Goal: Transaction & Acquisition: Purchase product/service

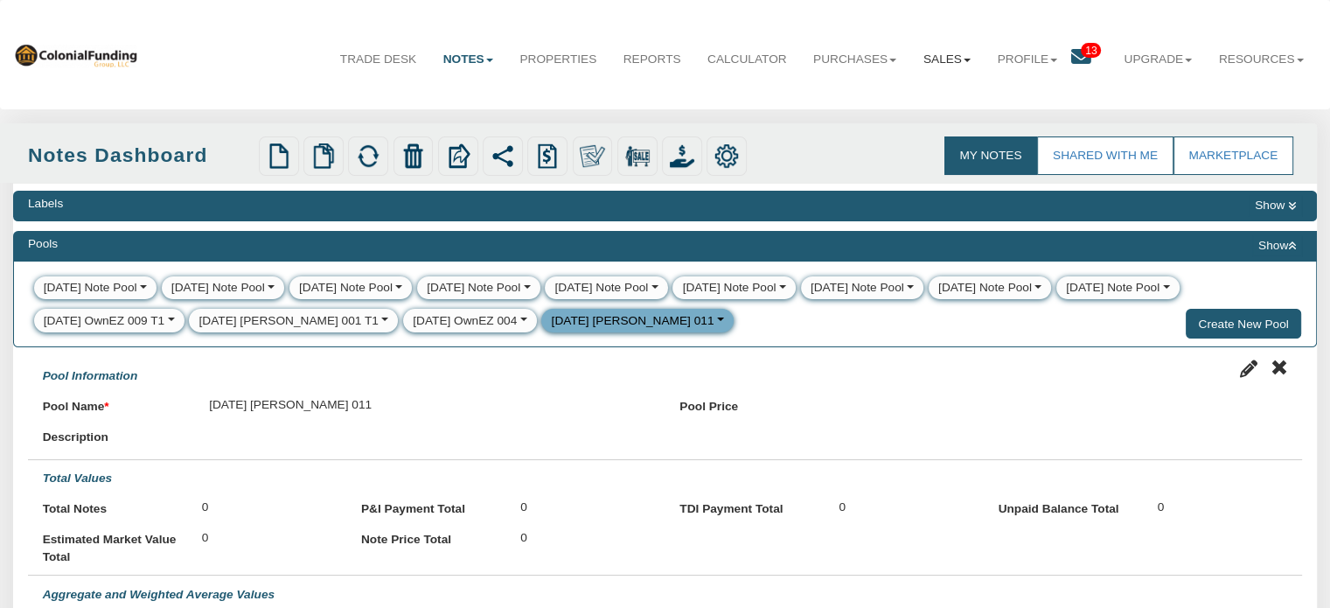
click at [922, 62] on link "Sales" at bounding box center [947, 60] width 74 height 44
click at [847, 99] on link "Offers" at bounding box center [906, 98] width 154 height 23
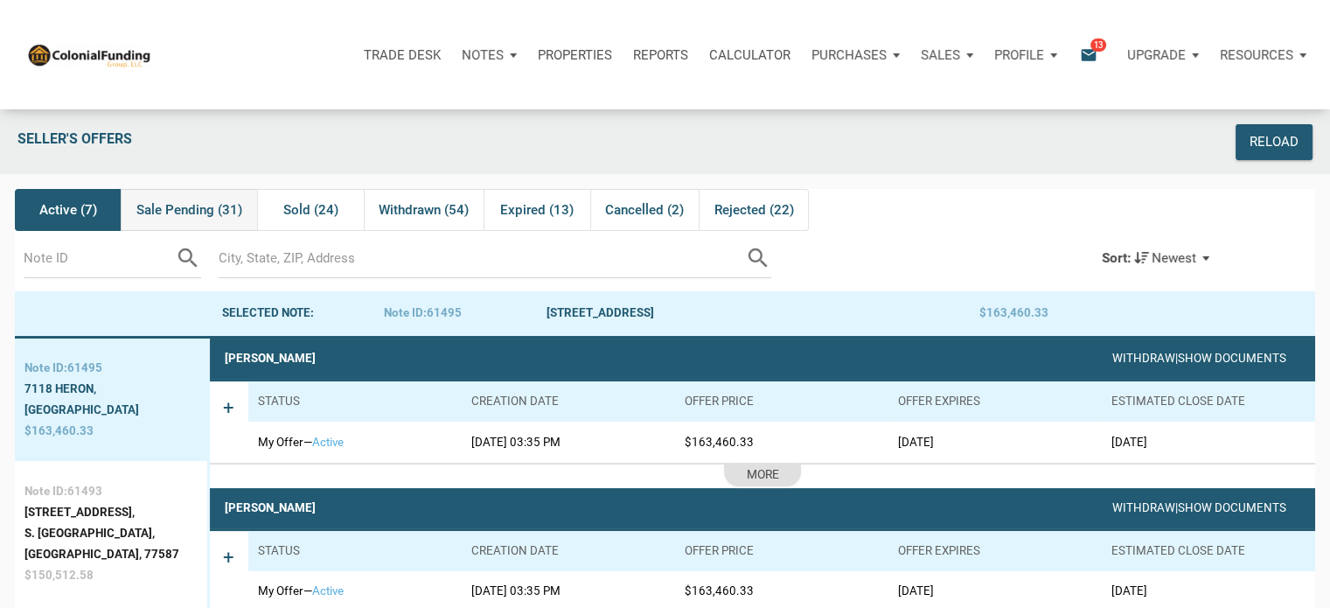
click at [182, 209] on span "Sale Pending (31)" at bounding box center [189, 209] width 106 height 21
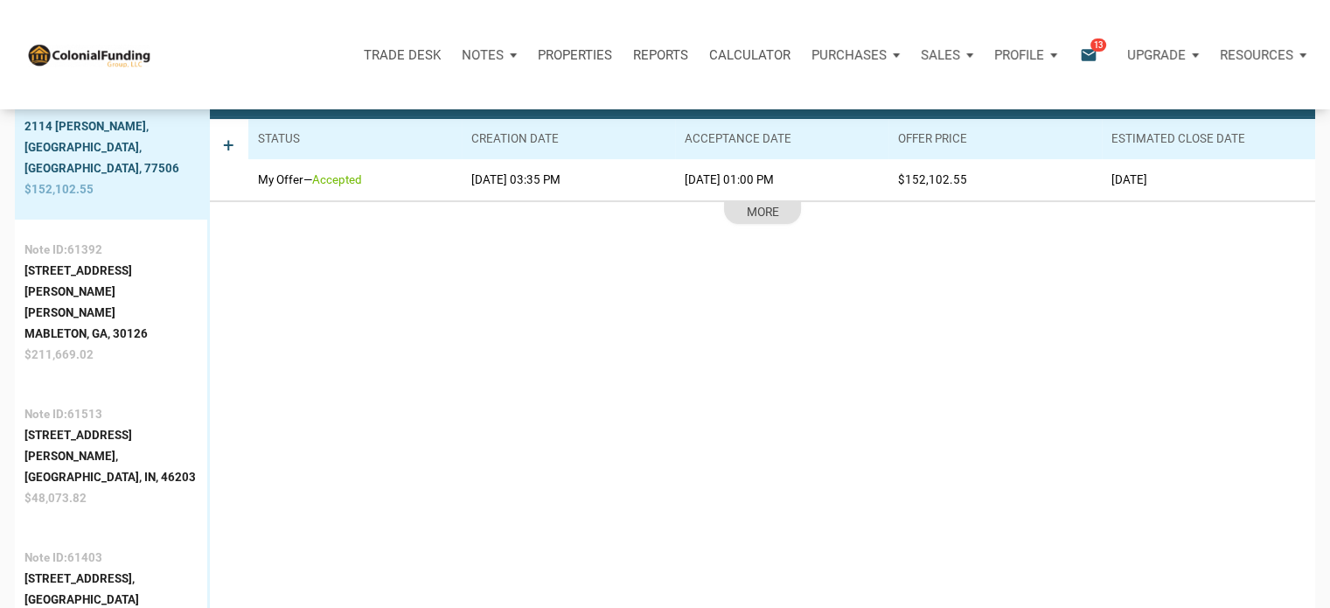
scroll to position [323, 0]
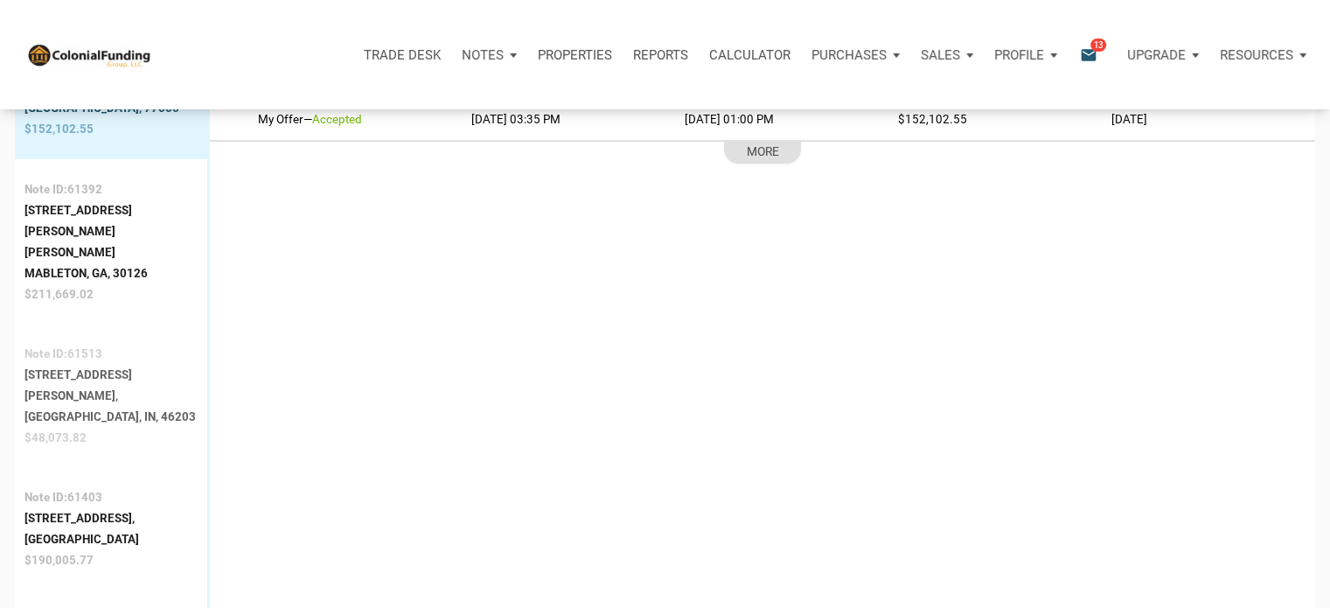
click at [84, 407] on div "Indianapolis, IN, 46203" at bounding box center [110, 417] width 173 height 21
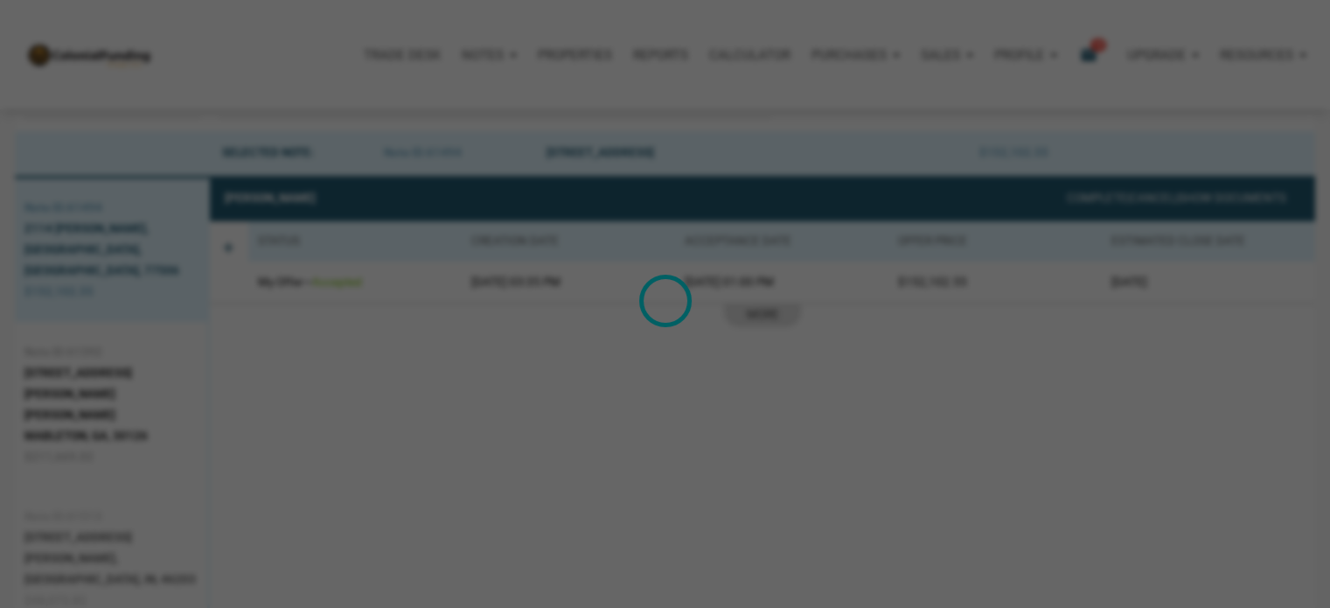
scroll to position [108, 0]
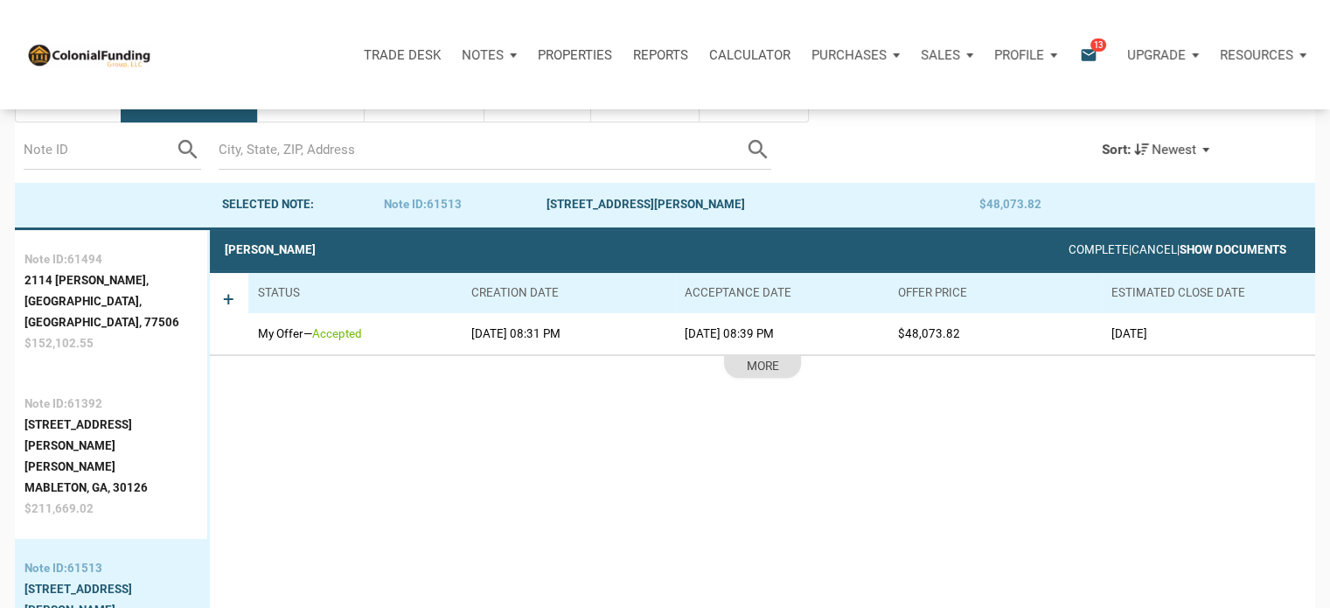
click at [1226, 247] on link "Show Documents" at bounding box center [1233, 249] width 107 height 13
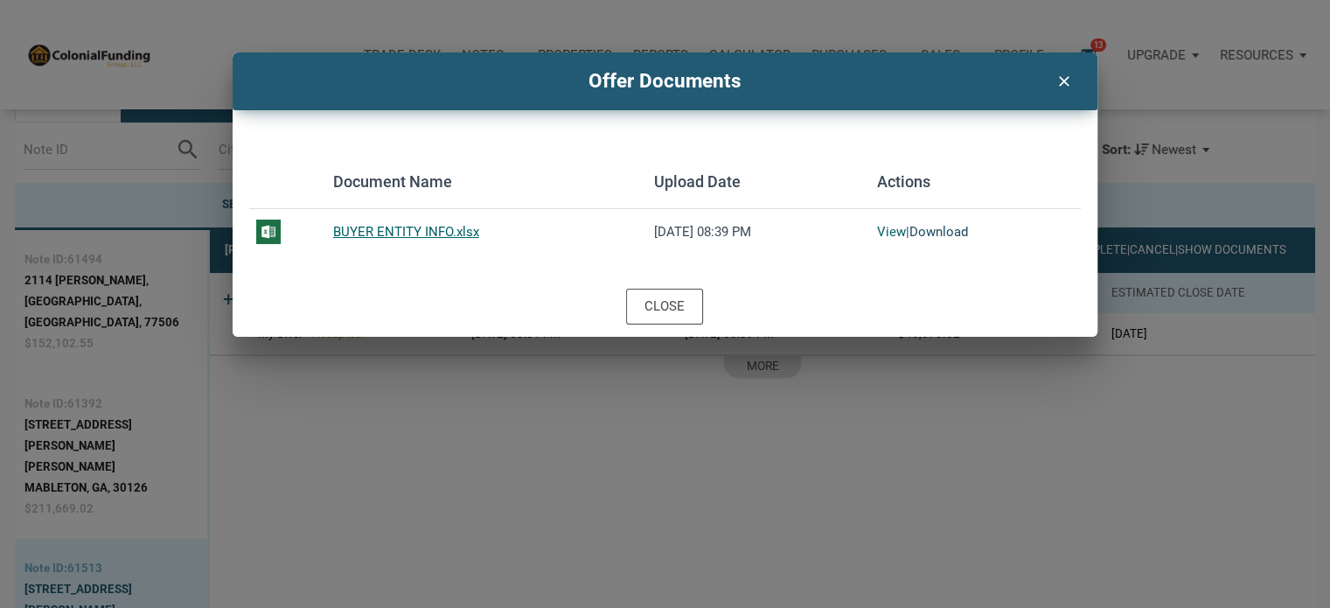
click at [938, 226] on link "Download" at bounding box center [938, 232] width 59 height 16
click at [1061, 81] on icon "clear" at bounding box center [1063, 79] width 21 height 23
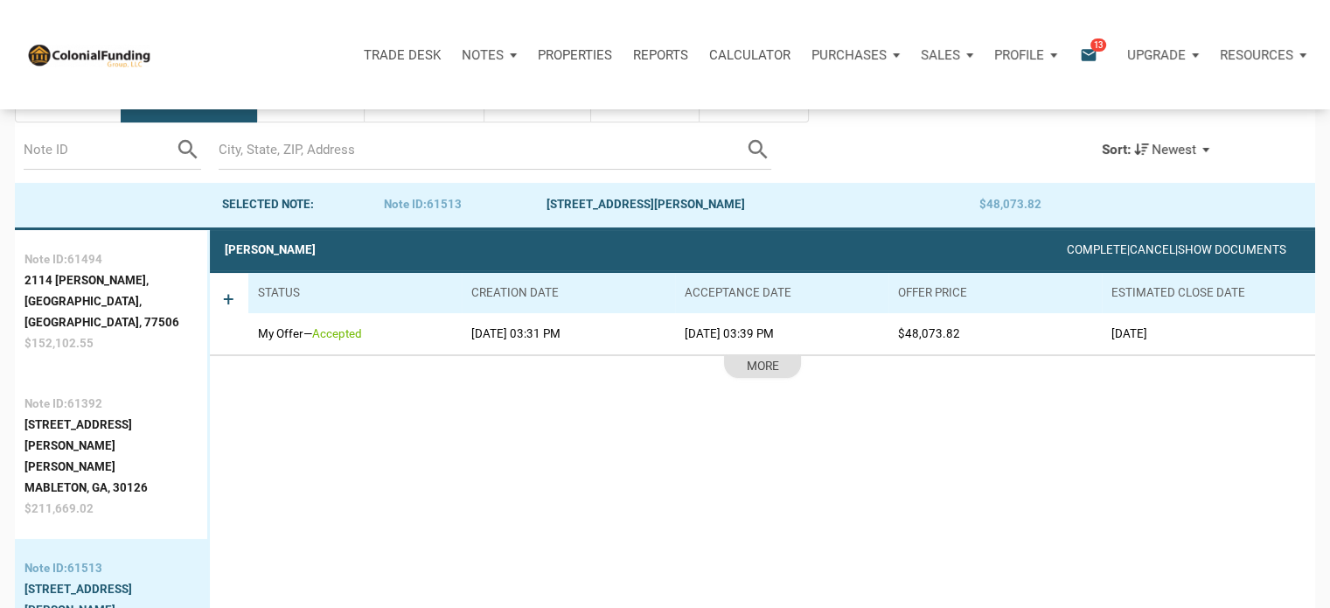
click at [477, 51] on p "Notes" at bounding box center [483, 55] width 42 height 16
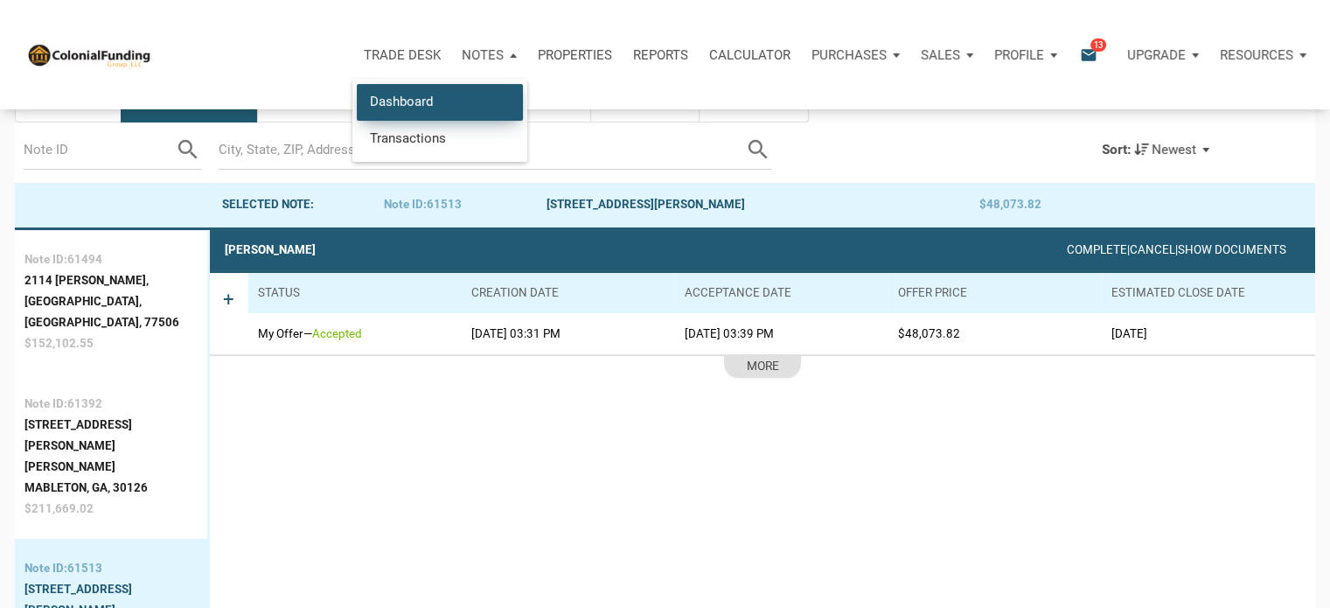
click at [399, 97] on link "Dashboard" at bounding box center [440, 102] width 166 height 36
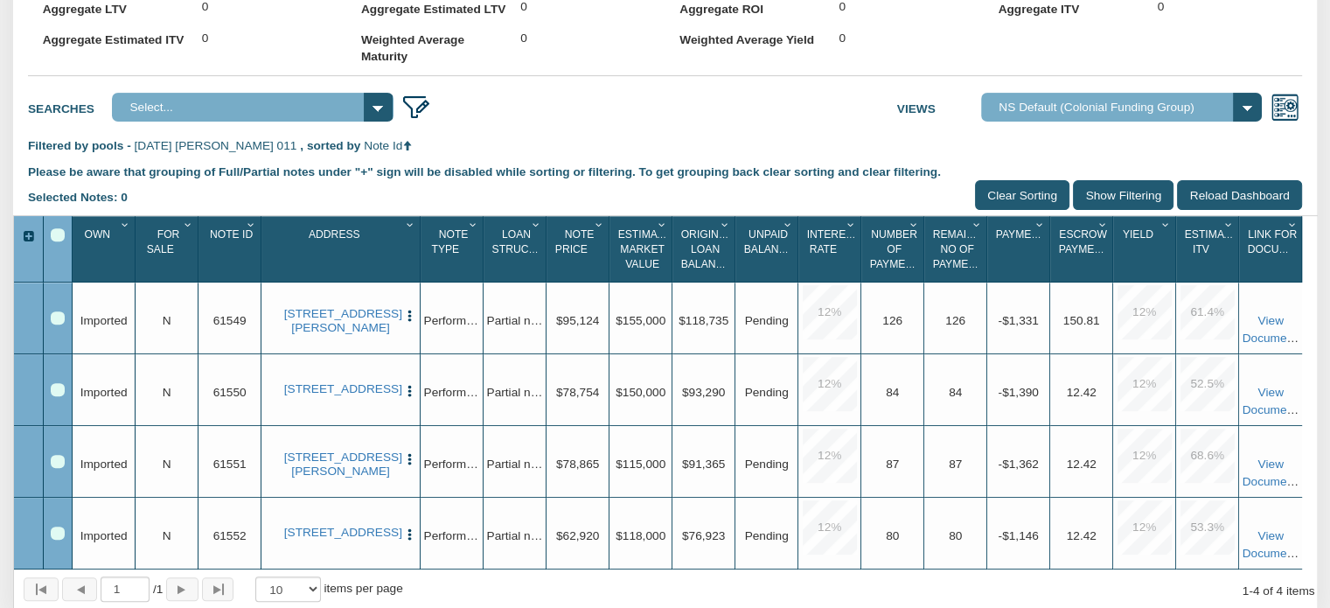
scroll to position [614, 0]
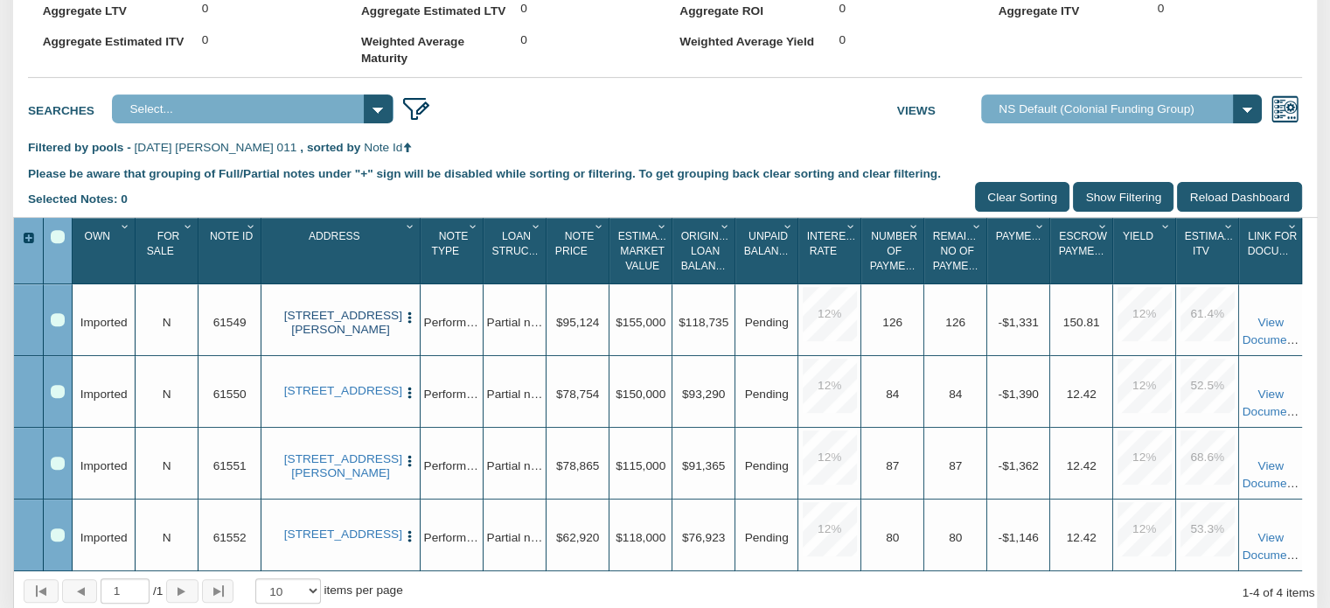
click at [324, 338] on link "[STREET_ADDRESS][PERSON_NAME]" at bounding box center [341, 323] width 114 height 29
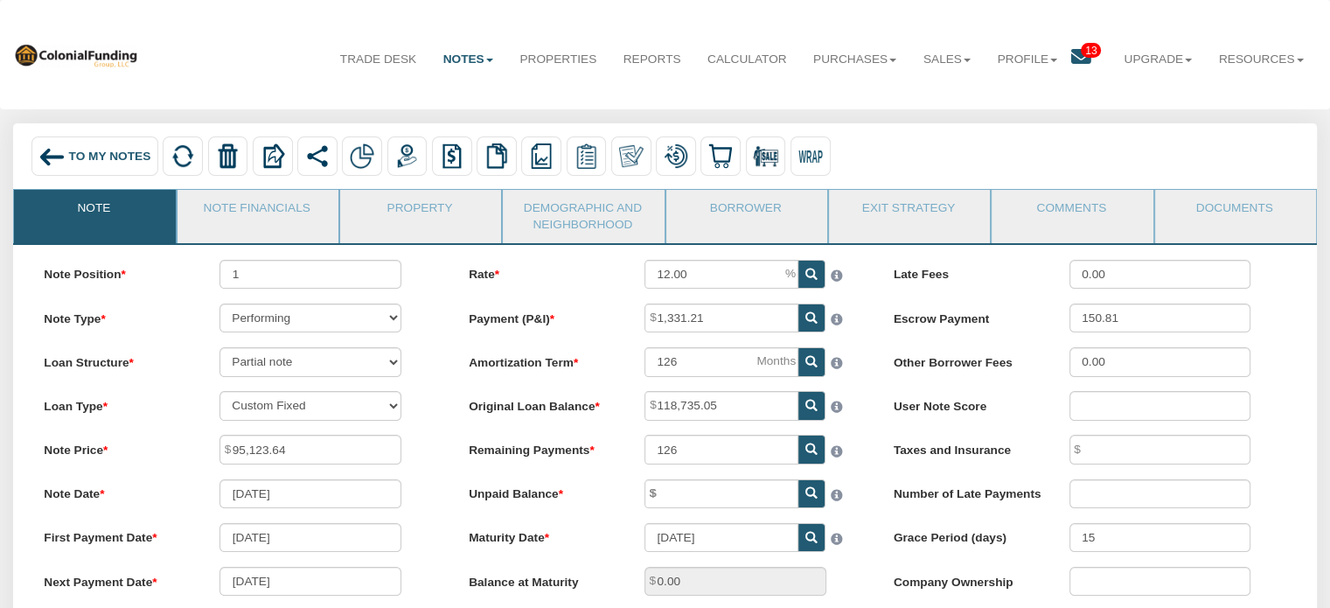
click at [809, 499] on icon at bounding box center [811, 493] width 12 height 12
type input "95,123.64"
type input "1,318.05"
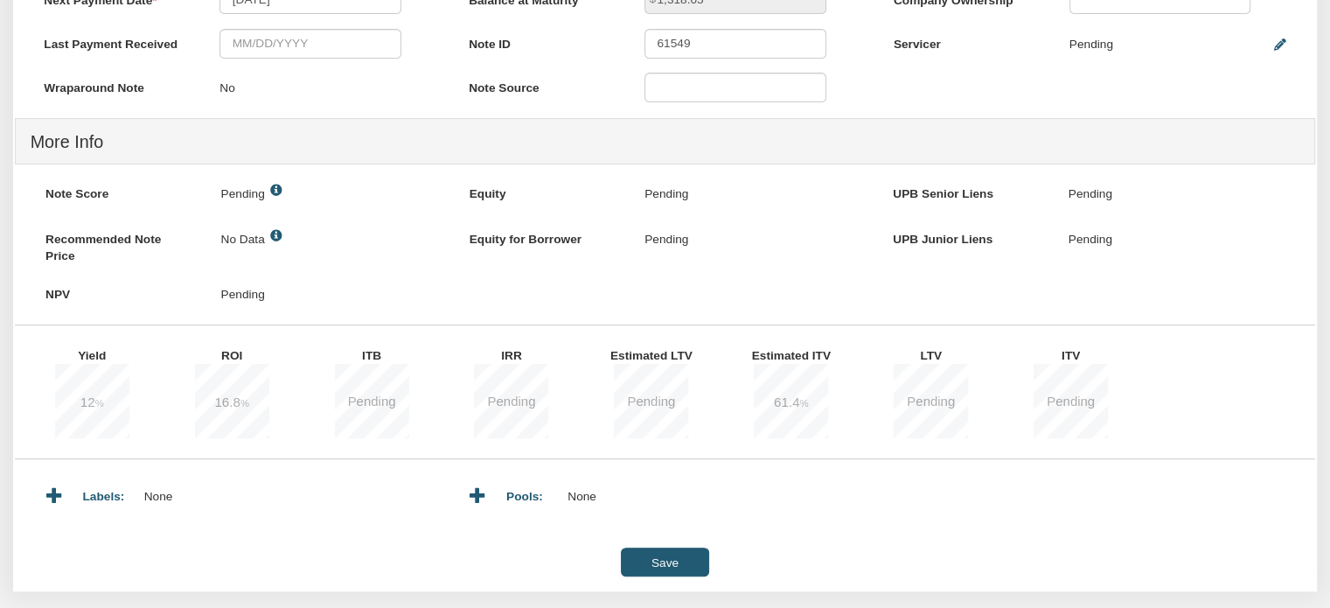
scroll to position [583, 0]
click at [662, 562] on input "Save" at bounding box center [664, 560] width 87 height 29
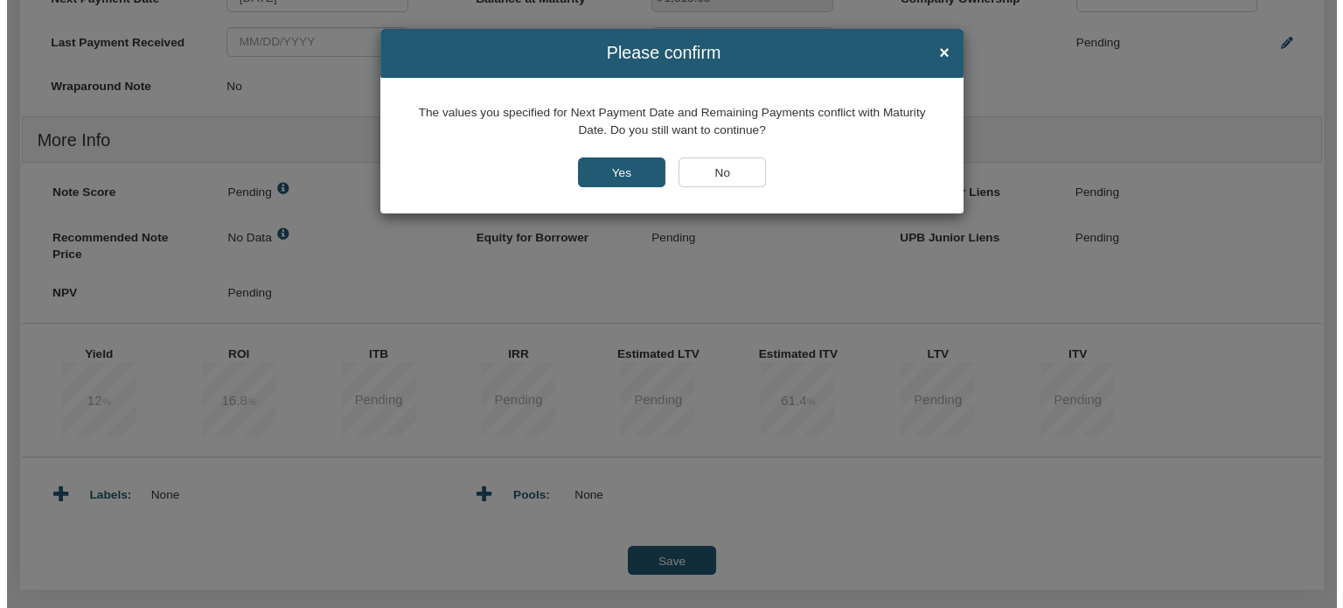
scroll to position [584, 0]
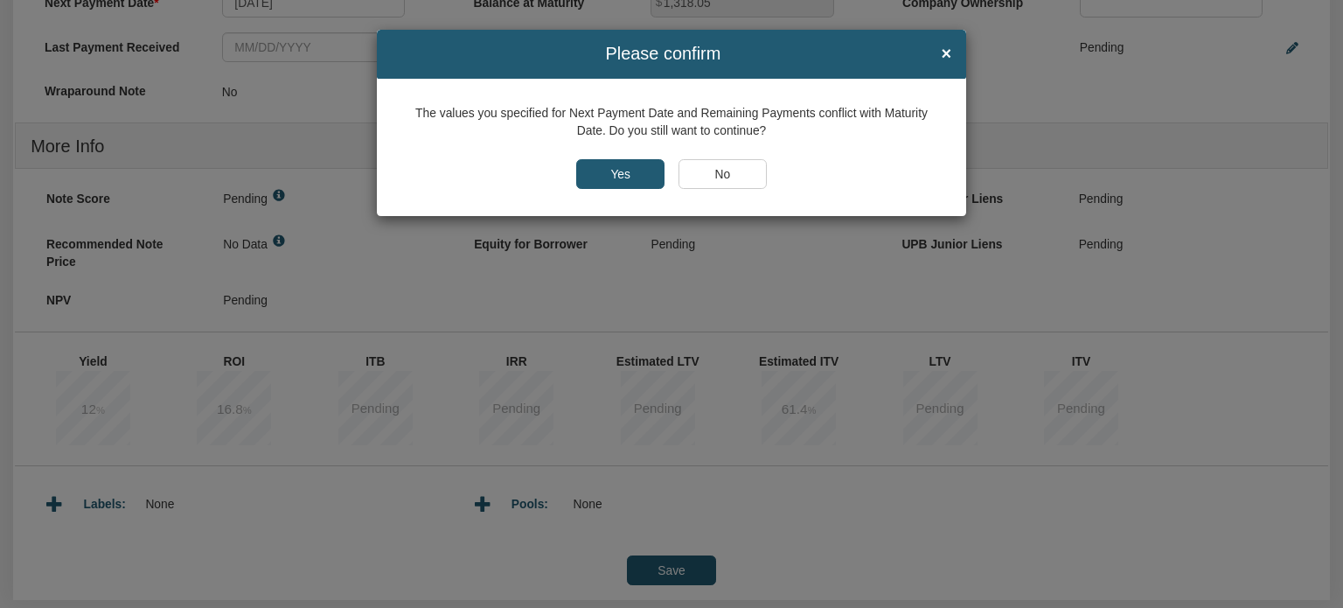
click at [620, 171] on input "Yes" at bounding box center [620, 174] width 88 height 30
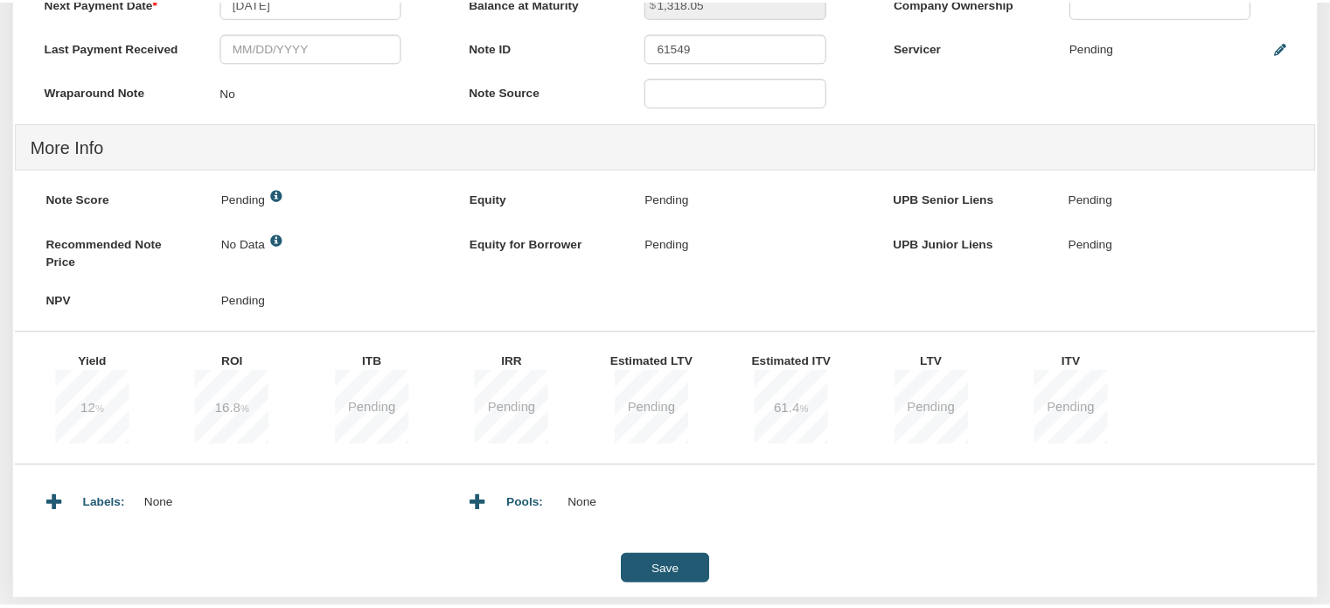
scroll to position [583, 0]
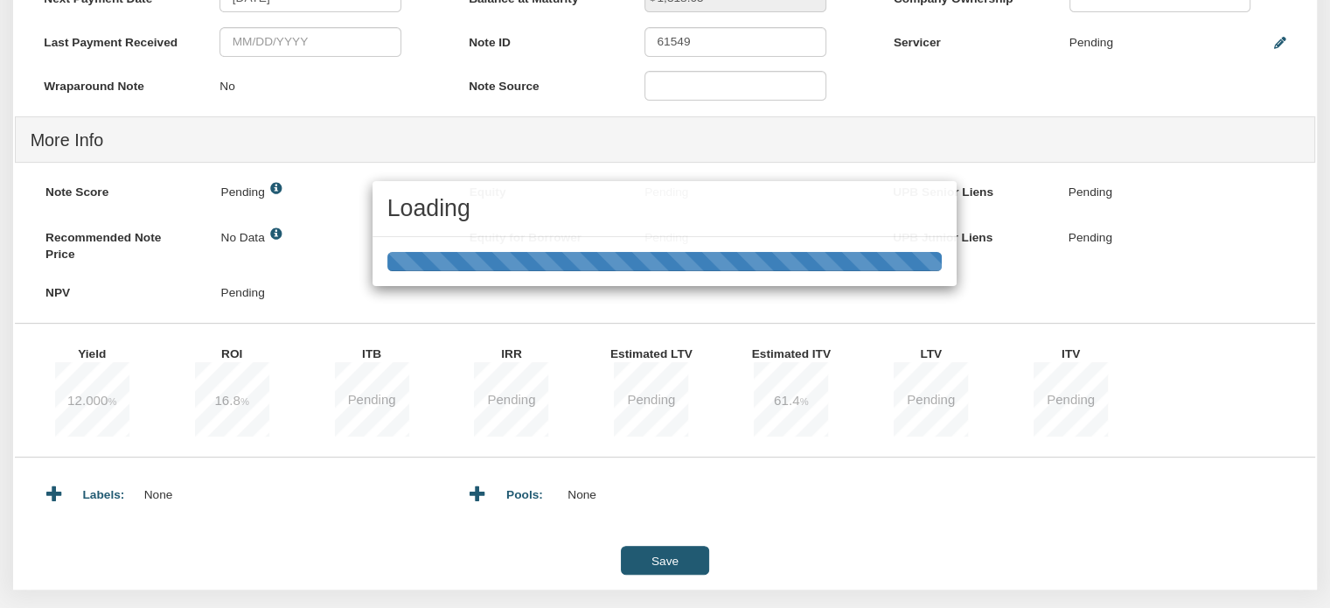
type input "10/01/2025"
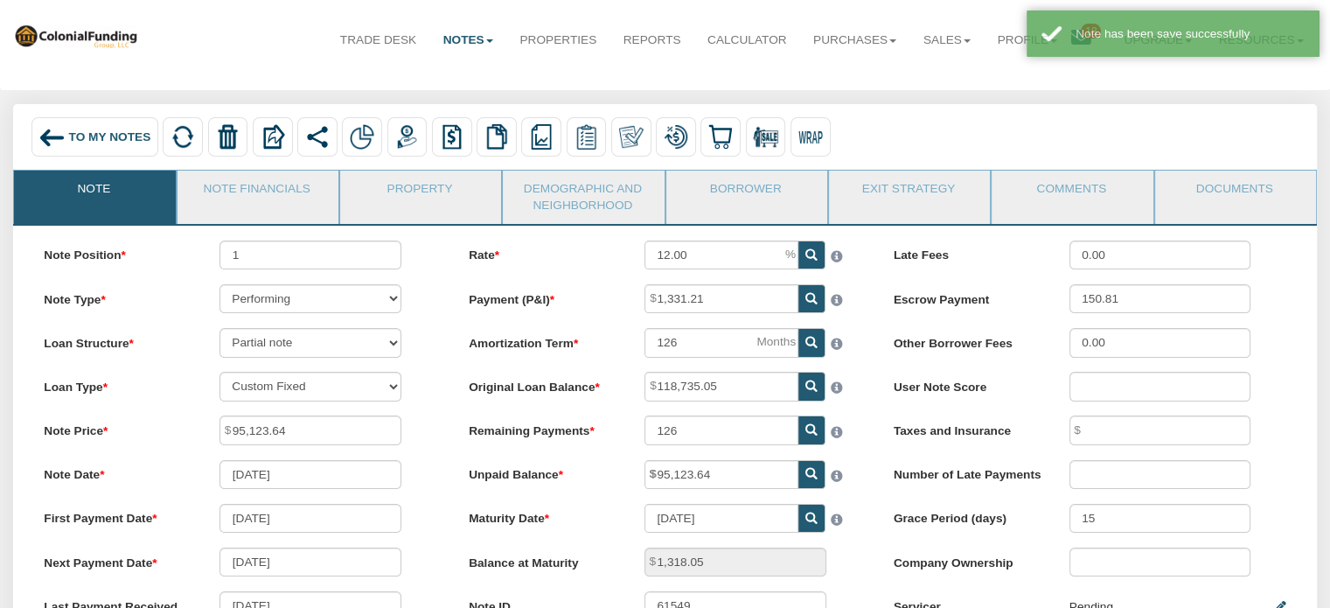
scroll to position [0, 0]
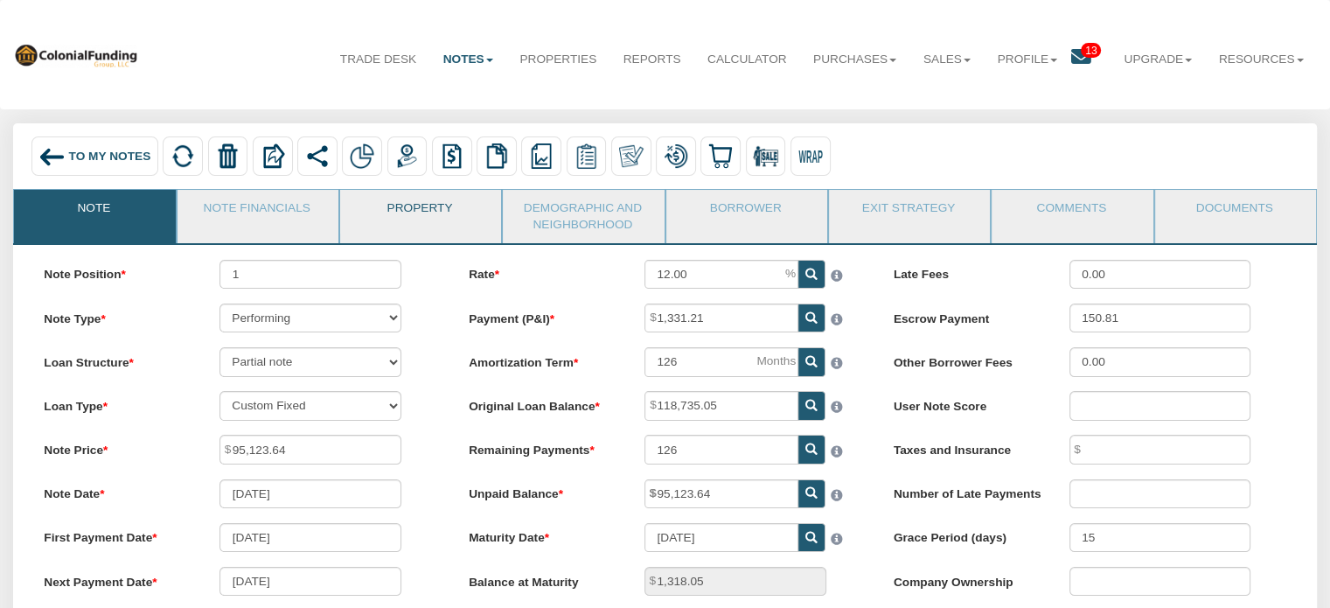
click at [435, 209] on link "Property" at bounding box center [419, 212] width 159 height 44
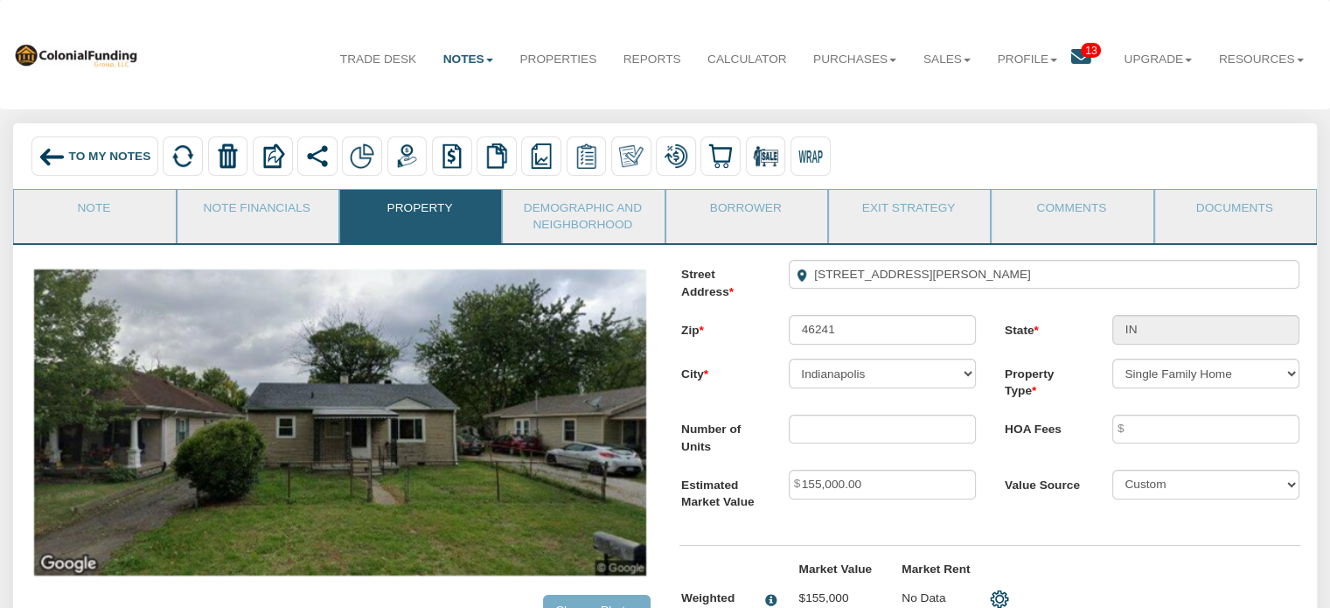
click at [106, 151] on span "To My Notes" at bounding box center [110, 156] width 82 height 13
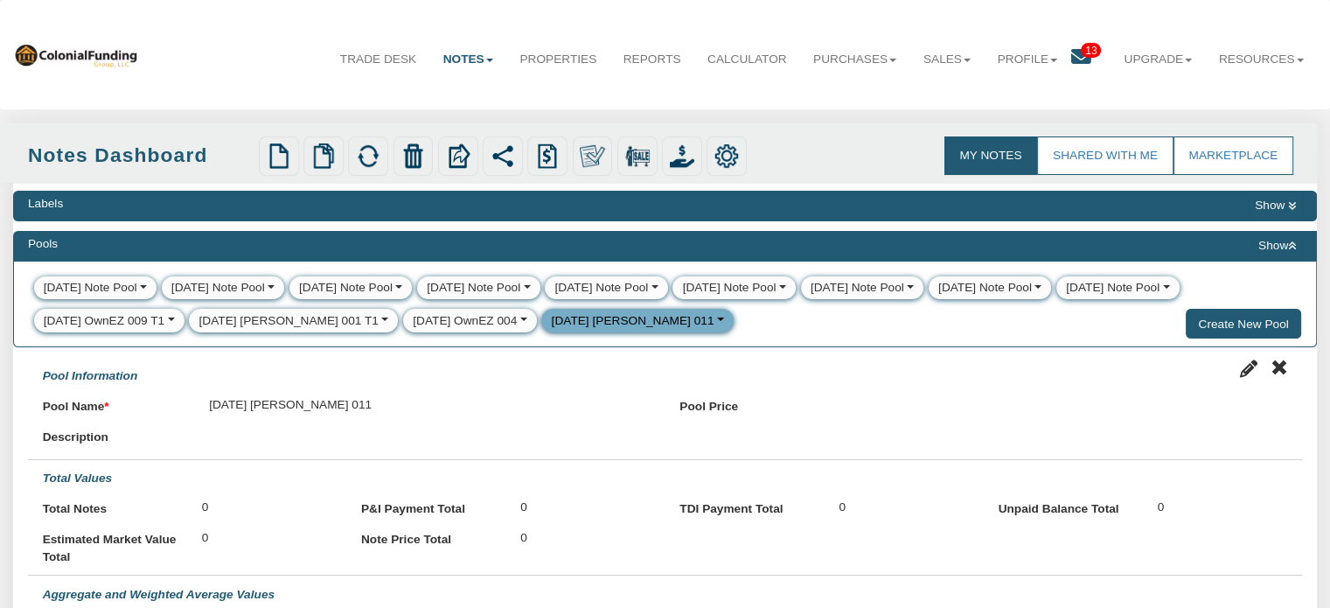
select select
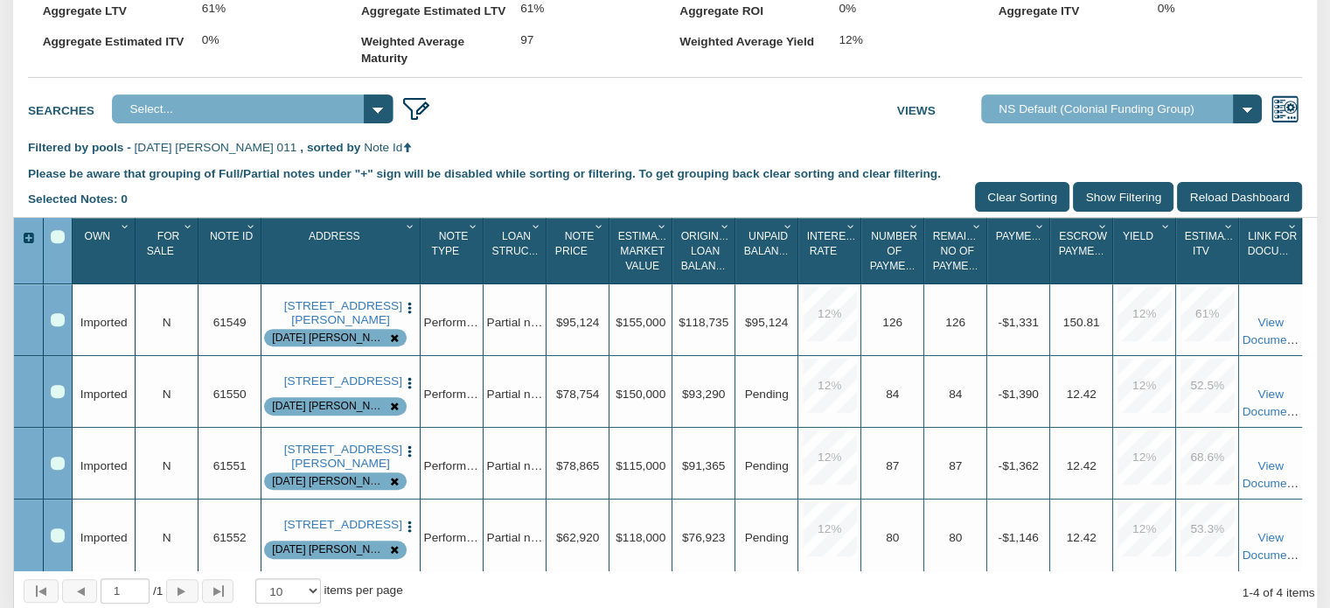
scroll to position [616, 0]
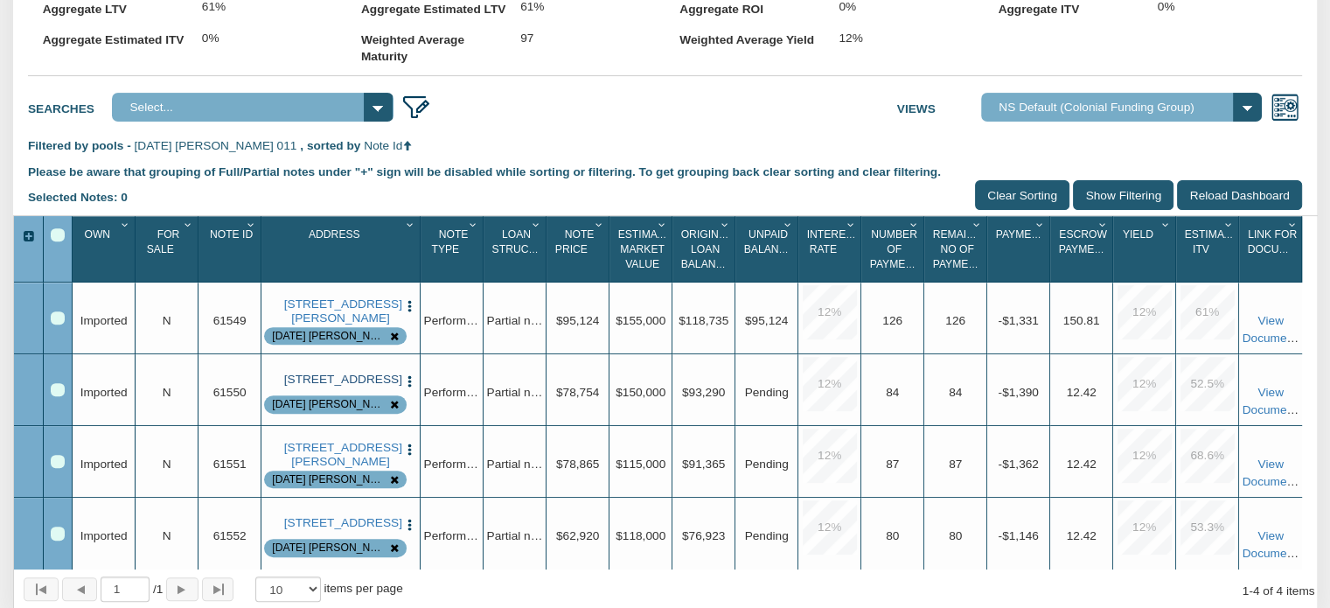
click at [346, 387] on link "[STREET_ADDRESS]" at bounding box center [341, 380] width 114 height 14
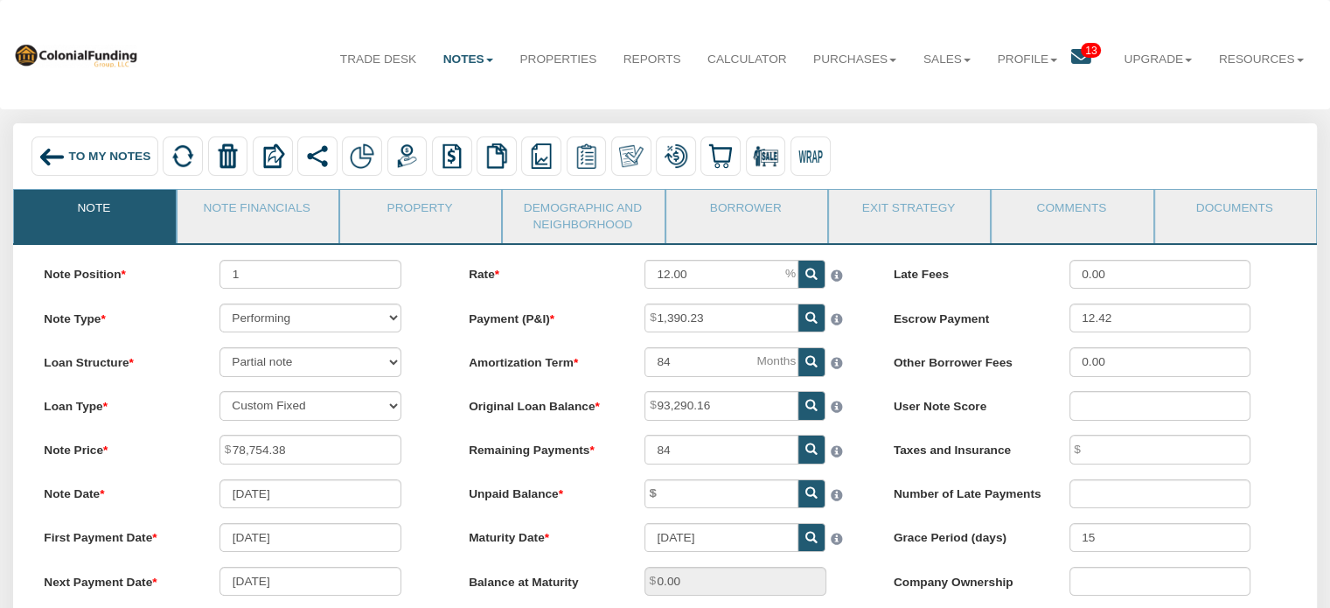
click at [811, 499] on icon at bounding box center [811, 493] width 12 height 12
type input "78,754.38"
type input "1,376.47"
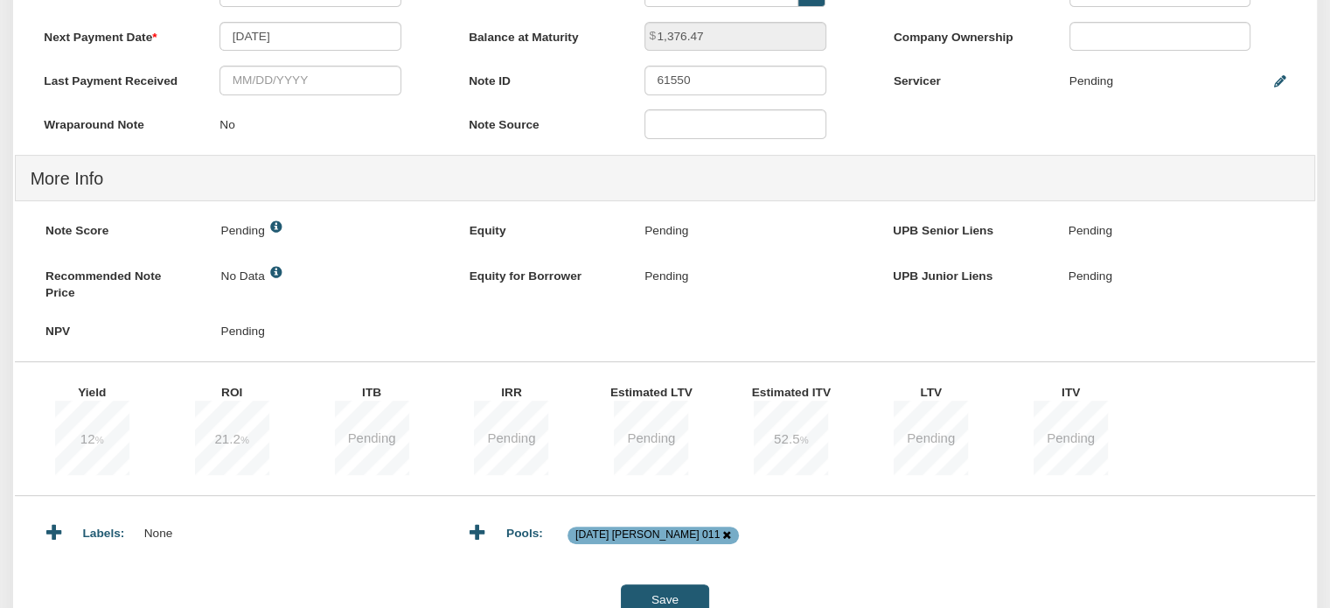
scroll to position [554, 0]
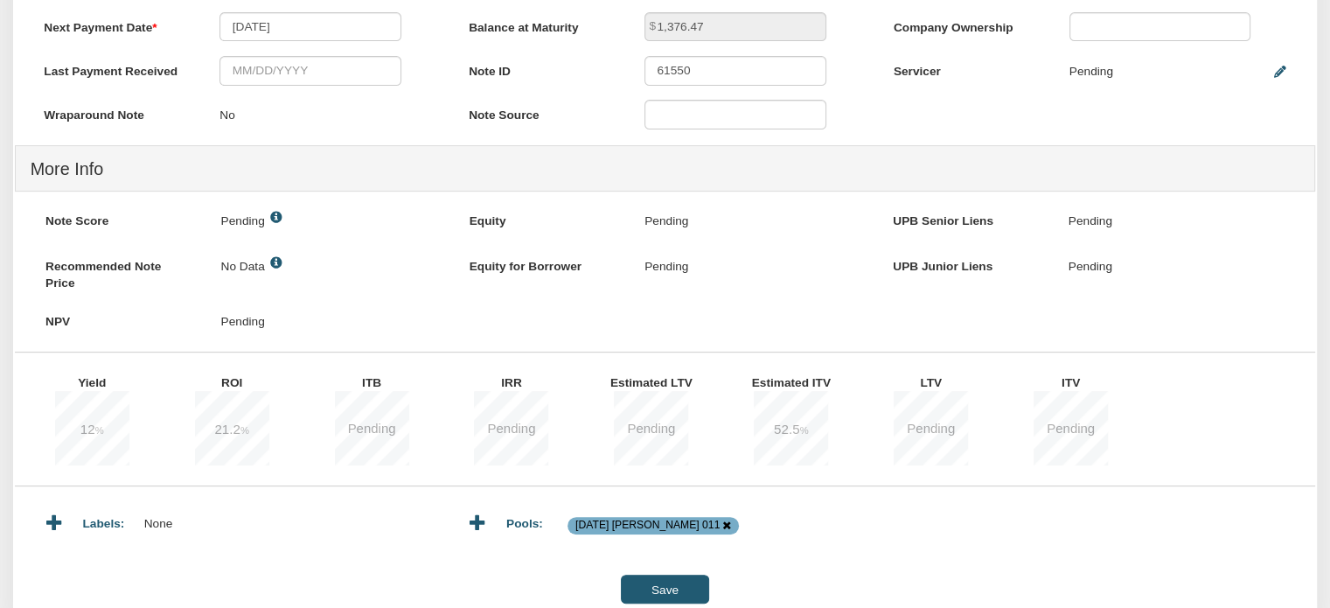
click at [659, 598] on input "Save" at bounding box center [664, 589] width 87 height 29
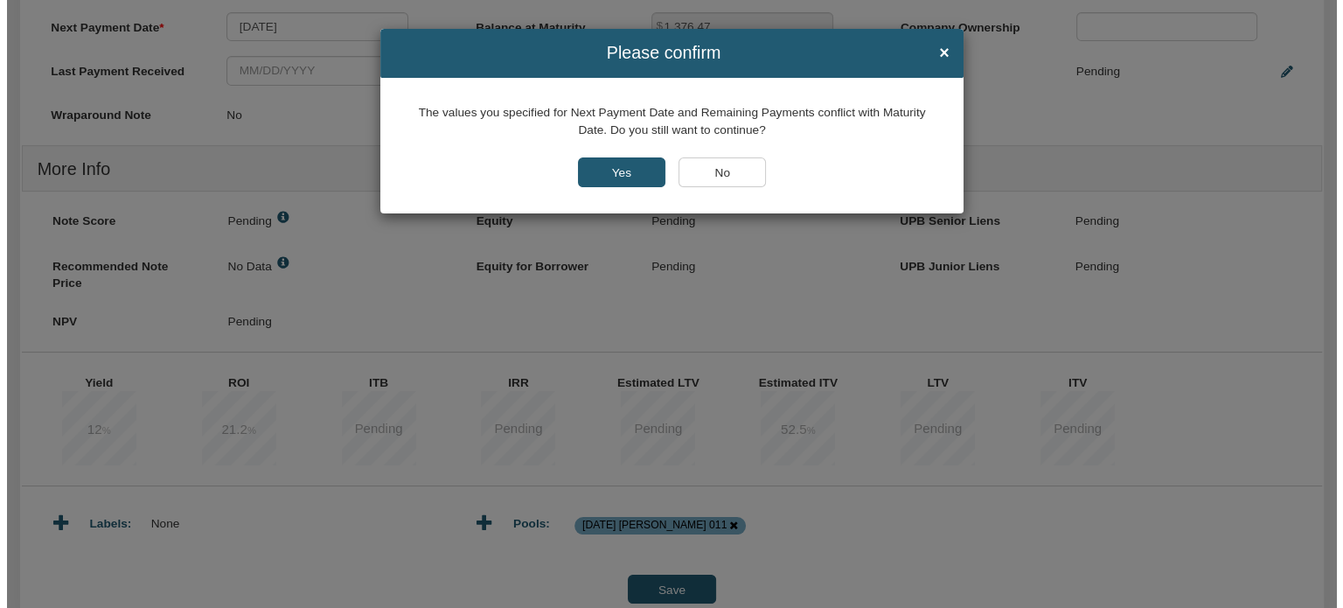
scroll to position [555, 0]
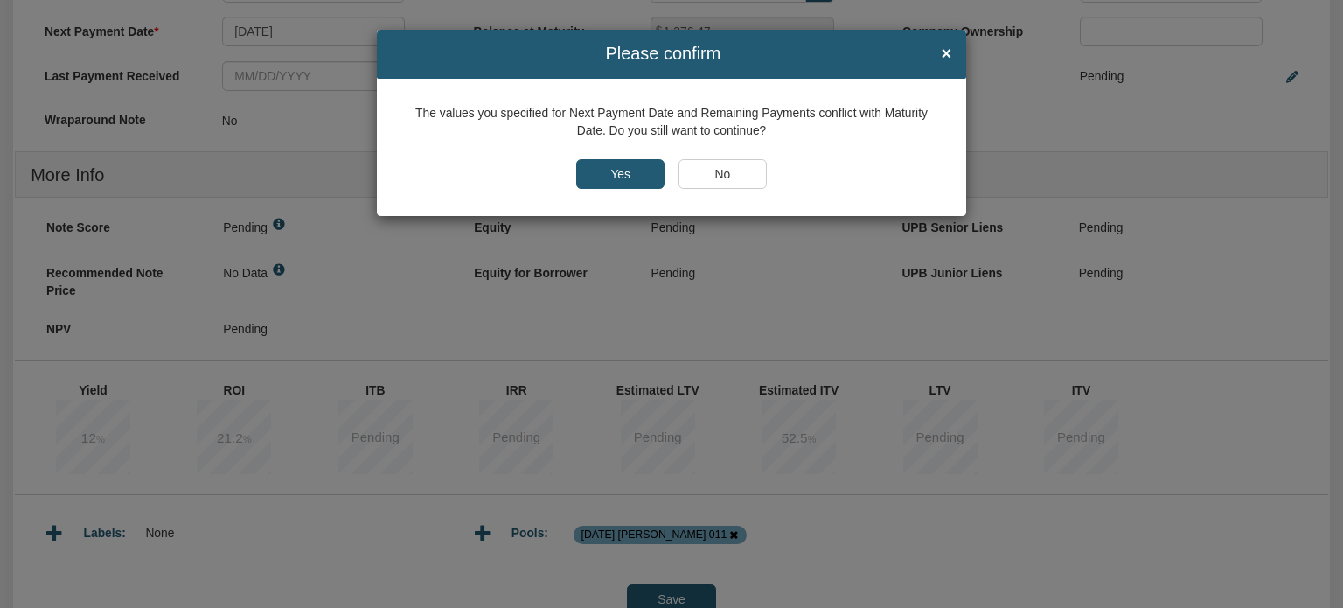
click at [619, 177] on input "Yes" at bounding box center [620, 174] width 88 height 30
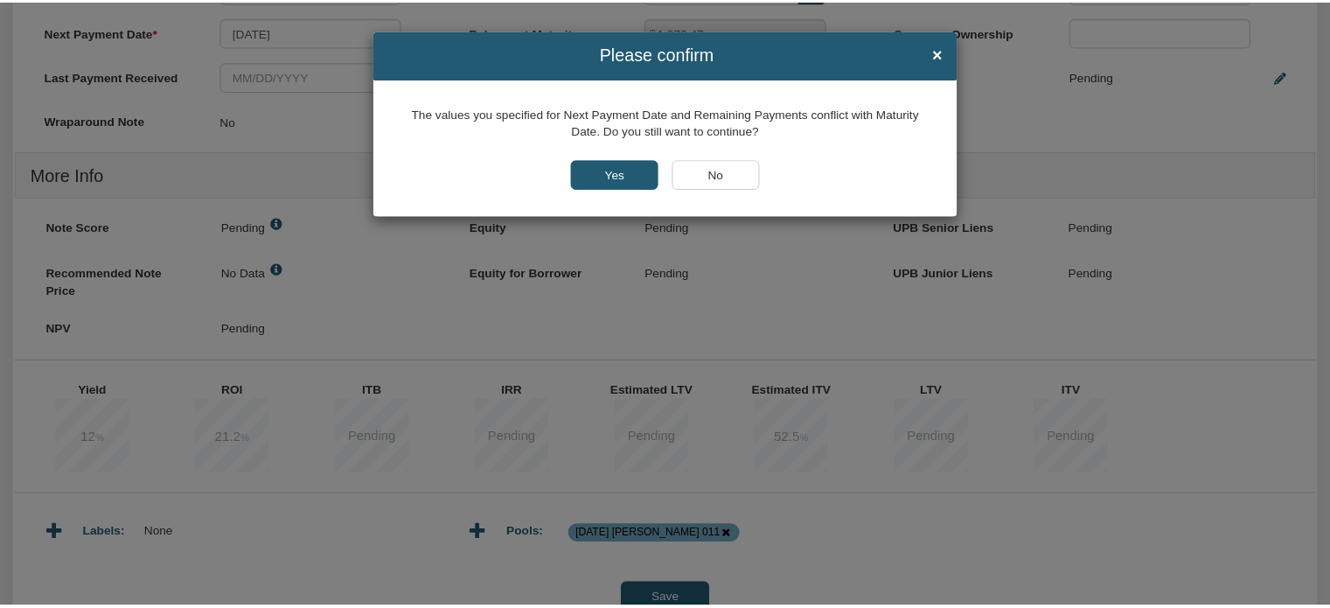
scroll to position [560, 0]
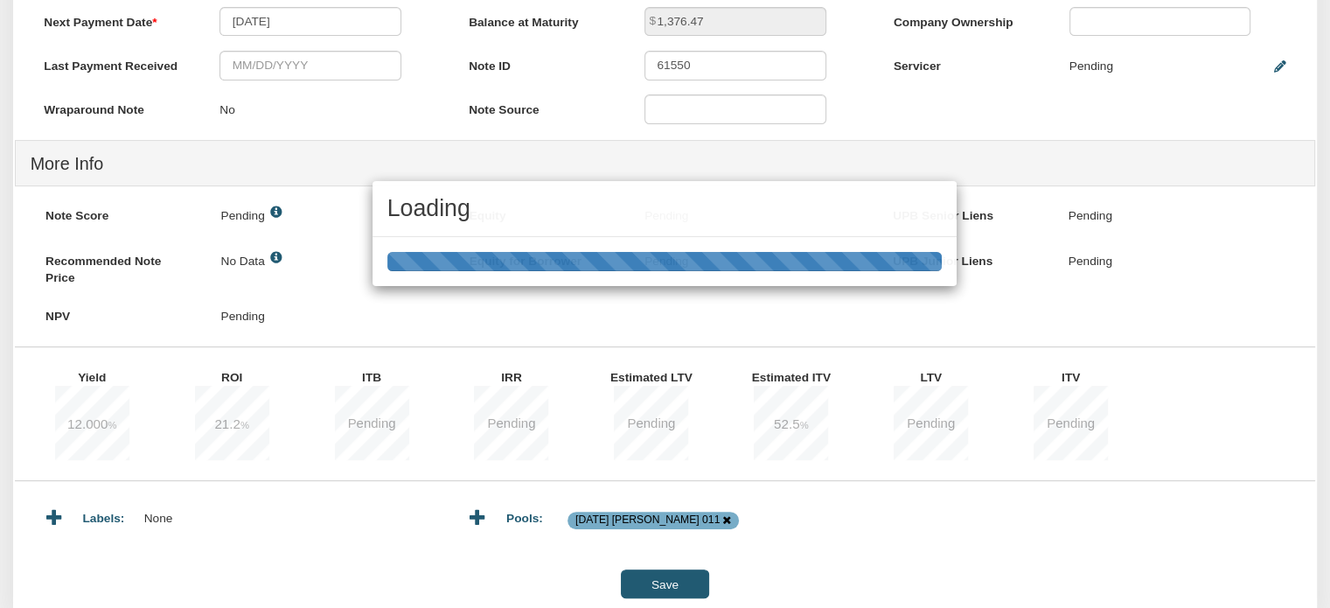
type input "10/01/2025"
type input "1,376.48"
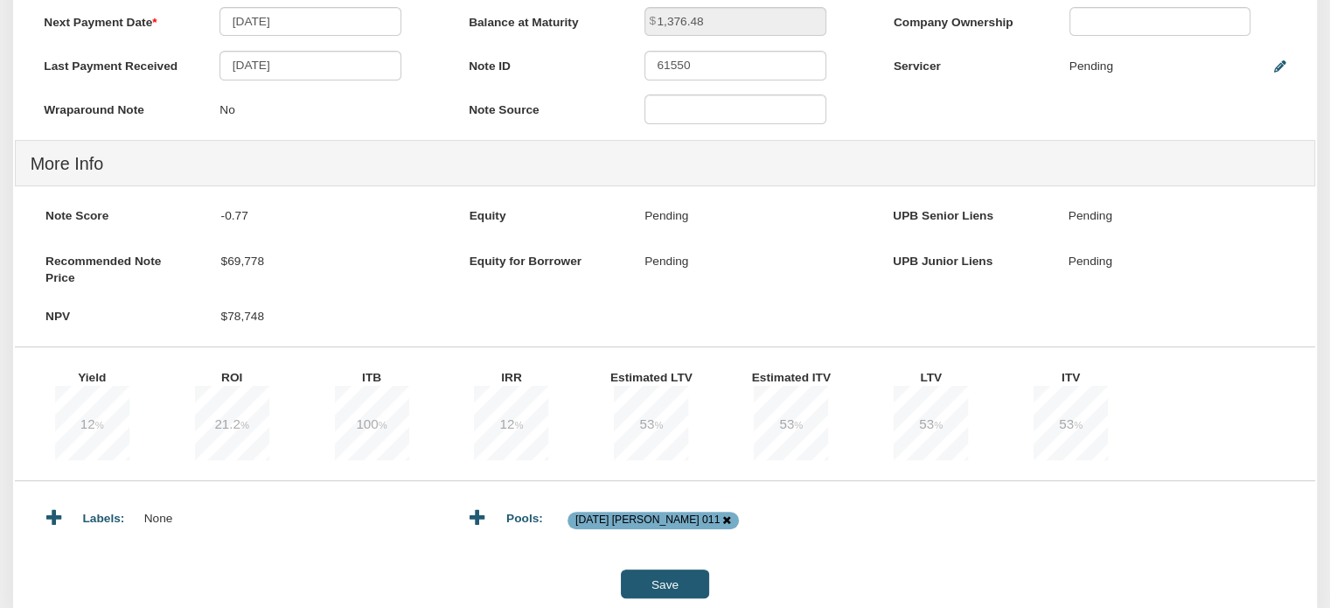
click at [916, 582] on div "Save" at bounding box center [665, 583] width 1330 height 29
click at [658, 587] on input "Save" at bounding box center [664, 583] width 87 height 29
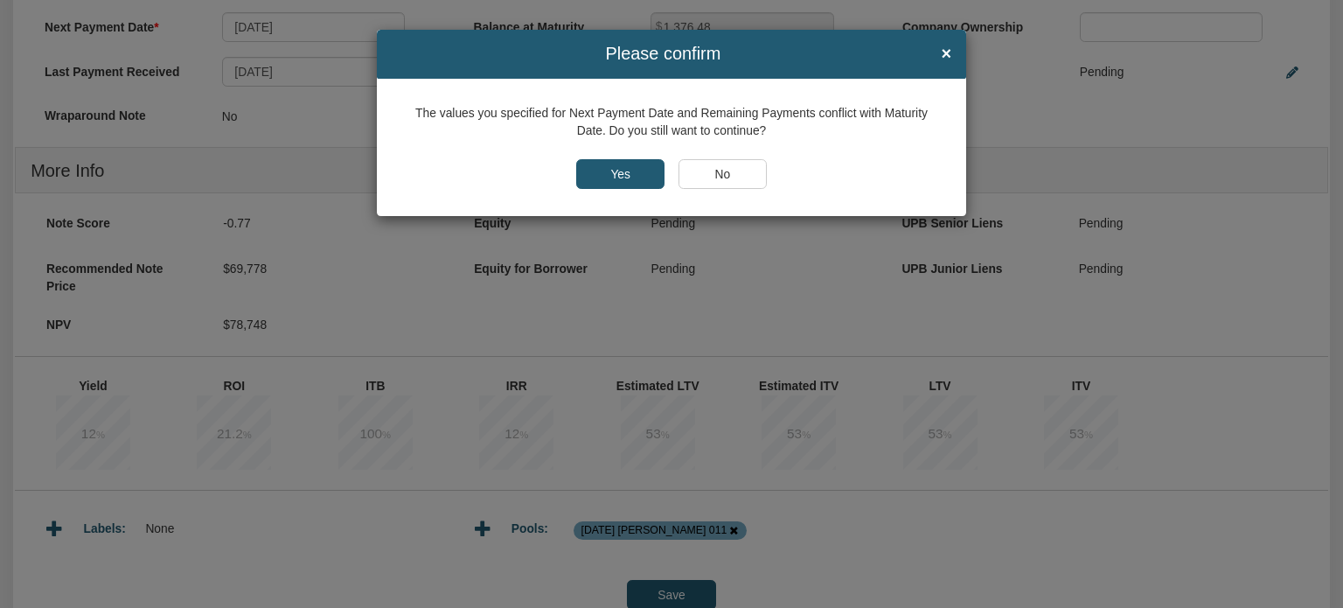
click at [627, 164] on input "Yes" at bounding box center [620, 174] width 88 height 30
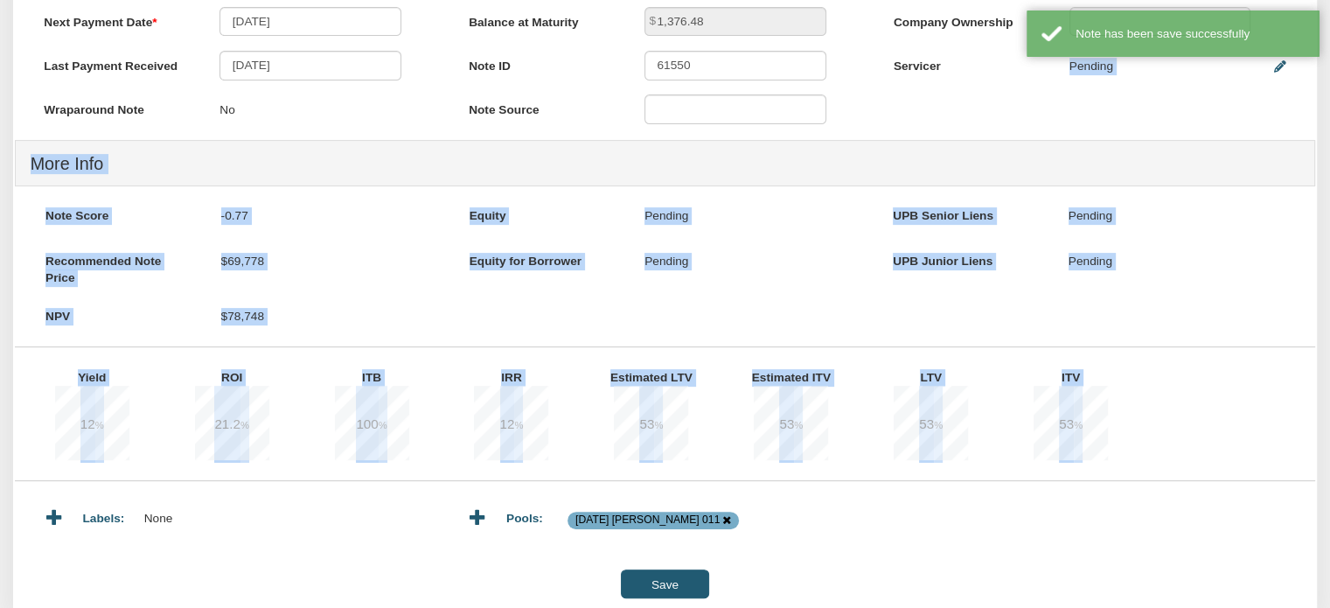
drag, startPoint x: 1329, startPoint y: 371, endPoint x: 1298, endPoint y: 101, distance: 271.2
click at [1298, 101] on div "To My Notes Delete with property Delete only note Redeeming and Non-Redeeming S…" at bounding box center [665, 88] width 1330 height 1049
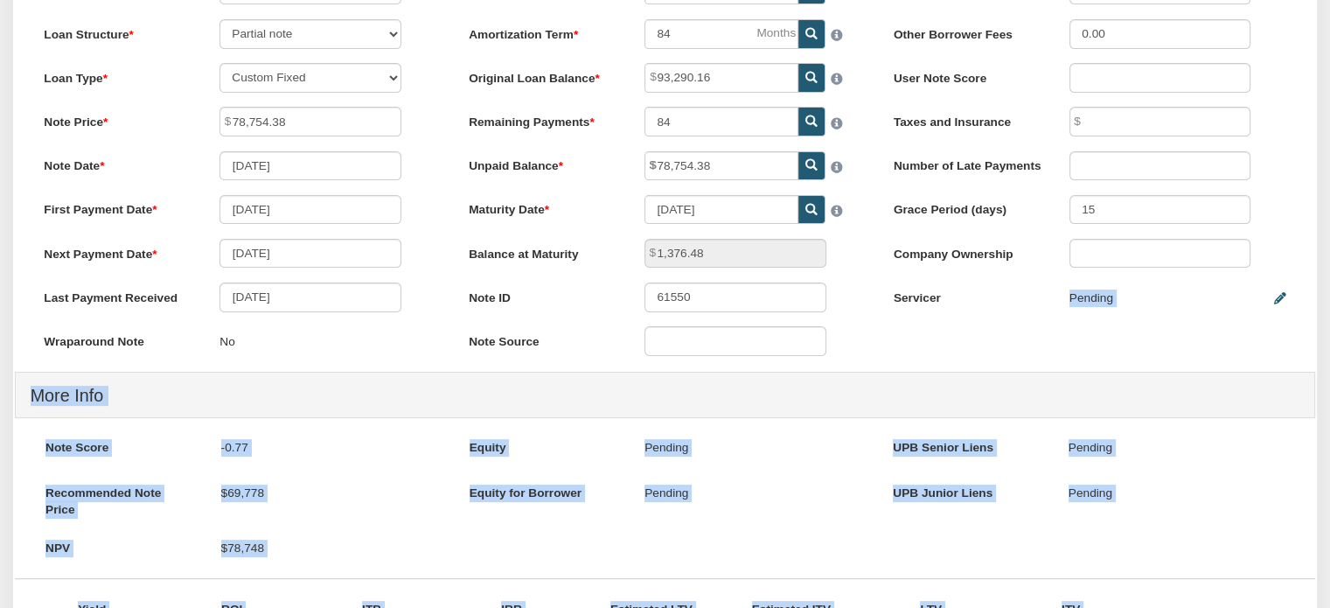
scroll to position [0, 0]
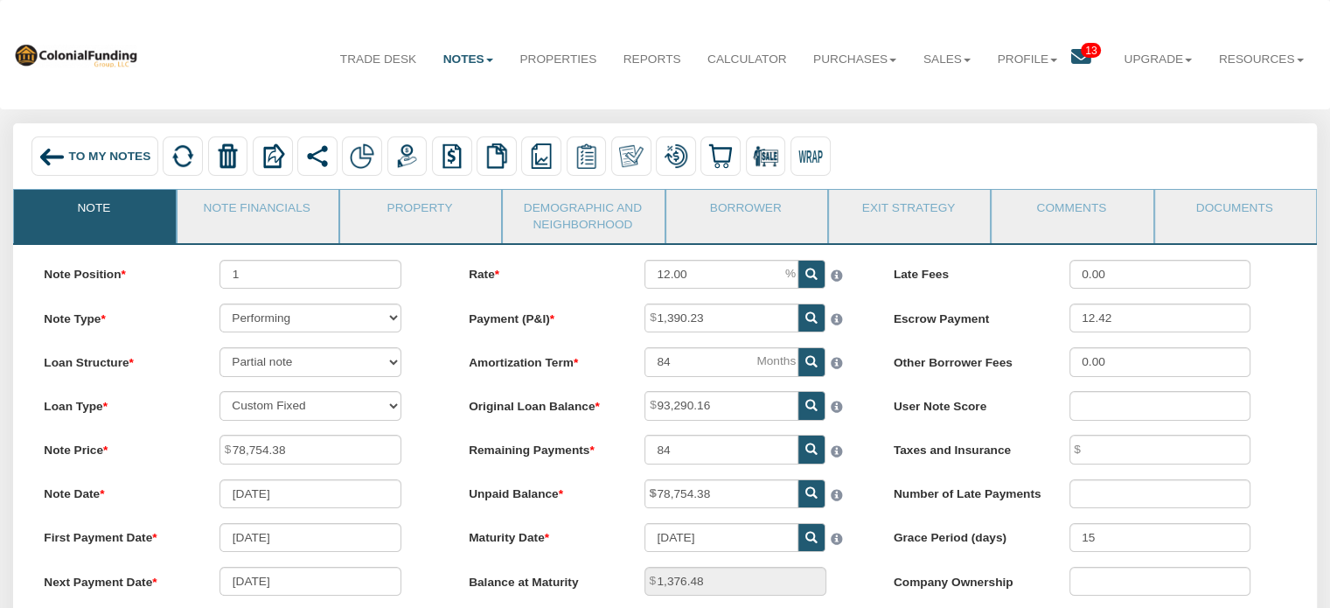
click at [83, 157] on span "To My Notes" at bounding box center [110, 156] width 82 height 13
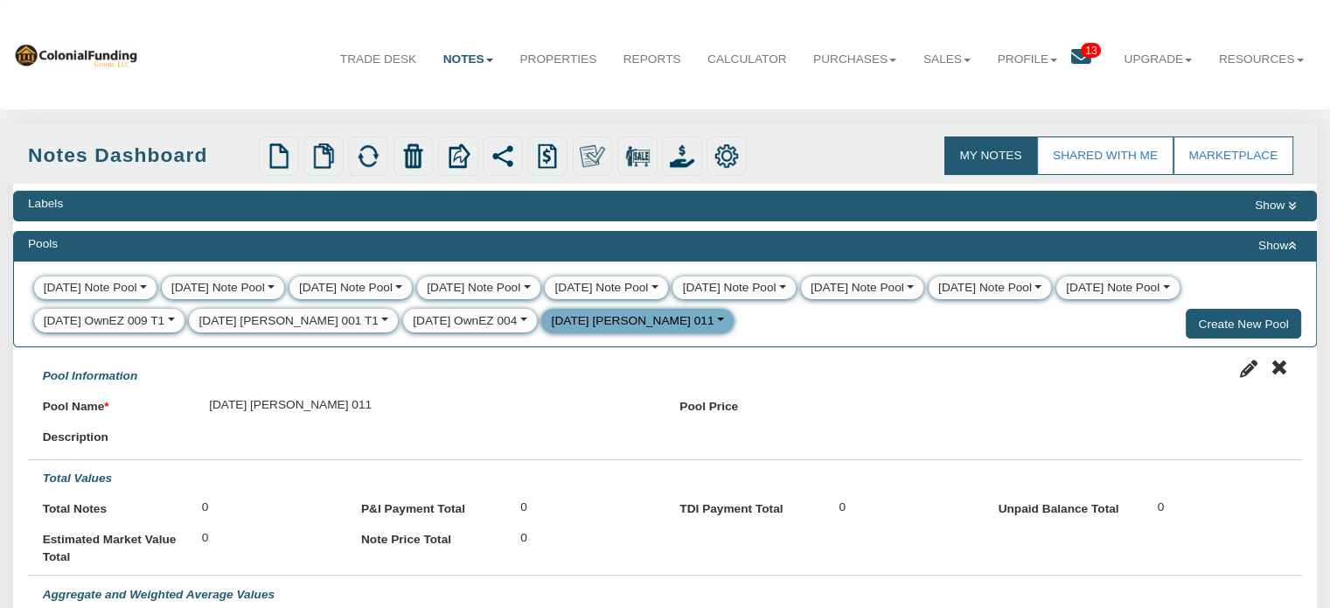
select select
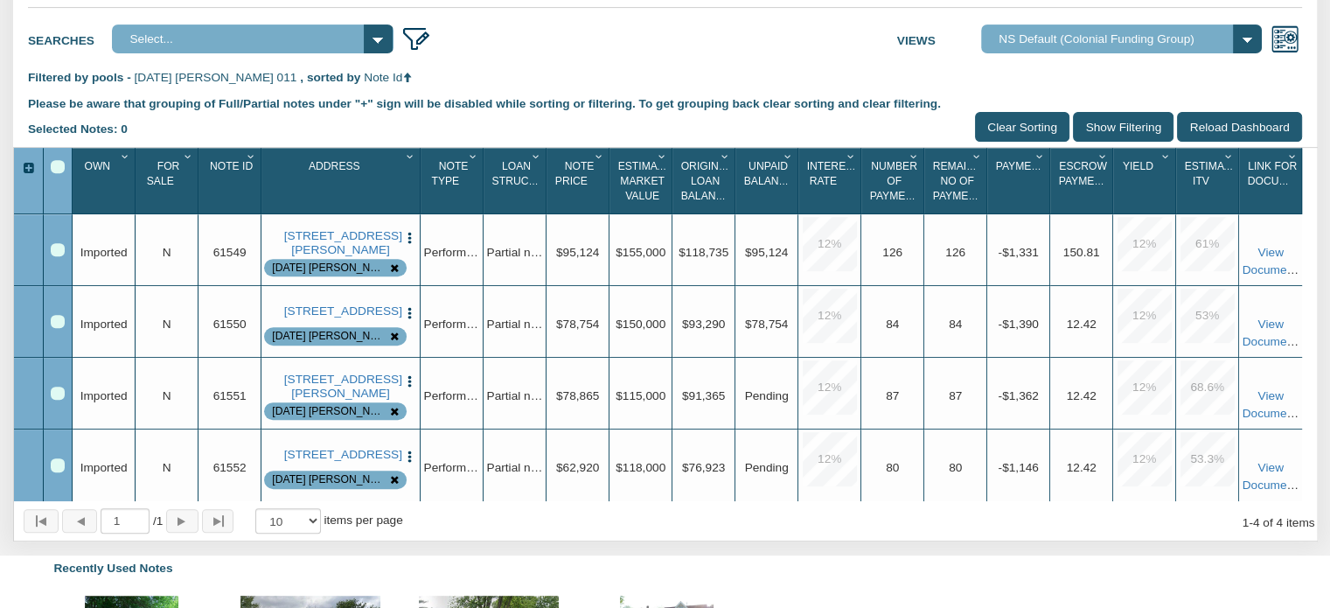
scroll to position [696, 0]
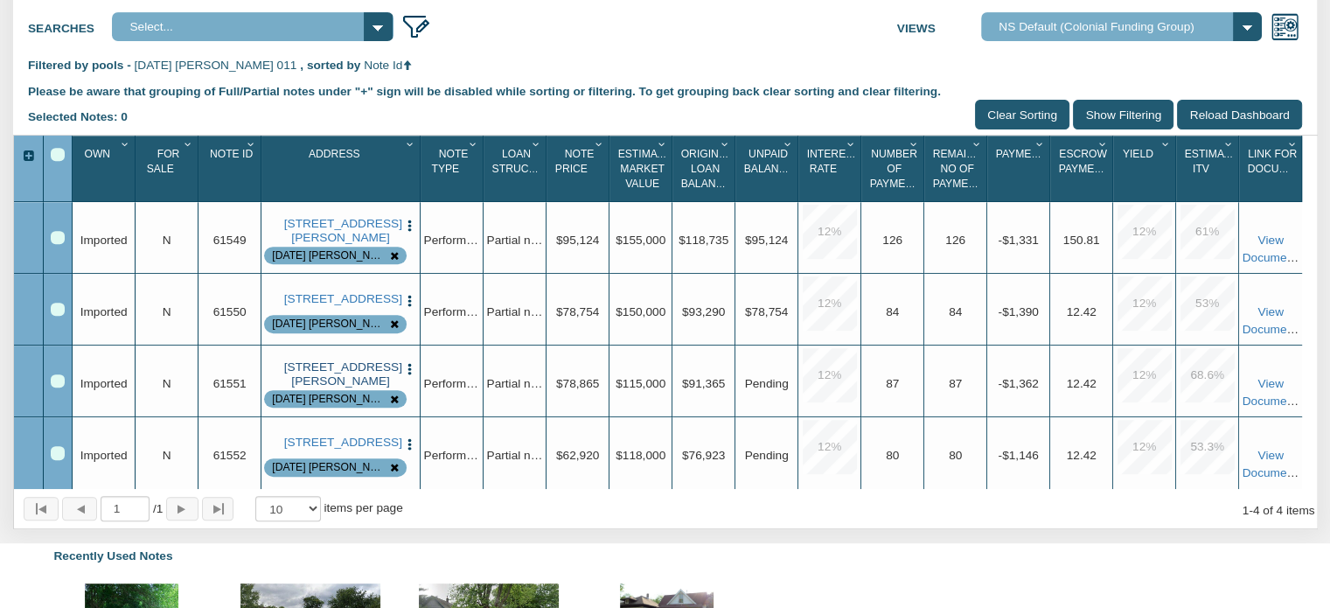
click at [336, 387] on link "[STREET_ADDRESS][PERSON_NAME]" at bounding box center [341, 374] width 114 height 29
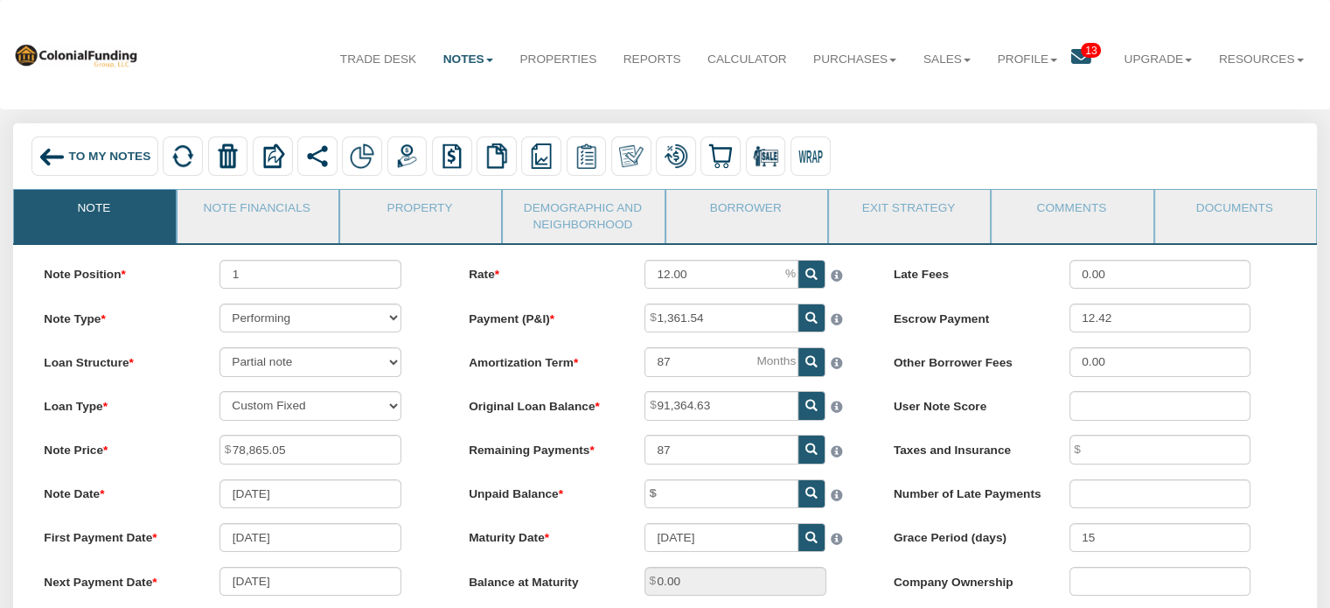
click at [808, 495] on icon at bounding box center [811, 493] width 12 height 12
type input "78,865.05"
type input "1,348.07"
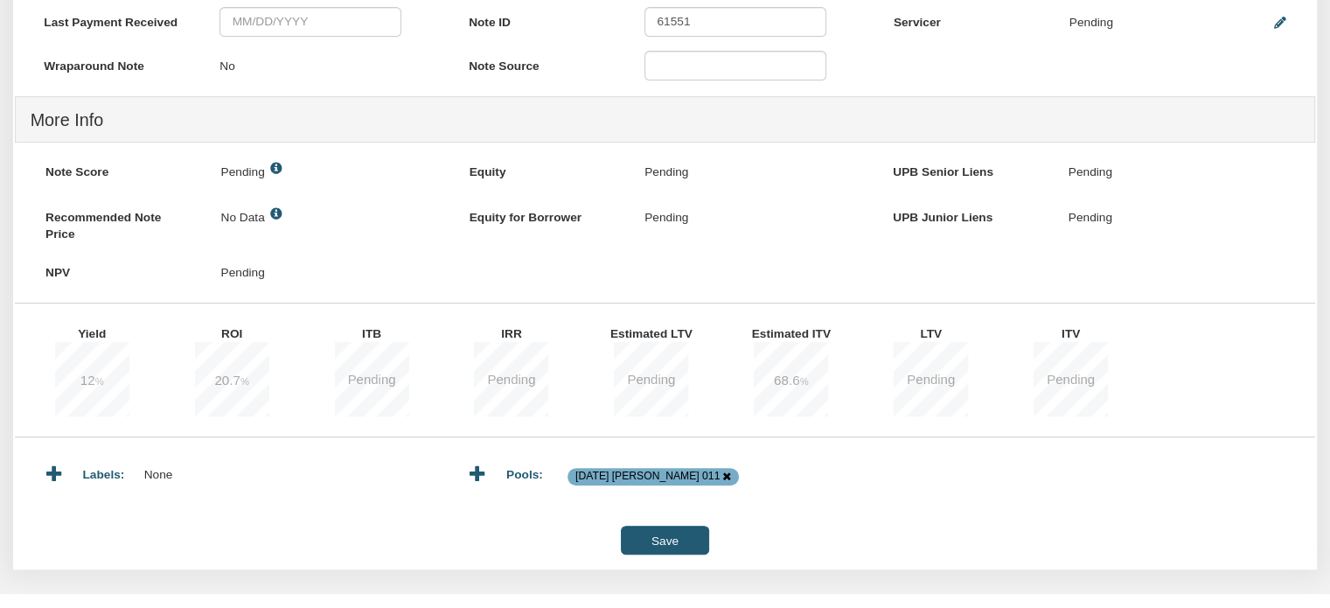
scroll to position [609, 0]
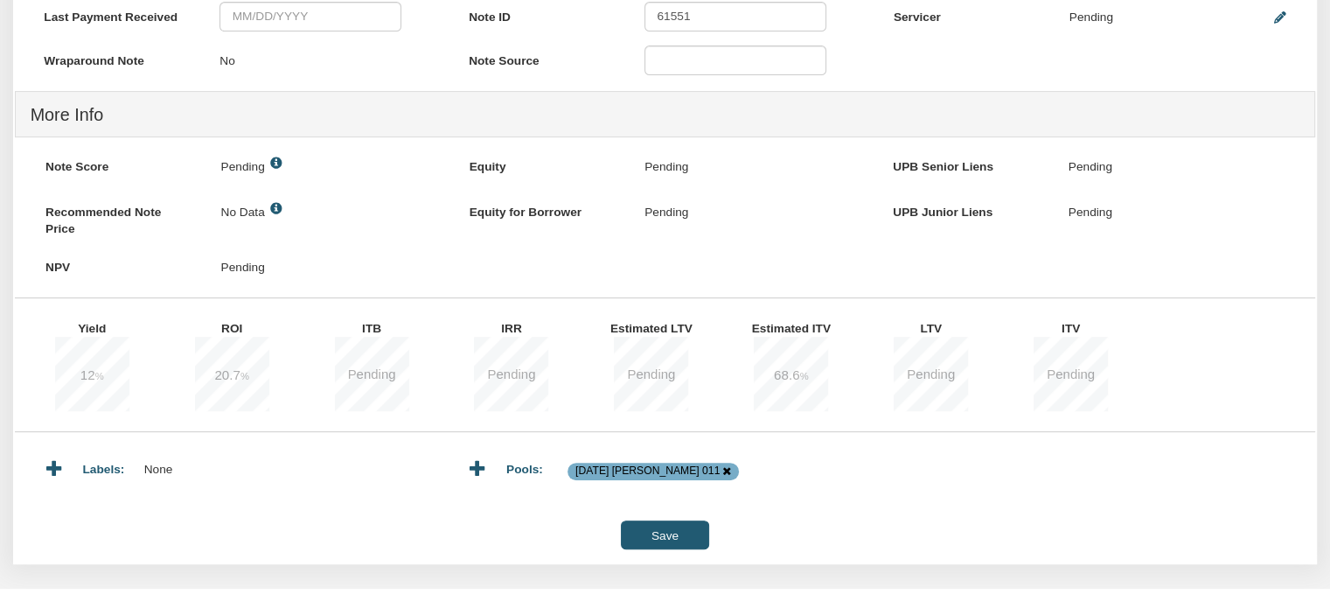
click at [661, 541] on input "Save" at bounding box center [664, 534] width 87 height 29
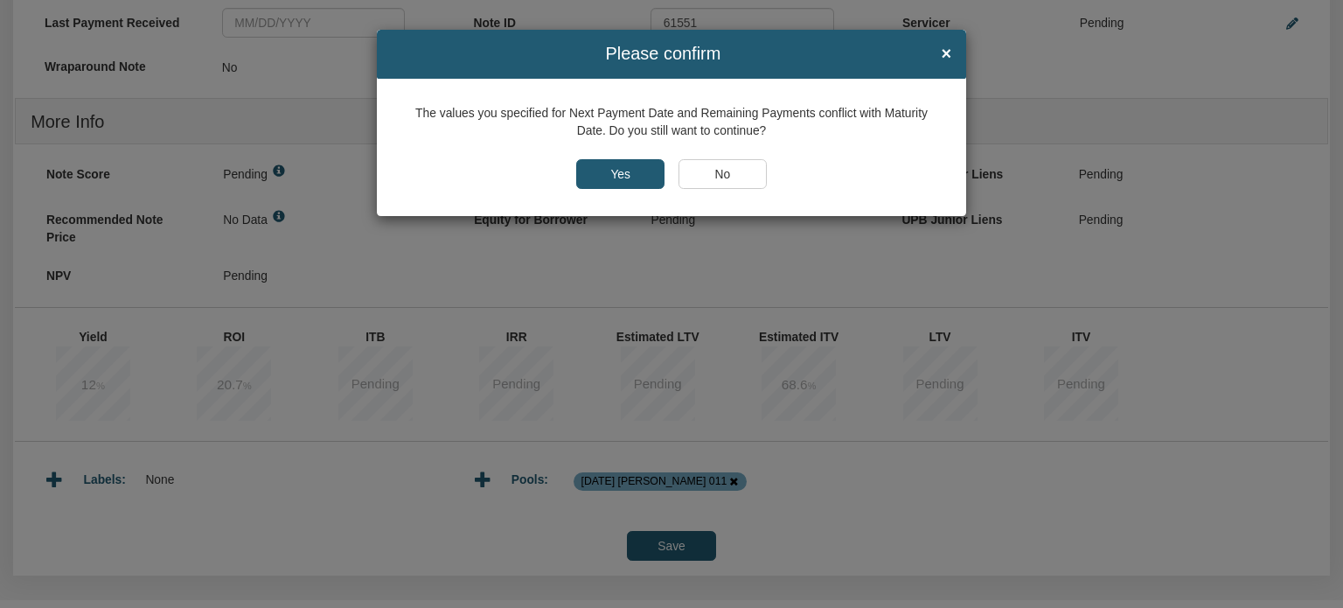
click at [612, 171] on input "Yes" at bounding box center [620, 174] width 88 height 30
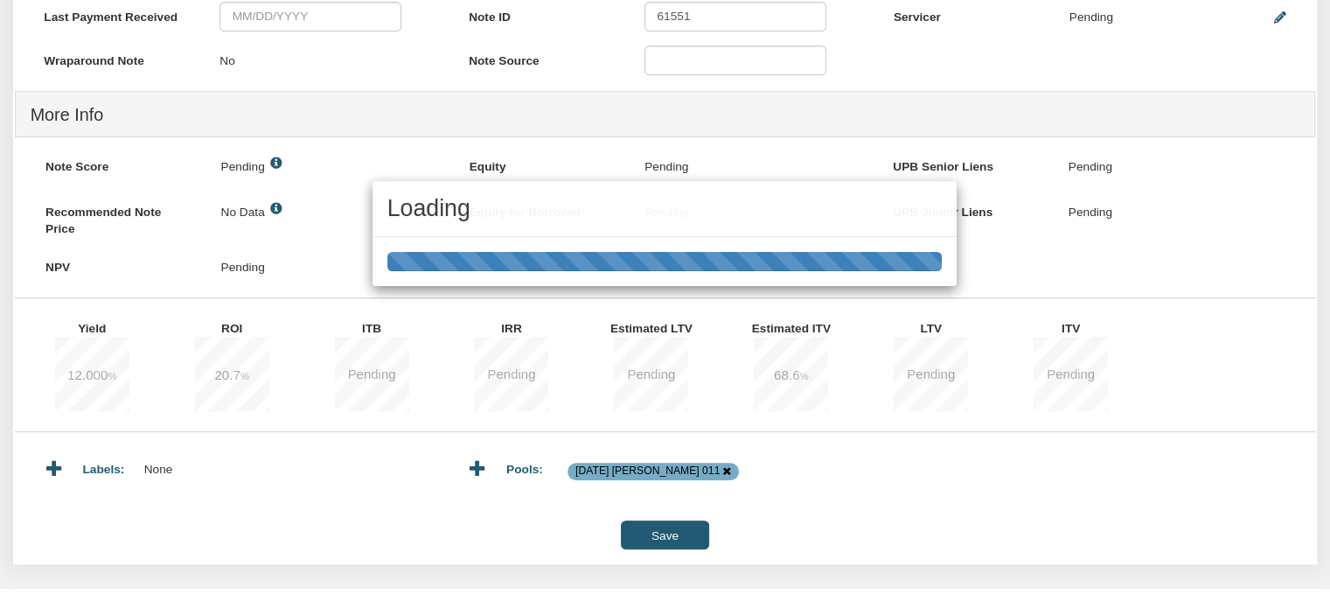
type input "10/01/2025"
type input "1,348.05"
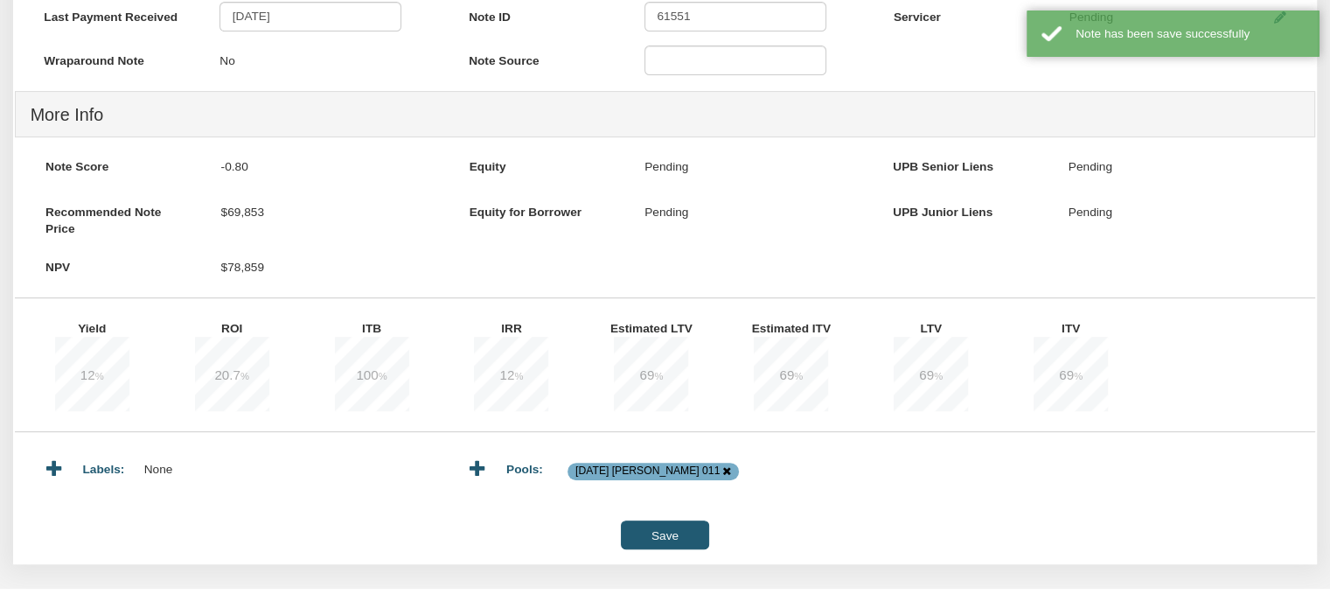
scroll to position [0, 0]
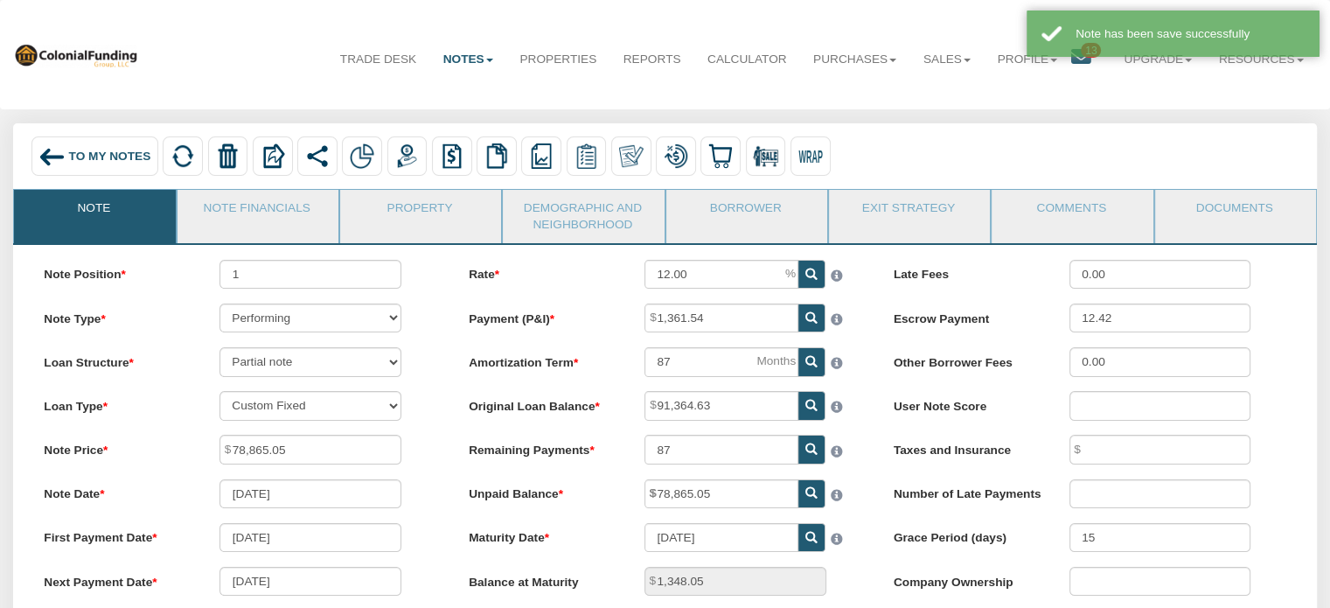
click at [80, 160] on span "To My Notes" at bounding box center [110, 156] width 82 height 13
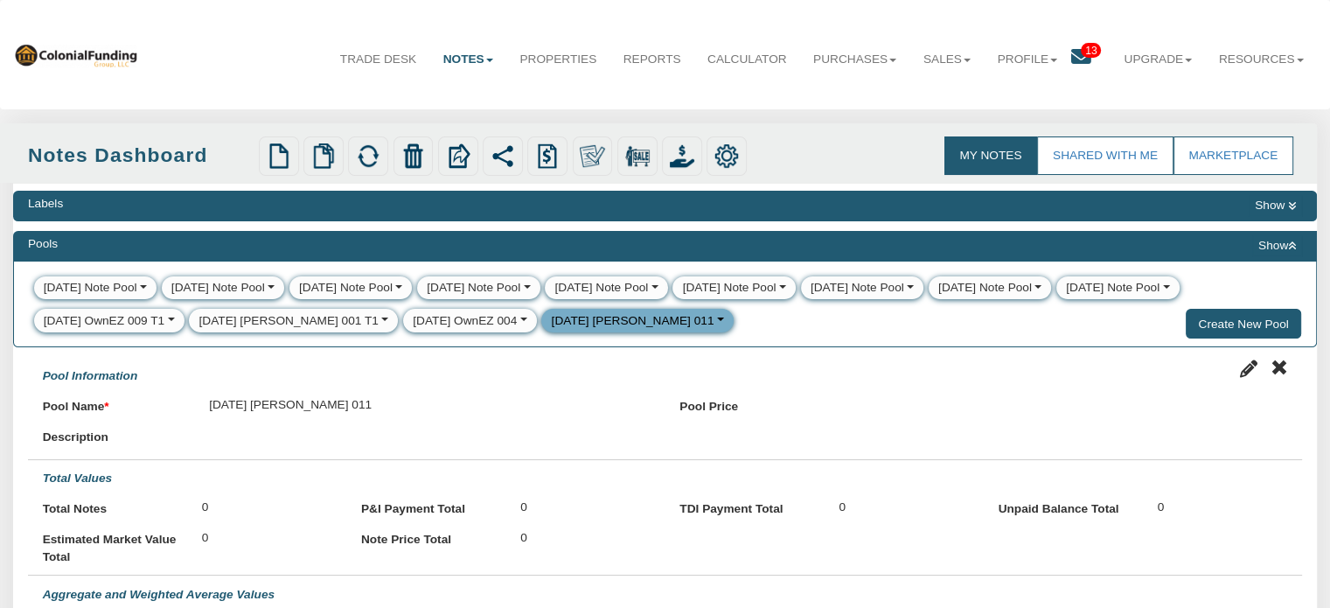
select select
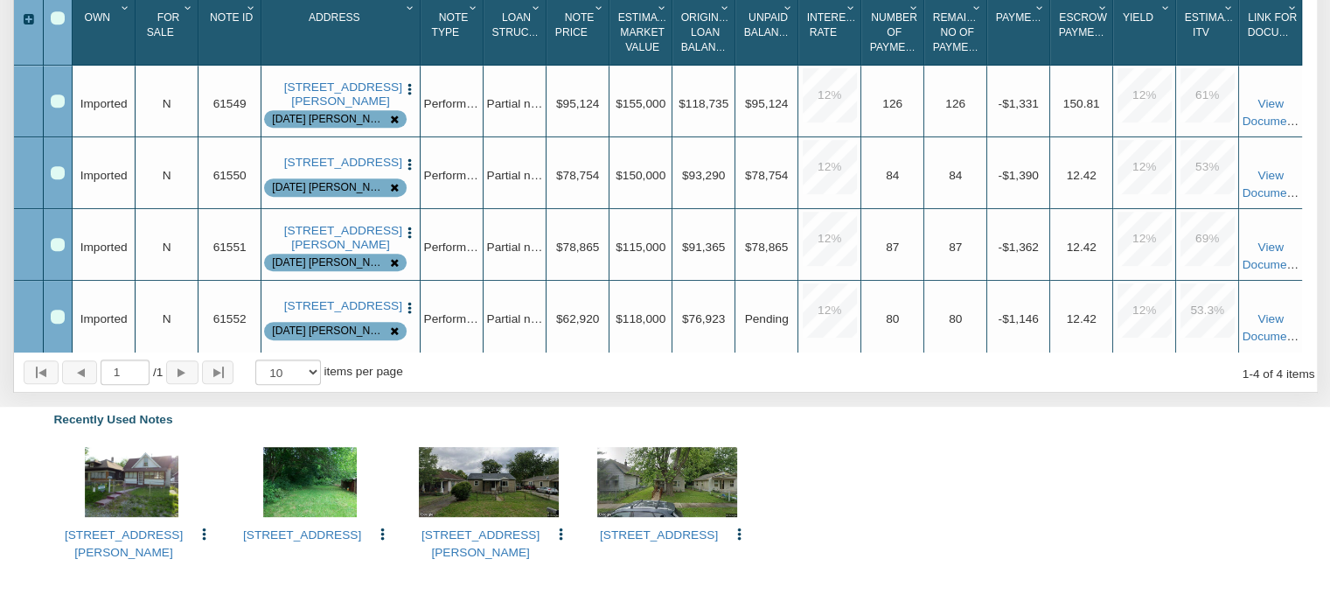
scroll to position [835, 0]
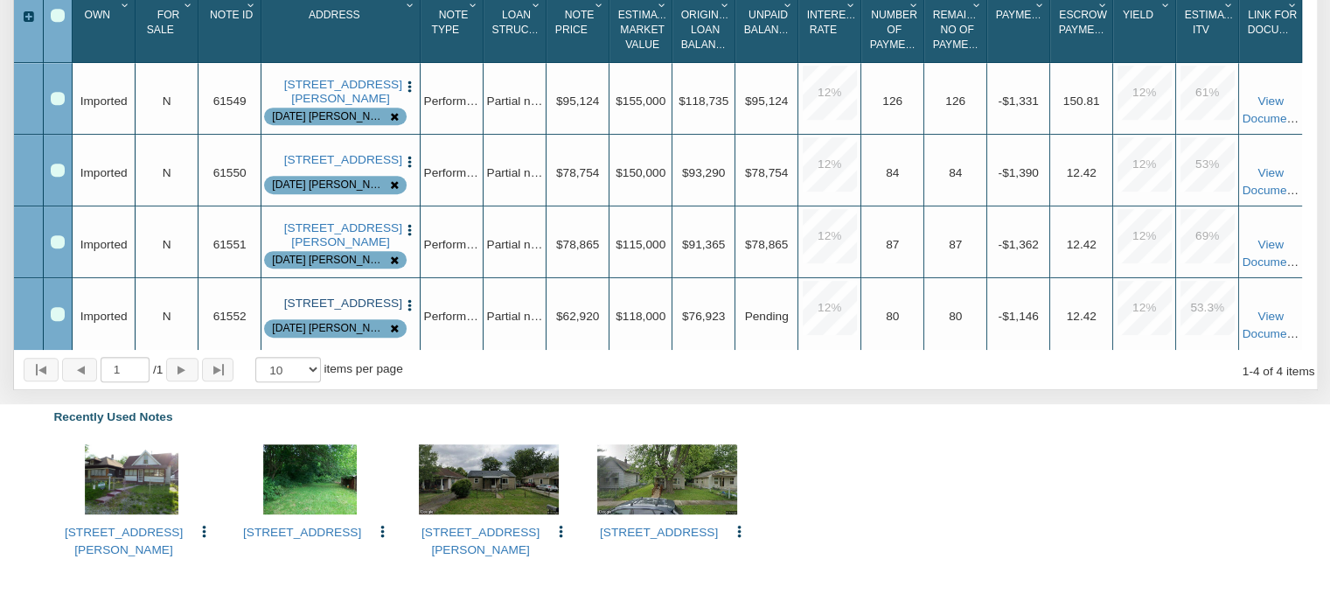
click at [350, 310] on link "[STREET_ADDRESS]" at bounding box center [341, 303] width 114 height 14
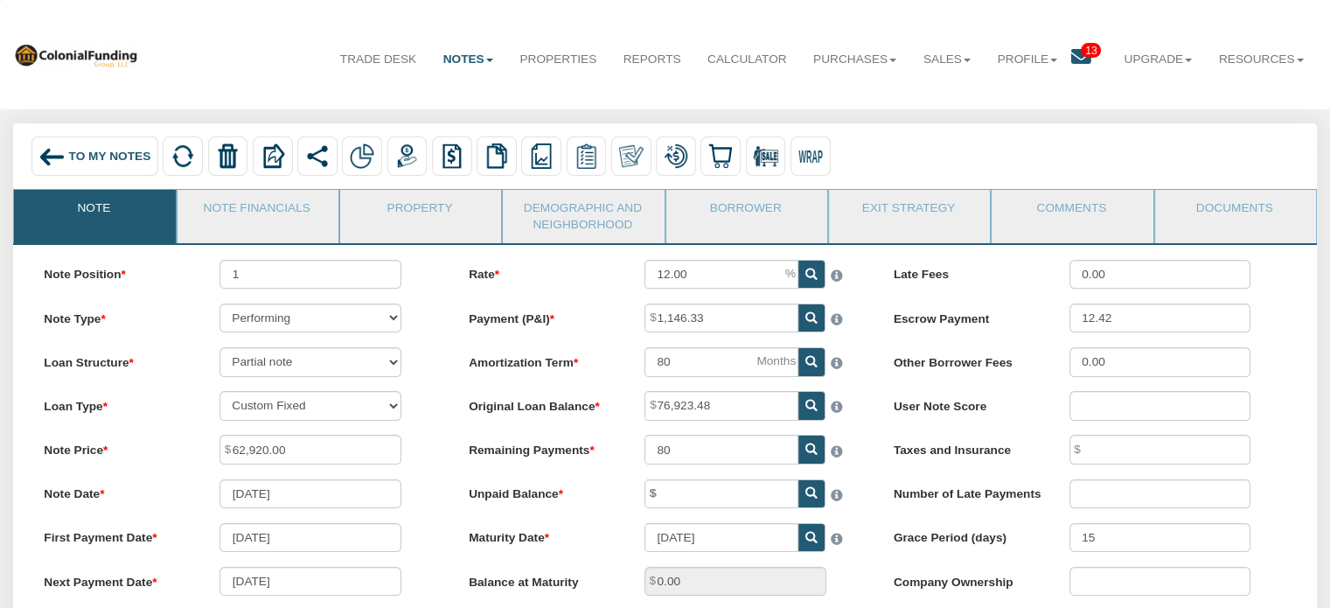
click at [815, 499] on icon at bounding box center [811, 493] width 12 height 12
type input "62,920.00"
type input "1,134.99"
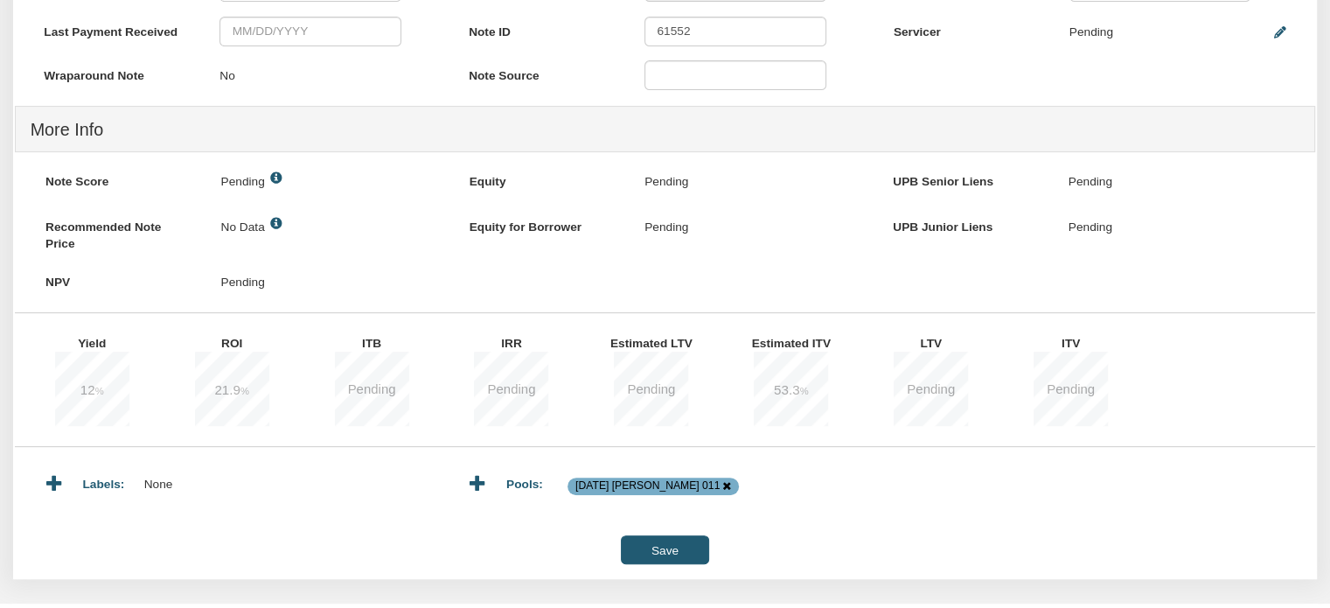
scroll to position [596, 0]
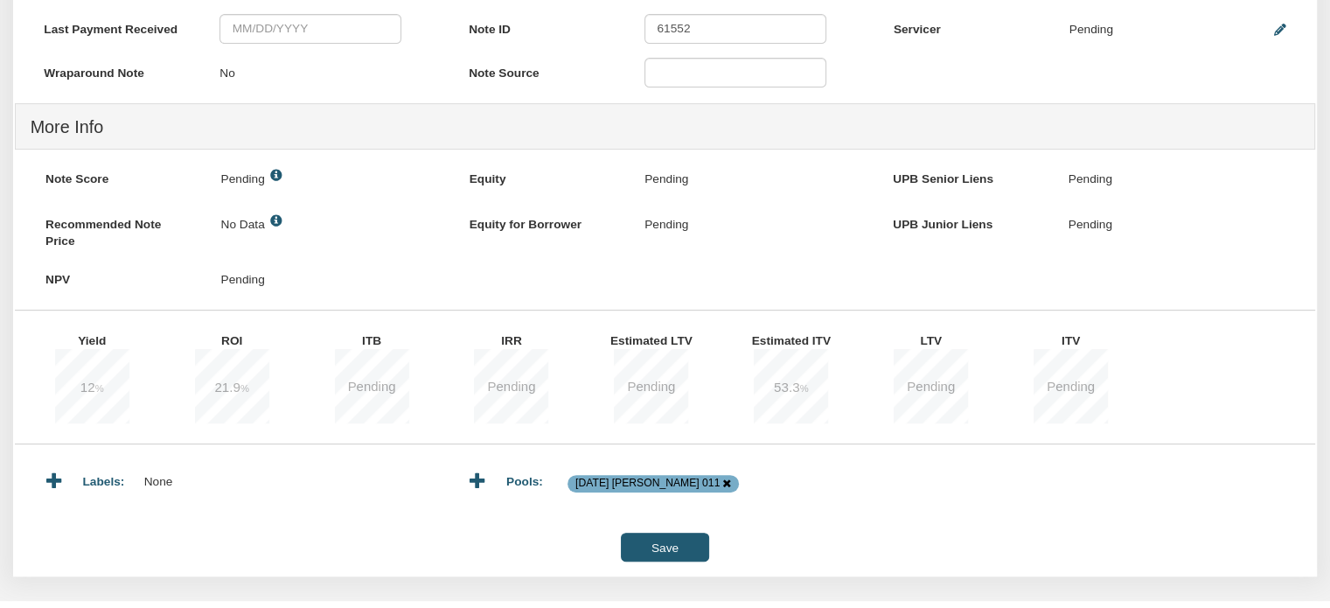
click at [669, 555] on input "Save" at bounding box center [664, 547] width 87 height 29
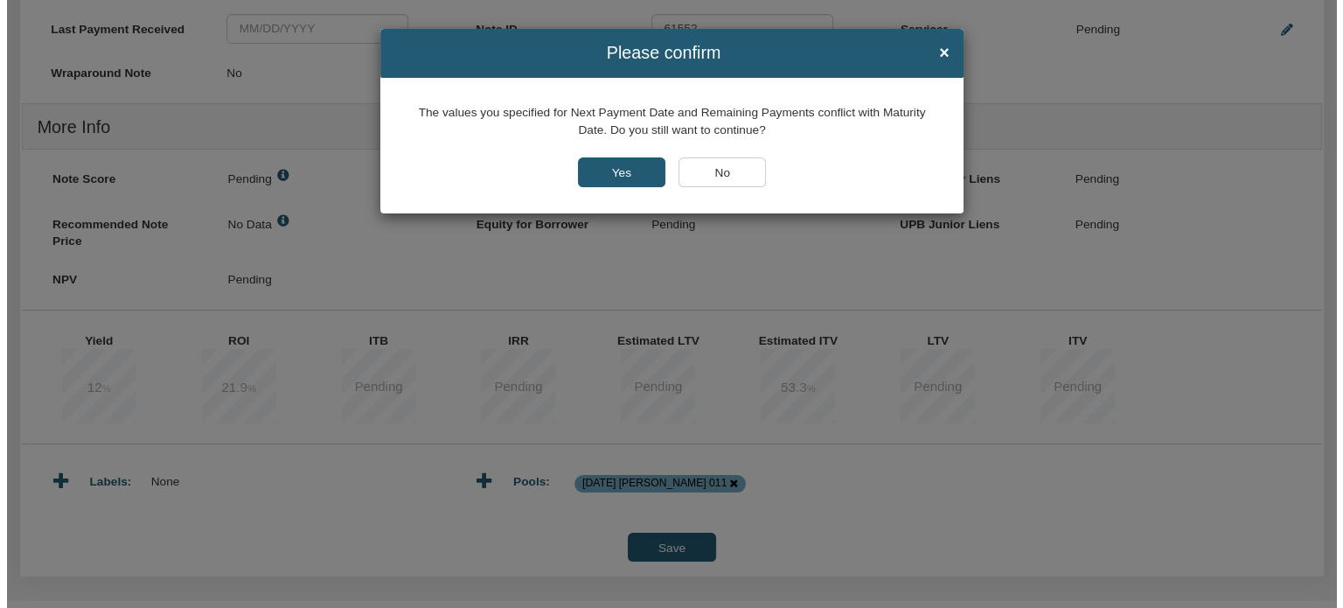
scroll to position [597, 0]
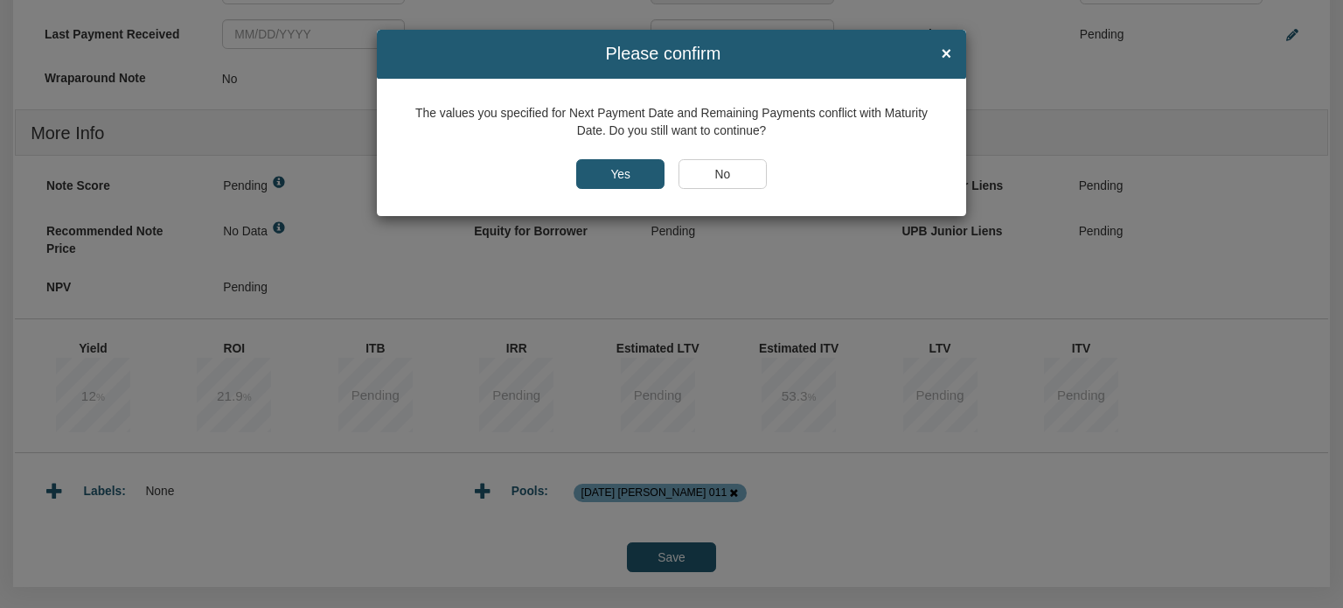
click at [623, 176] on input "Yes" at bounding box center [620, 174] width 88 height 30
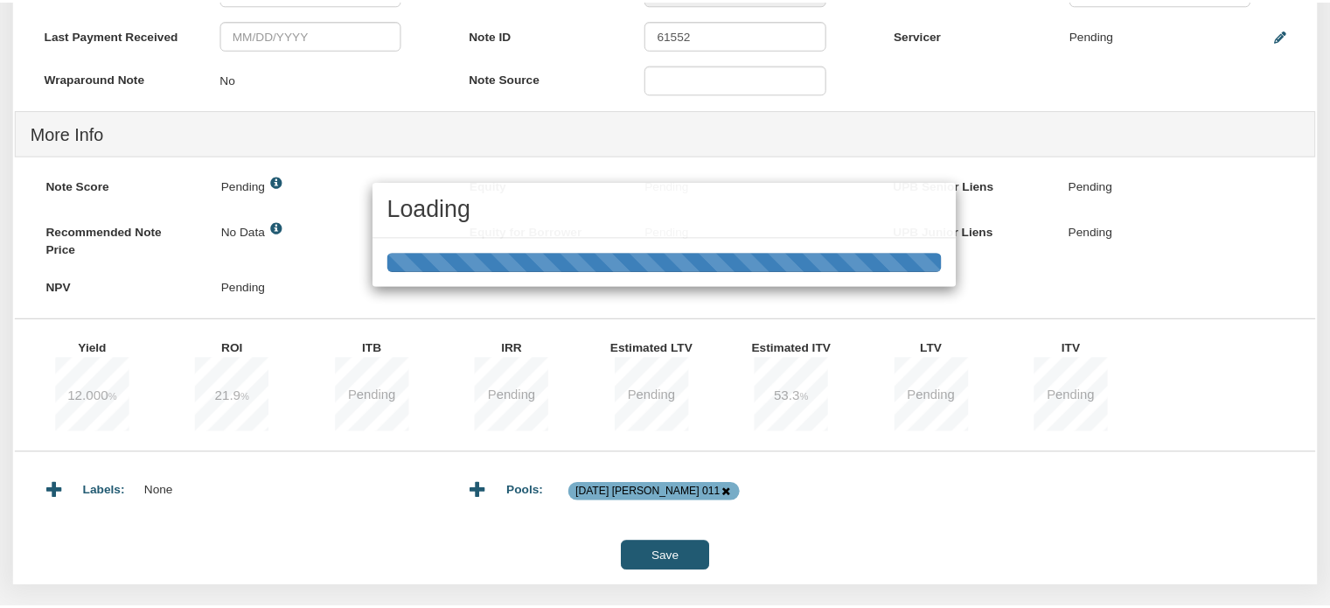
scroll to position [596, 0]
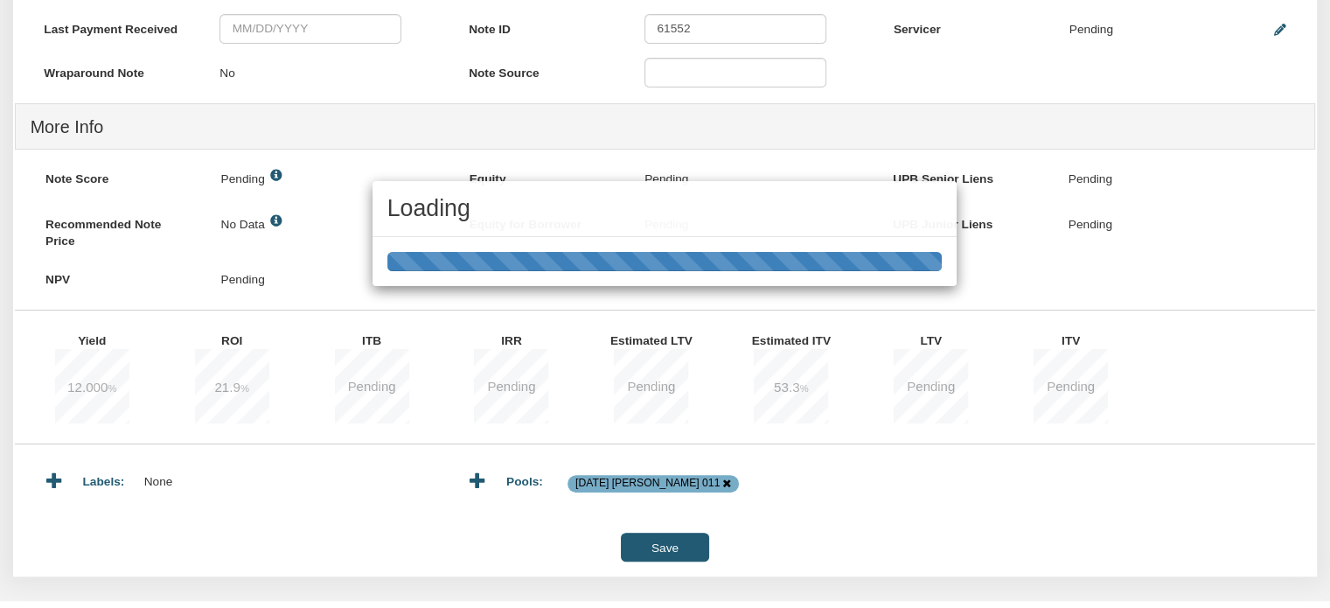
type input "10/01/2025"
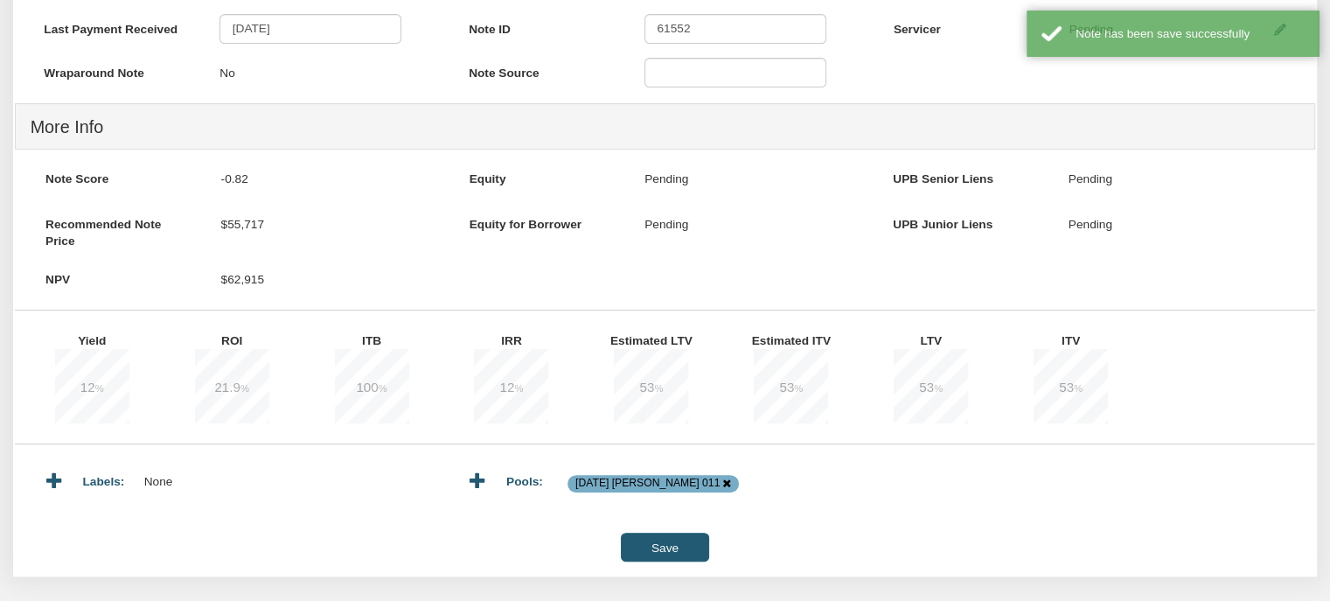
scroll to position [0, 0]
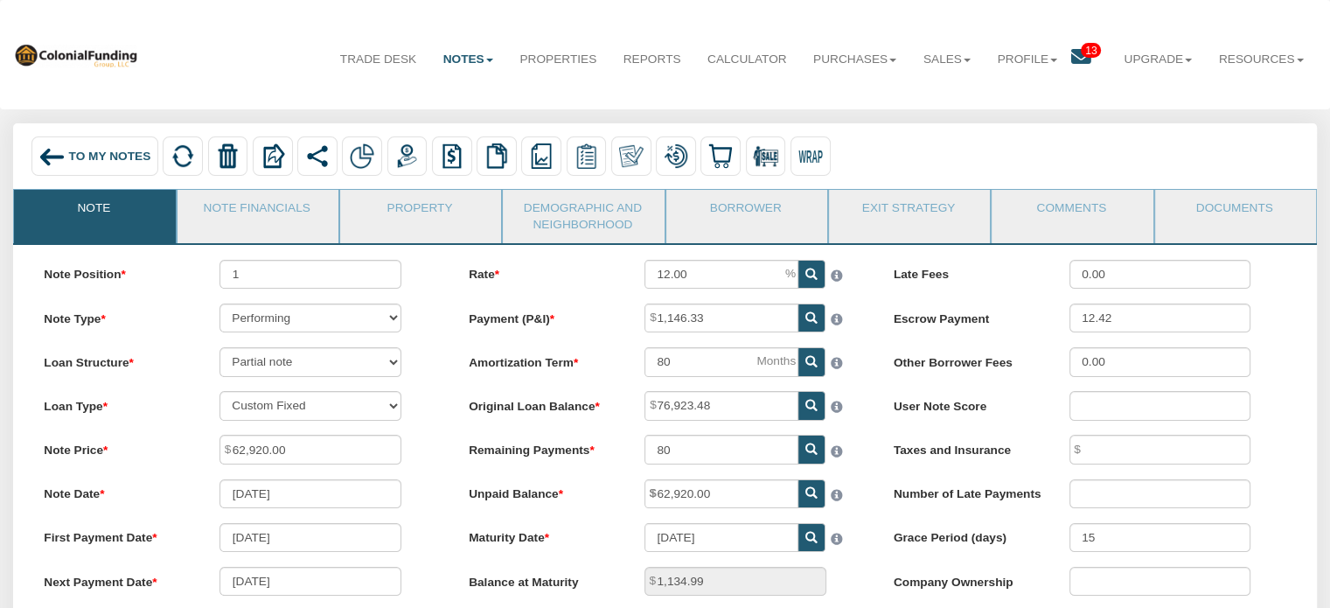
click at [78, 157] on span "To My Notes" at bounding box center [110, 156] width 82 height 13
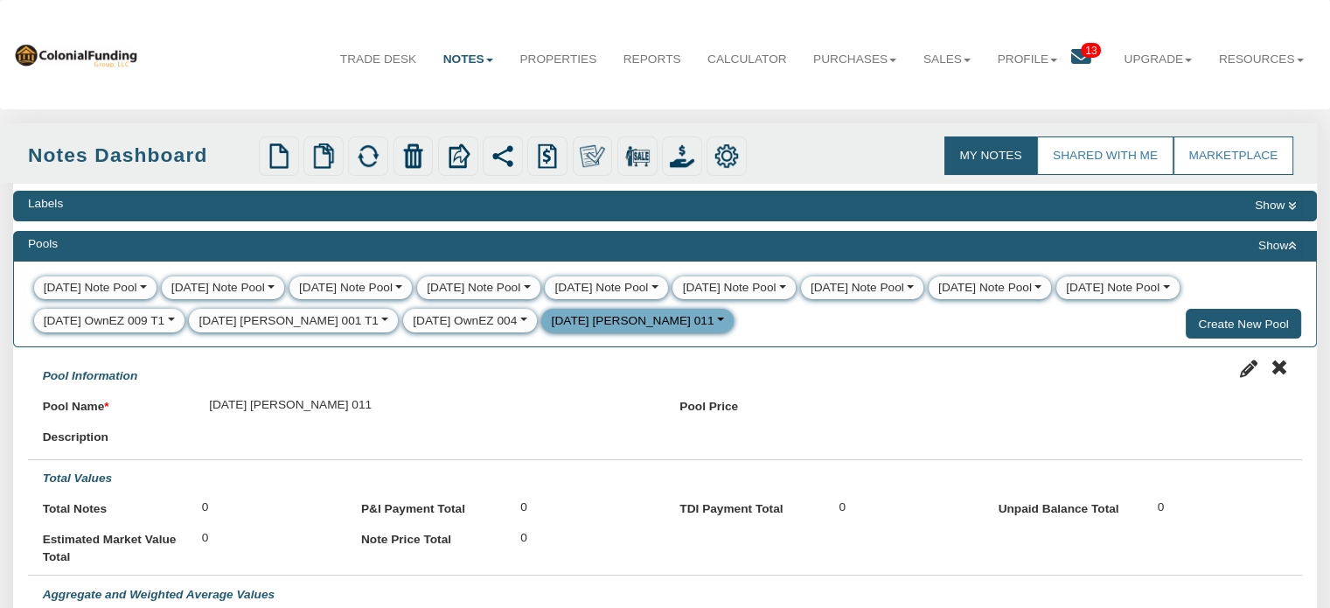
select select
click at [619, 57] on link "Reports" at bounding box center [651, 60] width 84 height 44
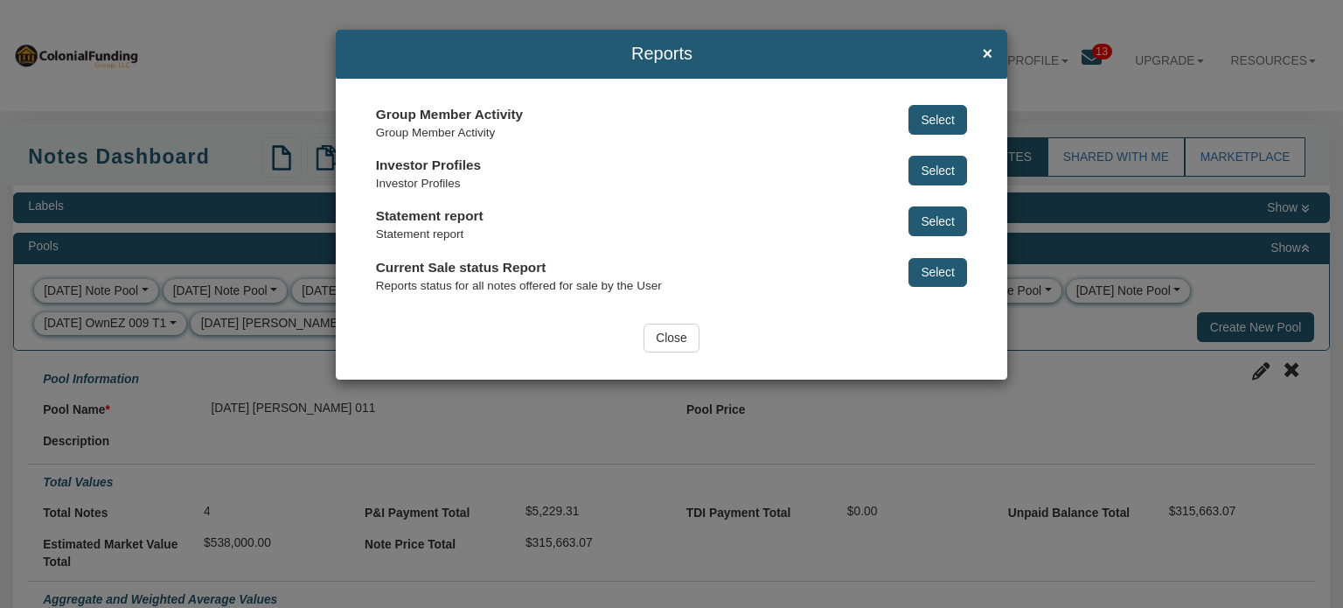
click at [932, 167] on button "Select" at bounding box center [938, 171] width 59 height 30
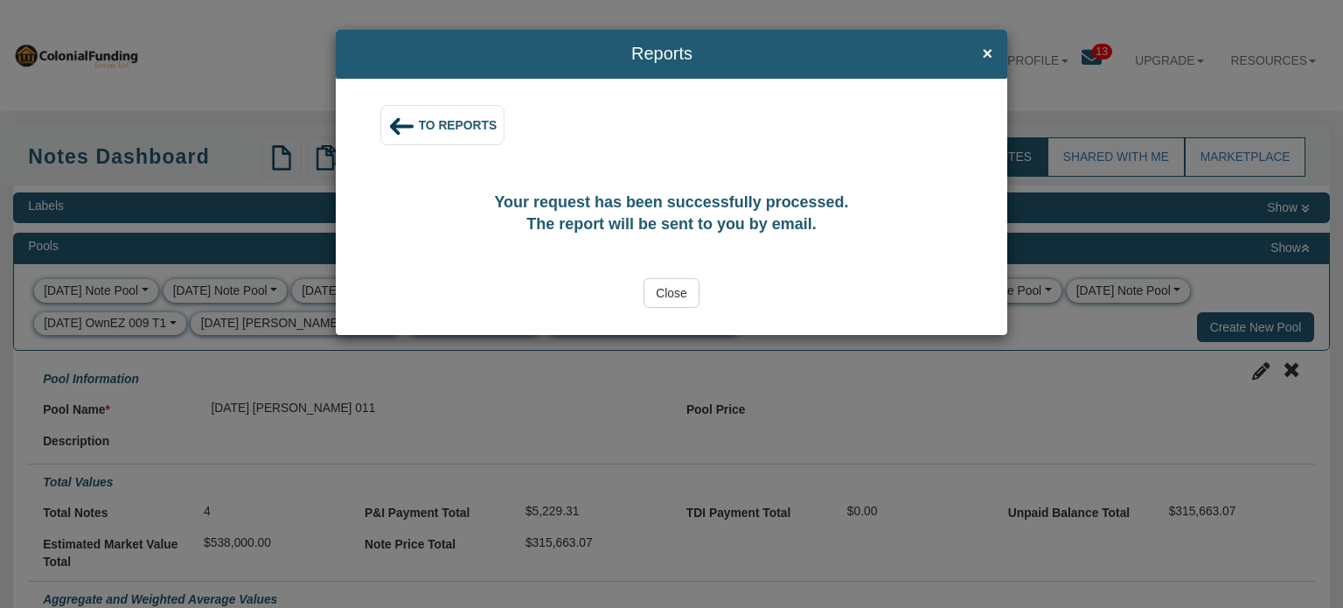
click at [661, 293] on input "Close" at bounding box center [672, 293] width 56 height 30
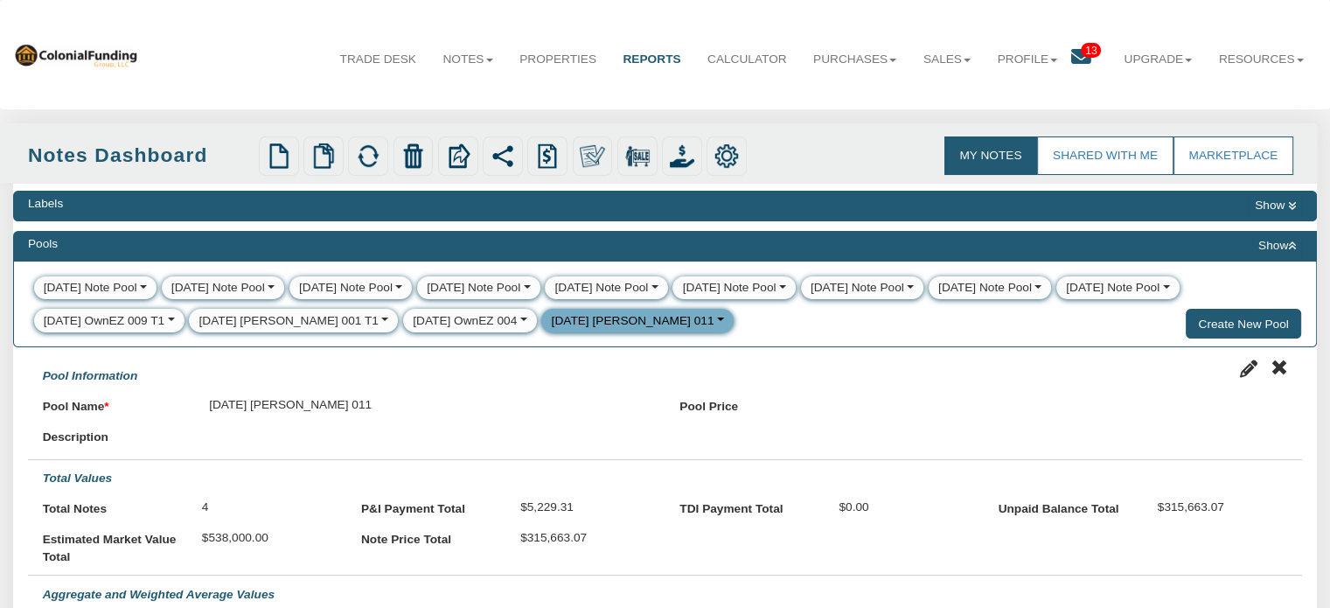
click at [1081, 47] on span "13" at bounding box center [1091, 50] width 20 height 15
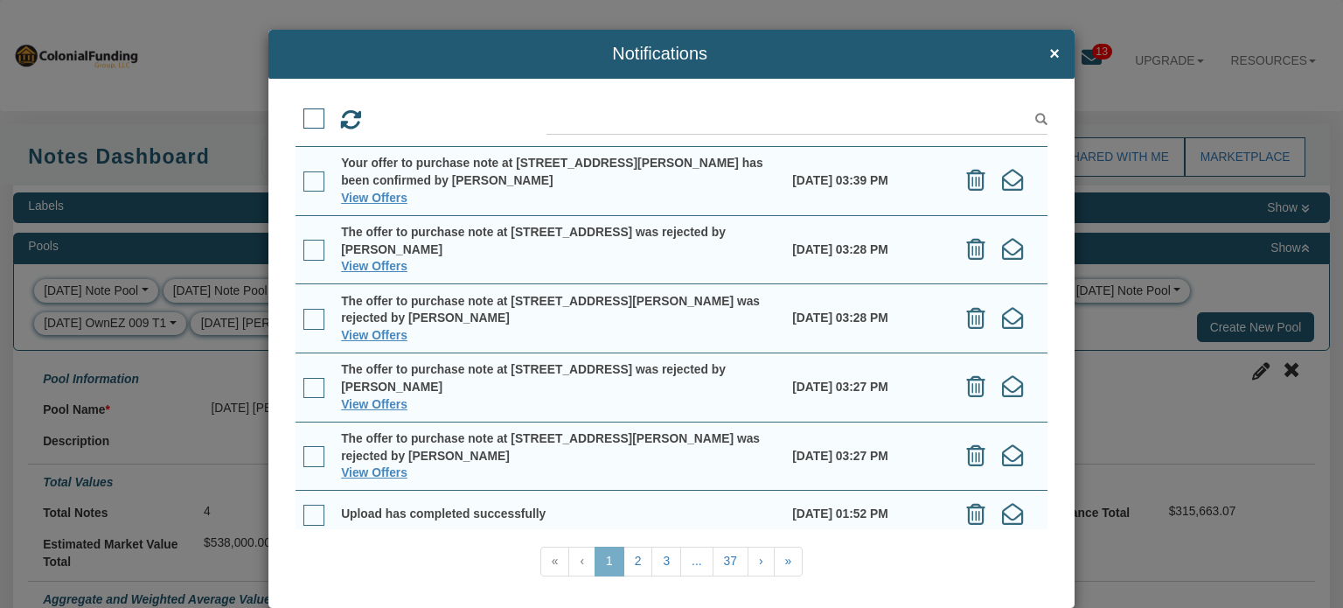
click at [310, 181] on span at bounding box center [313, 181] width 21 height 21
click at [303, 175] on input "checkbox" at bounding box center [303, 175] width 0 height 0
click at [307, 251] on span at bounding box center [313, 250] width 21 height 21
click at [303, 243] on input "checkbox" at bounding box center [303, 243] width 0 height 0
click at [304, 317] on span at bounding box center [313, 319] width 21 height 21
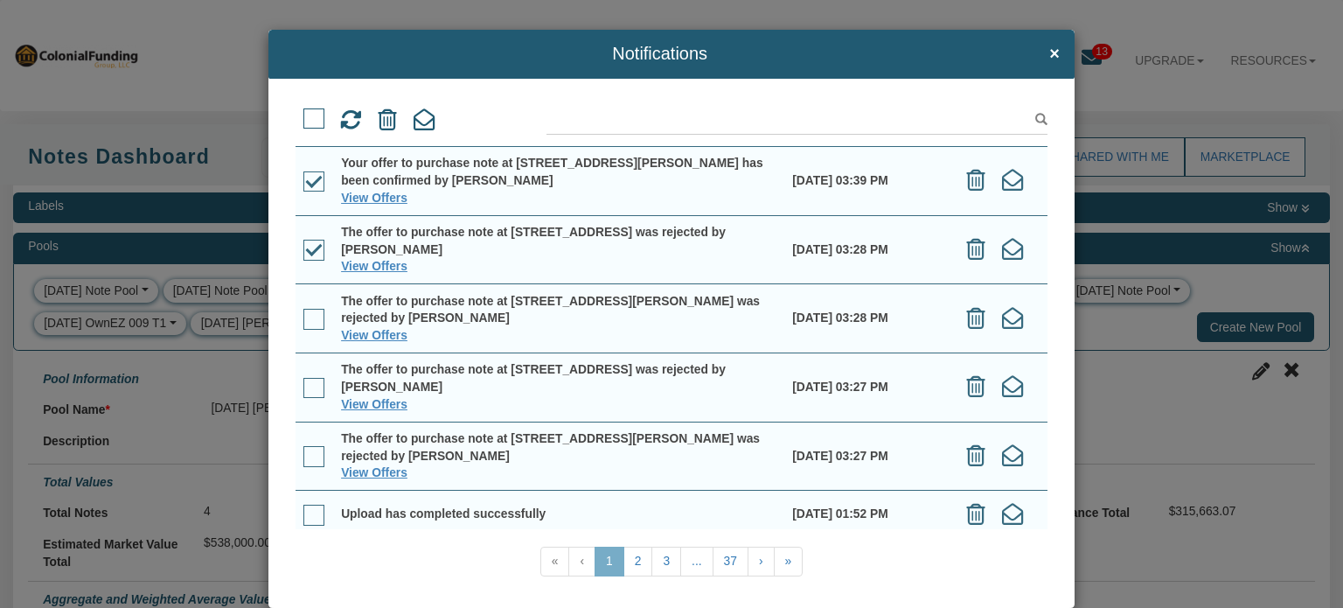
click at [303, 312] on input "checkbox" at bounding box center [303, 312] width 0 height 0
click at [308, 115] on span at bounding box center [313, 118] width 21 height 21
click at [303, 112] on input "checkbox" at bounding box center [303, 112] width 0 height 0
click at [417, 119] on icon at bounding box center [425, 120] width 22 height 22
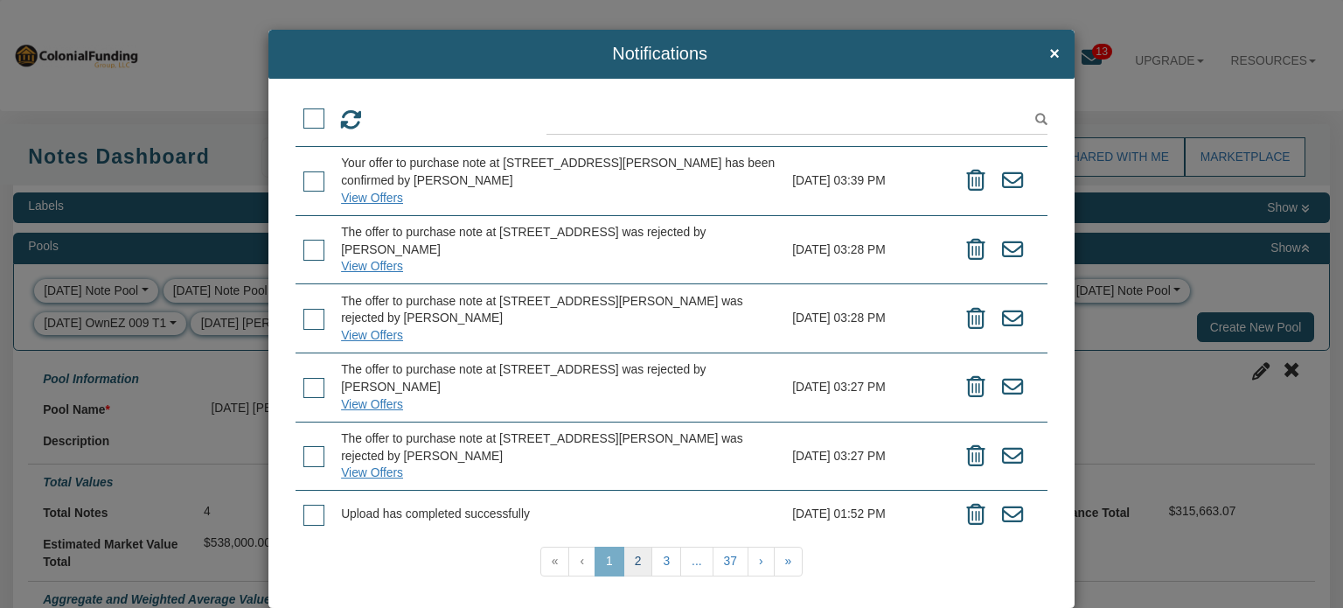
click at [630, 569] on link "2" at bounding box center [638, 562] width 30 height 30
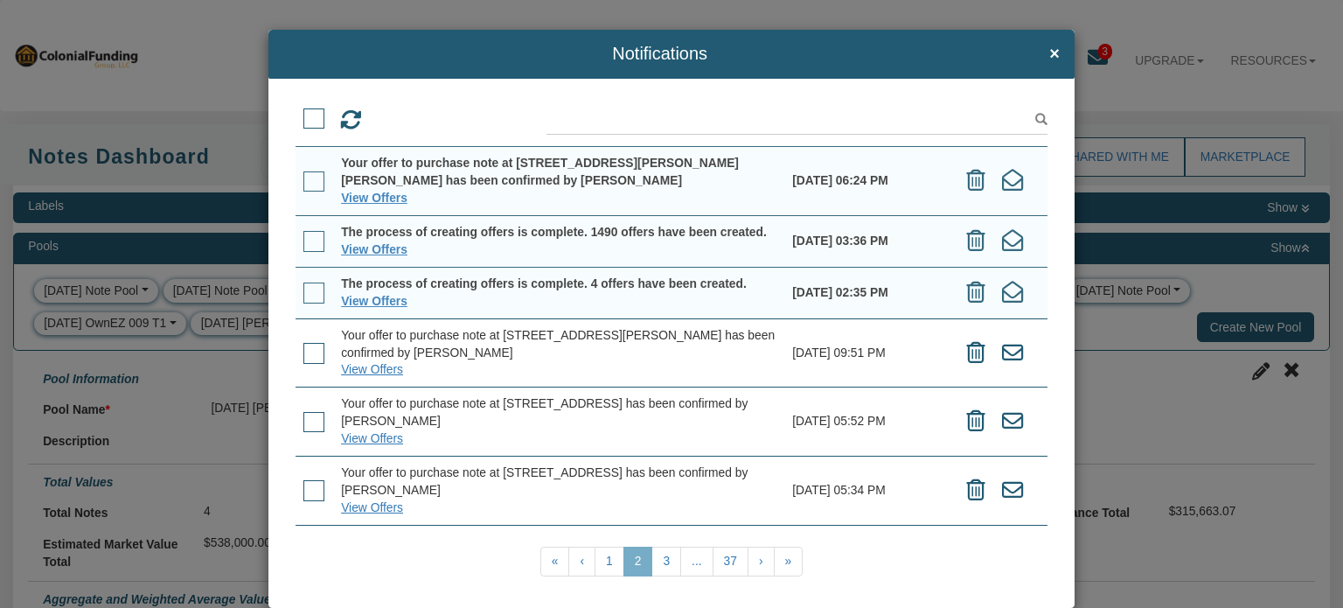
click at [310, 121] on span at bounding box center [313, 118] width 21 height 21
click at [303, 112] on input "checkbox" at bounding box center [303, 112] width 0 height 0
click at [421, 120] on icon at bounding box center [425, 120] width 22 height 22
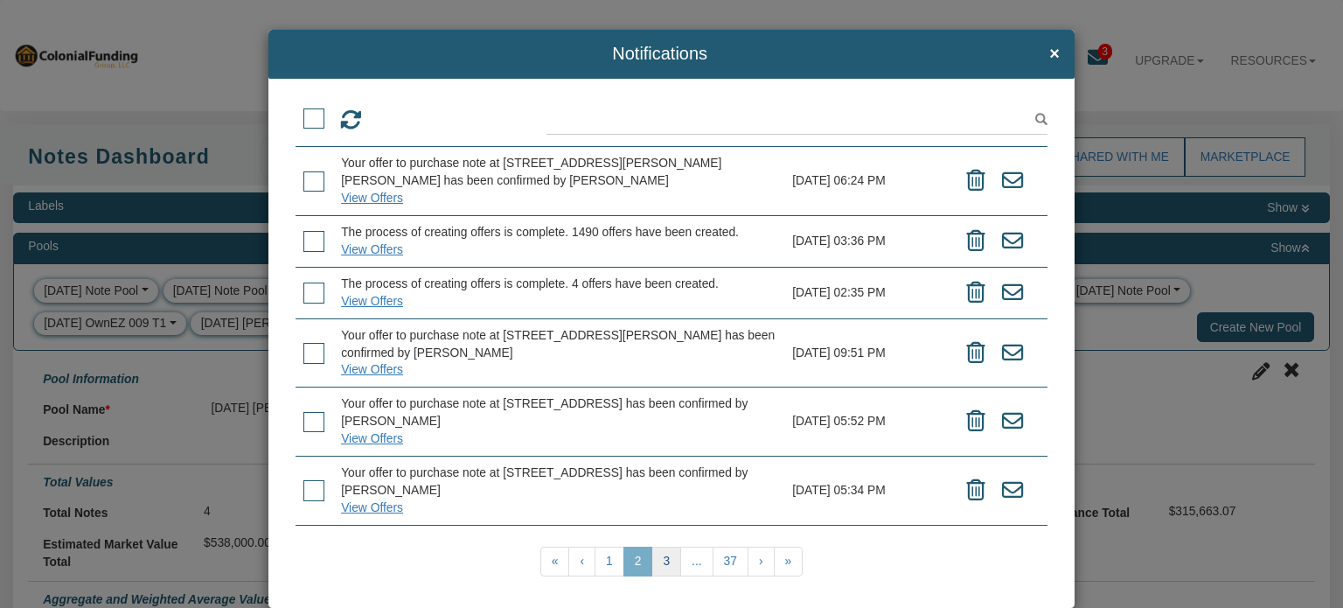
click at [661, 562] on link "3" at bounding box center [666, 562] width 30 height 30
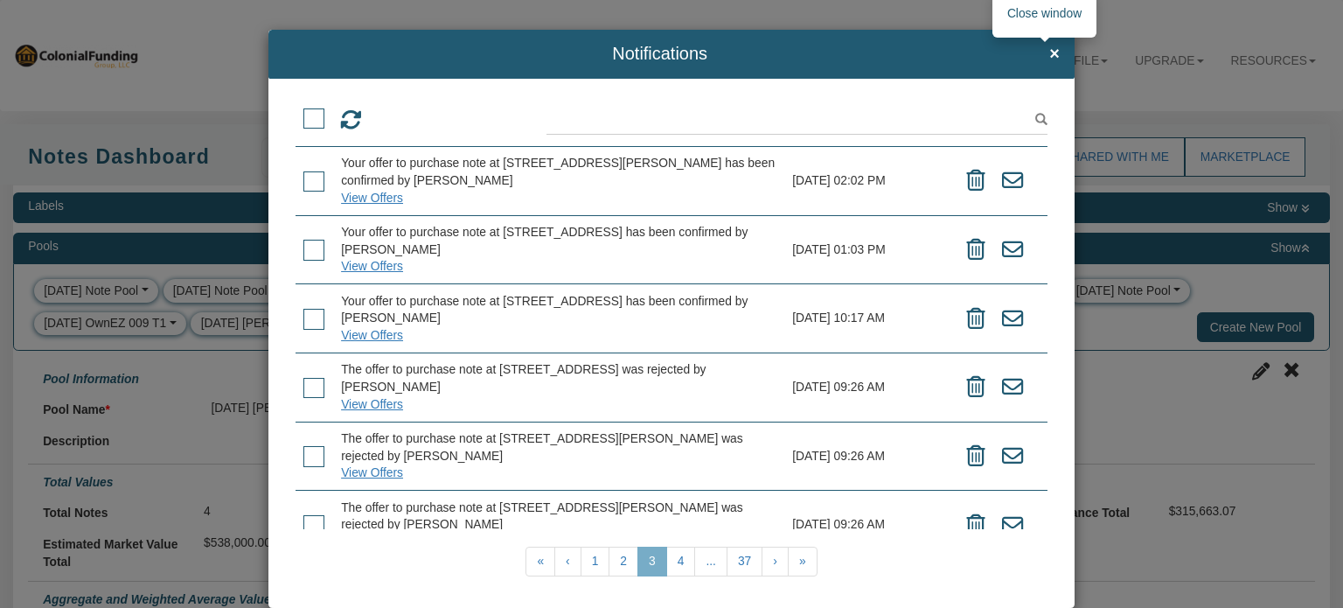
click at [1049, 54] on span "×" at bounding box center [1054, 54] width 10 height 19
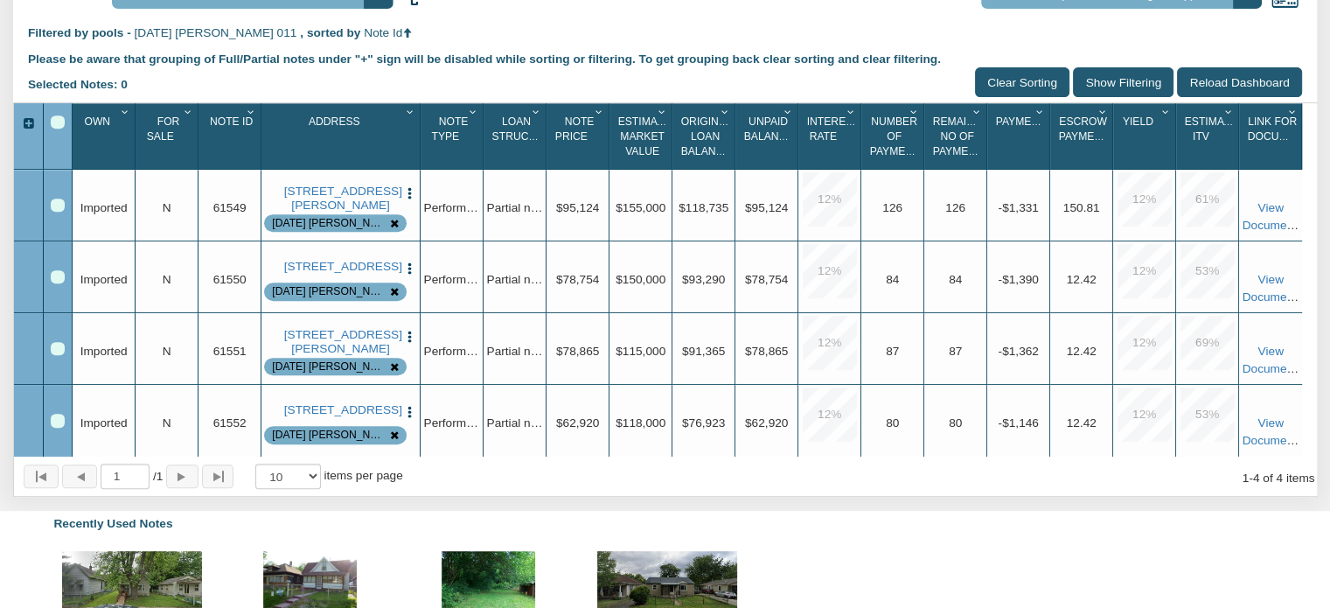
scroll to position [763, 0]
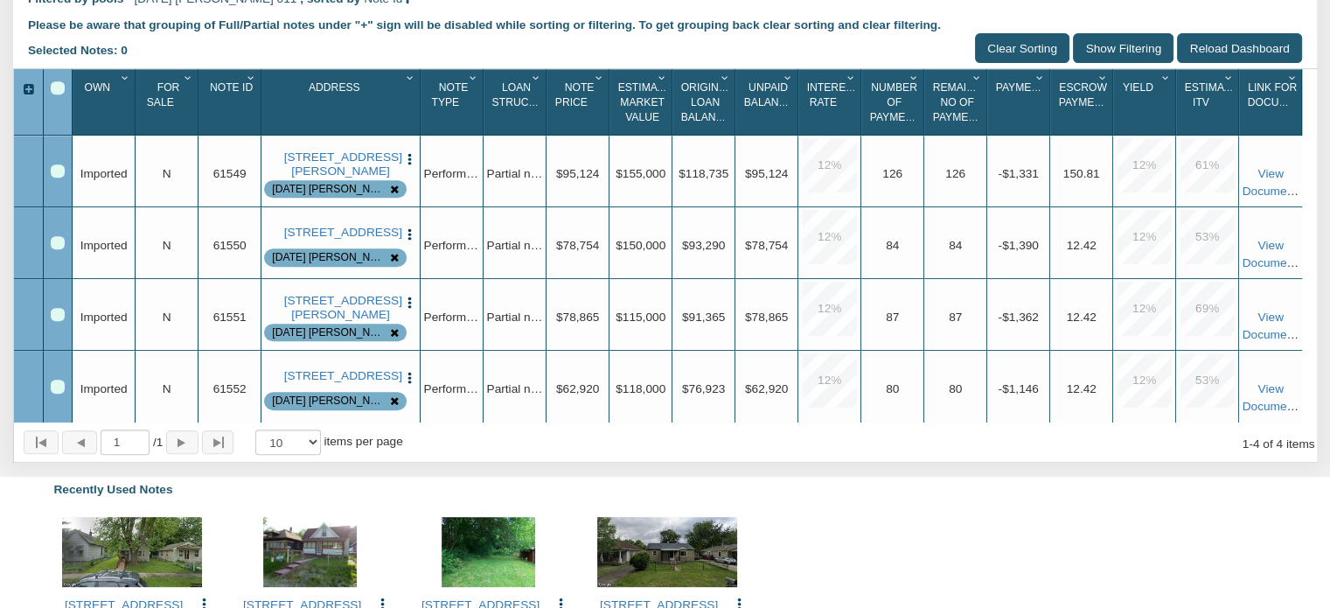
click at [59, 95] on div "Select All" at bounding box center [58, 88] width 14 height 14
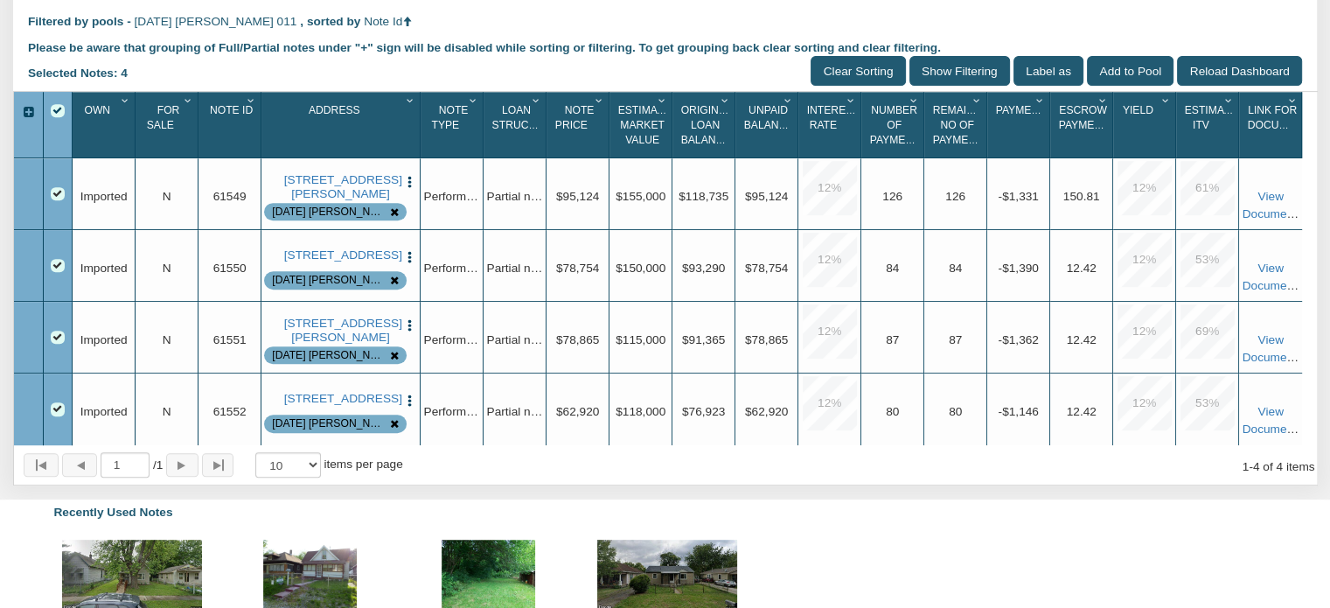
scroll to position [744, 0]
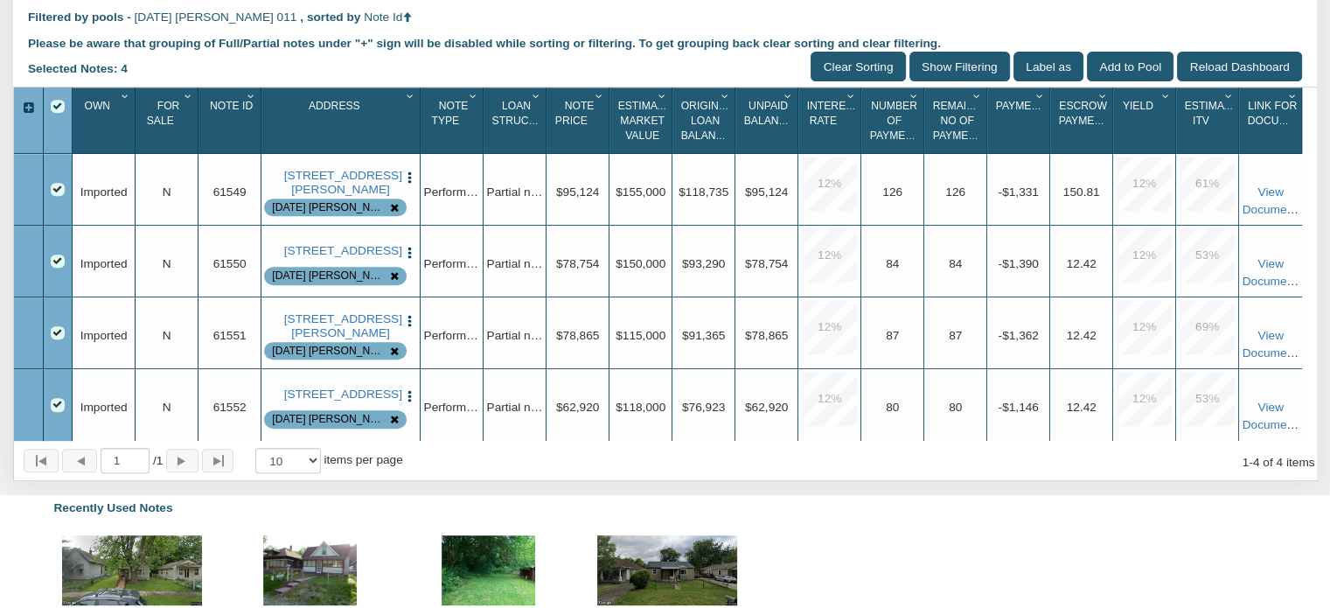
click at [55, 340] on div "Row 3, Row Selection Checkbox" at bounding box center [58, 333] width 14 height 14
click at [58, 412] on div "Row 4, Row Selection Checkbox" at bounding box center [58, 405] width 14 height 14
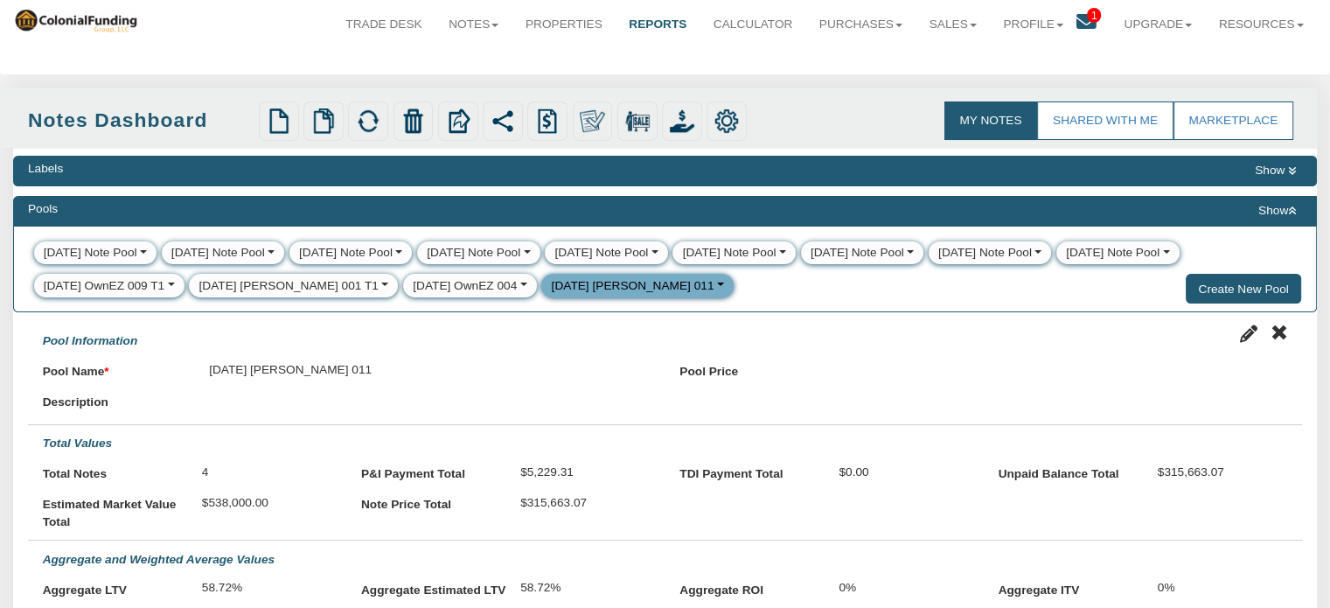
scroll to position [10, 0]
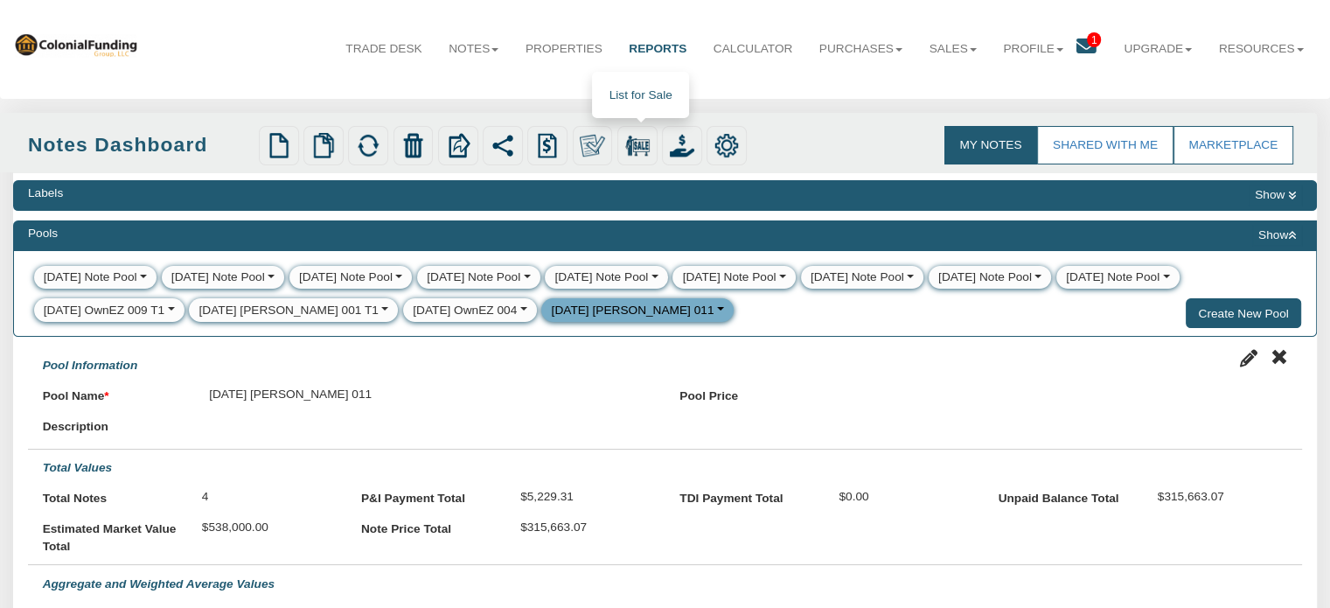
click at [644, 139] on img at bounding box center [637, 145] width 24 height 24
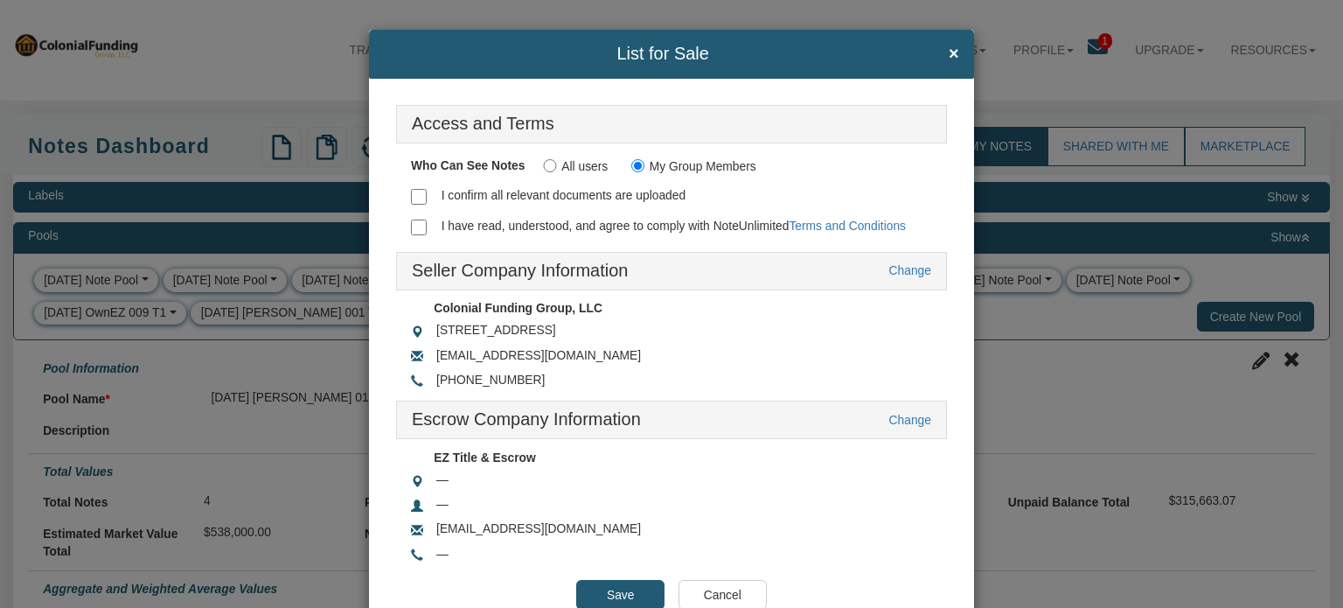
click at [415, 192] on input "I confirm all relevant documents are uploaded" at bounding box center [419, 197] width 16 height 16
checkbox input "true"
click at [415, 233] on input "I have read, understood, and agree to comply with NoteUnlimited Terms and Condi…" at bounding box center [419, 227] width 16 height 16
checkbox input "true"
click at [715, 590] on input "Cancel" at bounding box center [723, 595] width 88 height 30
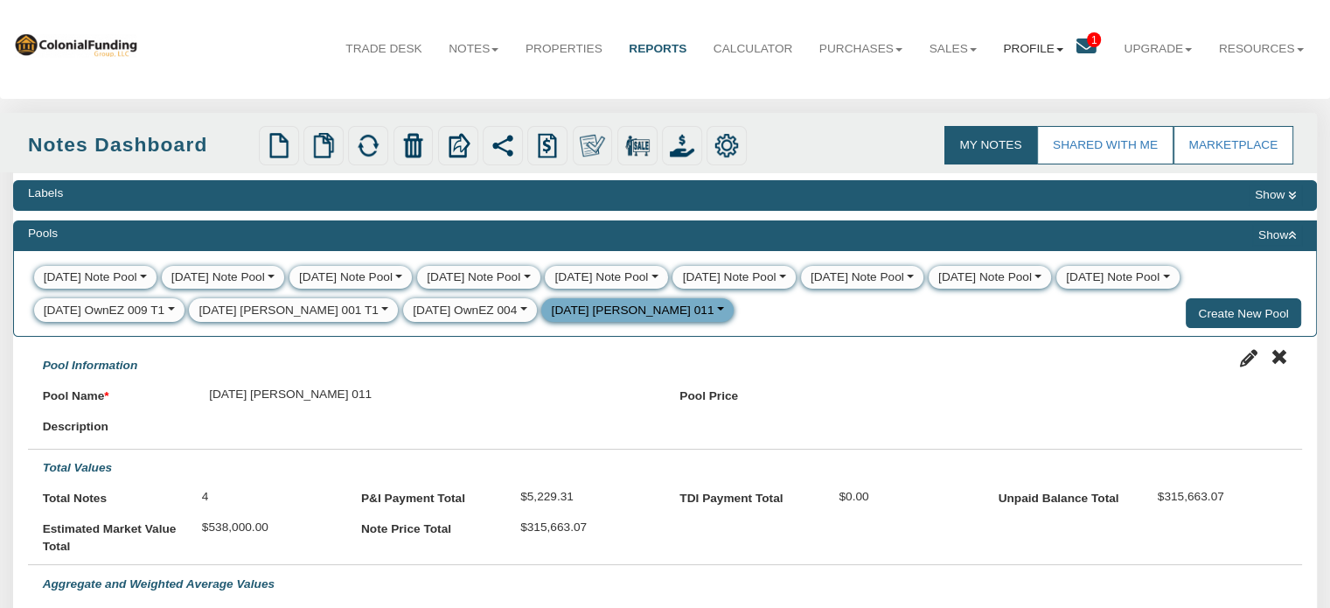
click at [1013, 48] on link "Profile" at bounding box center [1033, 49] width 87 height 44
click at [998, 92] on link "Settings" at bounding box center [1033, 89] width 154 height 23
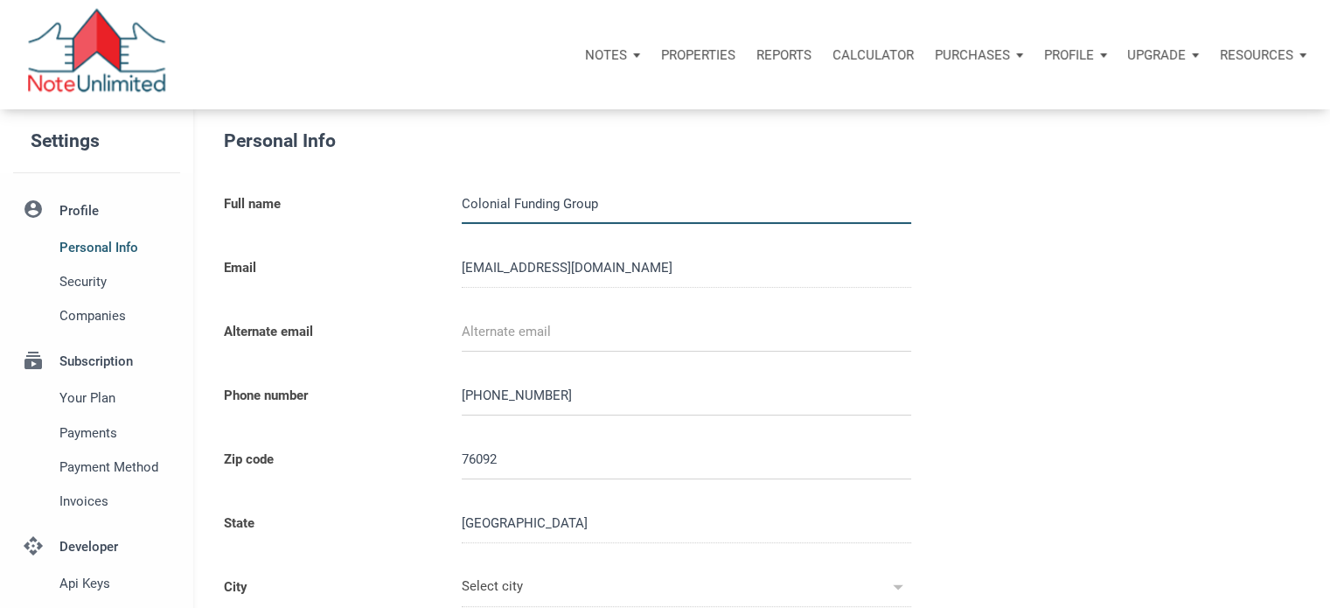
type input "SOUTHLAKE"
select select
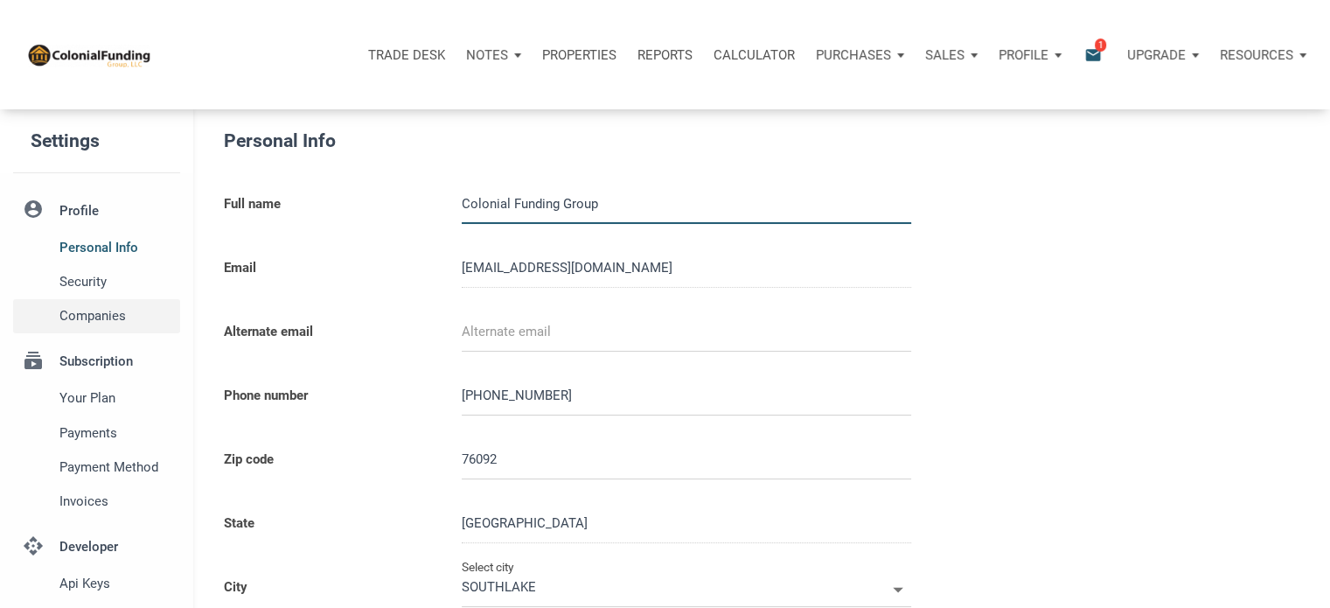
click at [112, 318] on span "Companies" at bounding box center [116, 315] width 114 height 21
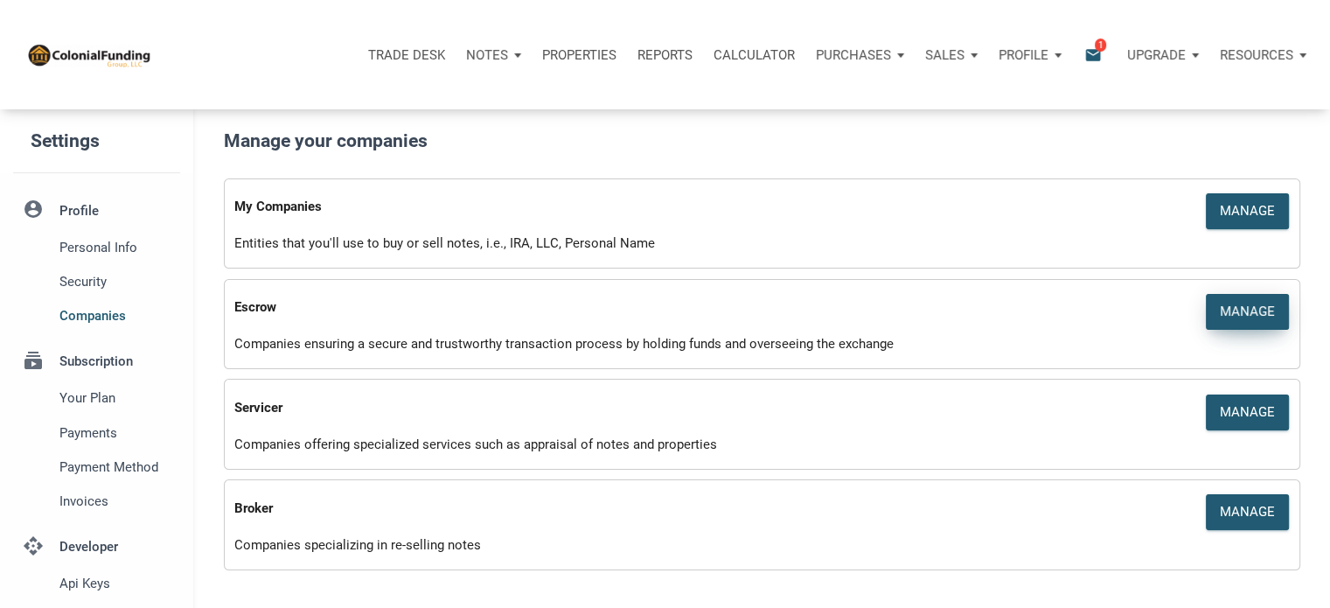
click at [1255, 310] on div "Manage" at bounding box center [1247, 312] width 55 height 20
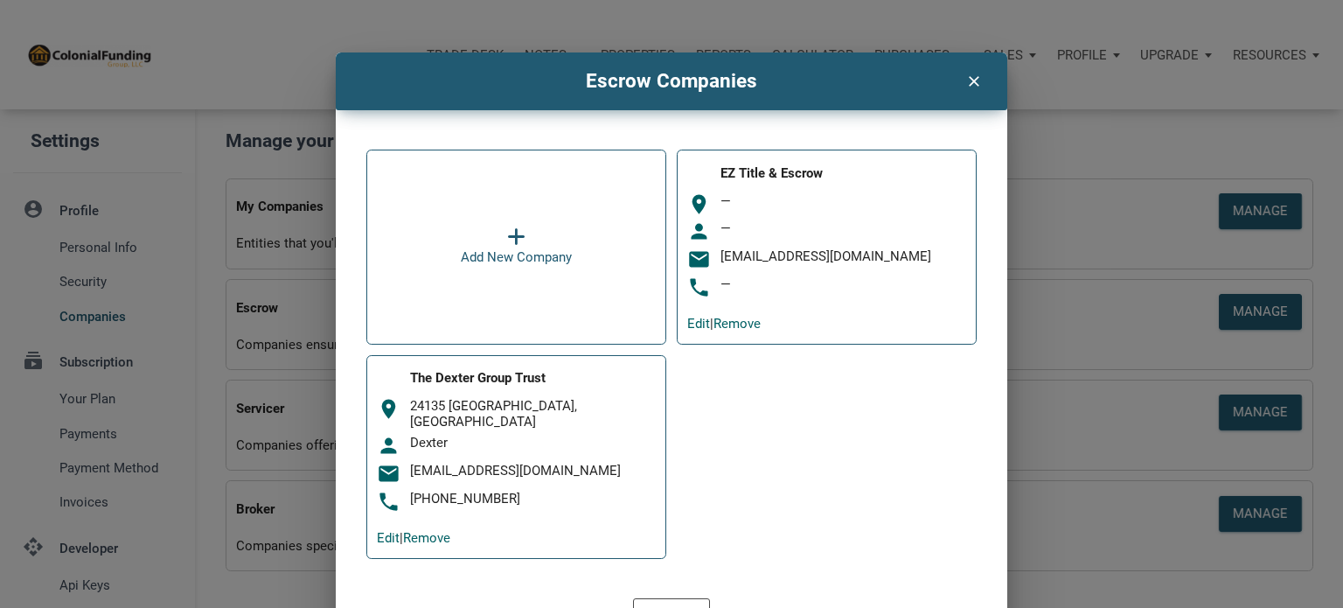
click at [514, 230] on icon at bounding box center [516, 236] width 18 height 20
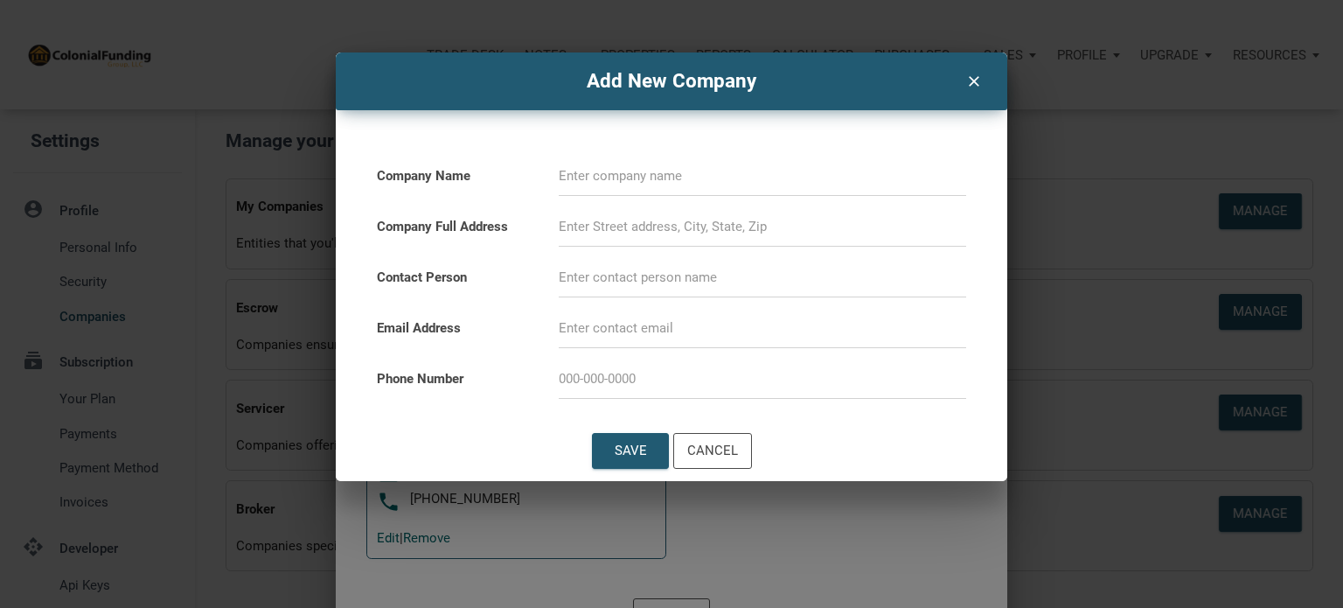
click at [592, 177] on input at bounding box center [762, 176] width 407 height 39
type input "ezREIClosings"
click at [604, 331] on input at bounding box center [762, 328] width 407 height 39
type input "[EMAIL_ADDRESS][DOMAIN_NAME]"
click at [633, 443] on div "Save" at bounding box center [630, 451] width 32 height 20
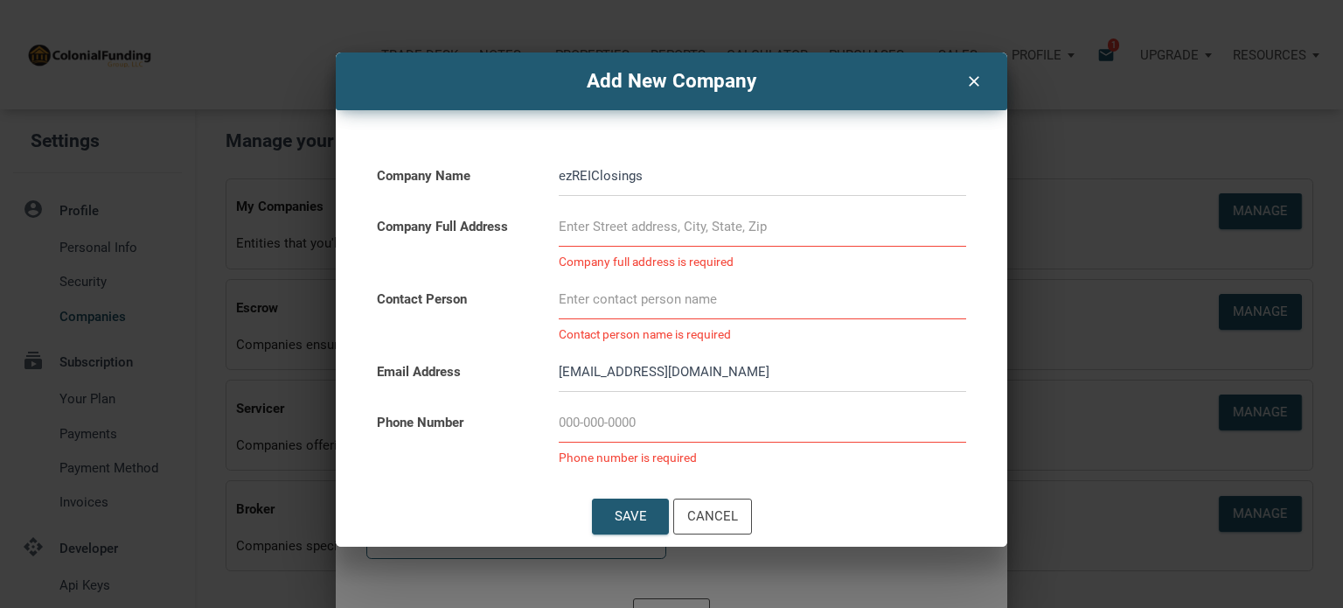
click at [608, 228] on input at bounding box center [762, 226] width 407 height 39
paste input "[STREET_ADDRESS],"
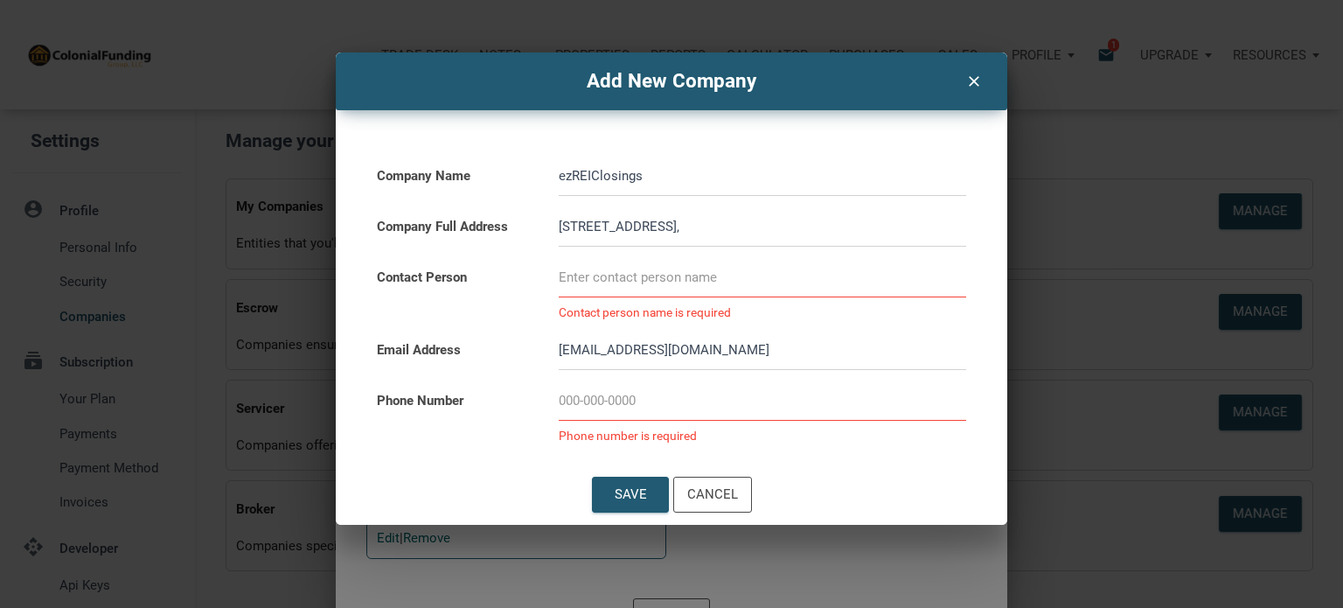
type input "[STREET_ADDRESS],"
click at [637, 269] on input at bounding box center [762, 277] width 407 height 39
drag, startPoint x: 637, startPoint y: 269, endPoint x: 656, endPoint y: 246, distance: 30.5
click at [656, 246] on div "Company Name ezREIClosings Company Full Address 5312 Ringgold Rd STE 202, East …" at bounding box center [671, 293] width 589 height 297
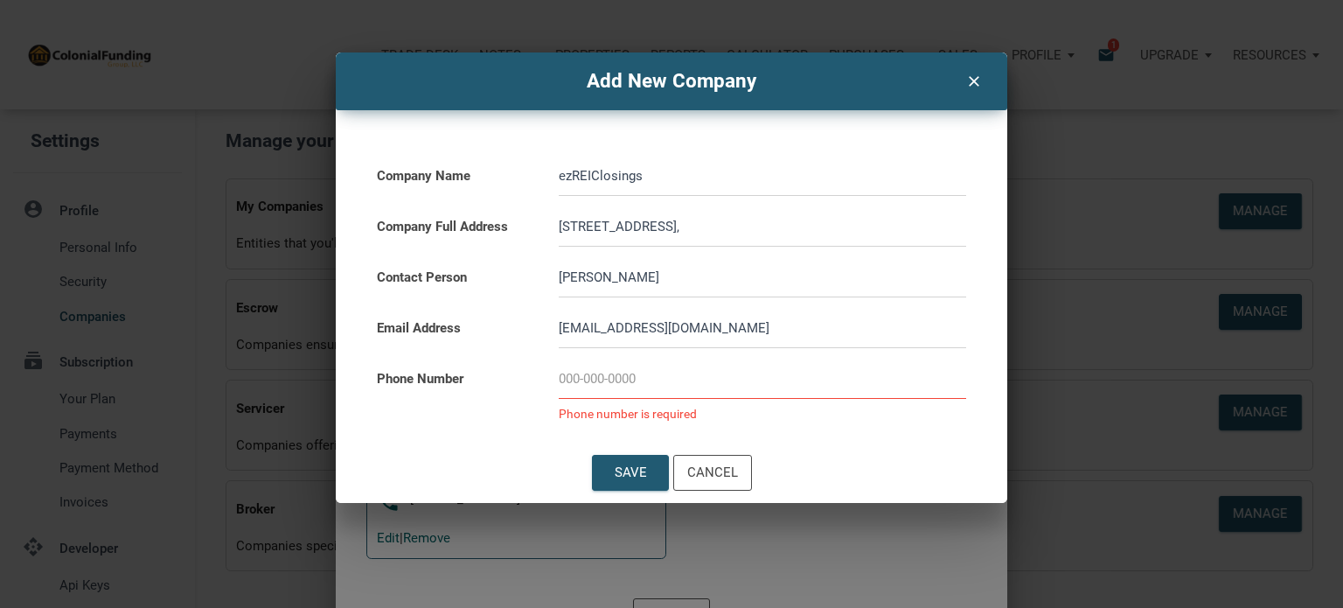
type input "[PERSON_NAME]"
click at [602, 384] on input at bounding box center [762, 378] width 407 height 39
paste input "423-225-1782"
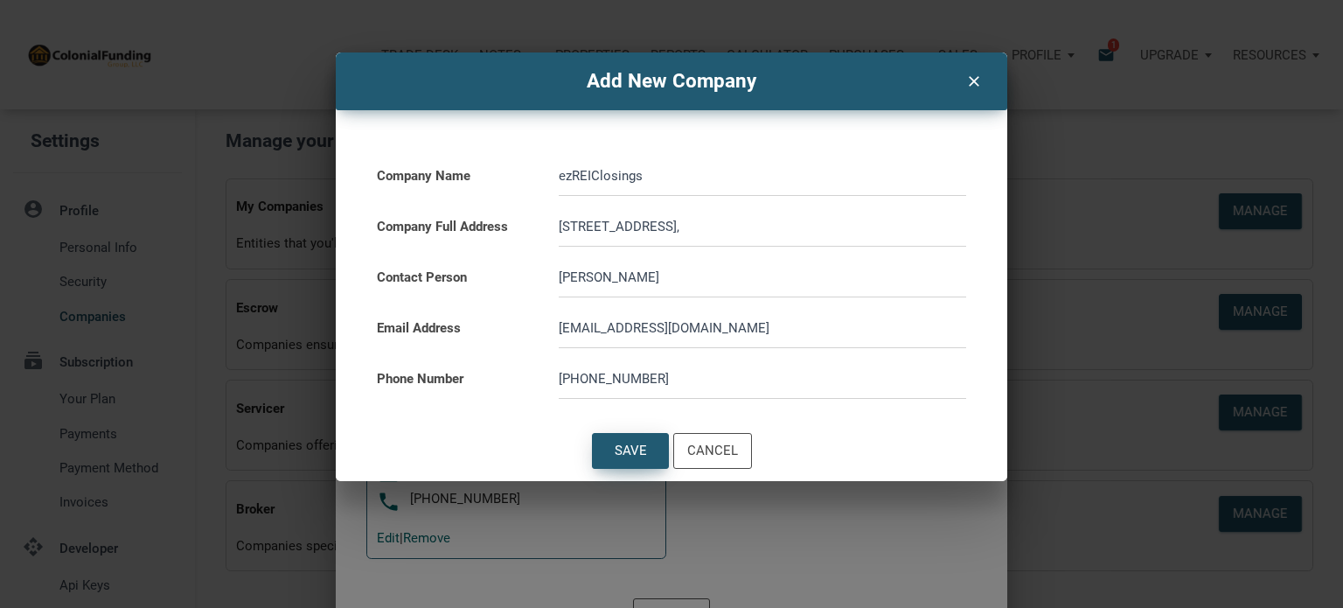
type input "423-225-1782"
click at [619, 448] on div "Save" at bounding box center [630, 451] width 32 height 20
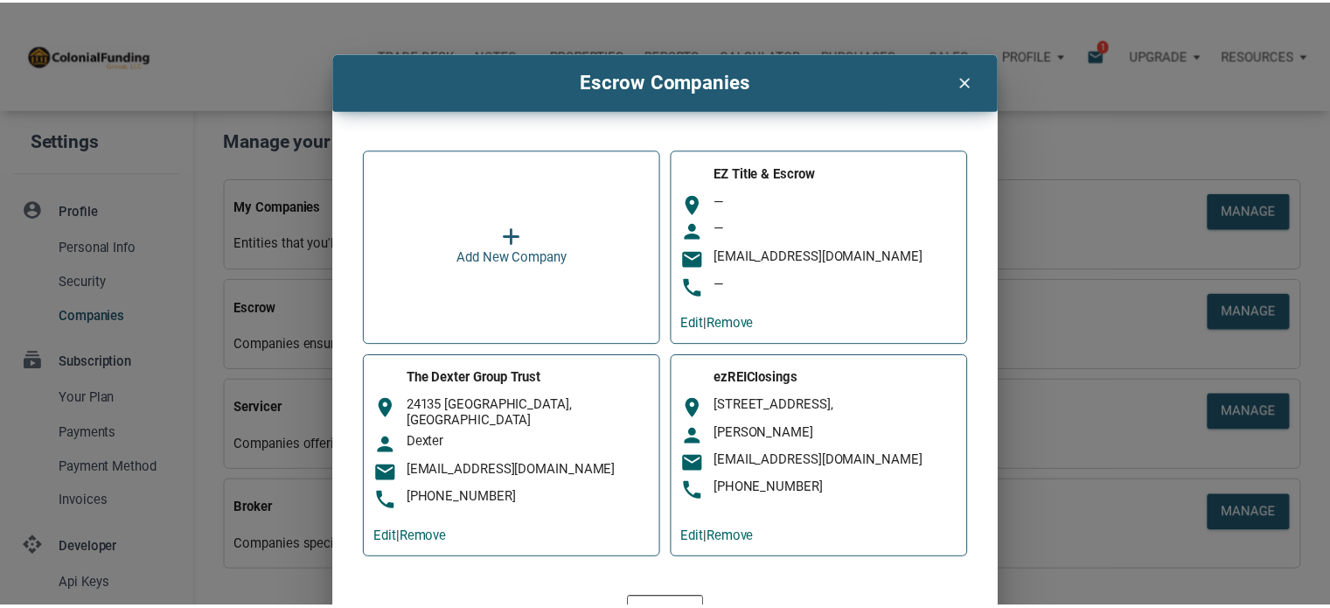
scroll to position [37, 0]
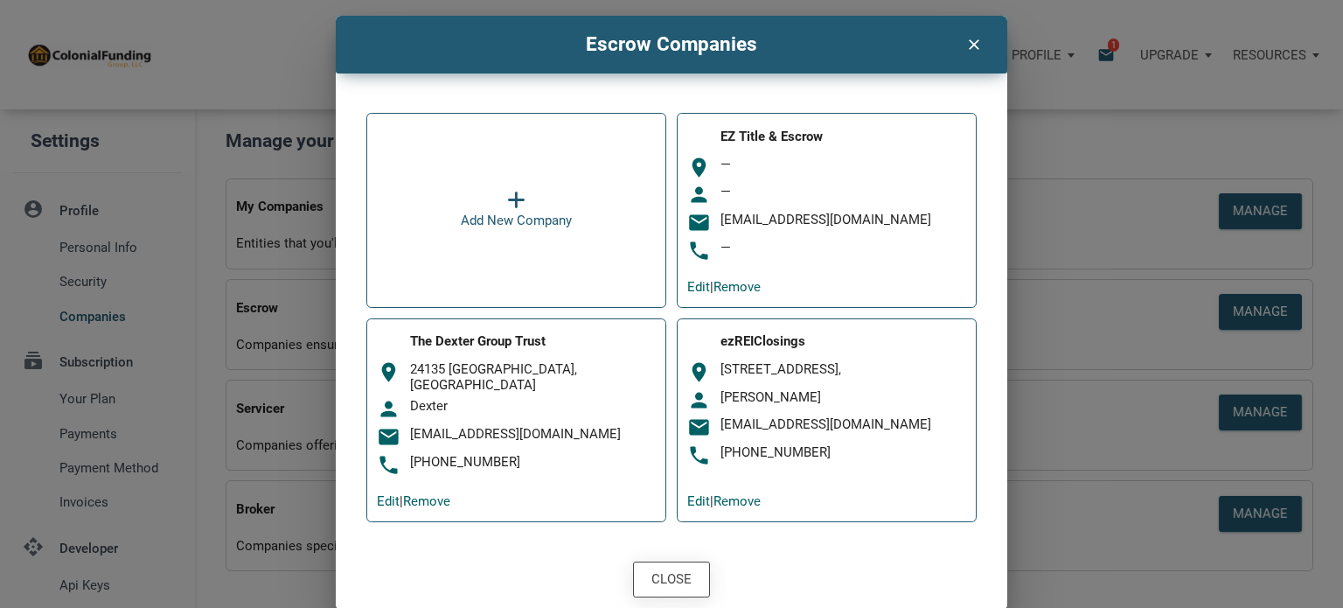
click at [669, 576] on div "Close" at bounding box center [671, 579] width 40 height 20
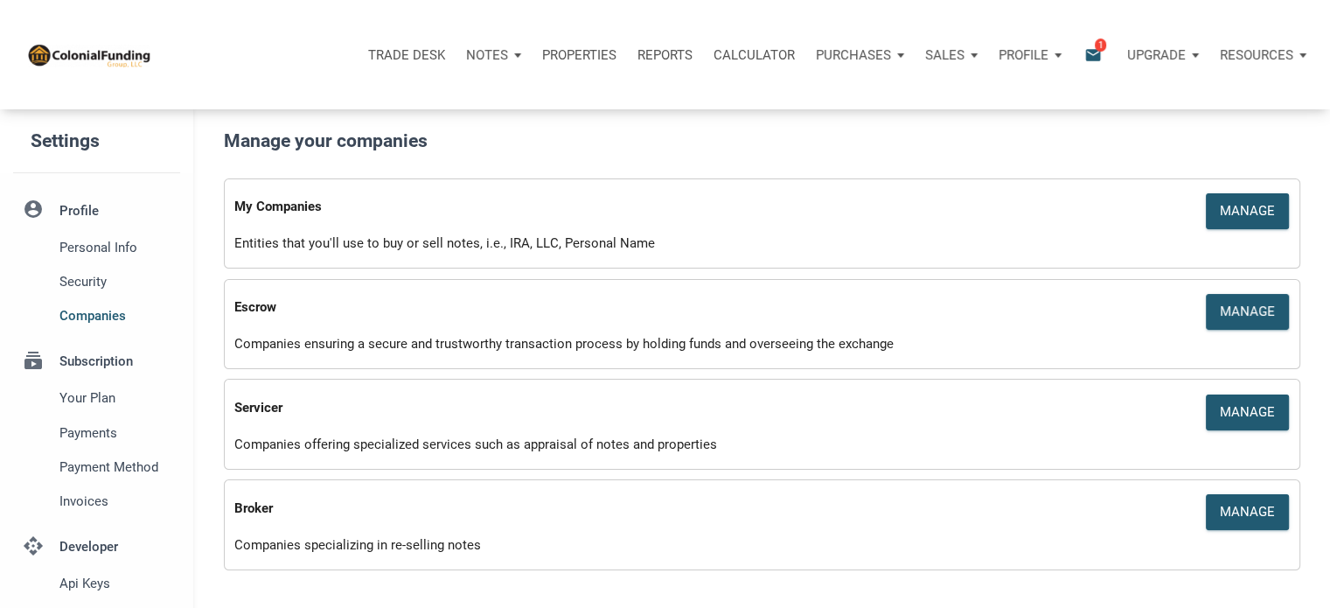
click at [487, 45] on div "Notes" at bounding box center [487, 55] width 42 height 20
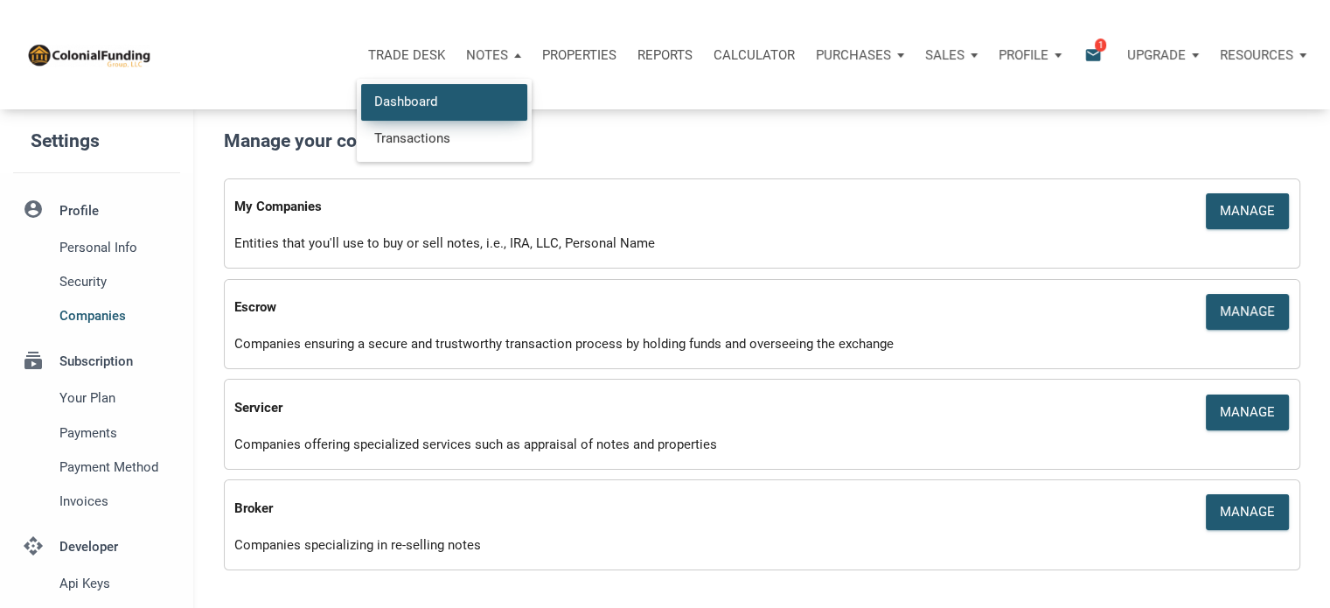
click at [400, 101] on link "Dashboard" at bounding box center [444, 102] width 166 height 36
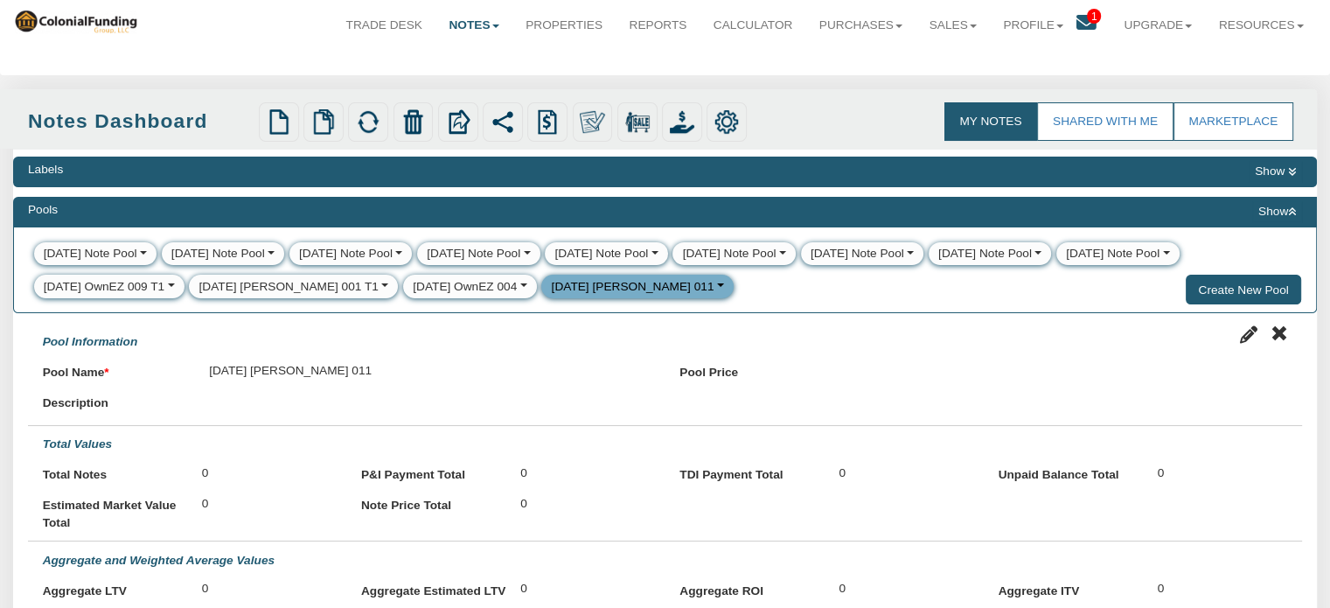
scroll to position [31, 0]
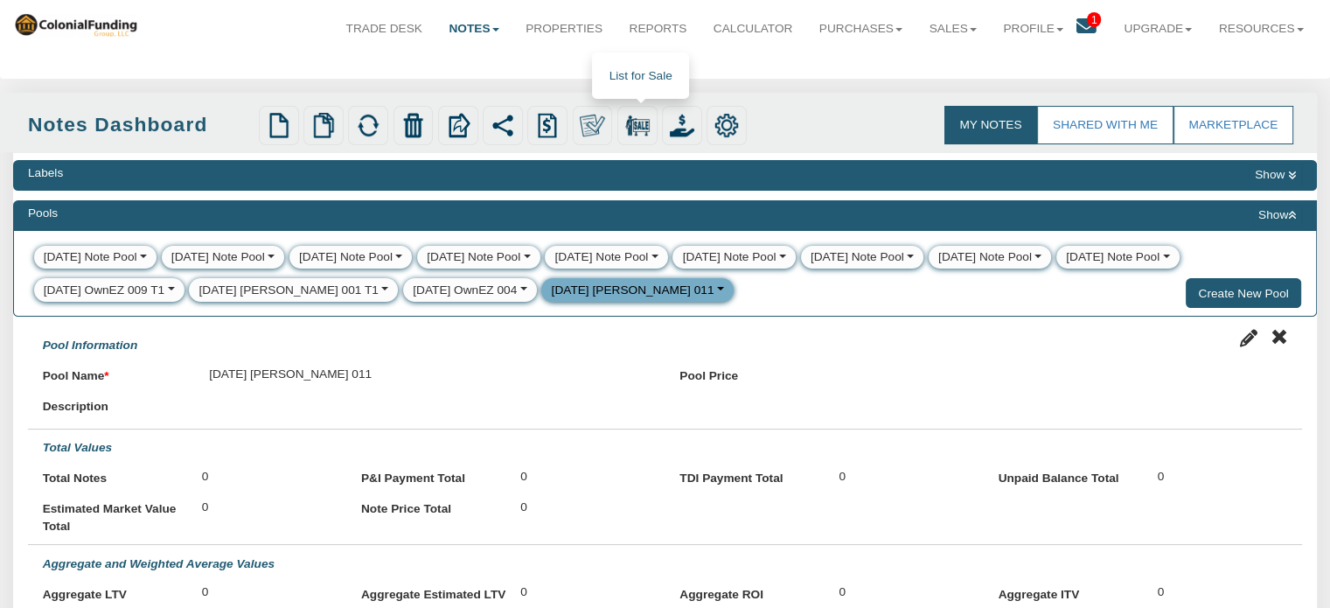
click at [640, 127] on img at bounding box center [637, 125] width 24 height 24
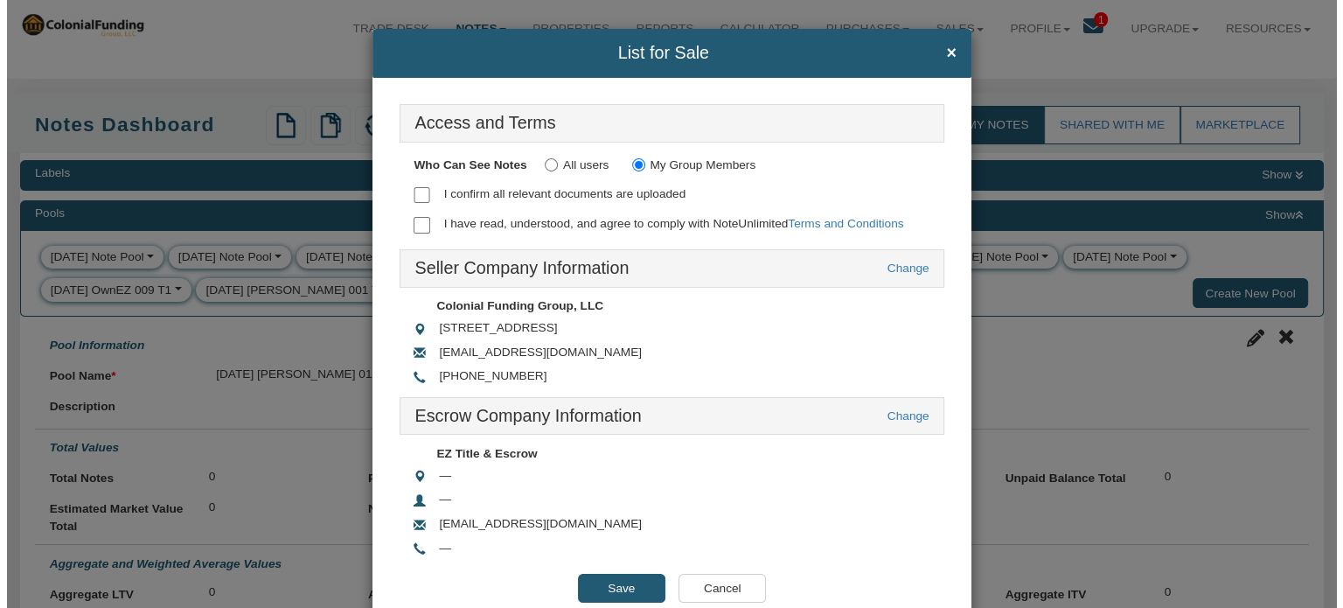
scroll to position [31, 0]
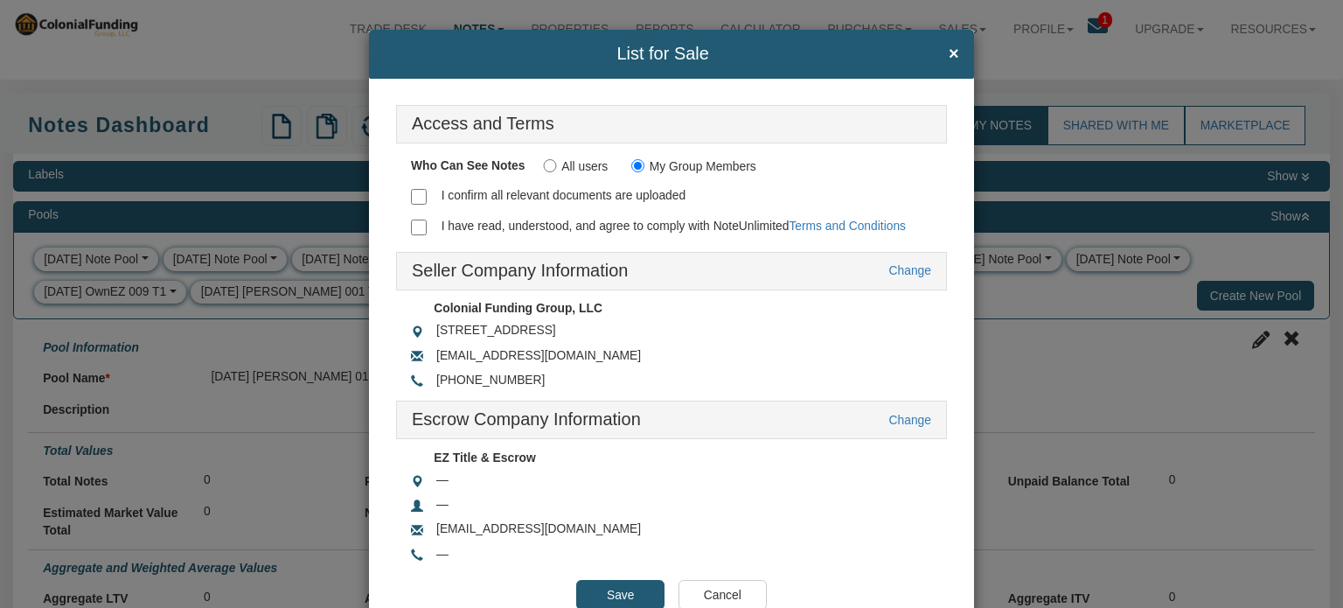
click at [413, 190] on input "I confirm all relevant documents are uploaded" at bounding box center [419, 197] width 16 height 16
checkbox input "true"
click at [414, 226] on input "I have read, understood, and agree to comply with NoteUnlimited Terms and Condi…" at bounding box center [419, 227] width 16 height 16
checkbox input "true"
click at [897, 413] on link "Change" at bounding box center [910, 420] width 42 height 14
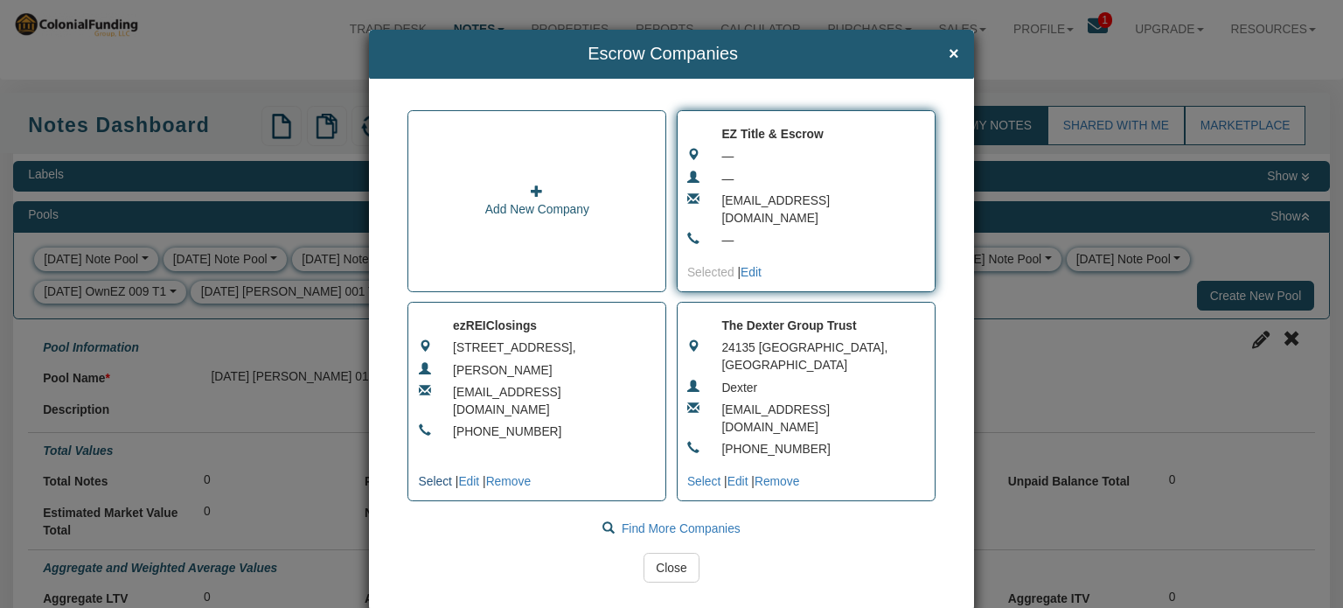
click at [433, 478] on link "Select" at bounding box center [435, 481] width 33 height 14
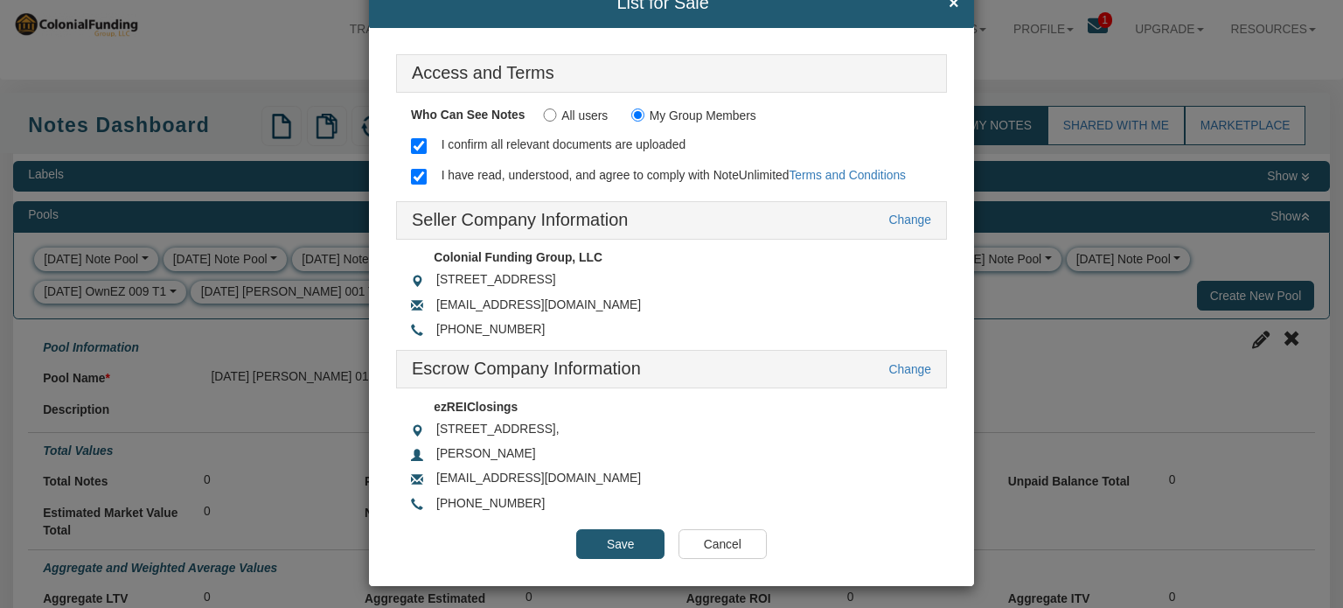
scroll to position [52, 0]
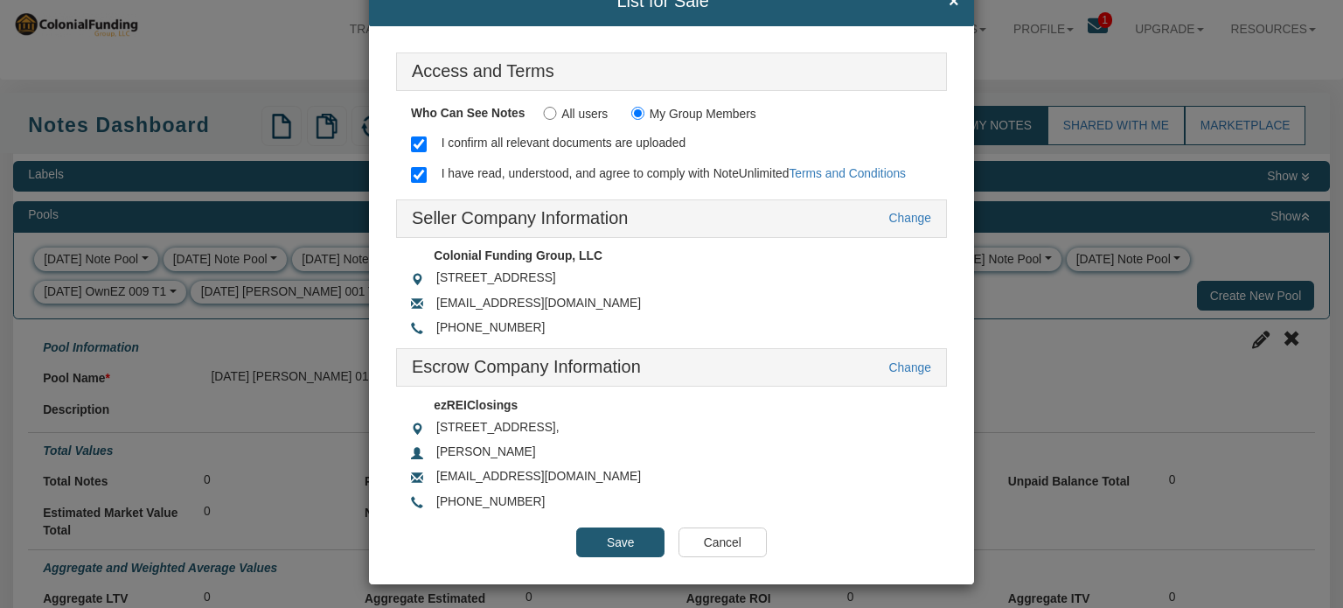
click at [605, 538] on input "Save" at bounding box center [620, 542] width 88 height 30
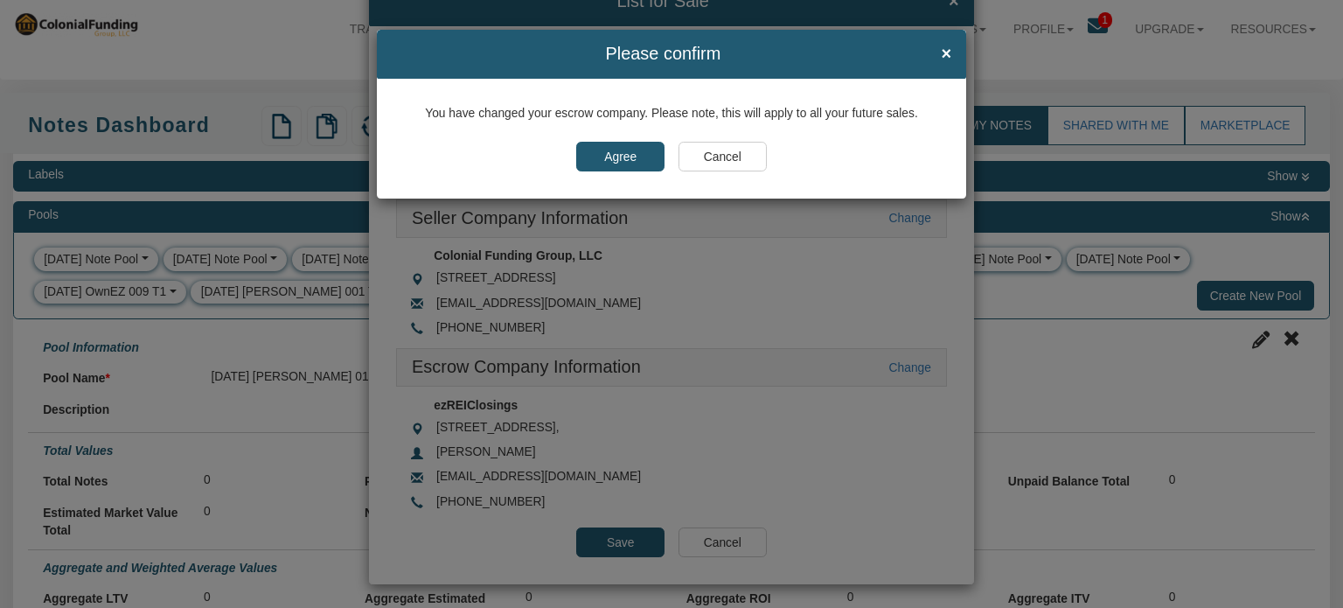
click at [622, 155] on input "Agree" at bounding box center [620, 157] width 88 height 30
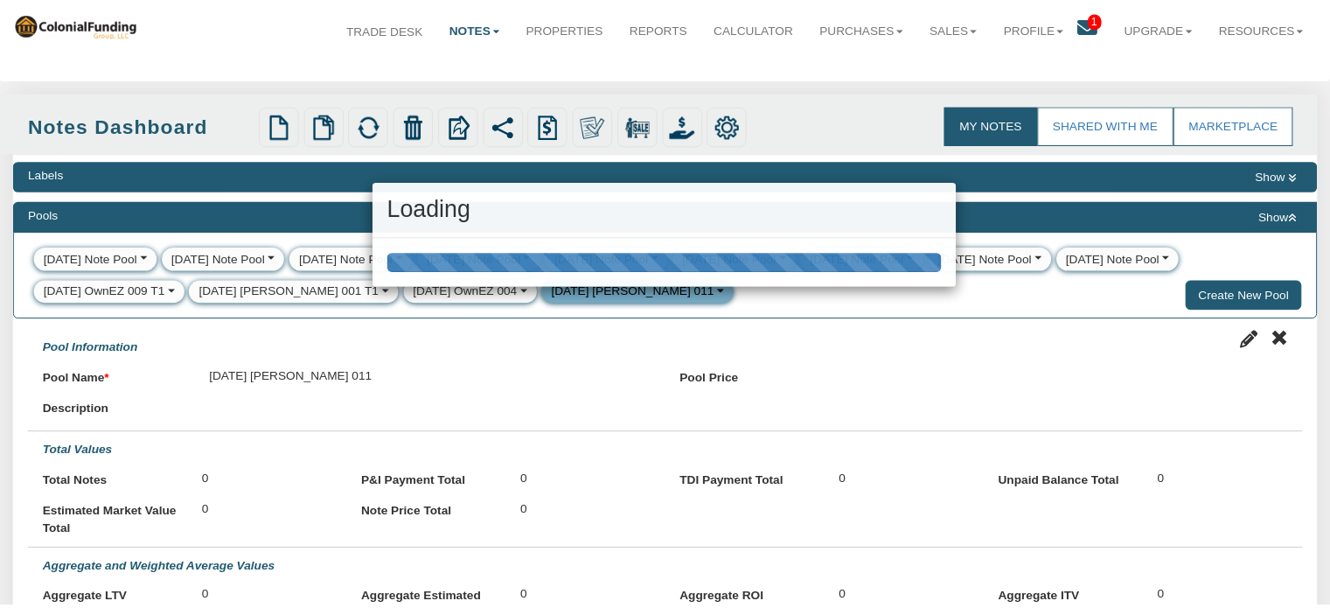
scroll to position [31, 0]
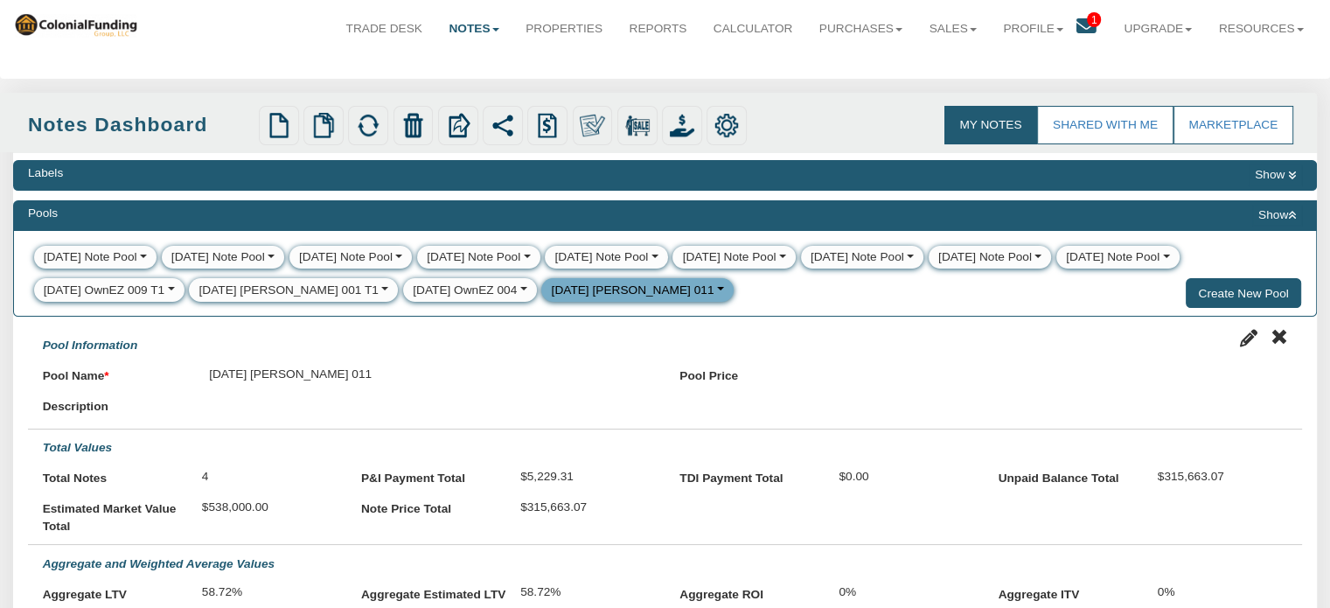
click at [700, 132] on div at bounding box center [682, 126] width 40 height 40
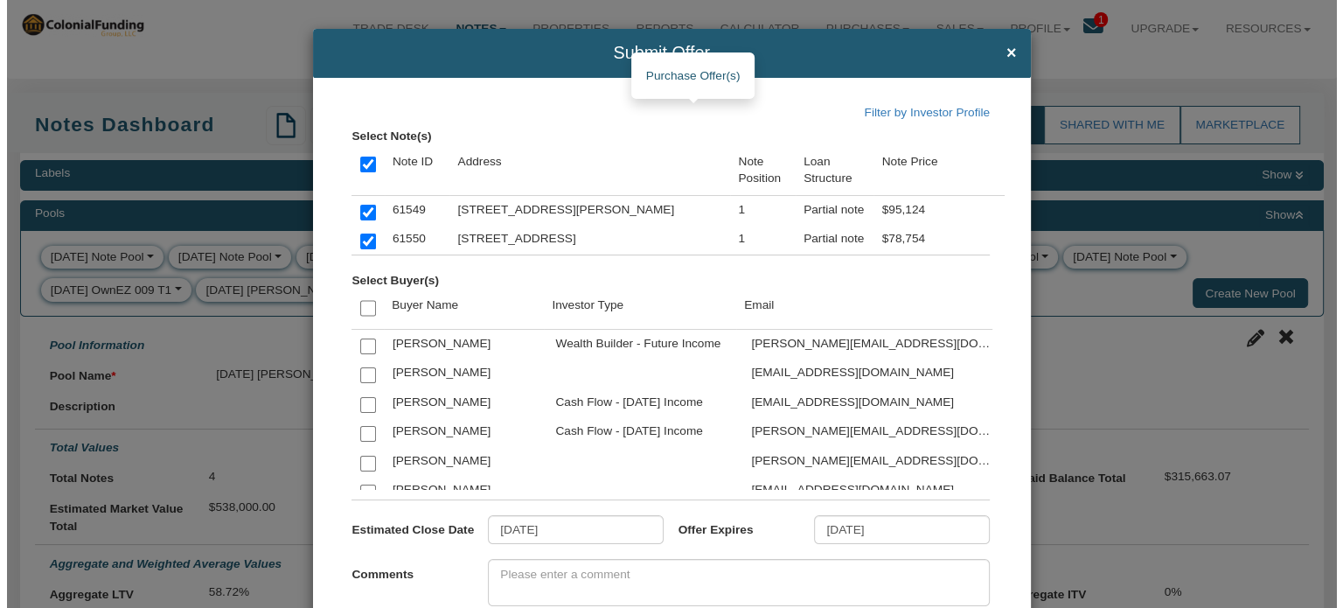
scroll to position [31, 0]
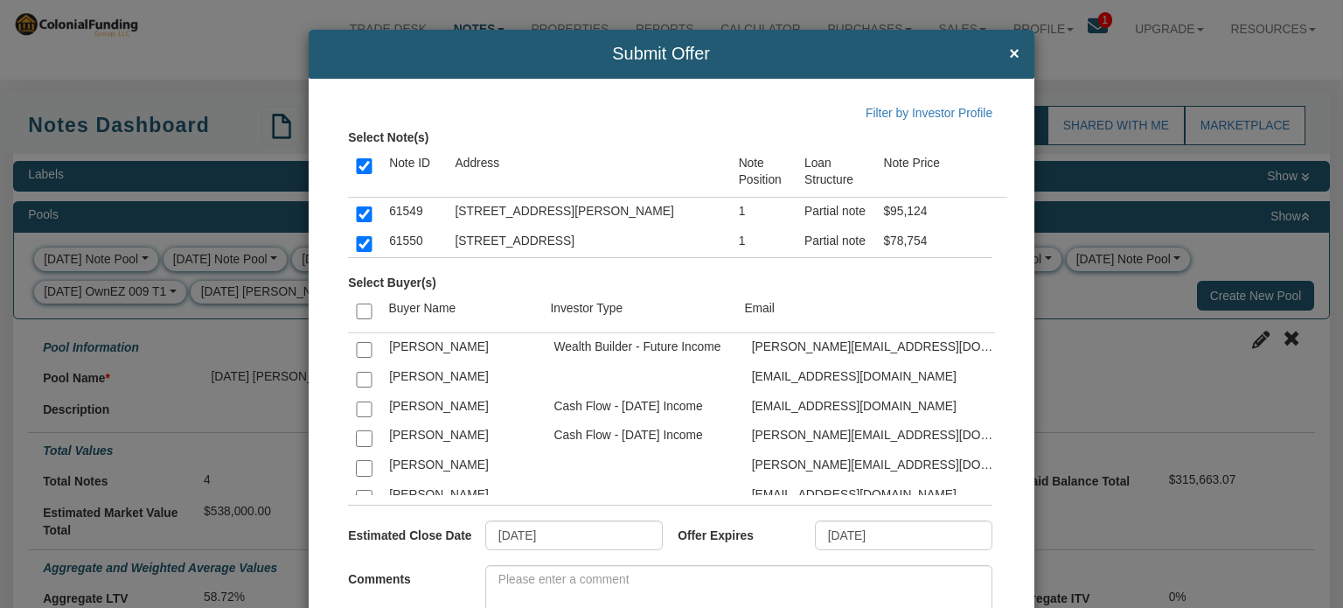
click at [1304, 289] on div "Submit Offer × Filter by Investor Profile Select Note(s) Note ID Address Note P…" at bounding box center [671, 304] width 1343 height 608
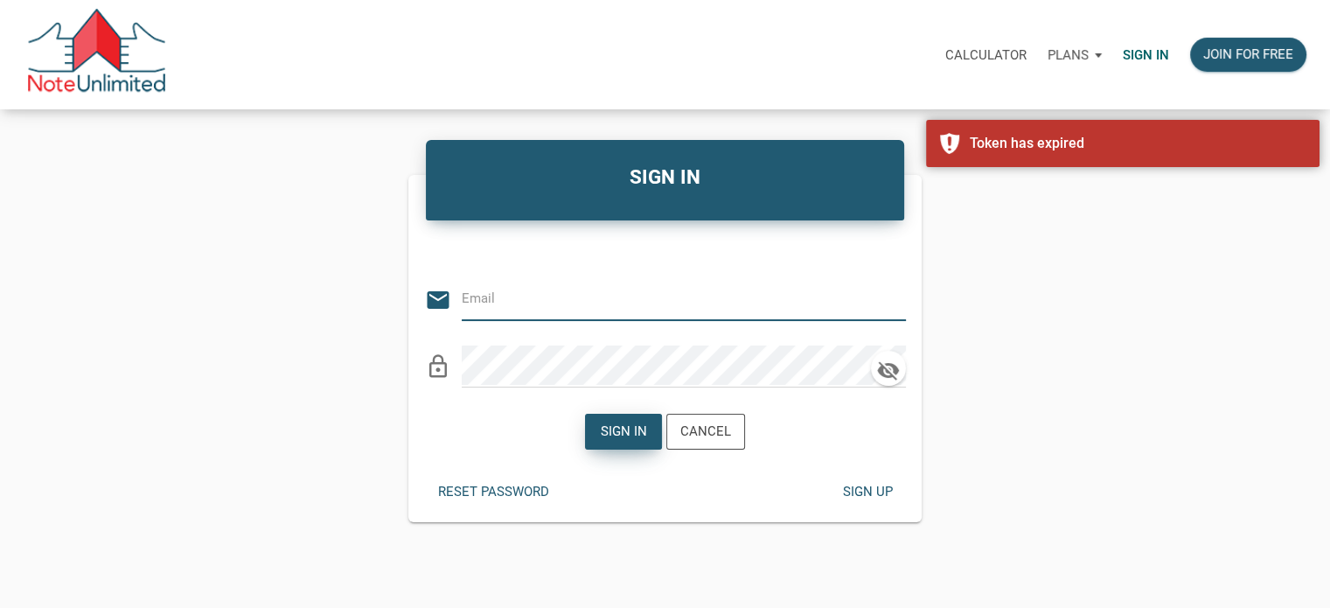
type input "[EMAIL_ADDRESS][DOMAIN_NAME]"
click at [618, 430] on div "Sign in" at bounding box center [624, 431] width 46 height 20
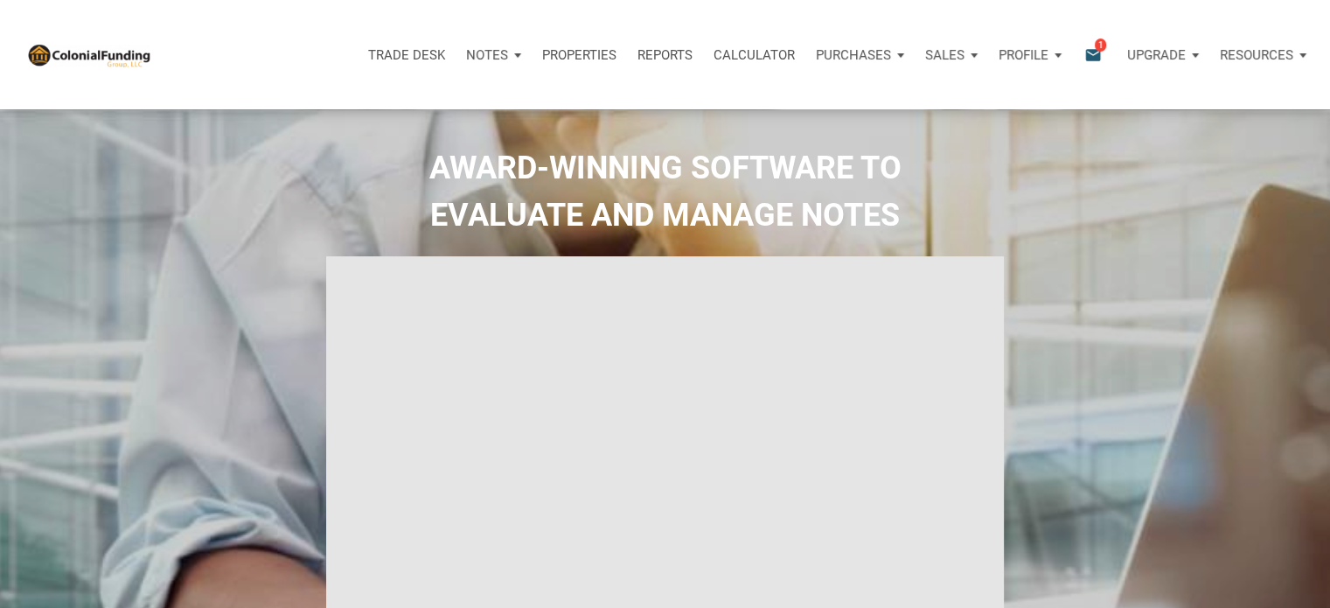
type input "Introduction to new features"
select select
click at [478, 52] on p "Notes" at bounding box center [487, 55] width 42 height 16
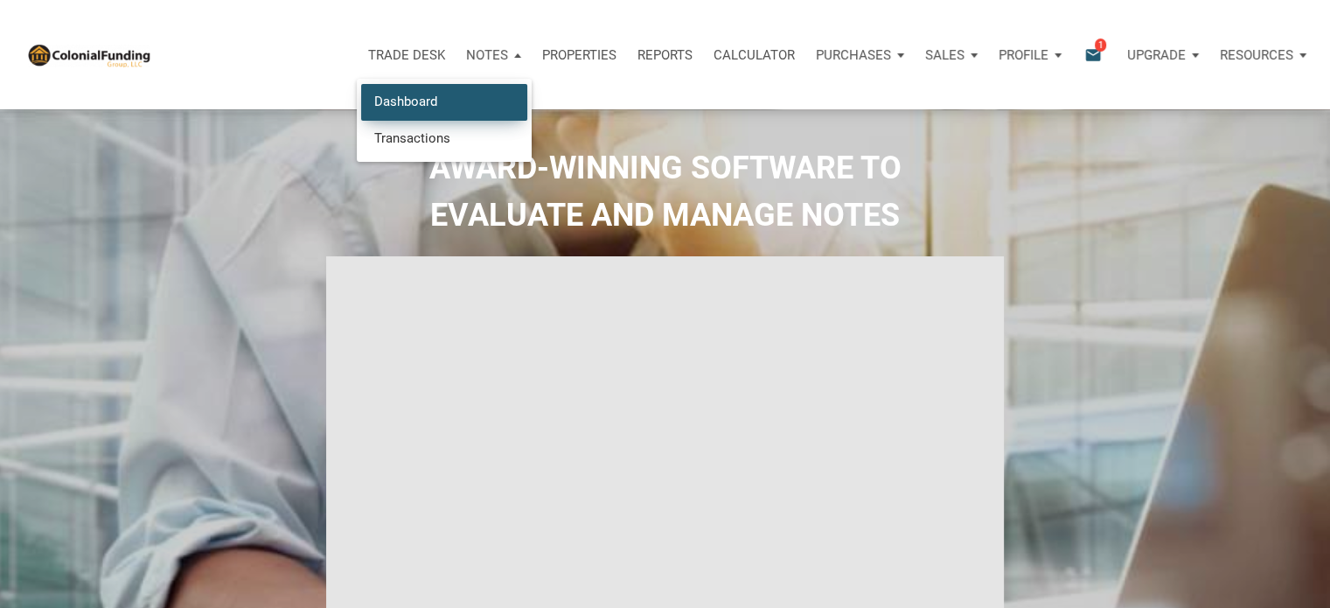
click at [416, 99] on link "Dashboard" at bounding box center [444, 102] width 166 height 36
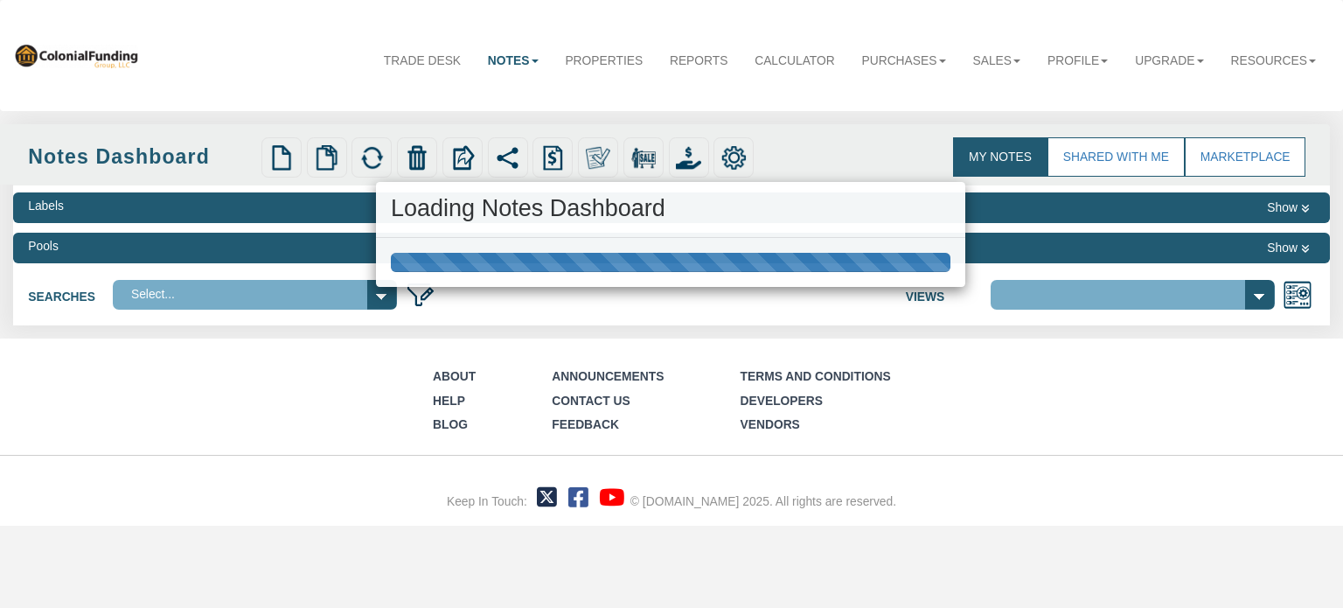
select select "316"
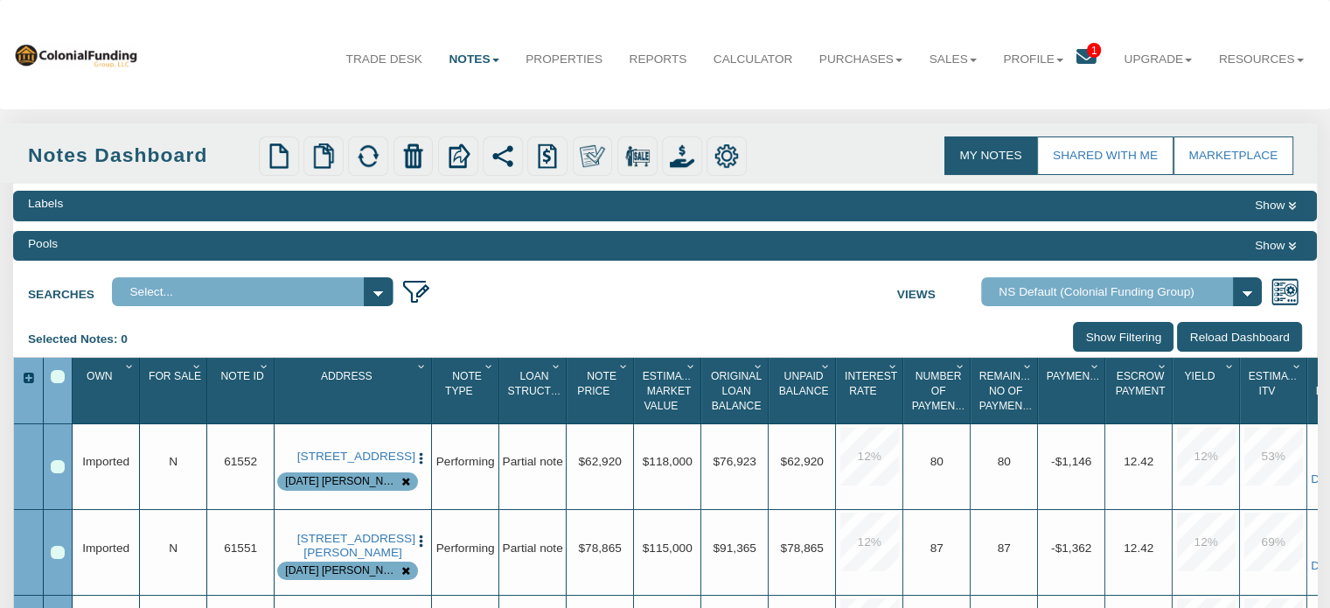
click at [1291, 246] on icon at bounding box center [1292, 246] width 8 height 10
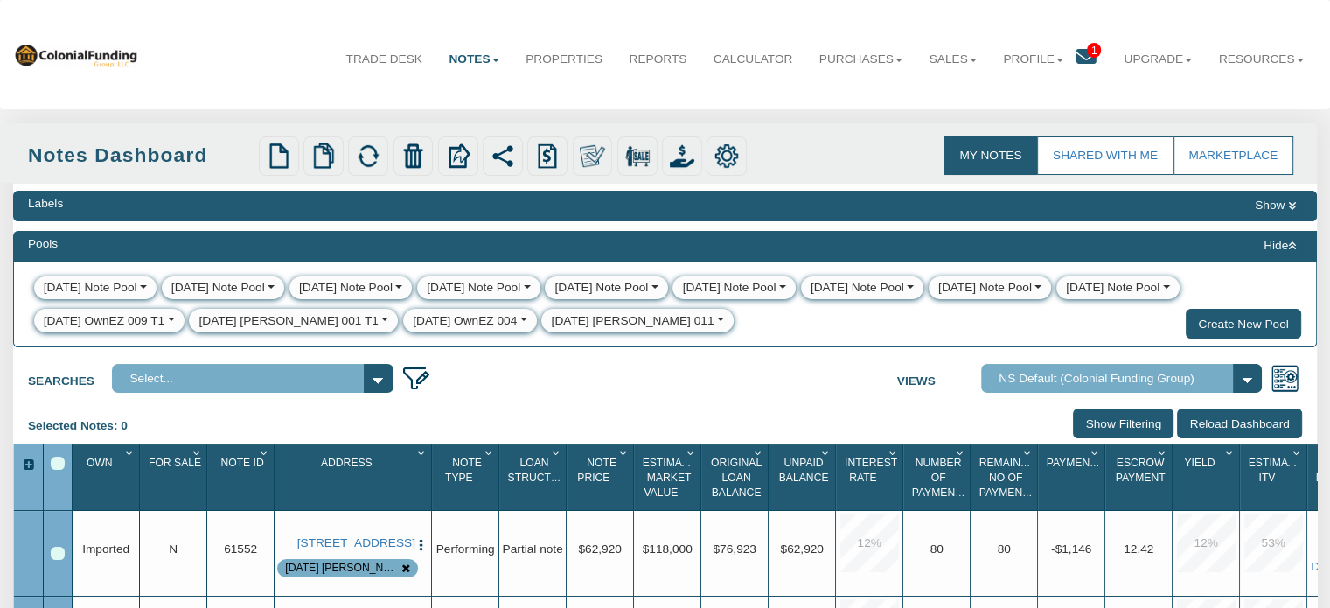
click at [552, 321] on div "[DATE] [PERSON_NAME] 011" at bounding box center [633, 320] width 163 height 17
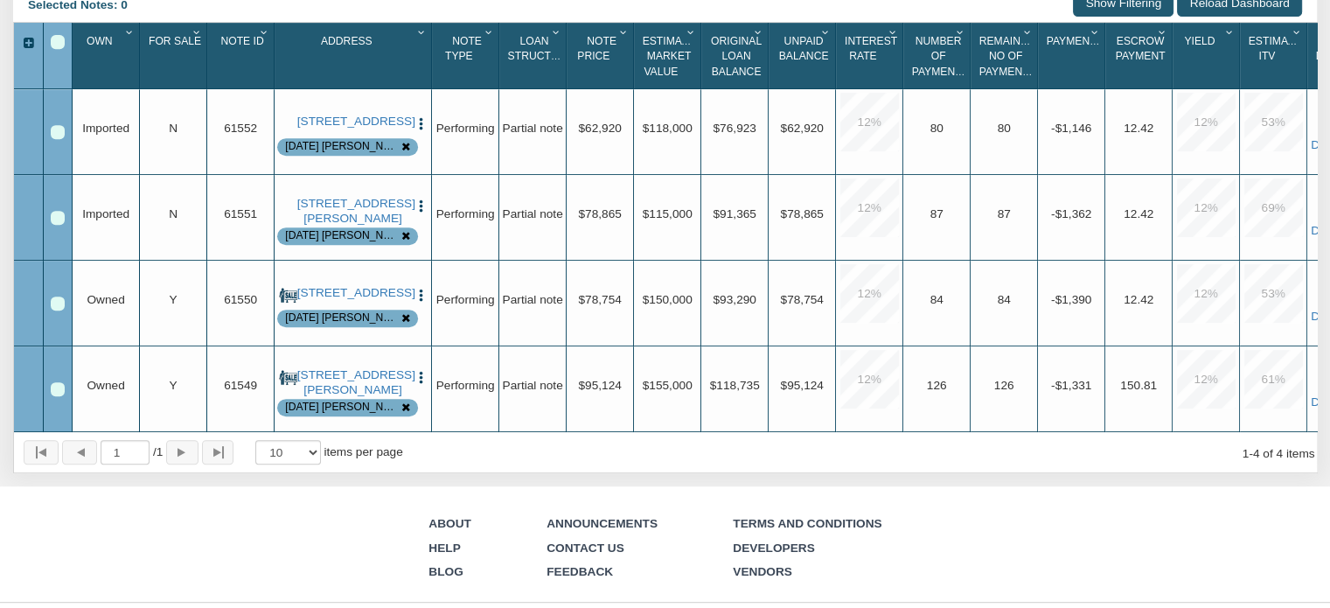
scroll to position [780, 0]
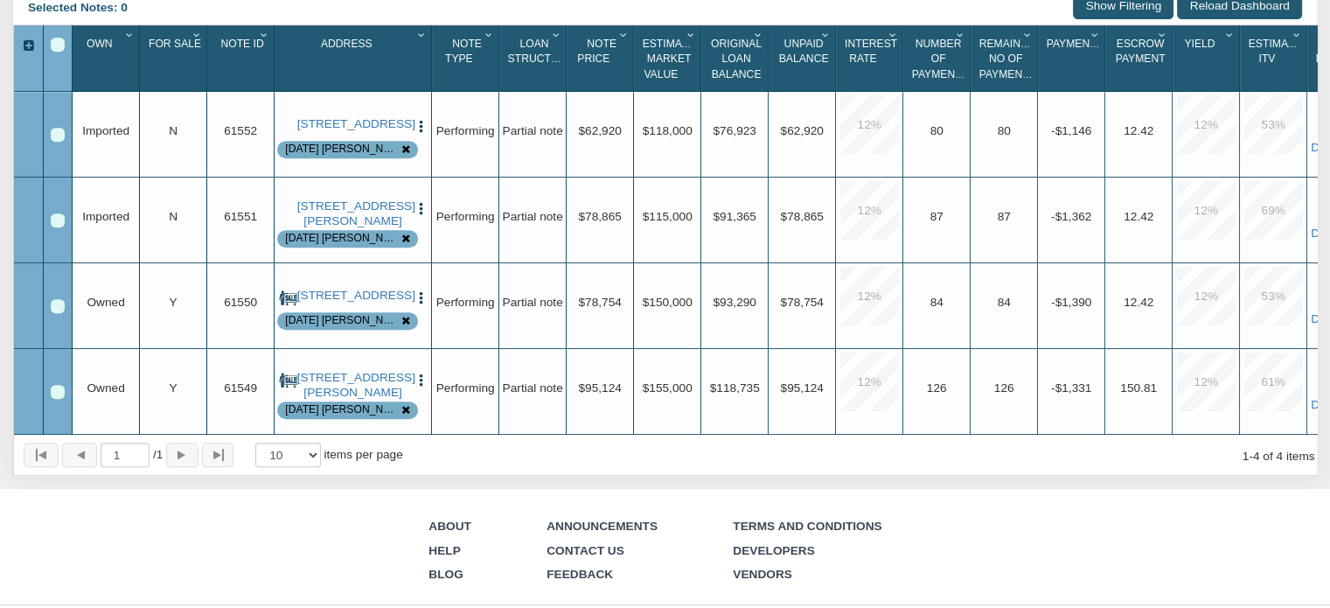
click at [59, 313] on div "Row 3, Row Selection Checkbox" at bounding box center [58, 306] width 14 height 14
click at [58, 399] on div "Row 4, Row Selection Checkbox" at bounding box center [58, 392] width 14 height 14
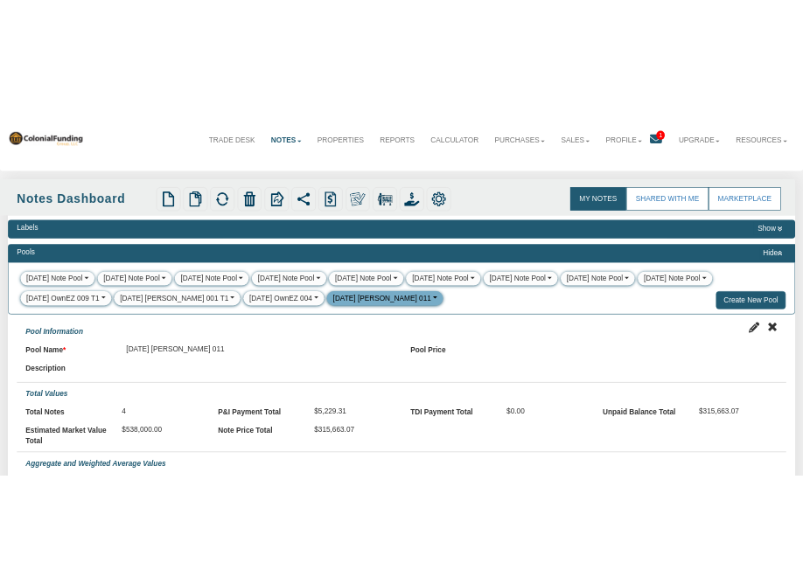
scroll to position [0, 0]
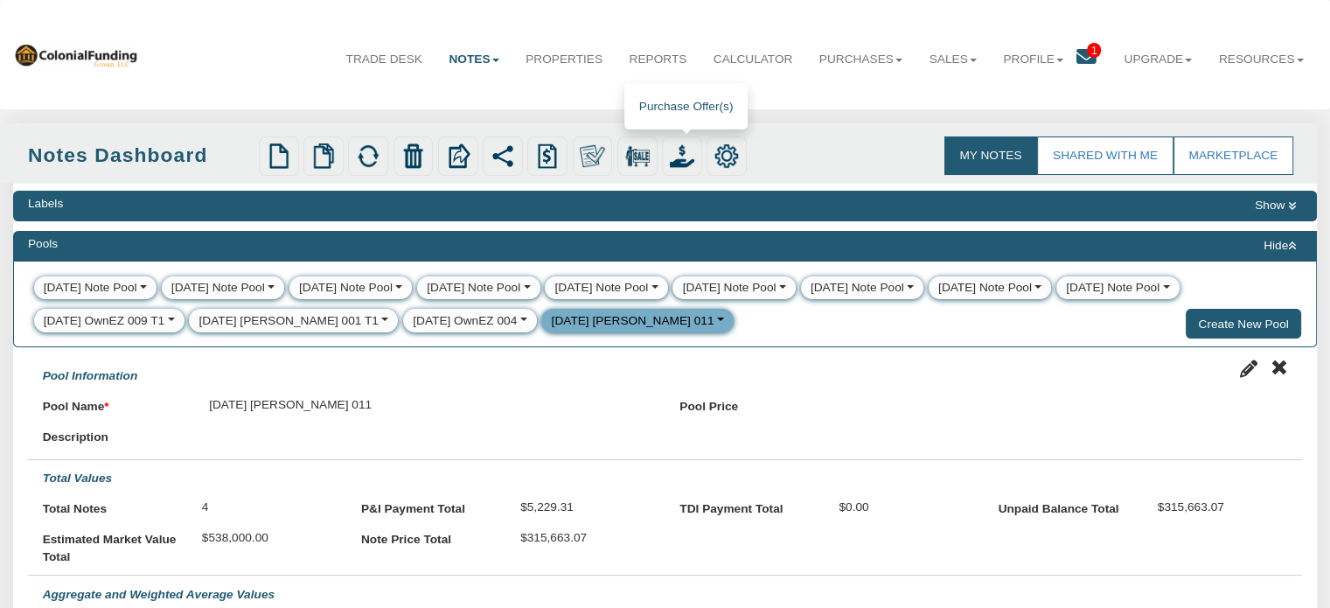
click at [686, 157] on img at bounding box center [682, 155] width 24 height 24
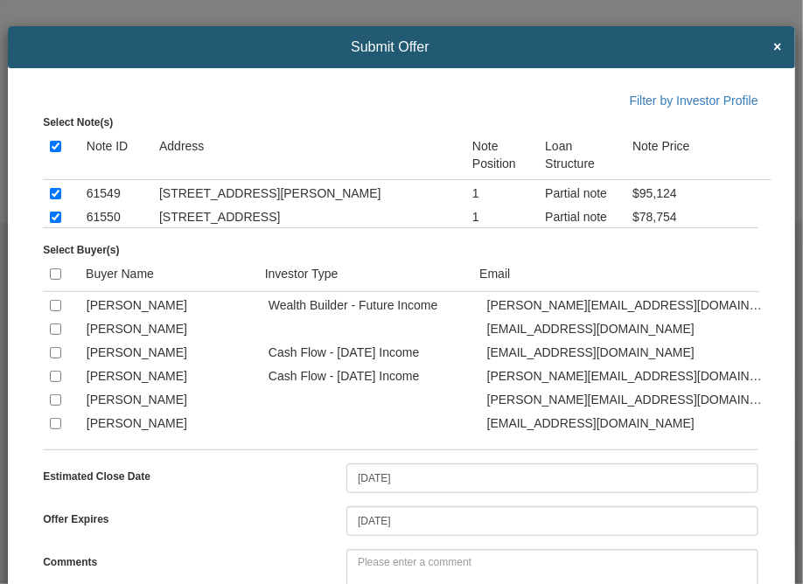
click at [498, 38] on div "Submit Offer ×" at bounding box center [401, 47] width 787 height 42
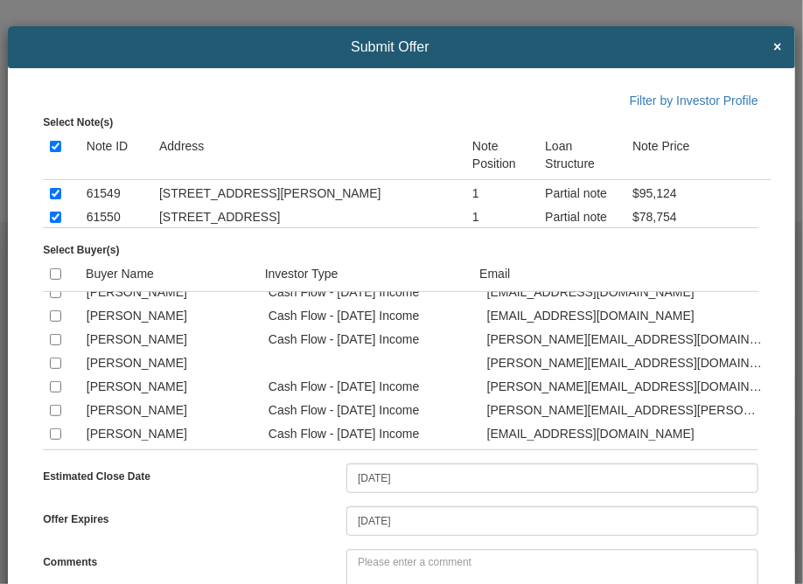
scroll to position [3061, 0]
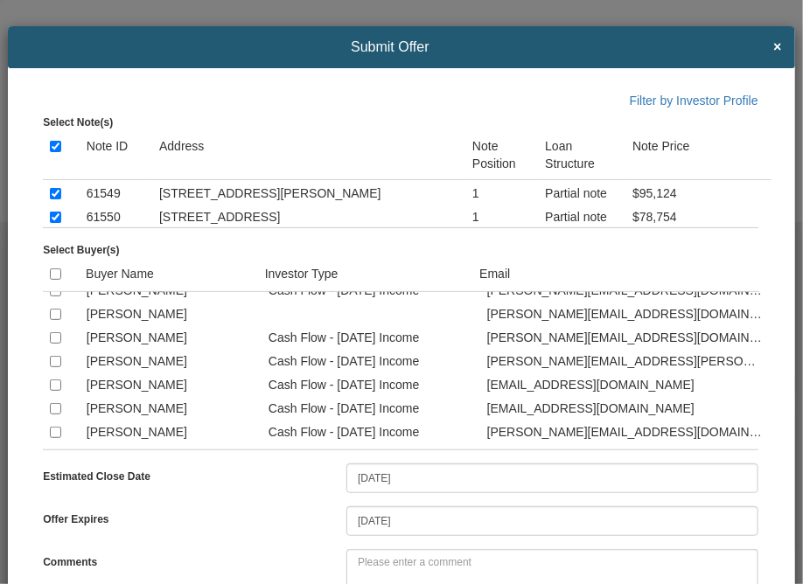
click at [52, 249] on input "checkbox" at bounding box center [55, 243] width 11 height 11
checkbox input "true"
click at [54, 344] on input "checkbox" at bounding box center [55, 337] width 11 height 11
checkbox input "true"
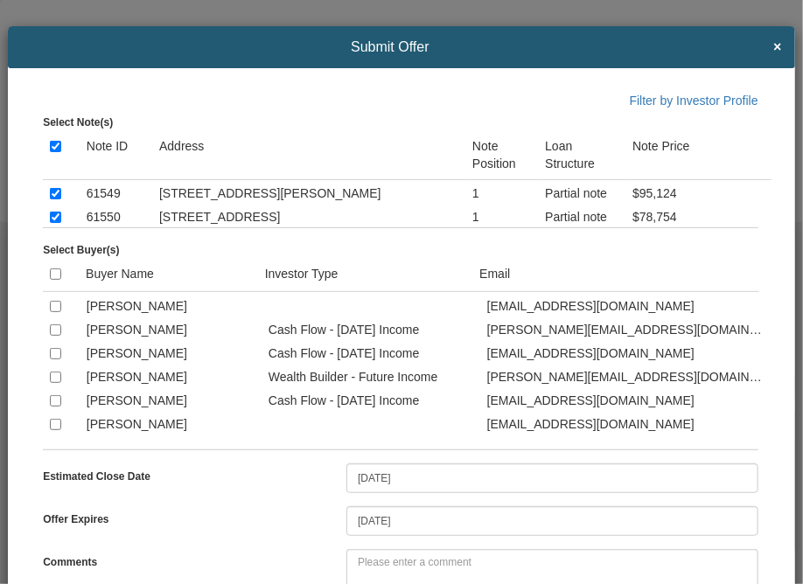
scroll to position [2396, 0]
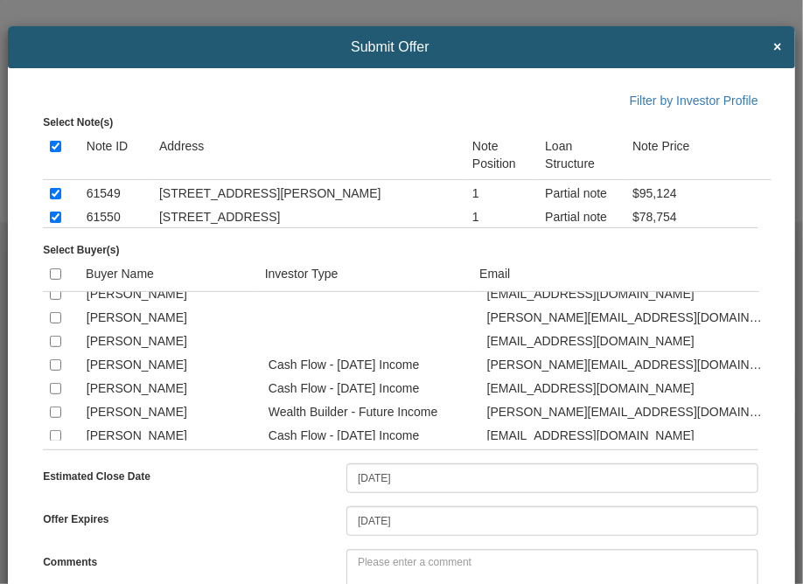
click at [58, 276] on input "checkbox" at bounding box center [55, 270] width 11 height 11
checkbox input "true"
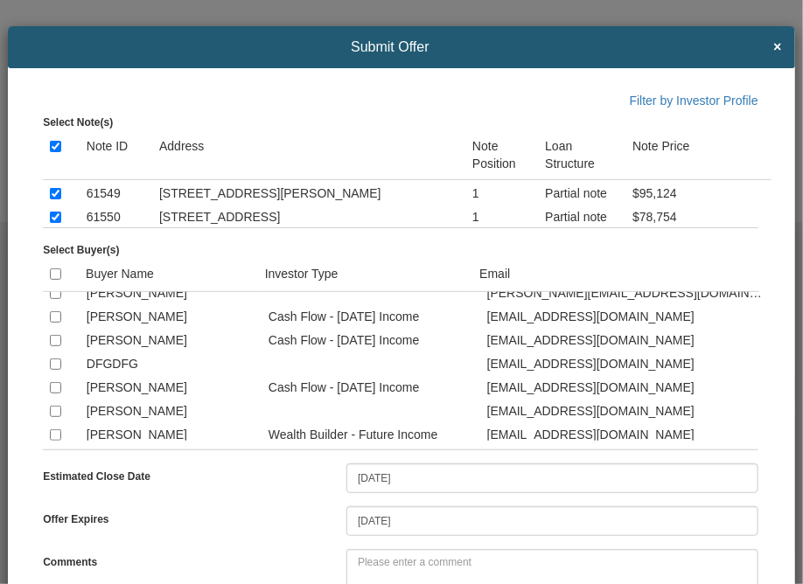
scroll to position [838, 0]
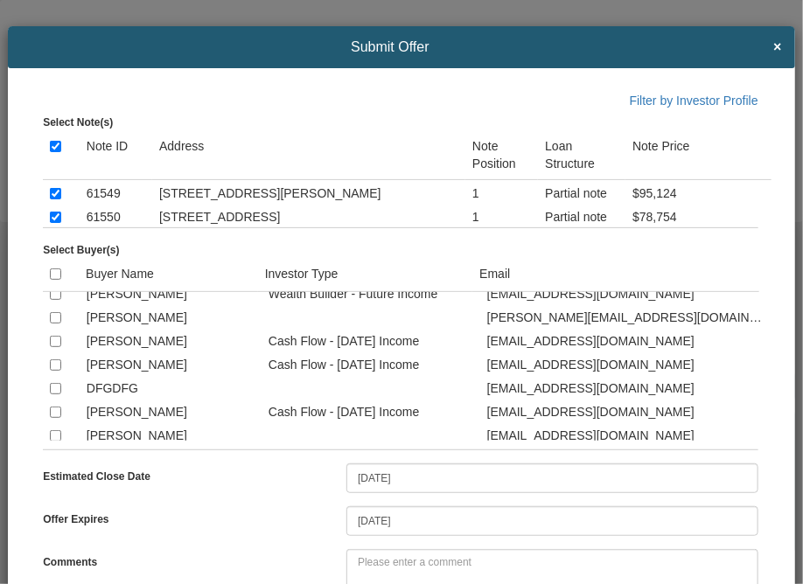
click at [56, 300] on input "checkbox" at bounding box center [55, 294] width 11 height 11
checkbox input "true"
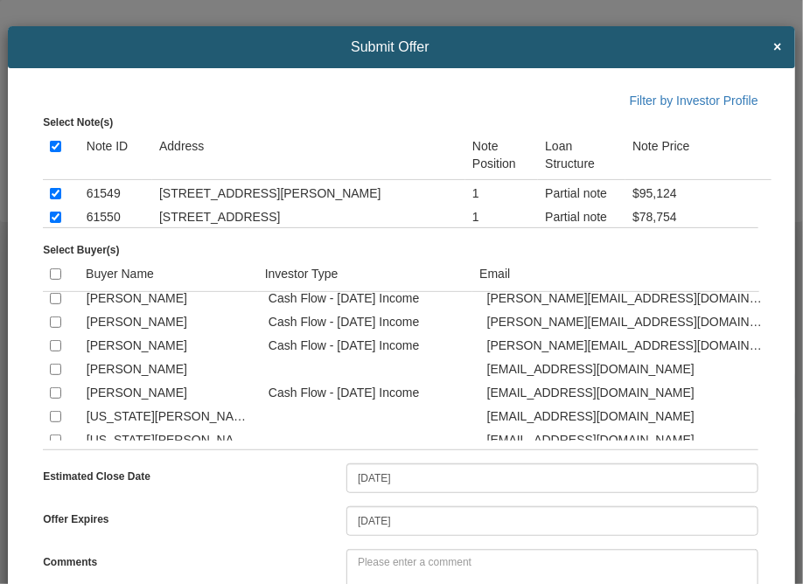
scroll to position [3337, 0]
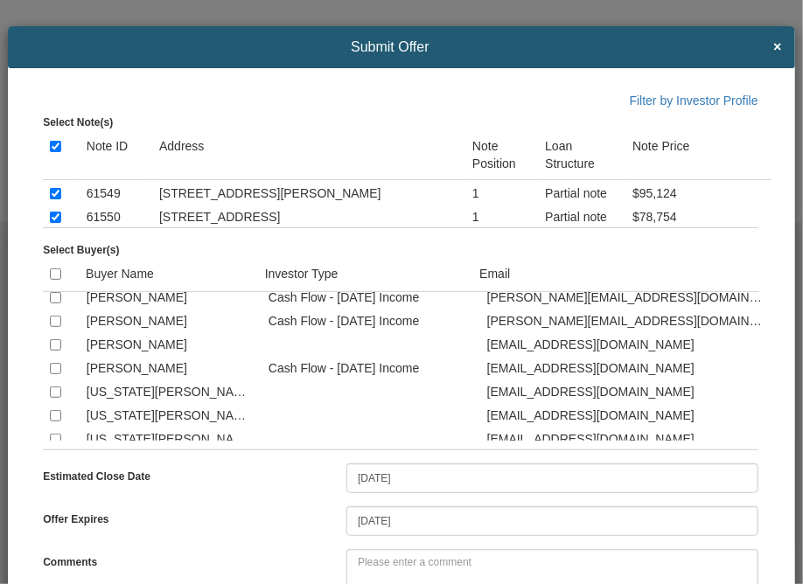
click at [57, 303] on input "checkbox" at bounding box center [55, 297] width 11 height 11
checkbox input "true"
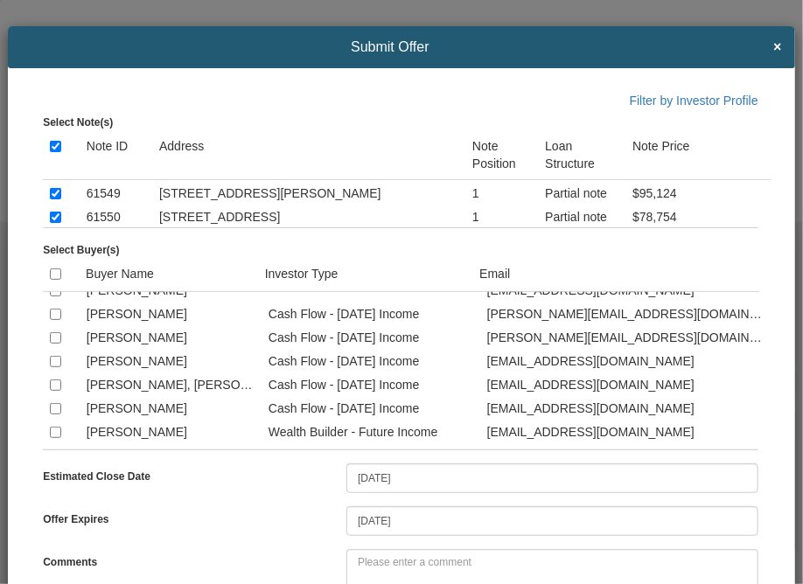
scroll to position [2023, 0]
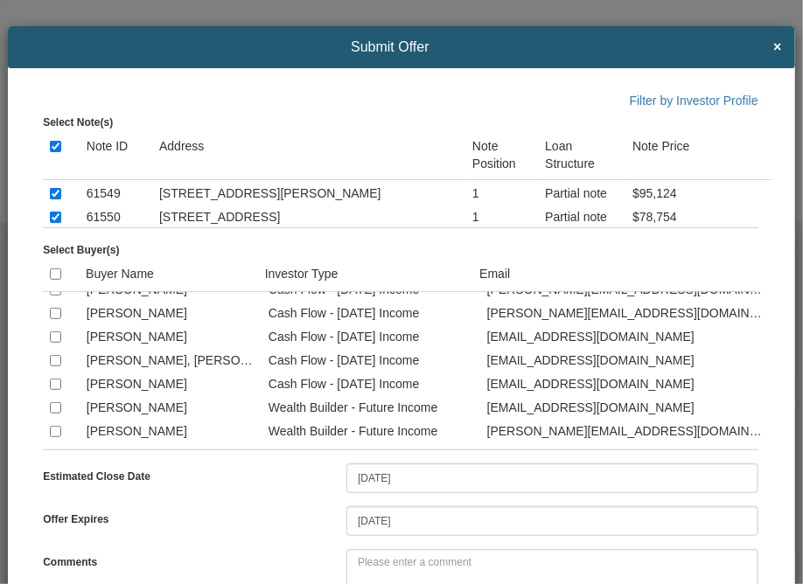
click at [57, 319] on input "checkbox" at bounding box center [55, 313] width 11 height 11
checkbox input "true"
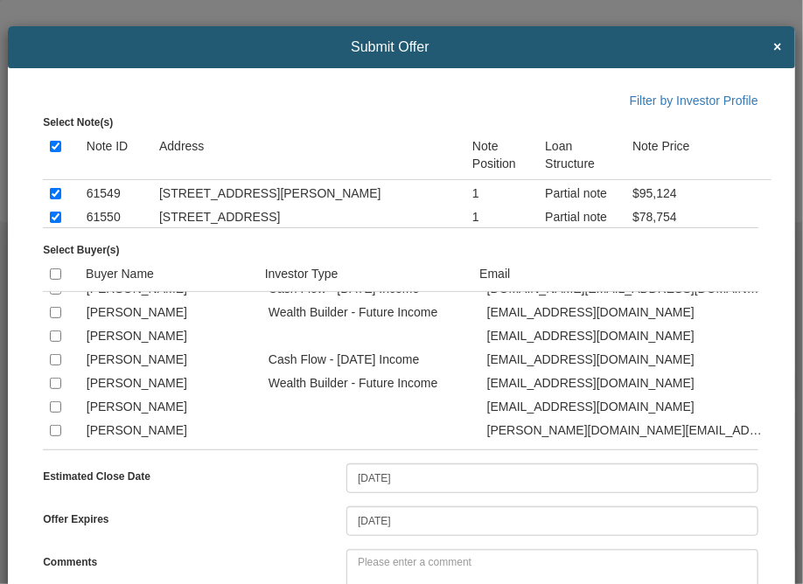
scroll to position [1174, 0]
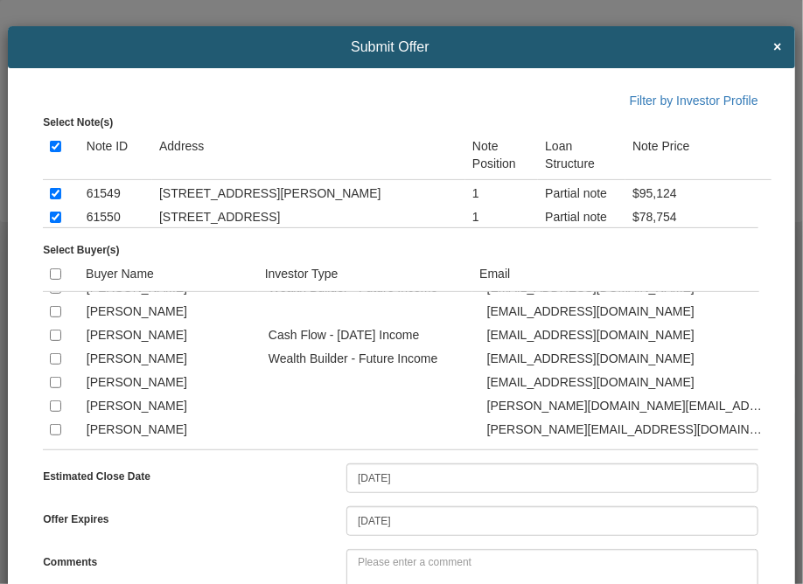
click at [52, 365] on input "checkbox" at bounding box center [55, 358] width 11 height 11
checkbox input "true"
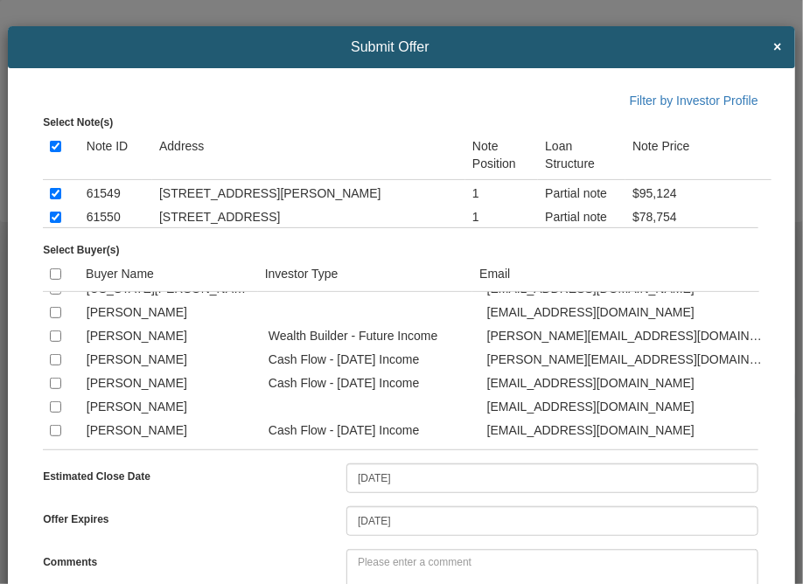
scroll to position [3568, 0]
click at [54, 335] on input "checkbox" at bounding box center [55, 336] width 11 height 11
click at [54, 338] on input "checkbox" at bounding box center [55, 336] width 11 height 11
checkbox input "false"
click at [59, 363] on input "checkbox" at bounding box center [55, 359] width 11 height 11
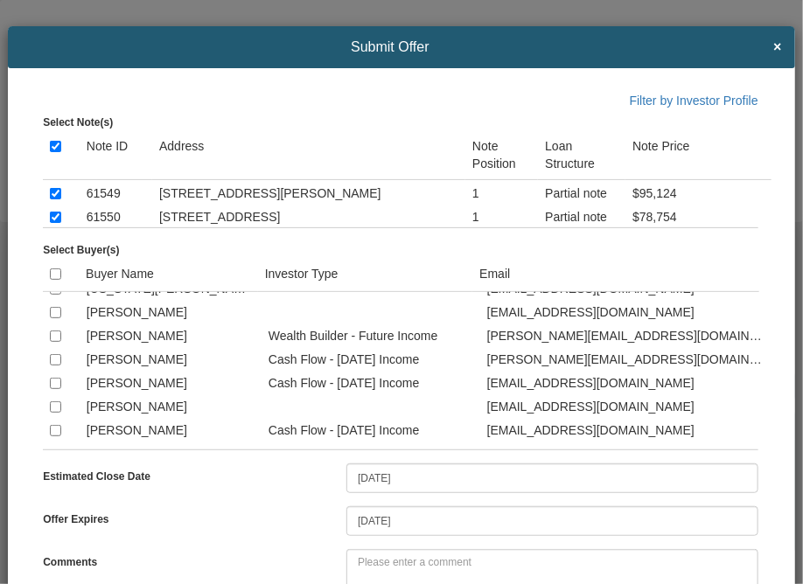
checkbox input "true"
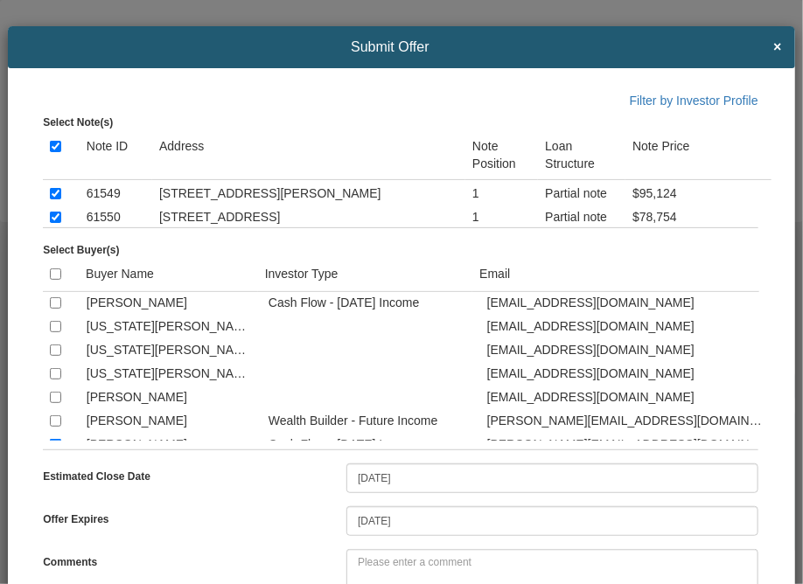
click at [55, 309] on input "checkbox" at bounding box center [55, 302] width 11 height 11
checkbox input "true"
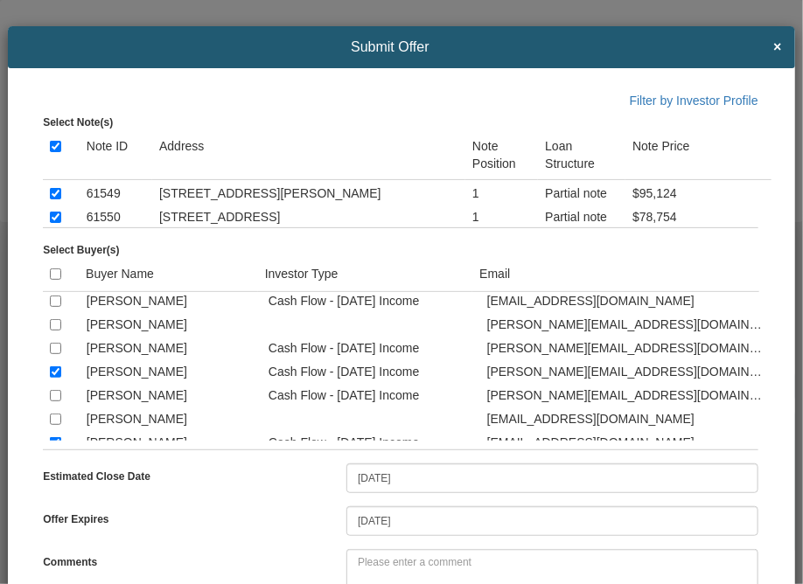
scroll to position [3228, 0]
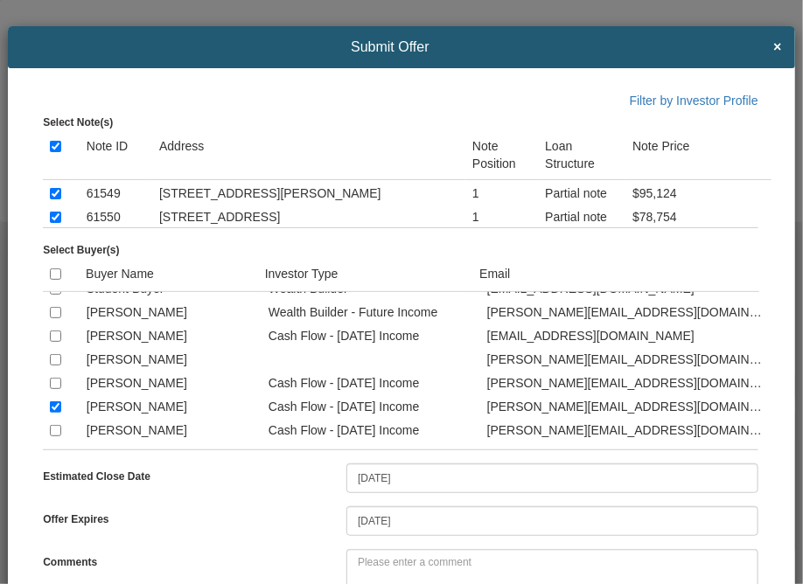
click at [55, 271] on input "checkbox" at bounding box center [55, 265] width 11 height 11
checkbox input "true"
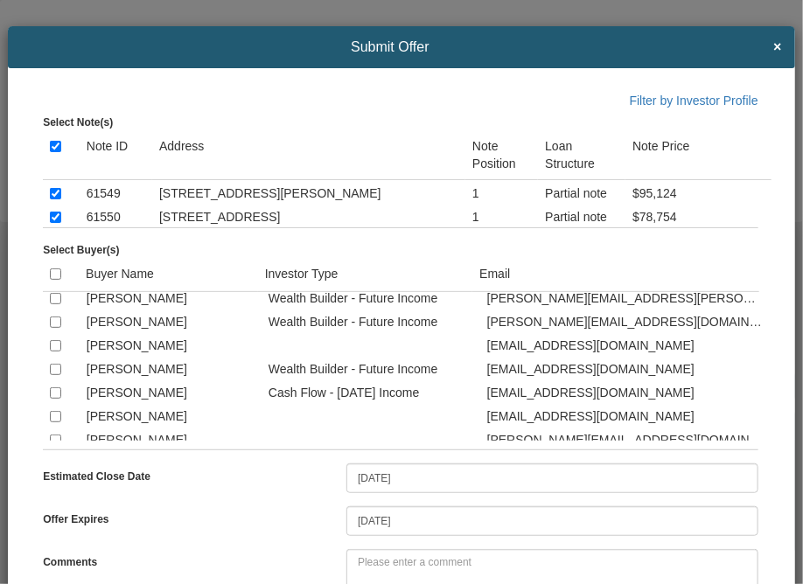
scroll to position [644, 0]
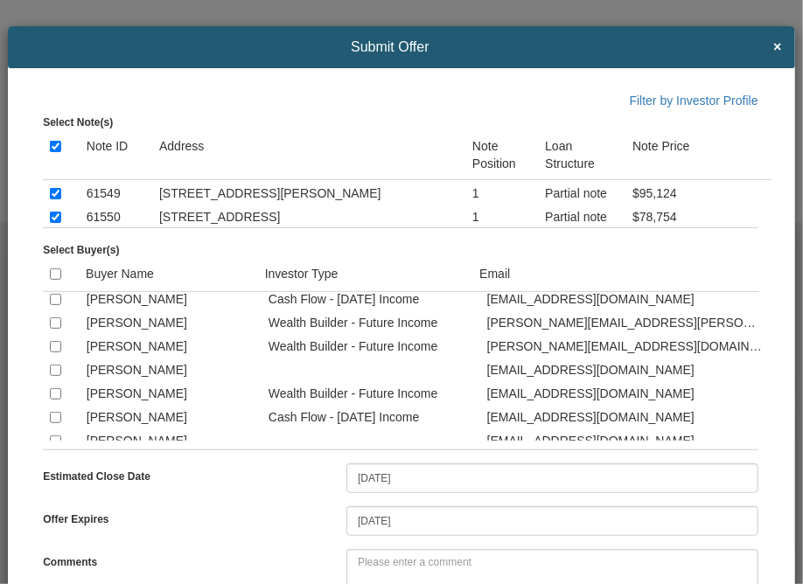
click at [57, 352] on input "checkbox" at bounding box center [55, 346] width 11 height 11
checkbox input "true"
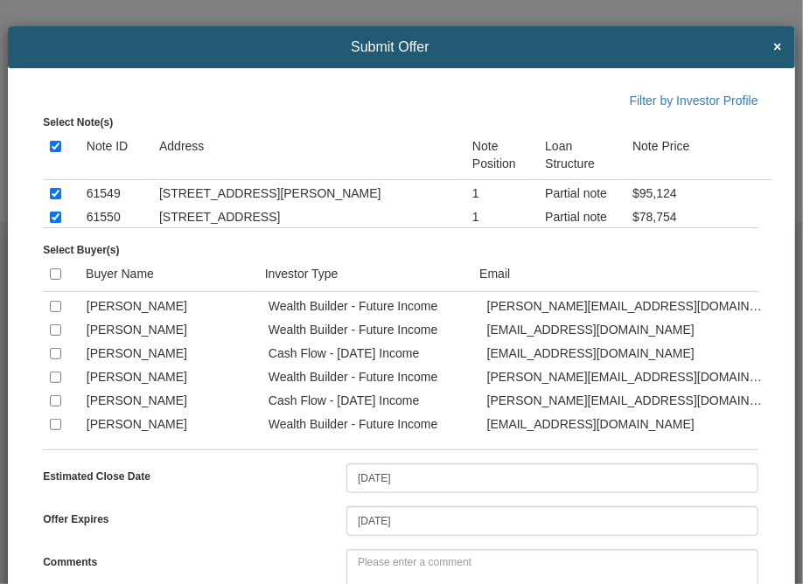
scroll to position [2183, 0]
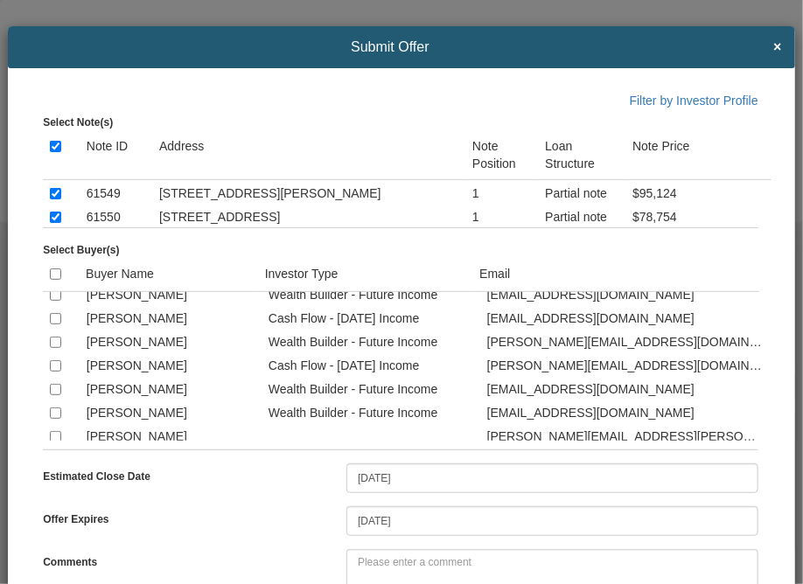
click at [52, 348] on input "checkbox" at bounding box center [55, 342] width 11 height 11
checkbox input "true"
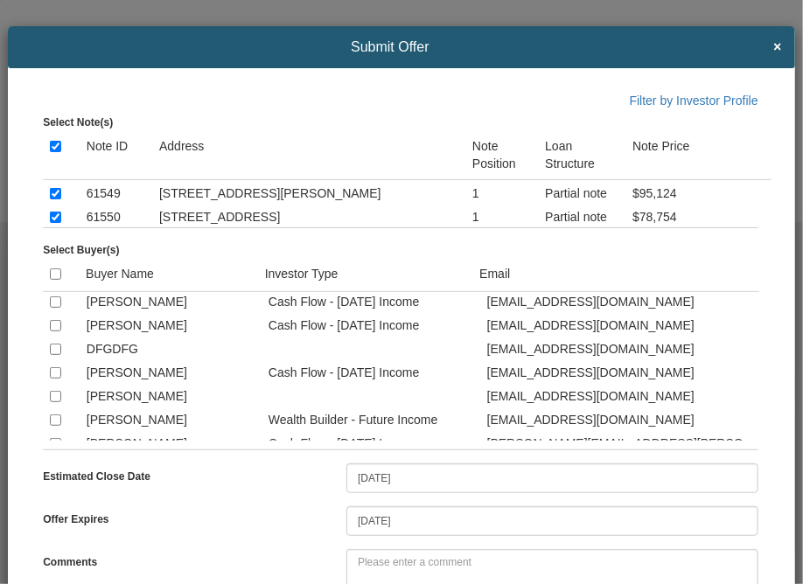
scroll to position [912, 0]
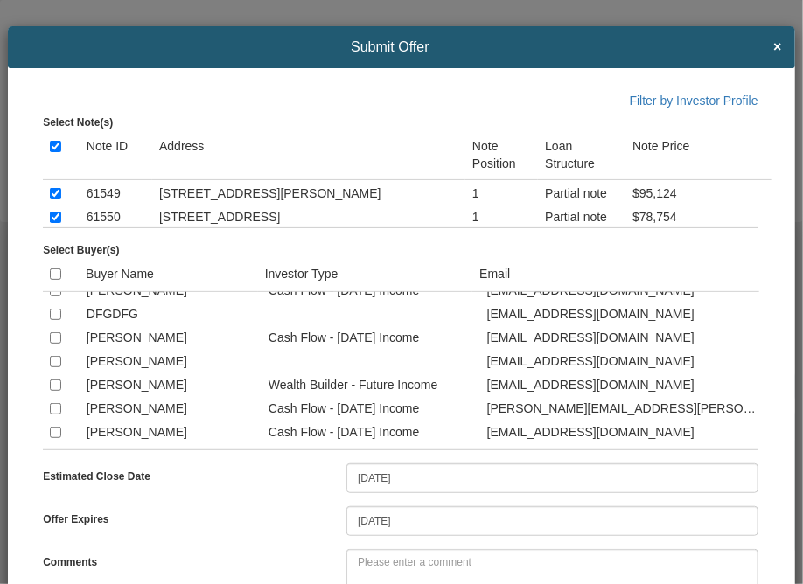
click at [55, 391] on input "checkbox" at bounding box center [55, 385] width 11 height 11
checkbox input "true"
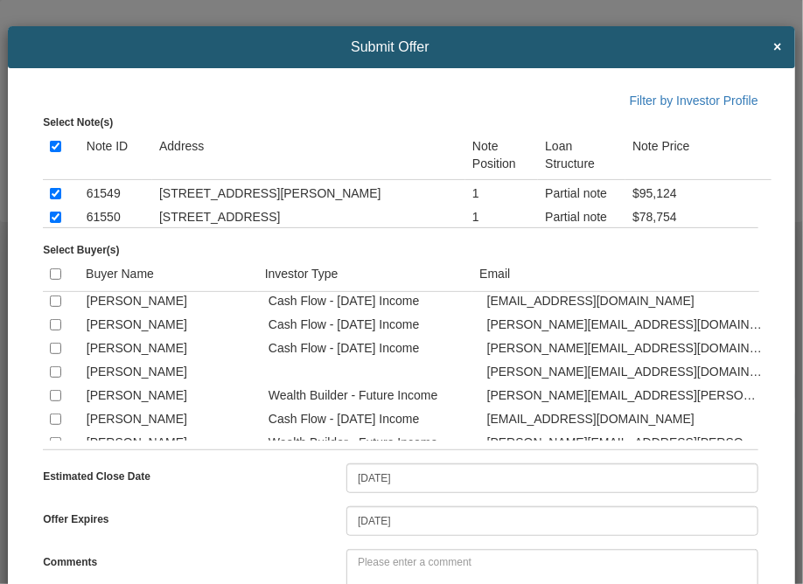
scroll to position [1775, 0]
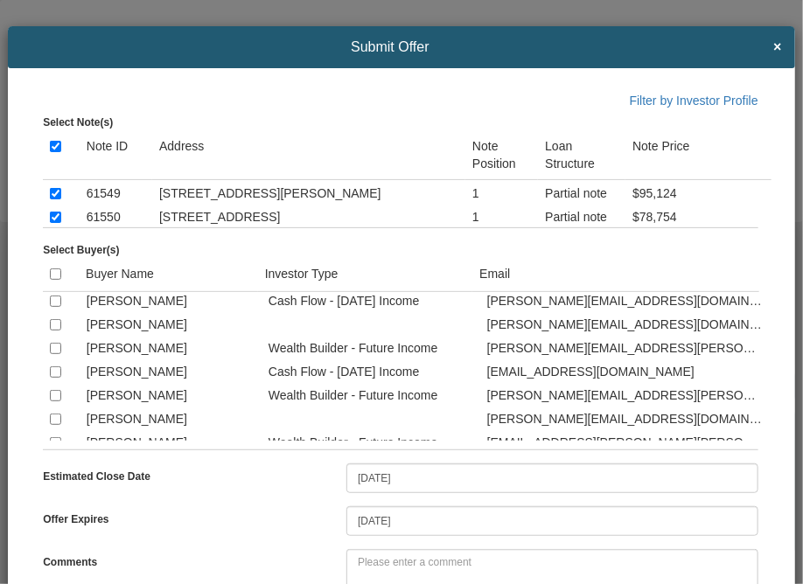
click at [52, 283] on input "checkbox" at bounding box center [55, 277] width 11 height 11
checkbox input "true"
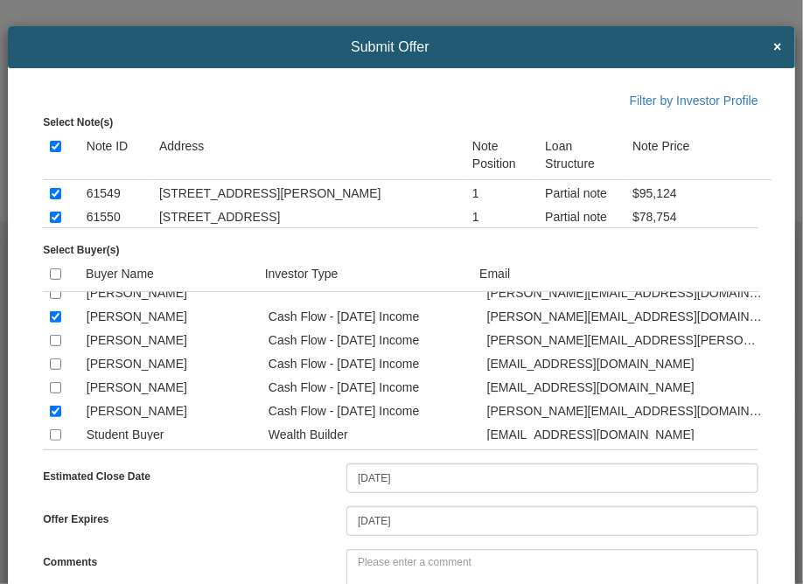
scroll to position [3069, 0]
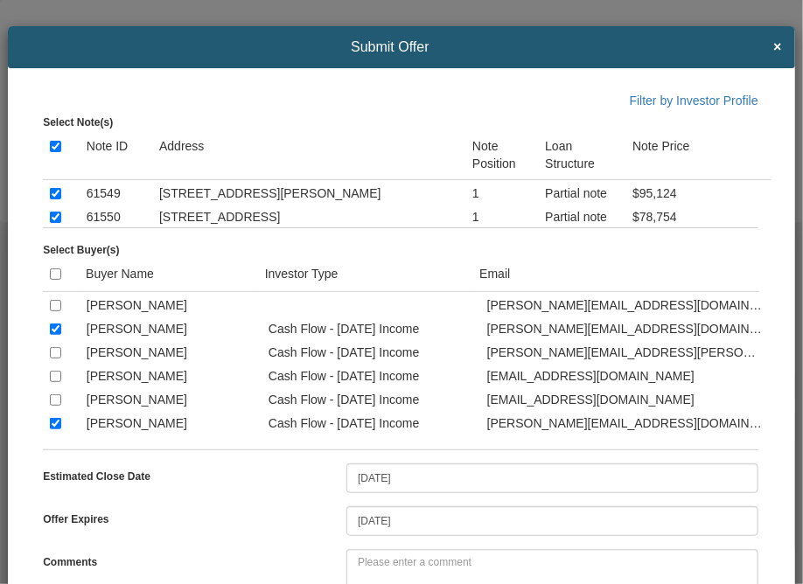
click at [51, 288] on input "checkbox" at bounding box center [55, 281] width 11 height 11
checkbox input "true"
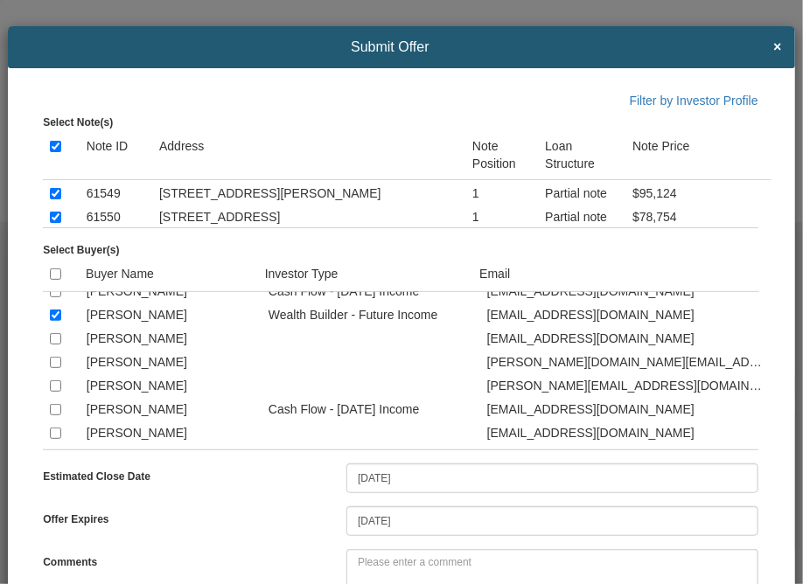
scroll to position [1169, 0]
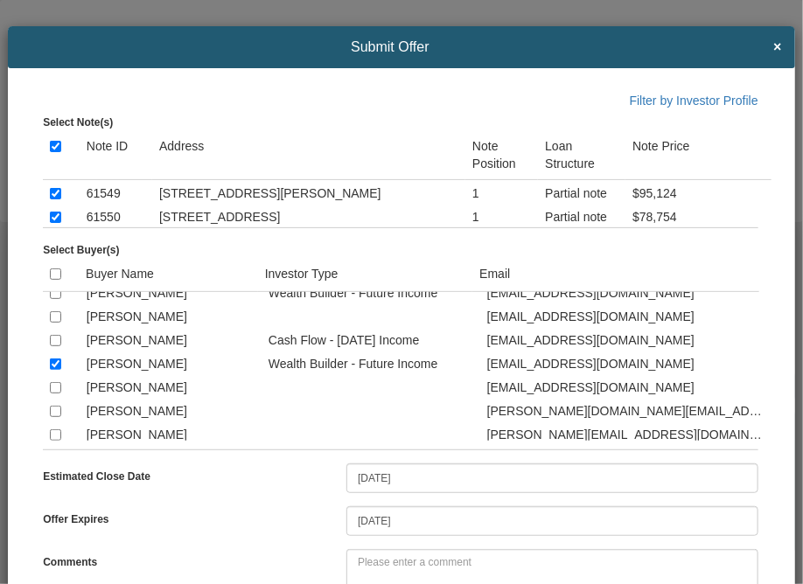
click at [53, 275] on input "checkbox" at bounding box center [55, 269] width 11 height 11
checkbox input "true"
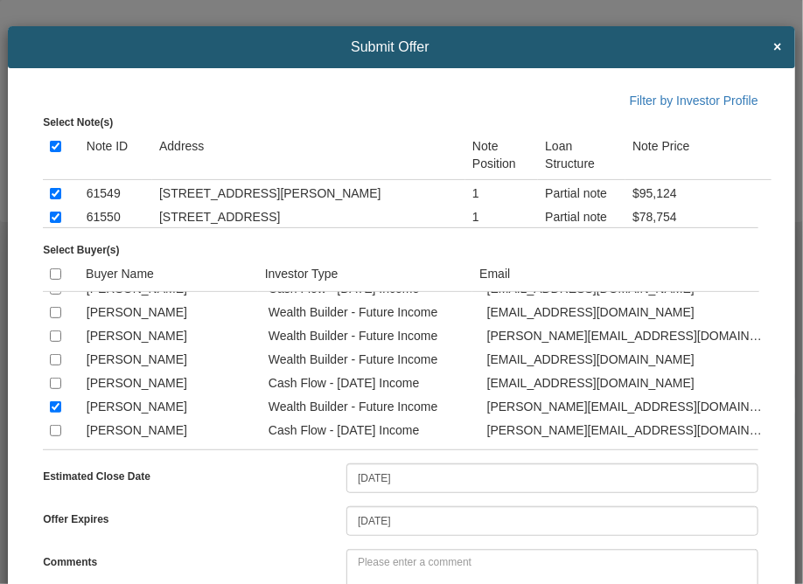
scroll to position [2126, 0]
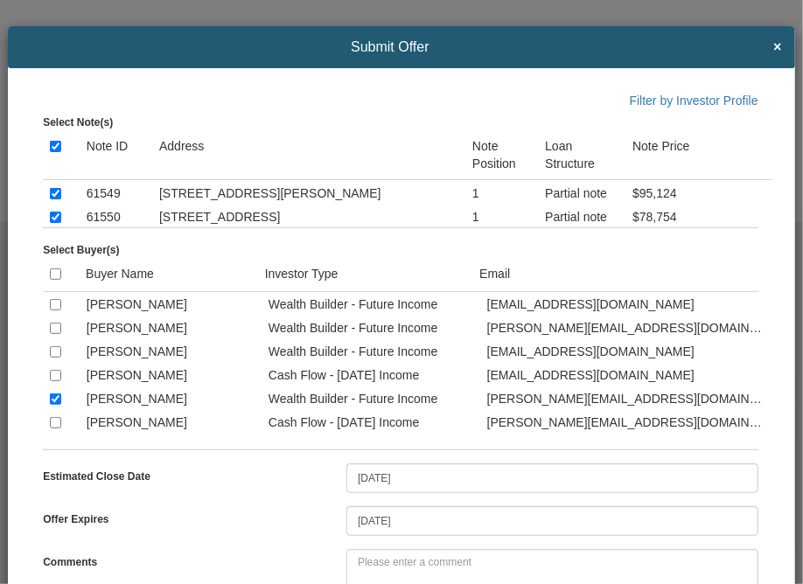
click at [52, 334] on input "checkbox" at bounding box center [55, 328] width 11 height 11
checkbox input "true"
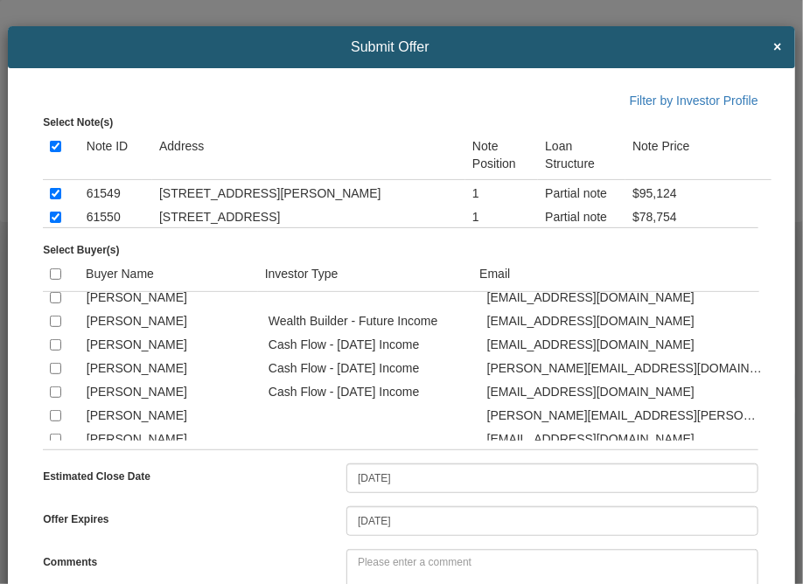
scroll to position [1460, 0]
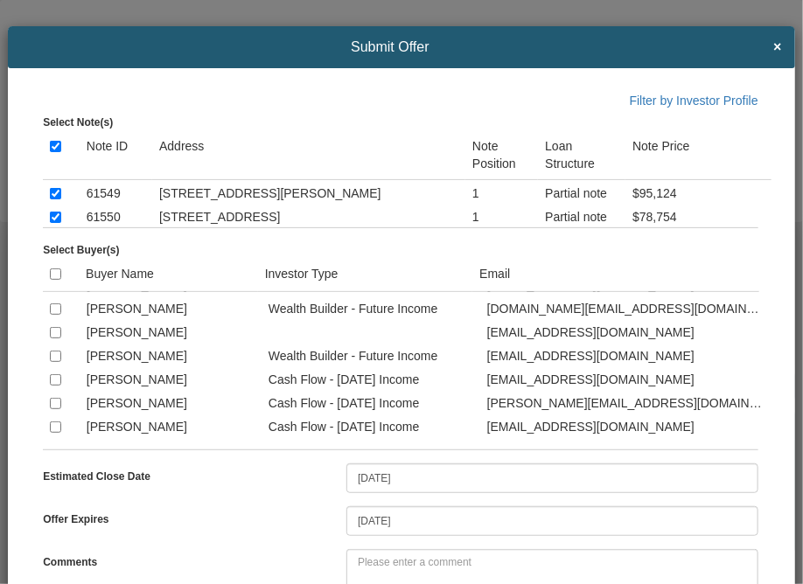
click at [53, 315] on input "checkbox" at bounding box center [55, 308] width 11 height 11
checkbox input "true"
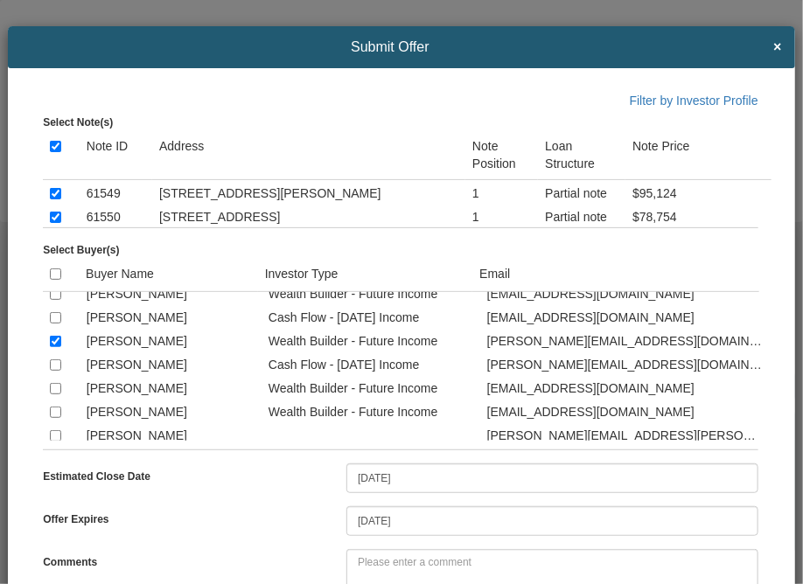
scroll to position [2218, 0]
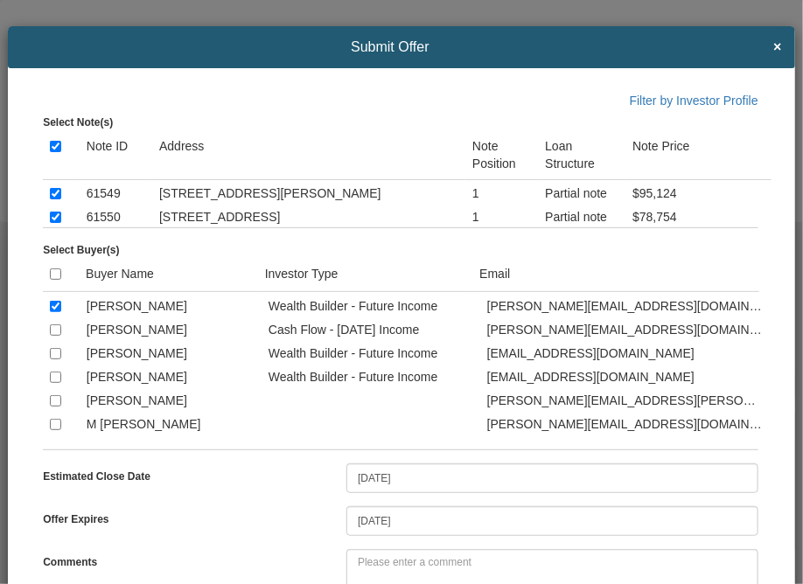
click at [56, 336] on input "checkbox" at bounding box center [55, 329] width 11 height 11
checkbox input "true"
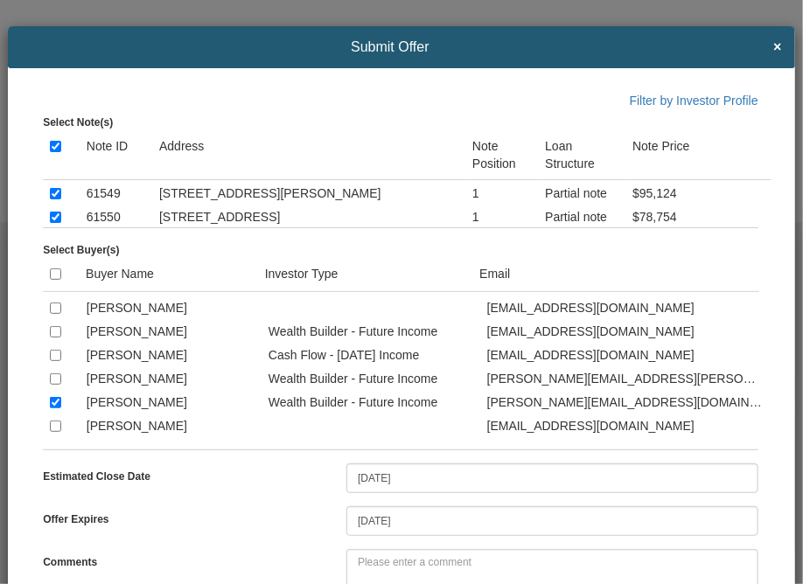
scroll to position [710, 0]
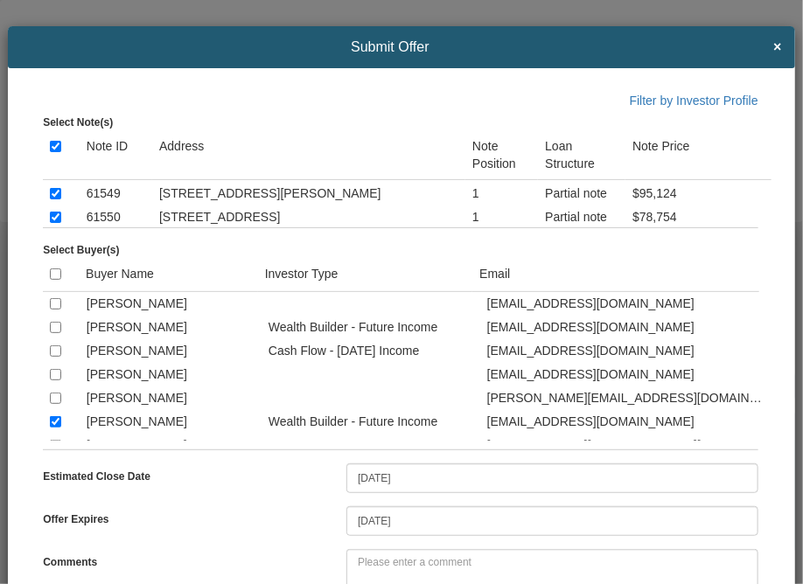
click at [56, 357] on input "checkbox" at bounding box center [55, 350] width 11 height 11
checkbox input "true"
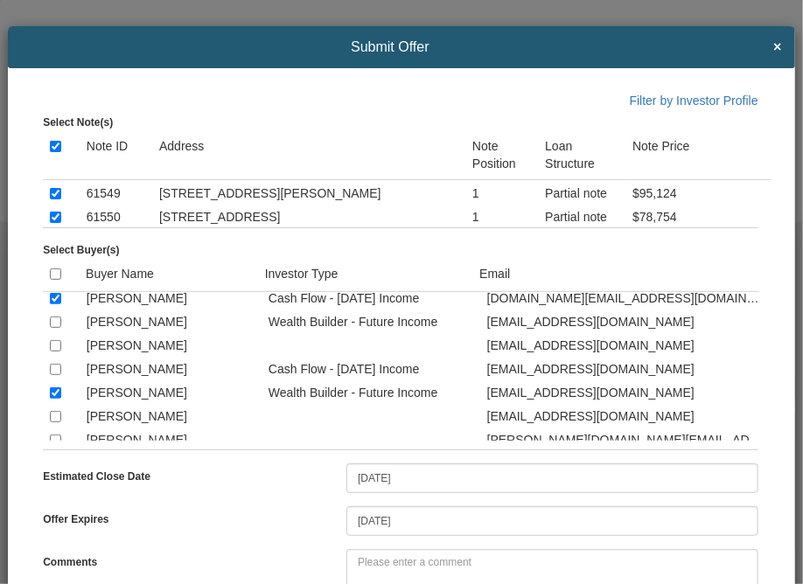
scroll to position [1130, 0]
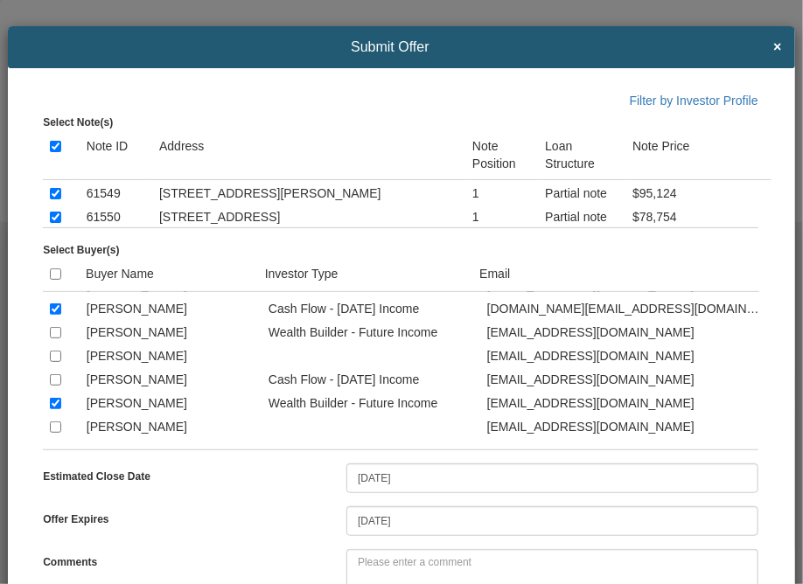
click at [54, 338] on input "checkbox" at bounding box center [55, 332] width 11 height 11
checkbox input "true"
click at [545, 66] on div "Submit Offer ×" at bounding box center [401, 47] width 787 height 42
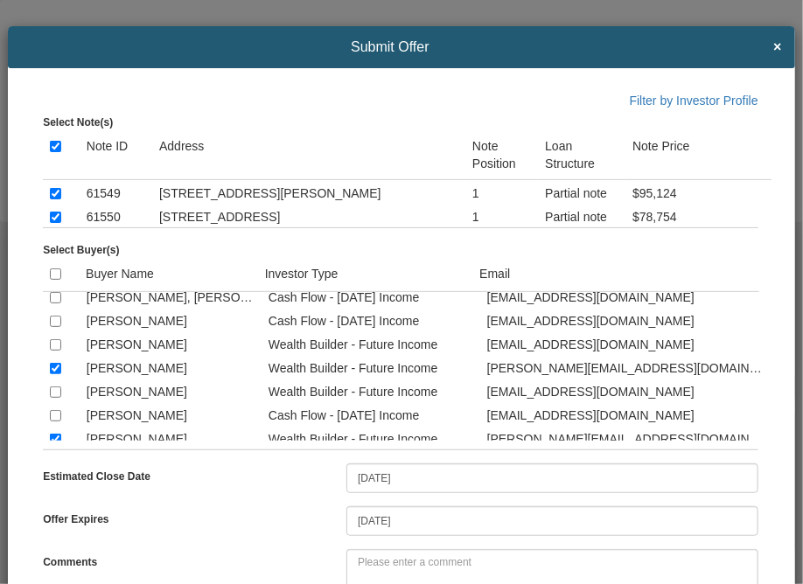
scroll to position [2121, 0]
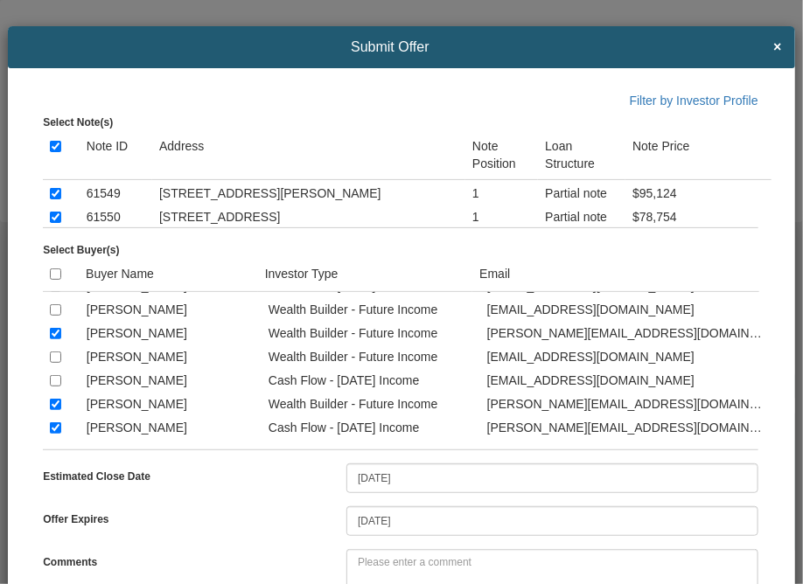
click at [53, 292] on input "checkbox" at bounding box center [55, 286] width 11 height 11
checkbox input "true"
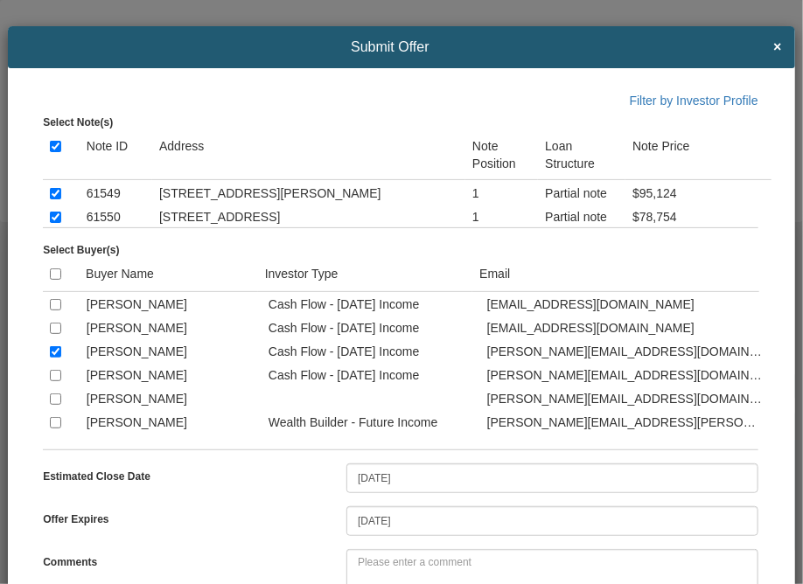
scroll to position [1702, 0]
click at [56, 333] on input "checkbox" at bounding box center [55, 327] width 11 height 11
checkbox input "true"
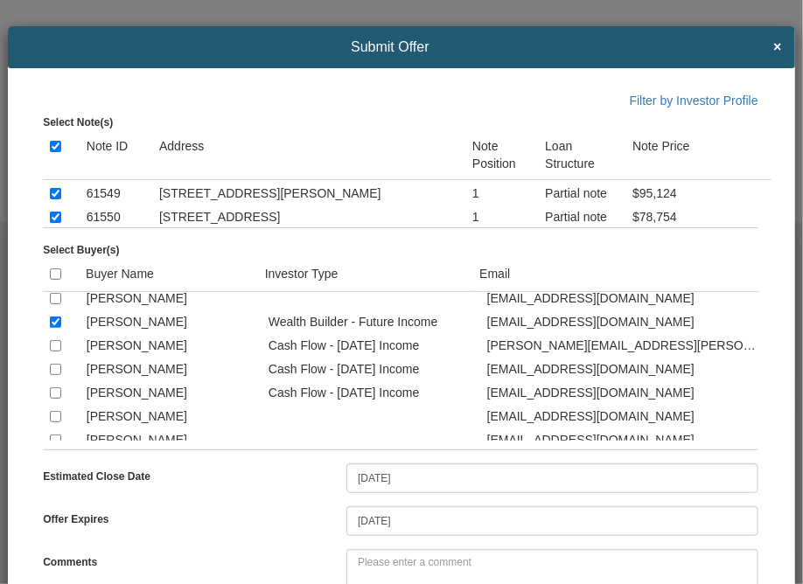
scroll to position [951, 0]
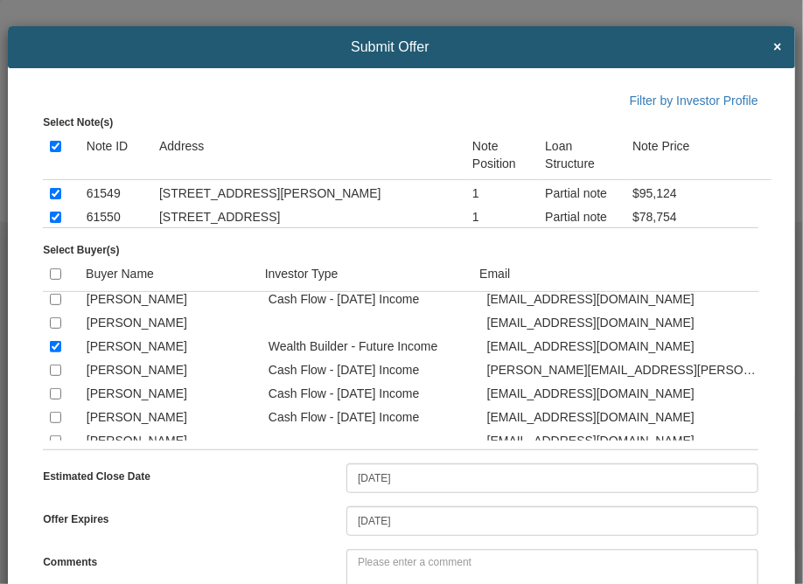
click at [52, 400] on input "checkbox" at bounding box center [55, 393] width 11 height 11
checkbox input "true"
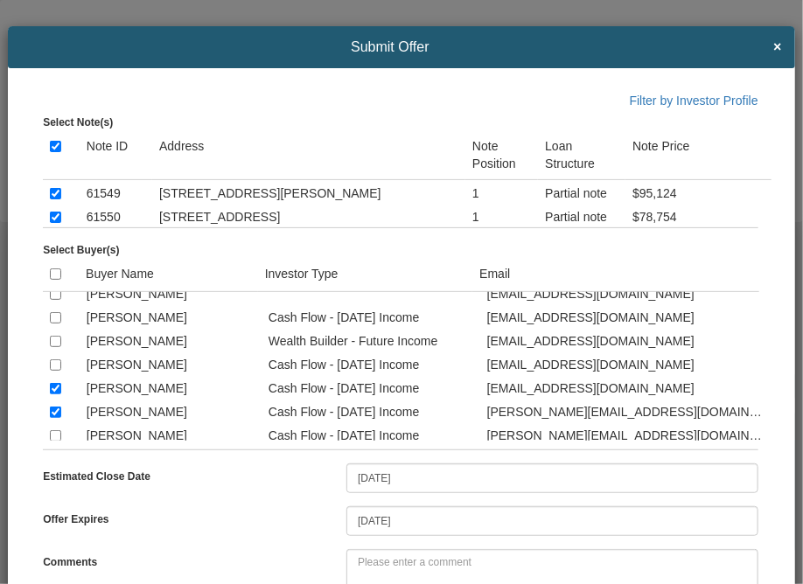
scroll to position [1714, 0]
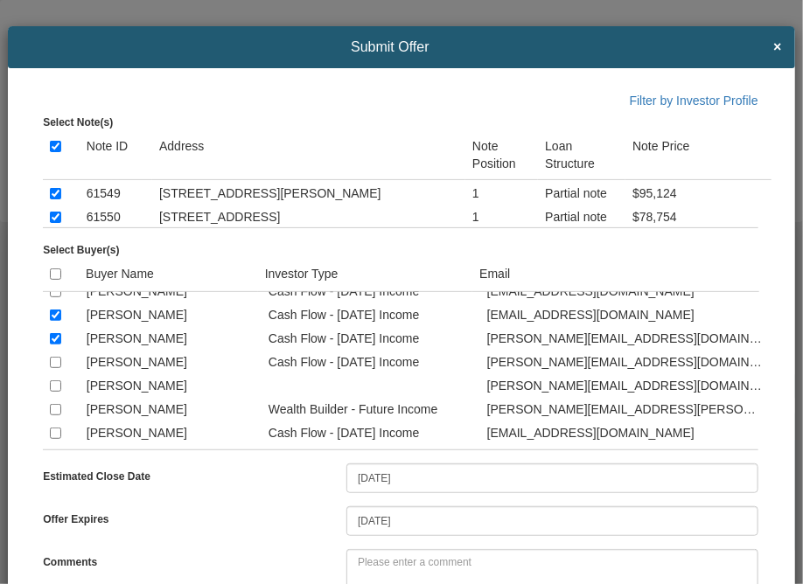
click at [57, 368] on input "checkbox" at bounding box center [55, 362] width 11 height 11
checkbox input "true"
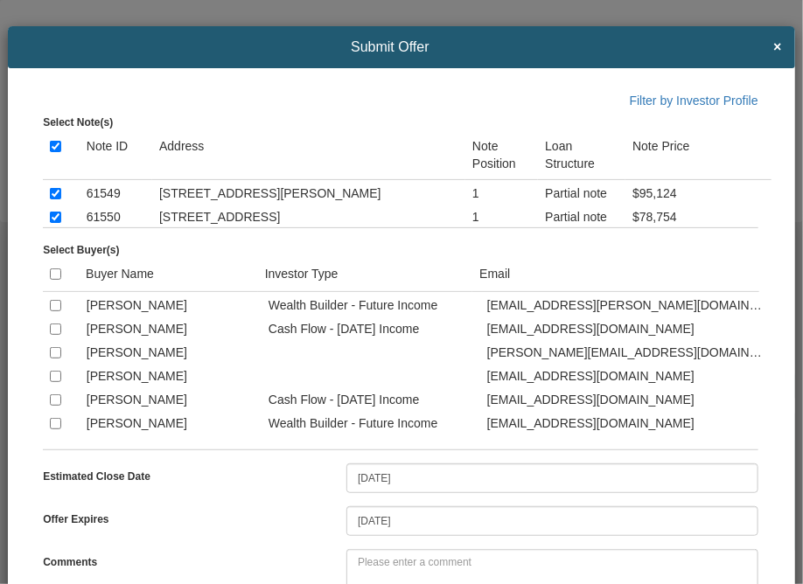
scroll to position [327, 0]
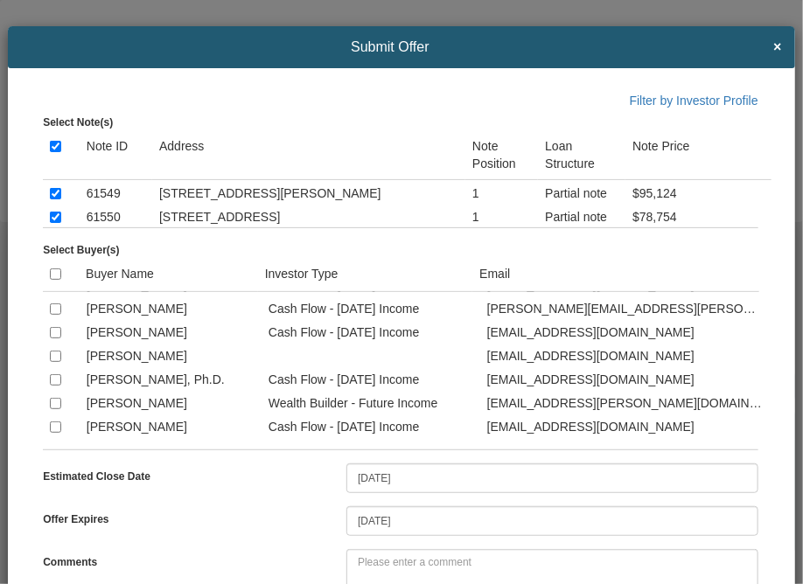
click at [52, 338] on input "checkbox" at bounding box center [55, 332] width 11 height 11
checkbox input "true"
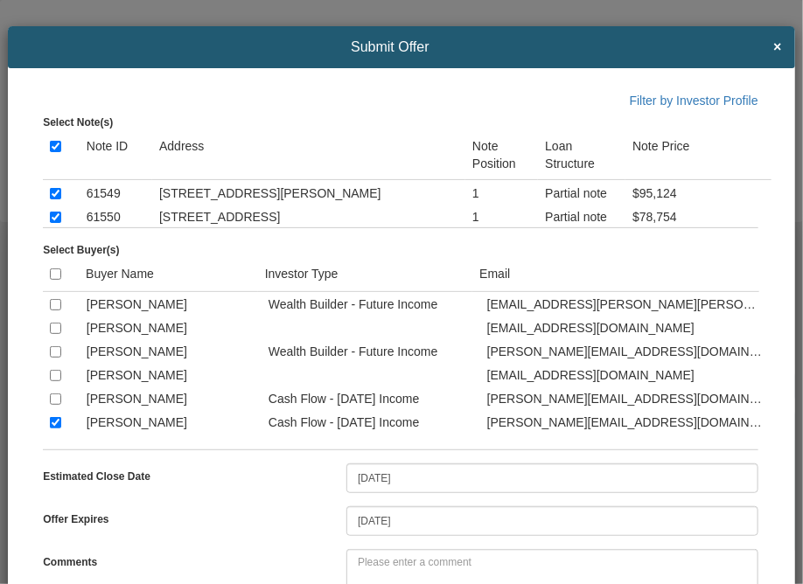
scroll to position [1948, 0]
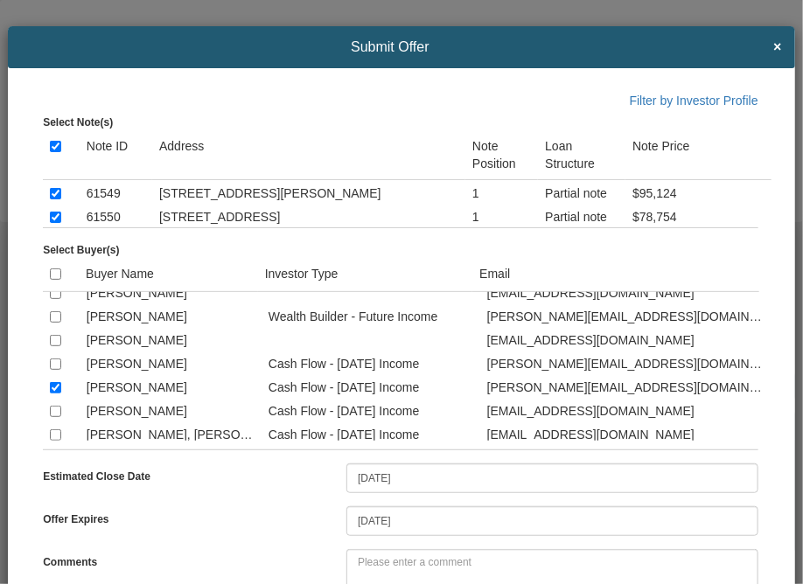
click at [54, 323] on input "checkbox" at bounding box center [55, 316] width 11 height 11
checkbox input "true"
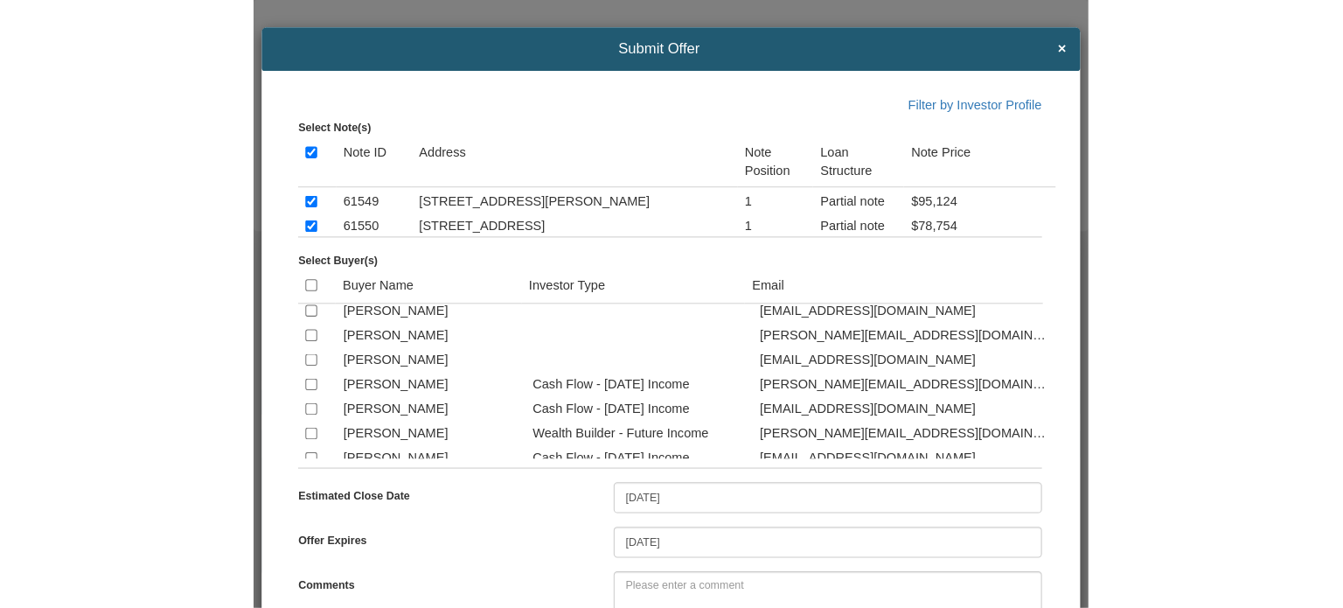
scroll to position [2438, 0]
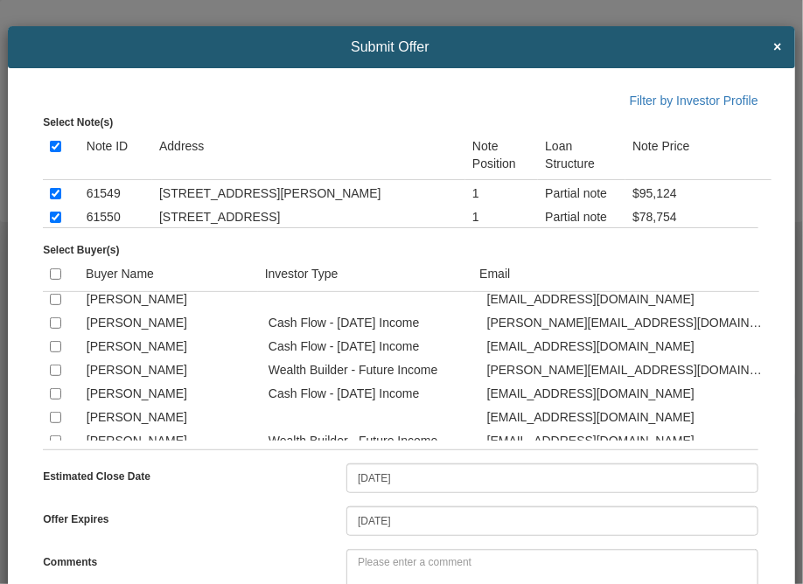
click at [50, 376] on input "checkbox" at bounding box center [55, 370] width 11 height 11
checkbox input "true"
click at [716, 286] on td "[PERSON_NAME][EMAIL_ADDRESS][DOMAIN_NAME]" at bounding box center [625, 274] width 291 height 24
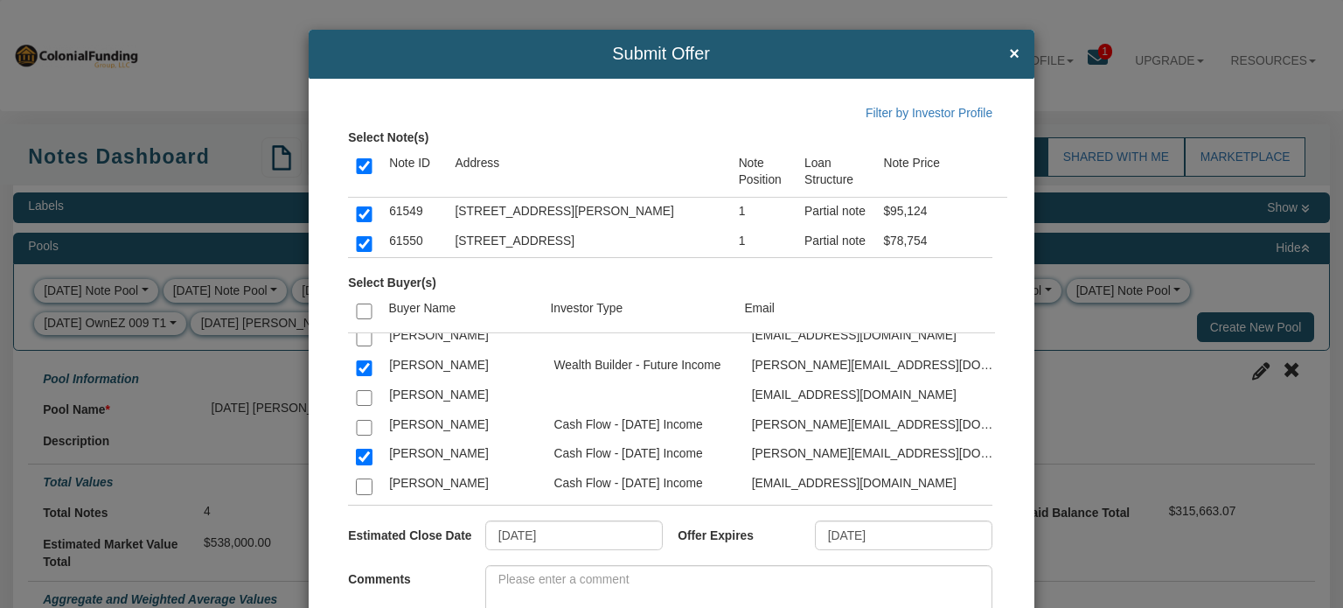
click at [945, 55] on span "Submit Offer" at bounding box center [661, 54] width 675 height 19
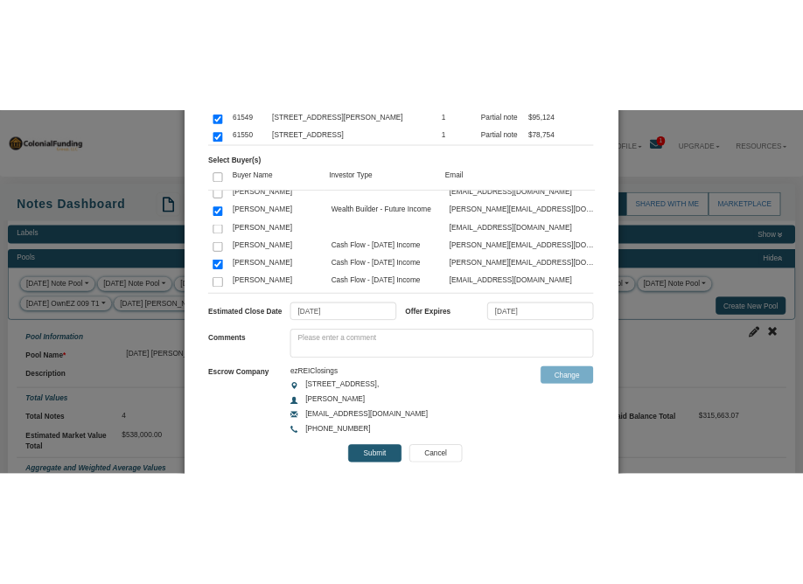
scroll to position [231, 0]
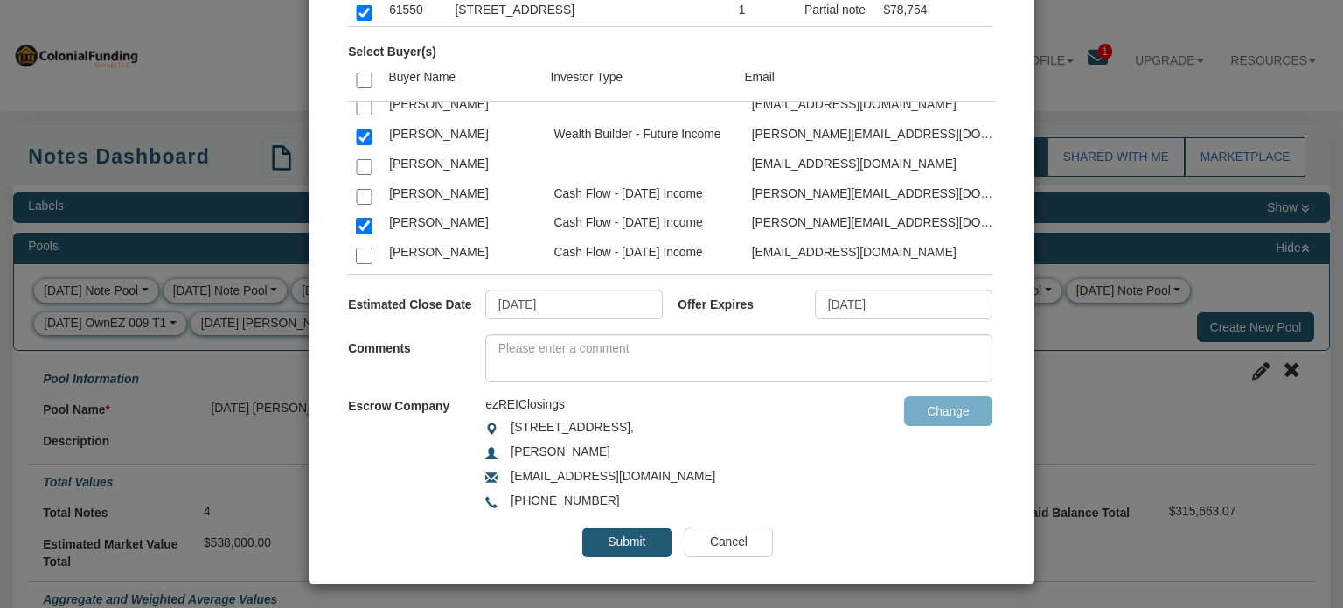
click at [710, 536] on input "Cancel" at bounding box center [729, 542] width 88 height 30
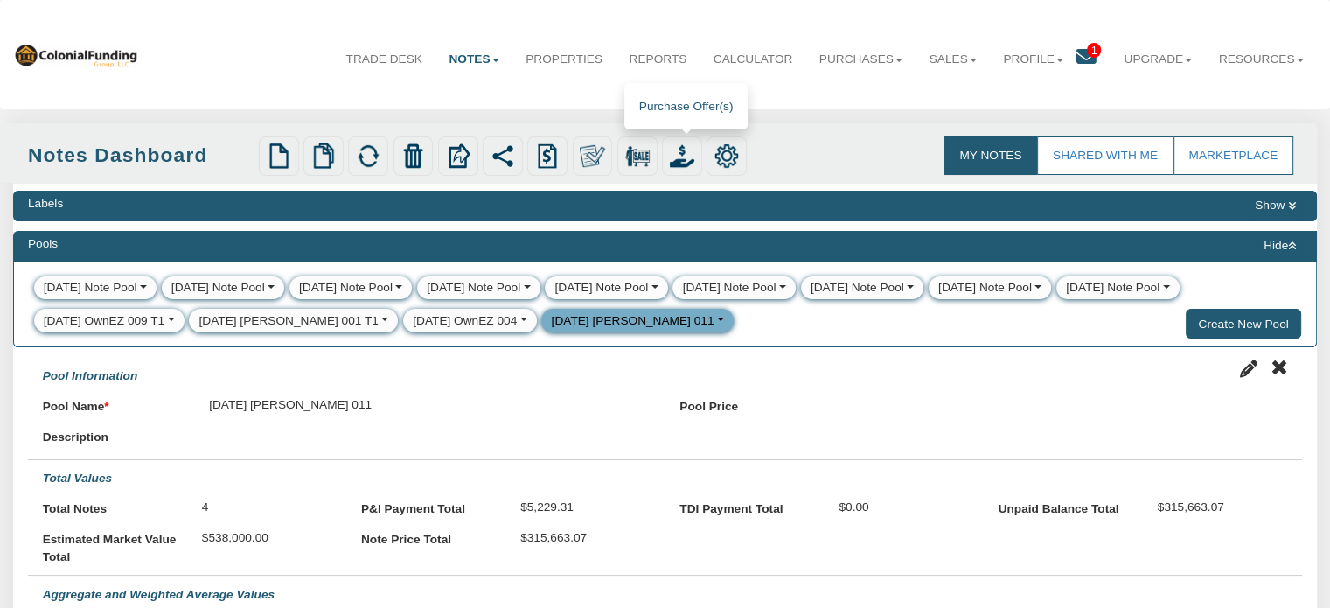
click at [690, 155] on img at bounding box center [682, 155] width 24 height 24
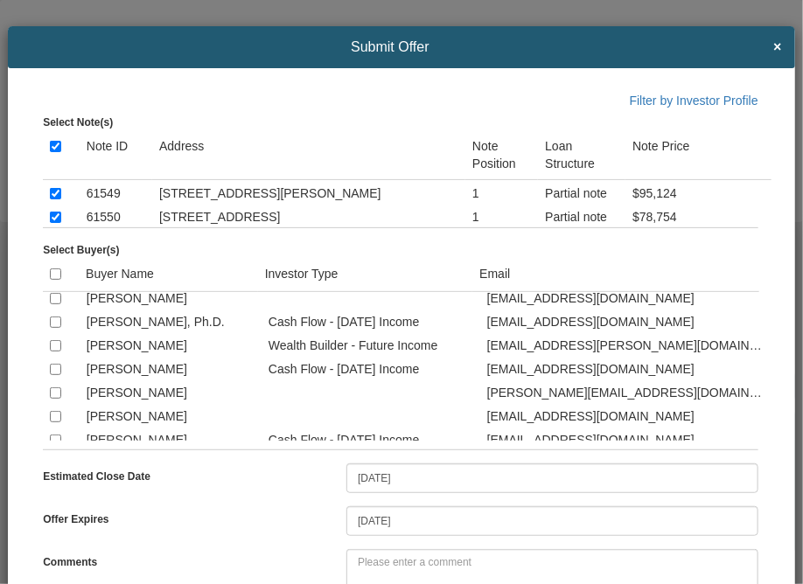
scroll to position [350, 0]
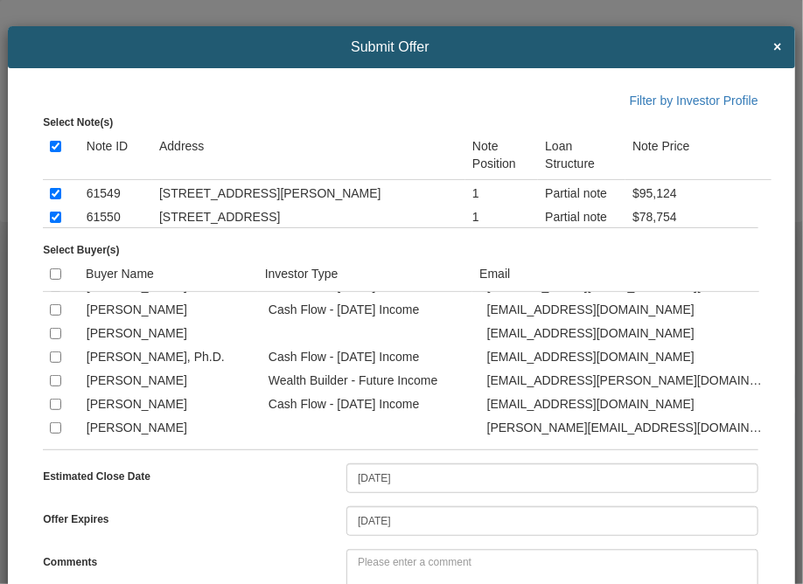
click at [55, 316] on input "checkbox" at bounding box center [55, 309] width 11 height 11
checkbox input "true"
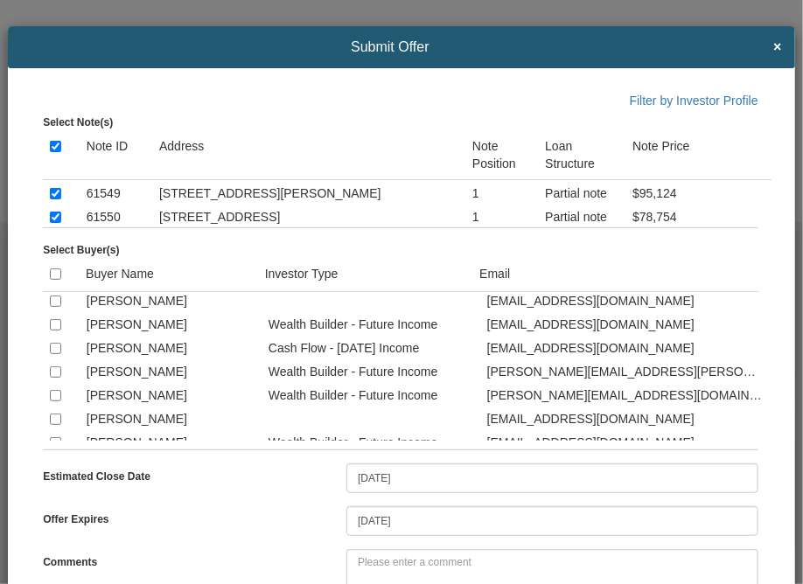
scroll to position [630, 0]
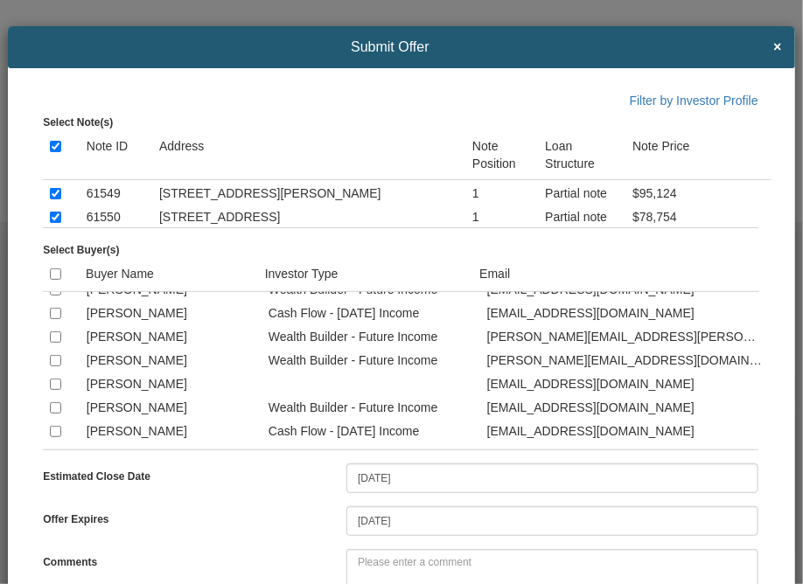
click at [56, 366] on input "checkbox" at bounding box center [55, 360] width 11 height 11
checkbox input "true"
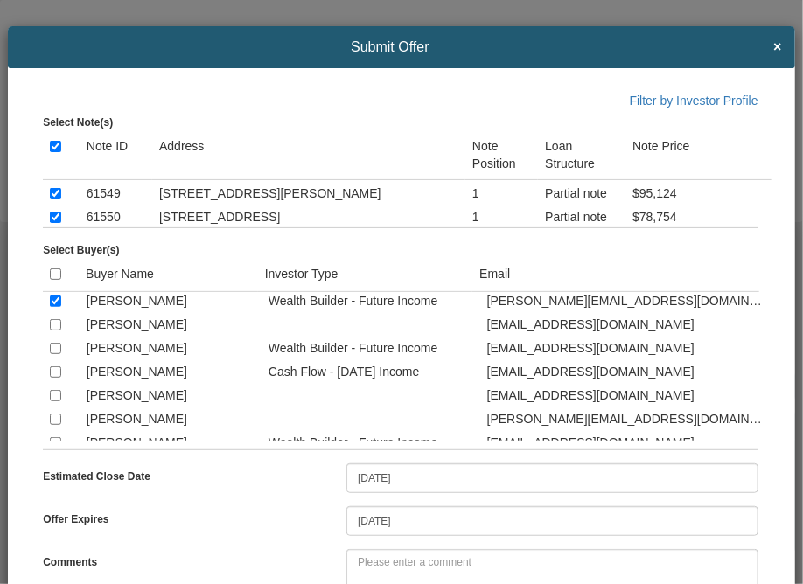
scroll to position [700, 0]
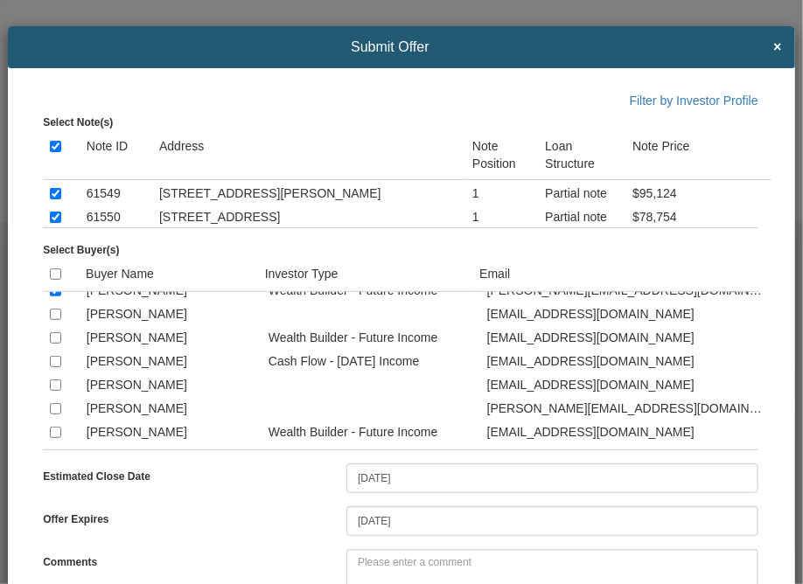
click at [61, 372] on td at bounding box center [61, 360] width 37 height 24
click at [54, 367] on input "checkbox" at bounding box center [55, 361] width 11 height 11
checkbox input "true"
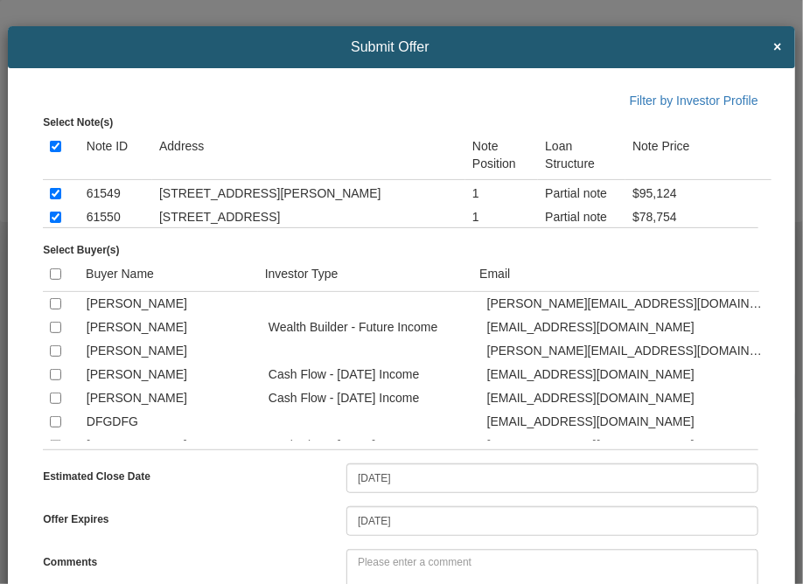
scroll to position [839, 0]
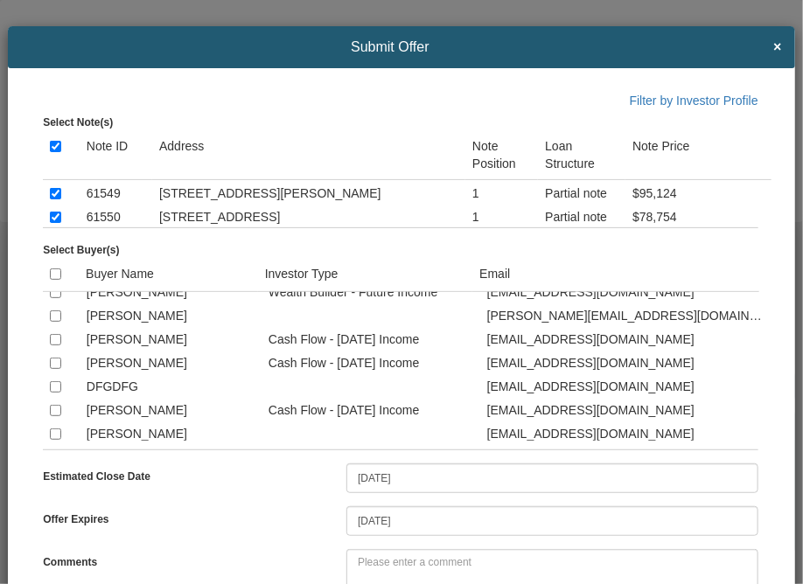
click at [56, 298] on input "checkbox" at bounding box center [55, 292] width 11 height 11
checkbox input "true"
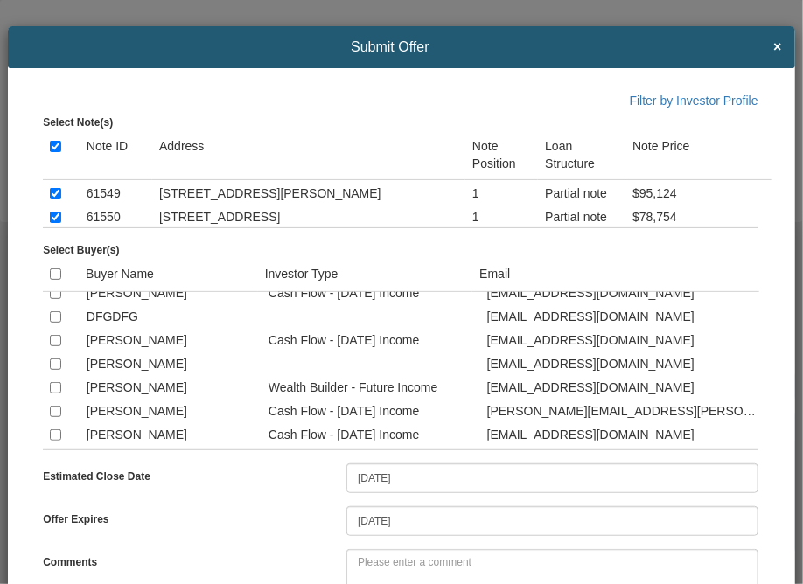
scroll to position [944, 0]
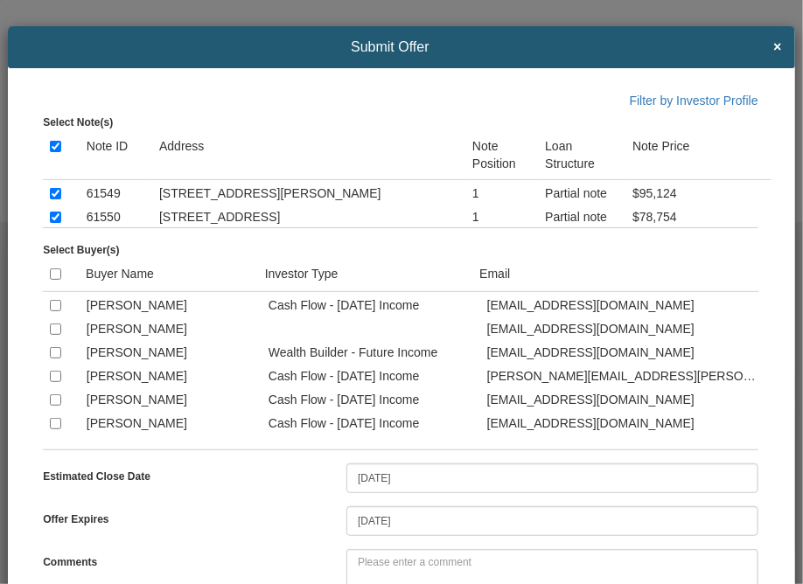
click at [55, 359] on input "checkbox" at bounding box center [55, 352] width 11 height 11
checkbox input "true"
click at [53, 406] on input "checkbox" at bounding box center [55, 399] width 11 height 11
checkbox input "true"
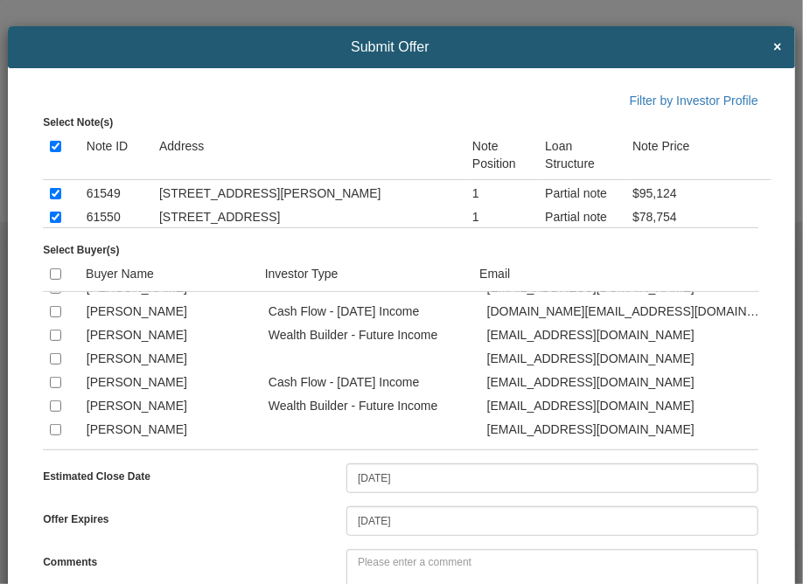
scroll to position [1154, 0]
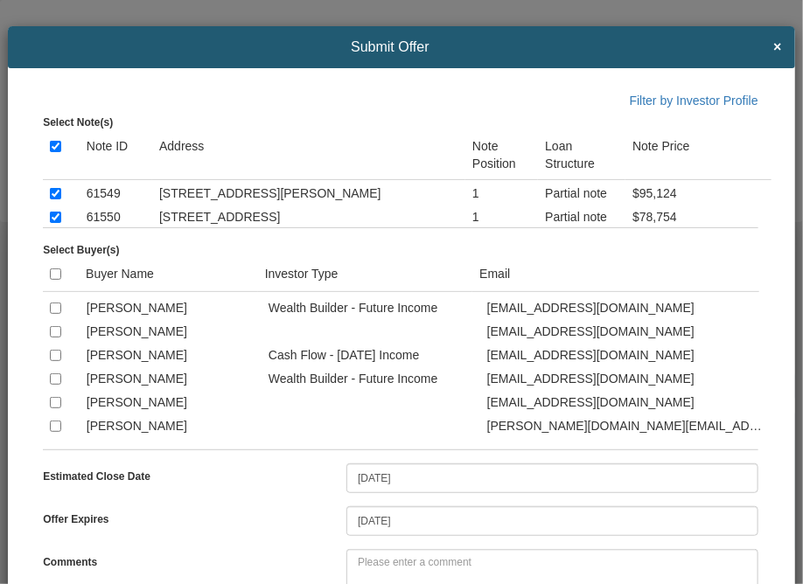
click at [53, 290] on input "checkbox" at bounding box center [55, 284] width 11 height 11
checkbox input "true"
click at [53, 314] on input "checkbox" at bounding box center [55, 308] width 11 height 11
checkbox input "true"
click at [53, 385] on input "checkbox" at bounding box center [55, 378] width 11 height 11
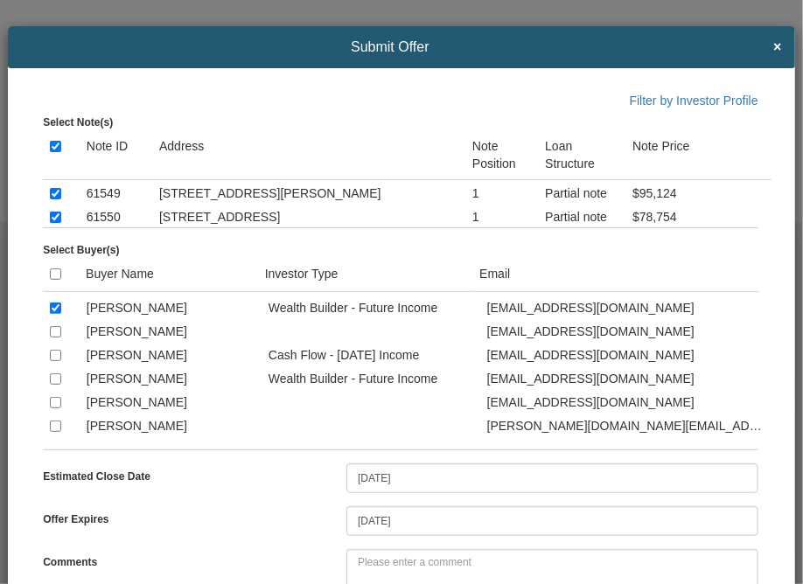
checkbox input "true"
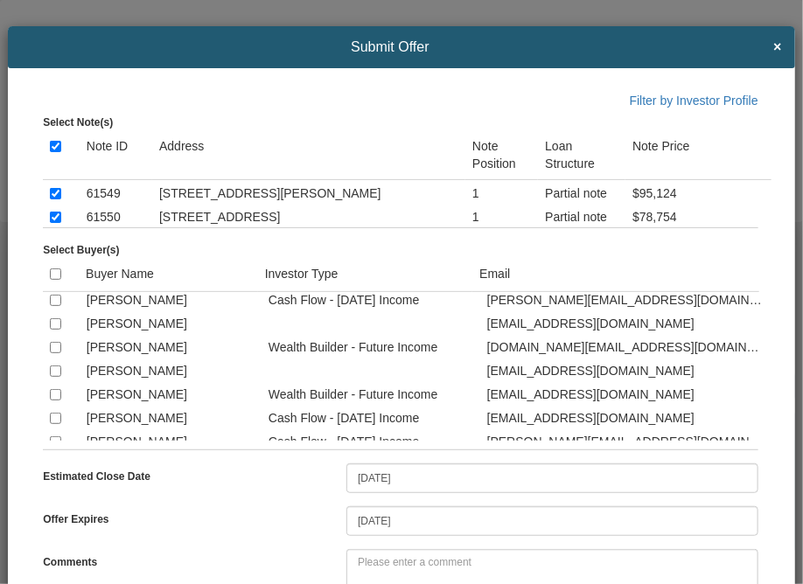
scroll to position [1434, 0]
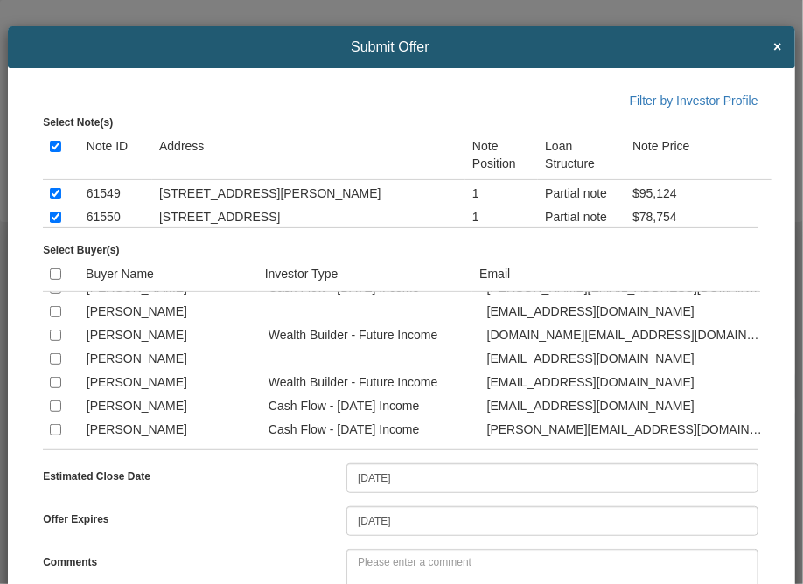
click at [56, 341] on input "checkbox" at bounding box center [55, 335] width 11 height 11
checkbox input "true"
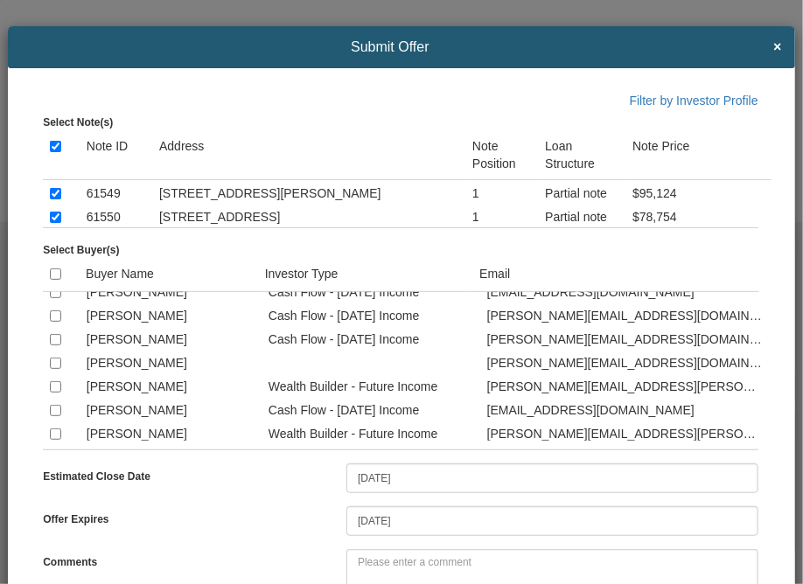
scroll to position [1749, 0]
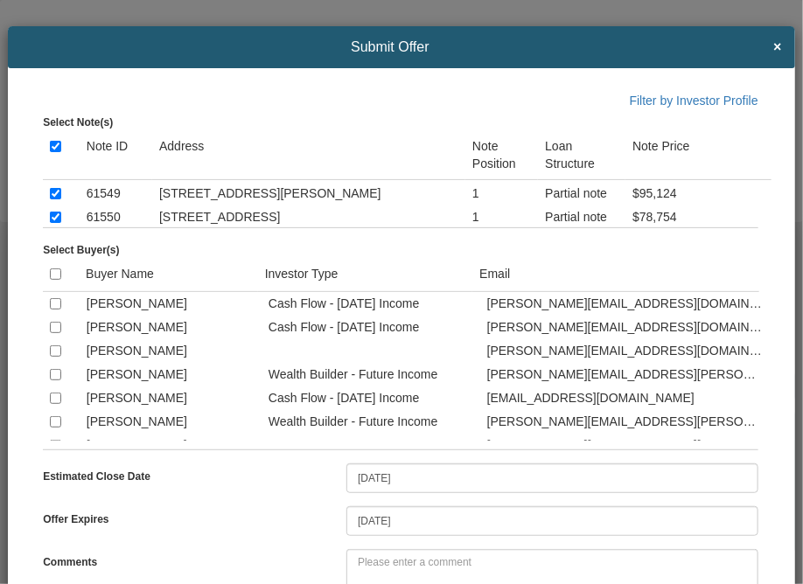
click at [56, 286] on input "checkbox" at bounding box center [55, 280] width 11 height 11
checkbox input "true"
click at [51, 310] on input "checkbox" at bounding box center [55, 303] width 11 height 11
checkbox input "true"
click at [53, 333] on input "checkbox" at bounding box center [55, 327] width 11 height 11
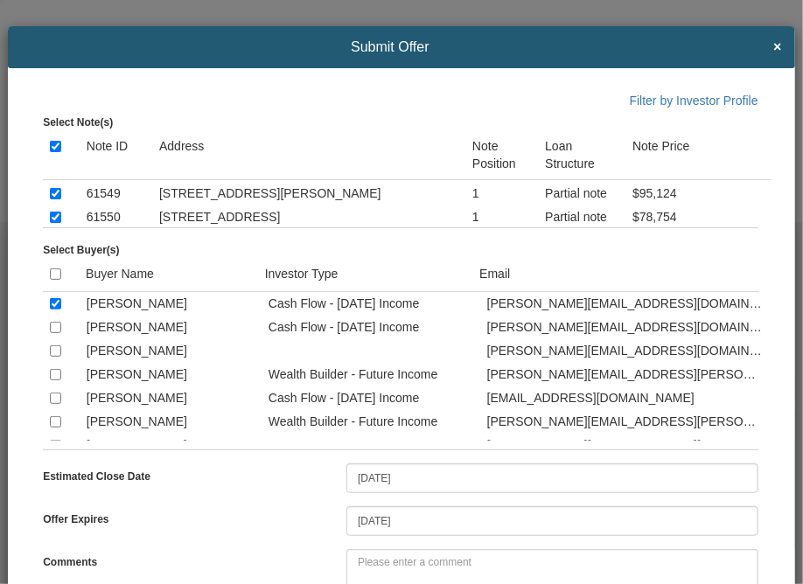
checkbox input "true"
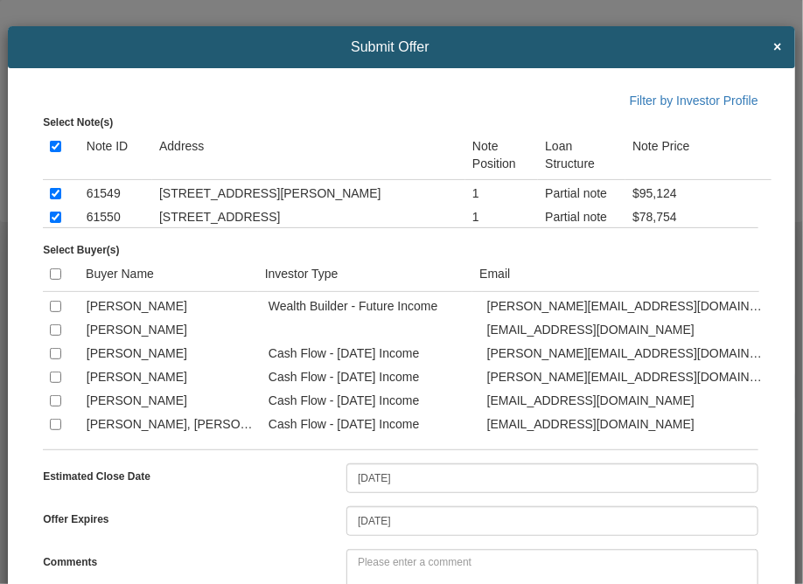
scroll to position [1994, 0]
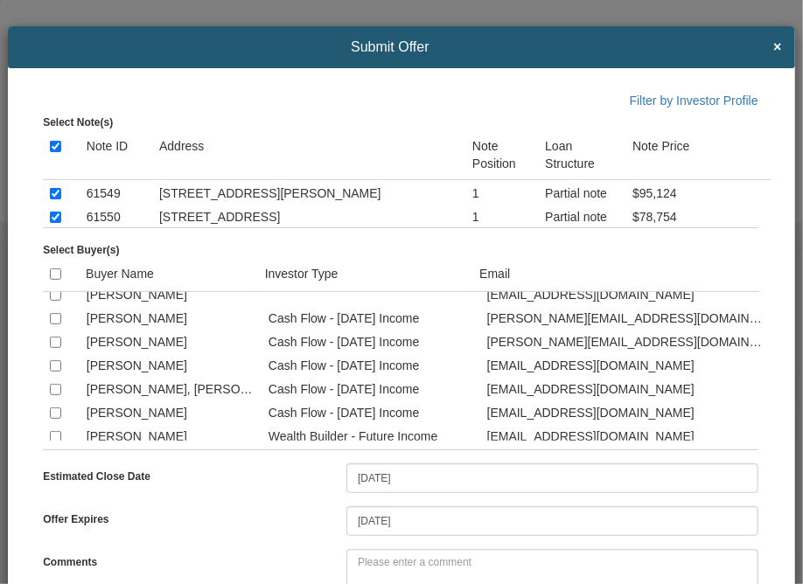
click at [52, 277] on input "checkbox" at bounding box center [55, 271] width 11 height 11
checkbox input "true"
click at [50, 348] on input "checkbox" at bounding box center [55, 342] width 11 height 11
checkbox input "true"
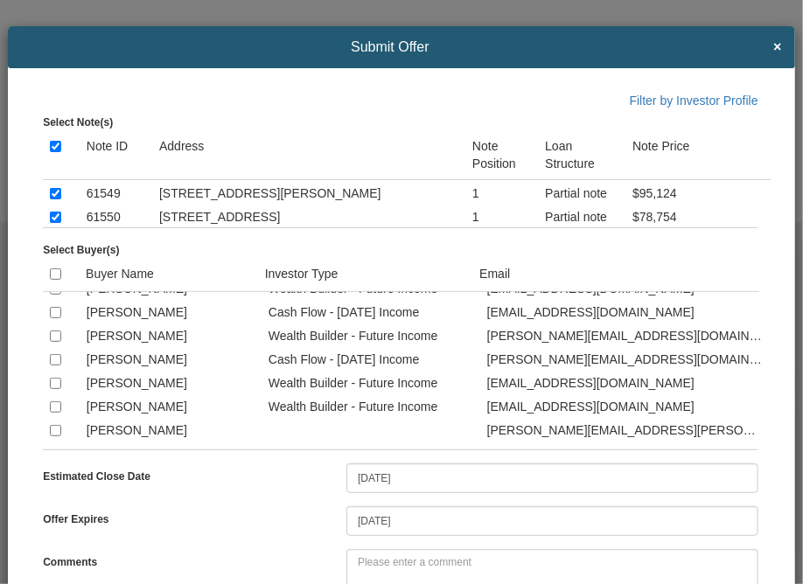
scroll to position [2204, 0]
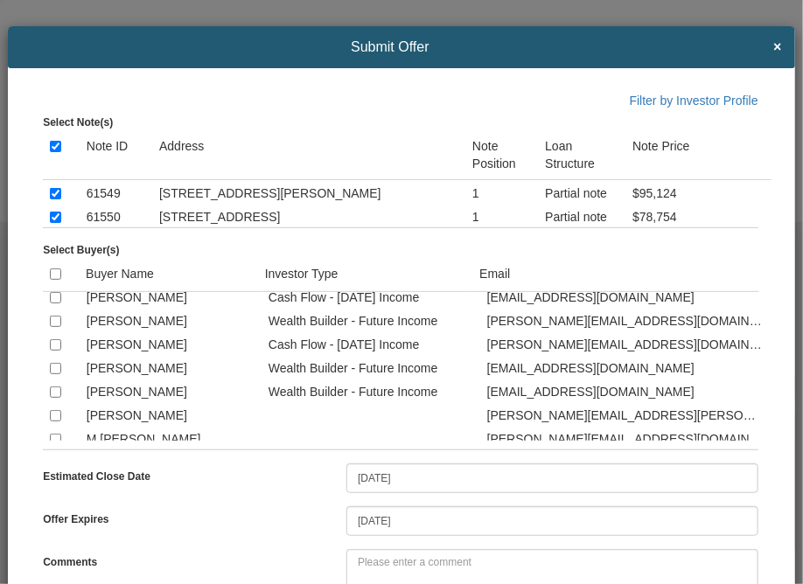
click at [52, 256] on input "checkbox" at bounding box center [55, 250] width 11 height 11
checkbox input "true"
click at [52, 327] on input "checkbox" at bounding box center [55, 321] width 11 height 11
checkbox input "true"
click at [55, 351] on input "checkbox" at bounding box center [55, 344] width 11 height 11
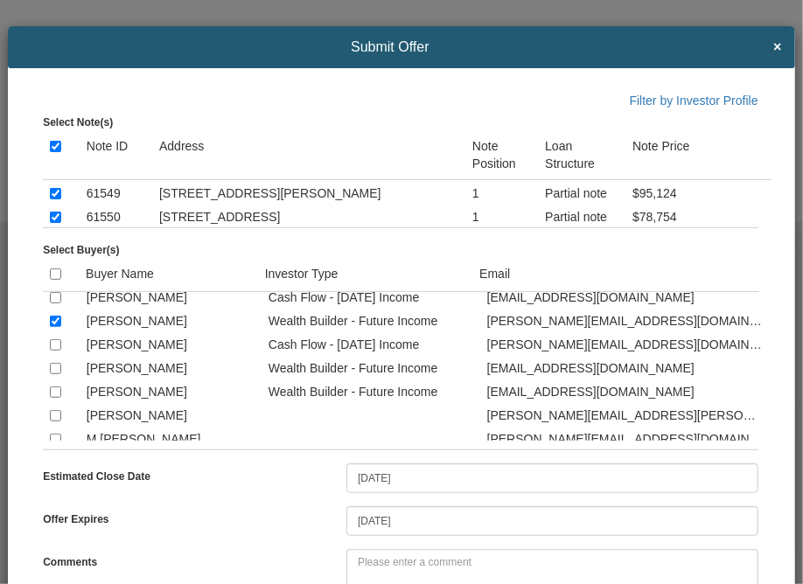
checkbox input "true"
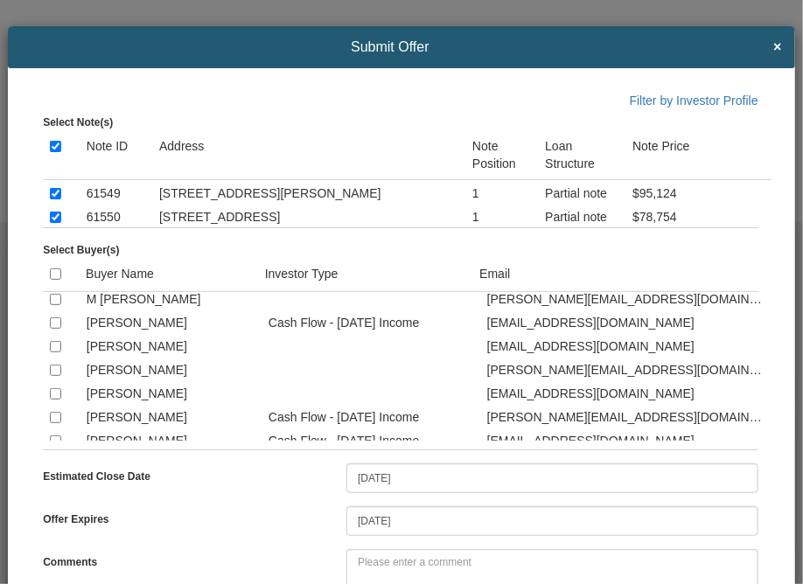
scroll to position [2378, 0]
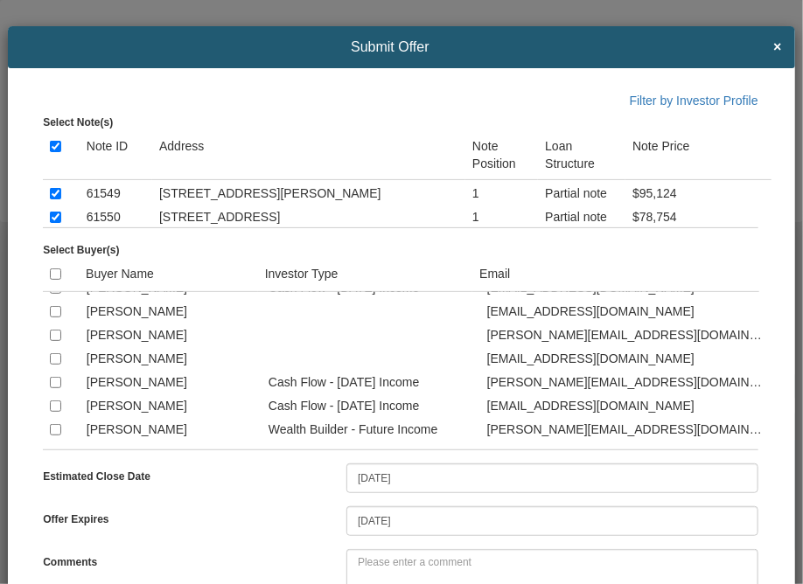
click at [51, 294] on input "checkbox" at bounding box center [55, 287] width 11 height 11
checkbox input "true"
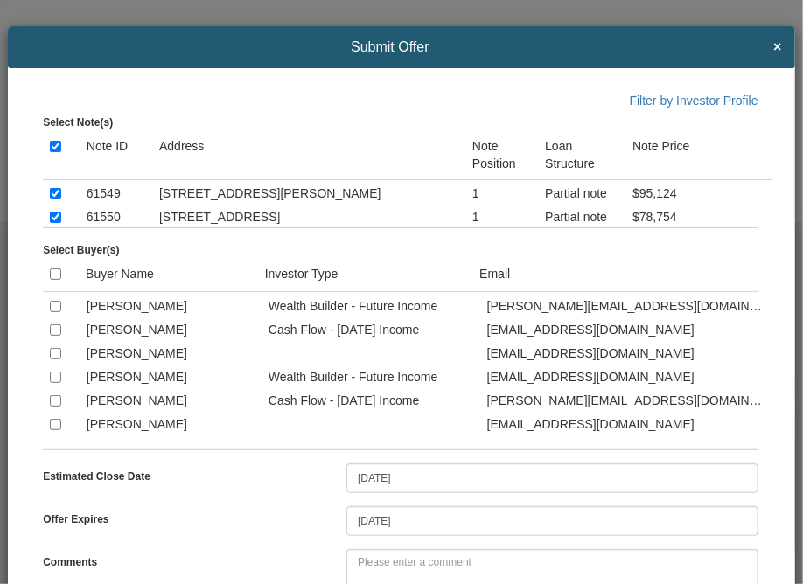
scroll to position [2518, 0]
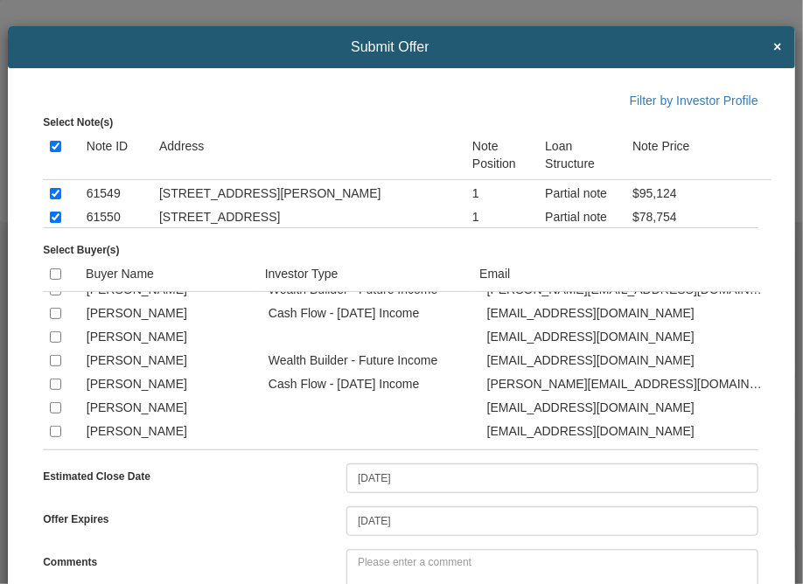
click at [54, 296] on input "checkbox" at bounding box center [55, 289] width 11 height 11
checkbox input "true"
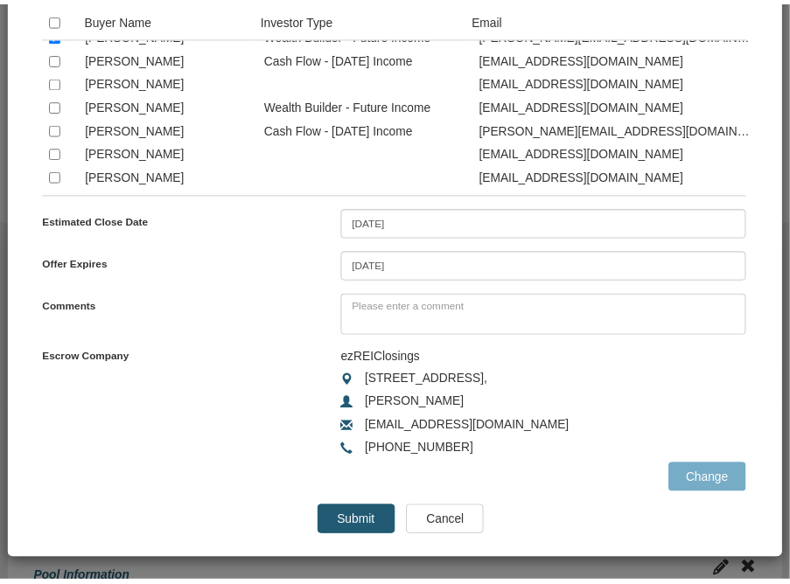
scroll to position [262, 0]
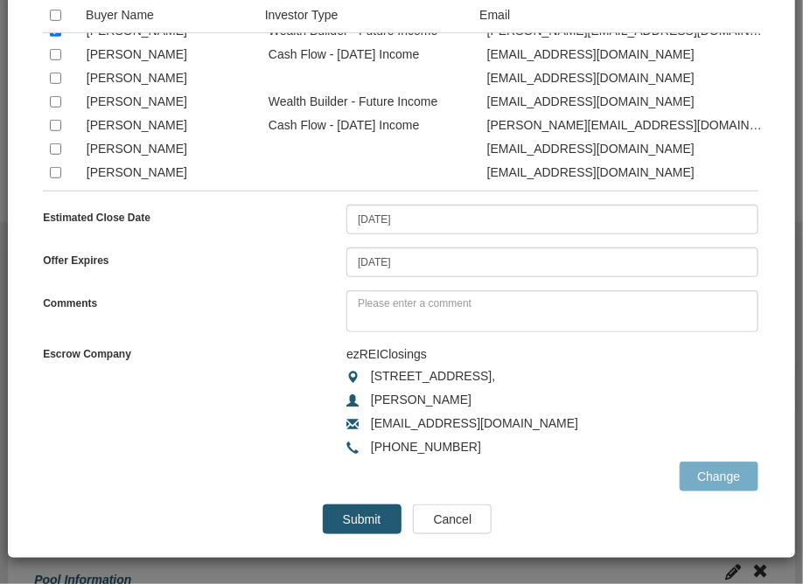
click at [434, 517] on input "Cancel" at bounding box center [452, 520] width 79 height 30
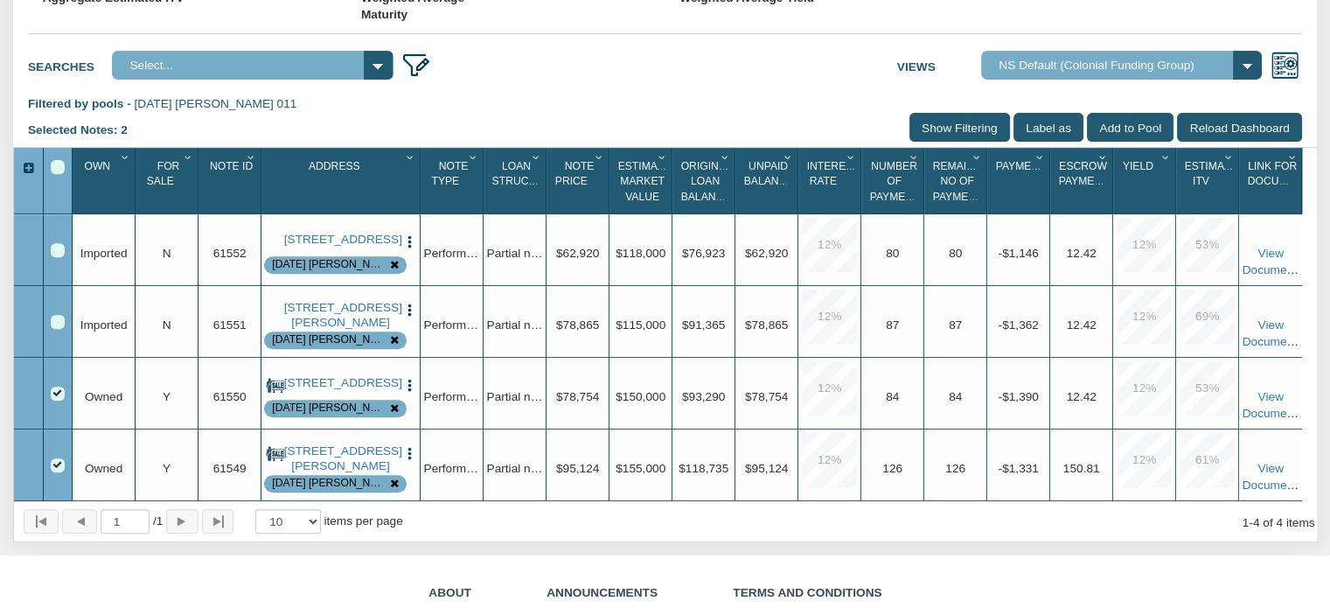
scroll to position [630, 0]
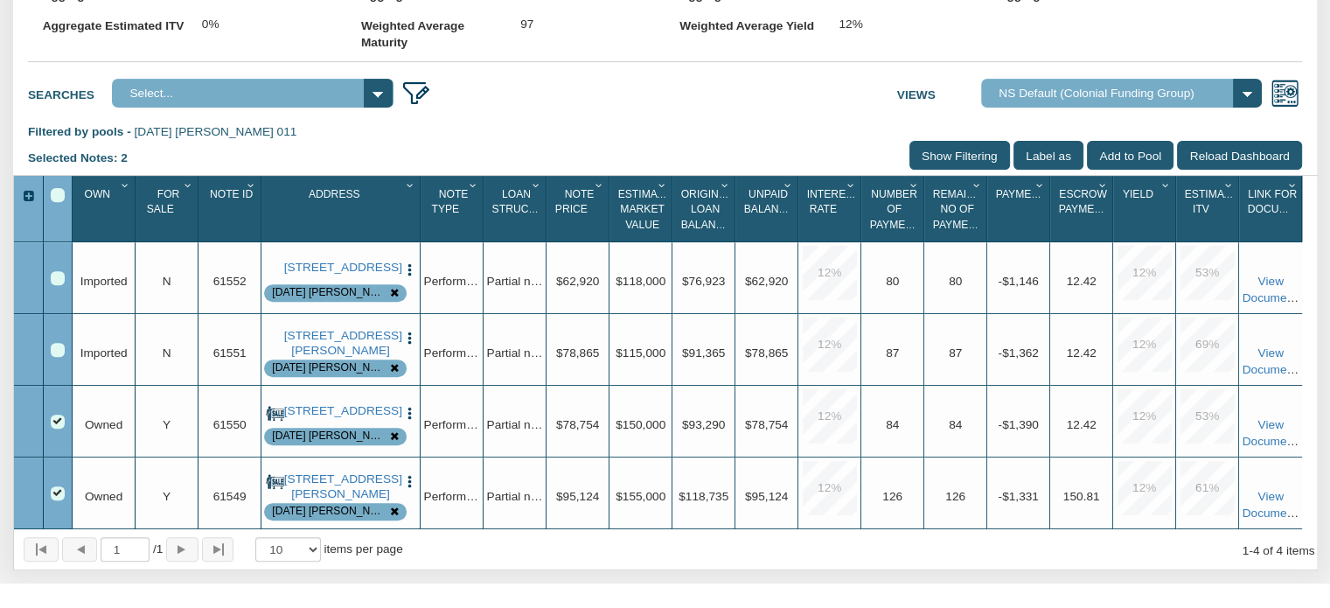
click at [56, 285] on div "Row 1, Row Selection Checkbox" at bounding box center [58, 278] width 14 height 14
click at [55, 357] on div "Row 2, Row Selection Checkbox" at bounding box center [58, 350] width 14 height 14
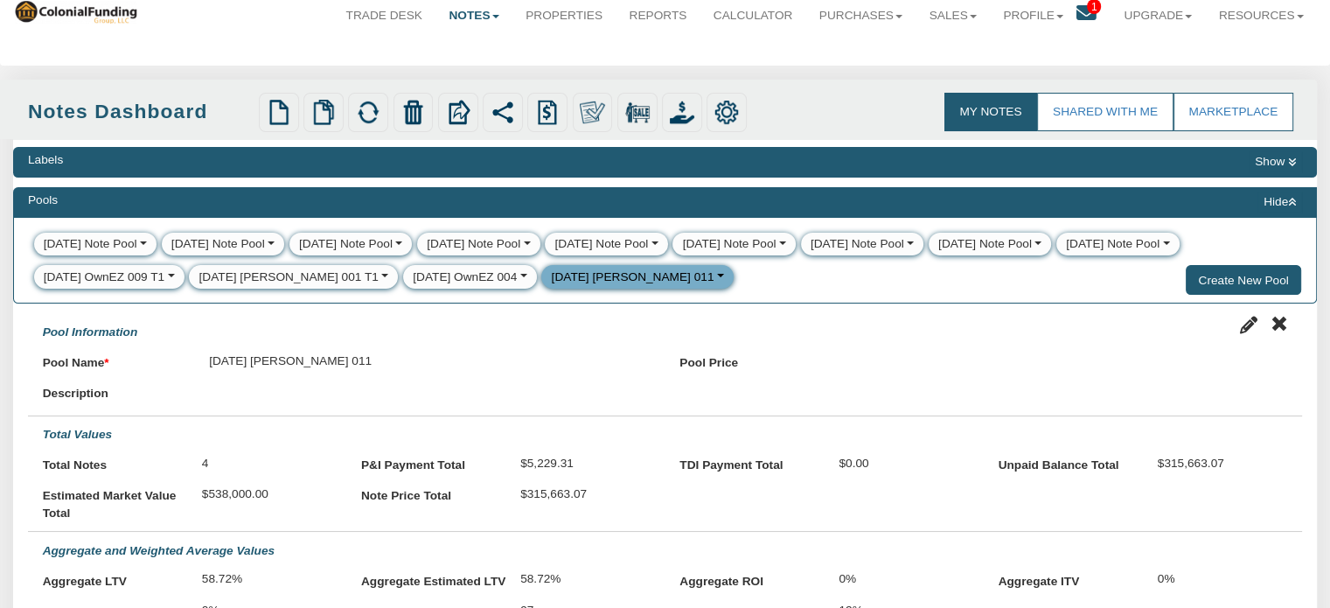
scroll to position [27, 0]
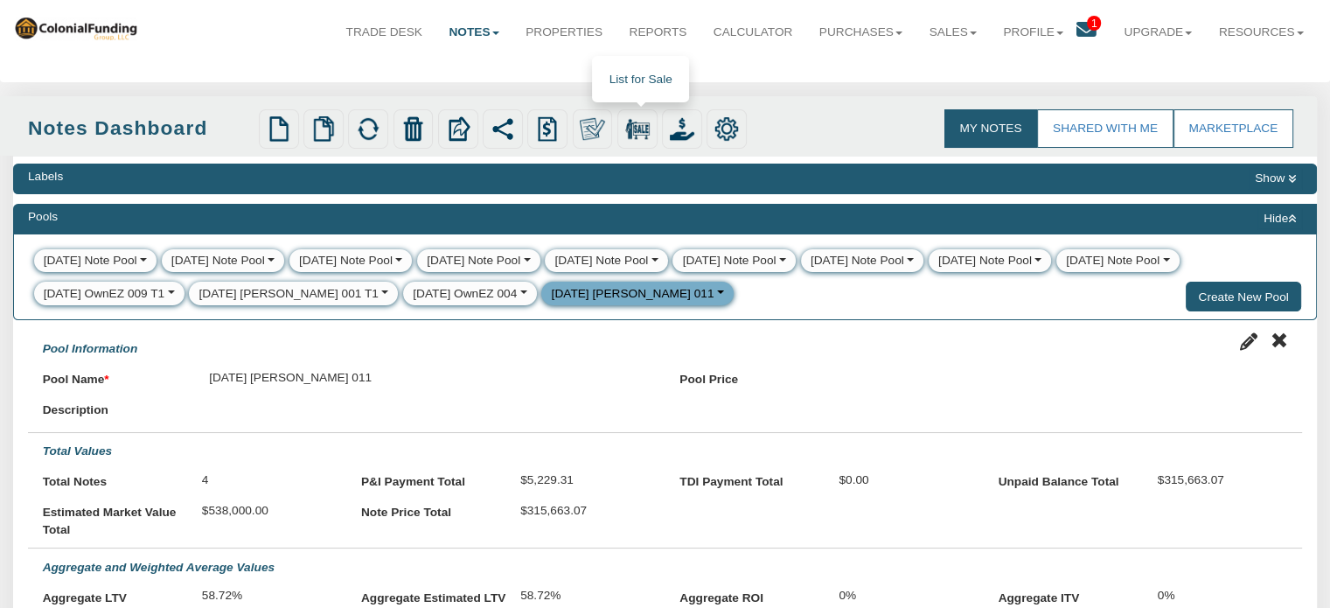
click at [637, 125] on img at bounding box center [637, 128] width 24 height 24
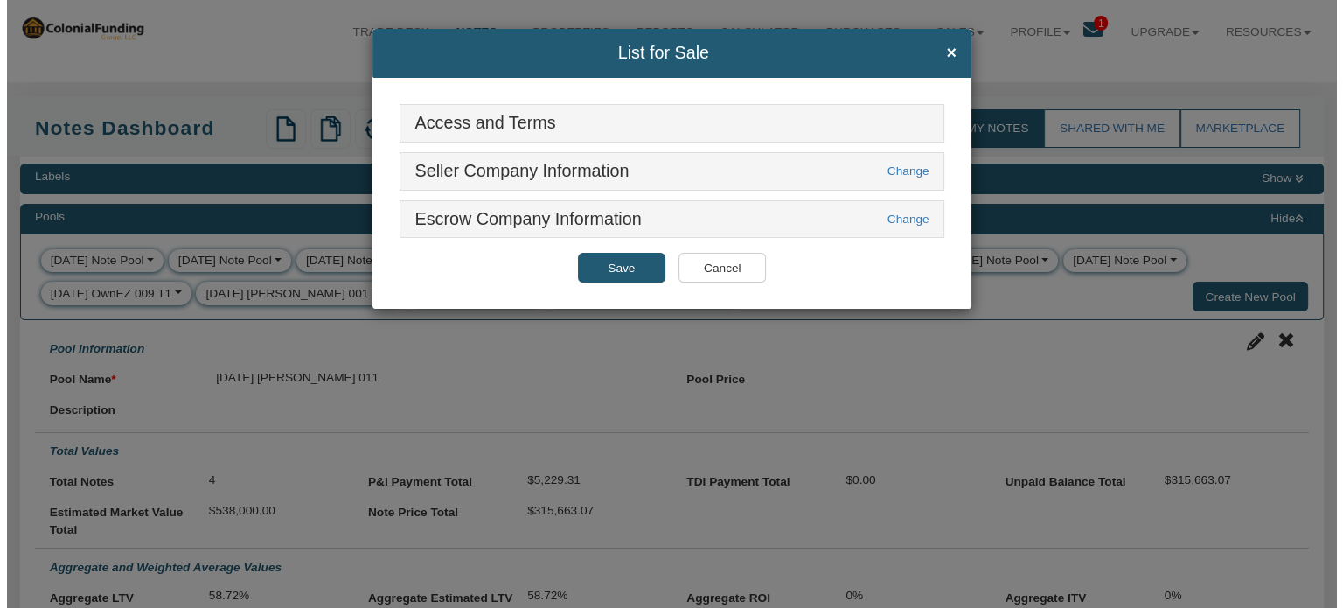
scroll to position [28, 0]
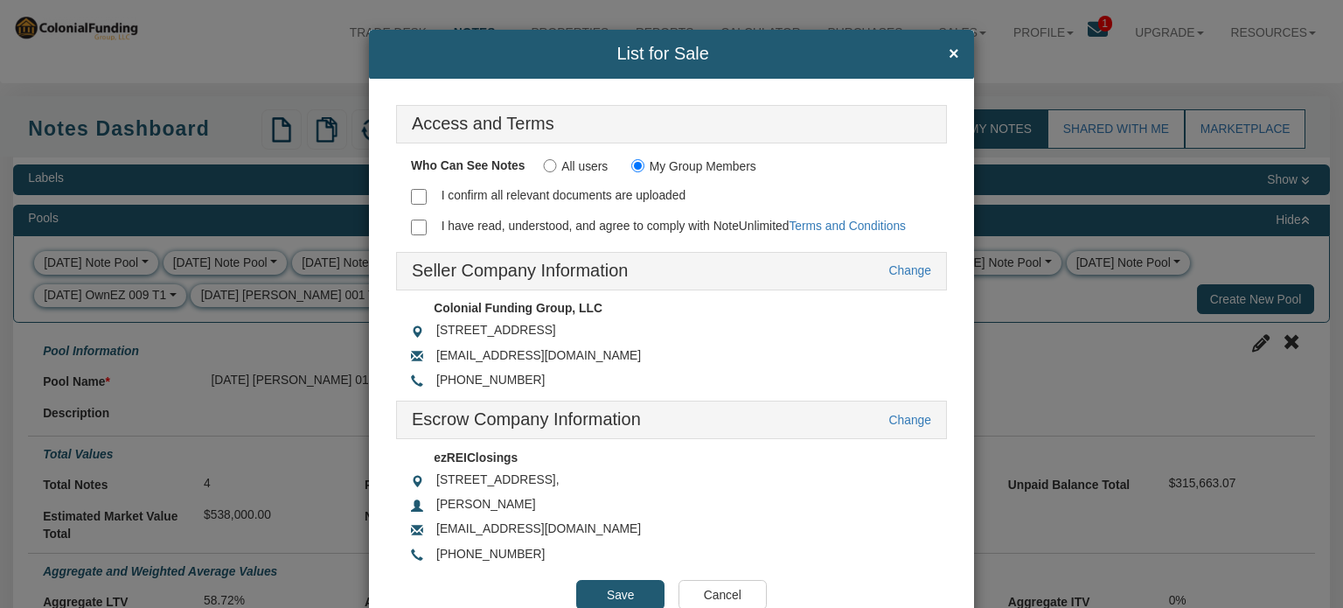
click at [415, 192] on input "I confirm all relevant documents are uploaded" at bounding box center [419, 197] width 16 height 16
checkbox input "true"
click at [417, 226] on input "I have read, understood, and agree to comply with NoteUnlimited Terms and Condi…" at bounding box center [419, 227] width 16 height 16
checkbox input "true"
click at [608, 588] on input "Save" at bounding box center [620, 595] width 88 height 30
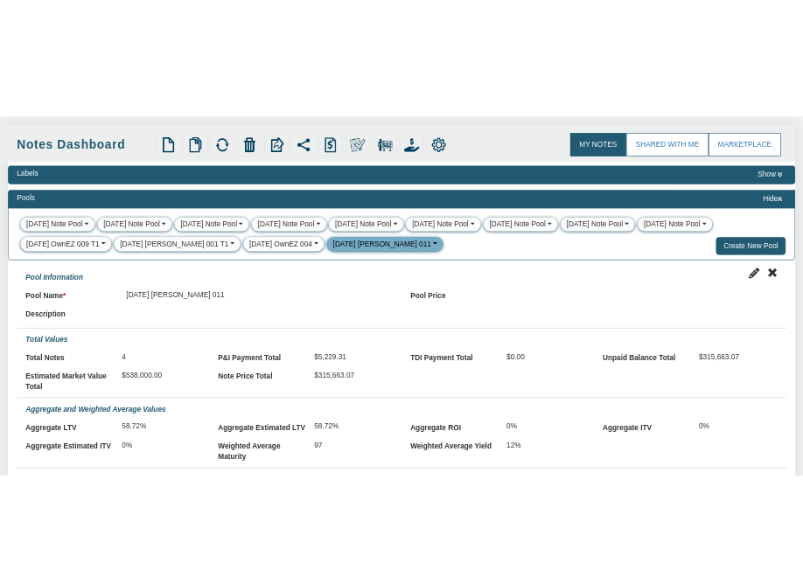
scroll to position [0, 0]
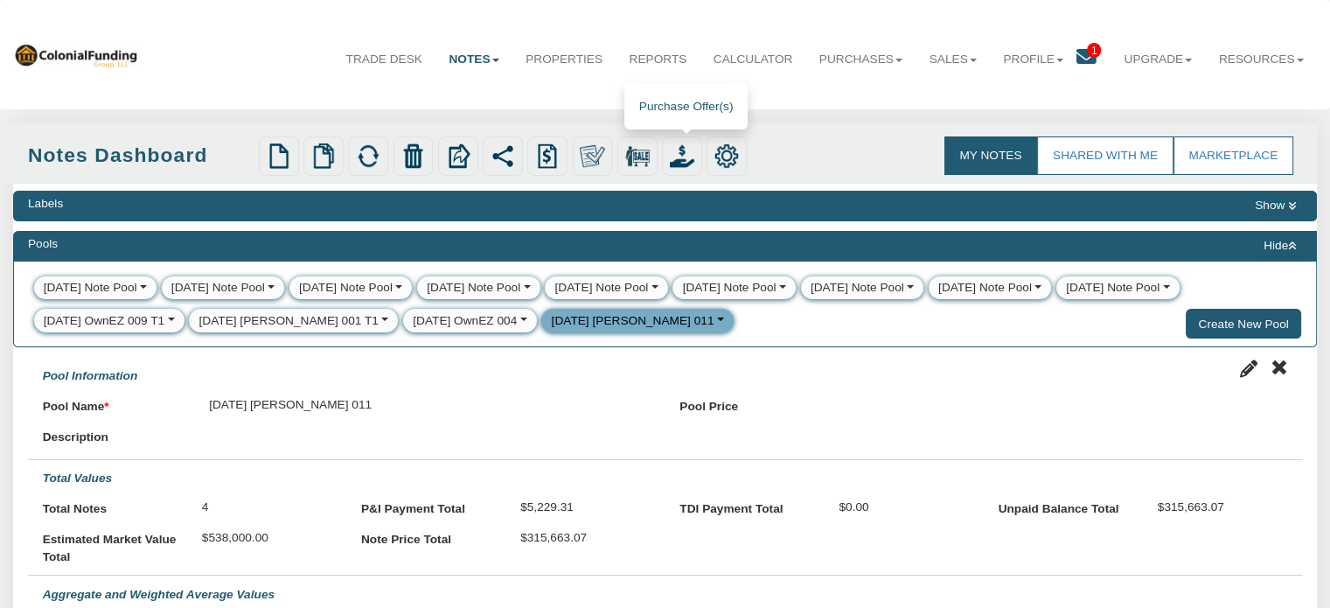
click at [670, 150] on div at bounding box center [682, 156] width 40 height 40
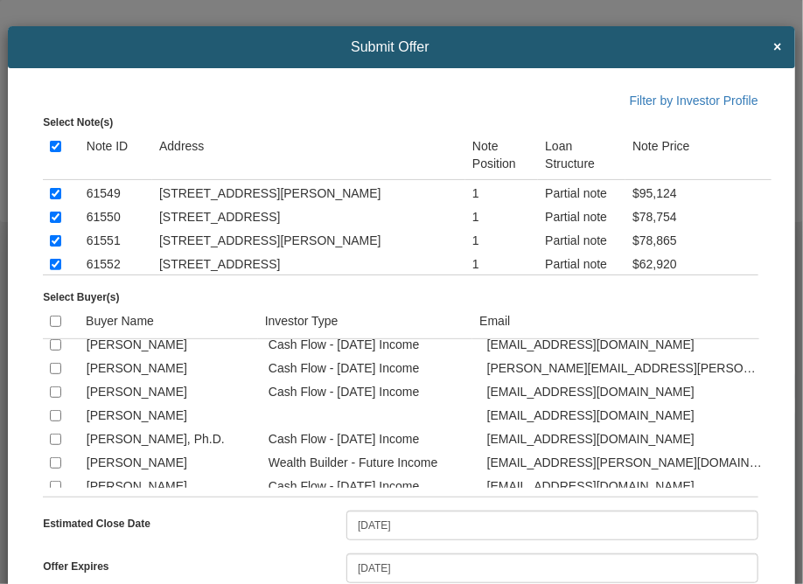
scroll to position [350, 0]
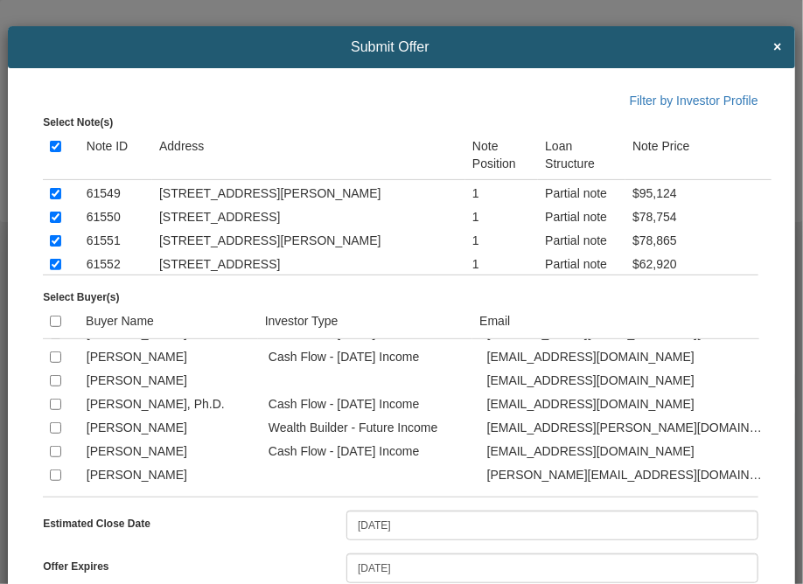
click at [52, 363] on input "checkbox" at bounding box center [55, 357] width 11 height 11
checkbox input "true"
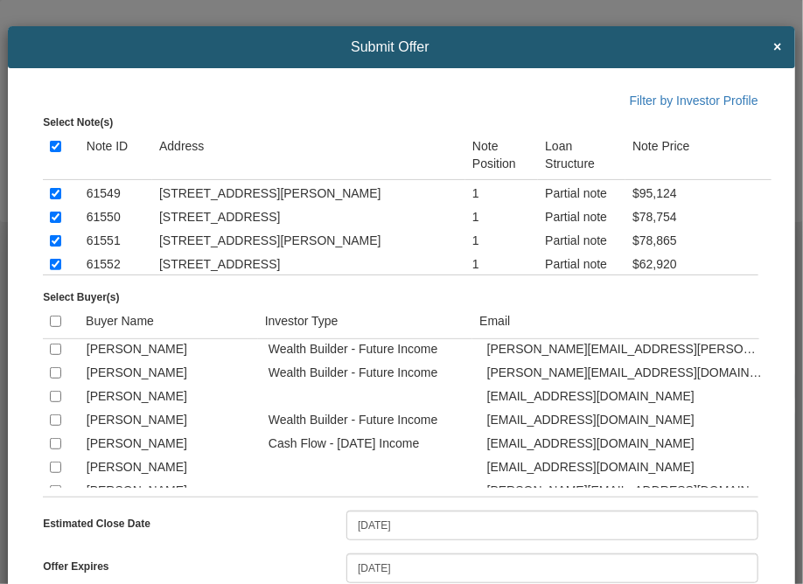
scroll to position [700, 0]
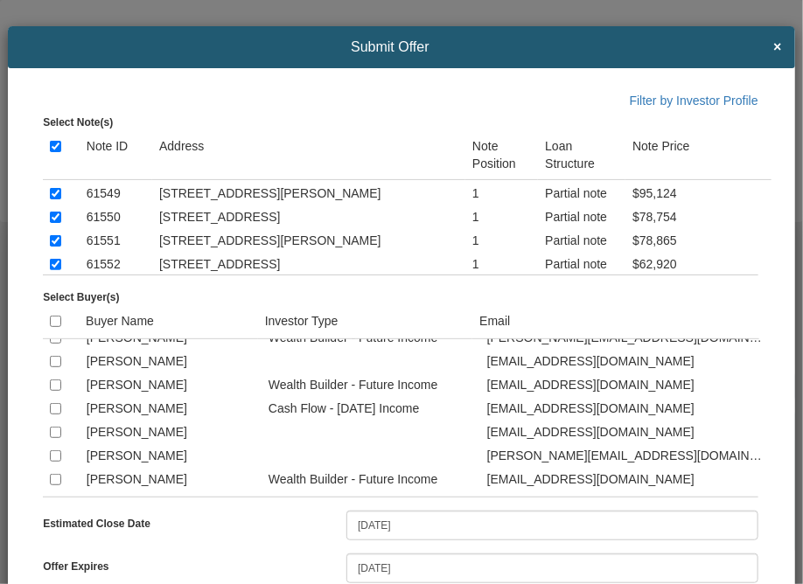
click at [53, 344] on input "checkbox" at bounding box center [55, 337] width 11 height 11
checkbox input "true"
click at [51, 414] on input "checkbox" at bounding box center [55, 408] width 11 height 11
checkbox input "true"
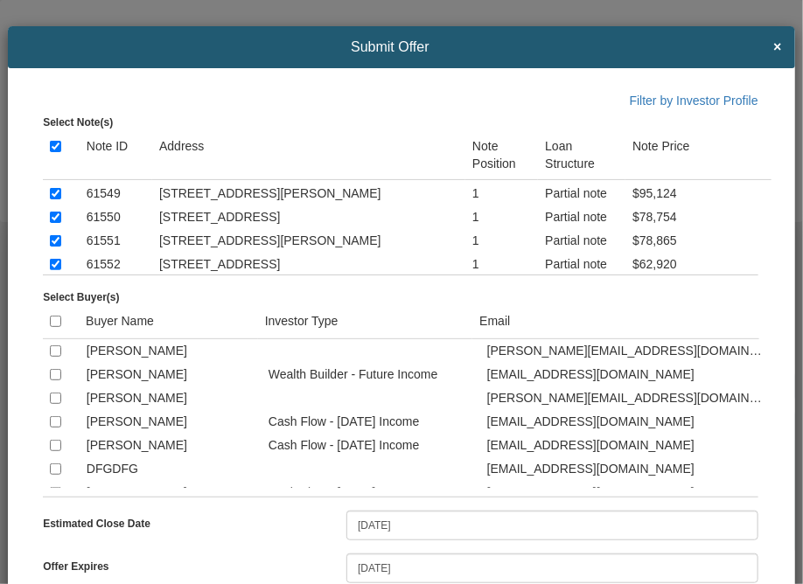
scroll to position [839, 0]
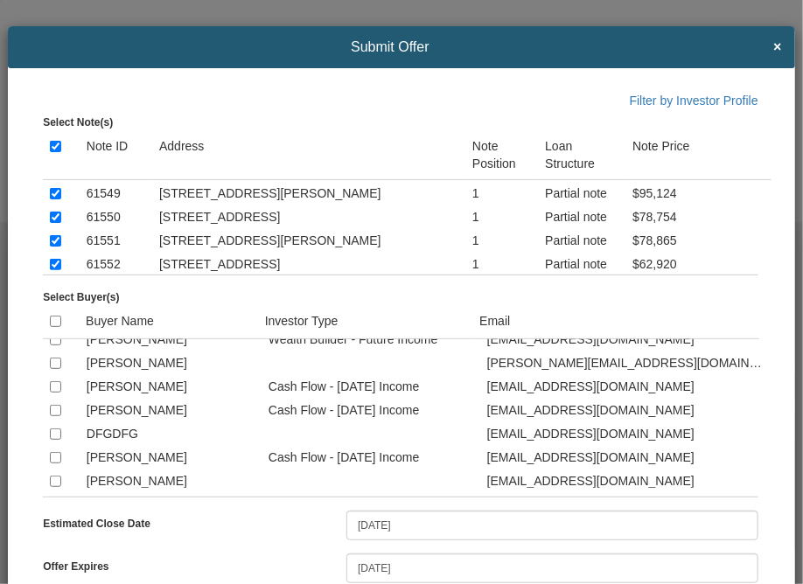
click at [56, 345] on input "checkbox" at bounding box center [55, 339] width 11 height 11
checkbox input "true"
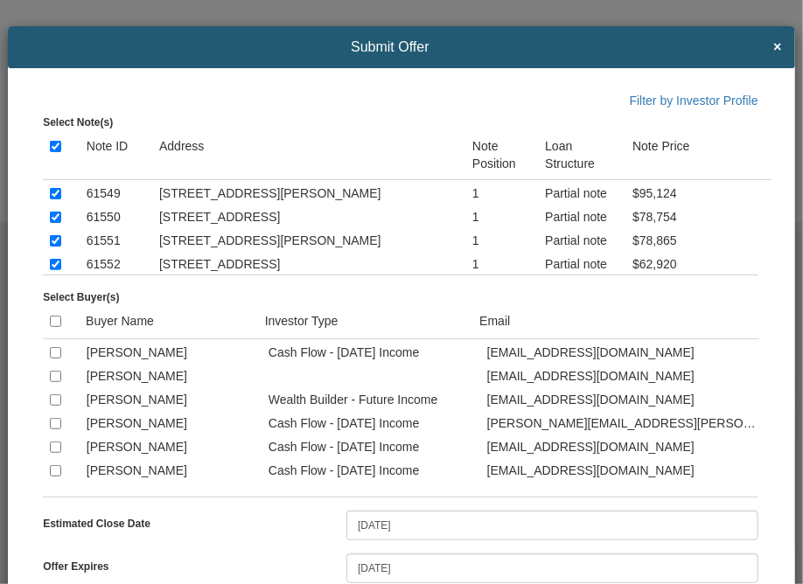
scroll to position [979, 0]
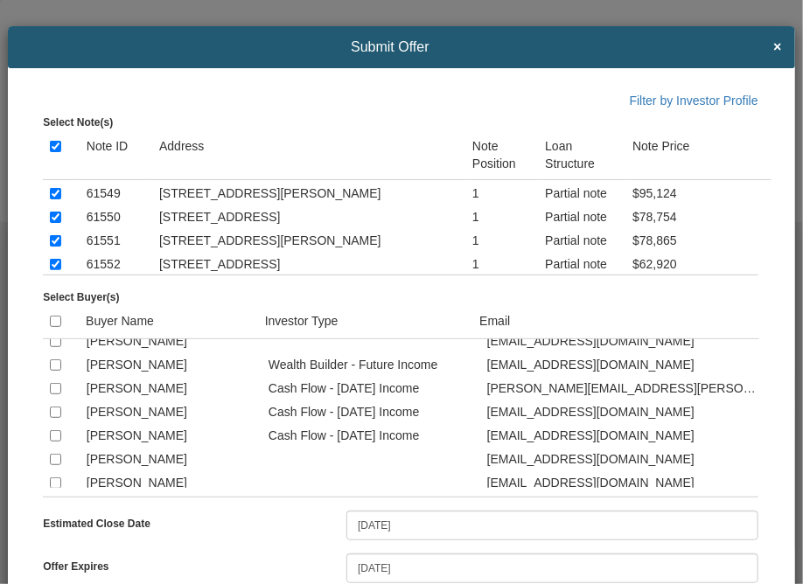
click at [52, 371] on input "checkbox" at bounding box center [55, 364] width 11 height 11
checkbox input "true"
click at [53, 418] on input "checkbox" at bounding box center [55, 412] width 11 height 11
checkbox input "true"
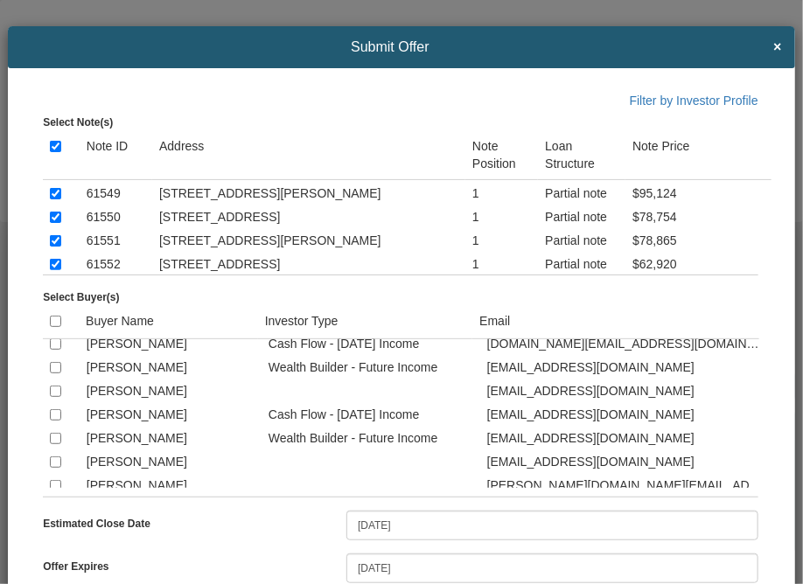
scroll to position [1154, 0]
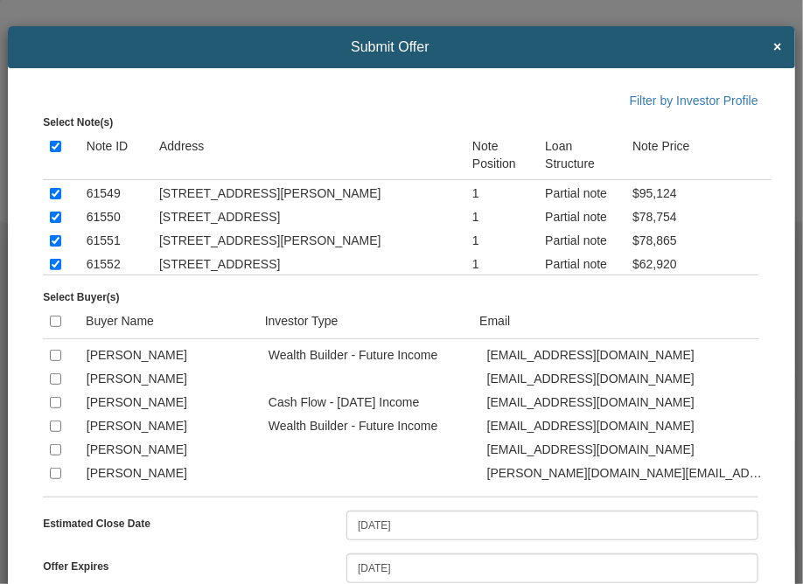
click at [54, 338] on input "checkbox" at bounding box center [55, 331] width 11 height 11
checkbox input "true"
click at [56, 361] on input "checkbox" at bounding box center [55, 355] width 11 height 11
checkbox input "true"
click at [52, 432] on input "checkbox" at bounding box center [55, 426] width 11 height 11
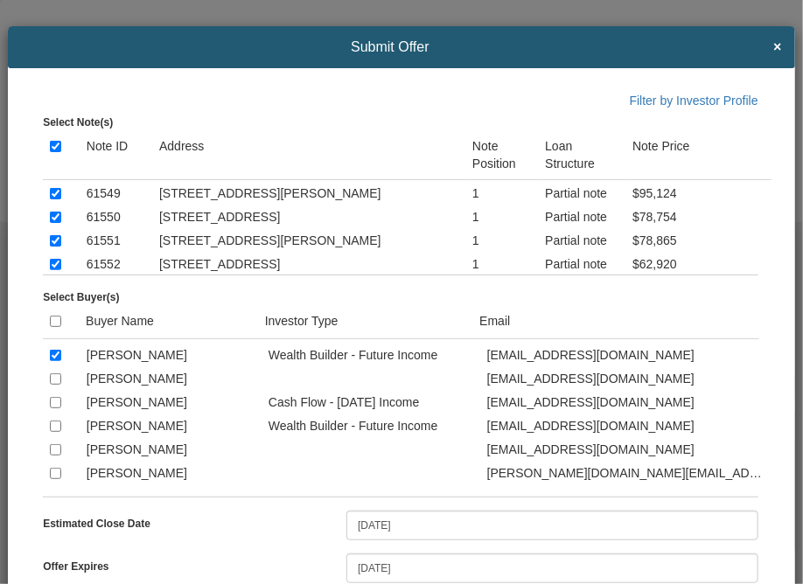
checkbox input "true"
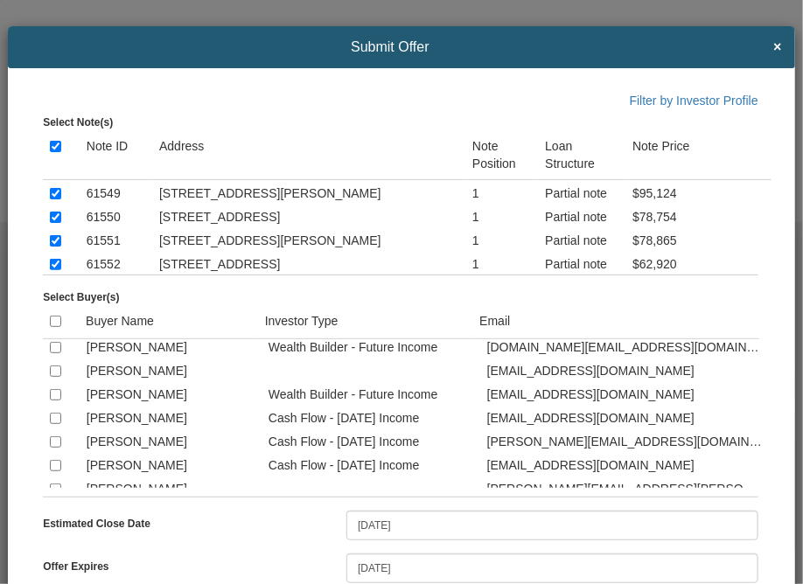
scroll to position [1504, 0]
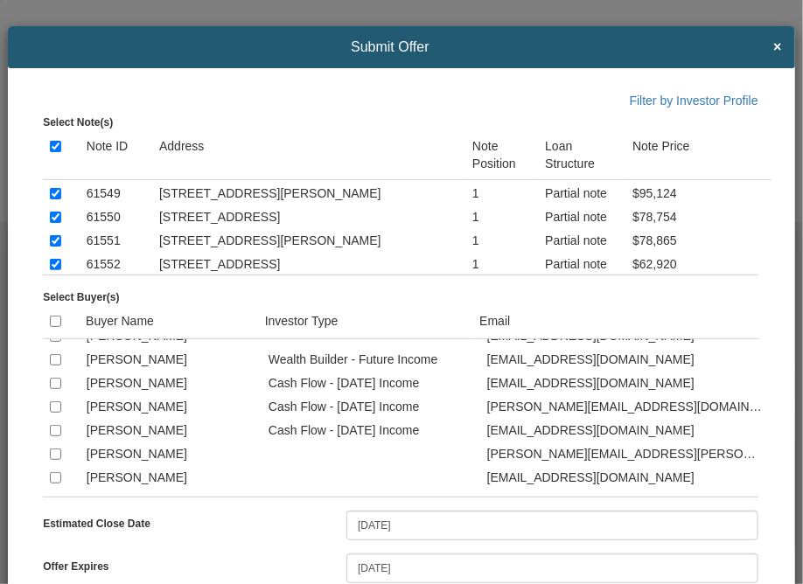
click at [57, 318] on input "checkbox" at bounding box center [55, 312] width 11 height 11
checkbox input "true"
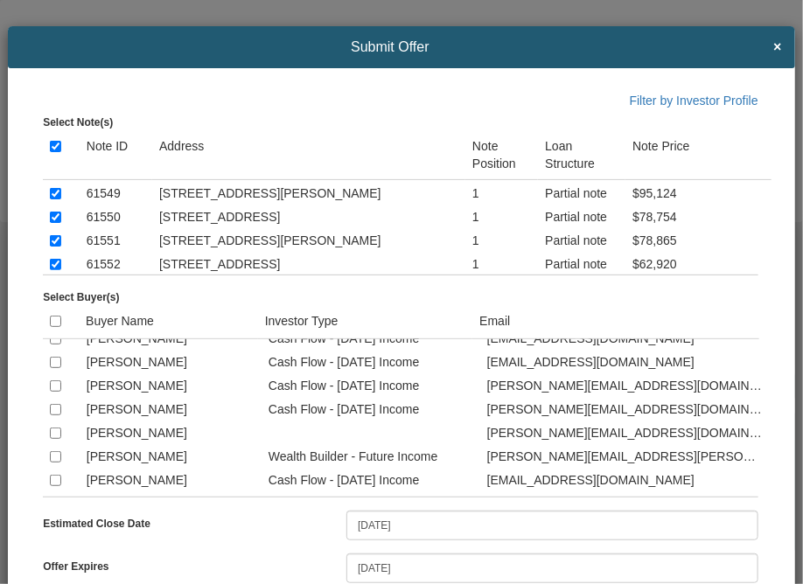
scroll to position [1749, 0]
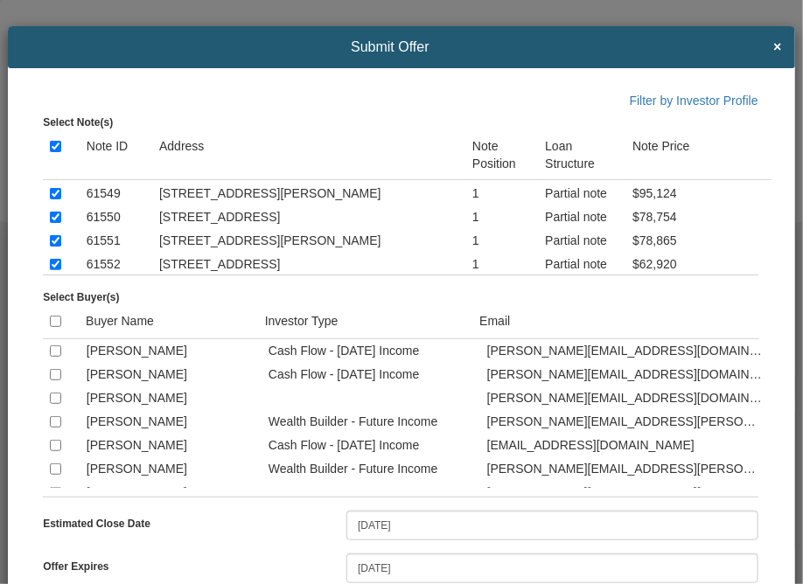
click at [52, 333] on input "checkbox" at bounding box center [55, 327] width 11 height 11
checkbox input "true"
click at [52, 357] on input "checkbox" at bounding box center [55, 350] width 11 height 11
checkbox input "true"
click at [55, 380] on input "checkbox" at bounding box center [55, 374] width 11 height 11
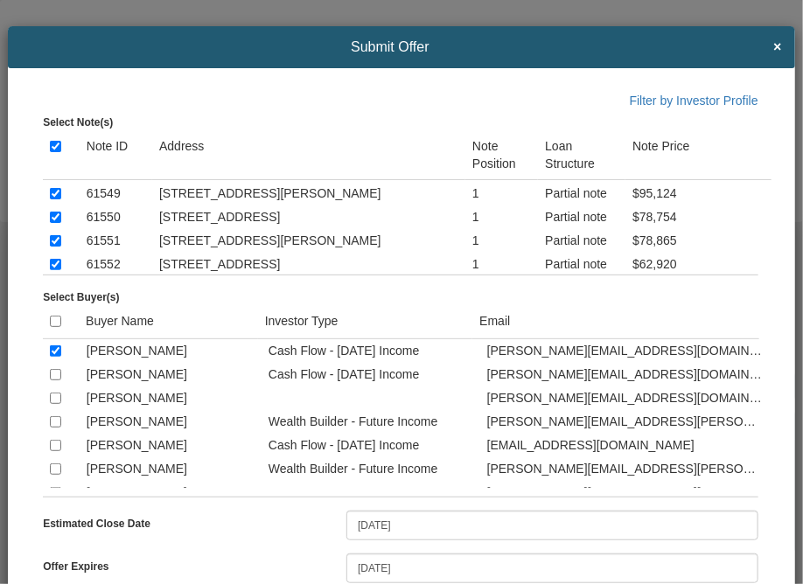
checkbox input "true"
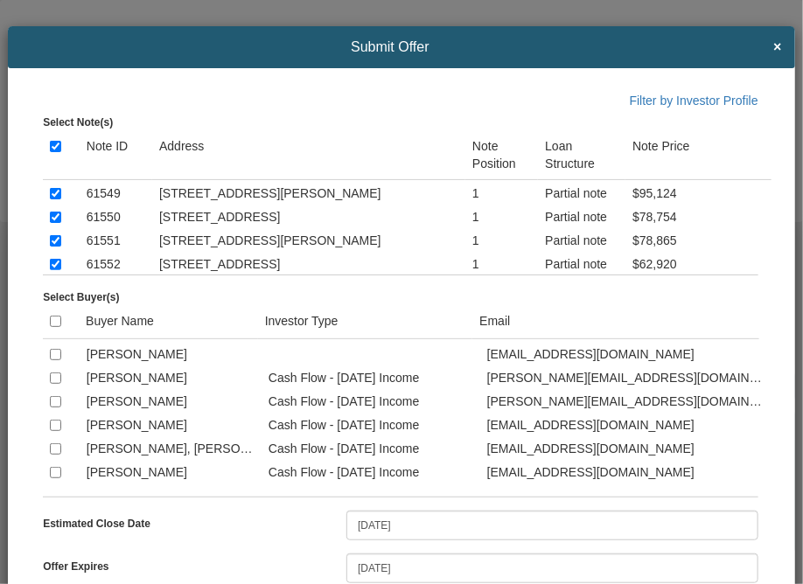
scroll to position [1994, 0]
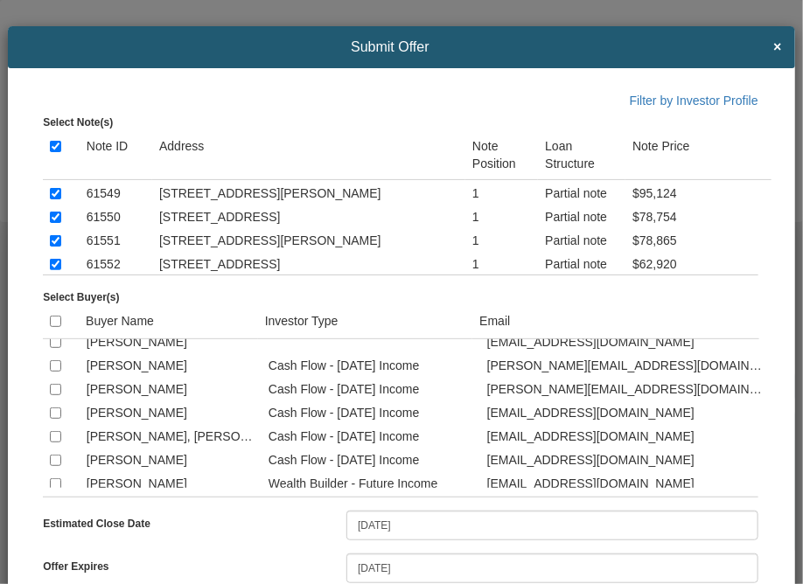
click at [52, 324] on input "checkbox" at bounding box center [55, 318] width 11 height 11
checkbox input "true"
click at [52, 395] on input "checkbox" at bounding box center [55, 389] width 11 height 11
checkbox input "true"
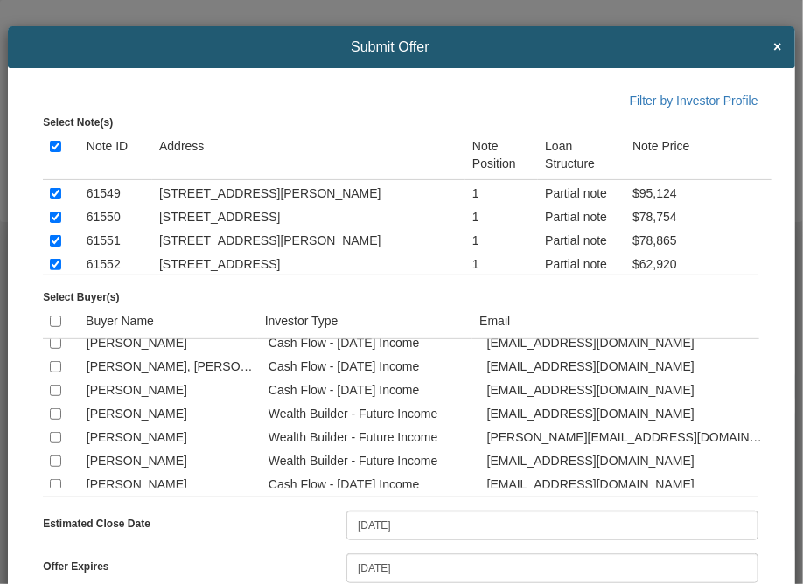
scroll to position [2099, 0]
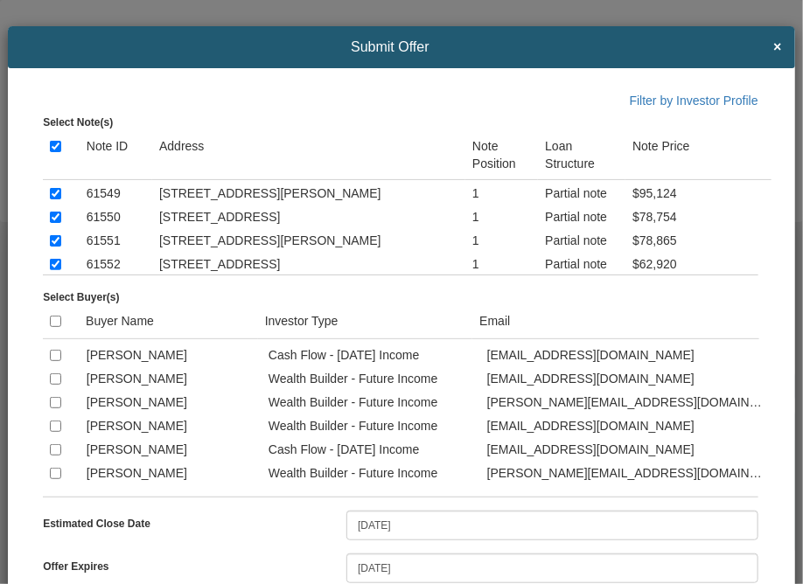
click at [54, 361] on input "checkbox" at bounding box center [55, 355] width 11 height 11
checkbox input "true"
click at [52, 408] on input "checkbox" at bounding box center [55, 402] width 11 height 11
checkbox input "true"
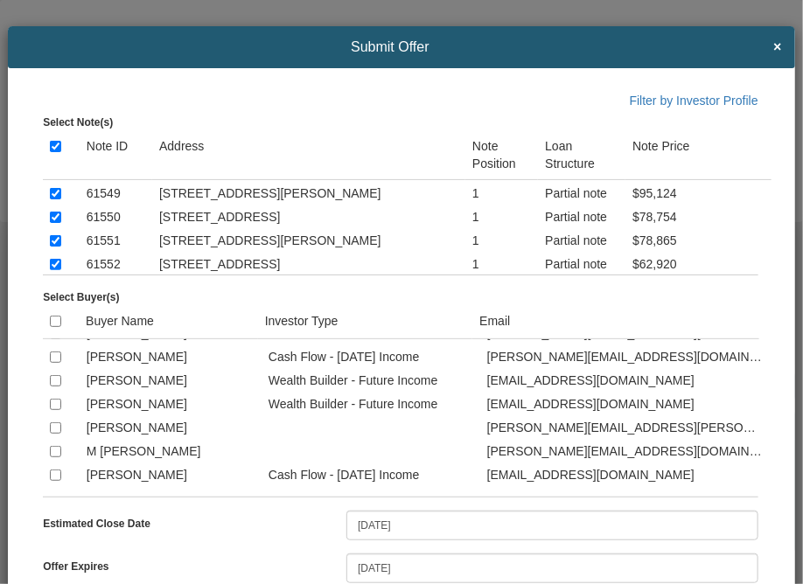
scroll to position [2204, 0]
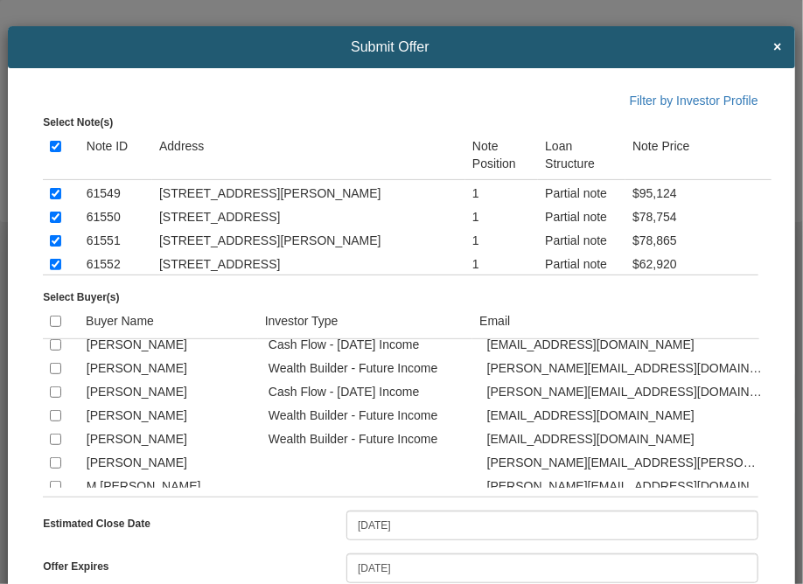
click at [52, 374] on input "checkbox" at bounding box center [55, 368] width 11 height 11
checkbox input "true"
click at [53, 398] on input "checkbox" at bounding box center [55, 392] width 11 height 11
checkbox input "true"
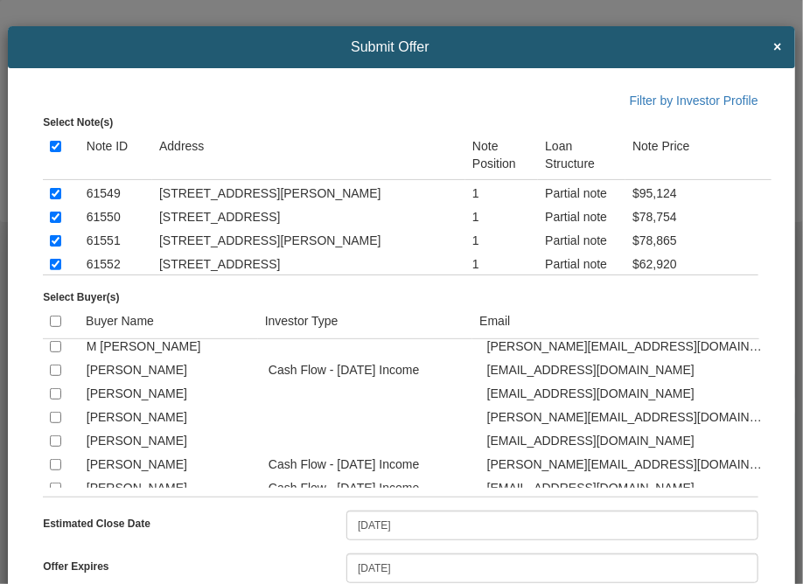
scroll to position [2378, 0]
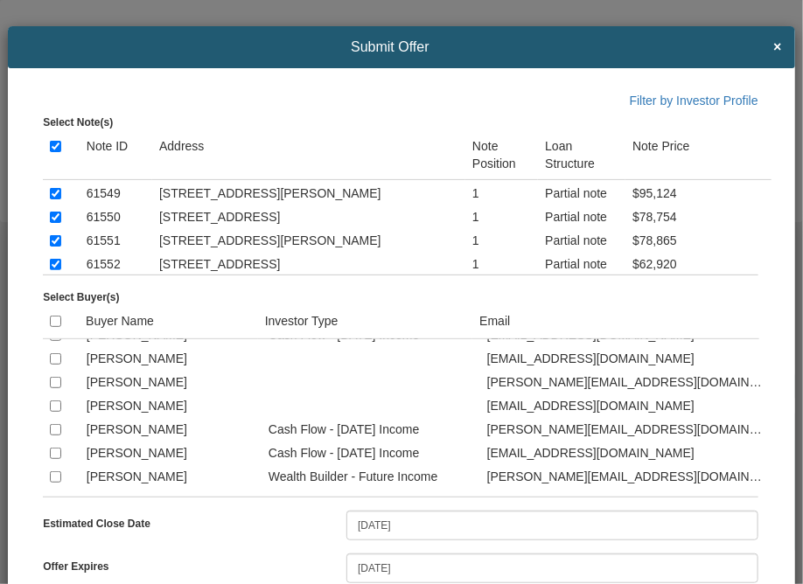
click at [55, 341] on input "checkbox" at bounding box center [55, 335] width 11 height 11
checkbox input "true"
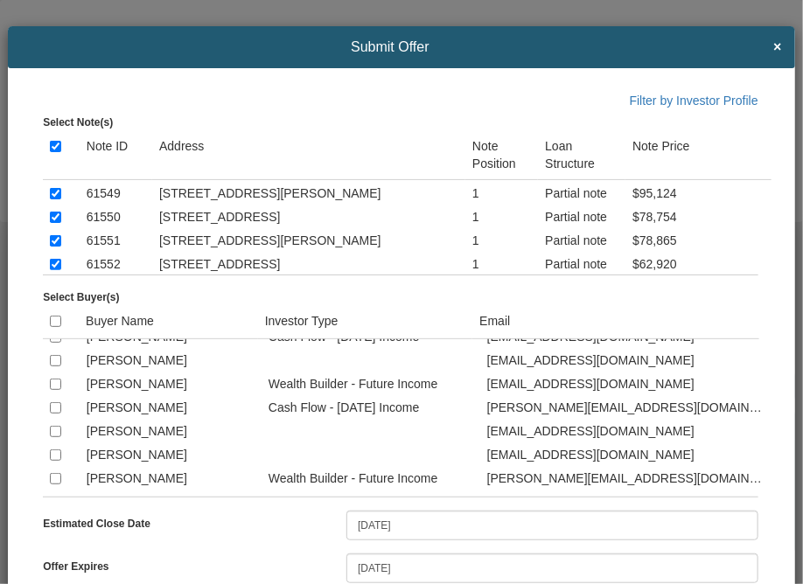
scroll to position [2553, 0]
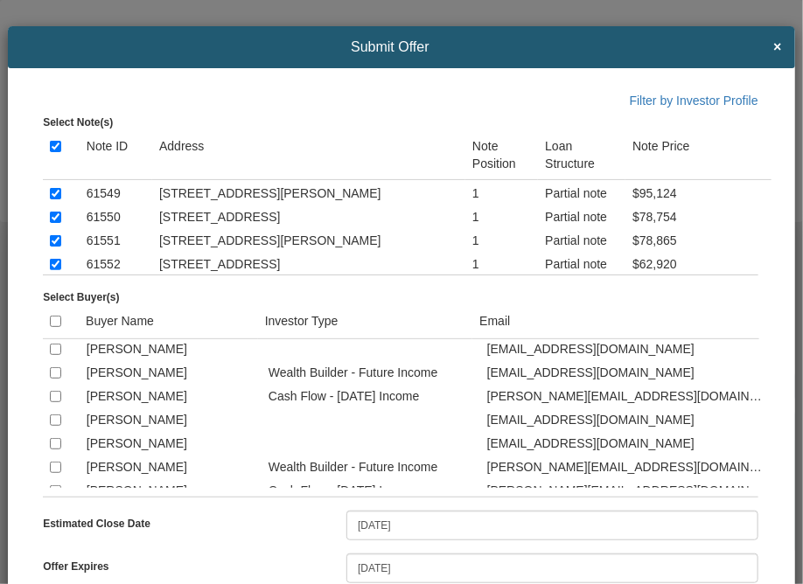
click at [52, 308] on input "checkbox" at bounding box center [55, 301] width 11 height 11
checkbox input "true"
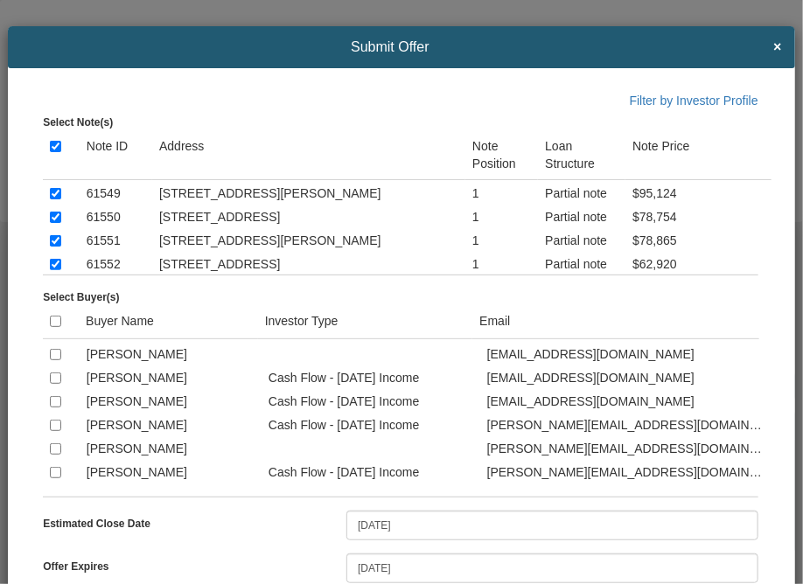
scroll to position [3008, 0]
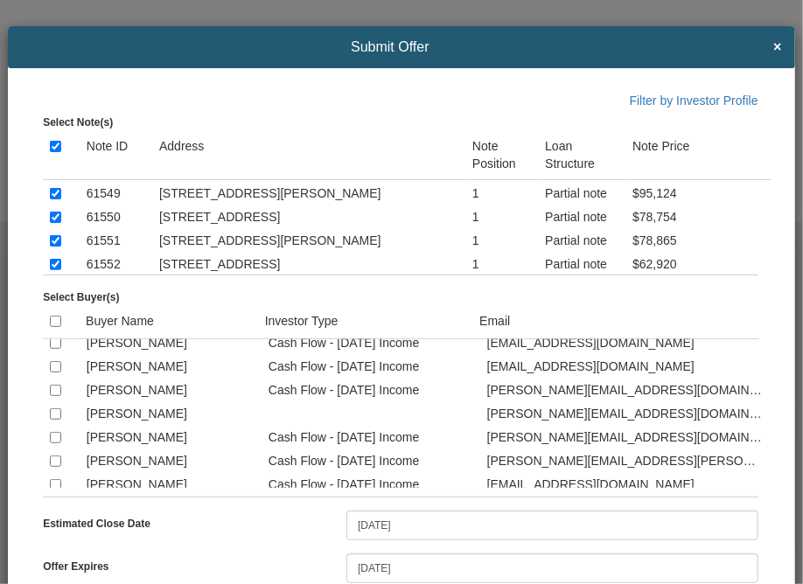
click at [56, 349] on input "checkbox" at bounding box center [55, 343] width 11 height 11
checkbox input "true"
click at [52, 396] on input "checkbox" at bounding box center [55, 390] width 11 height 11
checkbox input "true"
click at [770, 227] on div "Filter by Investor Profile Select Note(s) Note ID Address Note Position Loan St…" at bounding box center [401, 466] width 787 height 797
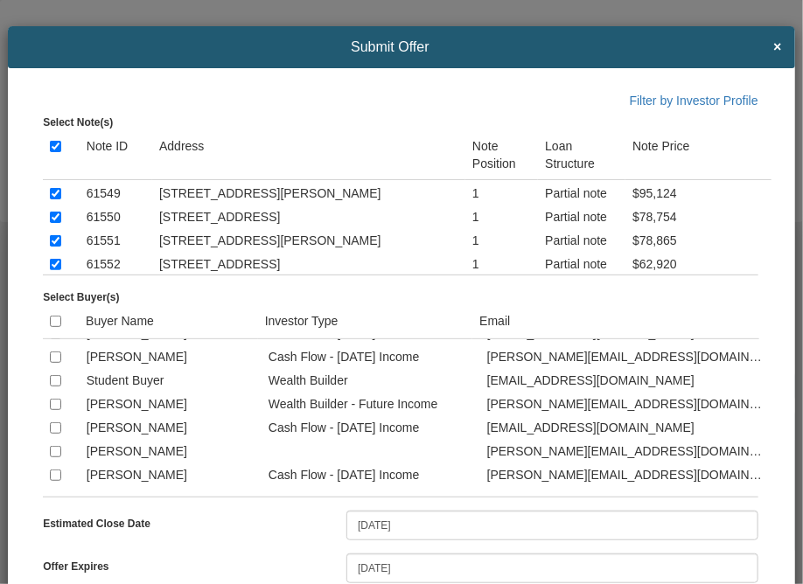
scroll to position [3148, 0]
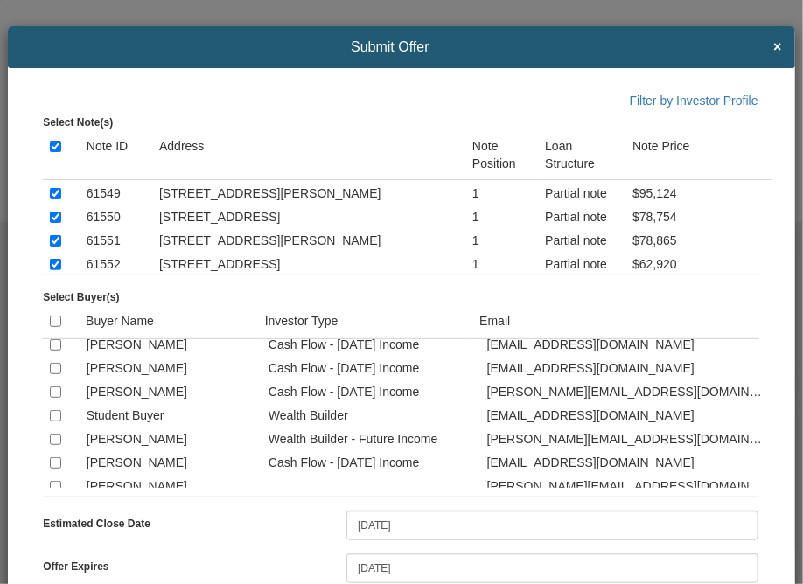
click at [53, 303] on input "checkbox" at bounding box center [55, 297] width 11 height 11
checkbox input "true"
click at [54, 398] on input "checkbox" at bounding box center [55, 392] width 11 height 11
checkbox input "true"
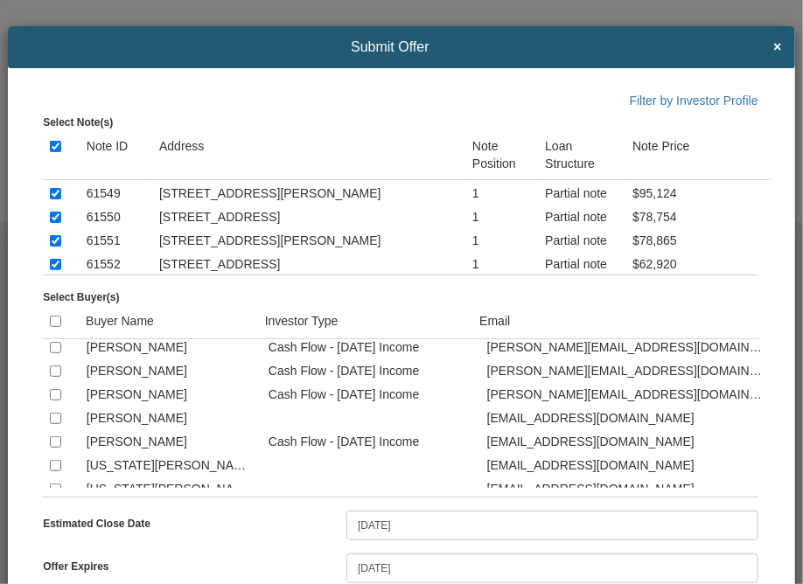
scroll to position [3323, 0]
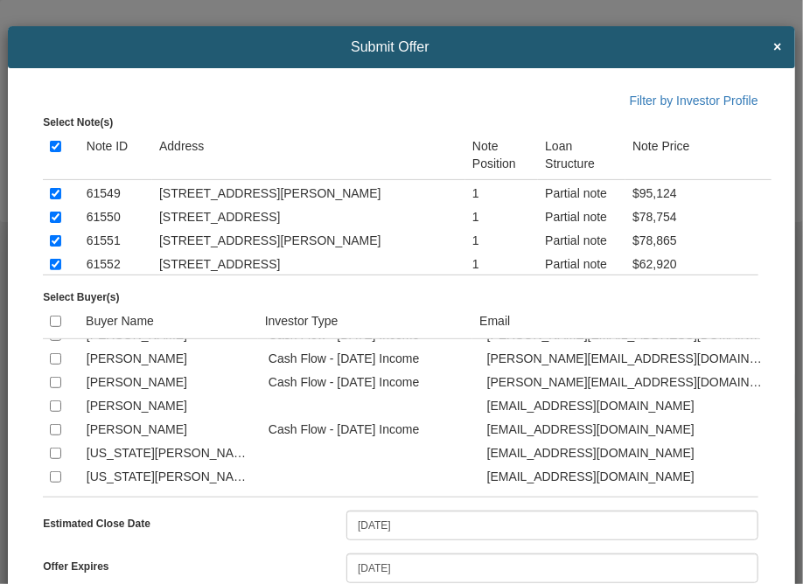
click at [58, 365] on input "checkbox" at bounding box center [55, 358] width 11 height 11
checkbox input "true"
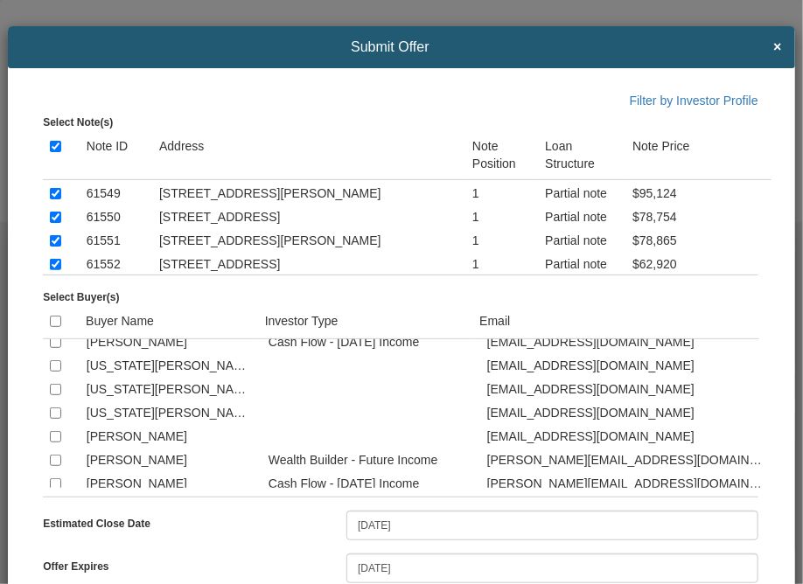
scroll to position [3428, 0]
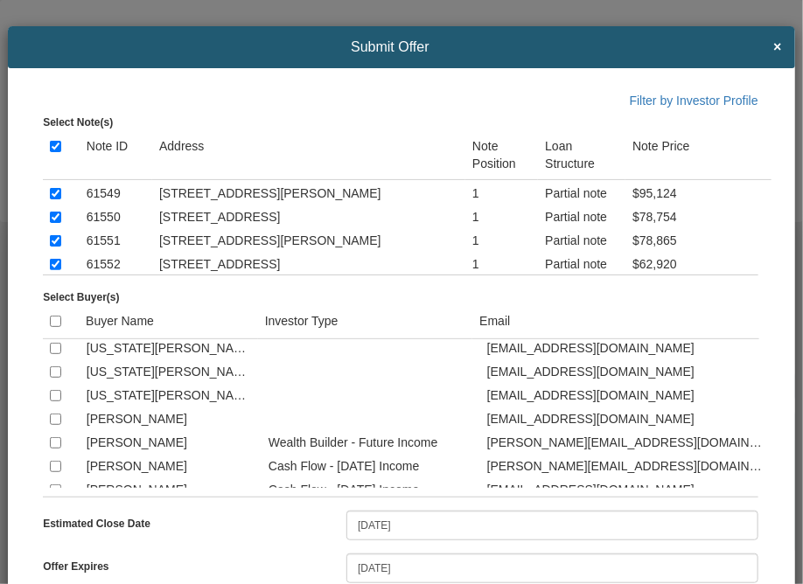
click at [53, 331] on input "checkbox" at bounding box center [55, 324] width 11 height 11
checkbox input "true"
click at [59, 307] on input "checkbox" at bounding box center [55, 301] width 11 height 11
checkbox input "true"
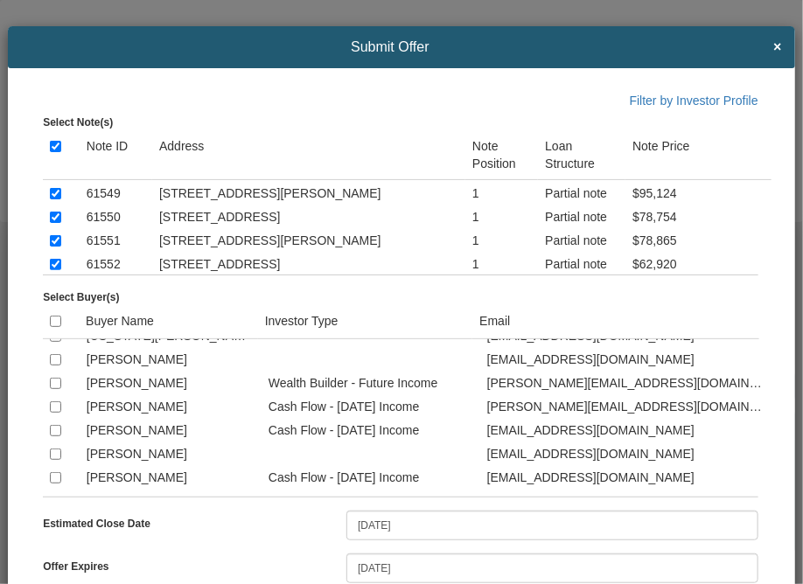
scroll to position [3568, 0]
click at [54, 407] on input "checkbox" at bounding box center [55, 406] width 11 height 11
checkbox input "true"
click at [751, 227] on td "$78,754" at bounding box center [698, 216] width 146 height 24
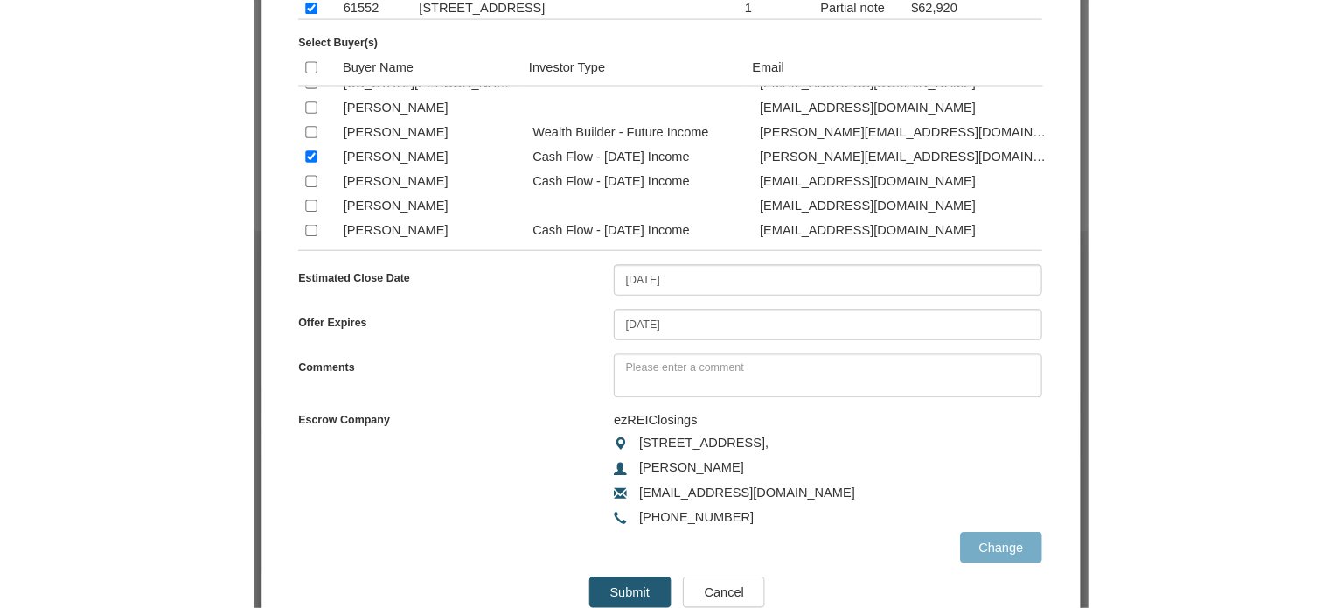
scroll to position [259, 0]
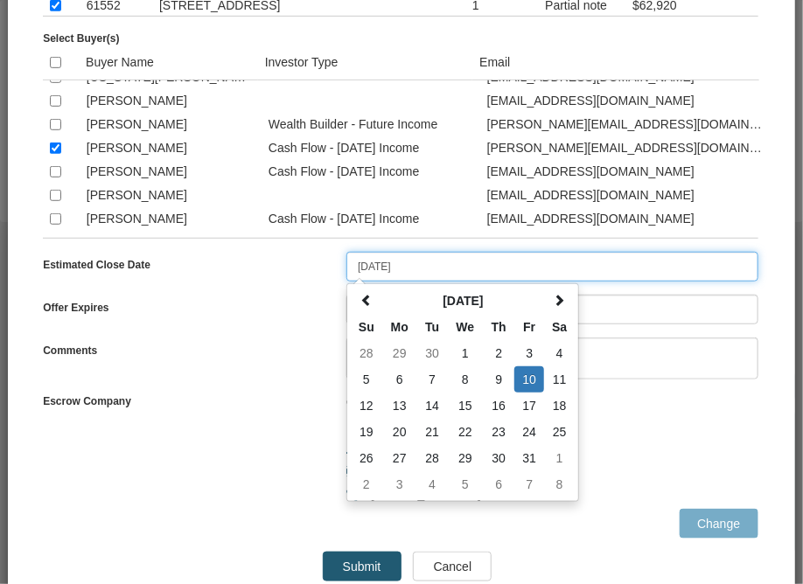
click at [425, 267] on input "[DATE]" at bounding box center [552, 267] width 412 height 30
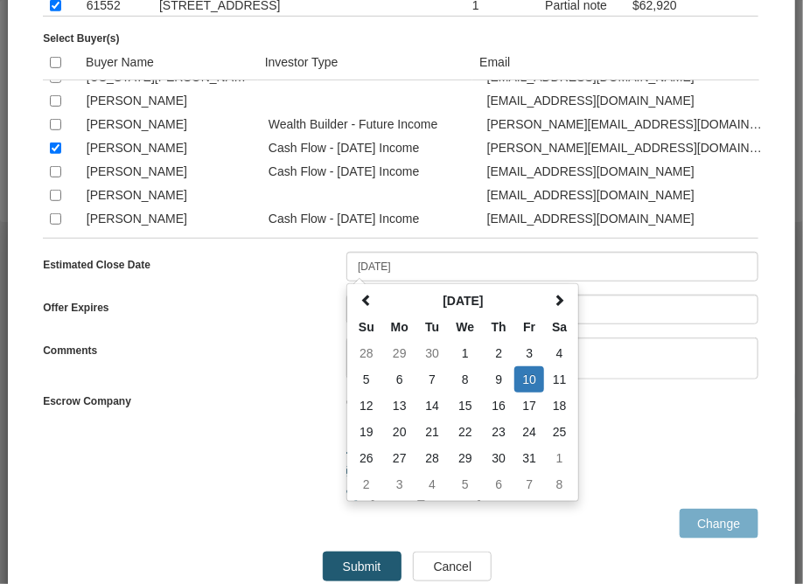
click at [301, 367] on div "Comments" at bounding box center [407, 359] width 728 height 42
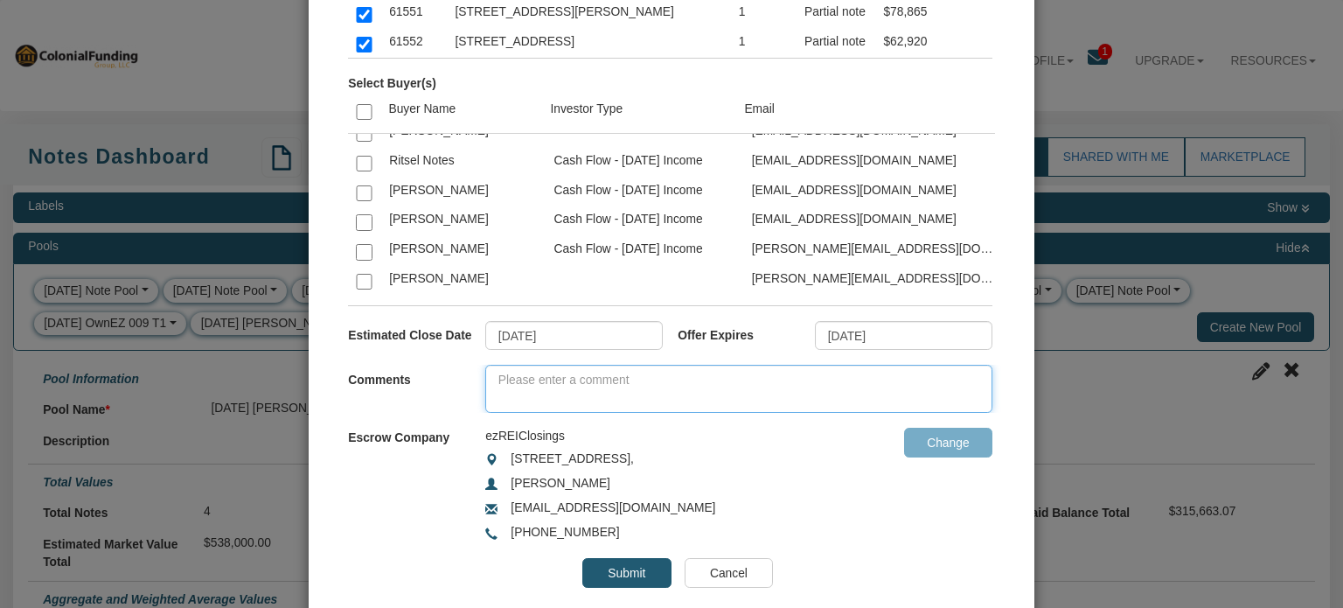
click at [598, 367] on textarea at bounding box center [738, 389] width 507 height 48
paste textarea "Act quickly—check out these partial notes in [US_STATE]. The seller is a reputa…"
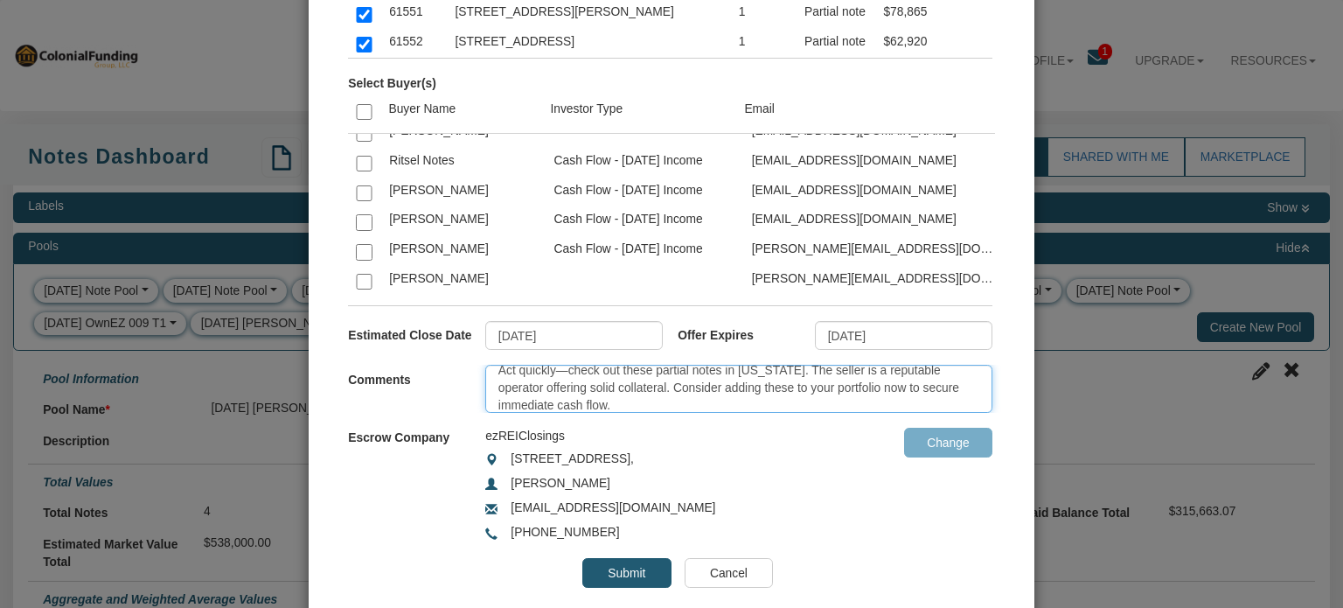
scroll to position [0, 0]
click at [549, 375] on textarea "Act quickly—check out these partial notes in [US_STATE]. The seller is a reputa…" at bounding box center [738, 389] width 507 height 48
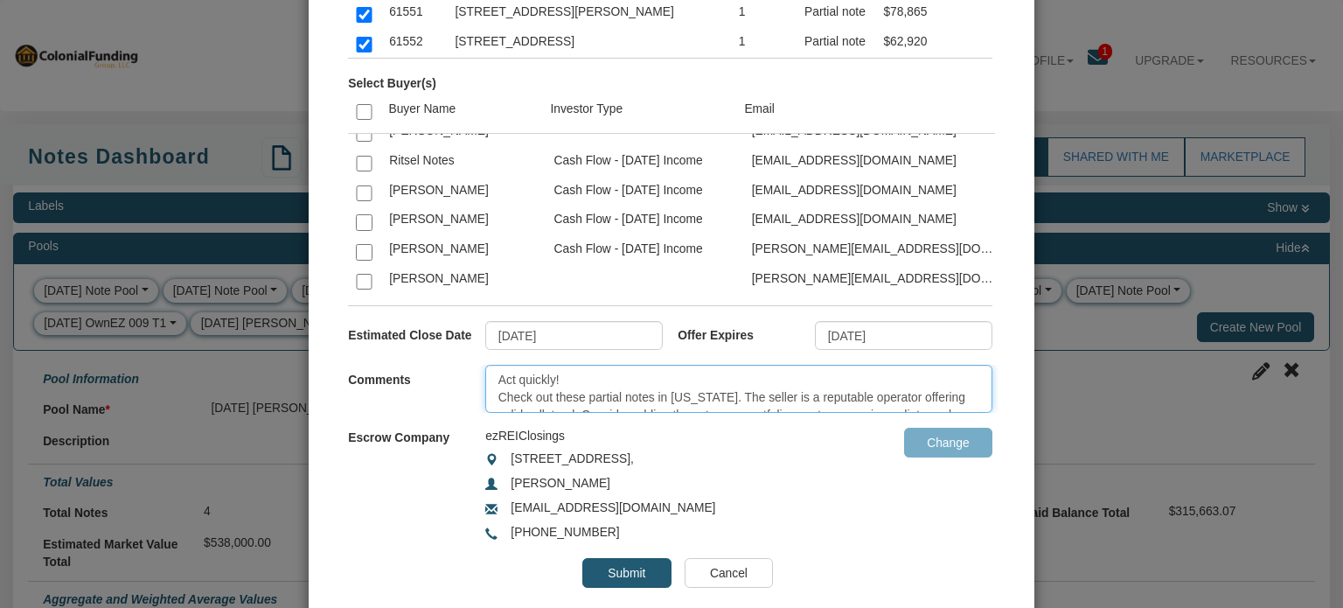
click at [493, 394] on textarea "Act quickly! Check out these partial notes in [US_STATE]. The seller is a reput…" at bounding box center [738, 389] width 507 height 48
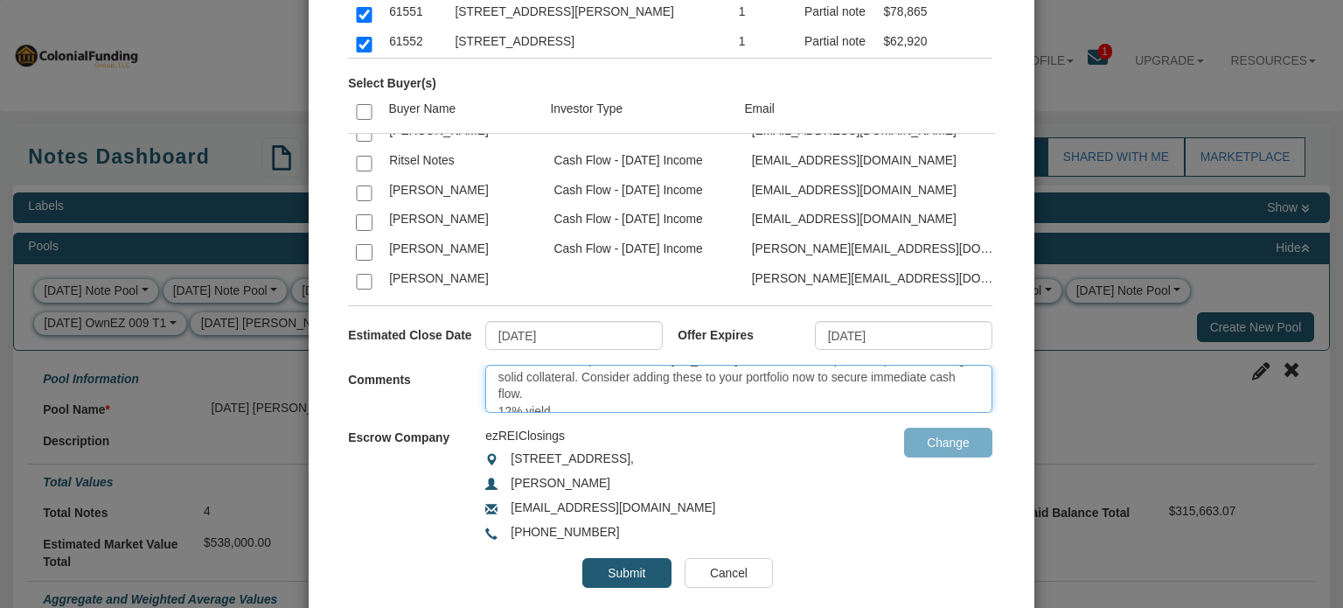
scroll to position [27, 0]
click at [535, 403] on textarea "Act quickly! Check out these partial notes in [US_STATE]. The seller is a reput…" at bounding box center [738, 389] width 507 height 48
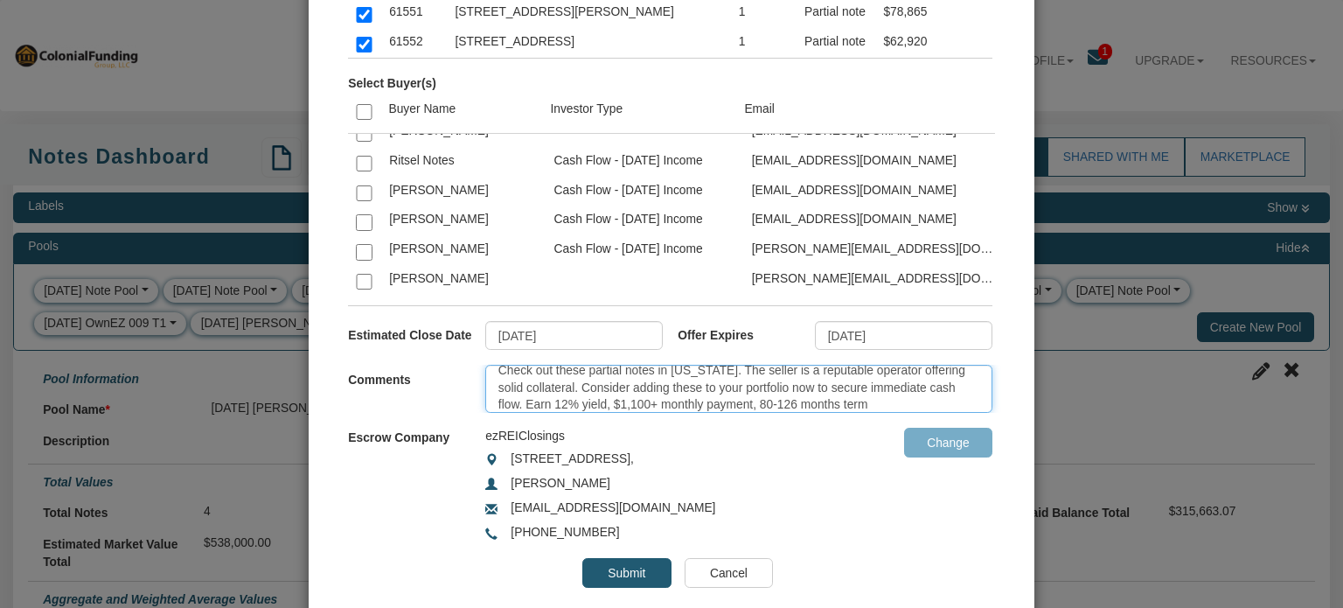
click at [839, 407] on textarea "Act quickly! Check out these partial notes in [US_STATE]. The seller is a reput…" at bounding box center [738, 389] width 507 height 48
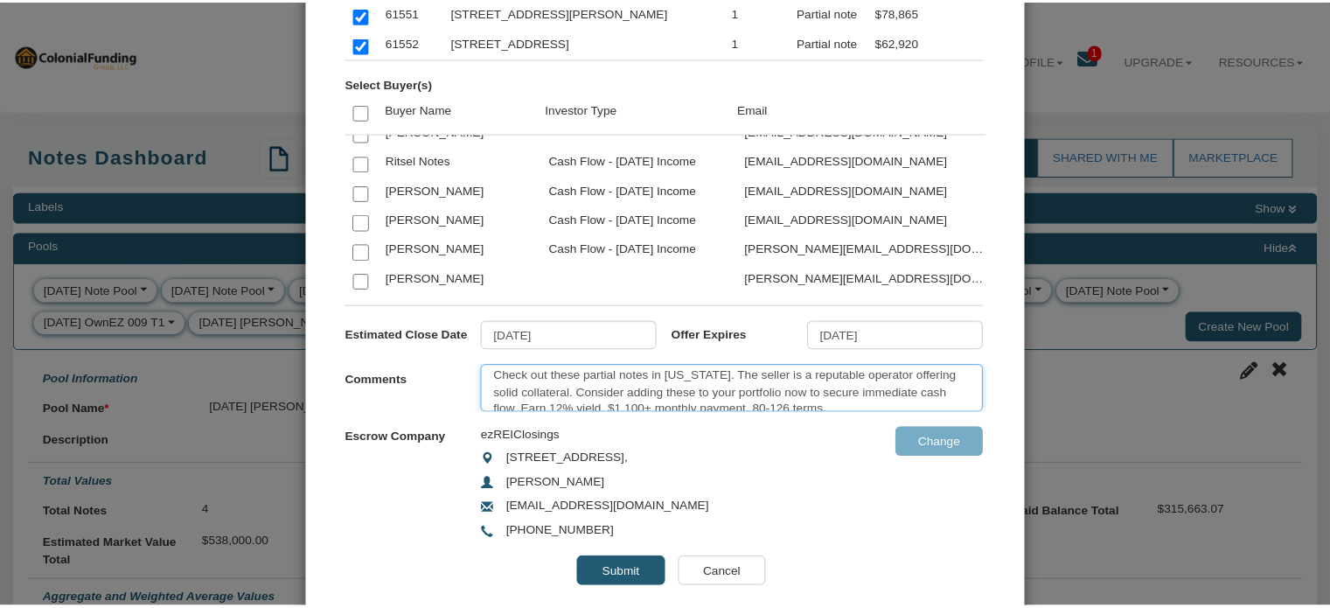
scroll to position [35, 0]
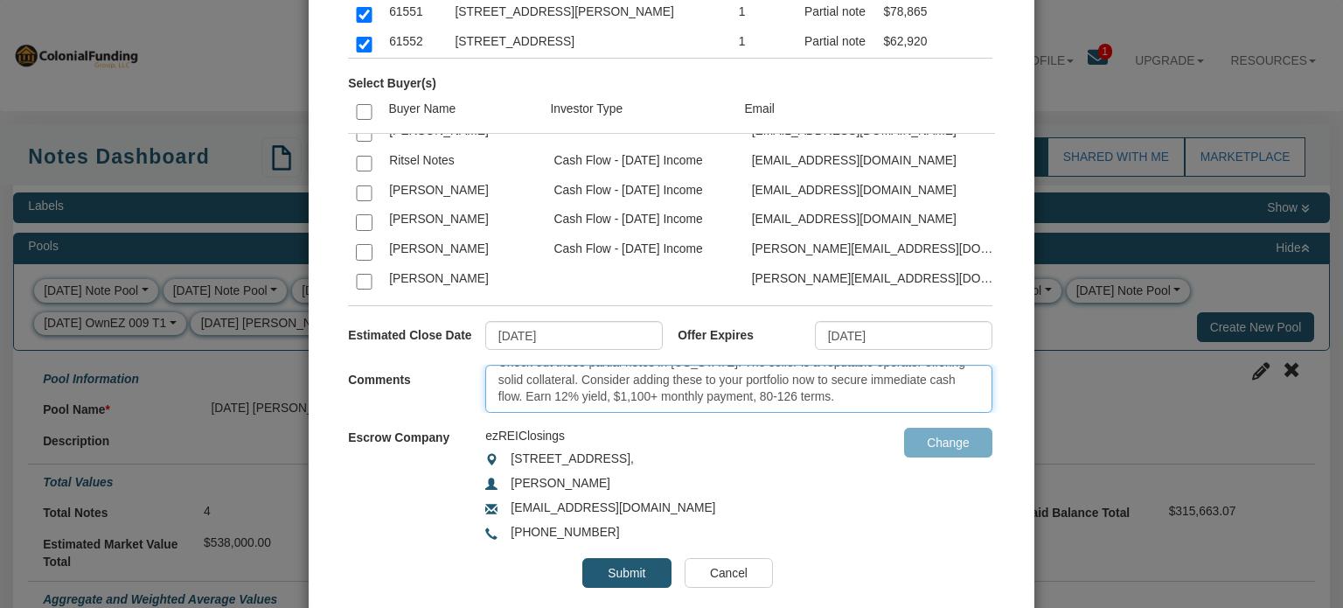
type textarea "Act quickly! Check out these partial notes in [US_STATE]. The seller is a reput…"
click at [625, 572] on input "Submit" at bounding box center [626, 573] width 88 height 30
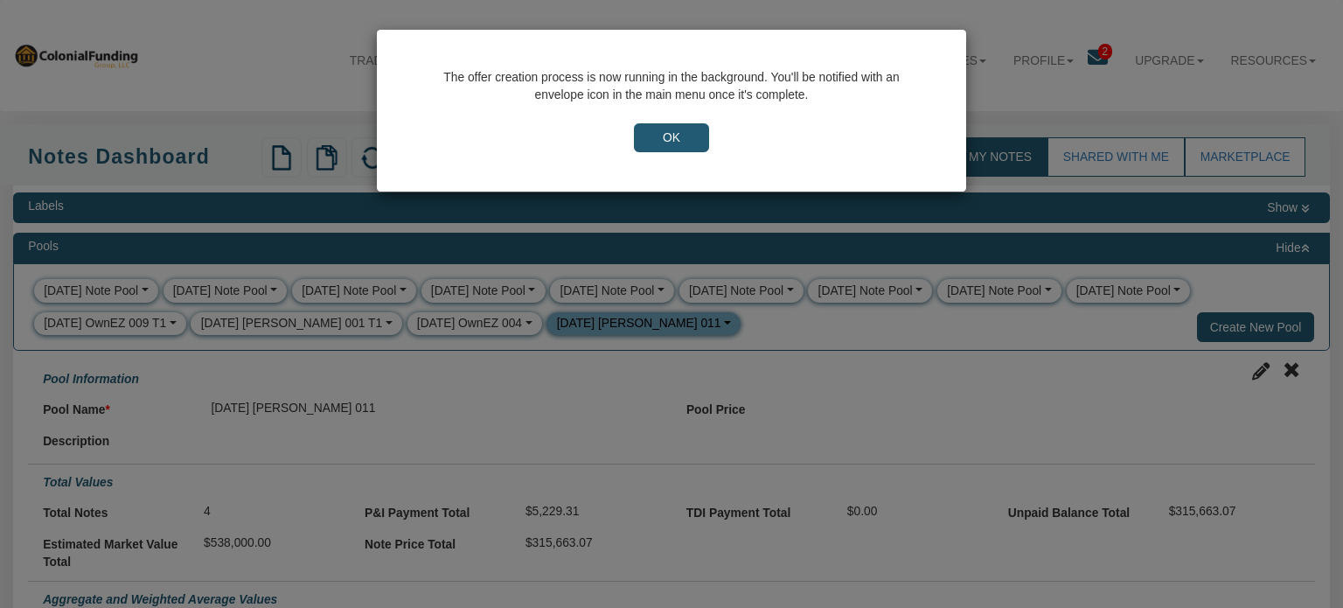
click at [665, 146] on input "OK" at bounding box center [671, 138] width 75 height 30
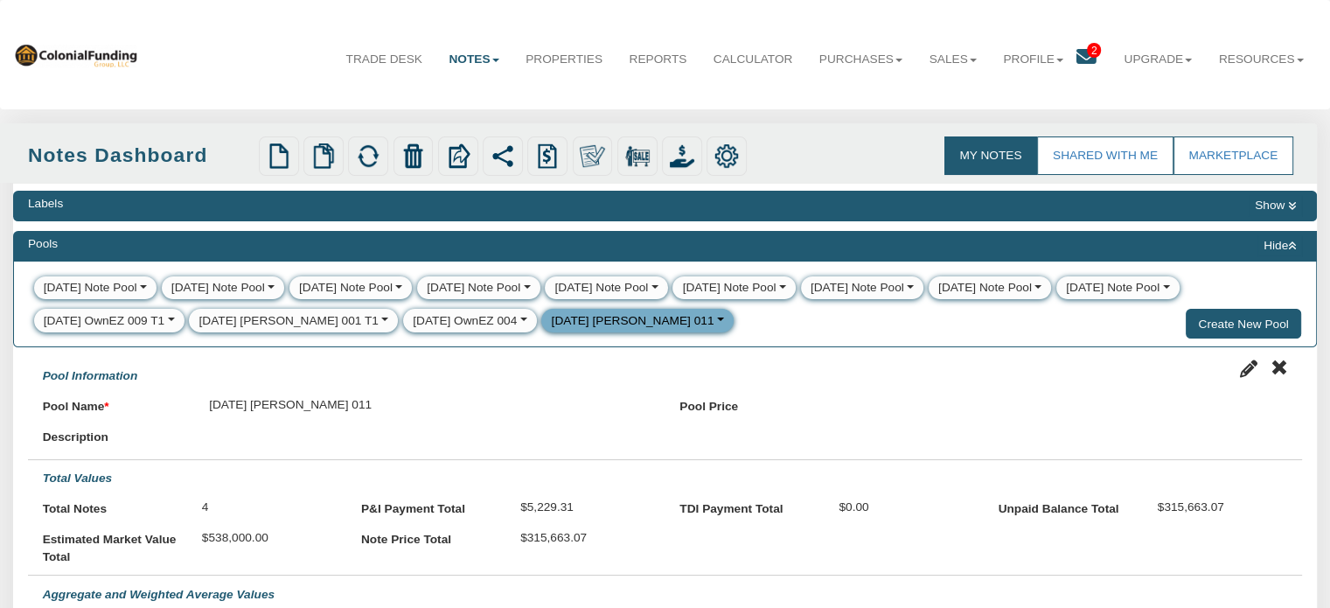
click at [1274, 244] on button "Hide" at bounding box center [1279, 245] width 45 height 21
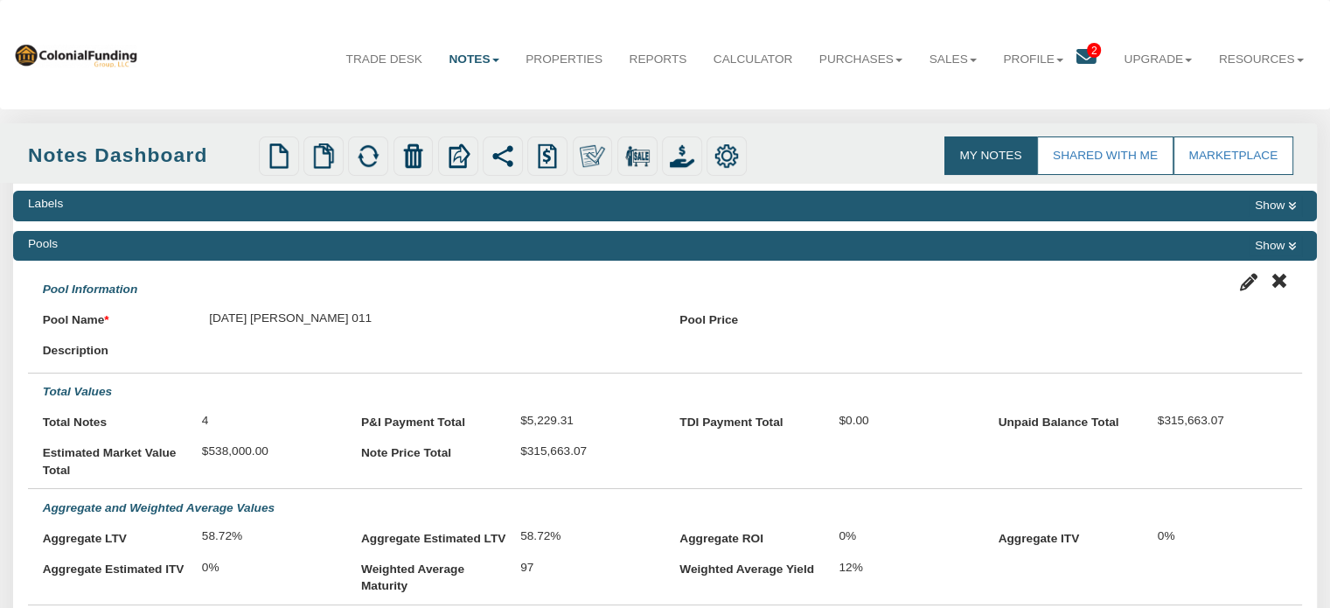
click at [1285, 250] on button "Show" at bounding box center [1275, 245] width 53 height 21
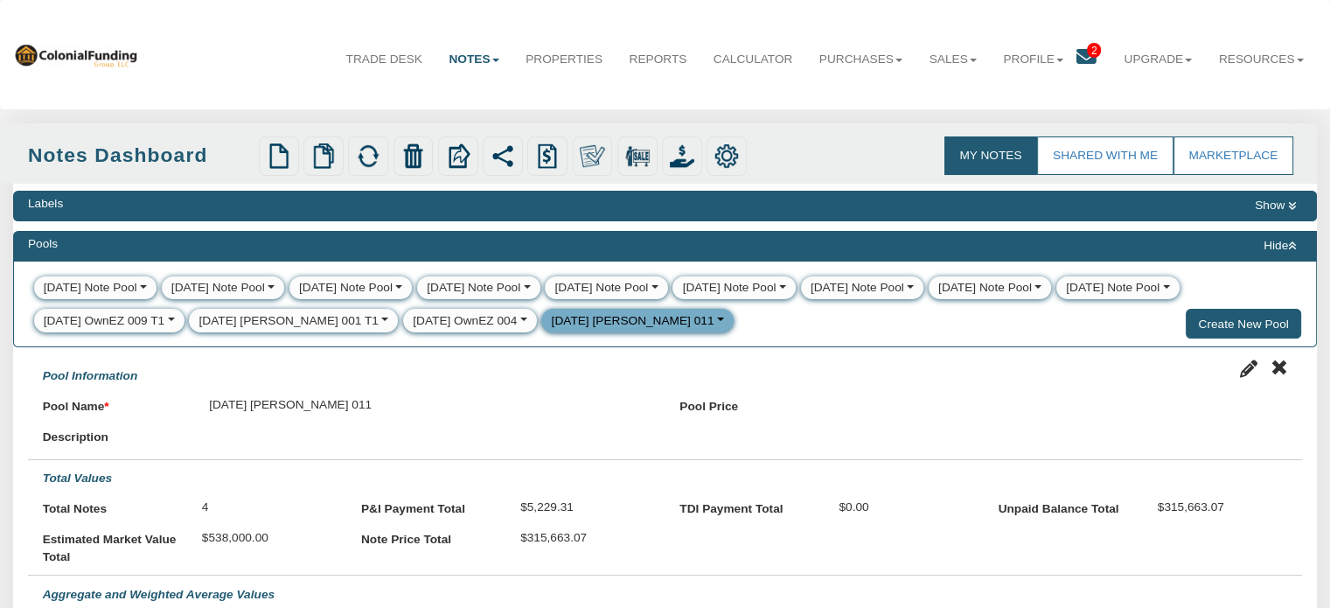
click at [1293, 244] on icon at bounding box center [1292, 246] width 8 height 10
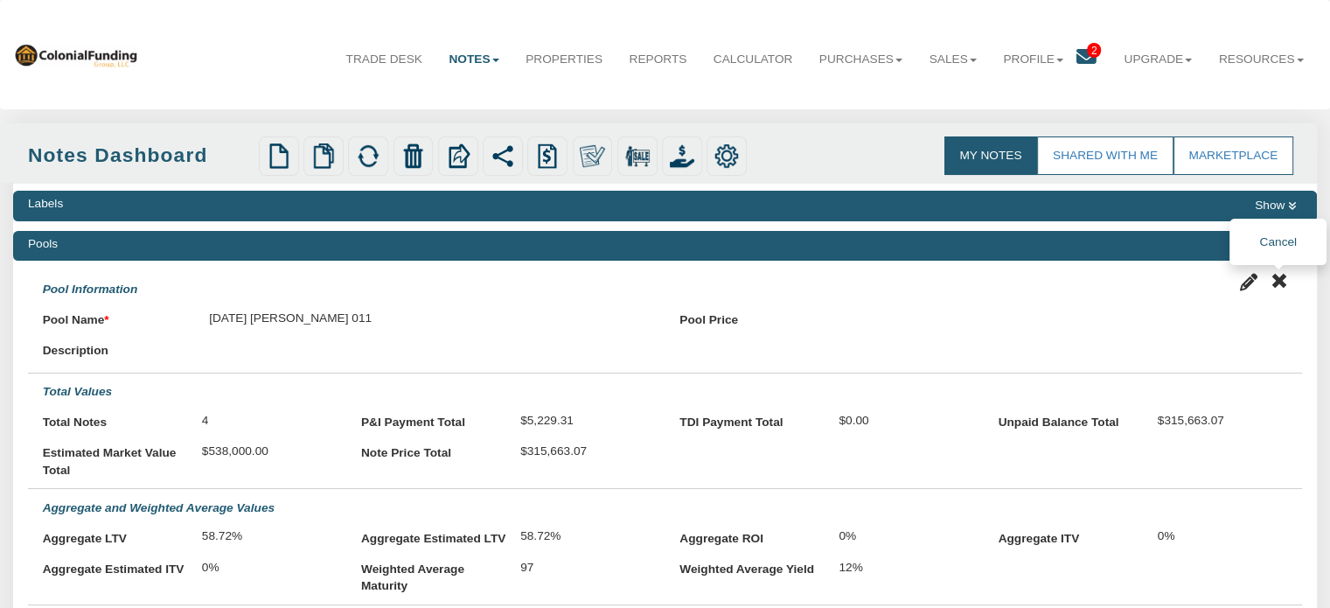
click at [1275, 284] on icon at bounding box center [1278, 280] width 17 height 17
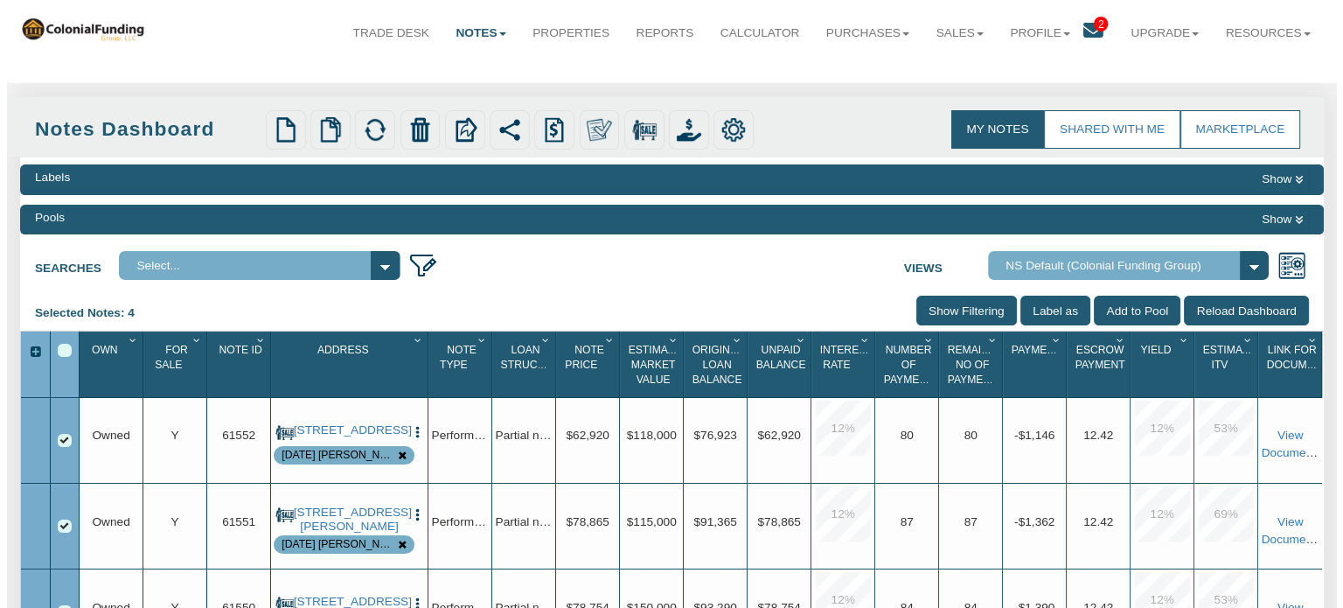
scroll to position [0, 0]
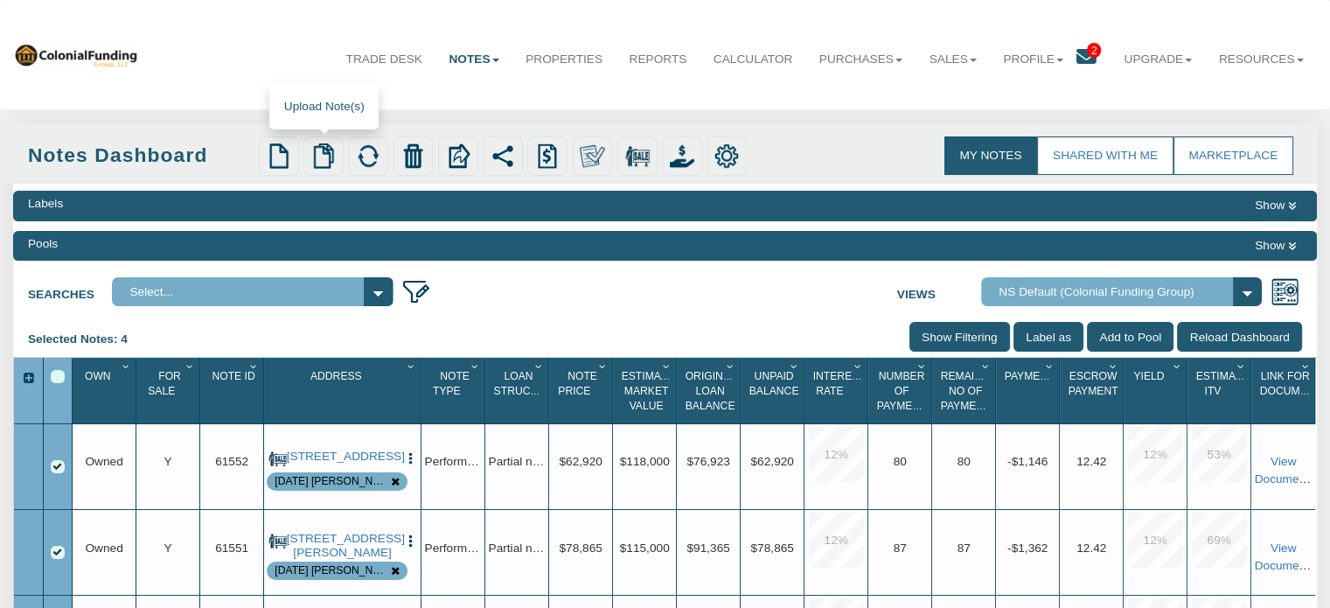
click at [318, 154] on img at bounding box center [323, 155] width 24 height 24
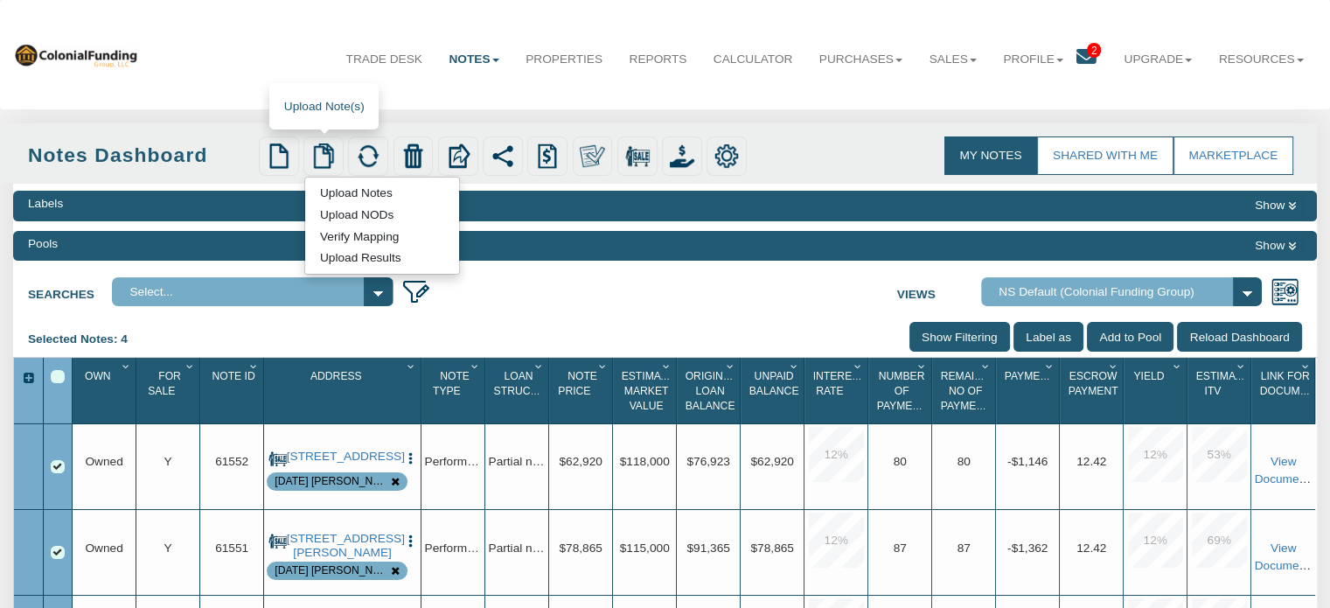
click at [368, 193] on link "Upload Notes" at bounding box center [355, 192] width 101 height 17
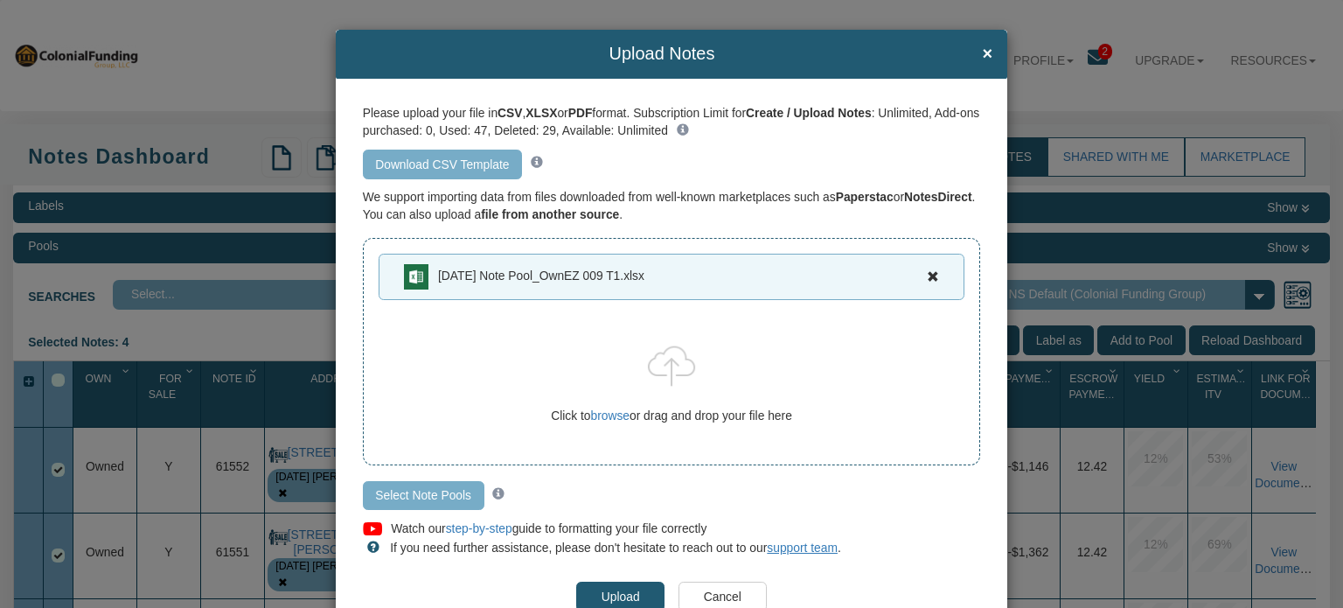
click at [403, 486] on input "Select Note Pools" at bounding box center [424, 496] width 122 height 30
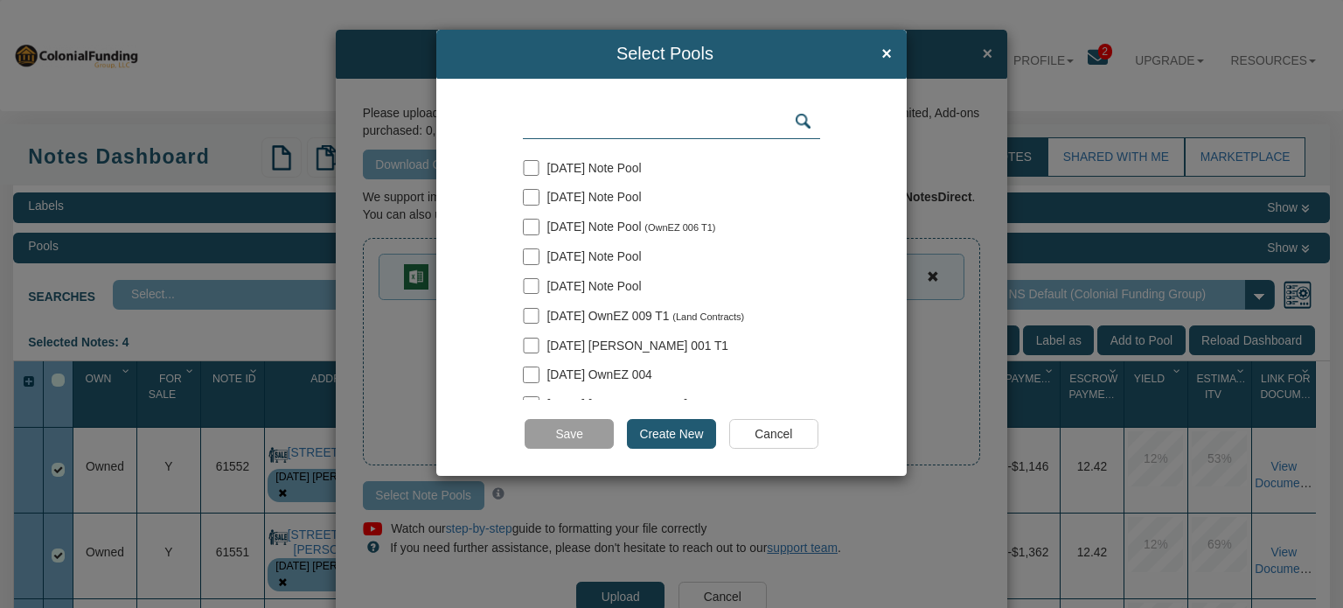
scroll to position [139, 0]
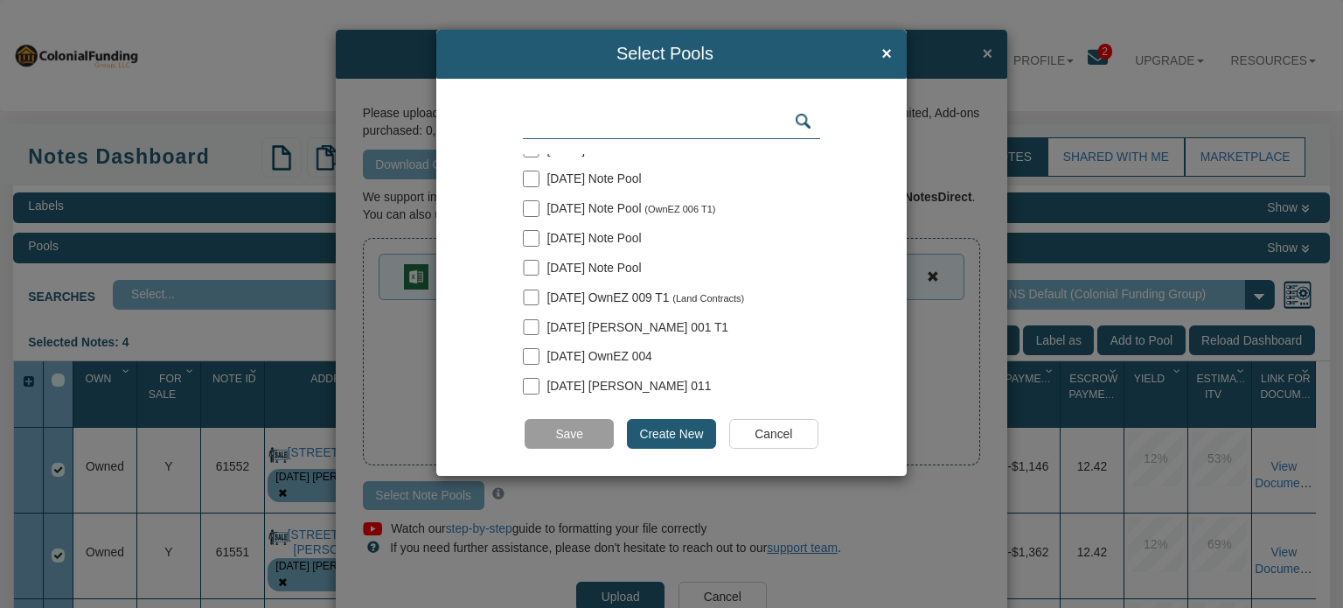
click at [558, 122] on input "text" at bounding box center [671, 121] width 297 height 33
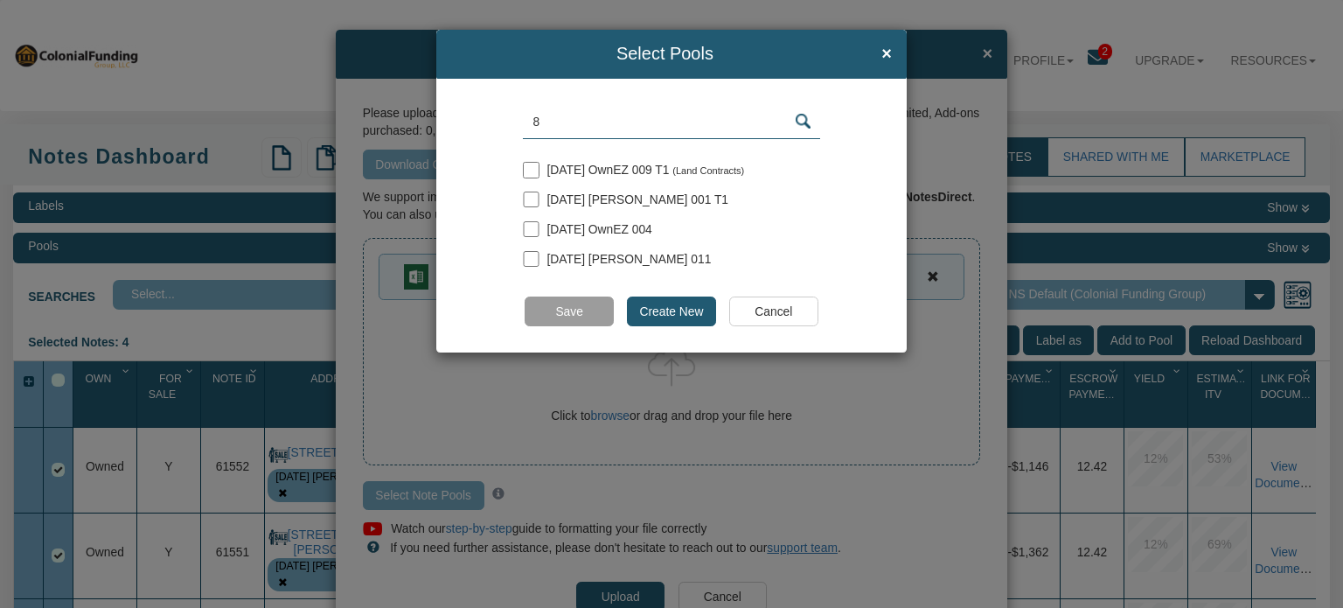
scroll to position [0, 0]
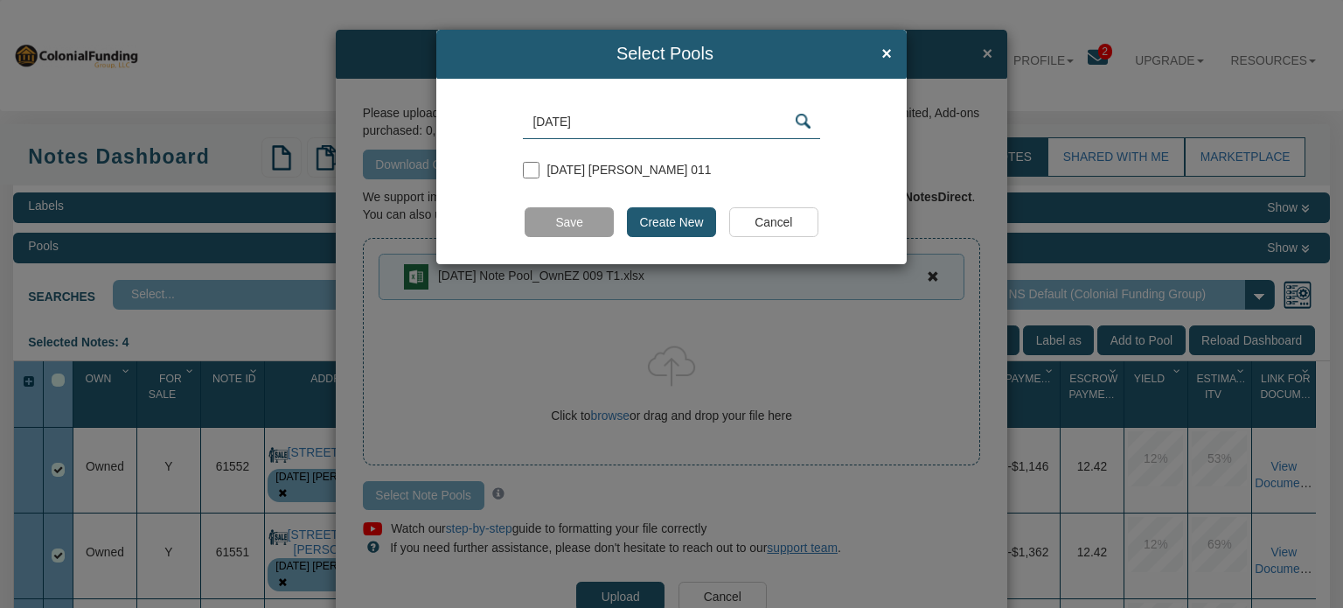
paste input "OwnEZ 009 T1"
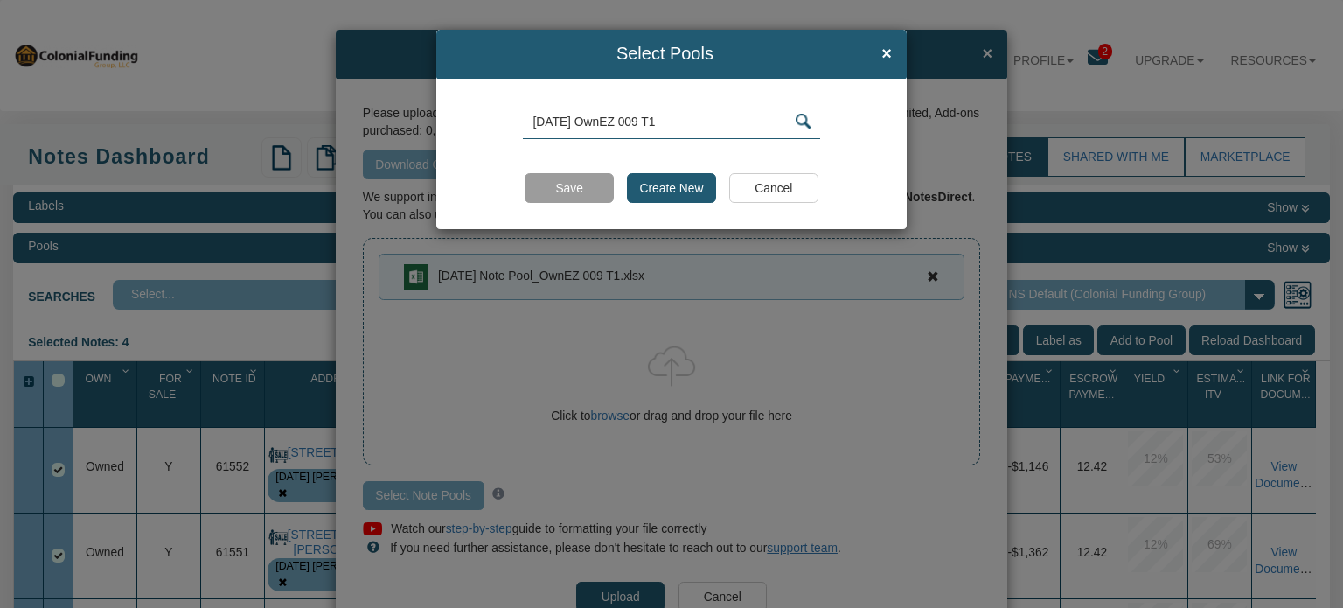
type input "[DATE] OwnEZ 009 T1"
click at [664, 181] on input "Create New" at bounding box center [671, 188] width 89 height 30
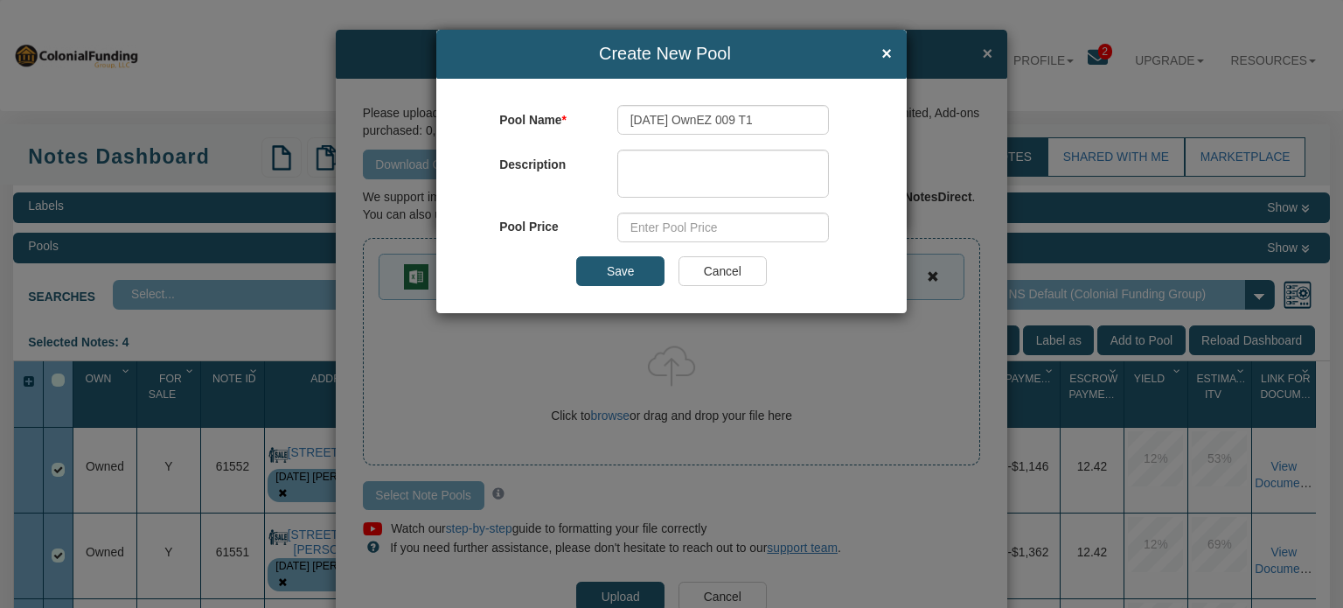
click at [616, 268] on input "Save" at bounding box center [620, 271] width 88 height 30
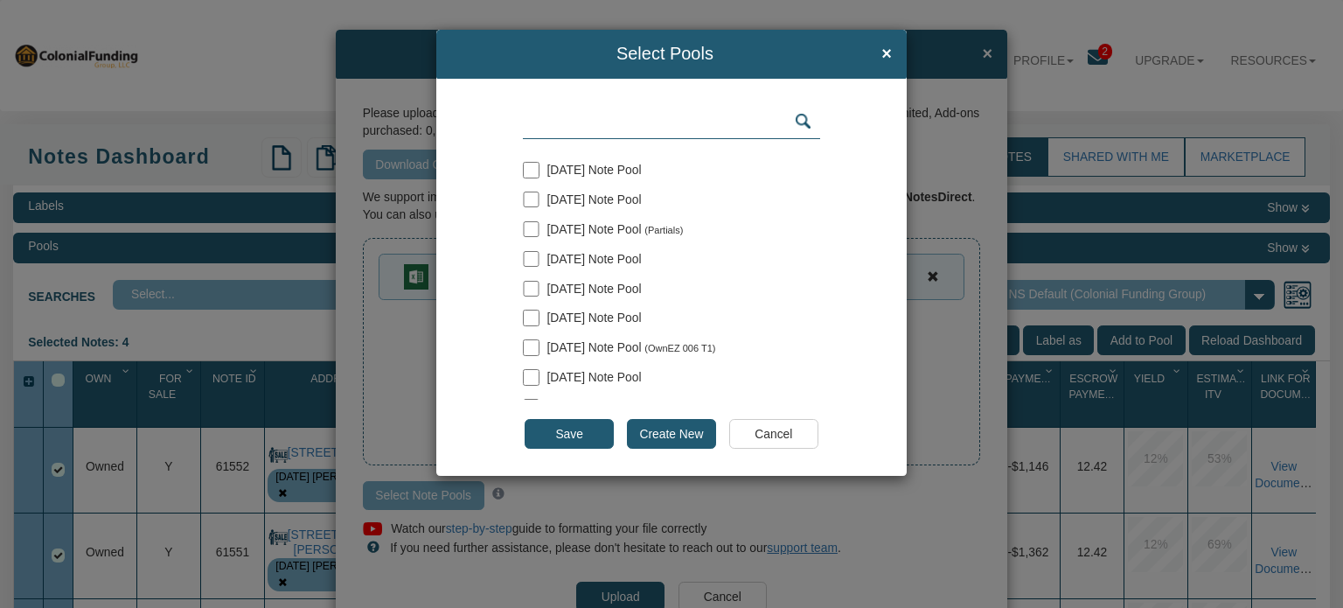
scroll to position [168, 0]
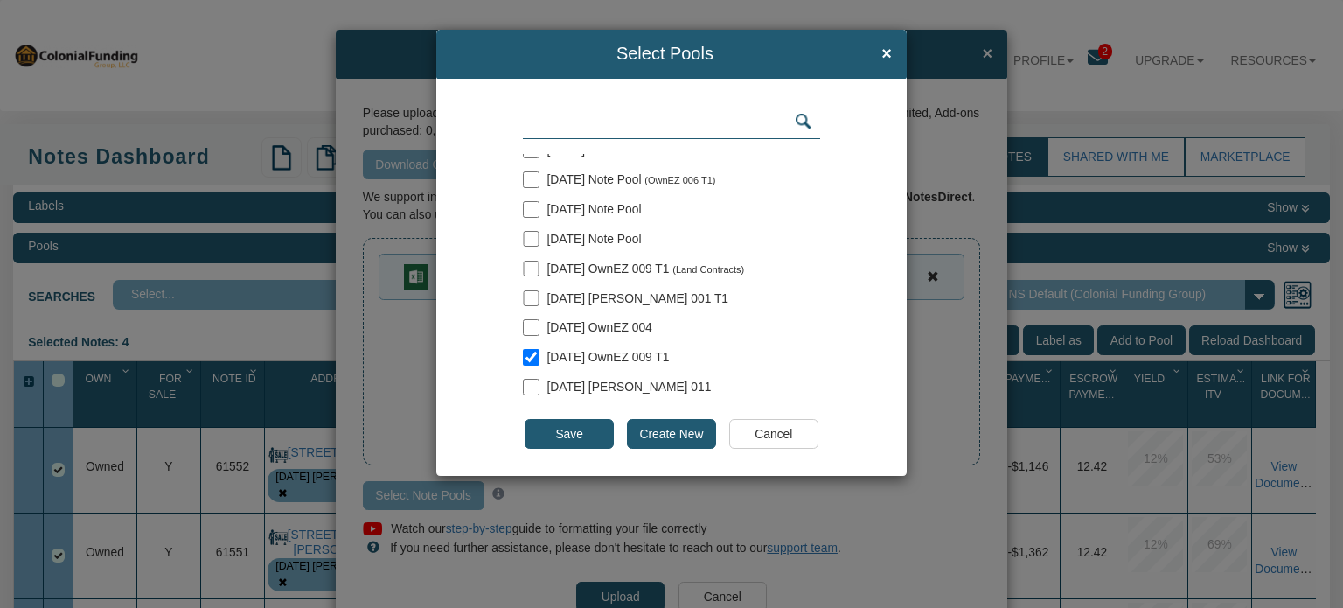
click at [581, 431] on input "Save" at bounding box center [569, 434] width 88 height 30
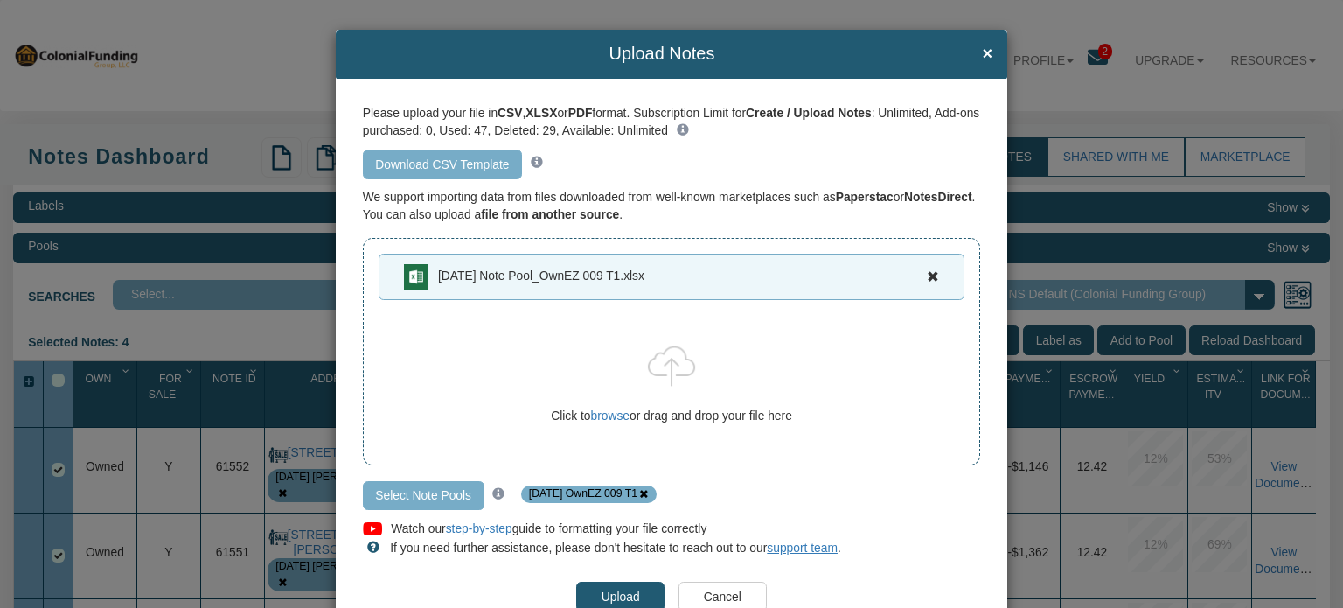
scroll to position [59, 0]
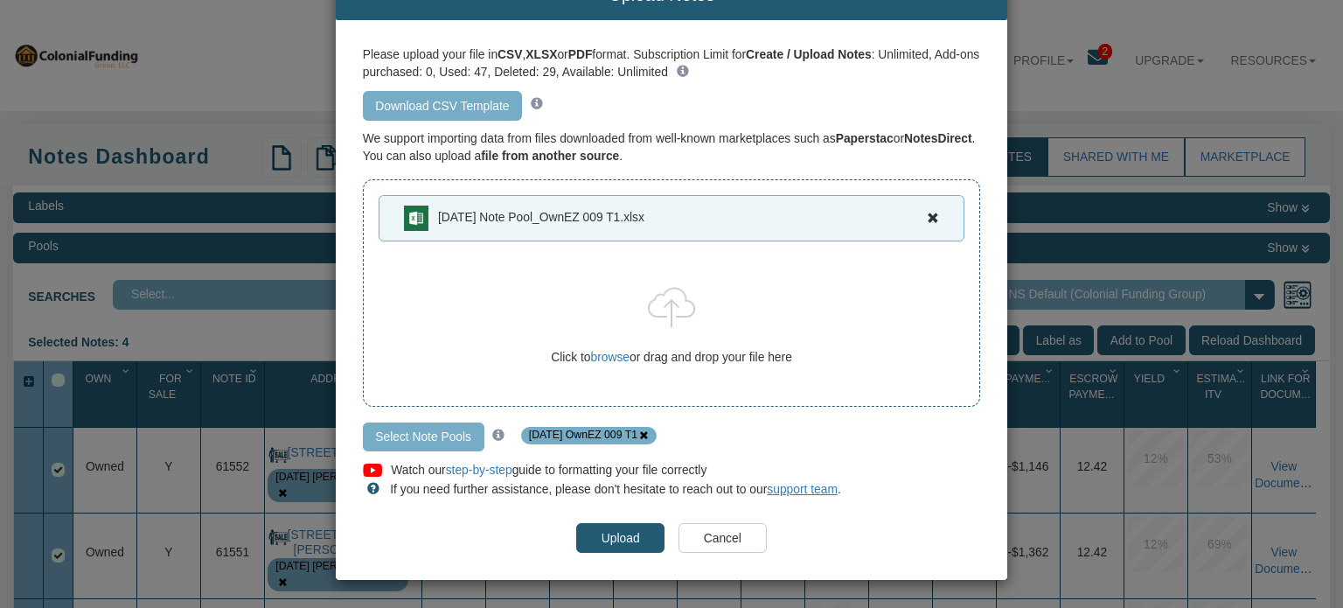
click at [602, 530] on input "Upload" at bounding box center [620, 538] width 88 height 30
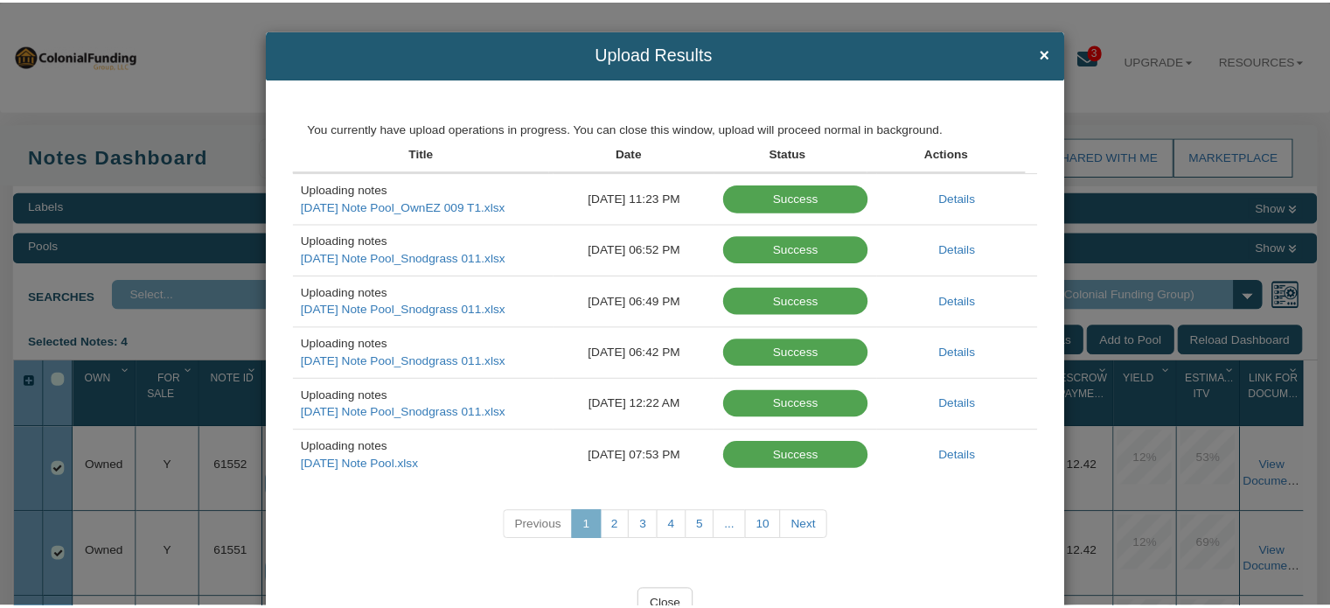
scroll to position [55, 0]
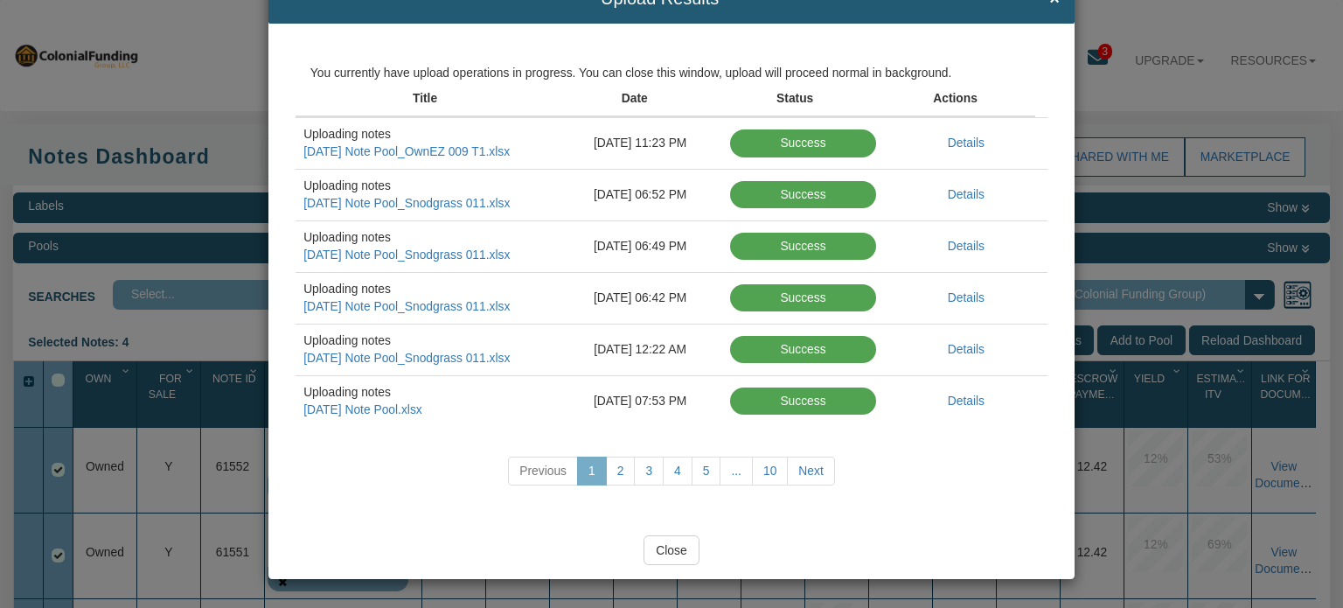
click at [666, 546] on input "Close" at bounding box center [672, 550] width 56 height 30
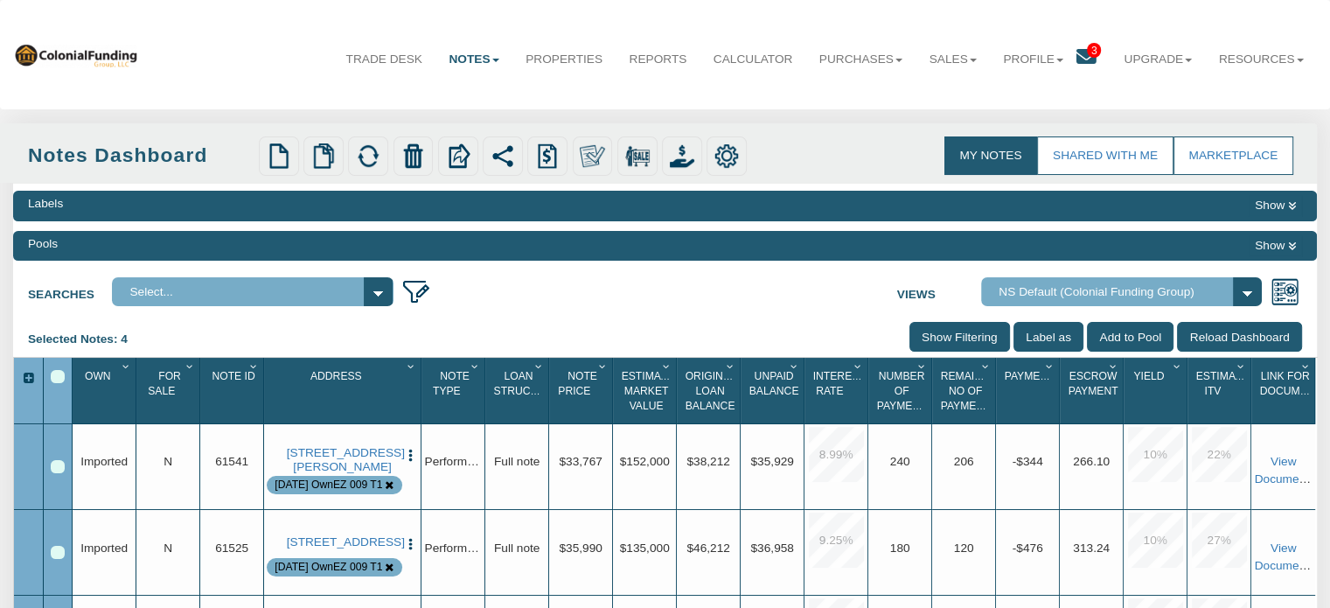
click at [1273, 249] on button "Show" at bounding box center [1275, 245] width 53 height 21
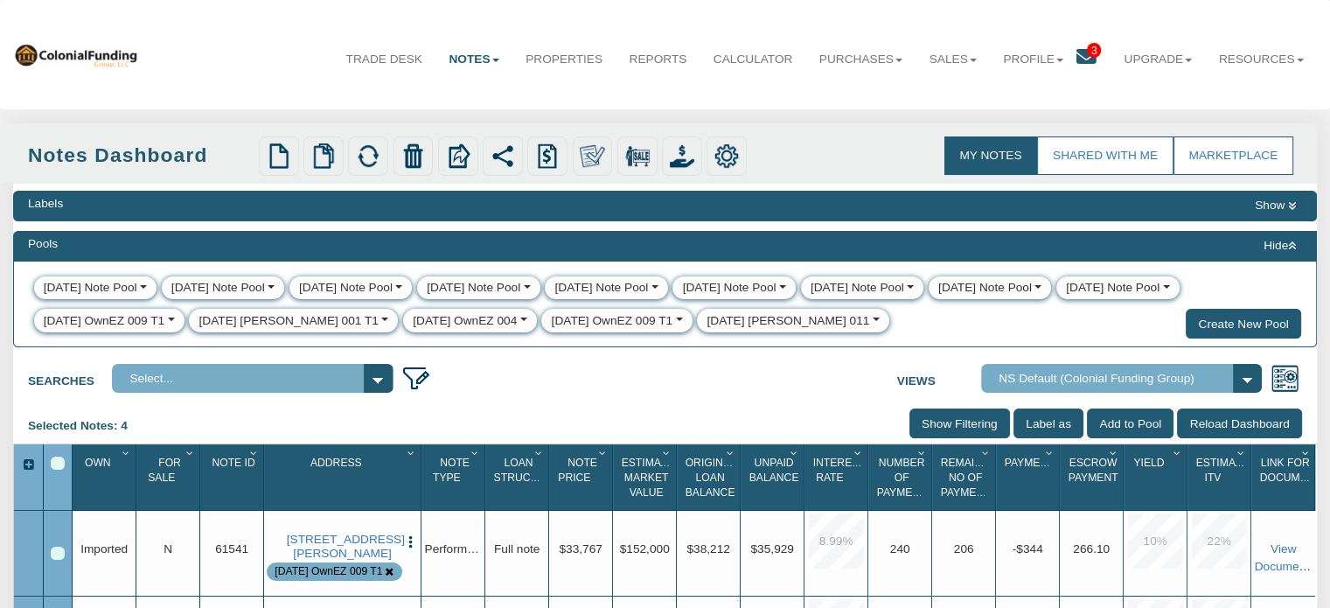
click at [552, 324] on div "[DATE] OwnEZ 009 T1" at bounding box center [613, 320] width 122 height 17
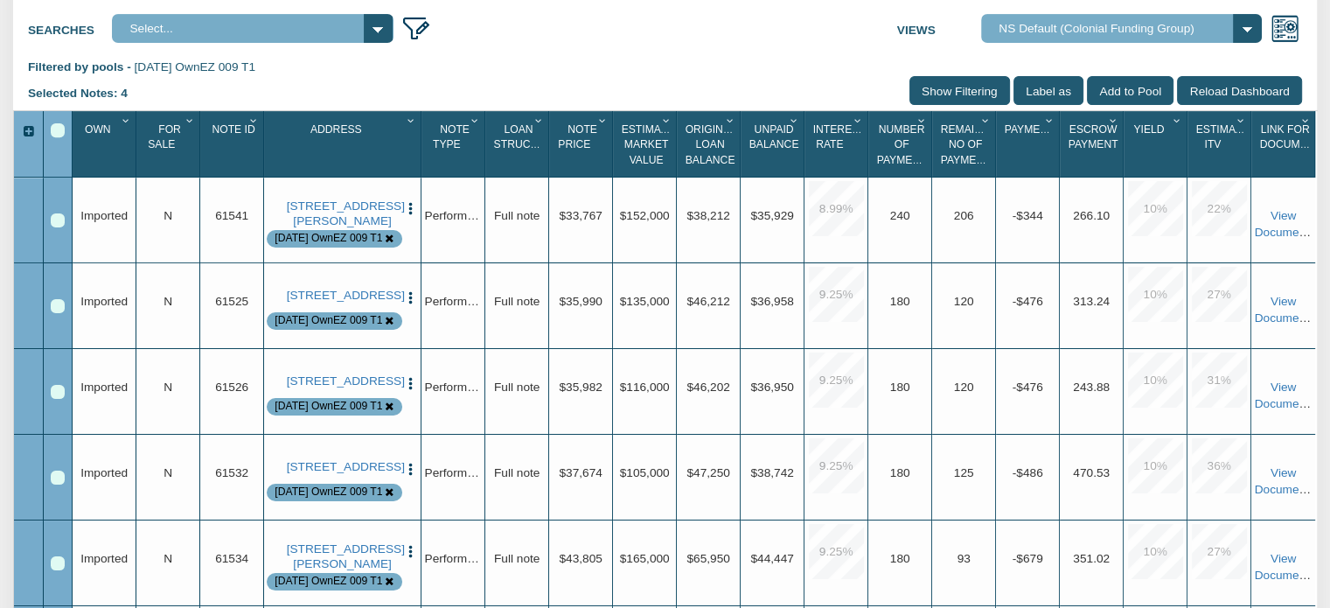
scroll to position [741, 0]
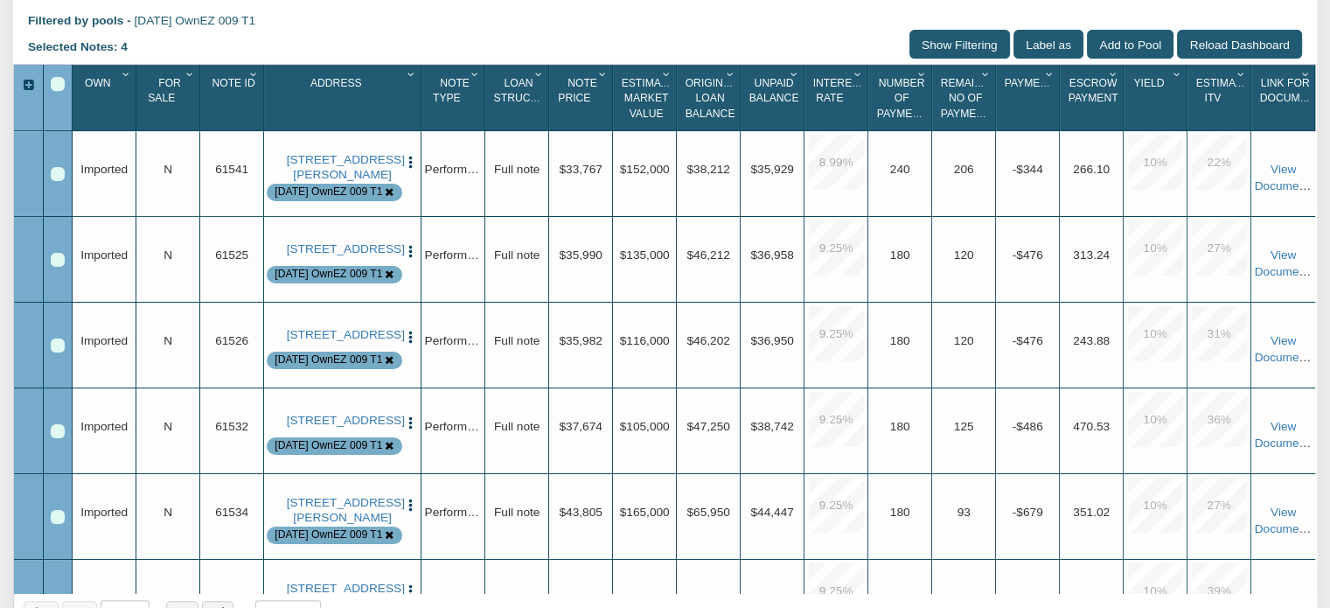
click at [59, 91] on div "Select All" at bounding box center [58, 84] width 14 height 14
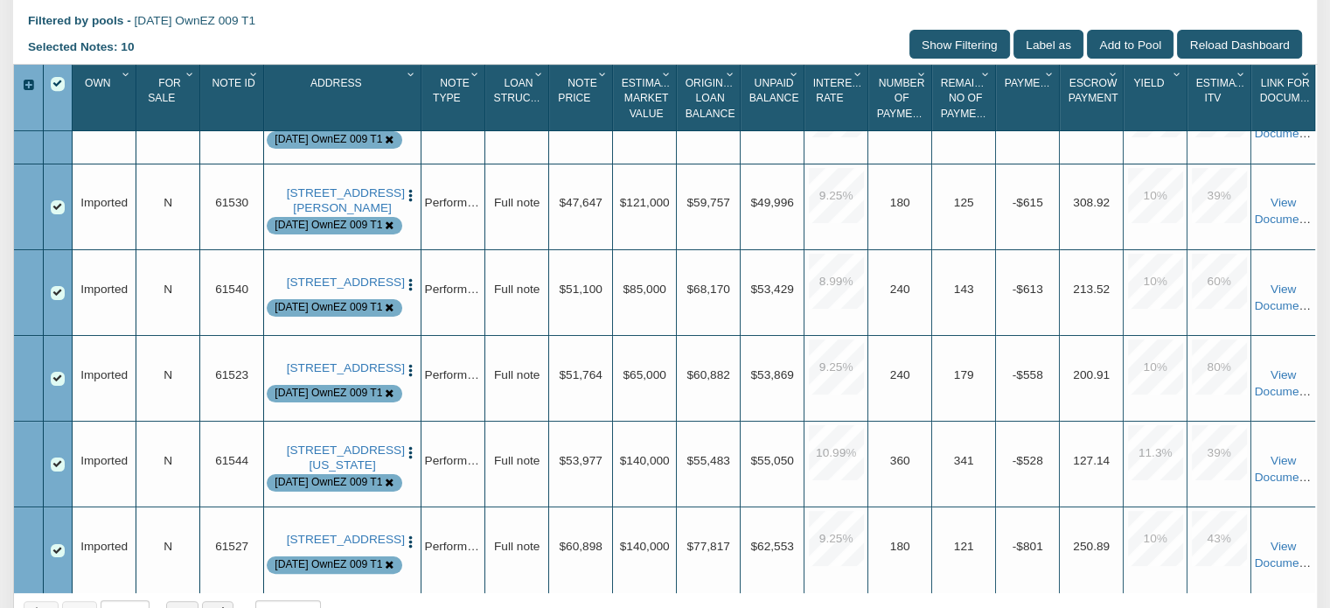
scroll to position [982, 0]
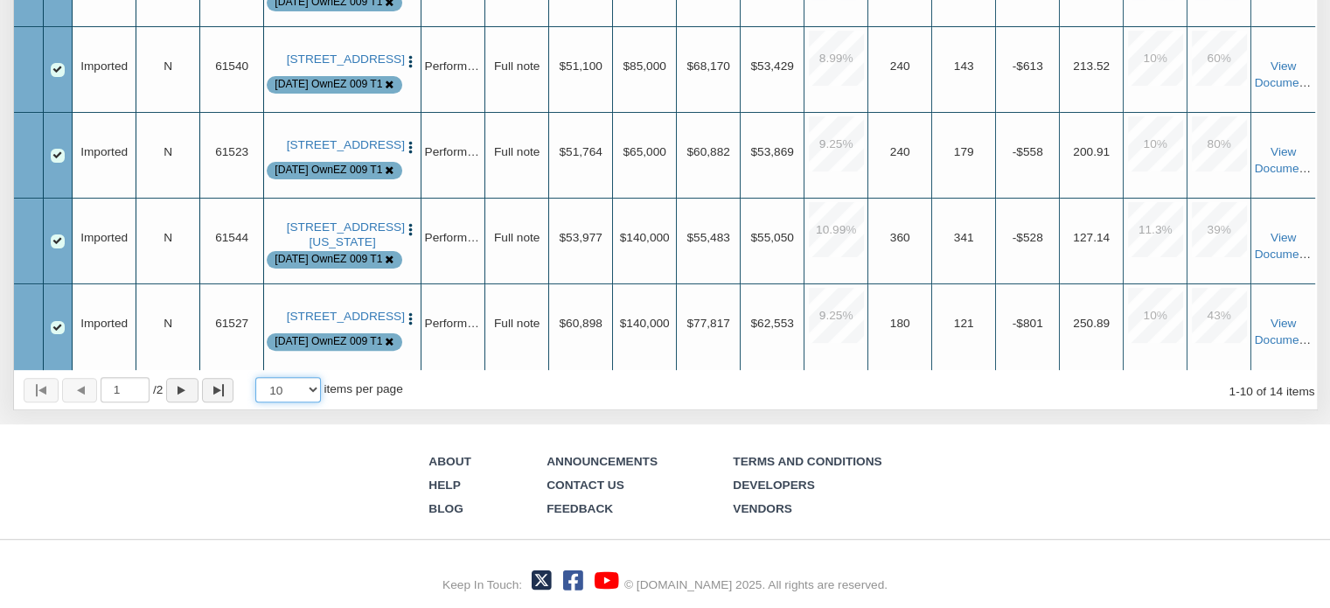
click at [319, 389] on select "10 25 50 100" at bounding box center [288, 389] width 66 height 25
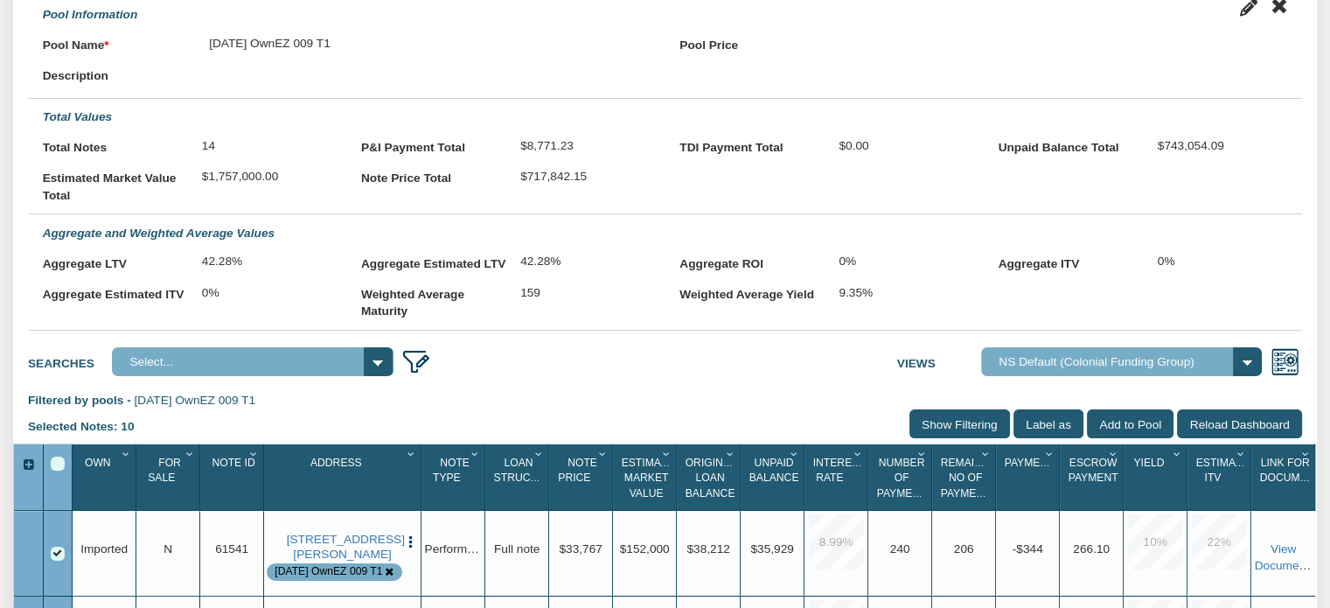
scroll to position [562, 0]
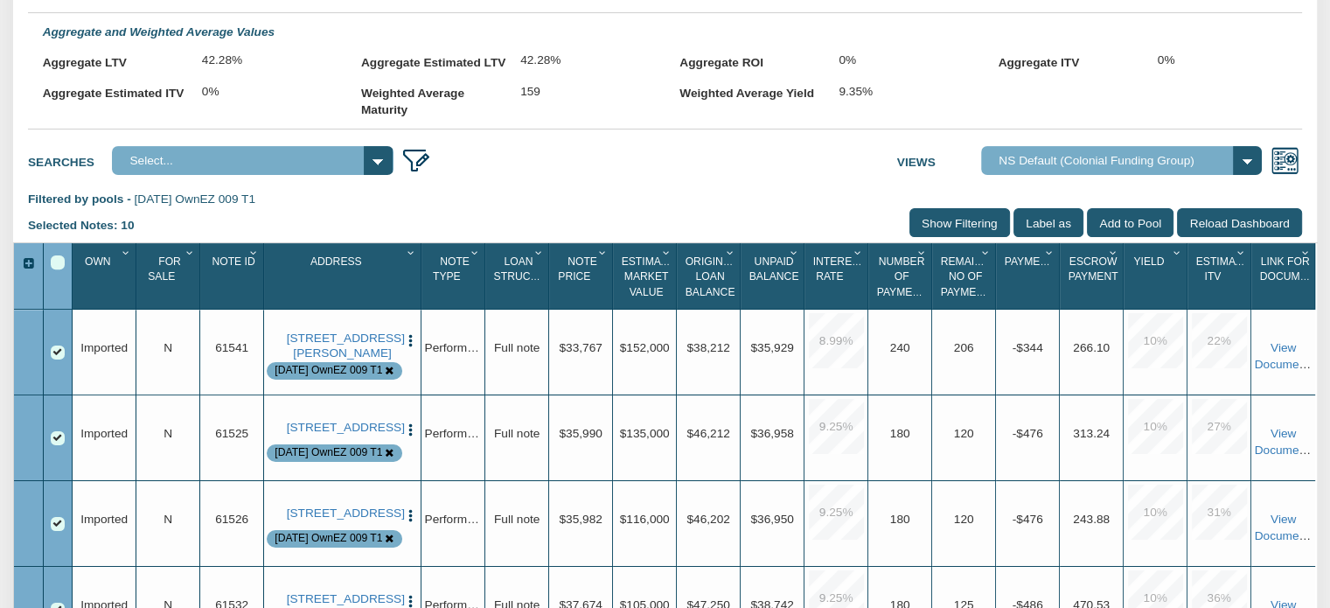
click at [57, 269] on div "Select All" at bounding box center [58, 262] width 14 height 14
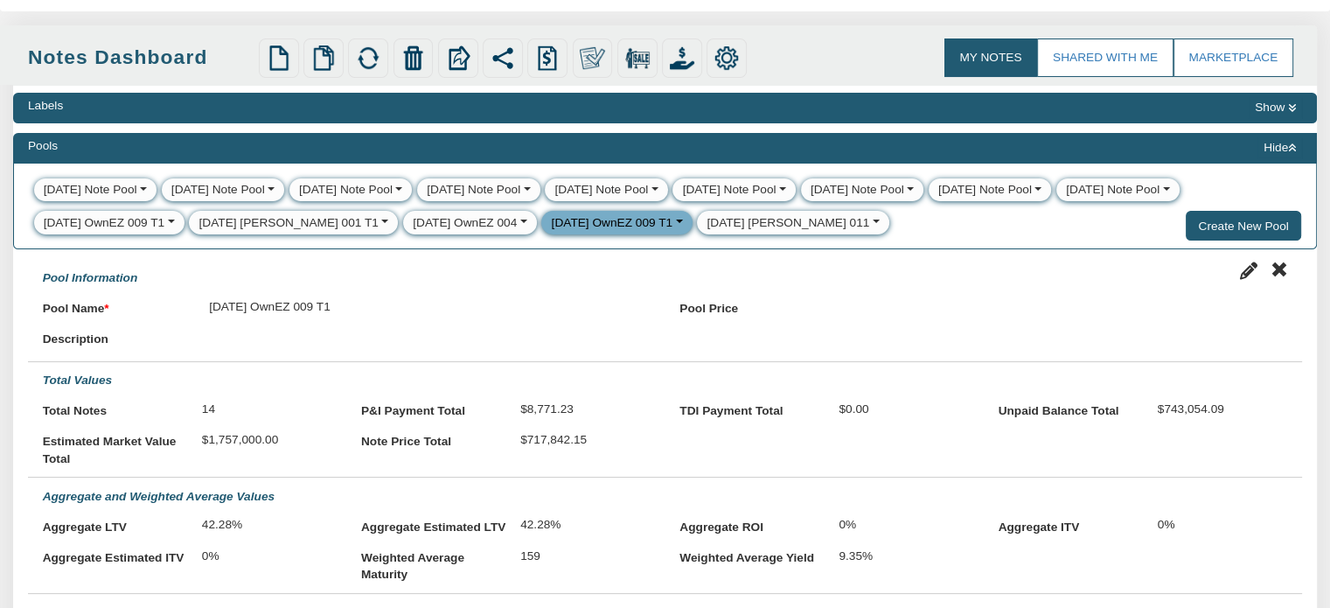
scroll to position [93, 0]
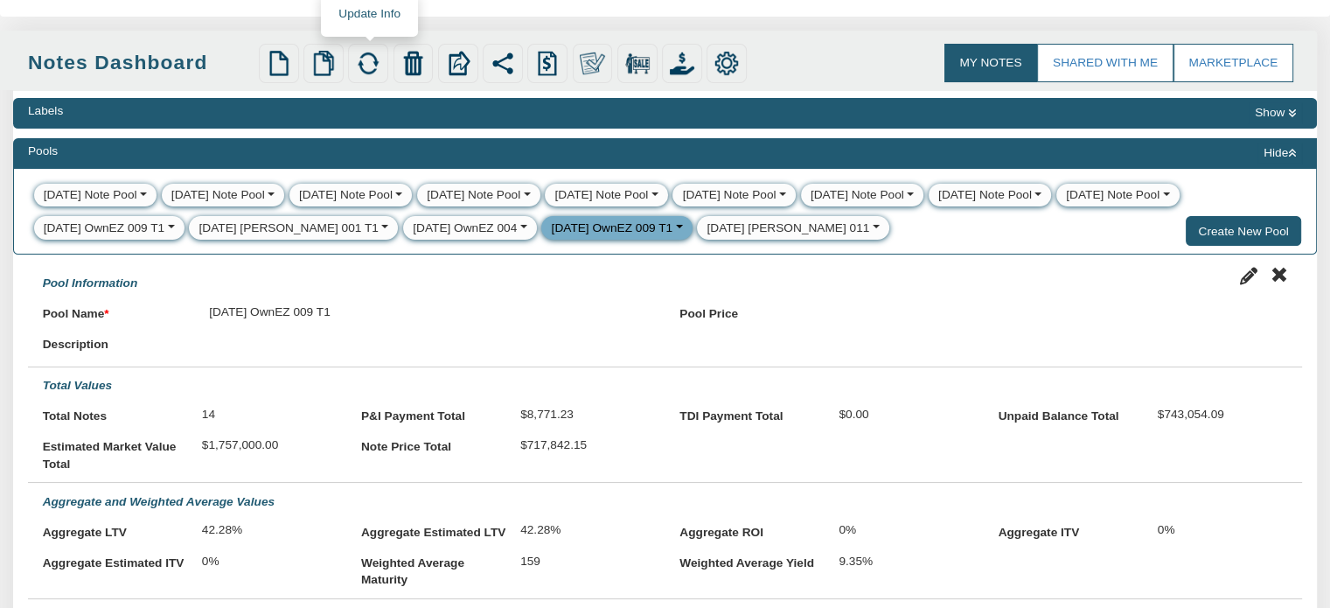
click at [366, 59] on img at bounding box center [368, 63] width 24 height 24
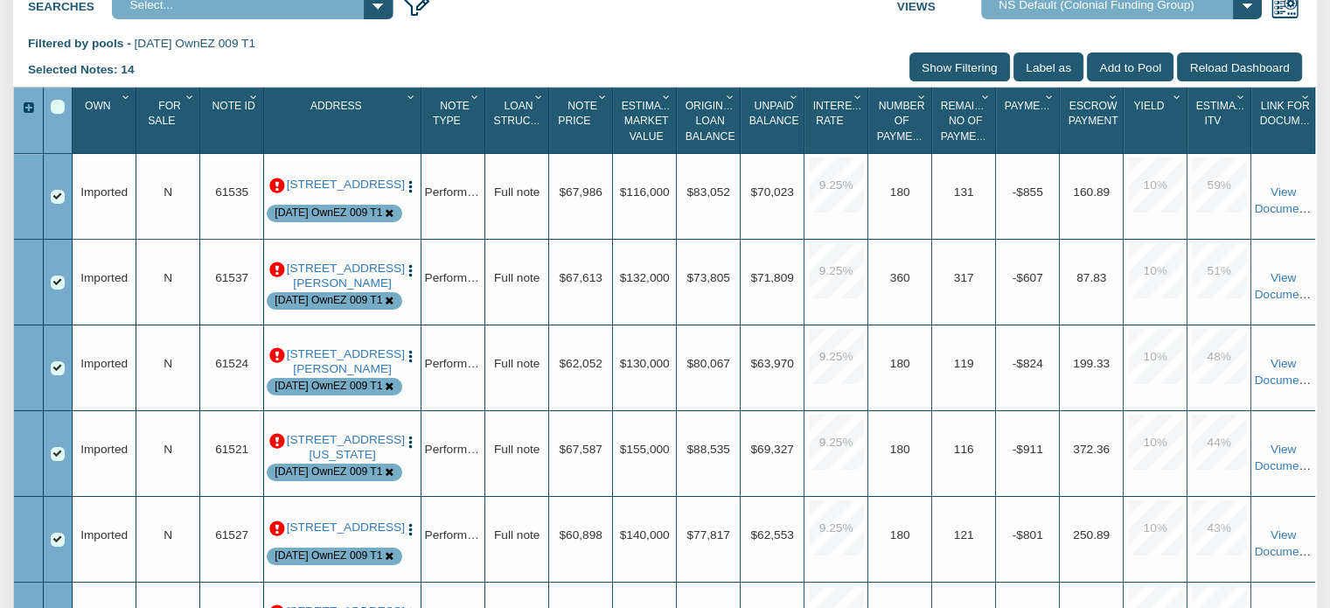
scroll to position [721, 0]
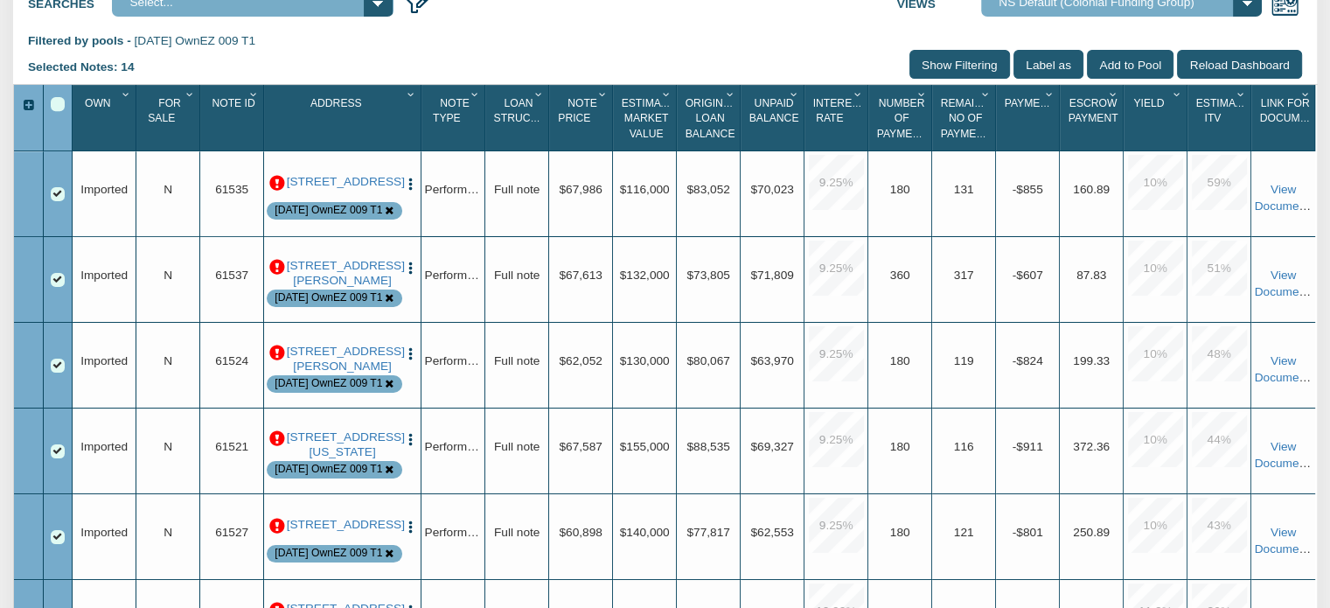
click at [276, 189] on p at bounding box center [277, 184] width 16 height 16
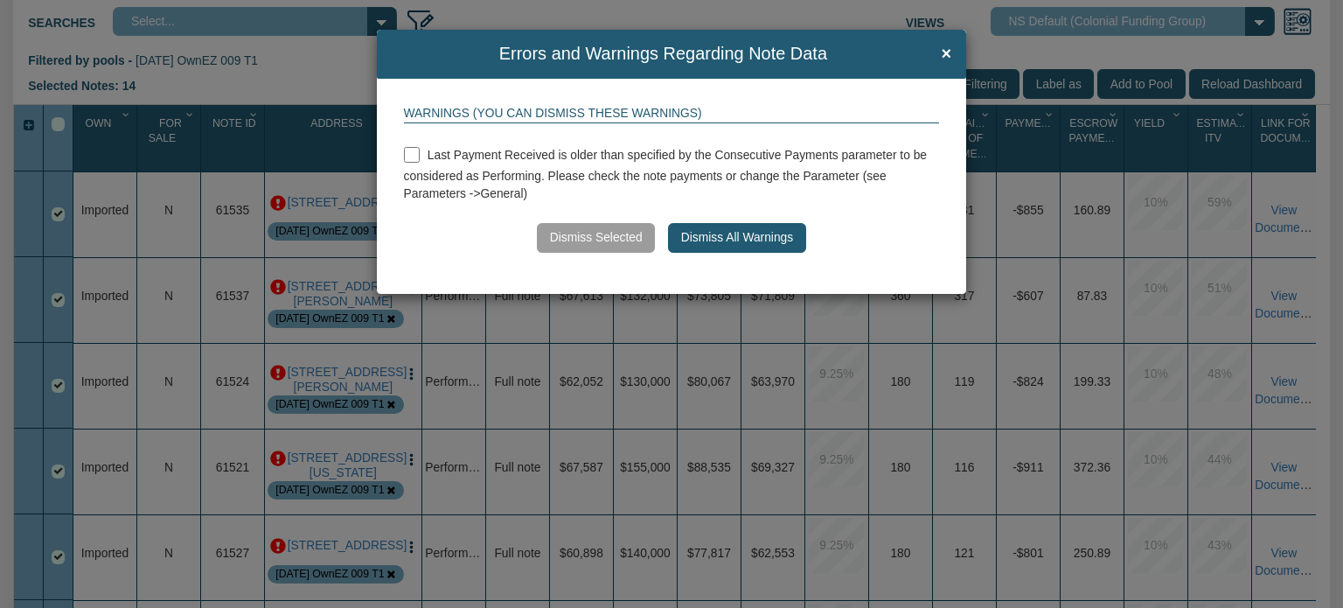
click at [696, 239] on button "Dismiss All Warnings" at bounding box center [736, 238] width 137 height 30
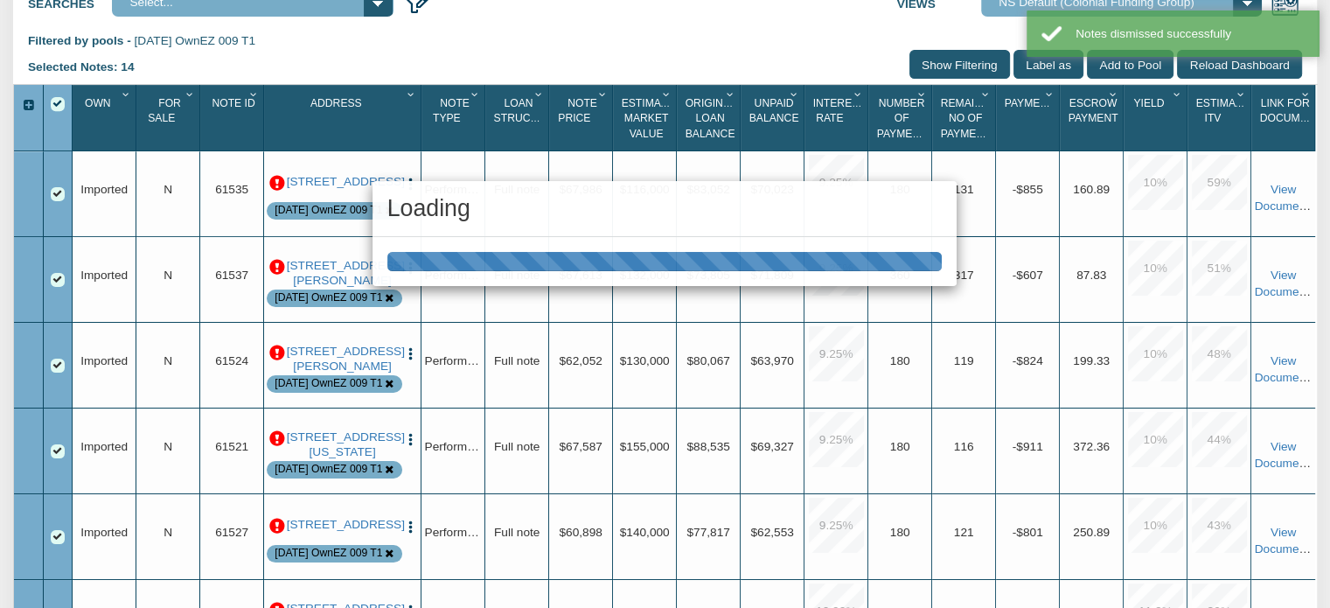
click at [315, 209] on div "Loading" at bounding box center [665, 304] width 1330 height 608
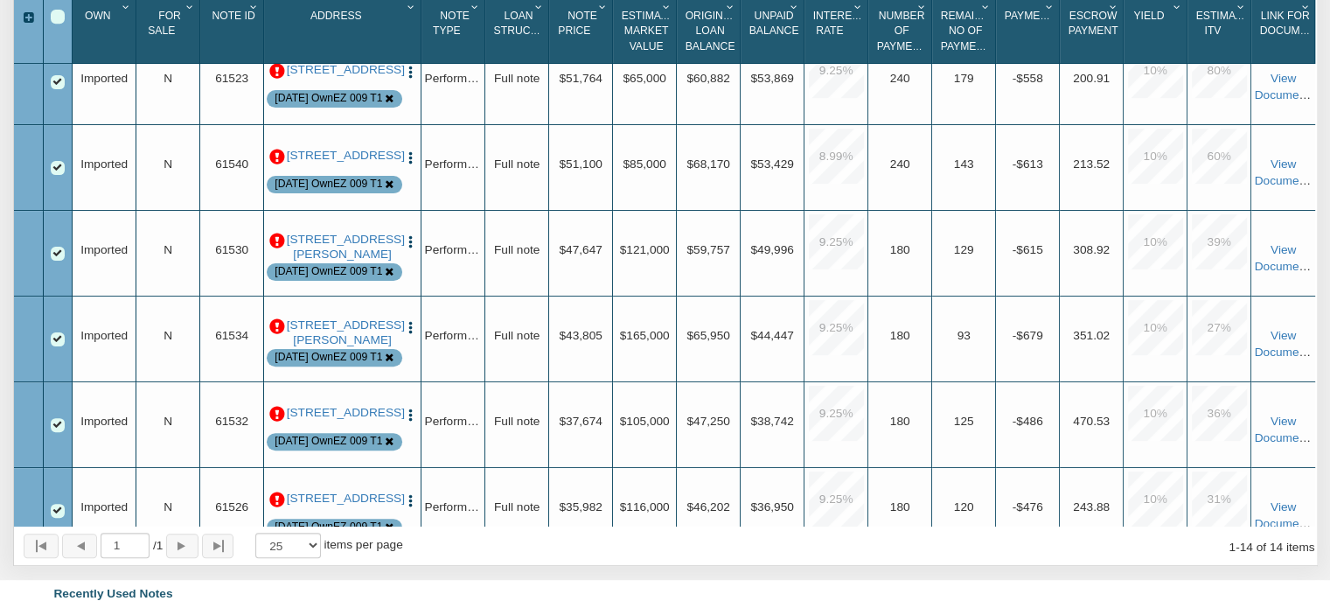
scroll to position [0, 0]
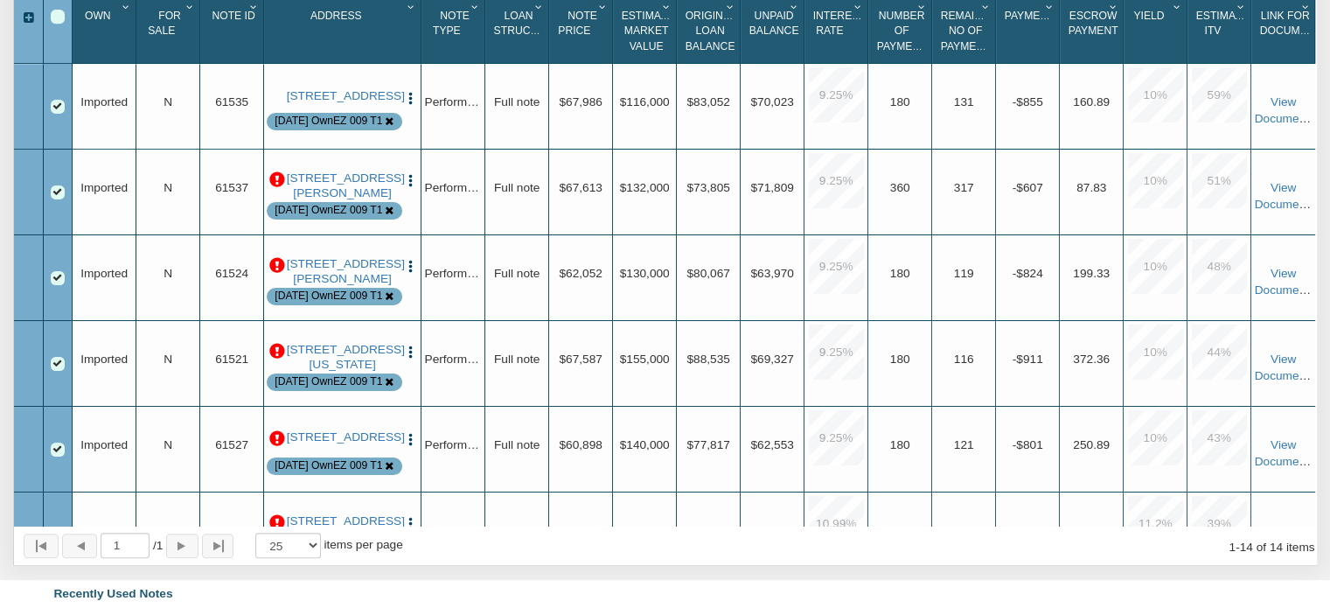
click at [278, 183] on p at bounding box center [277, 180] width 16 height 16
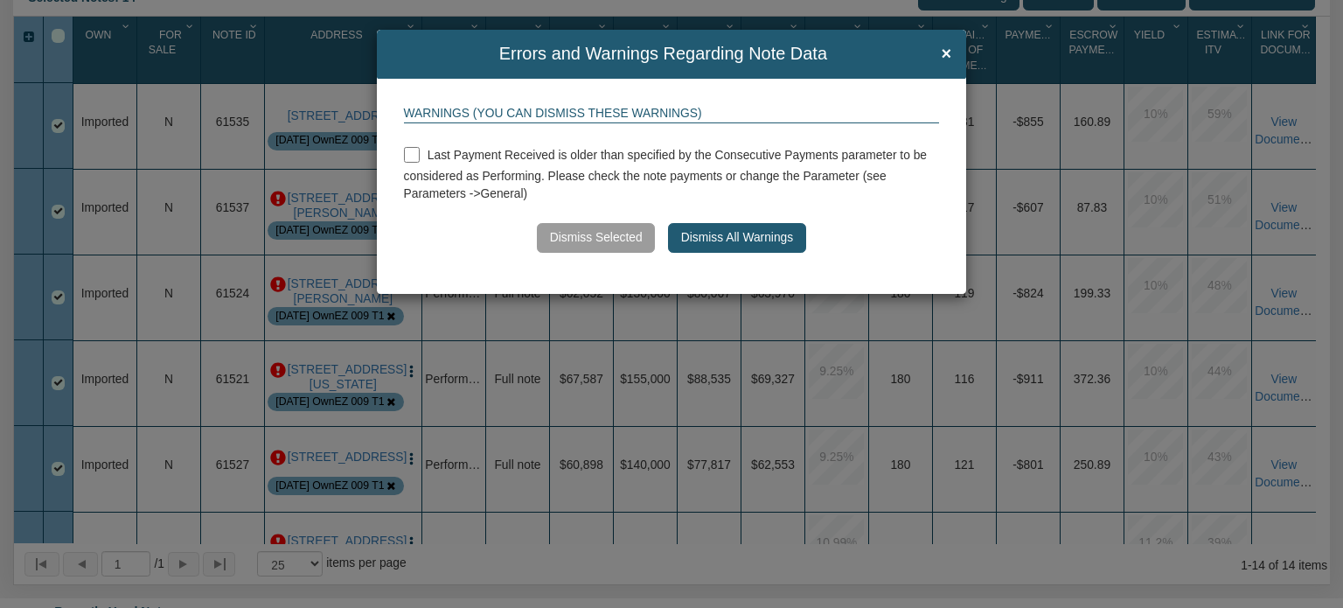
click at [724, 244] on button "Dismiss All Warnings" at bounding box center [736, 238] width 137 height 30
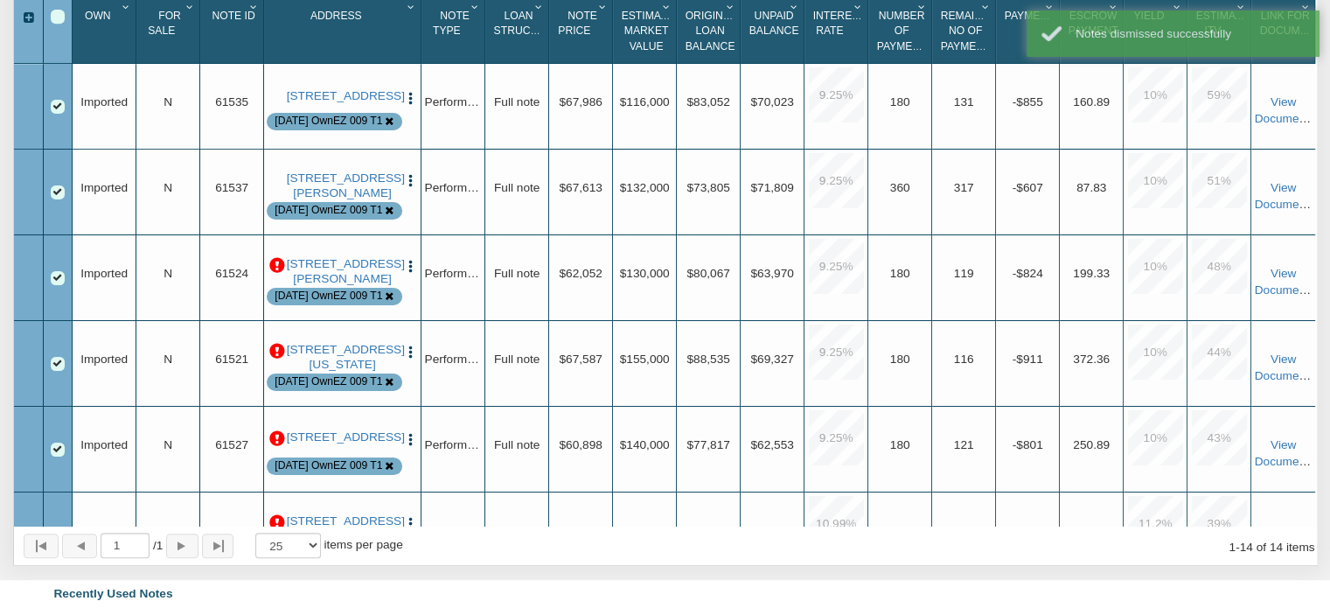
click at [276, 268] on p at bounding box center [277, 266] width 16 height 16
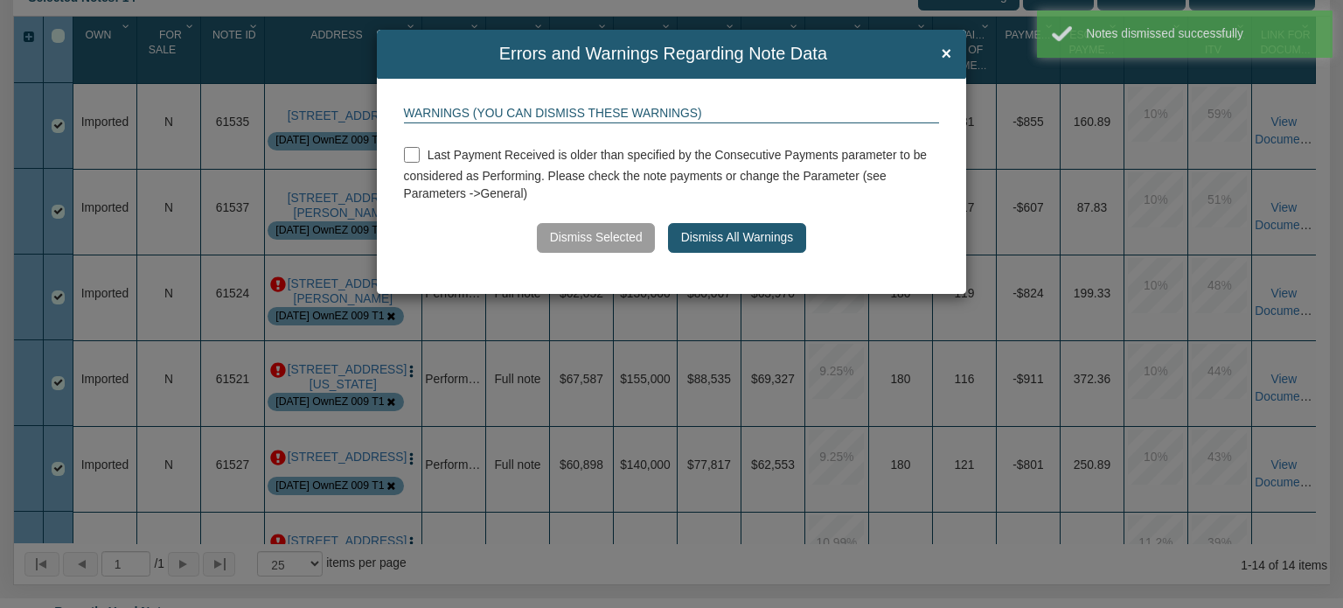
click at [703, 233] on button "Dismiss All Warnings" at bounding box center [736, 238] width 137 height 30
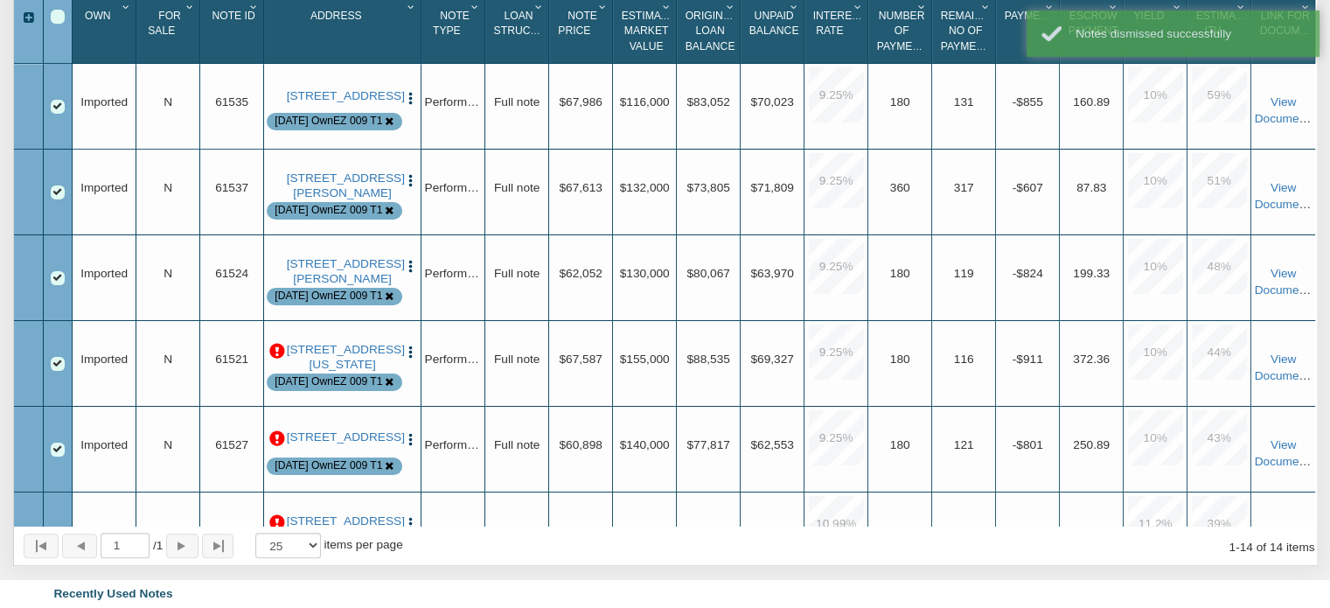
click at [275, 359] on p at bounding box center [277, 352] width 16 height 16
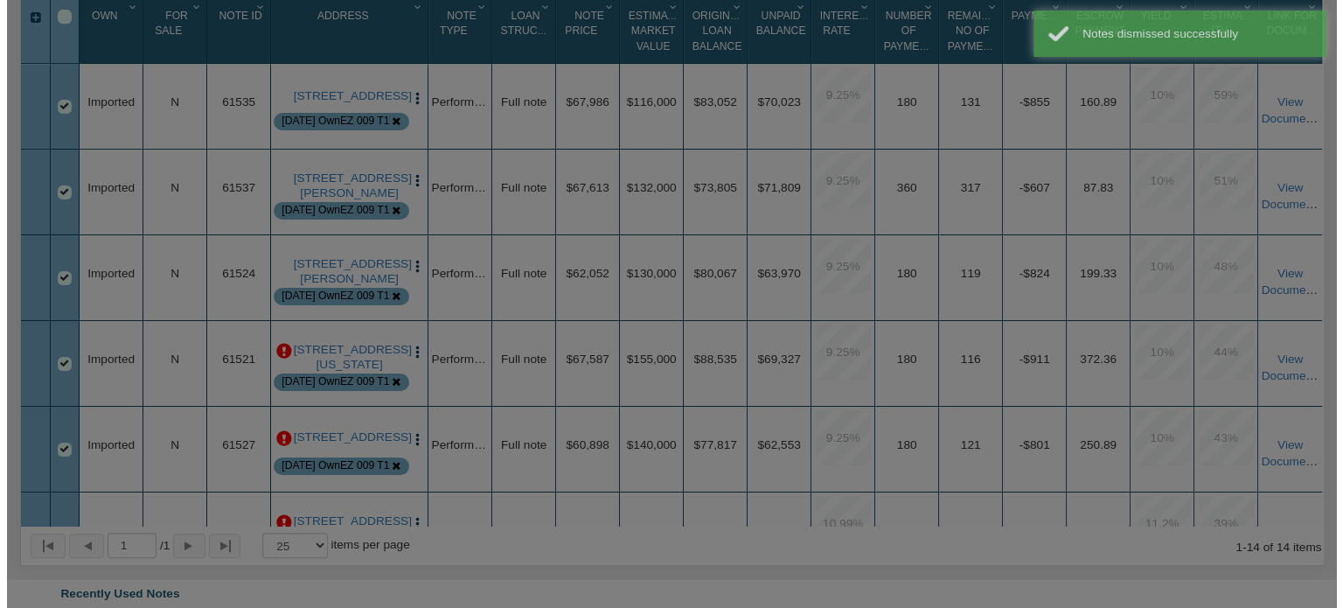
scroll to position [809, 0]
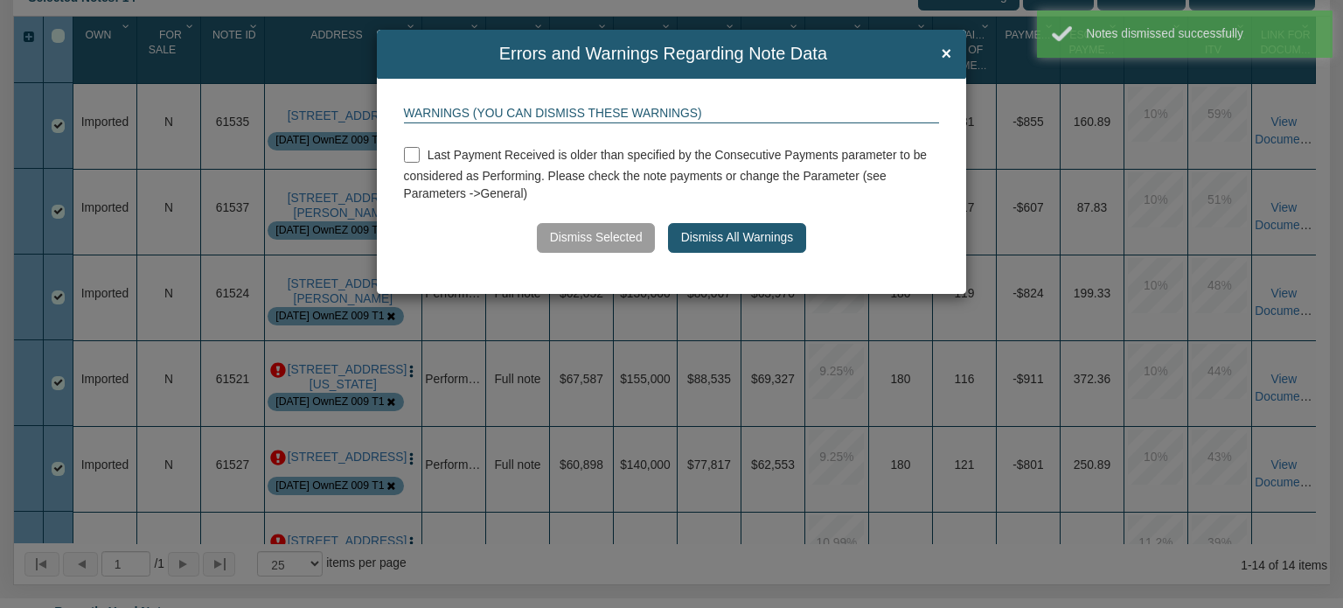
click at [756, 245] on button "Dismiss All Warnings" at bounding box center [736, 238] width 137 height 30
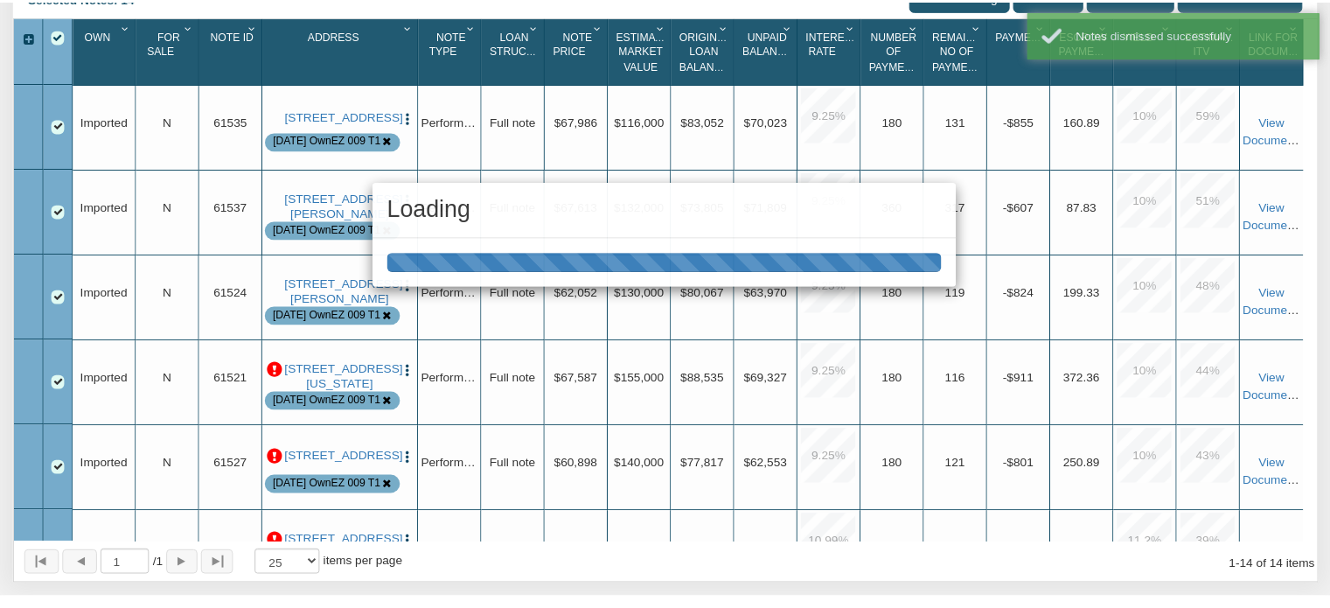
scroll to position [808, 0]
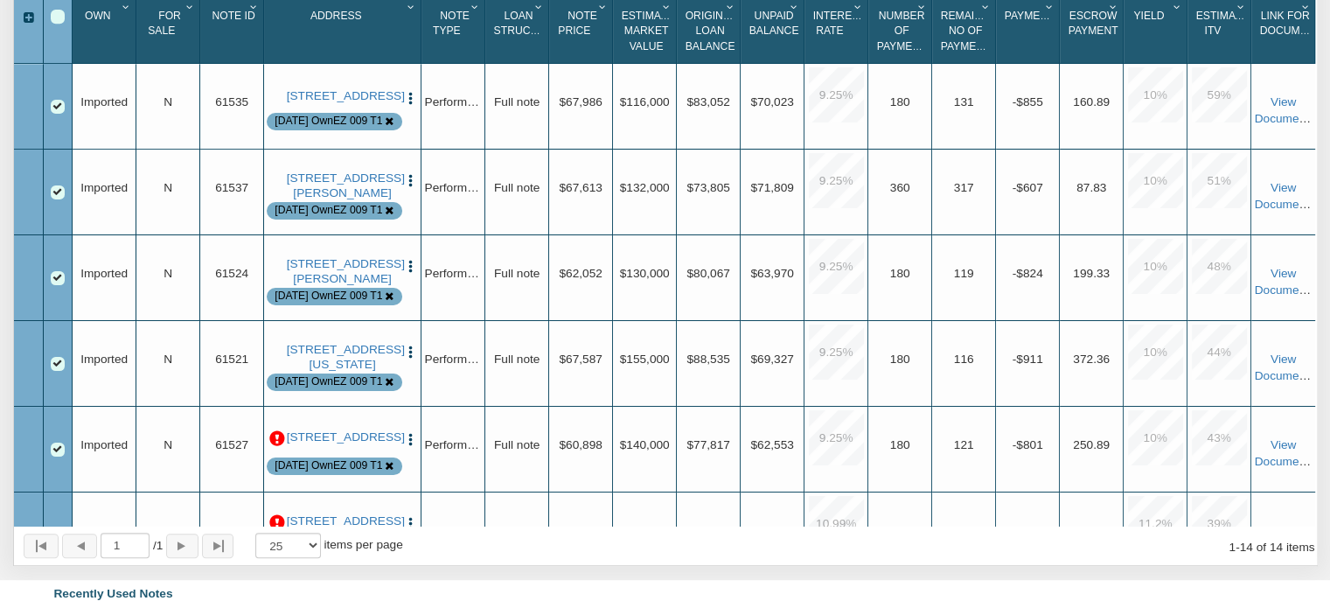
click at [279, 447] on p at bounding box center [277, 439] width 16 height 16
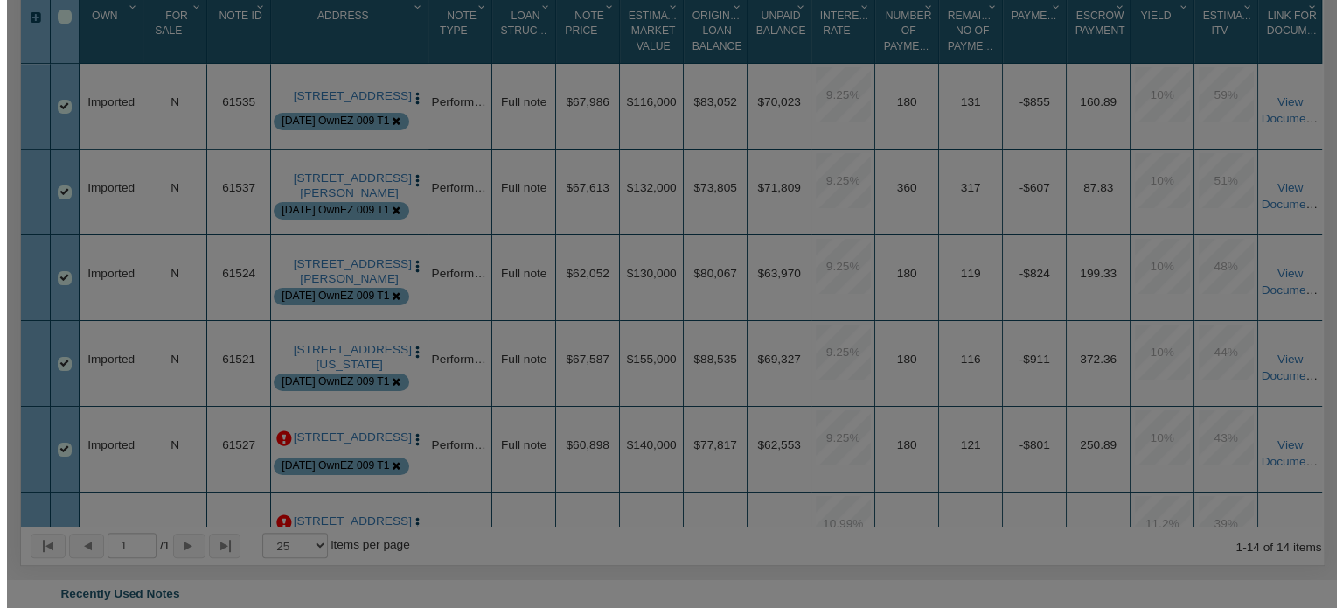
scroll to position [809, 0]
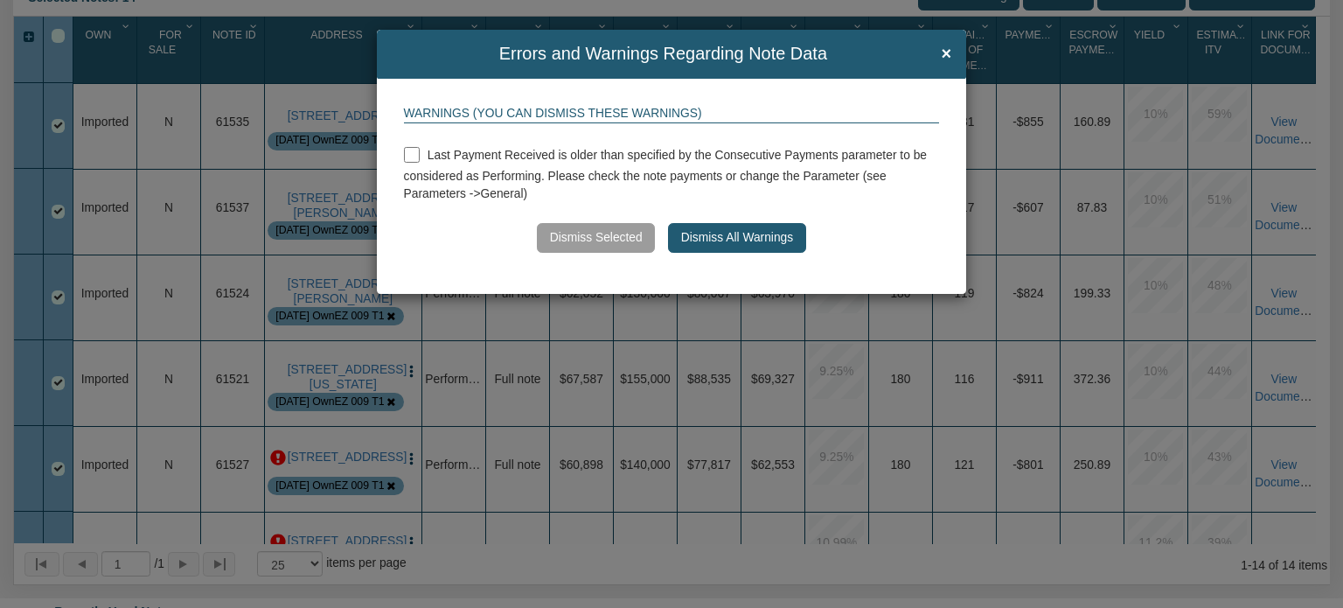
click at [720, 247] on button "Dismiss All Warnings" at bounding box center [736, 238] width 137 height 30
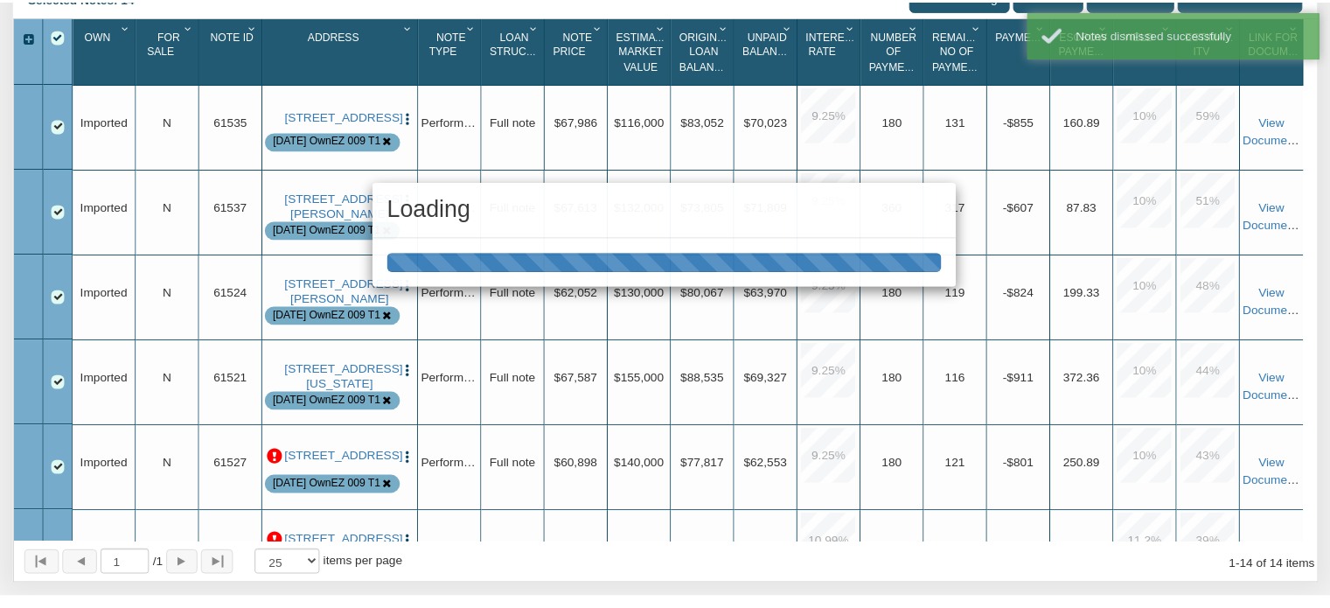
scroll to position [808, 0]
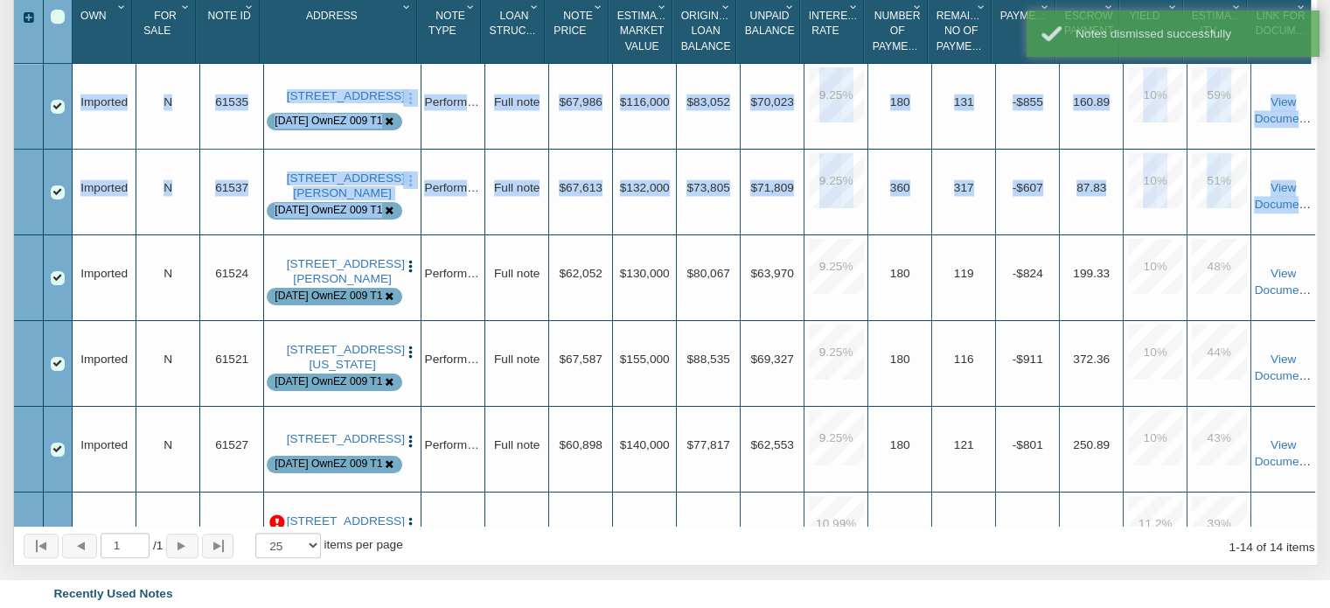
drag, startPoint x: 1307, startPoint y: 146, endPoint x: 1314, endPoint y: 282, distance: 136.6
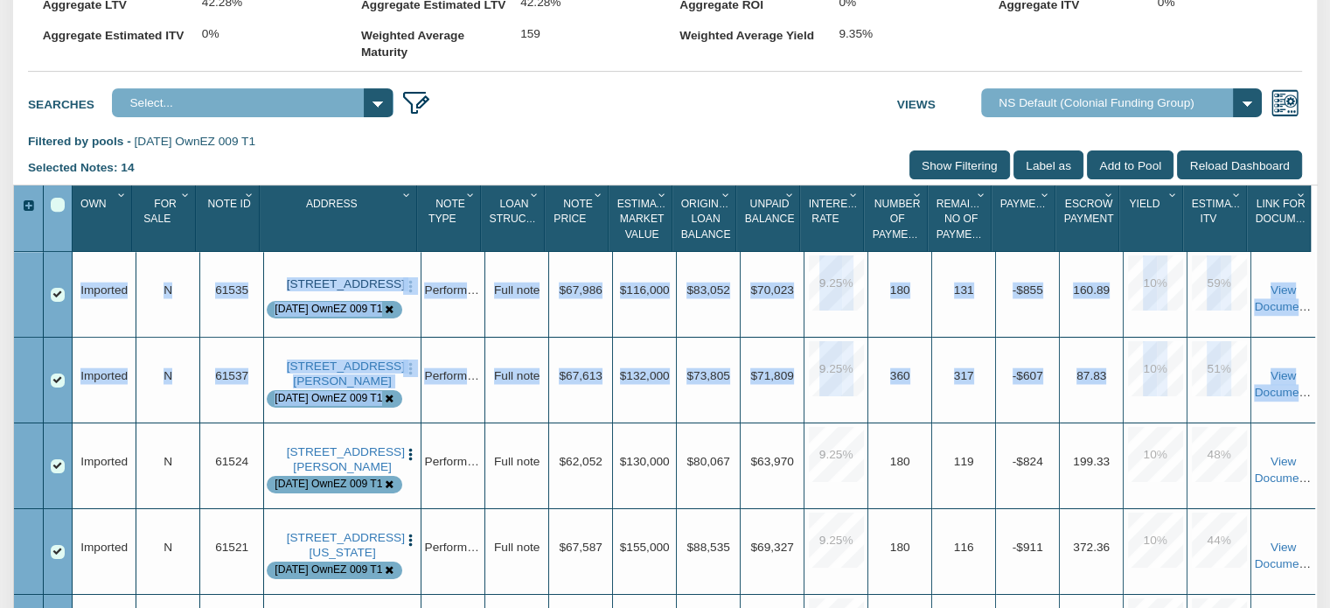
click at [357, 291] on link "[STREET_ADDRESS]" at bounding box center [343, 284] width 112 height 14
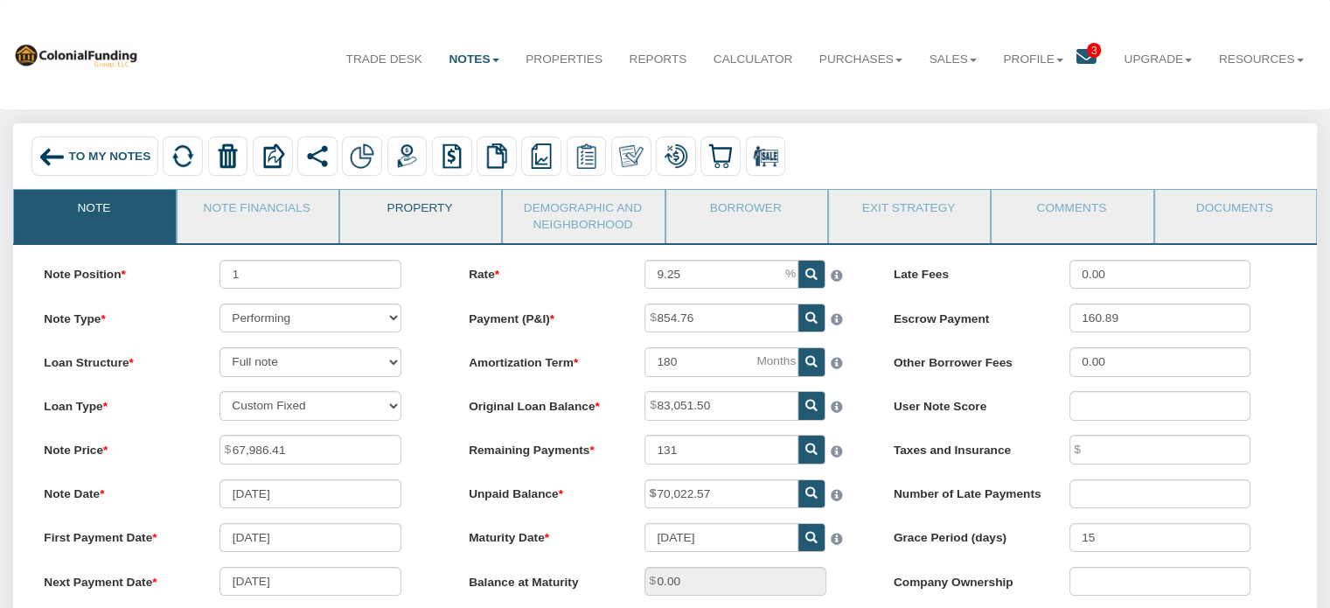
click at [419, 206] on link "Property" at bounding box center [419, 212] width 159 height 44
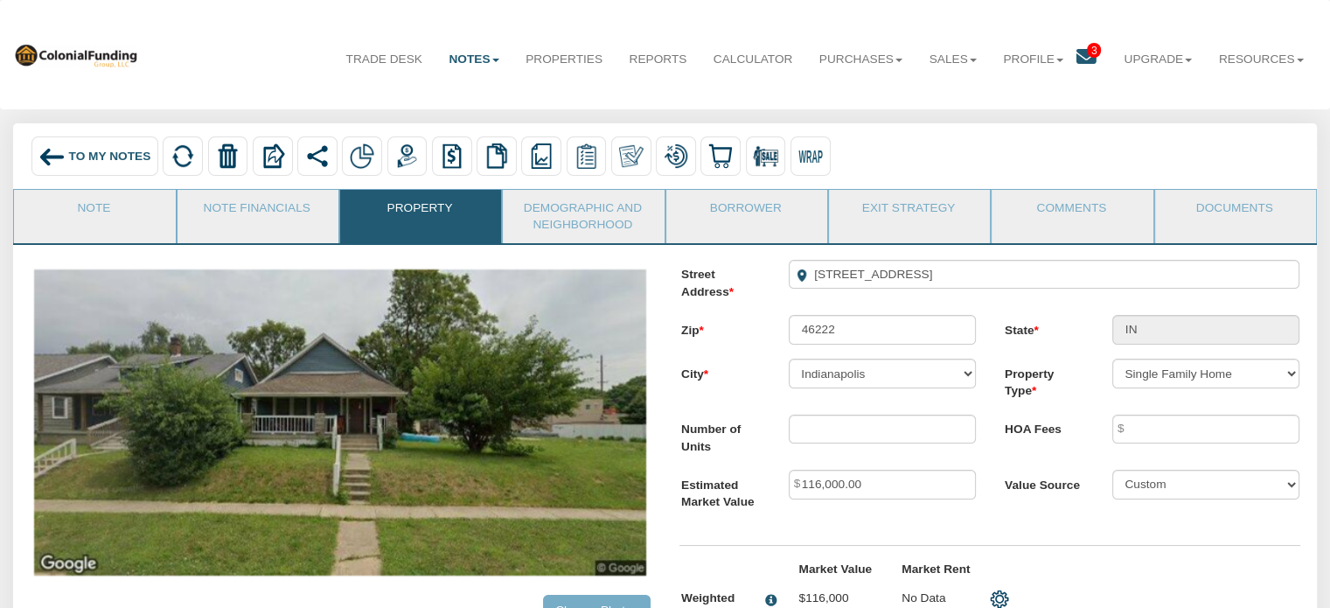
click at [55, 148] on img at bounding box center [51, 156] width 26 height 26
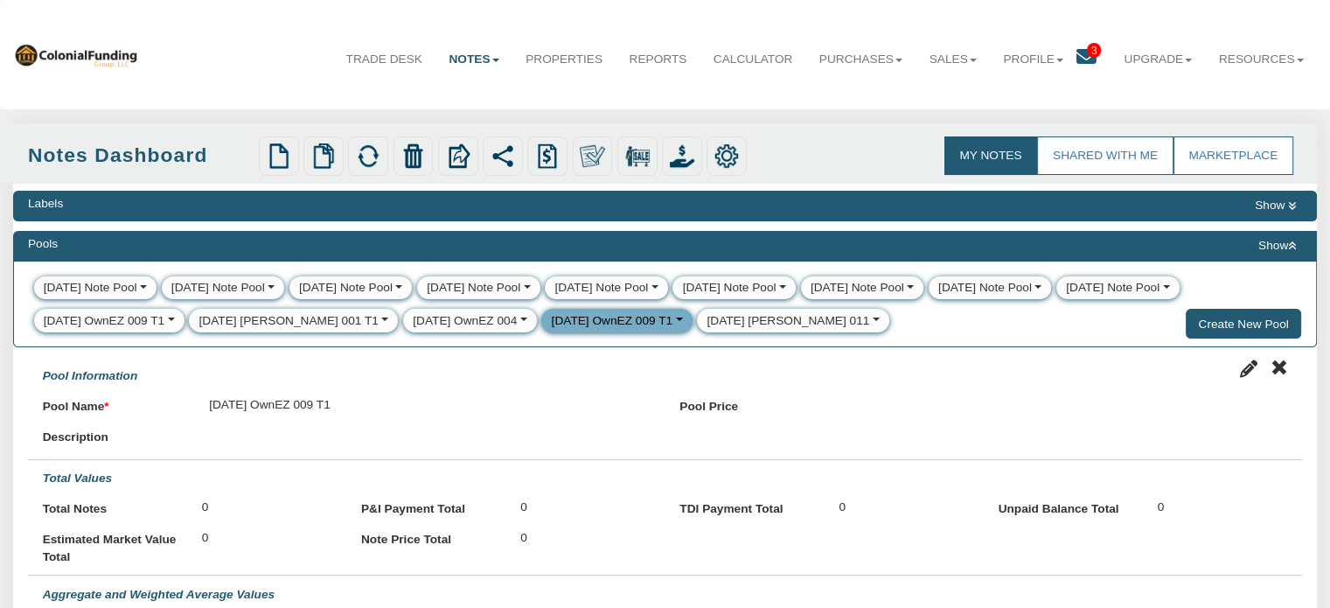
select select
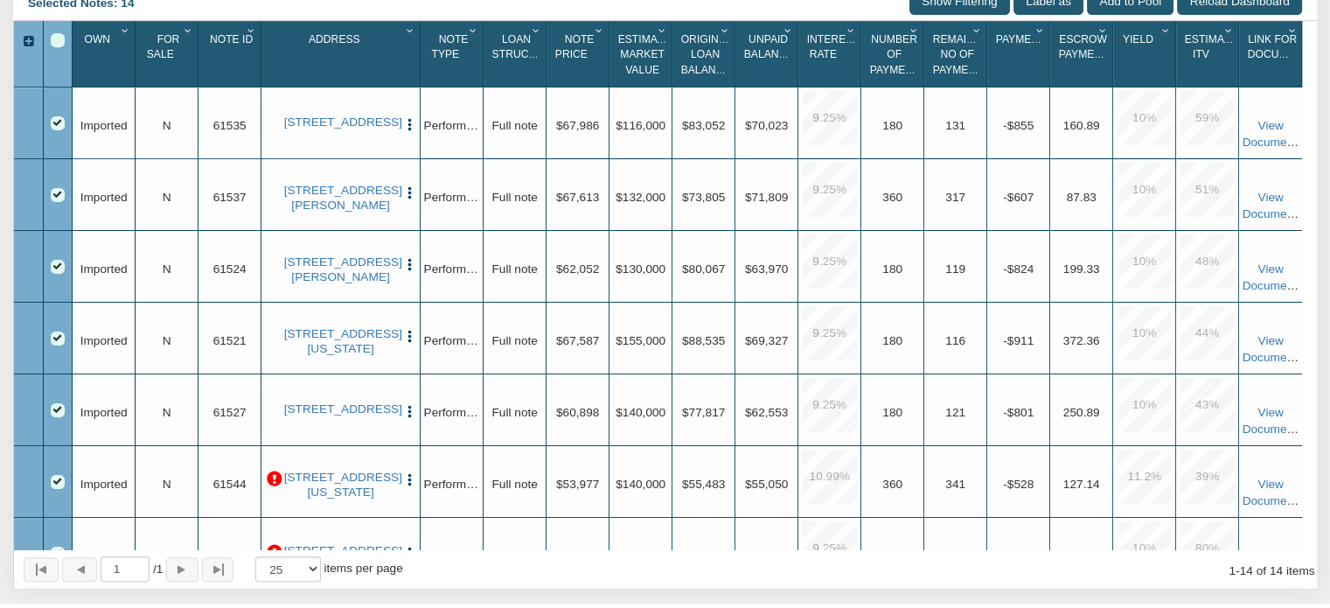
scroll to position [787, 0]
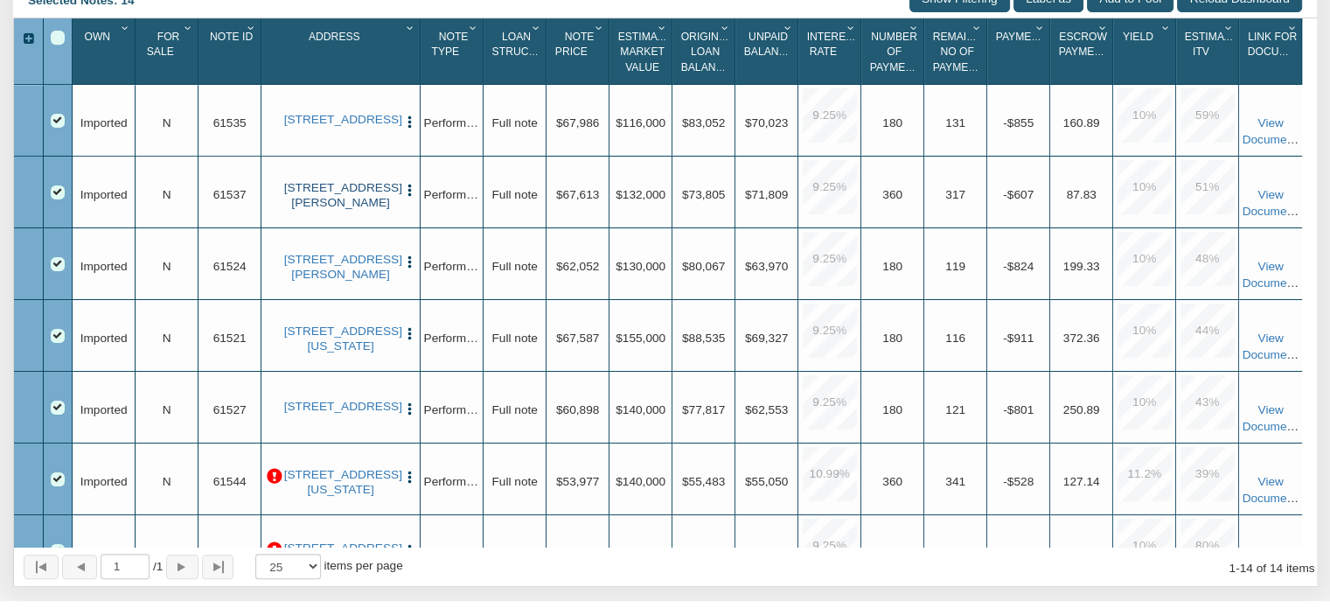
click at [334, 210] on link "[STREET_ADDRESS][PERSON_NAME]" at bounding box center [341, 195] width 114 height 29
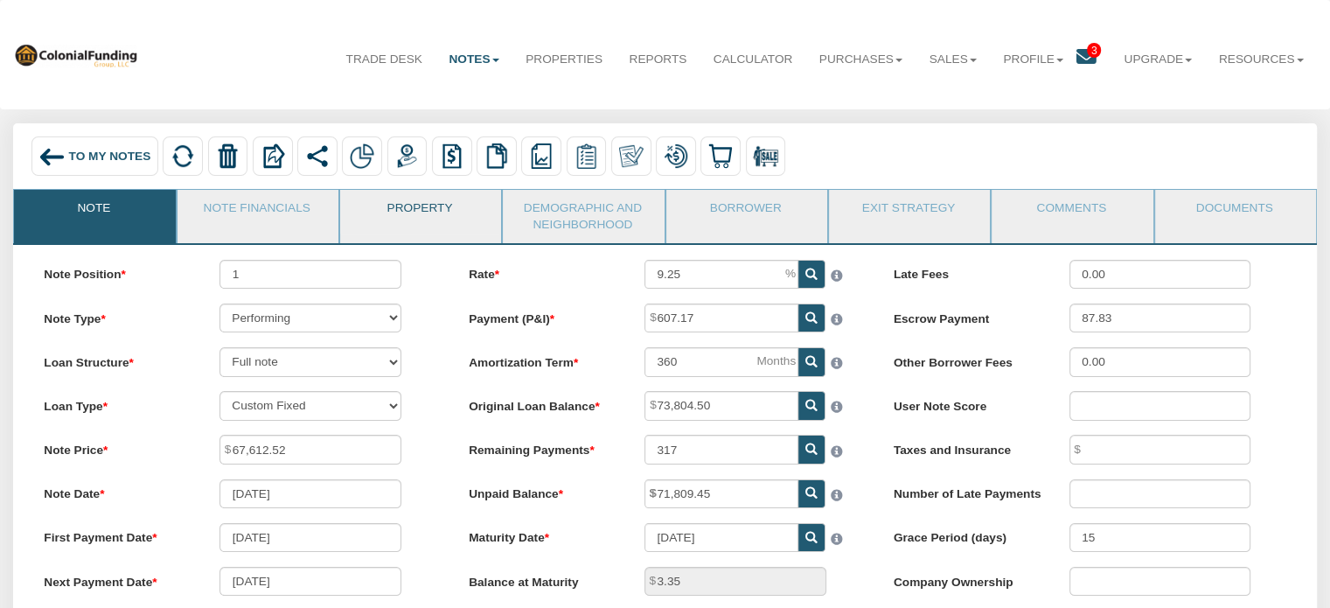
click at [400, 213] on link "Property" at bounding box center [419, 212] width 159 height 44
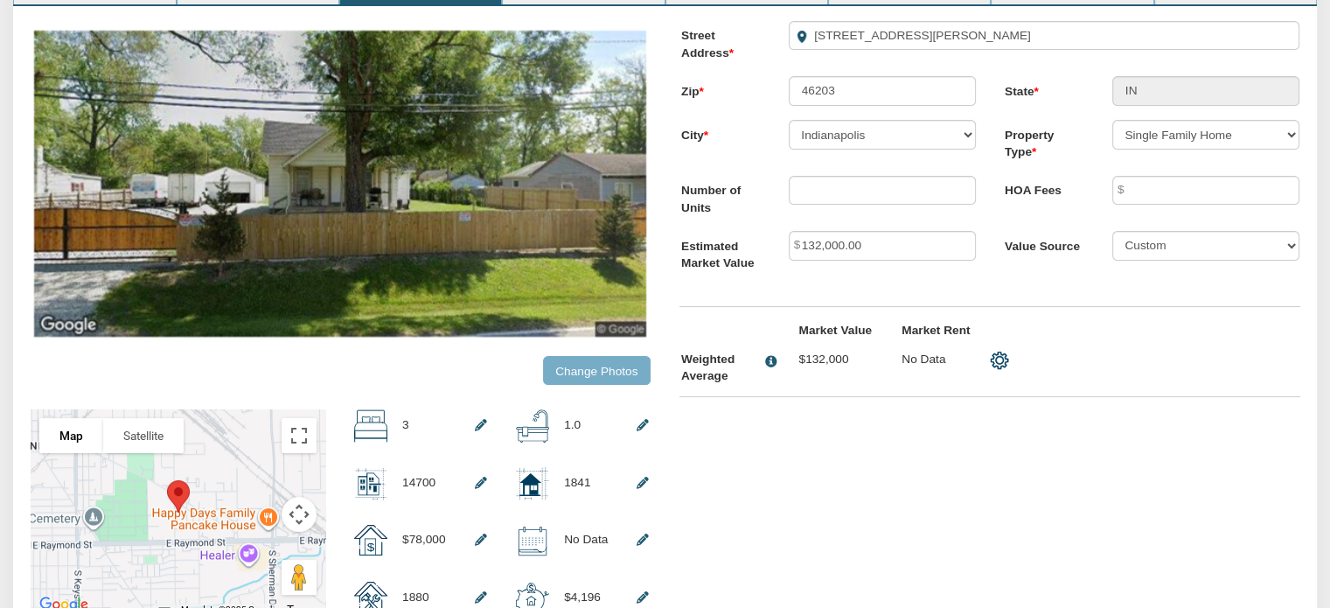
scroll to position [17, 0]
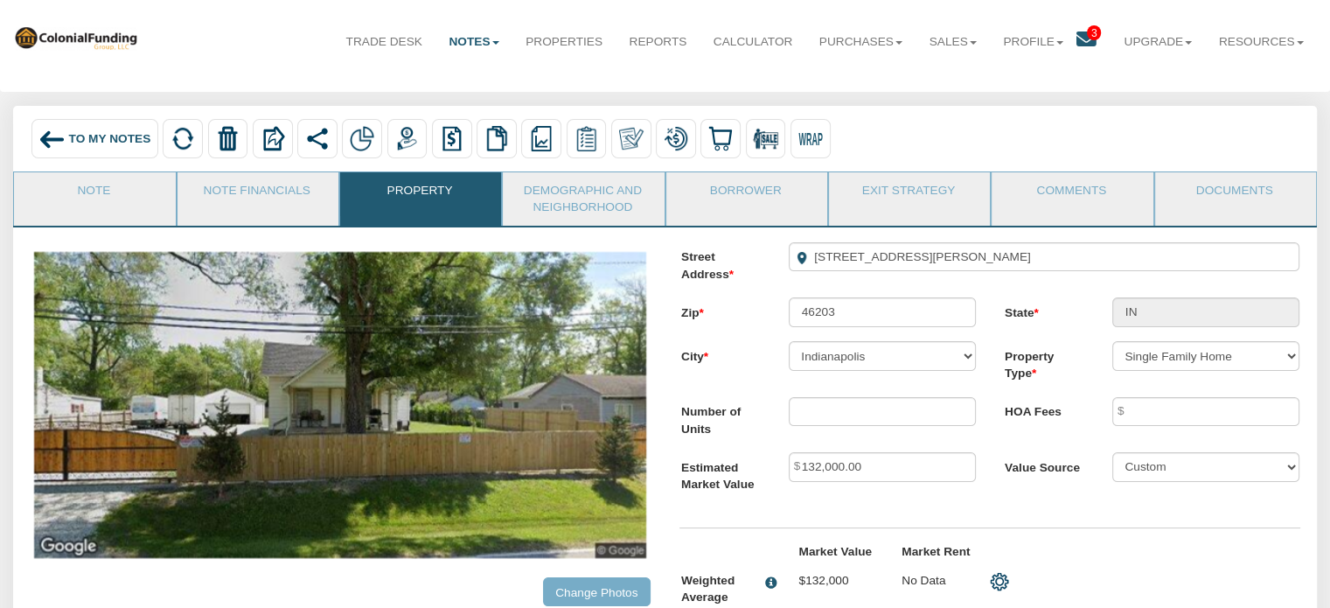
click at [100, 137] on span "To My Notes" at bounding box center [110, 138] width 82 height 13
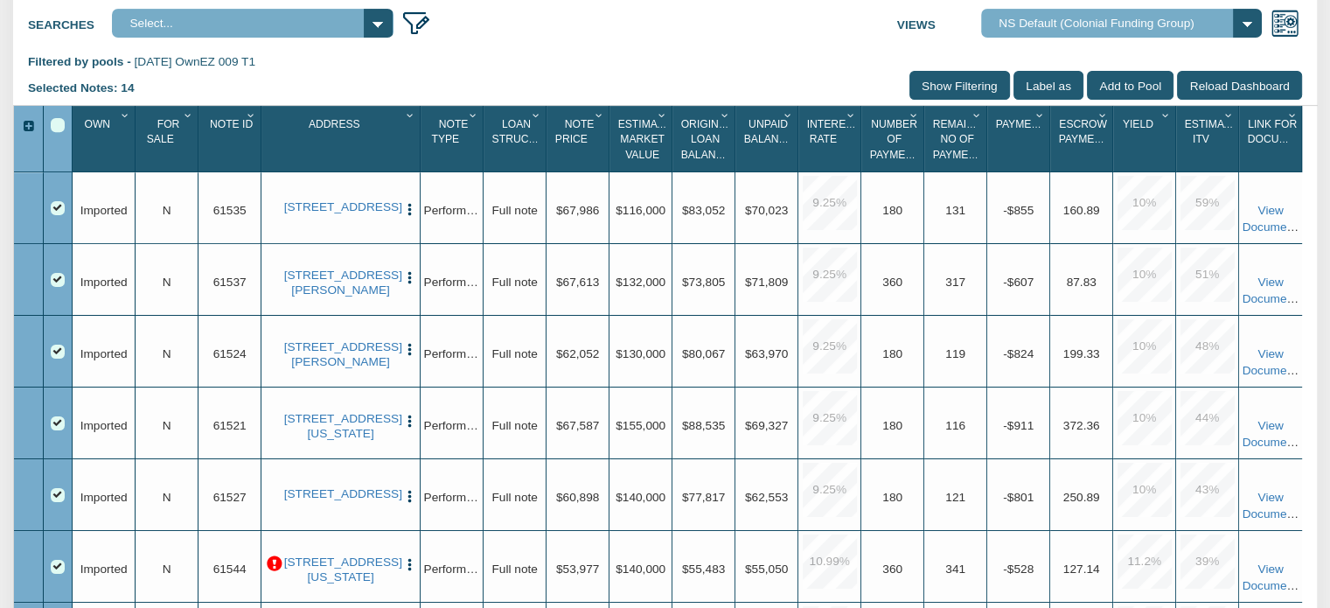
scroll to position [708, 0]
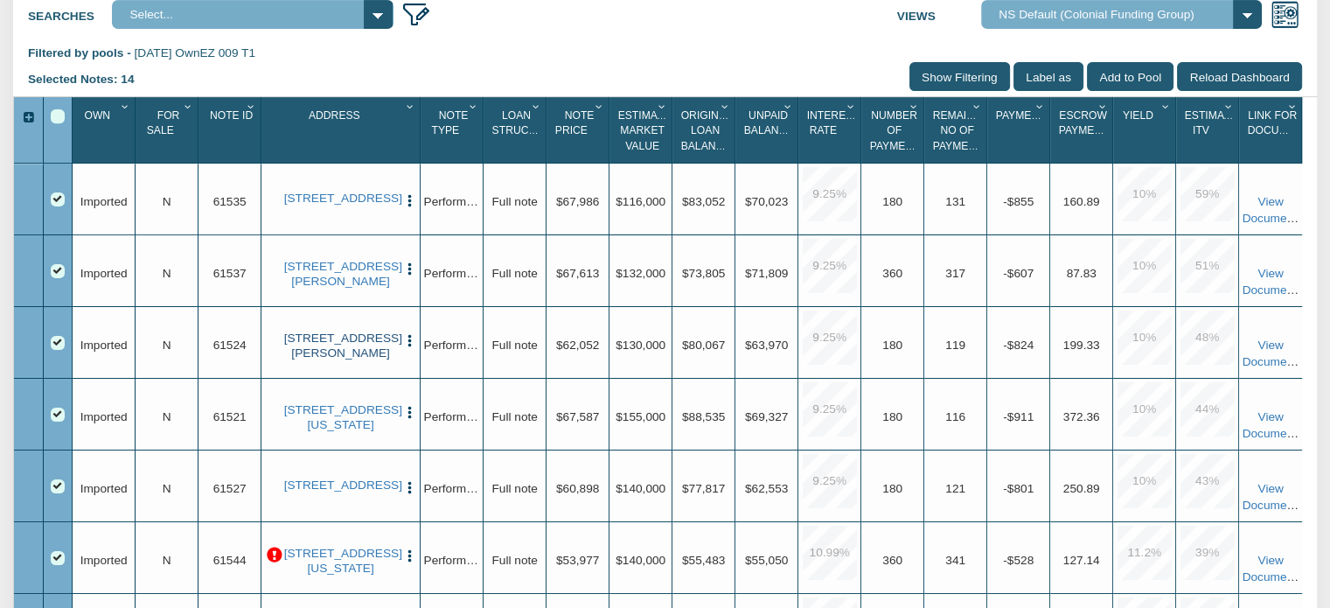
click at [308, 354] on link "[STREET_ADDRESS][PERSON_NAME]" at bounding box center [341, 345] width 114 height 29
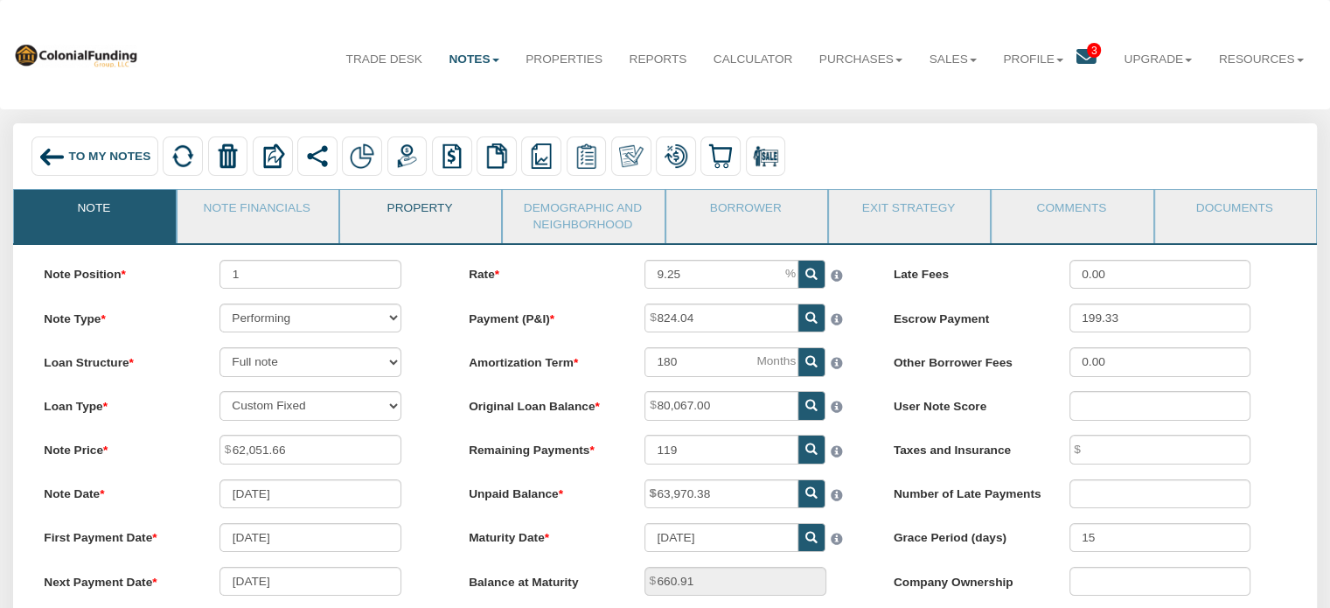
click at [407, 216] on link "Property" at bounding box center [419, 212] width 159 height 44
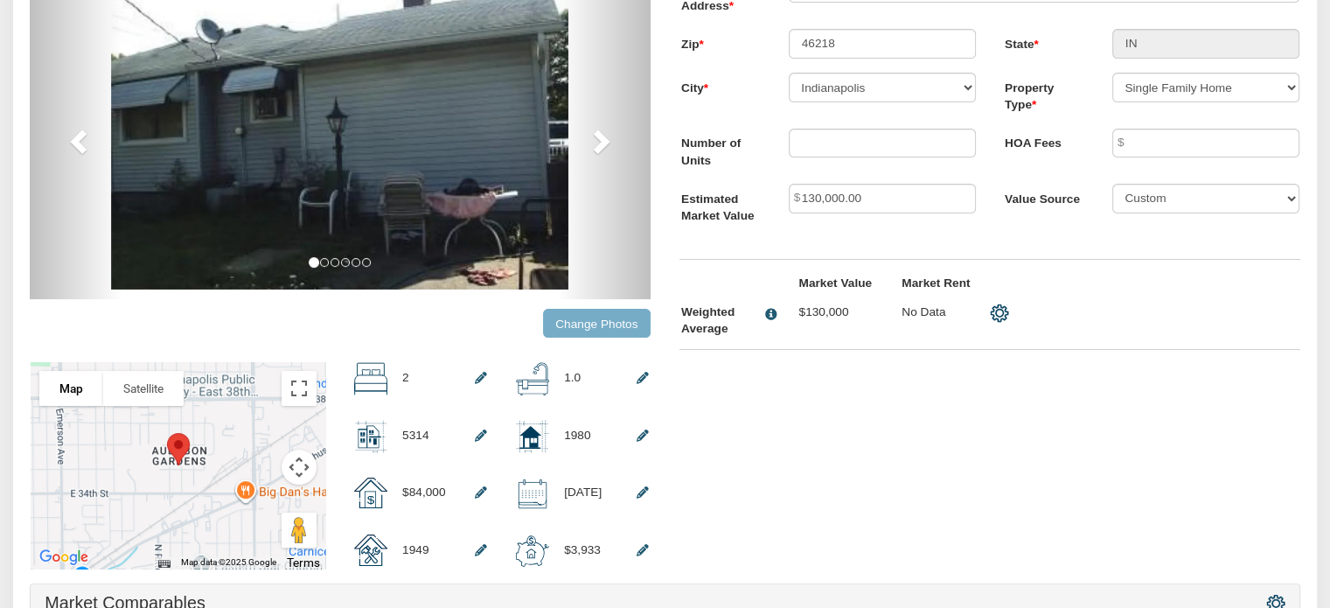
scroll to position [301, 0]
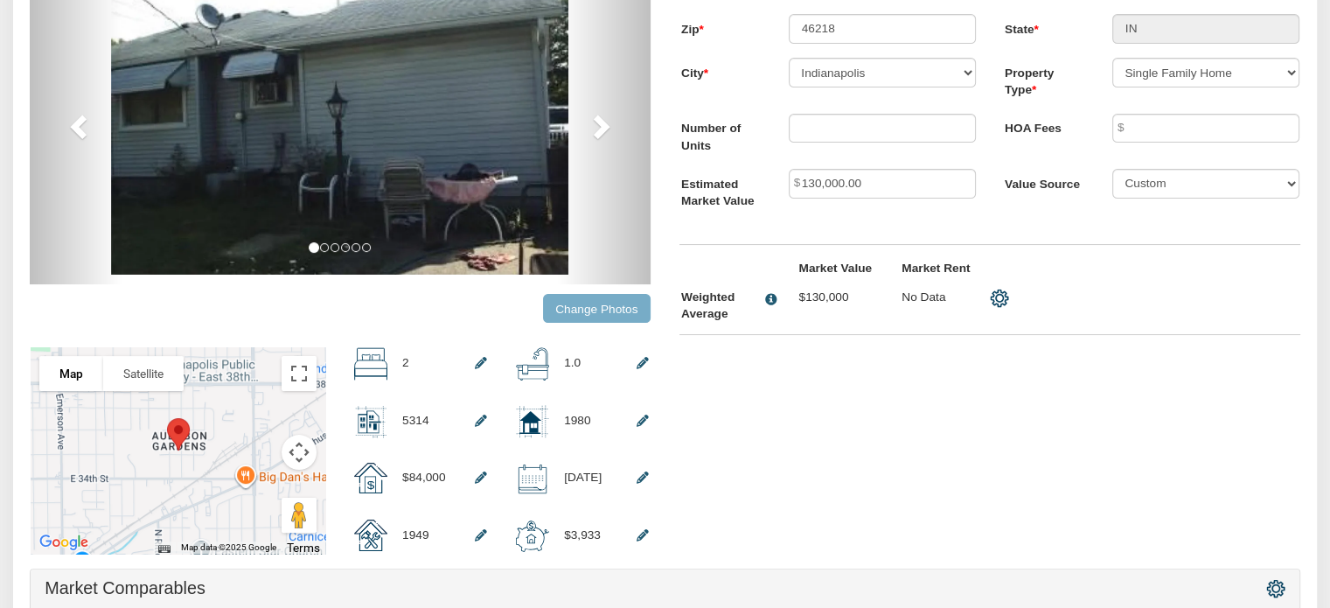
click at [600, 314] on input "Change Photos" at bounding box center [597, 308] width 108 height 29
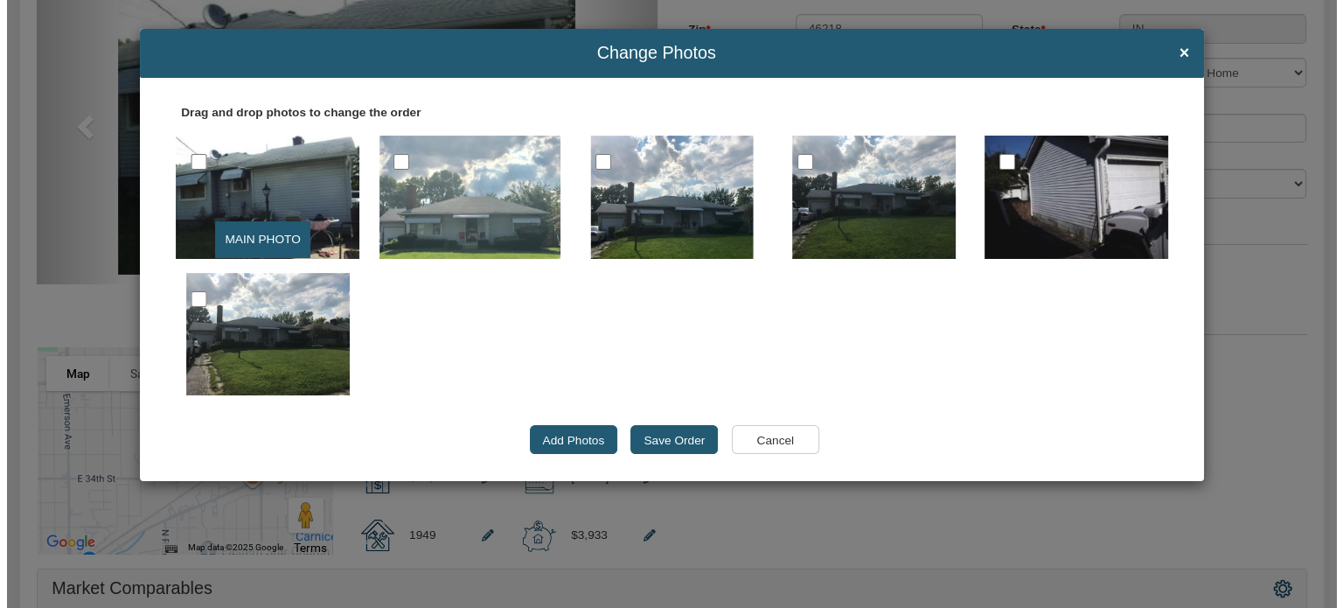
scroll to position [302, 0]
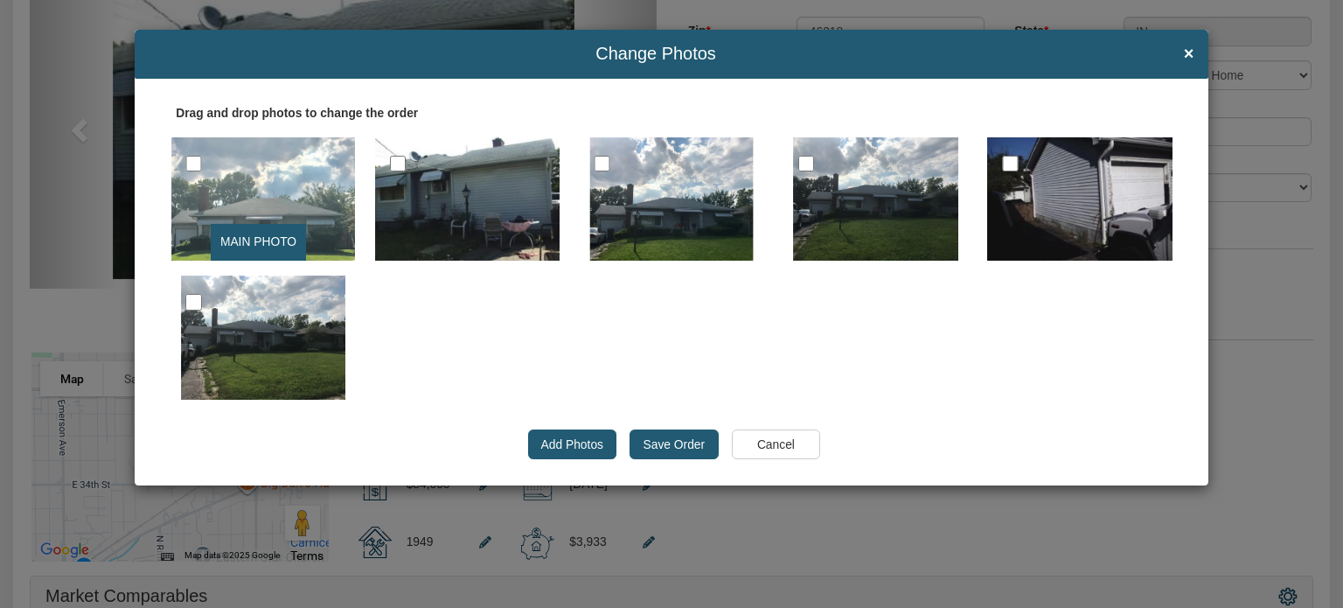
click at [676, 443] on input "Save Order" at bounding box center [674, 444] width 88 height 30
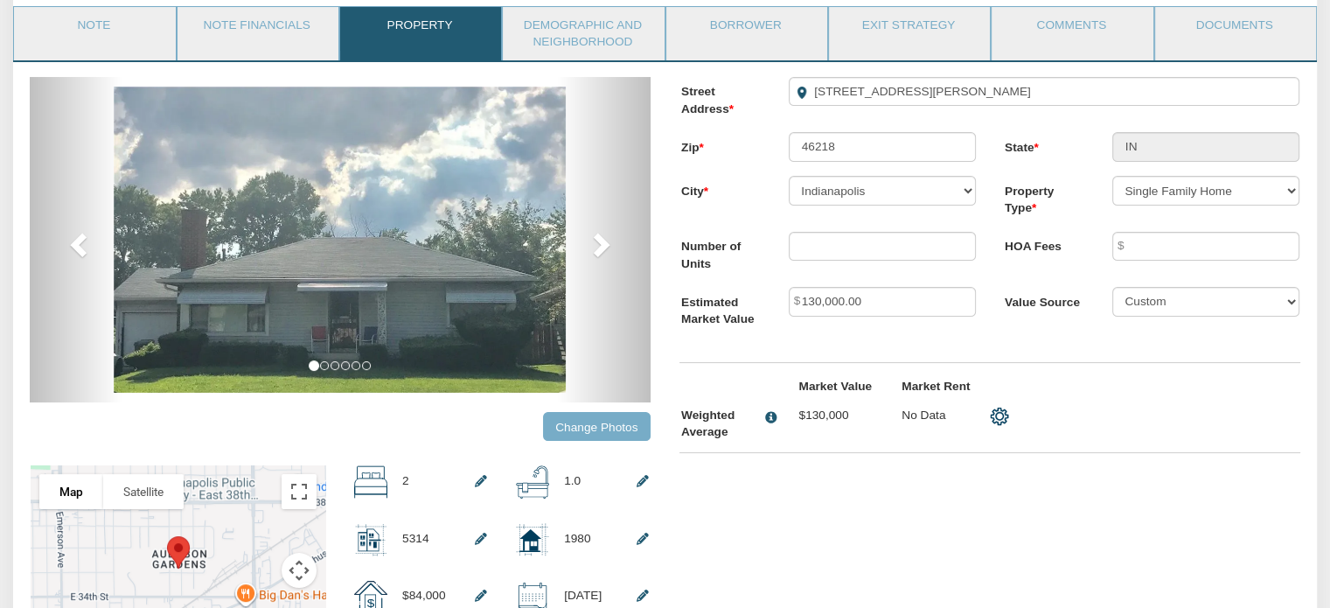
scroll to position [0, 0]
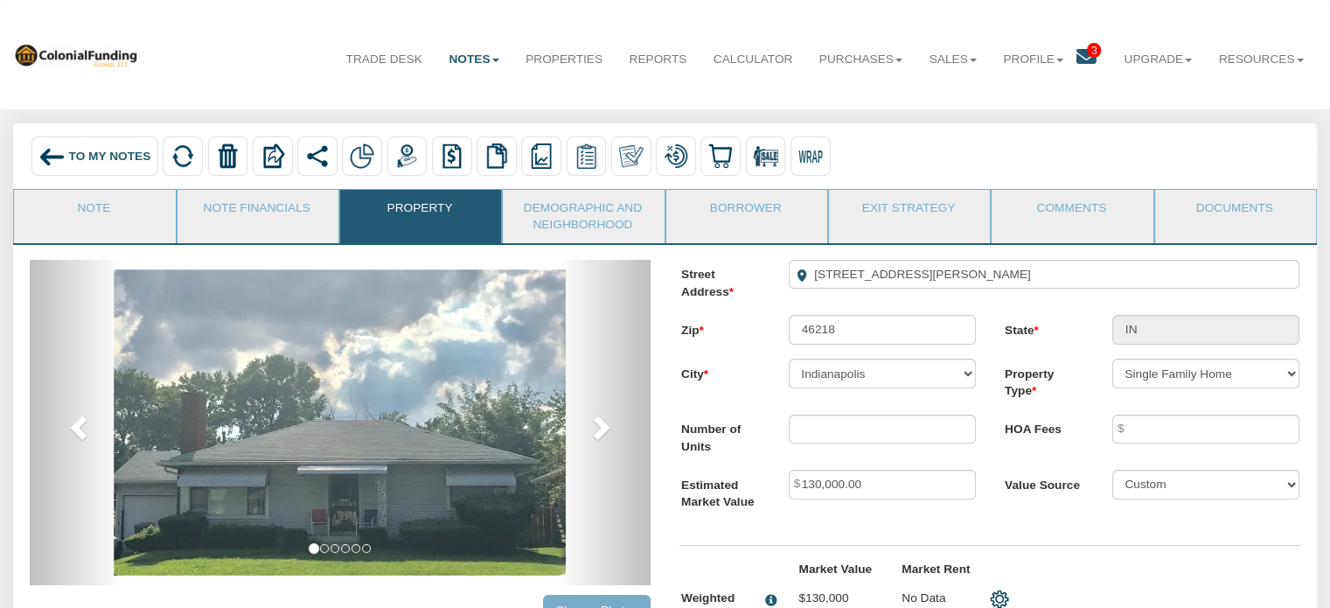
click at [95, 155] on span "To My Notes" at bounding box center [110, 156] width 82 height 13
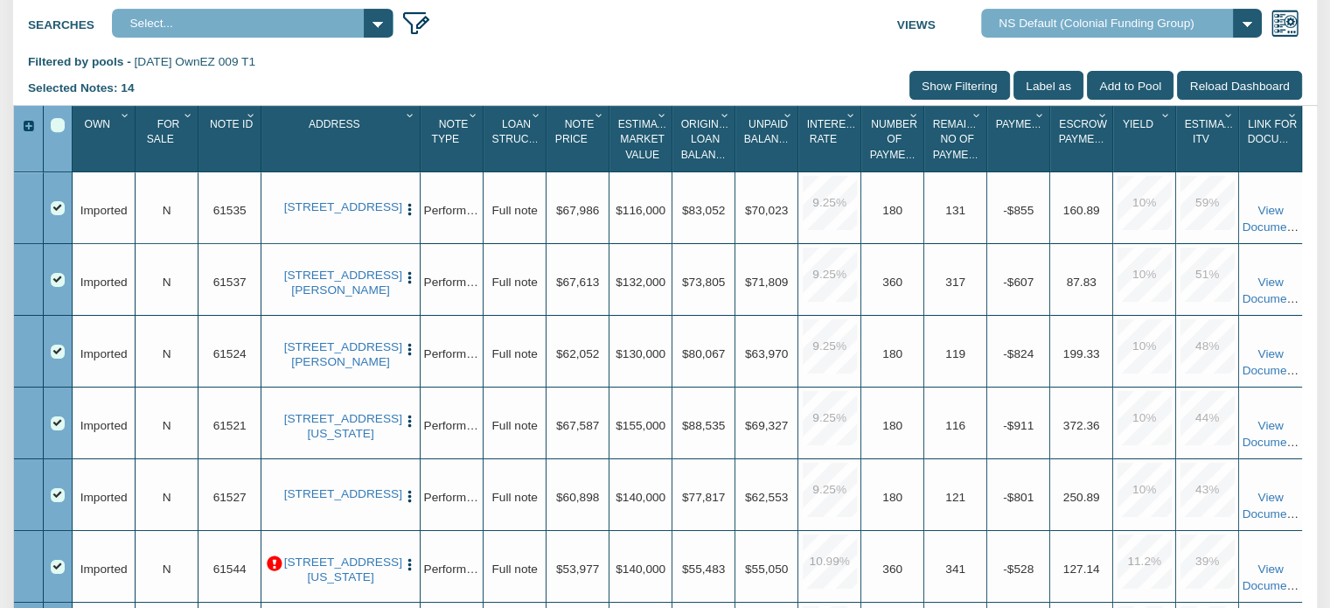
scroll to position [707, 0]
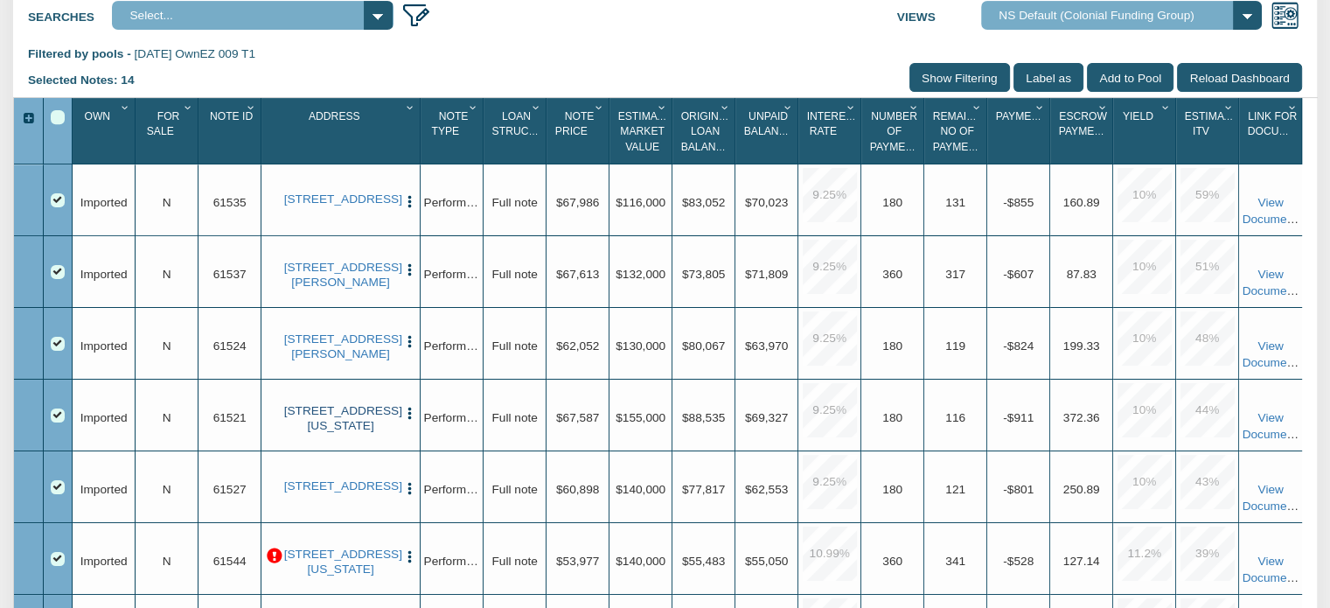
click at [338, 433] on link "[STREET_ADDRESS][US_STATE]" at bounding box center [341, 418] width 114 height 29
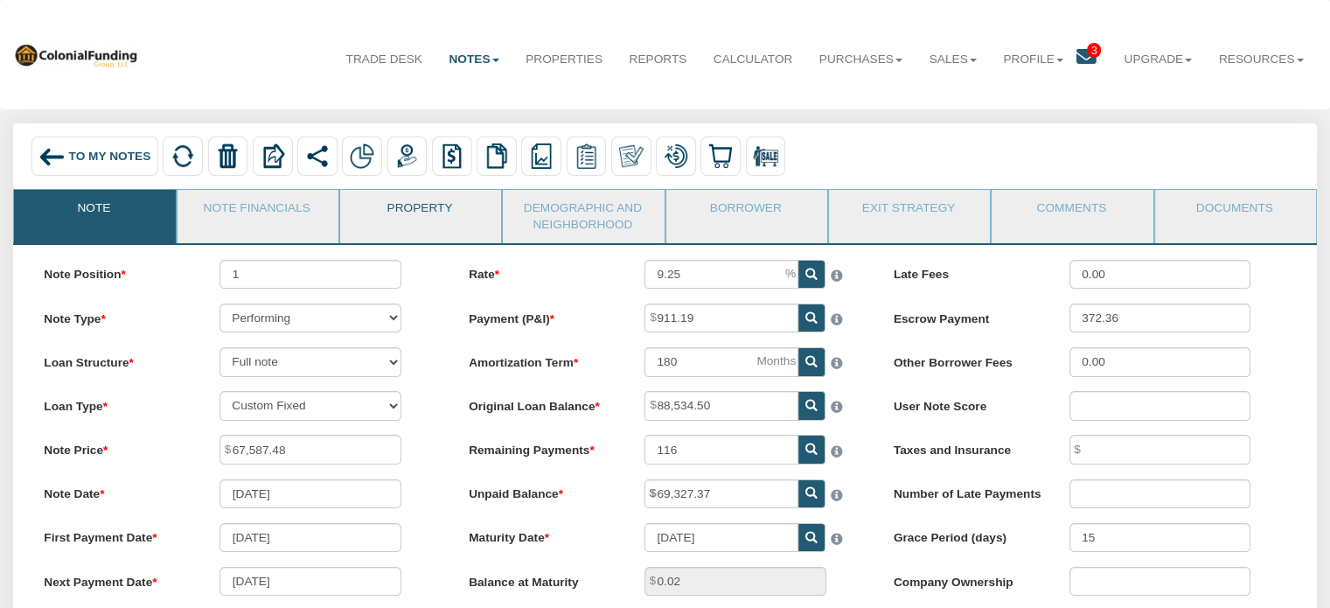
click at [429, 207] on link "Property" at bounding box center [419, 212] width 159 height 44
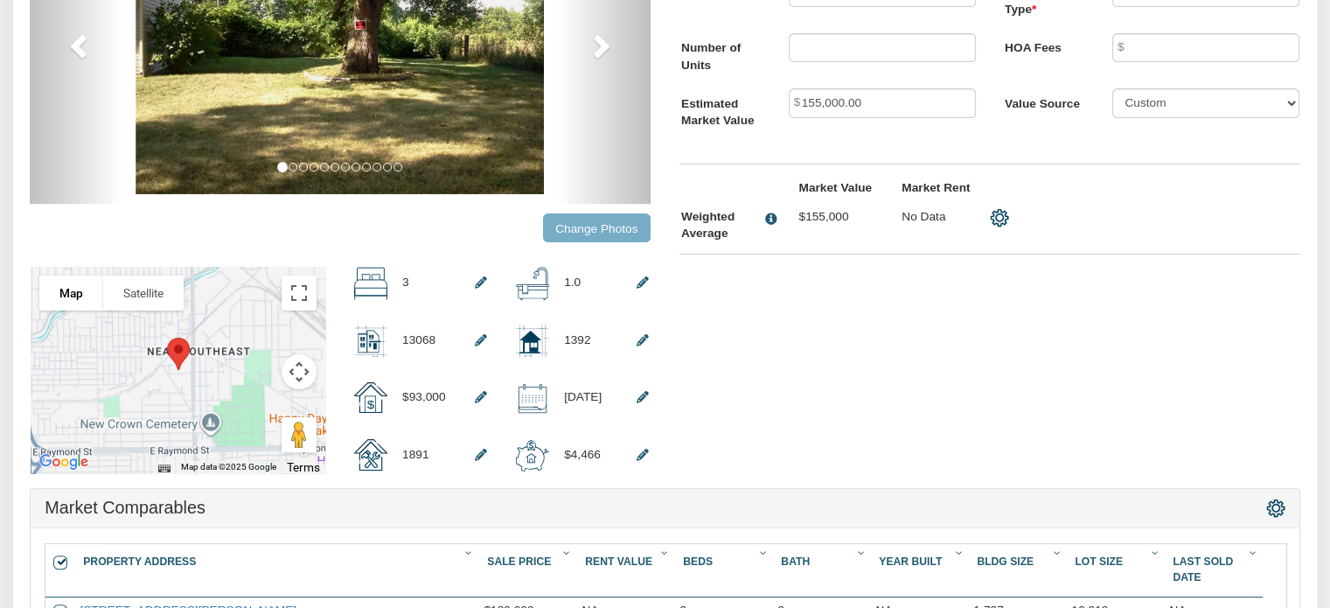
scroll to position [387, 0]
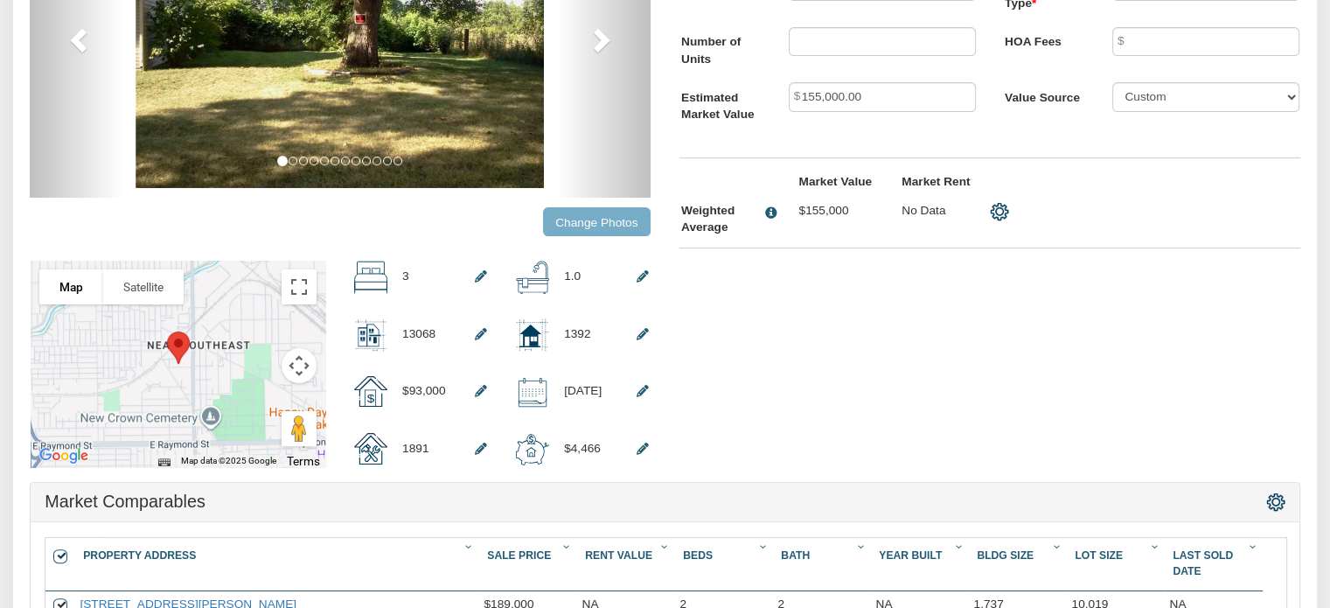
click at [590, 229] on input "Change Photos" at bounding box center [597, 221] width 108 height 29
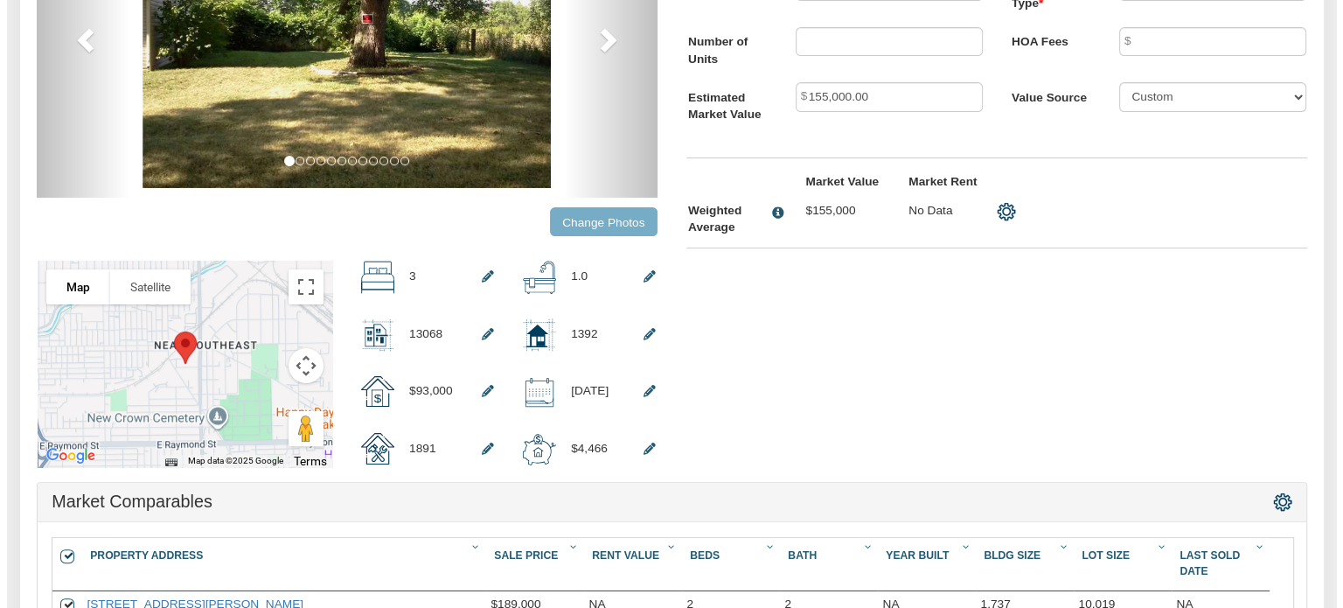
scroll to position [388, 0]
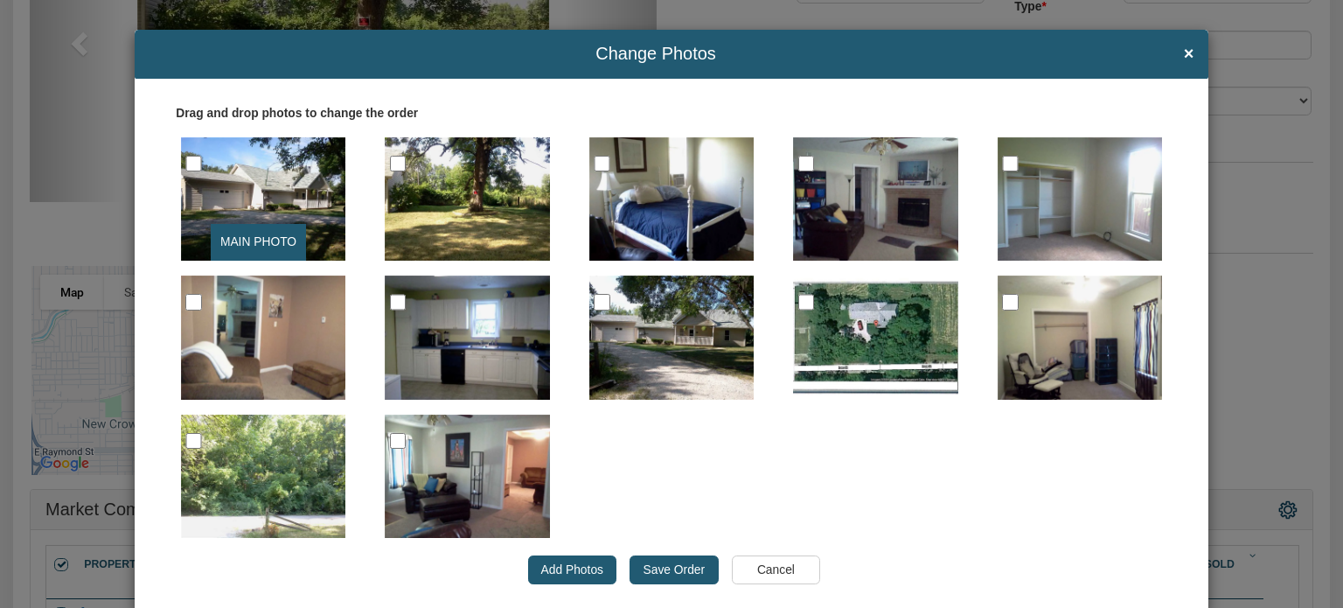
click at [661, 575] on input "Save Order" at bounding box center [674, 570] width 88 height 30
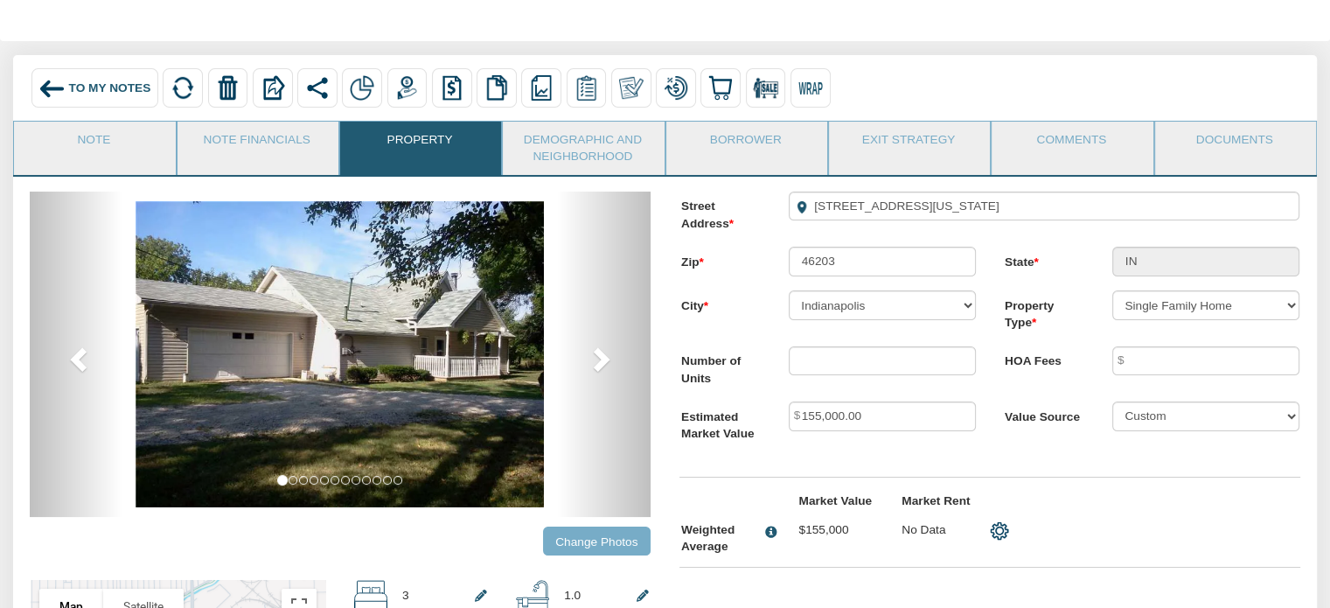
scroll to position [38, 0]
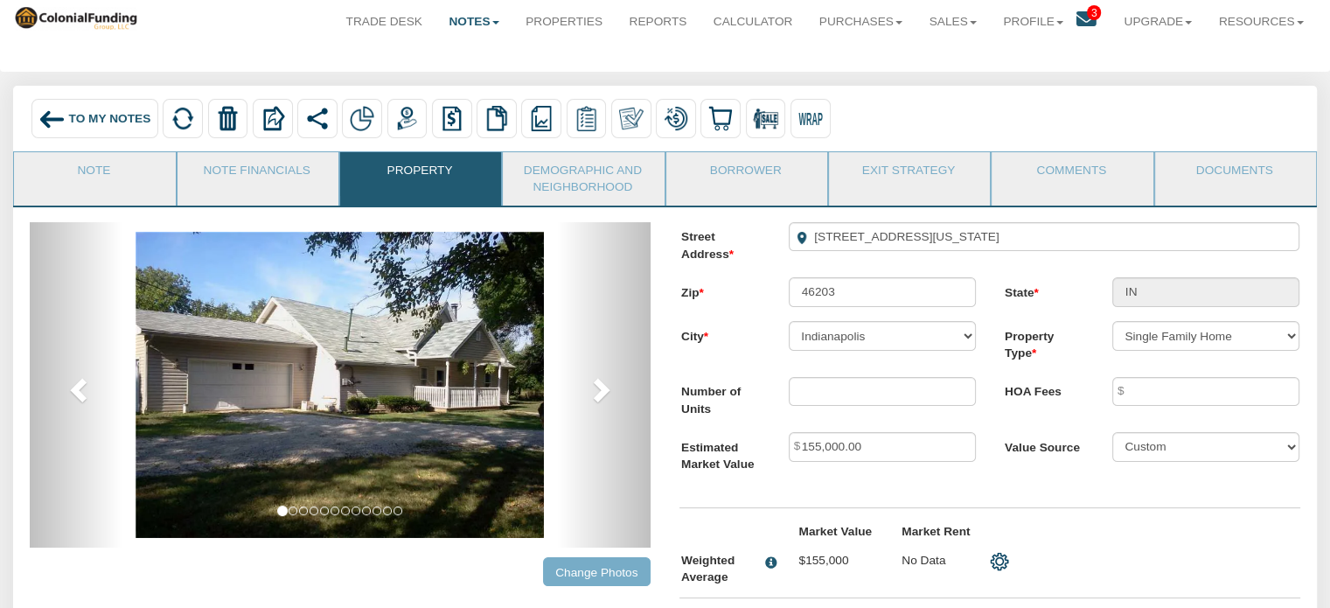
click at [94, 122] on span "To My Notes" at bounding box center [110, 118] width 82 height 13
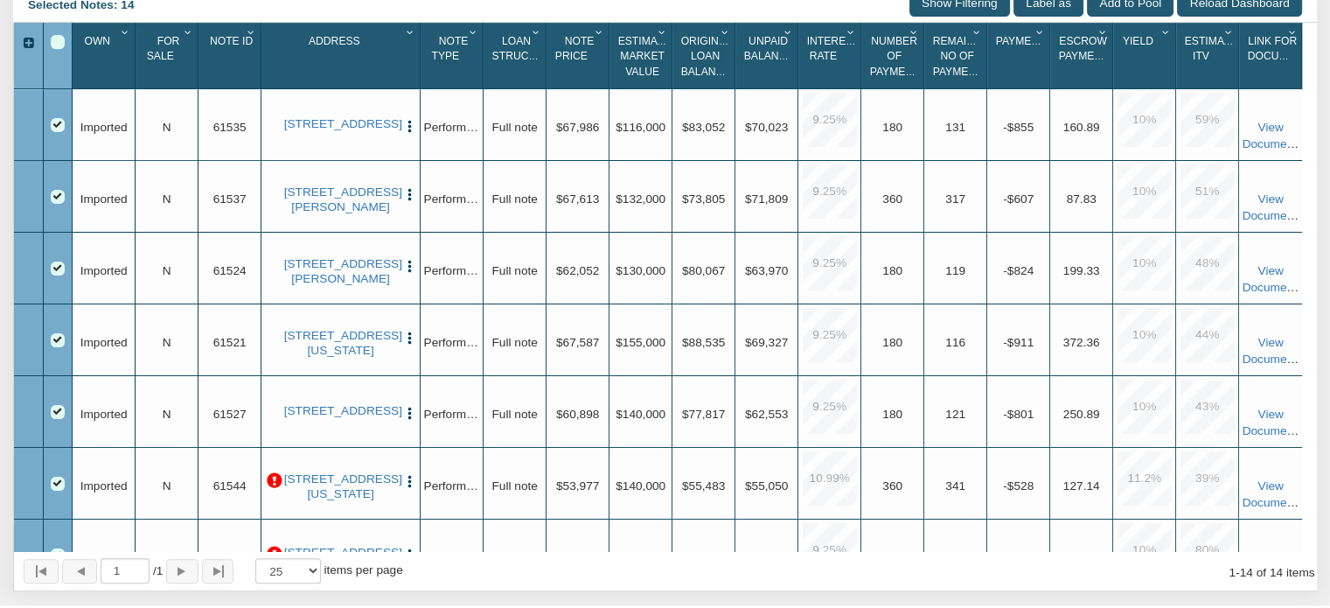
scroll to position [784, 0]
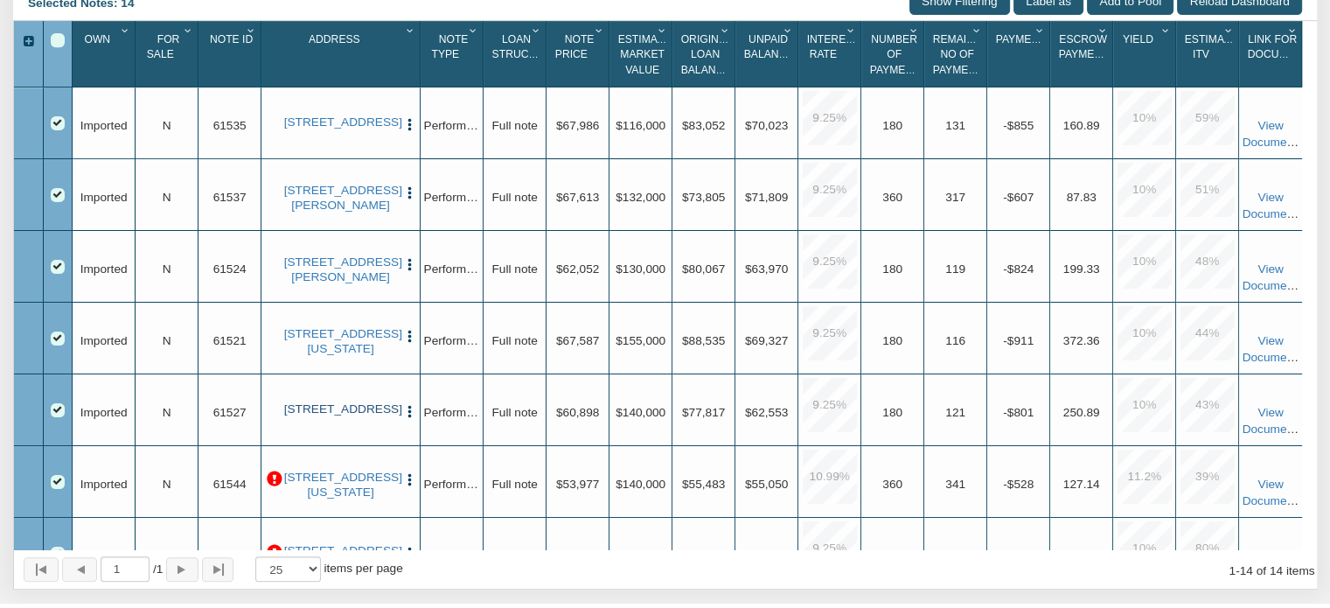
click at [346, 416] on link "[STREET_ADDRESS]" at bounding box center [341, 409] width 114 height 14
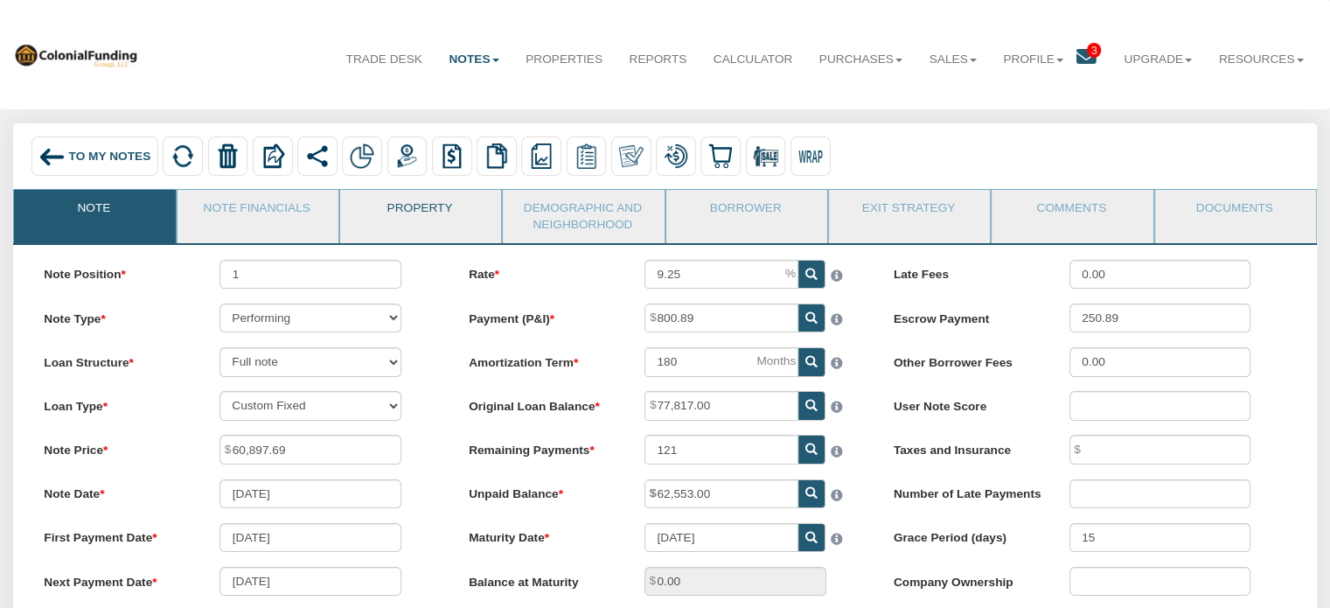
click at [406, 198] on link "Property" at bounding box center [419, 212] width 159 height 44
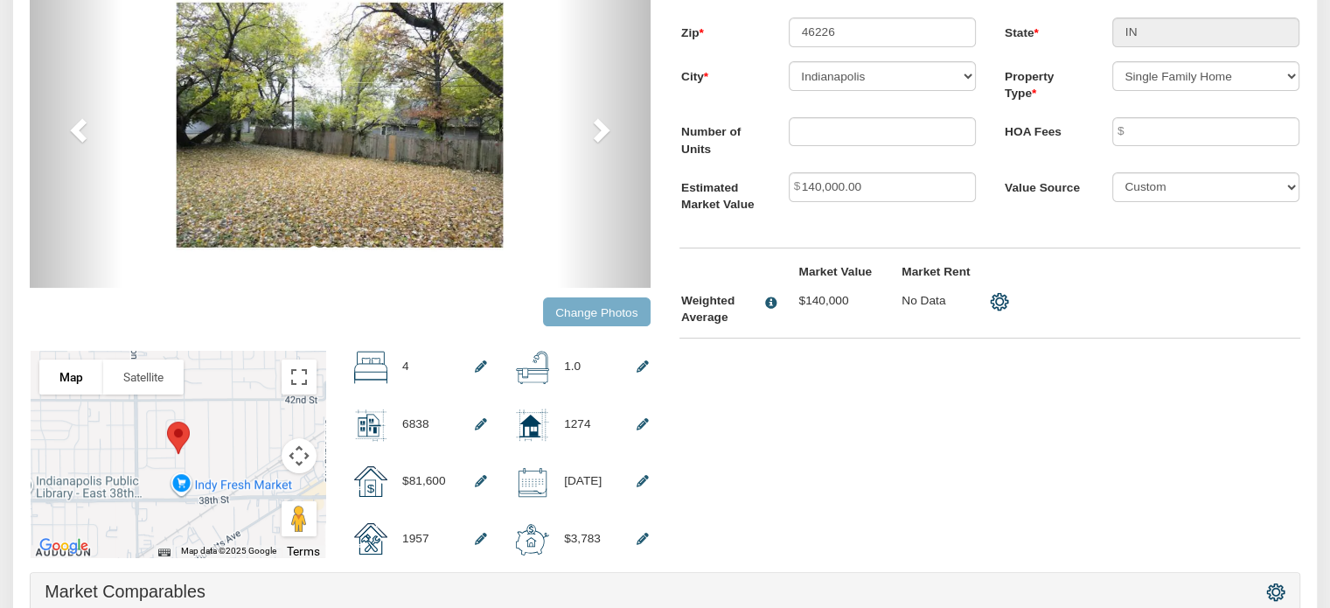
scroll to position [301, 0]
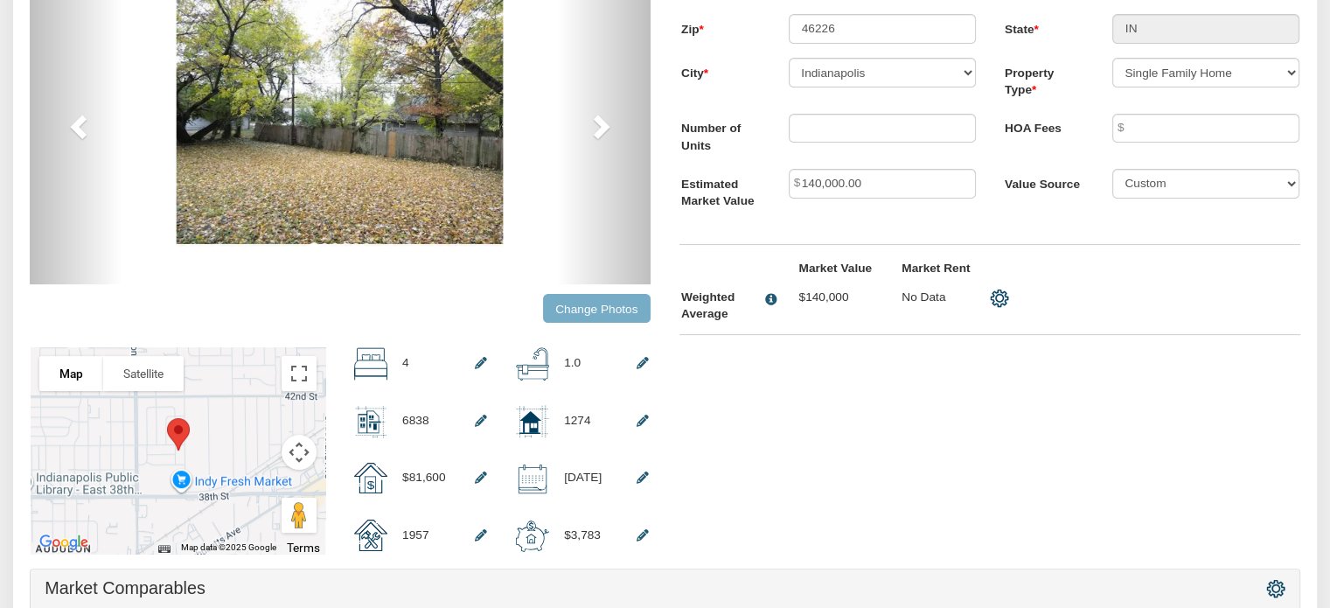
click at [571, 308] on input "Change Photos" at bounding box center [597, 308] width 108 height 29
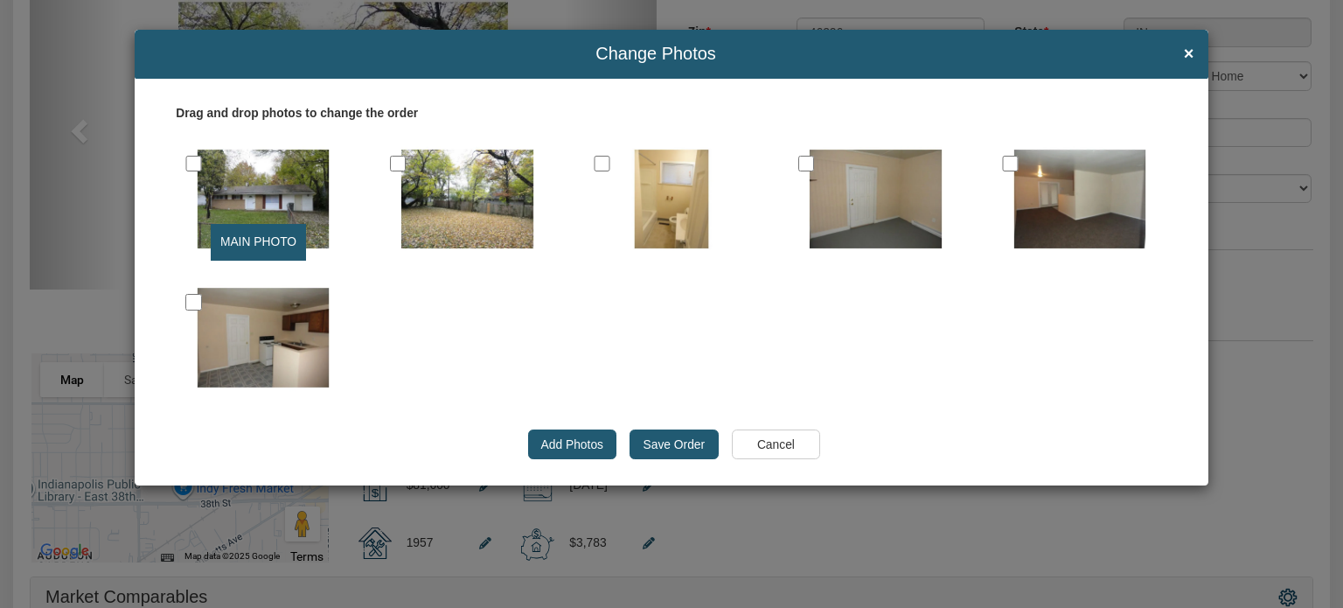
click at [679, 435] on input "Save Order" at bounding box center [674, 444] width 88 height 30
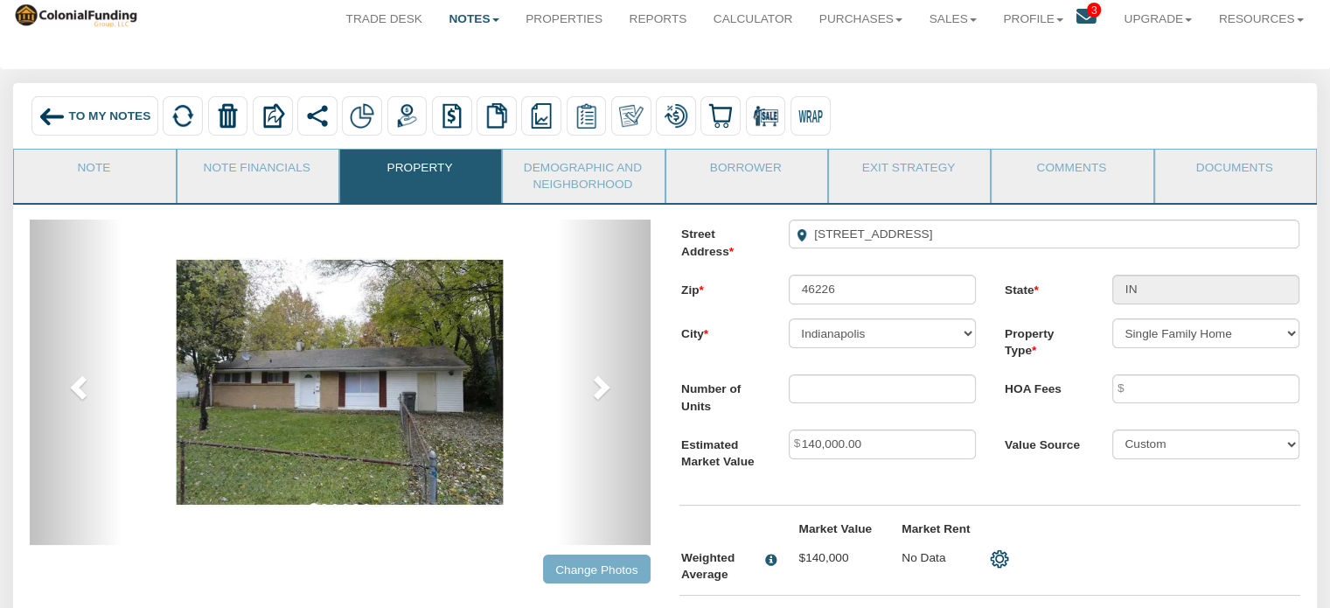
scroll to position [0, 0]
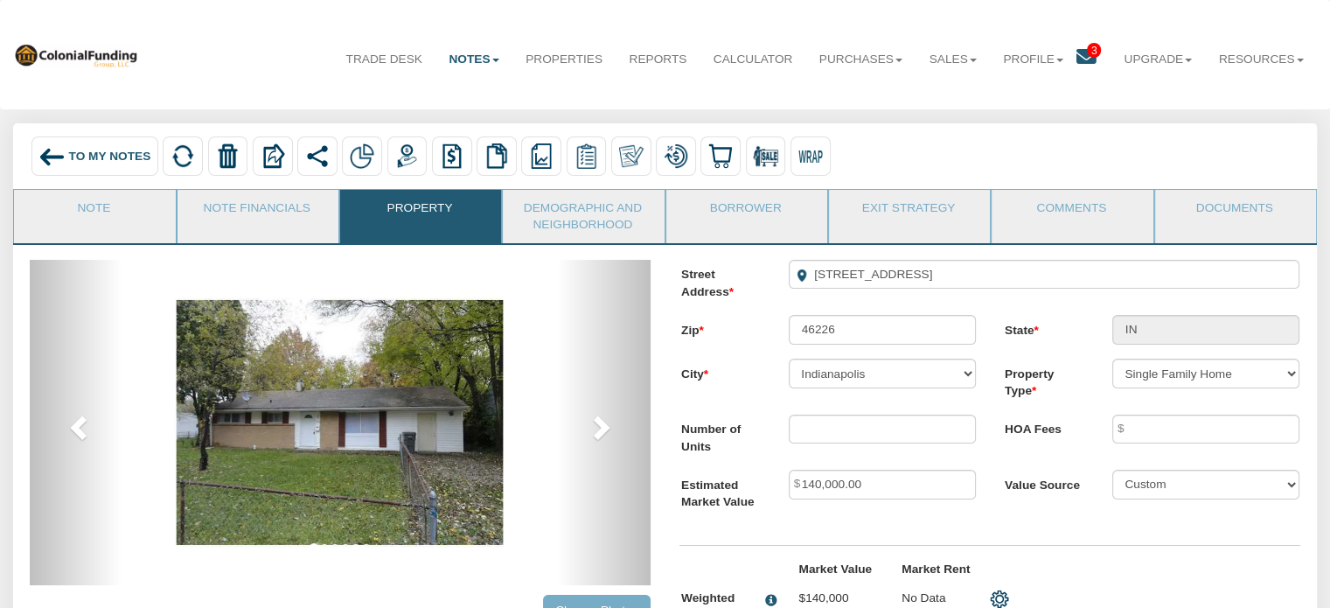
click at [69, 150] on span "To My Notes" at bounding box center [110, 156] width 82 height 13
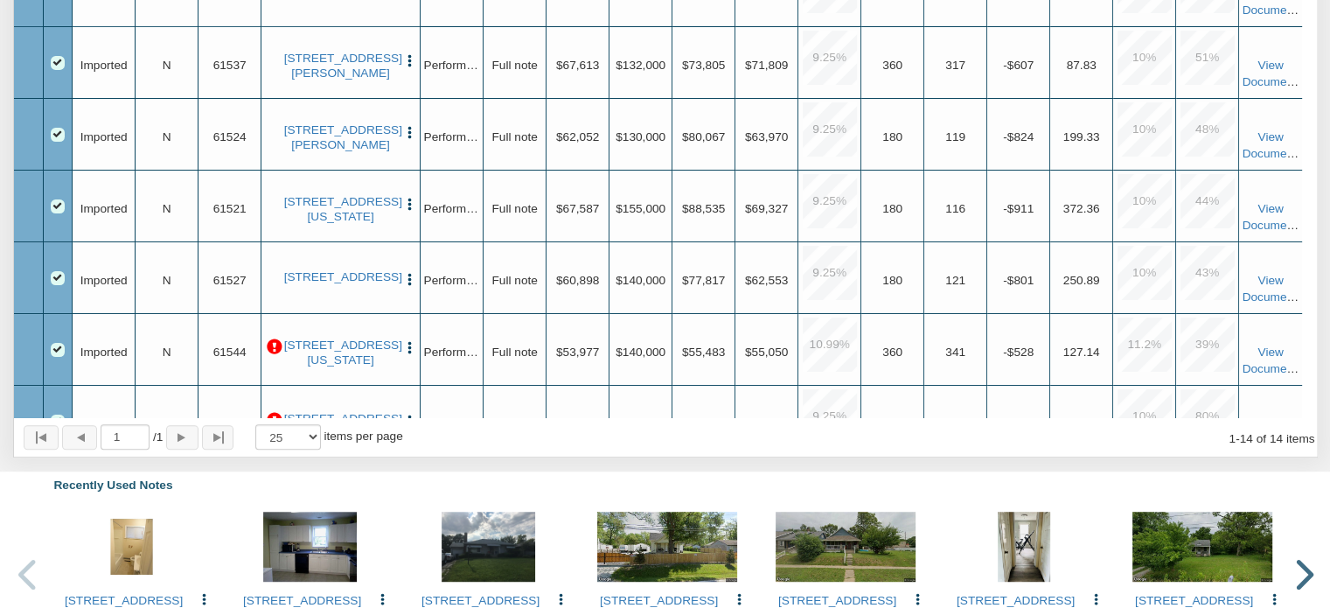
scroll to position [923, 0]
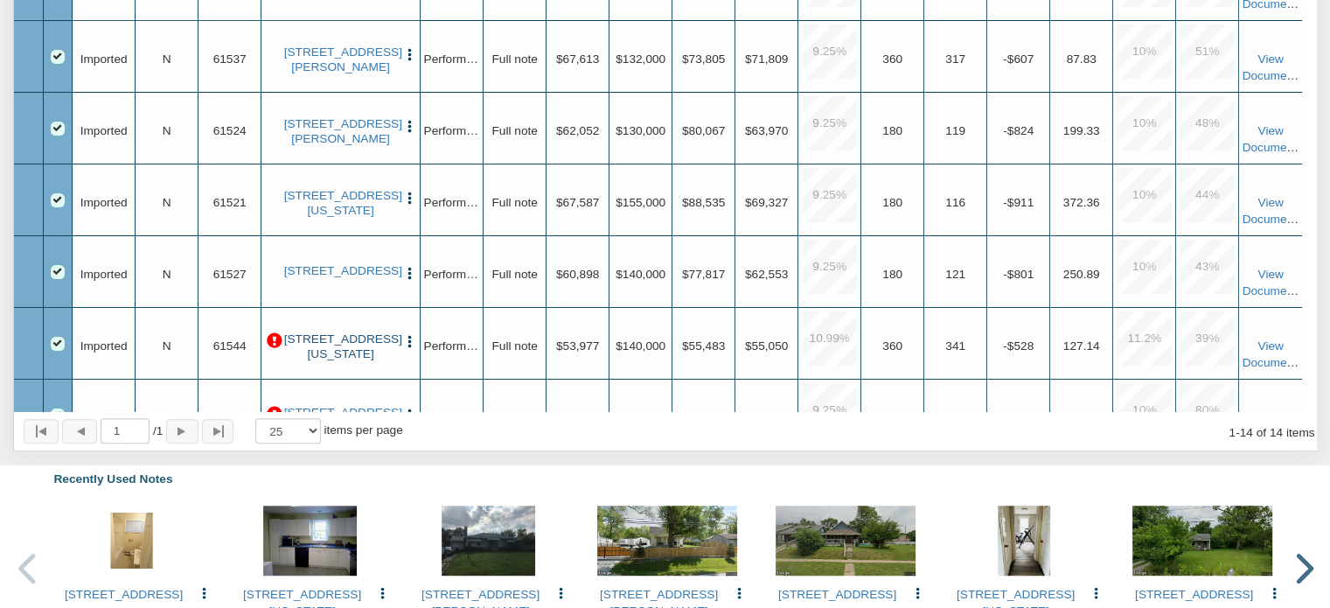
click at [331, 352] on link "[STREET_ADDRESS][US_STATE]" at bounding box center [341, 346] width 114 height 29
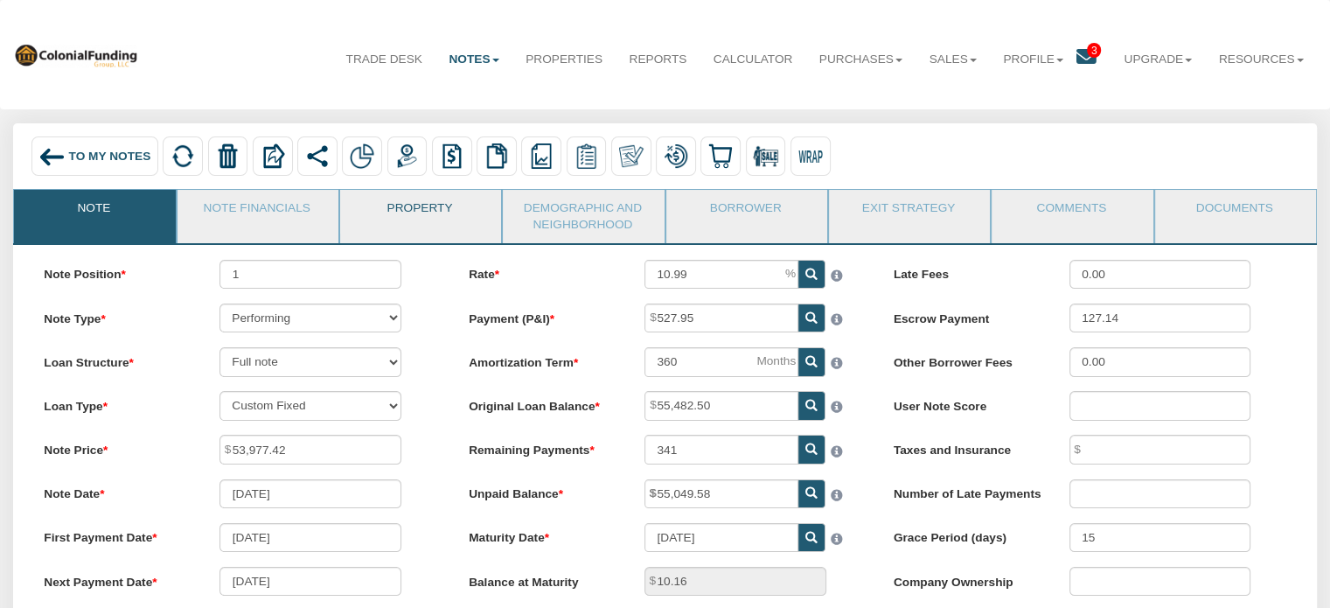
click at [419, 204] on link "Property" at bounding box center [419, 212] width 159 height 44
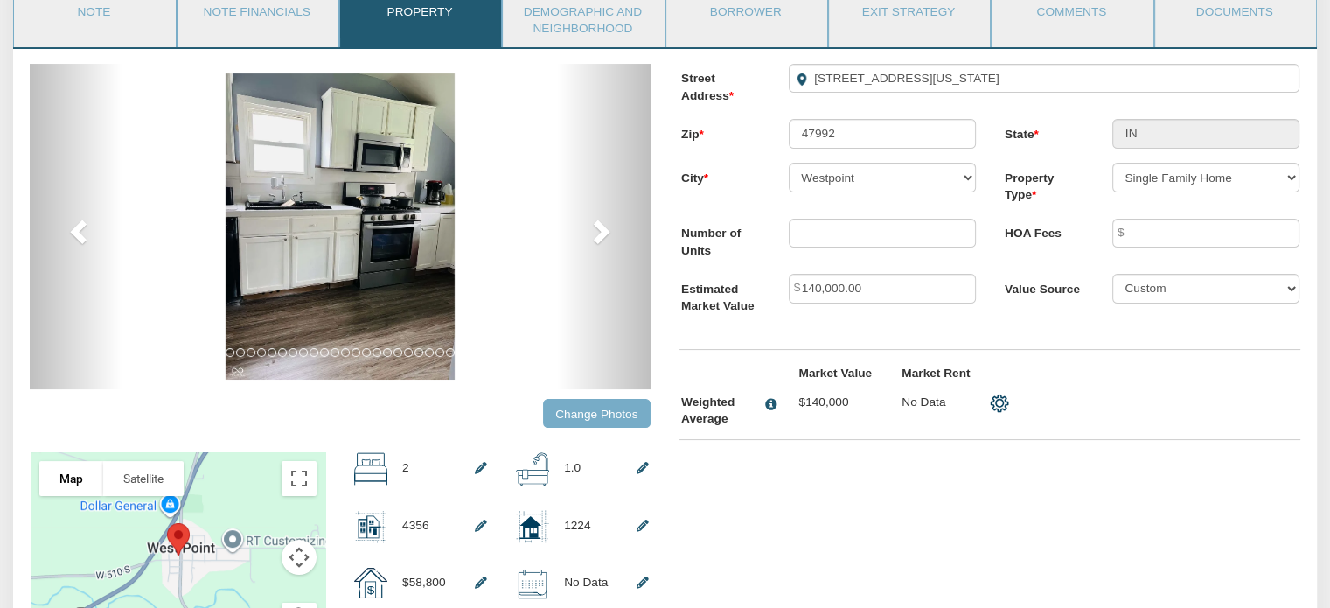
scroll to position [218, 0]
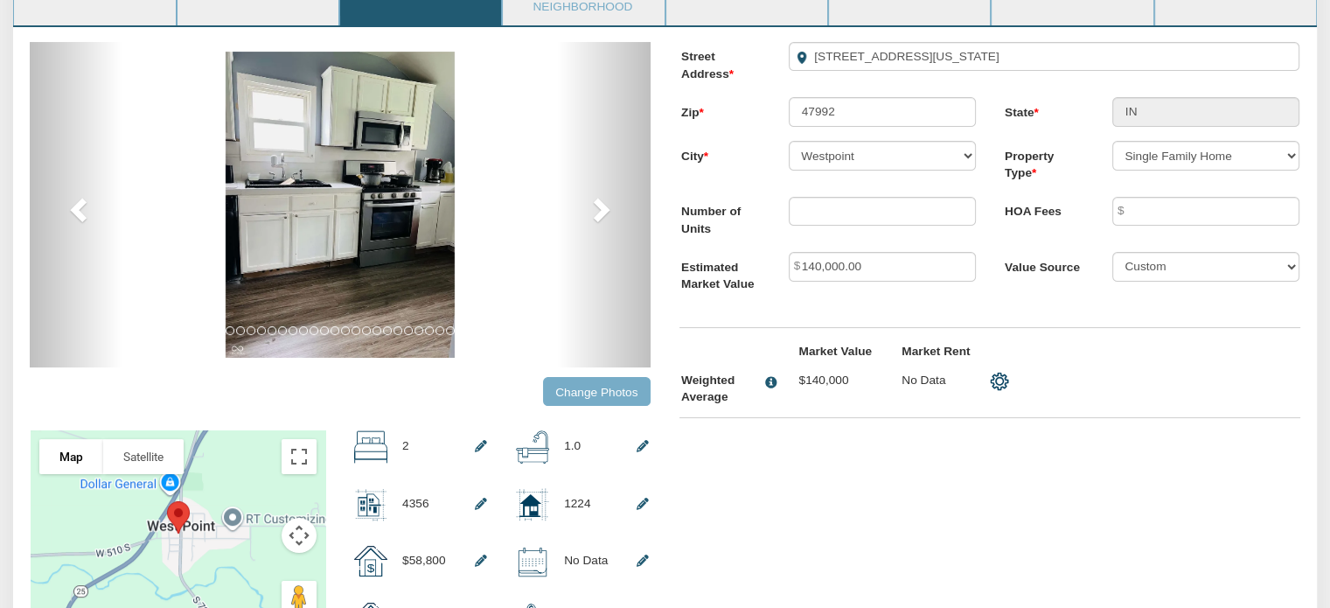
click at [595, 398] on input "Change Photos" at bounding box center [597, 391] width 108 height 29
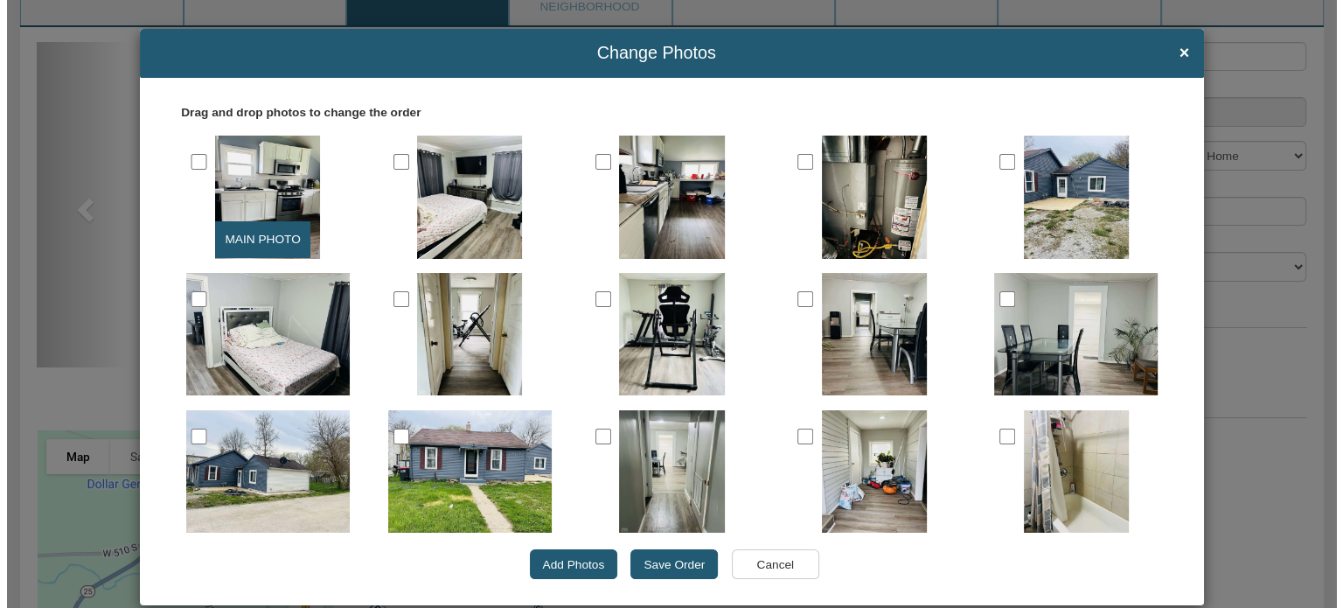
scroll to position [219, 0]
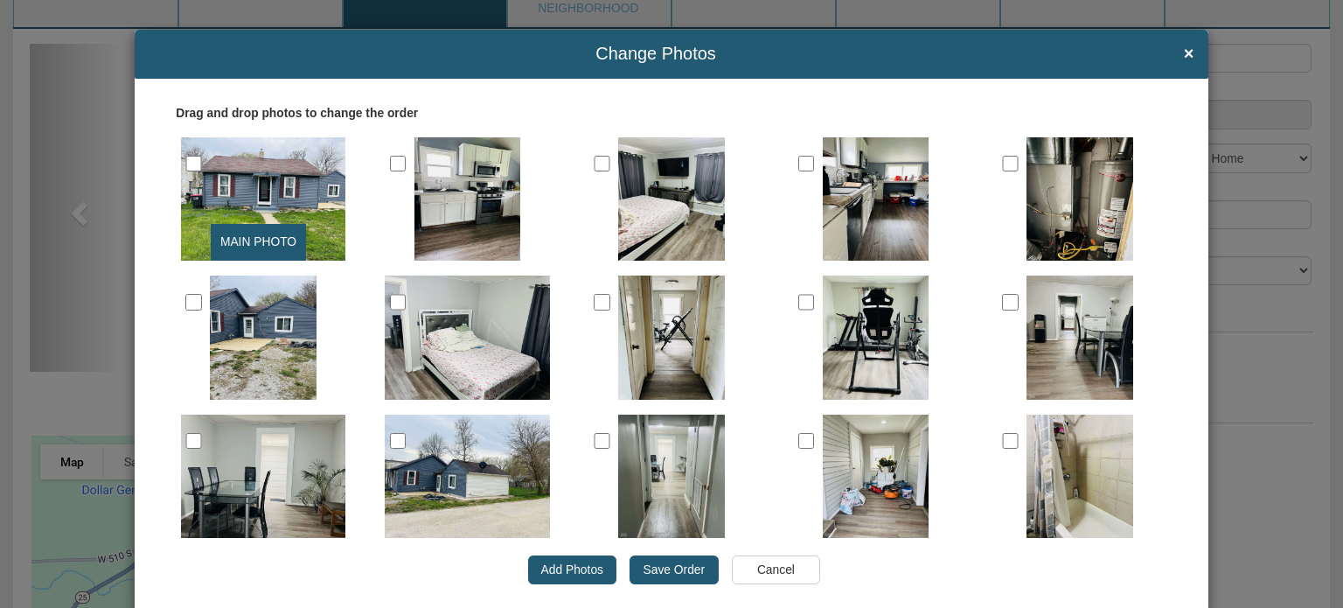
click at [655, 574] on input "Save Order" at bounding box center [674, 570] width 88 height 30
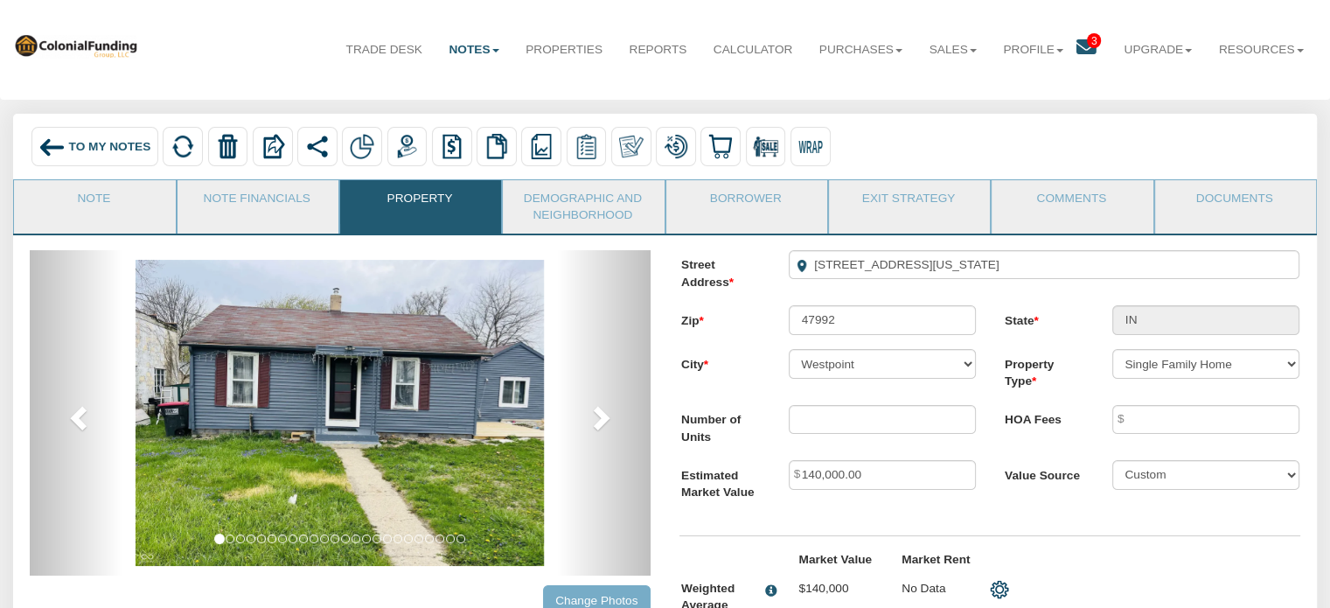
scroll to position [0, 0]
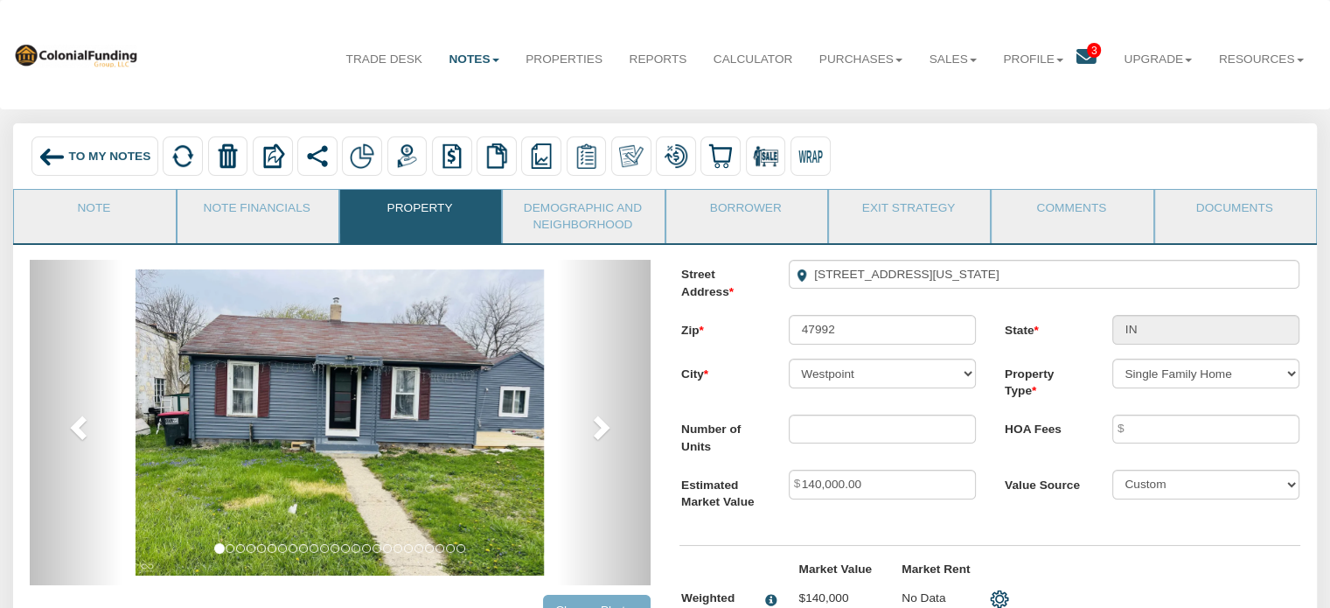
click at [62, 151] on img at bounding box center [51, 156] width 26 height 26
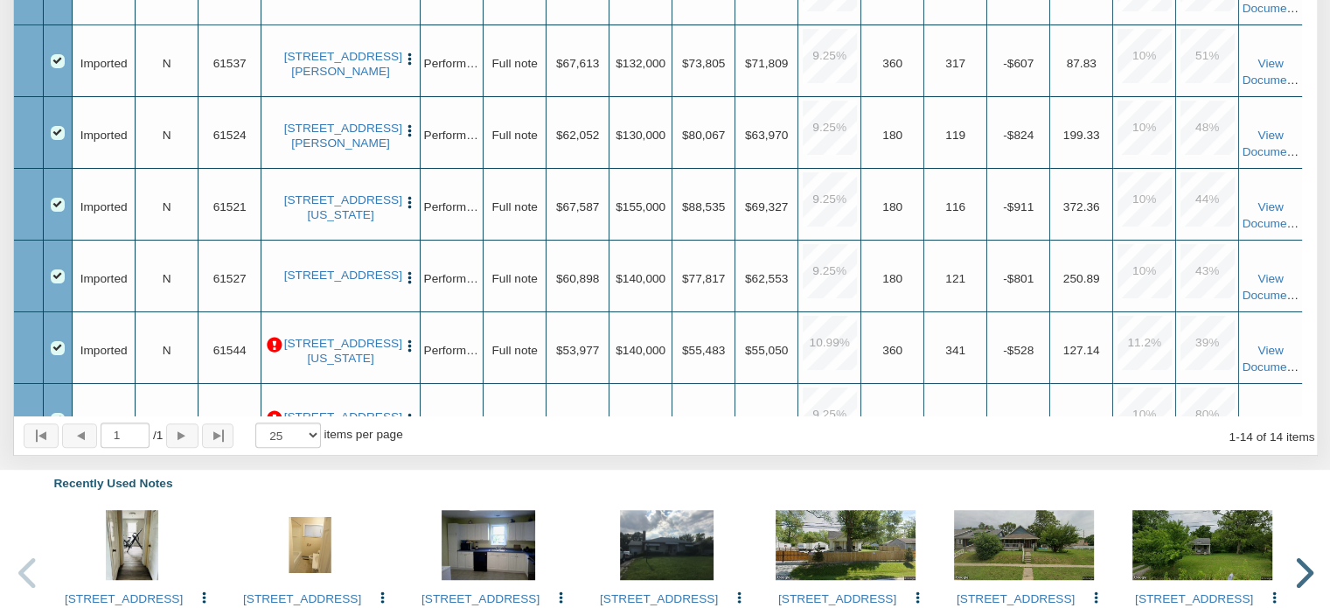
scroll to position [923, 0]
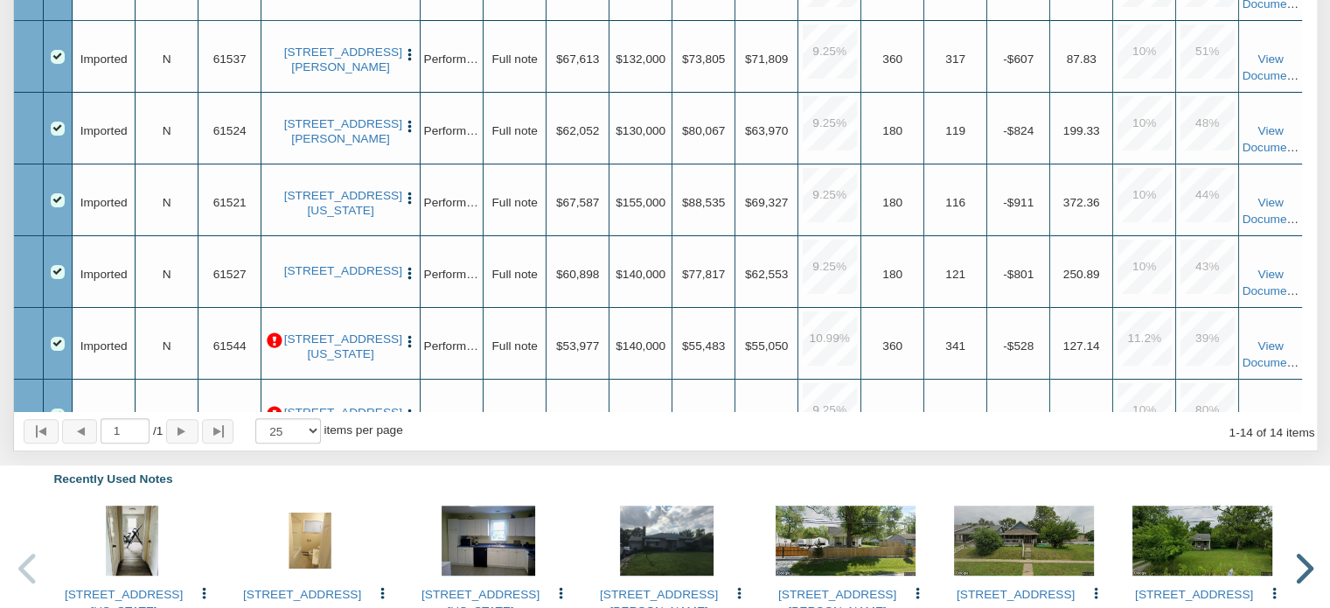
click at [274, 349] on p at bounding box center [275, 341] width 16 height 16
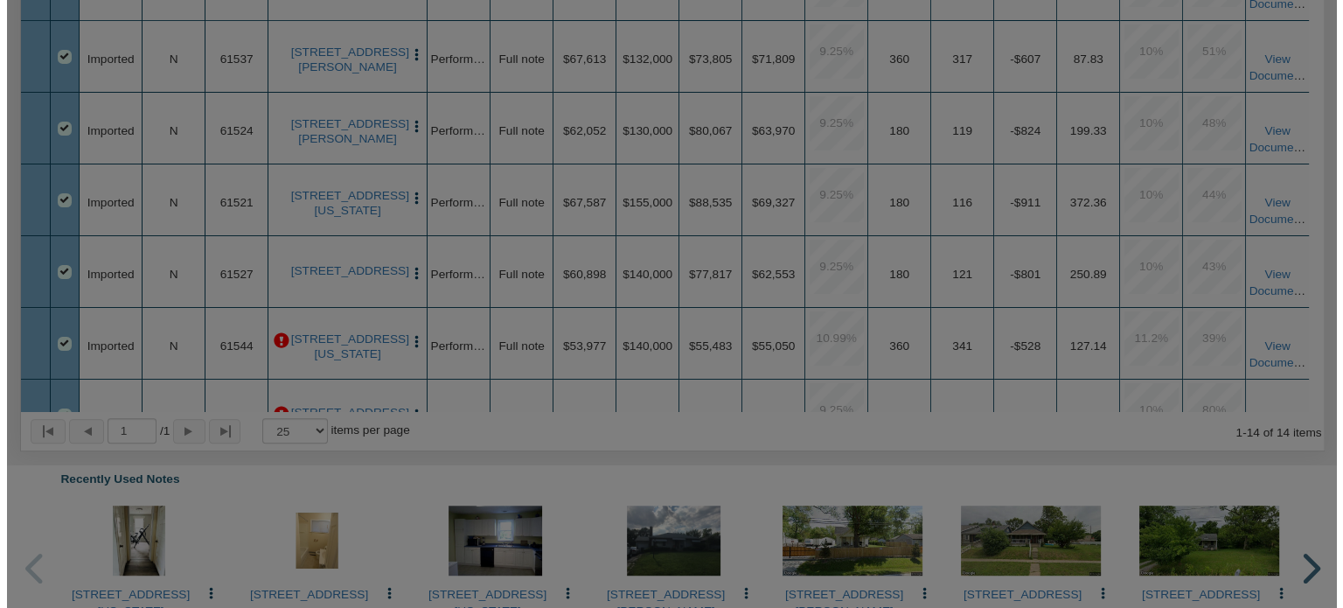
scroll to position [923, 0]
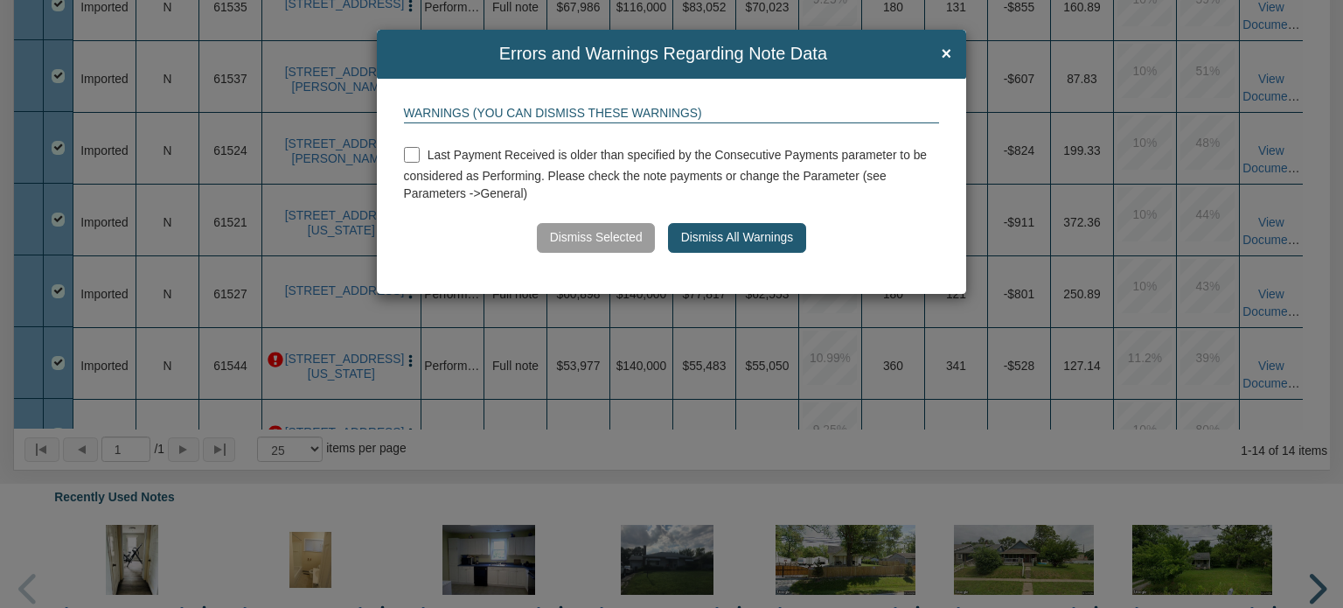
click at [723, 230] on button "Dismiss All Warnings" at bounding box center [736, 238] width 137 height 30
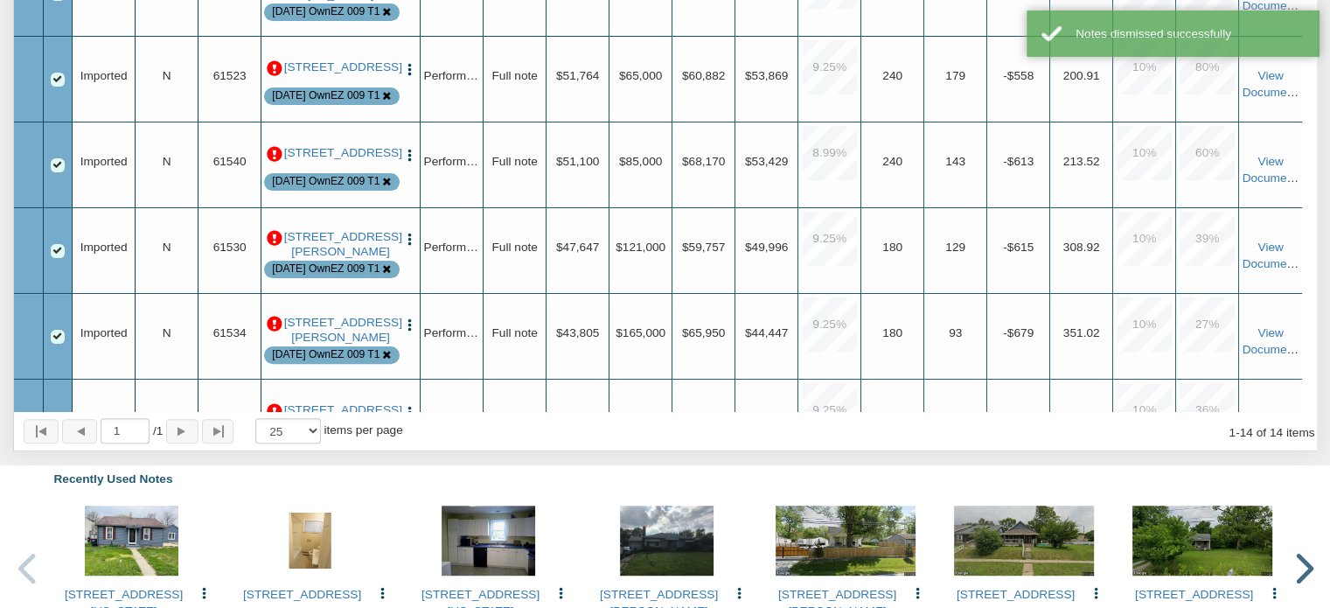
scroll to position [457, 0]
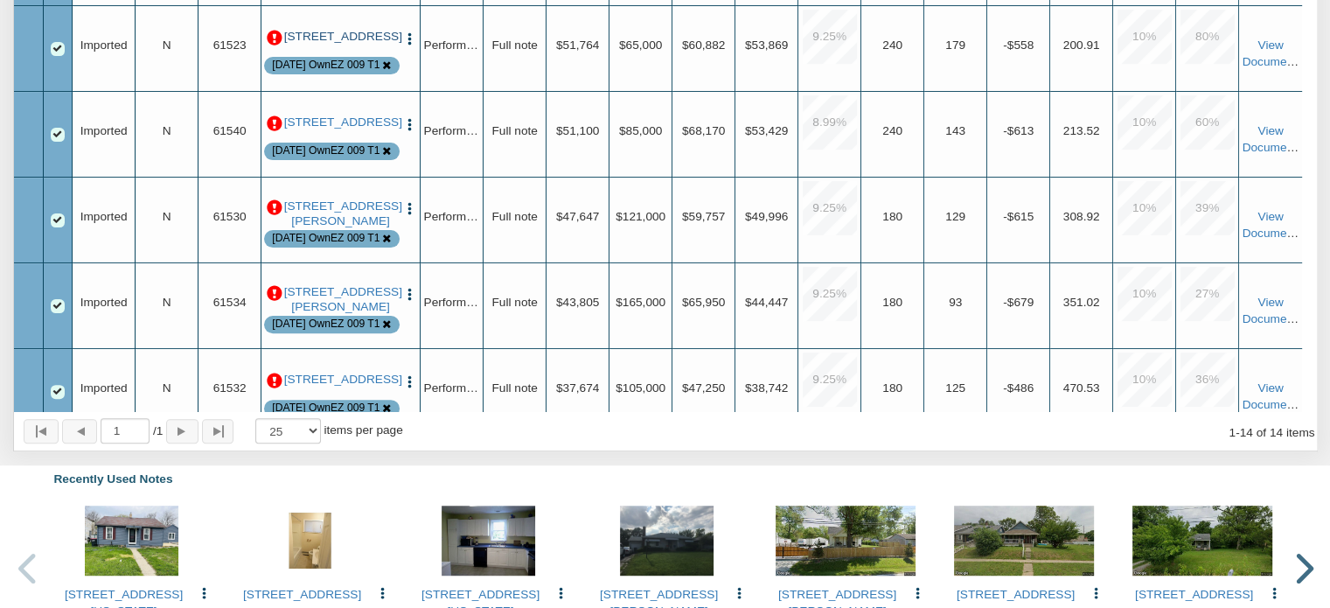
click at [316, 44] on link "[STREET_ADDRESS]" at bounding box center [341, 37] width 114 height 14
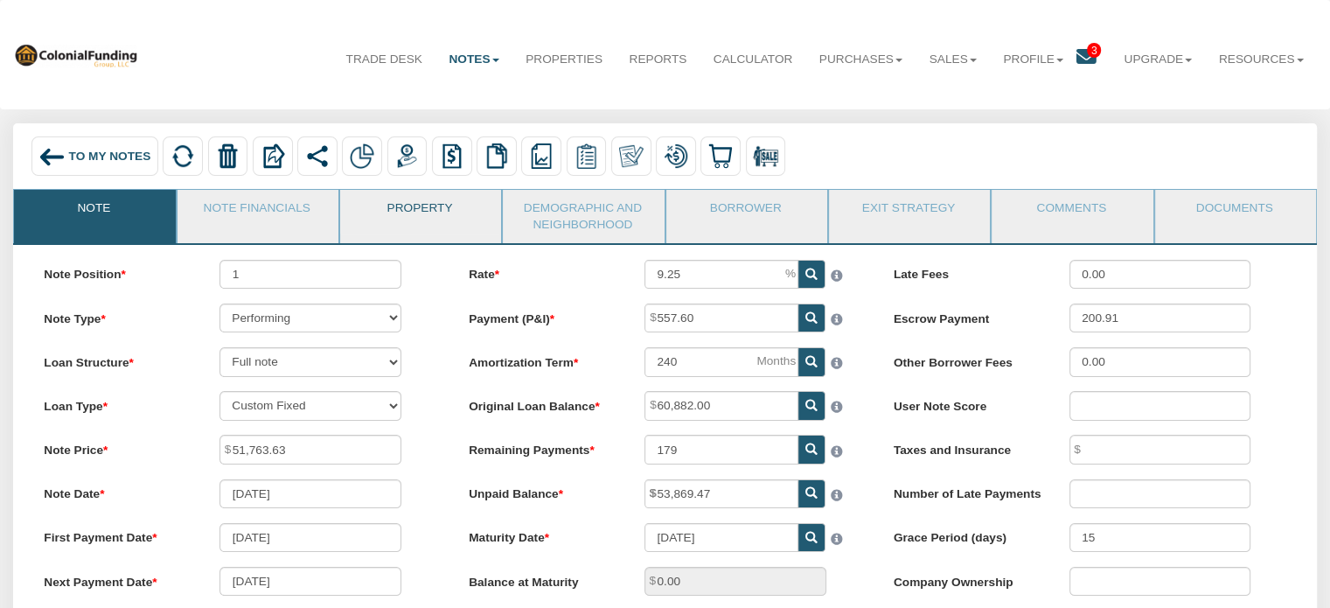
click at [420, 216] on link "Property" at bounding box center [419, 212] width 159 height 44
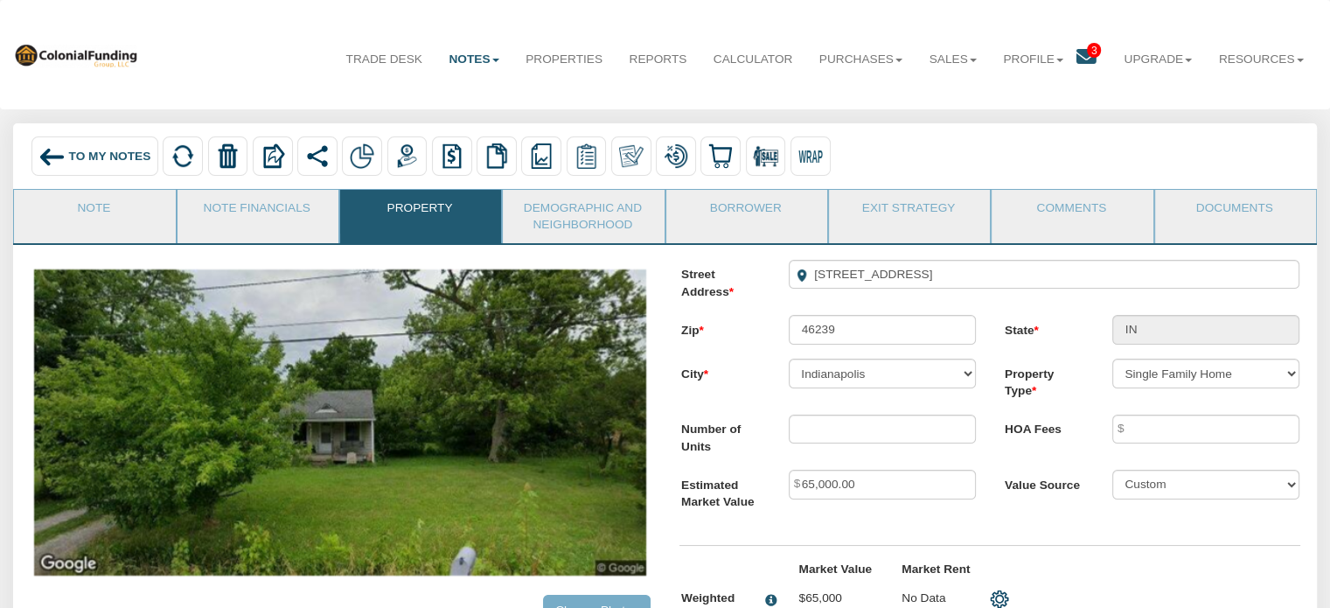
click at [94, 164] on div "To My Notes" at bounding box center [94, 156] width 127 height 40
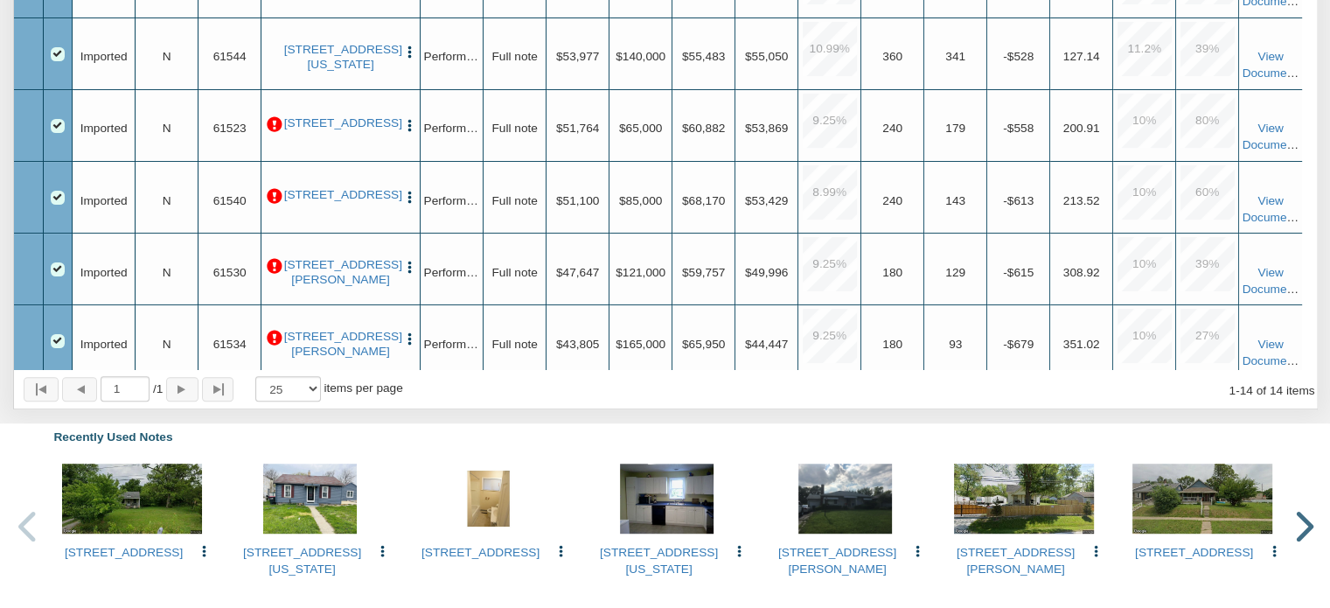
scroll to position [281, 0]
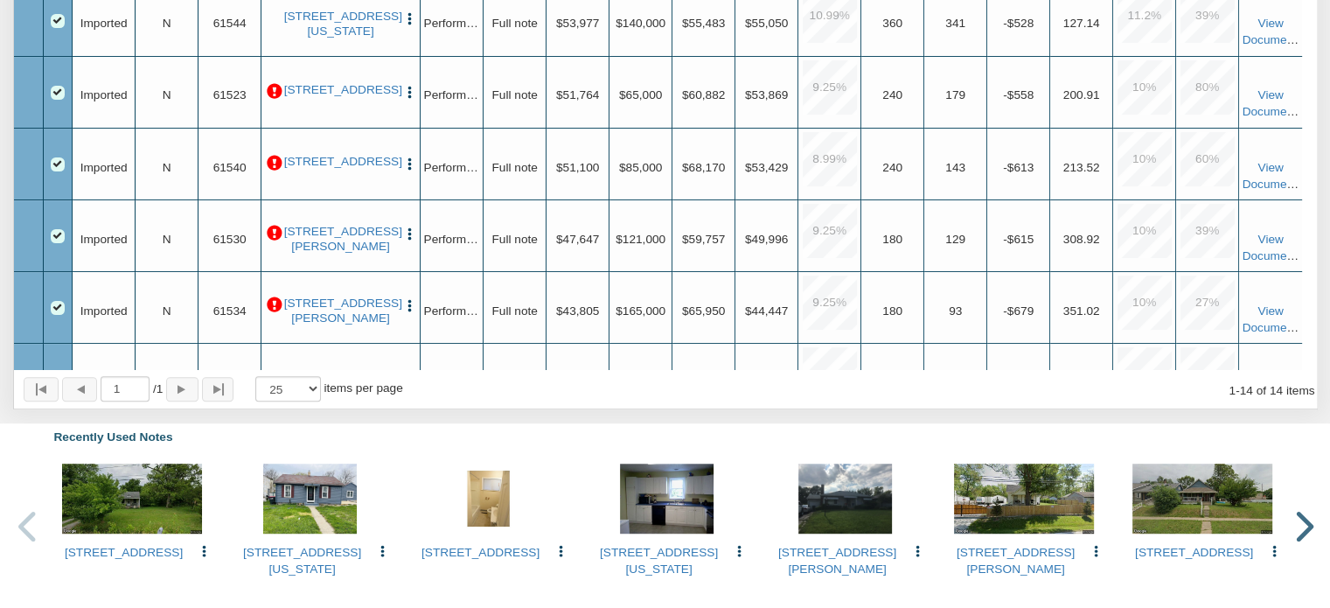
click at [271, 90] on p at bounding box center [275, 92] width 16 height 16
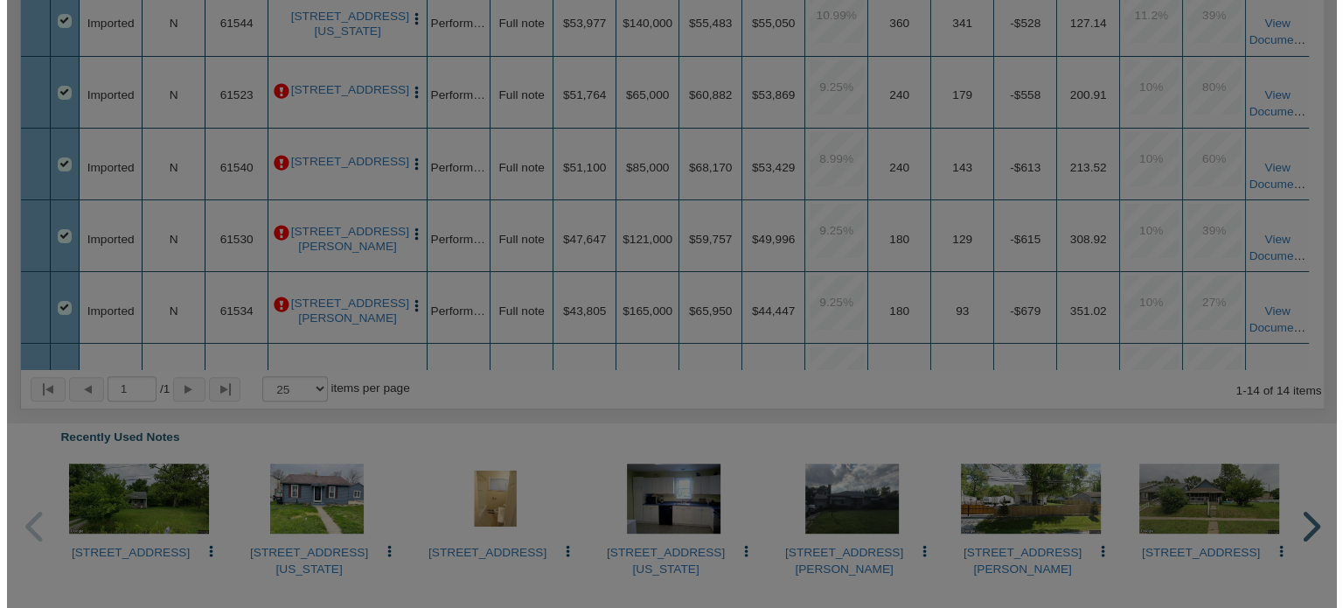
scroll to position [965, 0]
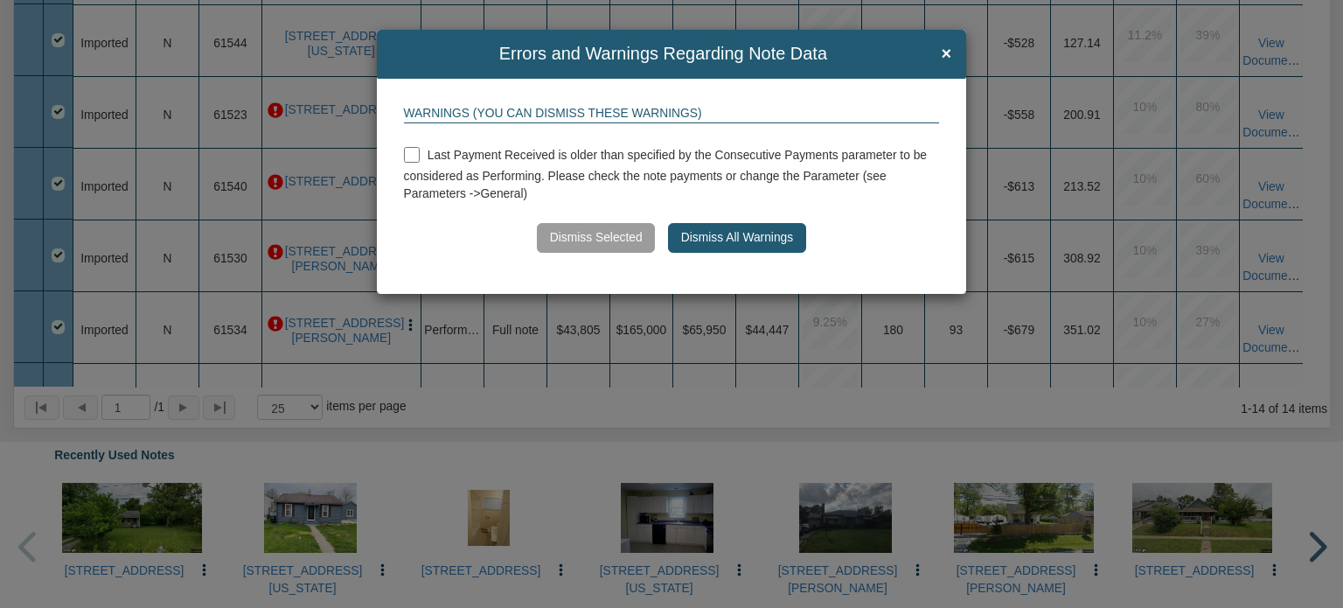
click at [686, 240] on button "Dismiss All Warnings" at bounding box center [736, 238] width 137 height 30
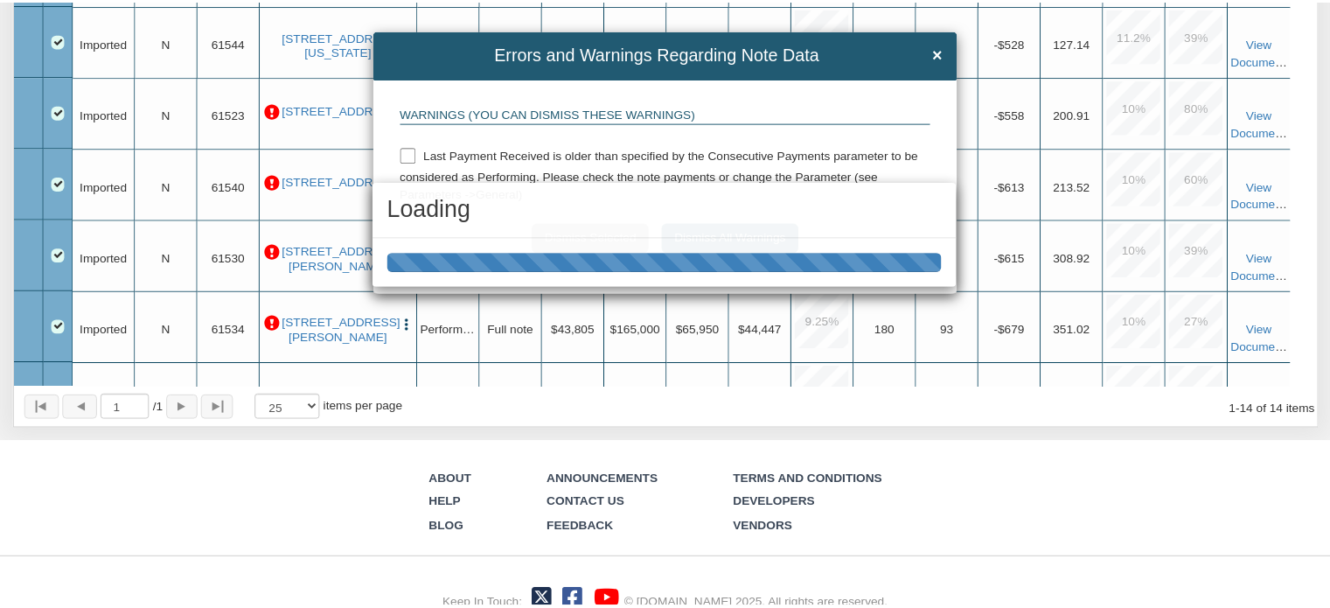
scroll to position [965, 0]
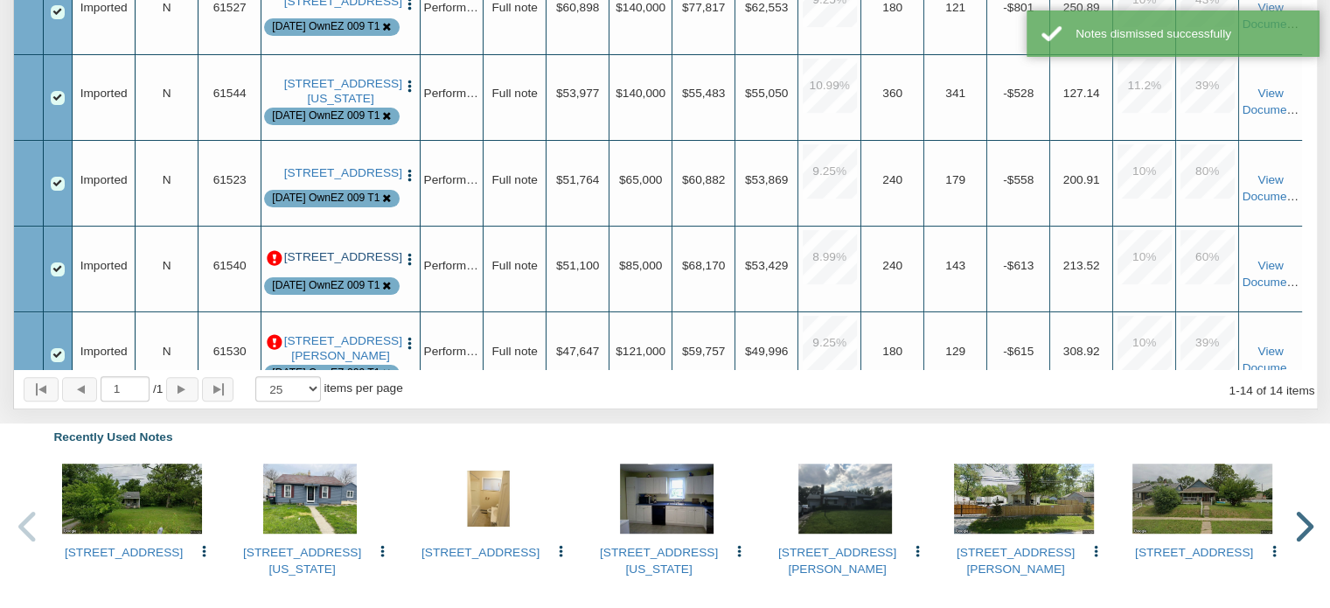
click at [335, 264] on link "[STREET_ADDRESS]" at bounding box center [341, 257] width 114 height 14
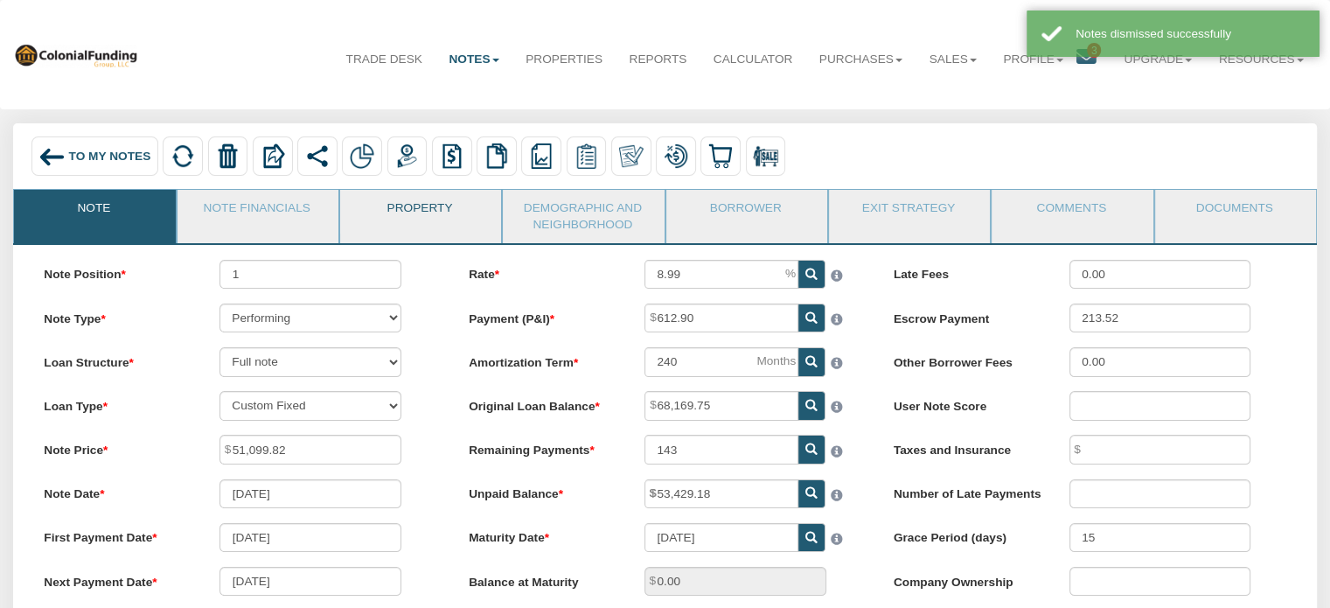
click at [434, 212] on link "Property" at bounding box center [419, 212] width 159 height 44
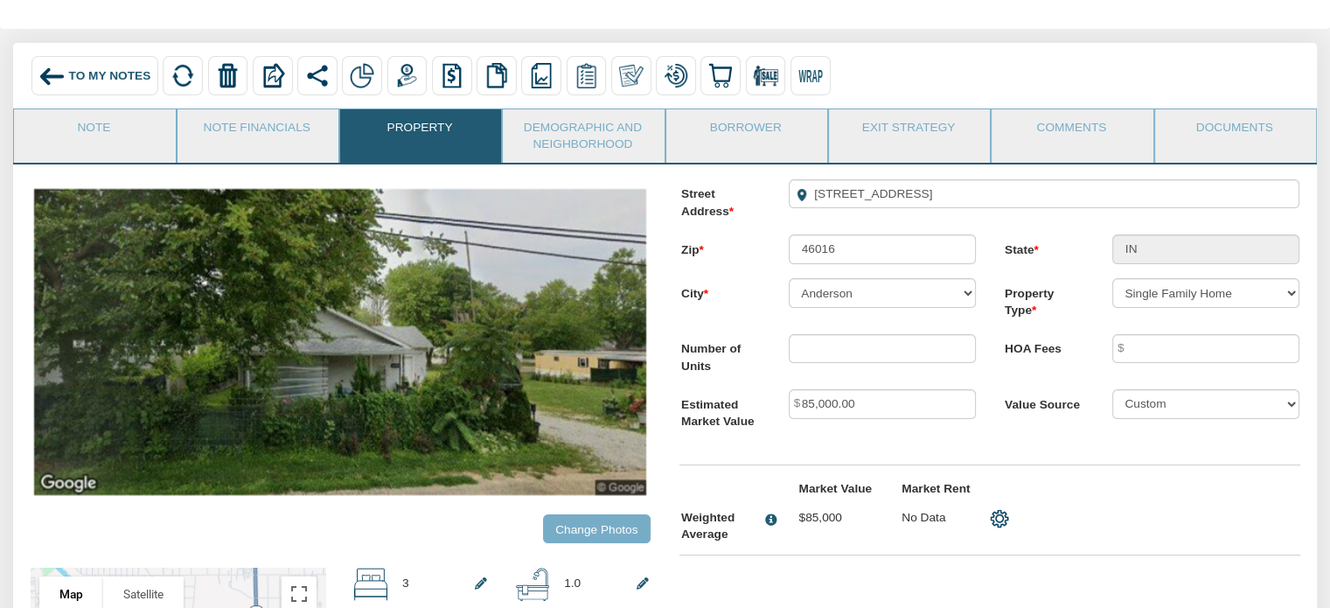
scroll to position [89, 0]
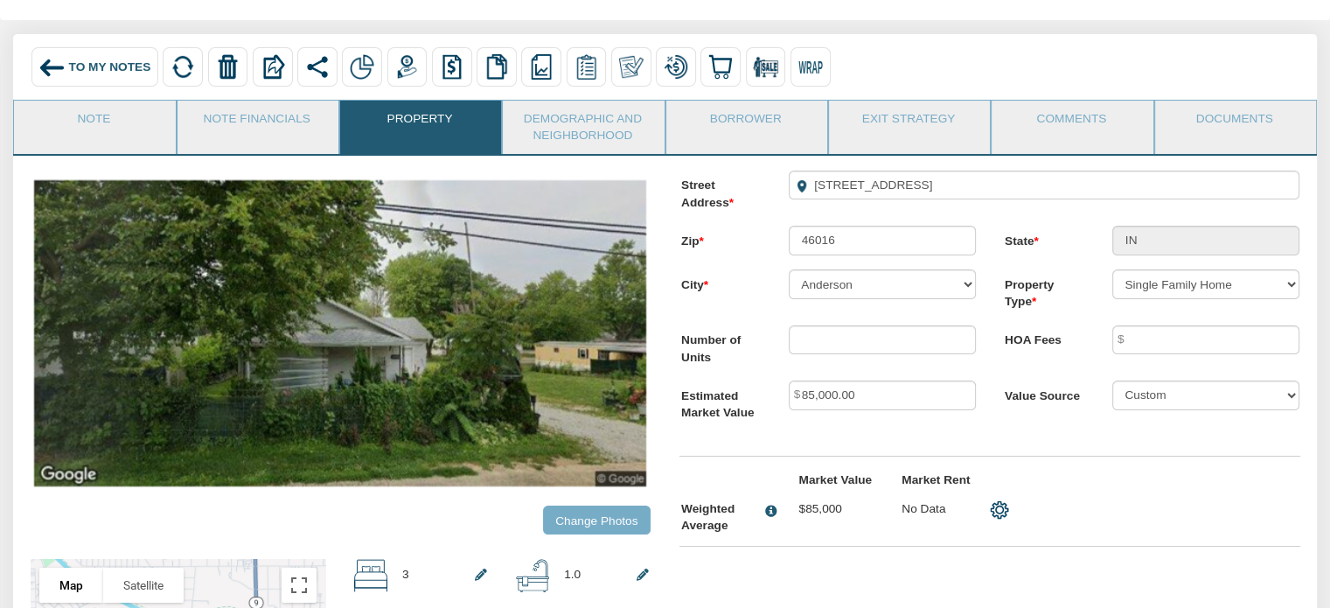
click at [104, 67] on span "To My Notes" at bounding box center [110, 66] width 82 height 13
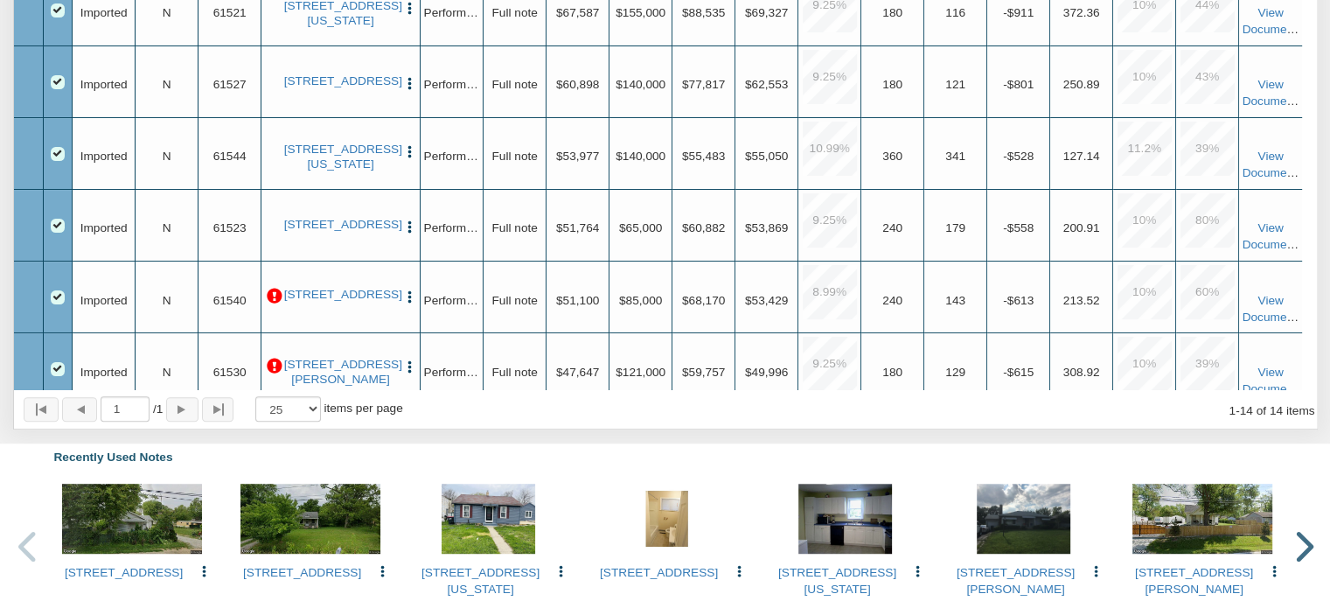
scroll to position [213, 0]
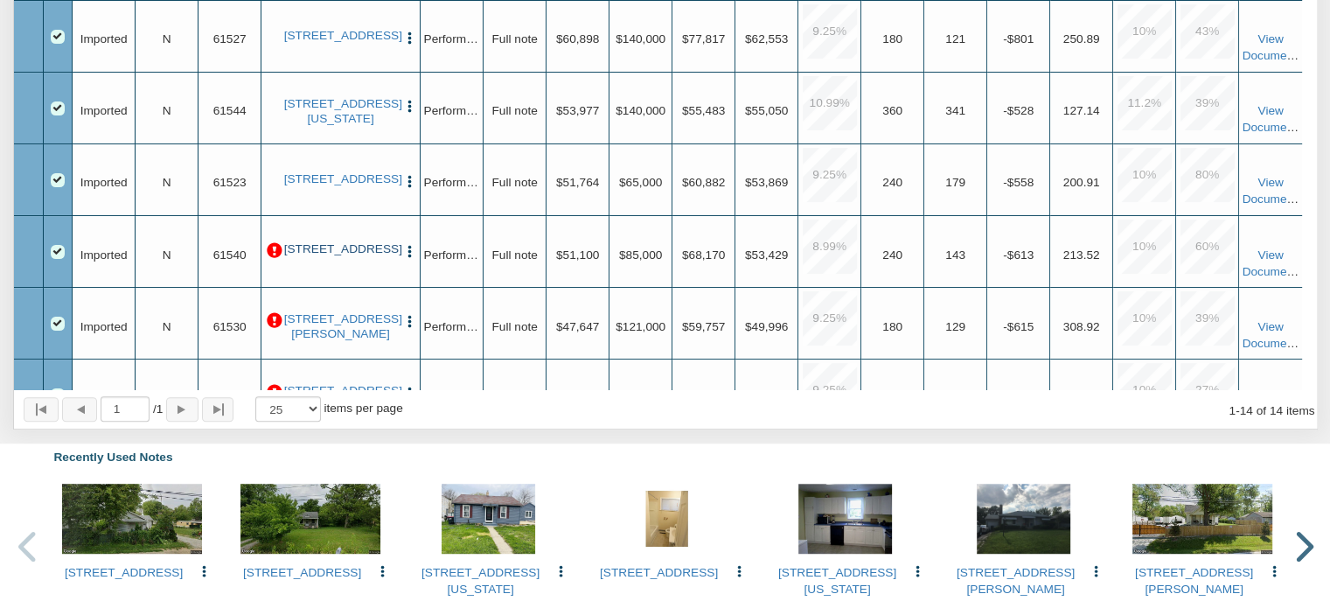
click at [321, 256] on link "[STREET_ADDRESS]" at bounding box center [341, 249] width 114 height 14
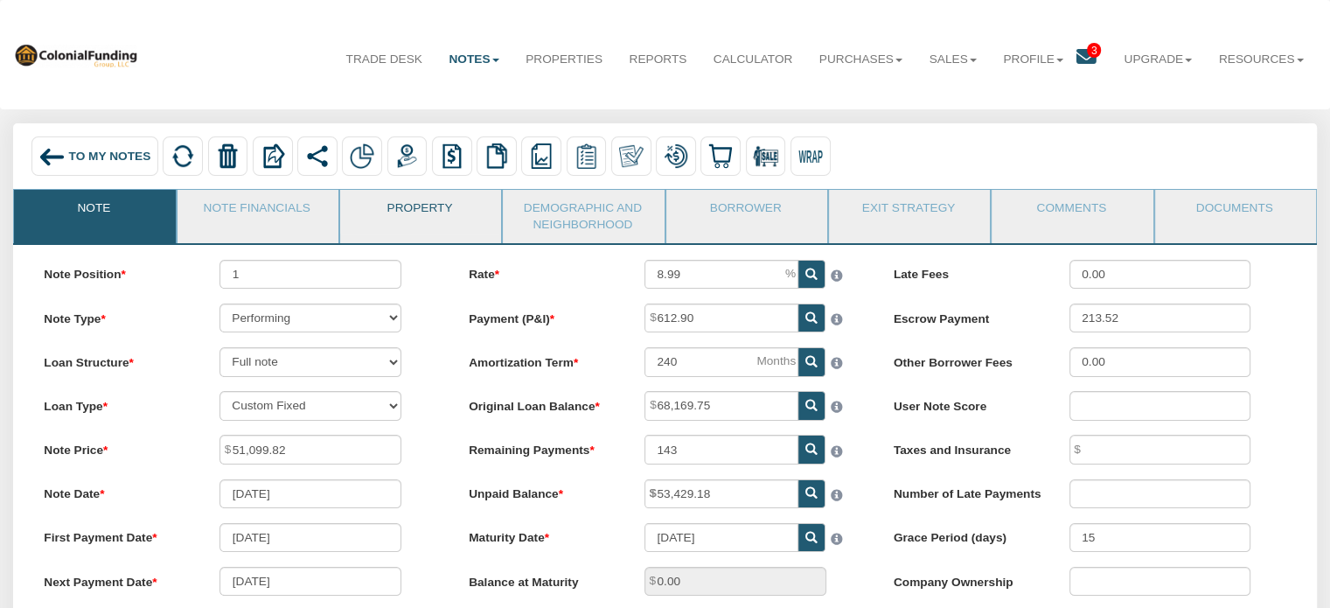
click at [413, 204] on link "Property" at bounding box center [419, 212] width 159 height 44
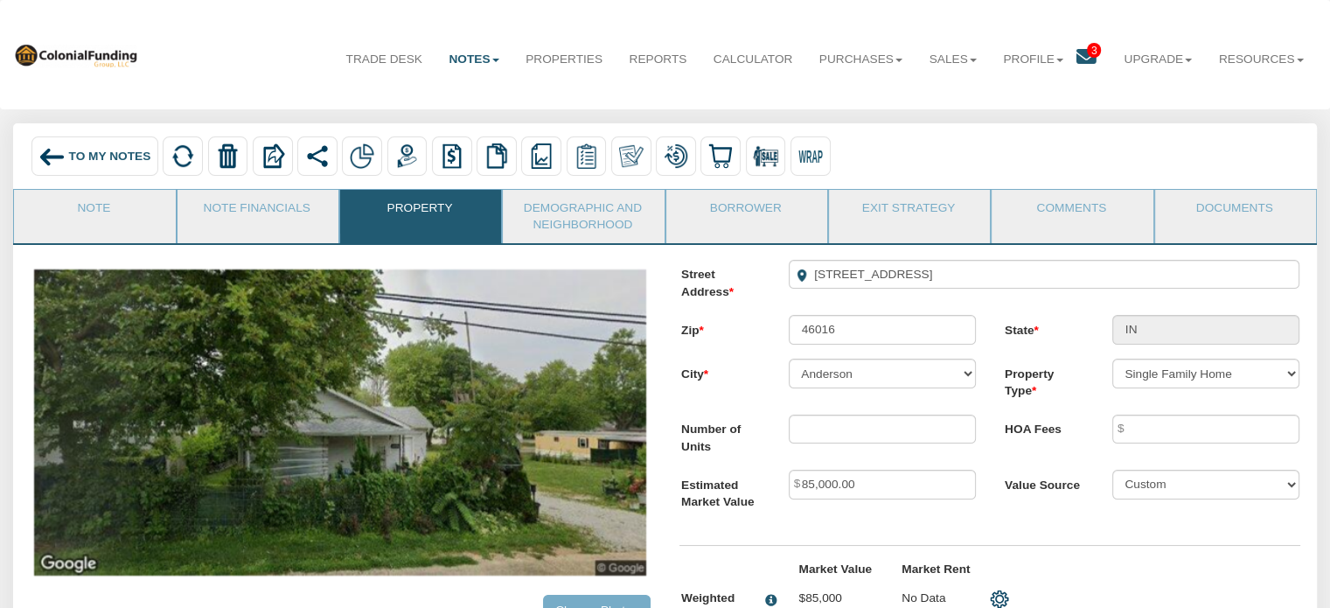
click at [101, 160] on span "To My Notes" at bounding box center [110, 156] width 82 height 13
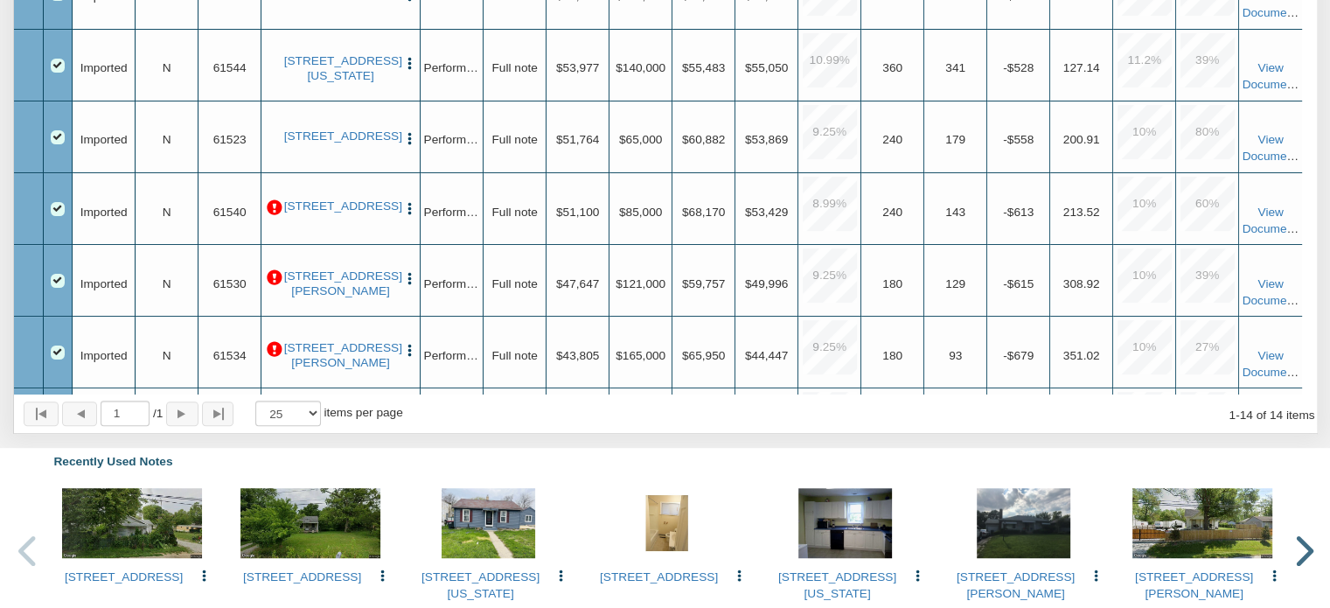
scroll to position [389, 0]
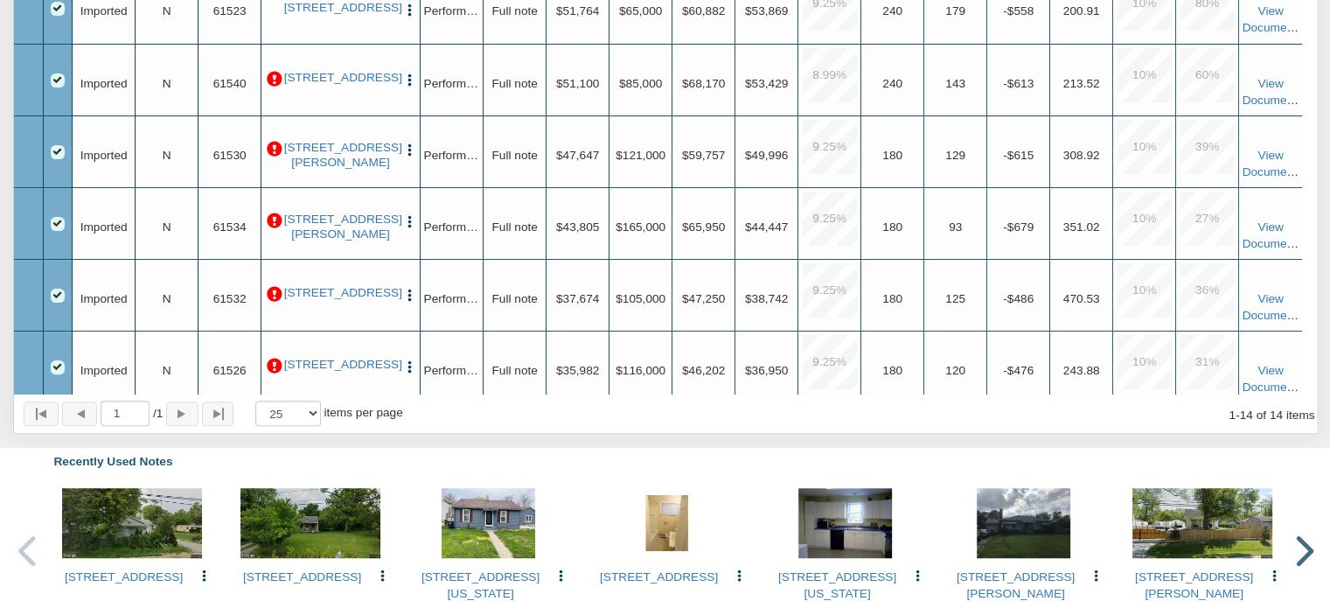
click at [274, 84] on p at bounding box center [275, 80] width 16 height 16
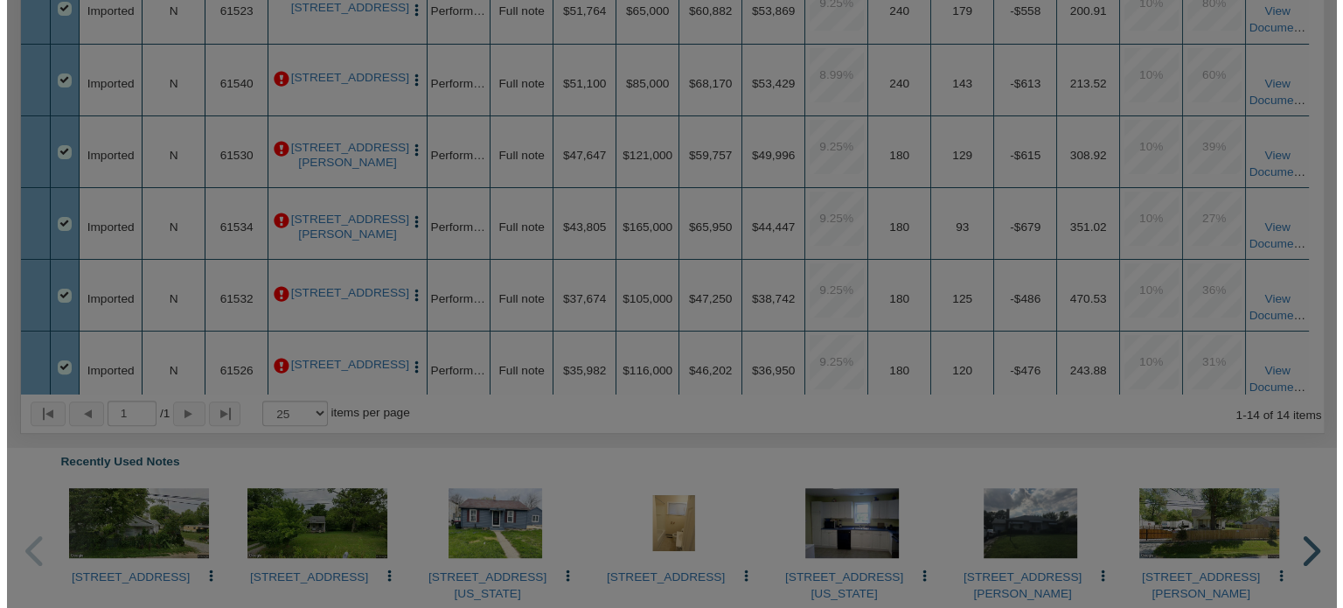
scroll to position [941, 0]
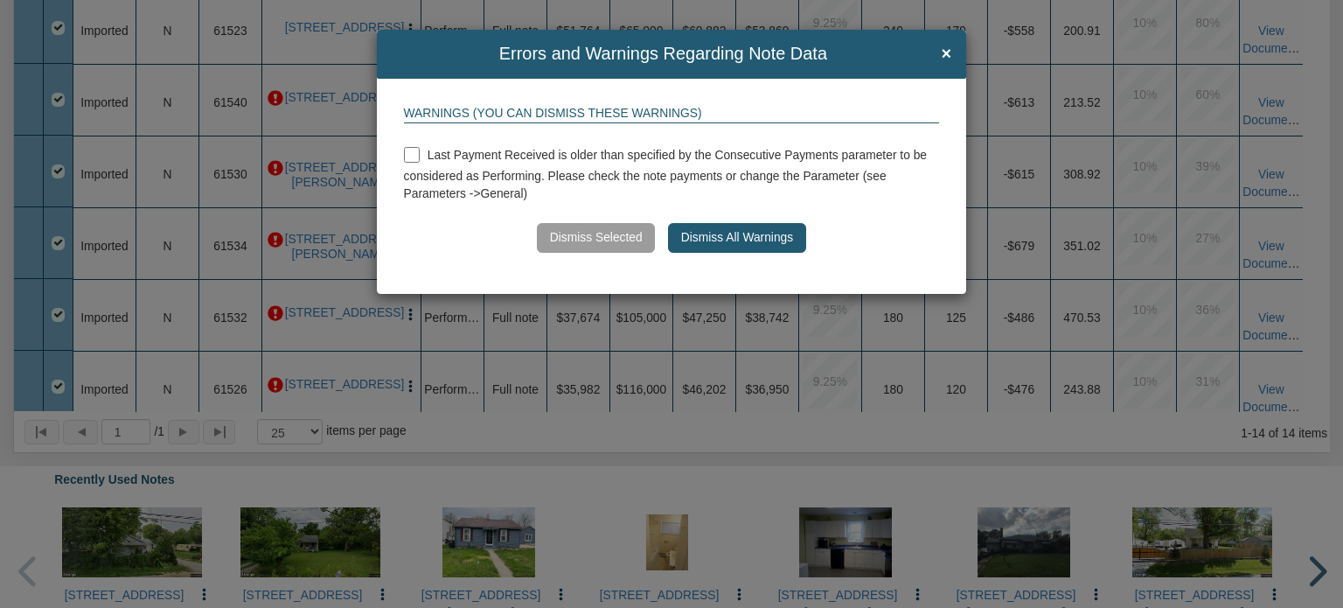
click at [723, 234] on button "Dismiss All Warnings" at bounding box center [736, 238] width 137 height 30
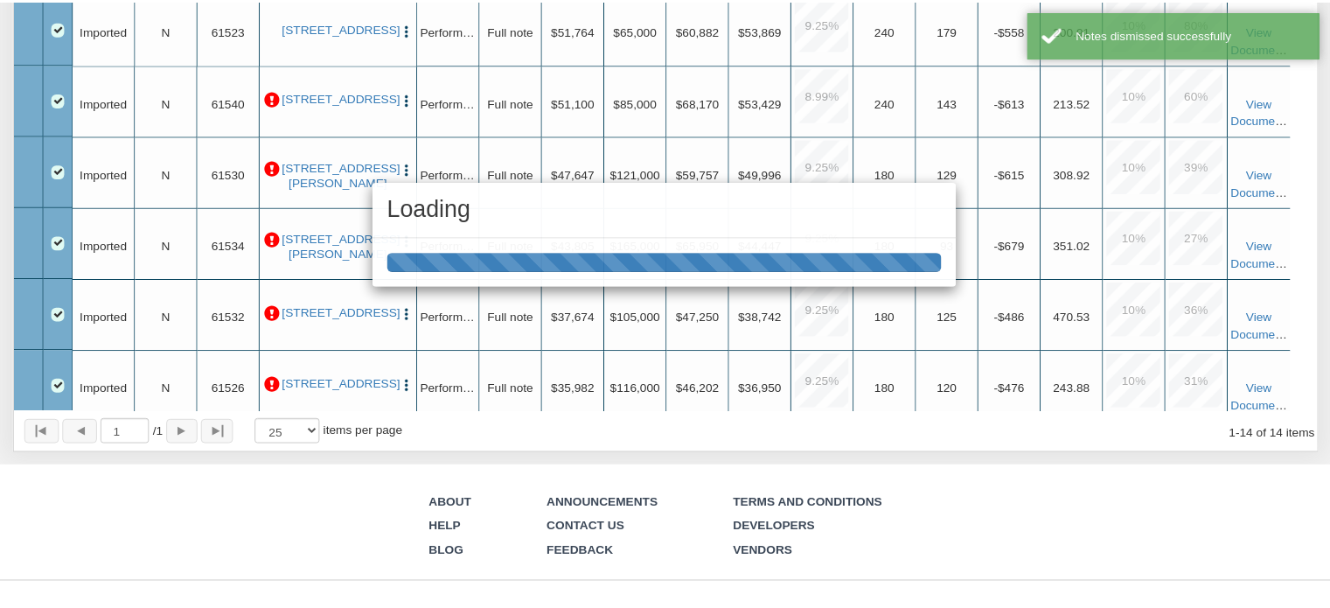
scroll to position [940, 0]
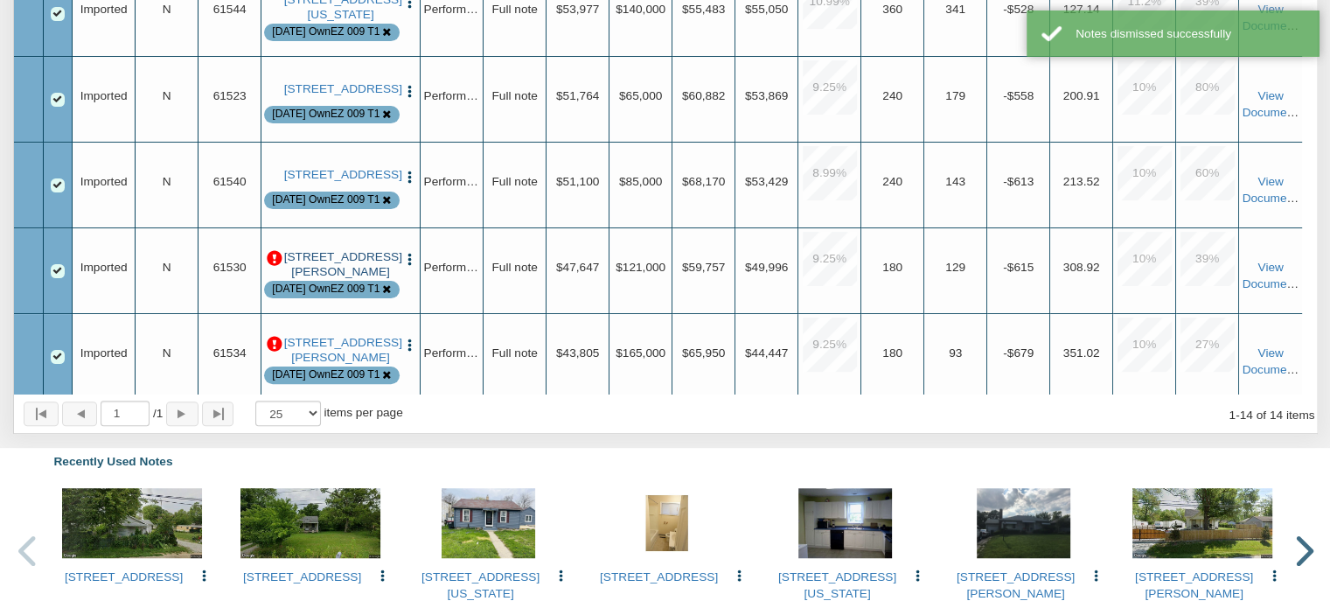
click at [350, 279] on link "[STREET_ADDRESS][PERSON_NAME]" at bounding box center [341, 264] width 114 height 29
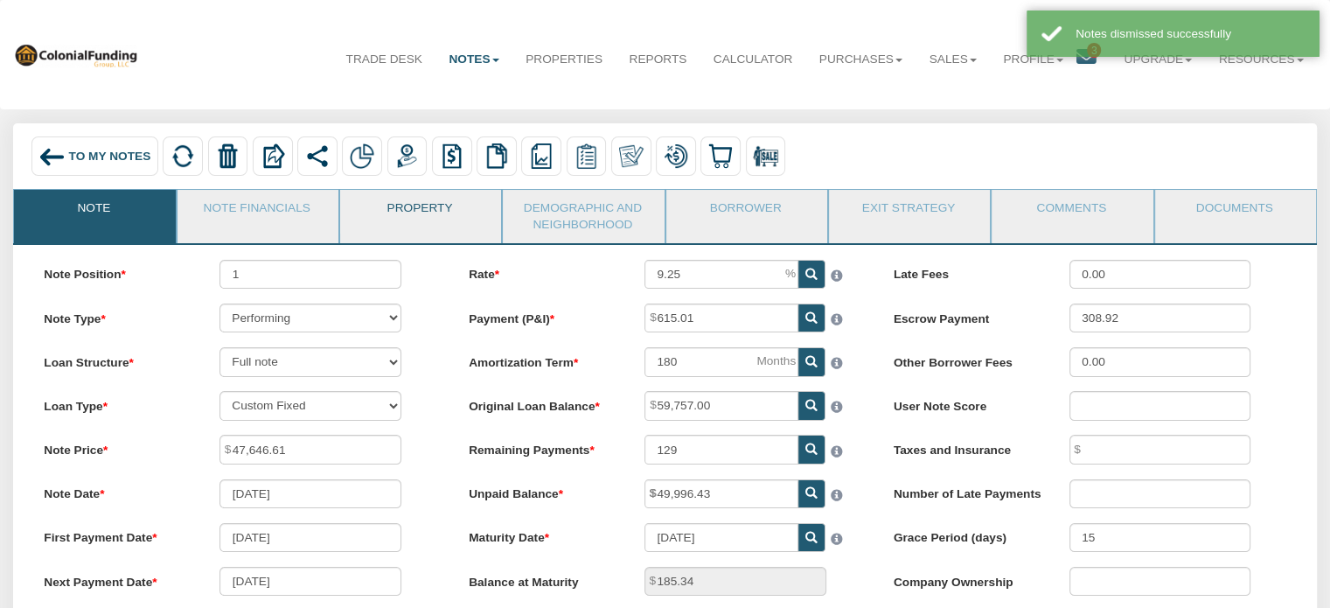
click at [420, 212] on link "Property" at bounding box center [419, 212] width 159 height 44
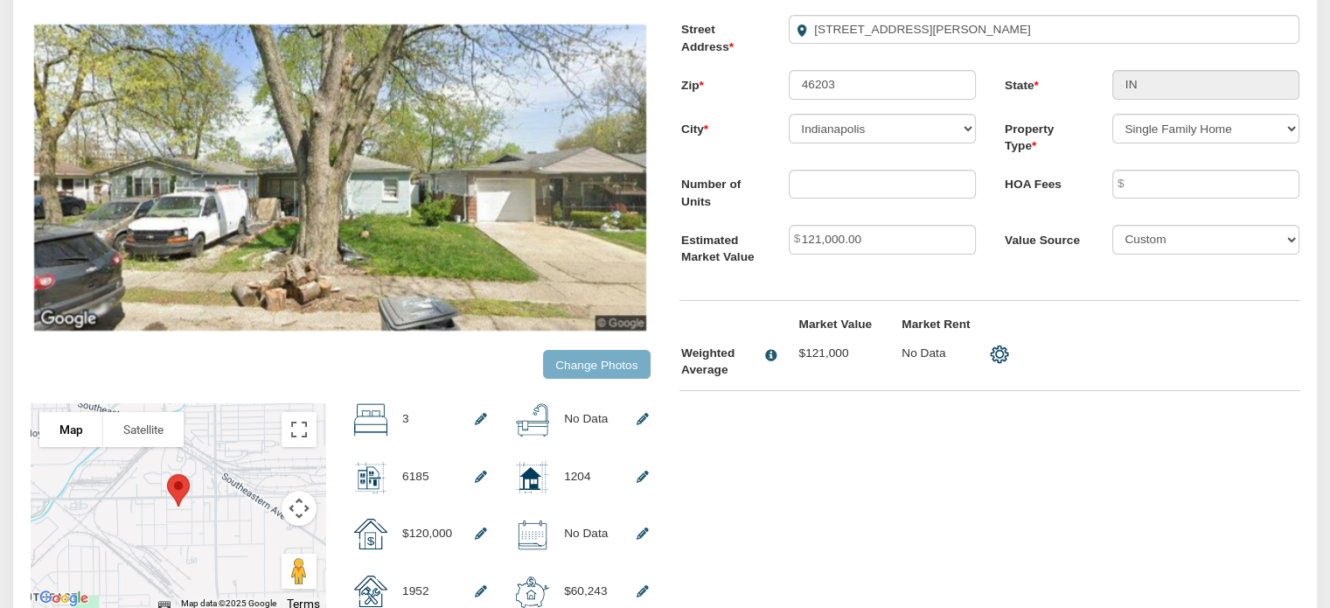
scroll to position [49, 0]
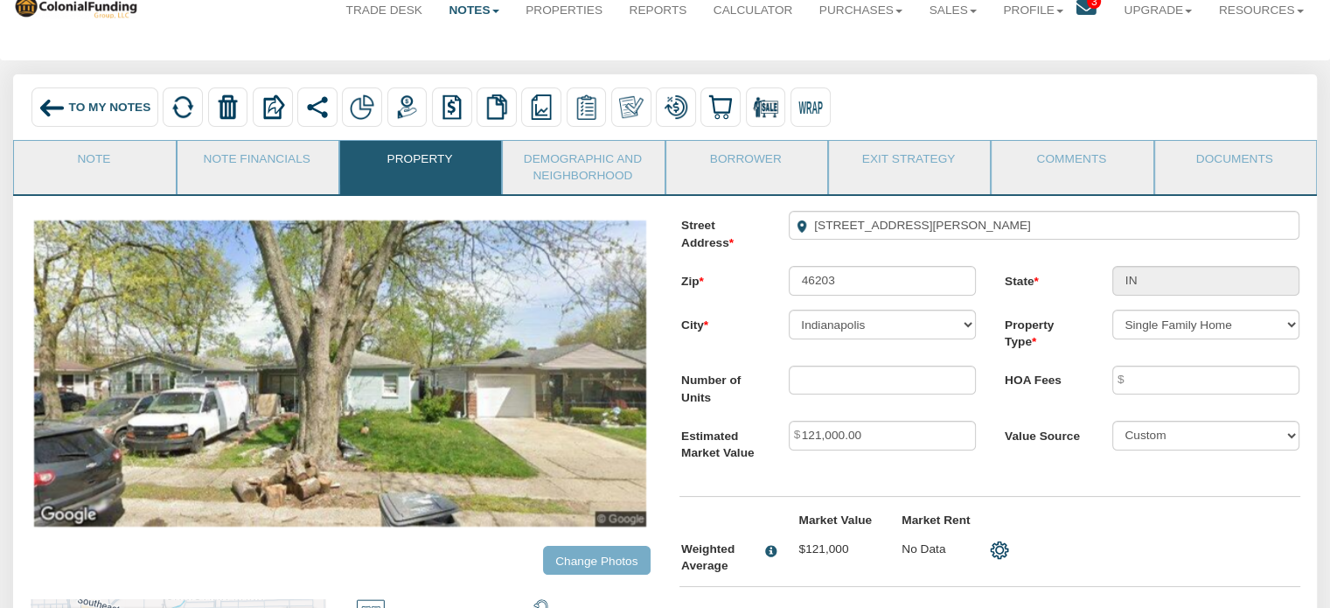
click at [104, 114] on span "To My Notes" at bounding box center [110, 107] width 82 height 13
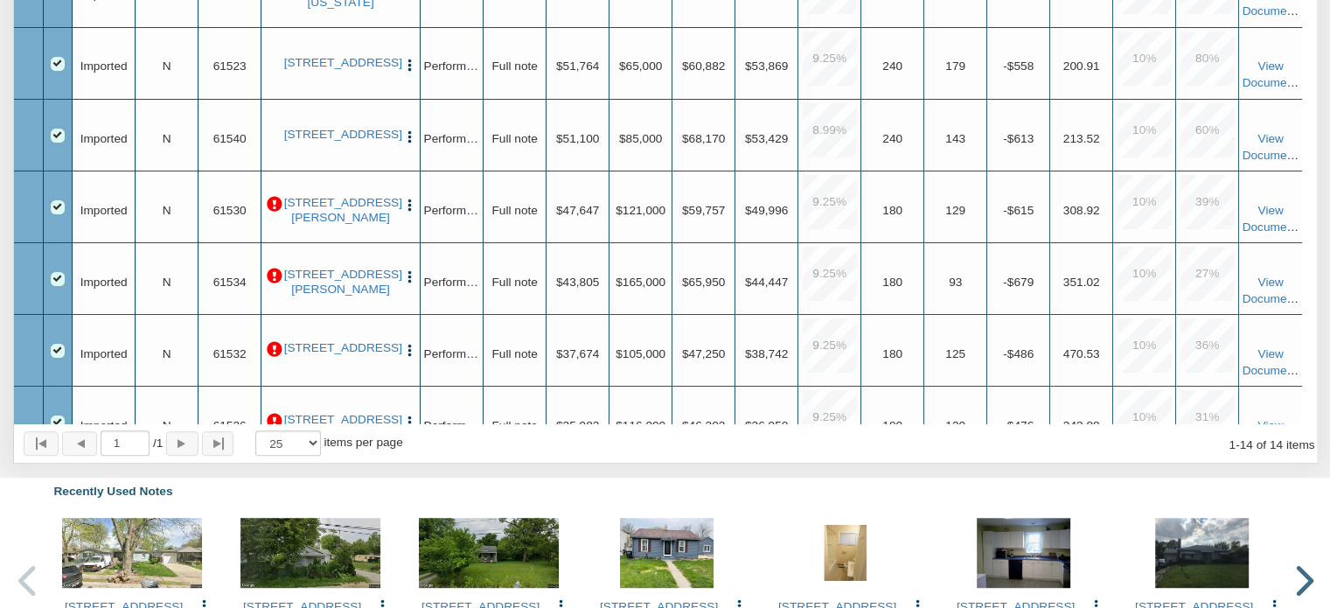
scroll to position [423, 0]
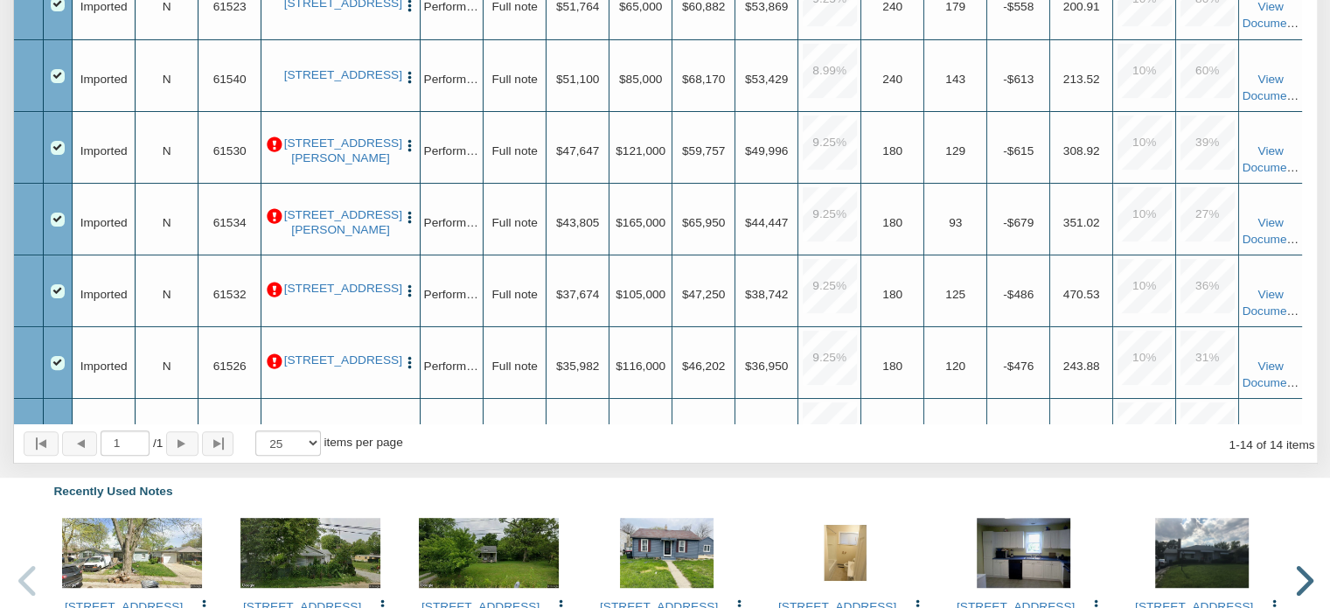
click at [273, 153] on p at bounding box center [275, 145] width 16 height 16
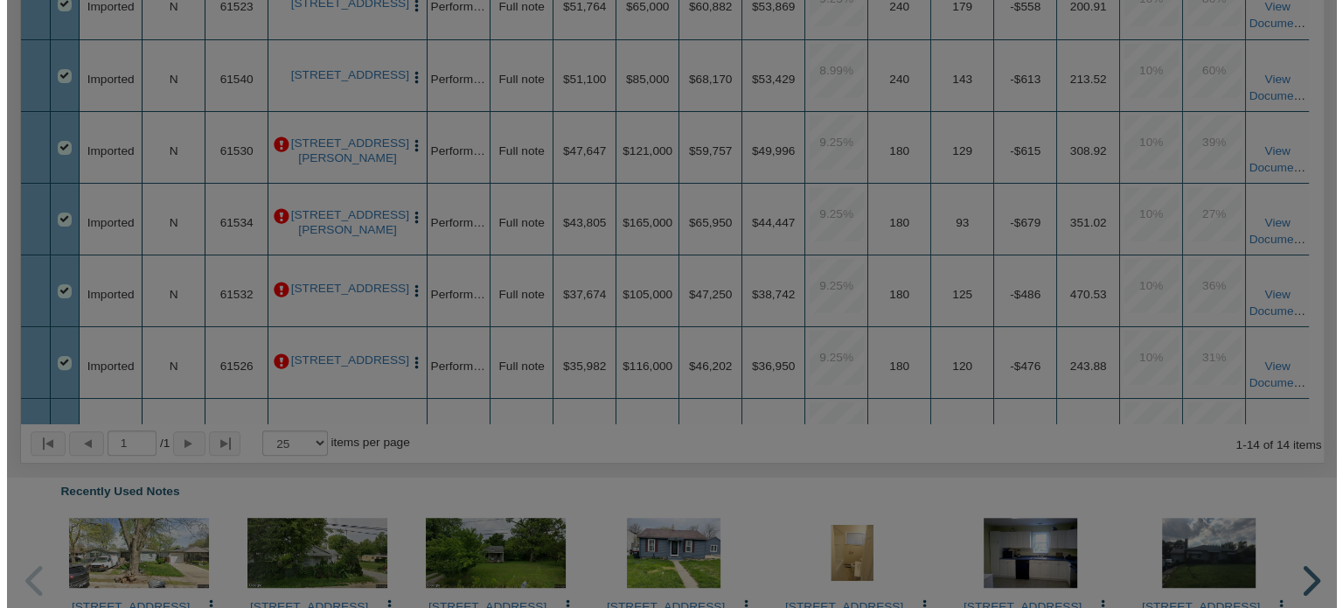
scroll to position [911, 0]
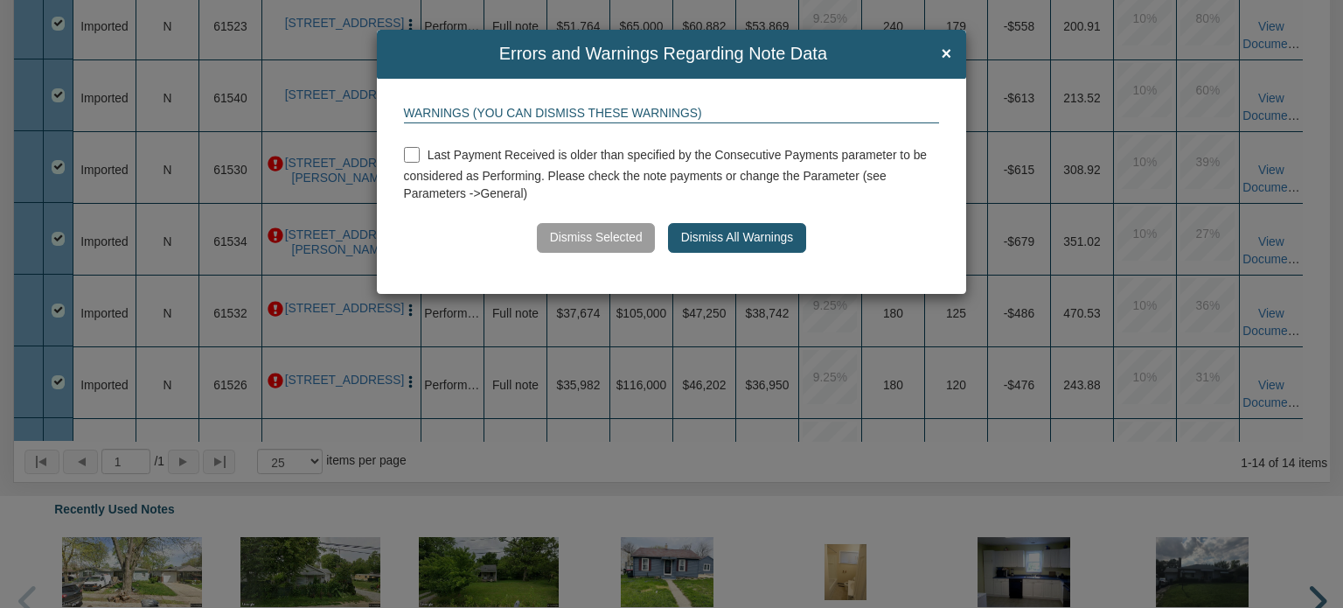
click at [718, 243] on button "Dismiss All Warnings" at bounding box center [736, 238] width 137 height 30
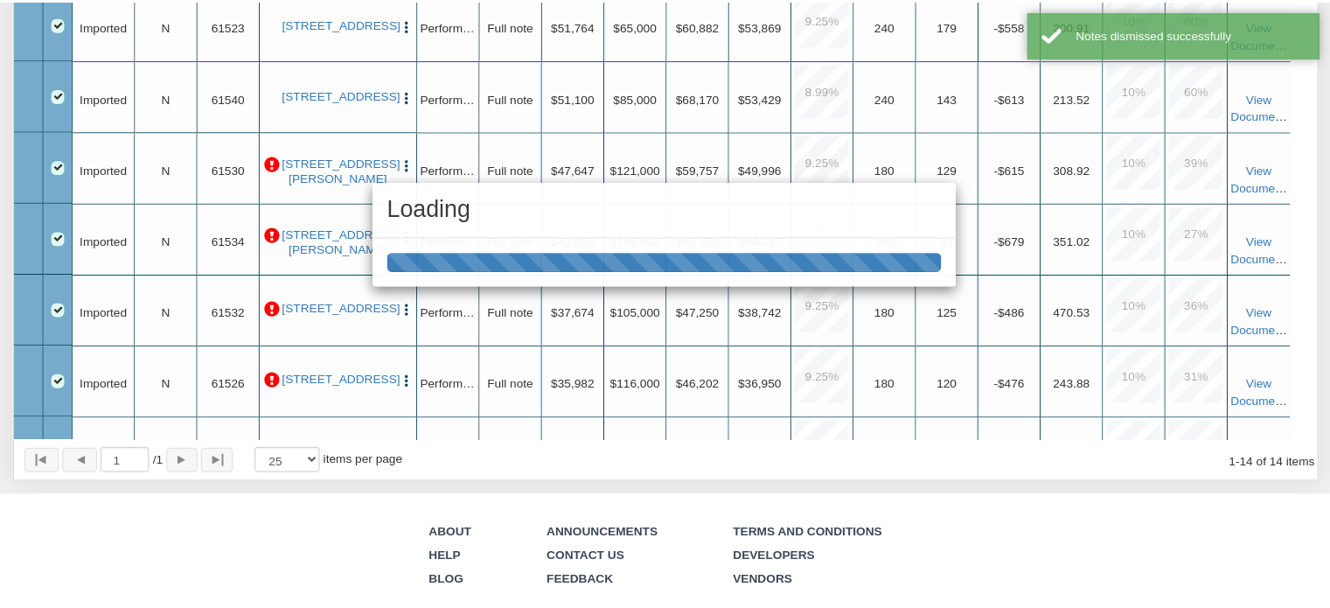
scroll to position [910, 0]
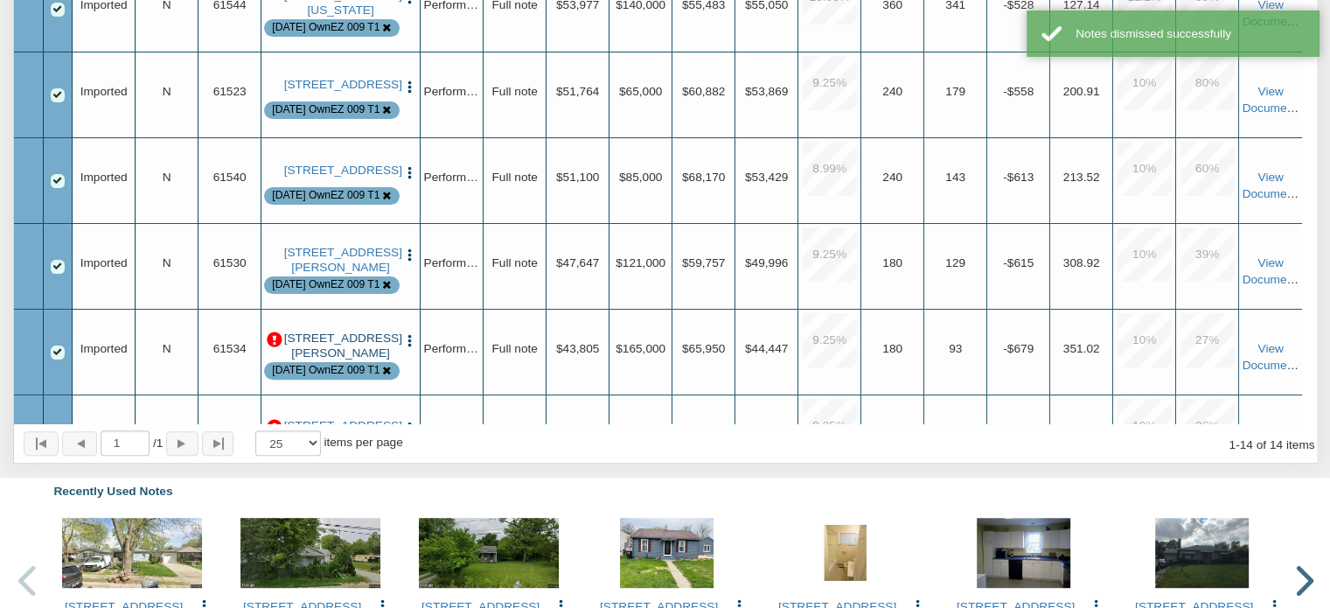
click at [363, 360] on link "[STREET_ADDRESS][PERSON_NAME]" at bounding box center [341, 345] width 114 height 29
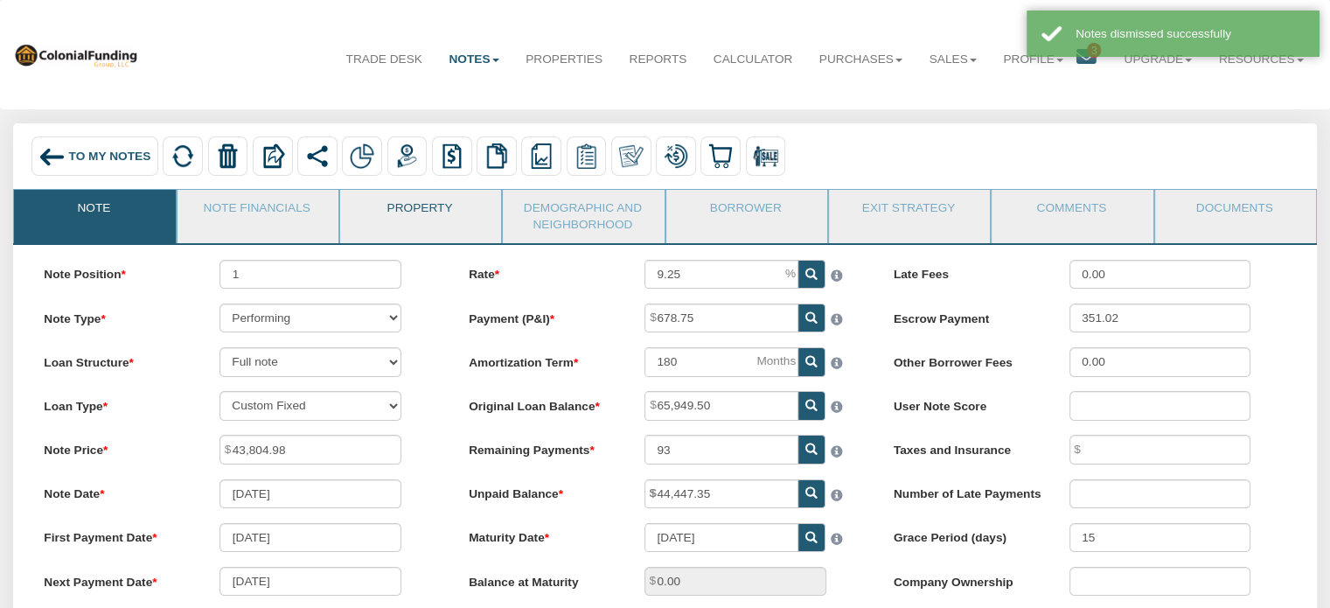
click at [423, 206] on link "Property" at bounding box center [419, 212] width 159 height 44
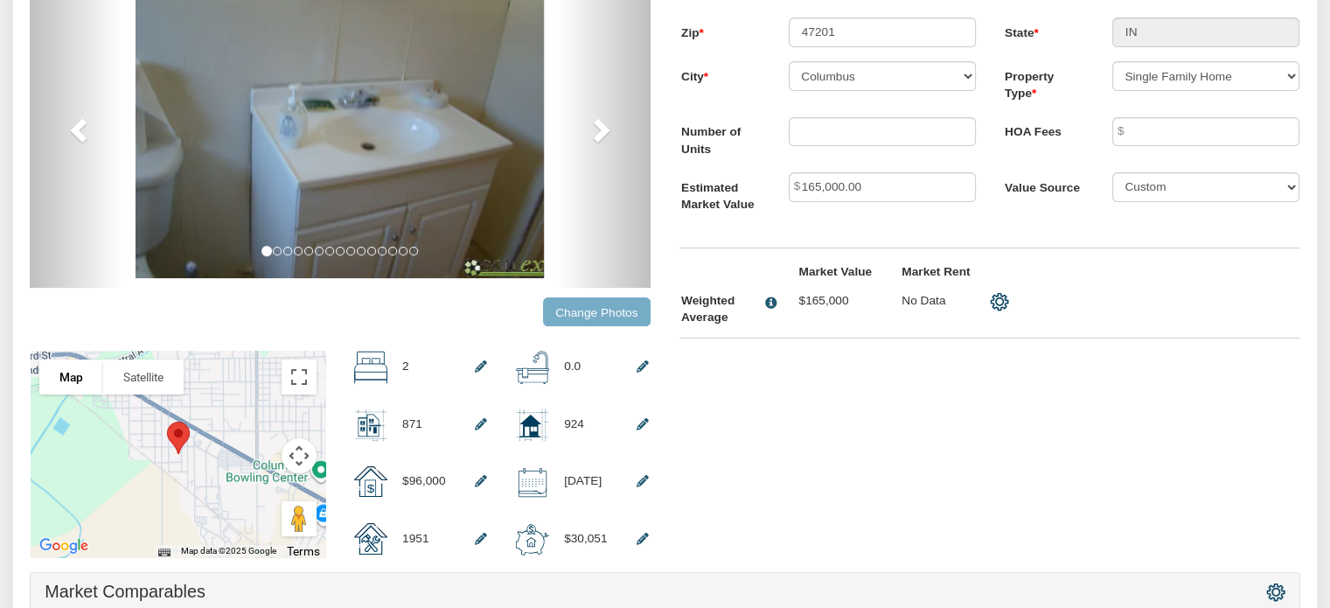
scroll to position [316, 0]
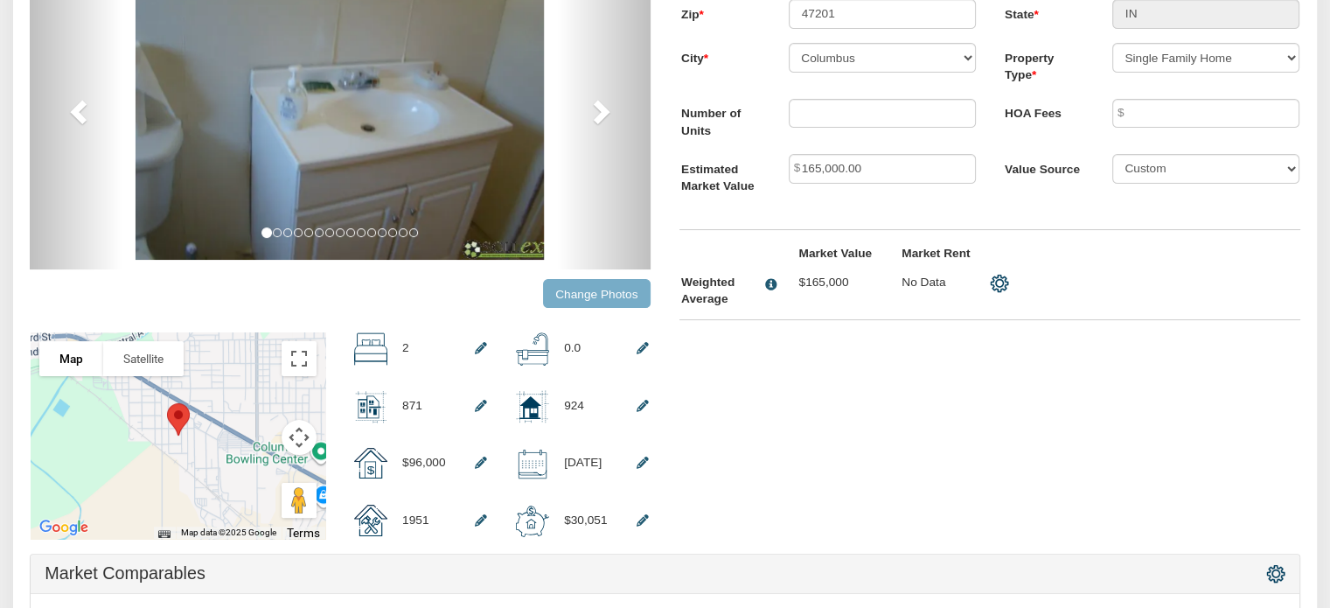
click at [600, 296] on input "Change Photos" at bounding box center [597, 293] width 108 height 29
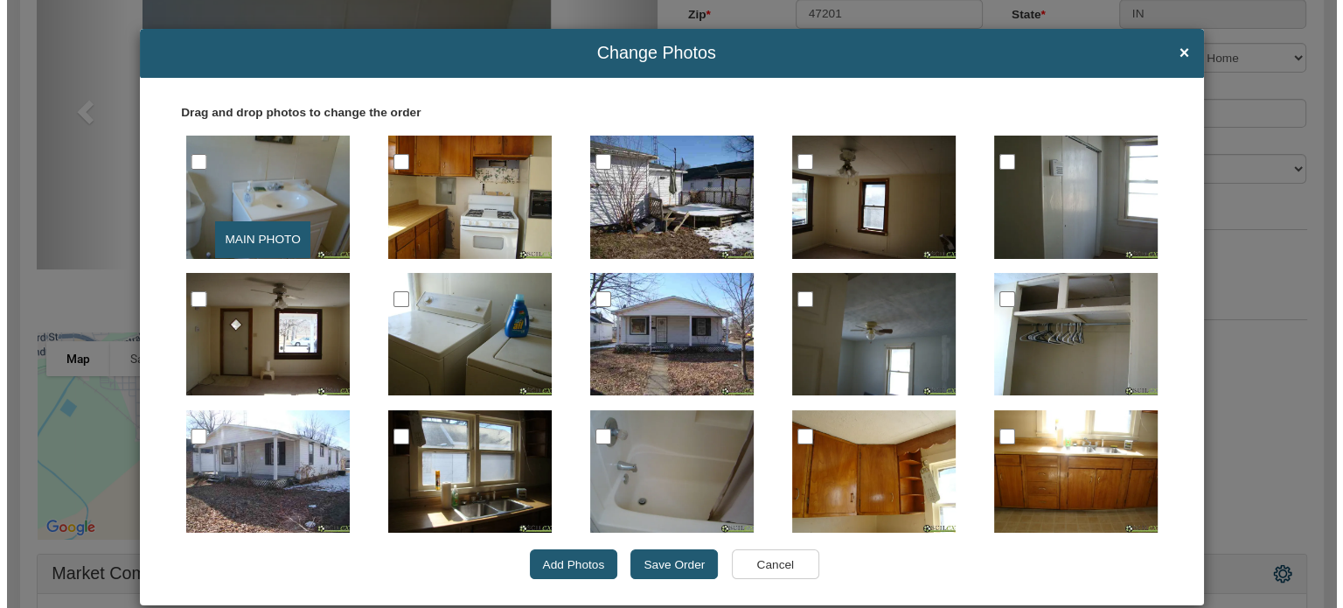
scroll to position [317, 0]
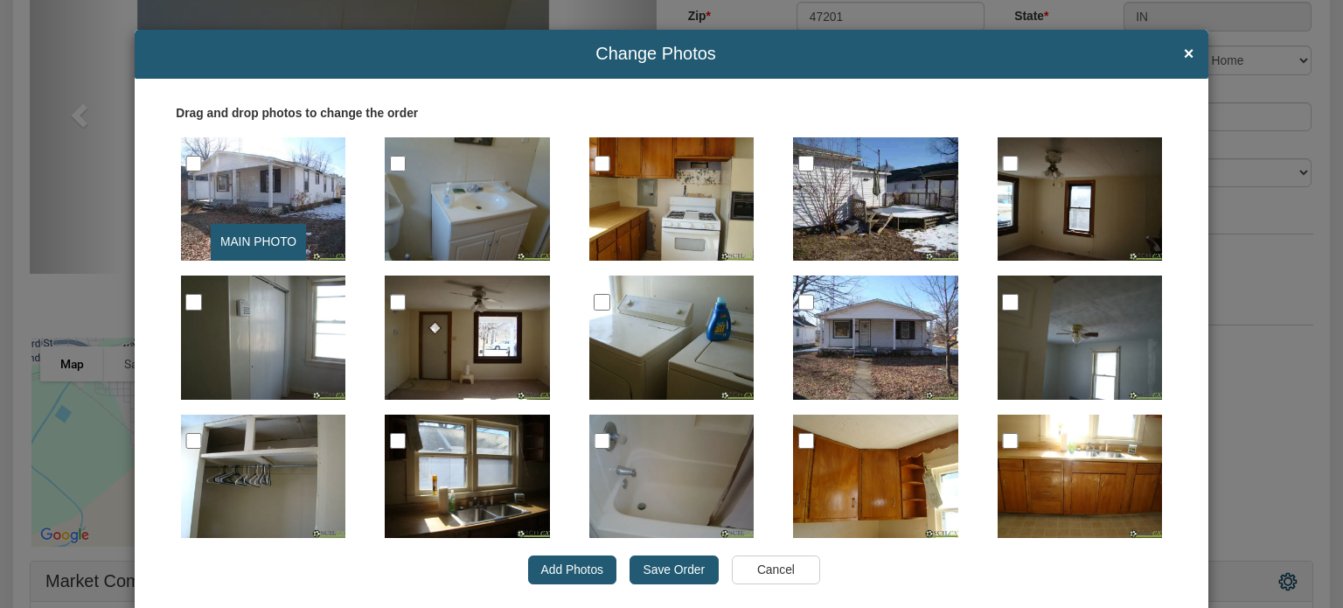
click at [667, 569] on input "Save Order" at bounding box center [674, 570] width 88 height 30
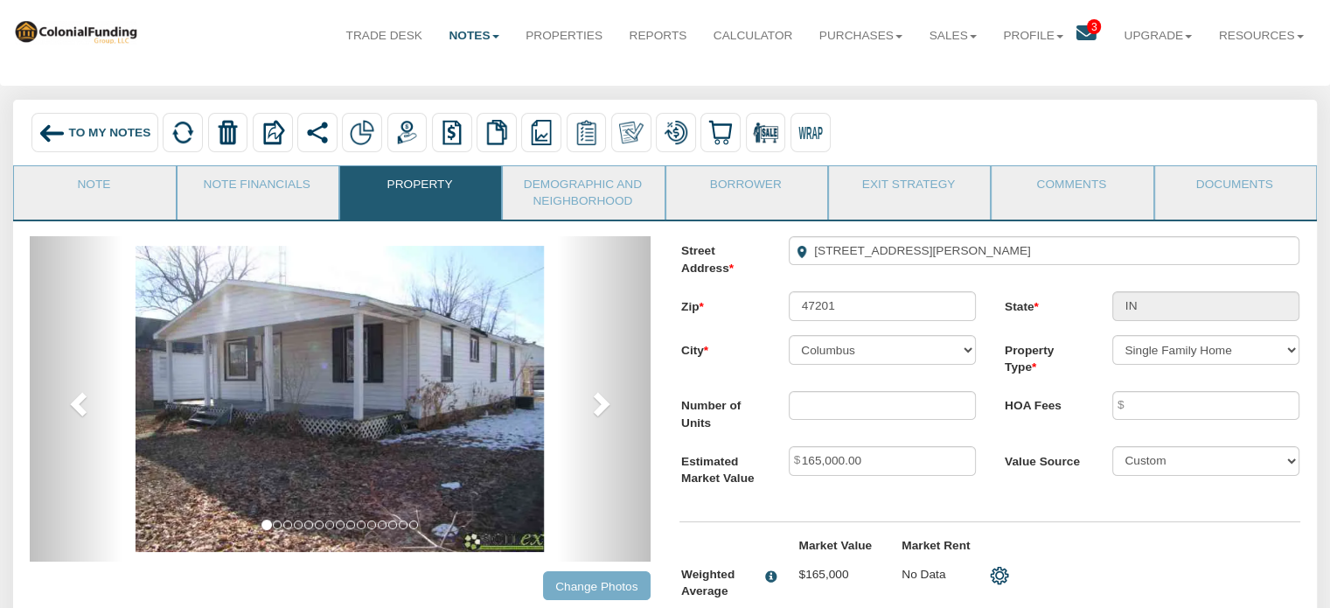
scroll to position [0, 0]
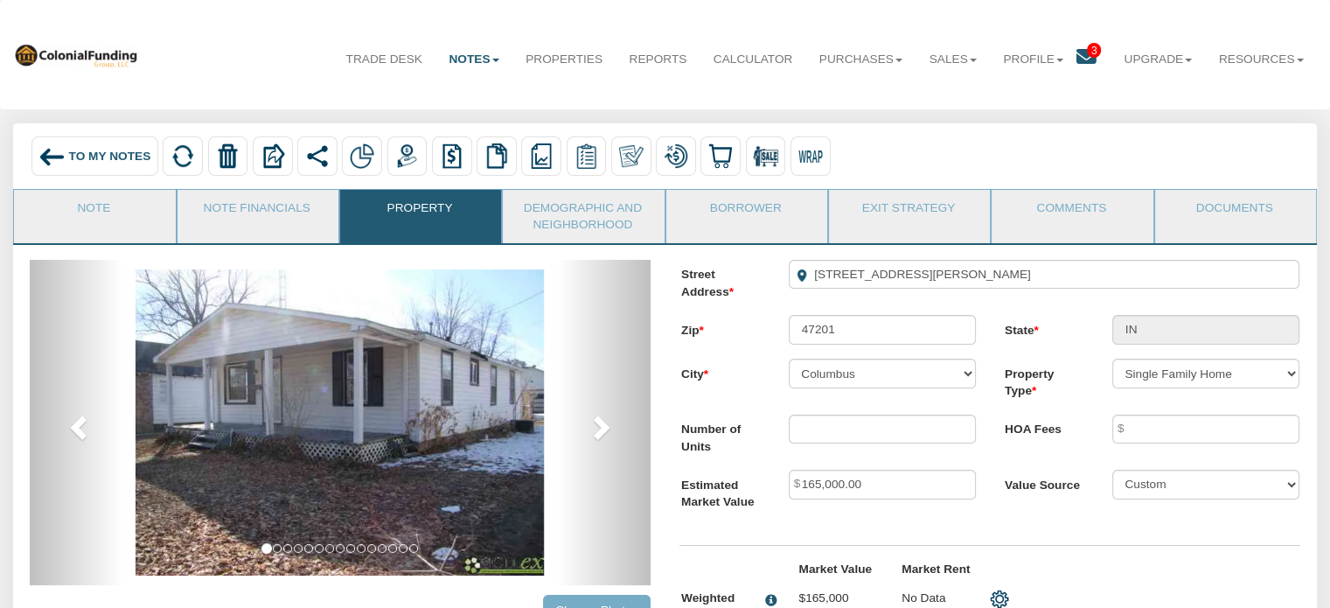
click at [85, 156] on span "To My Notes" at bounding box center [110, 156] width 82 height 13
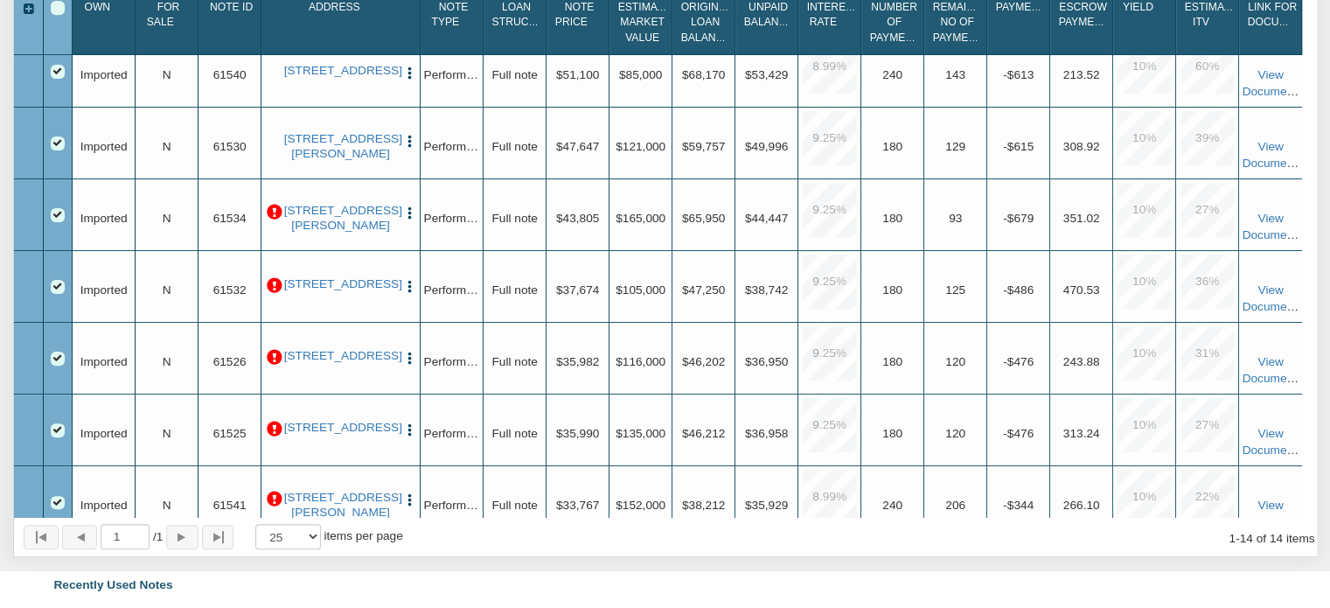
scroll to position [554, 0]
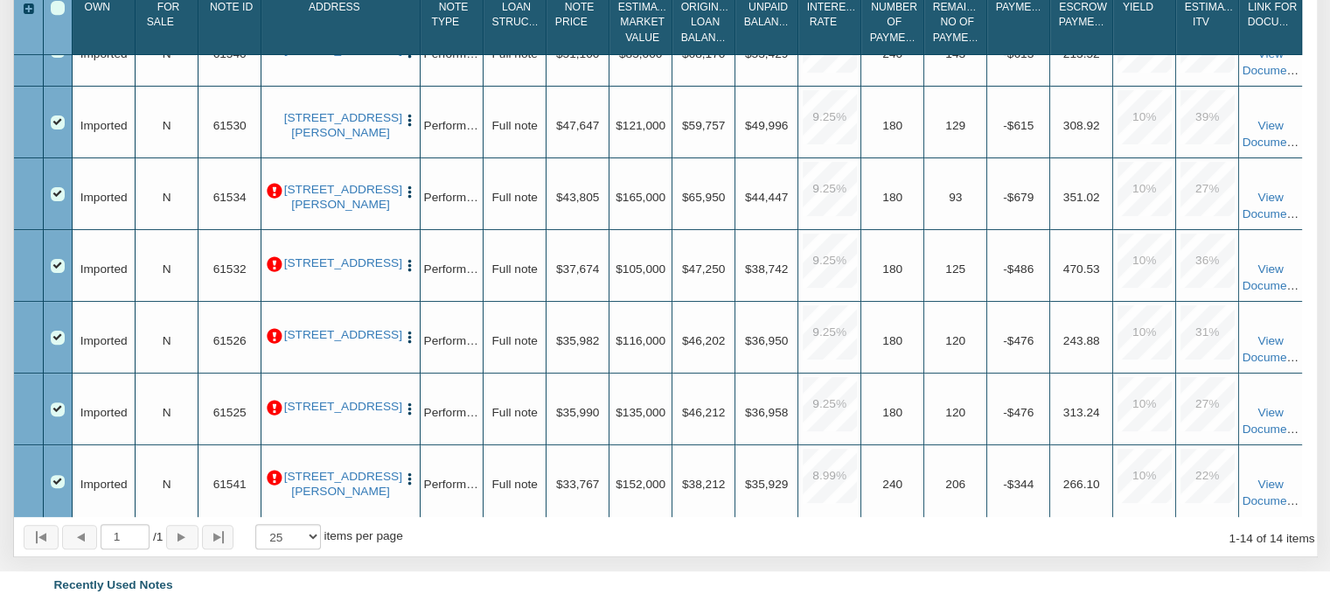
click at [275, 190] on p at bounding box center [275, 192] width 16 height 16
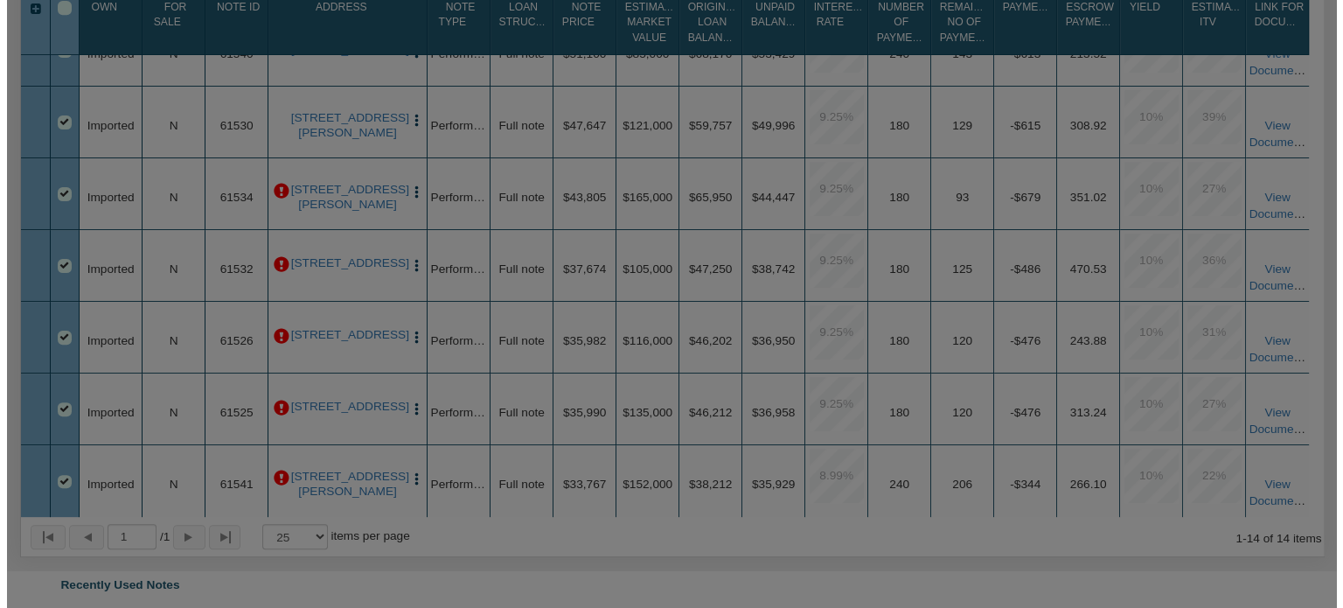
scroll to position [818, 0]
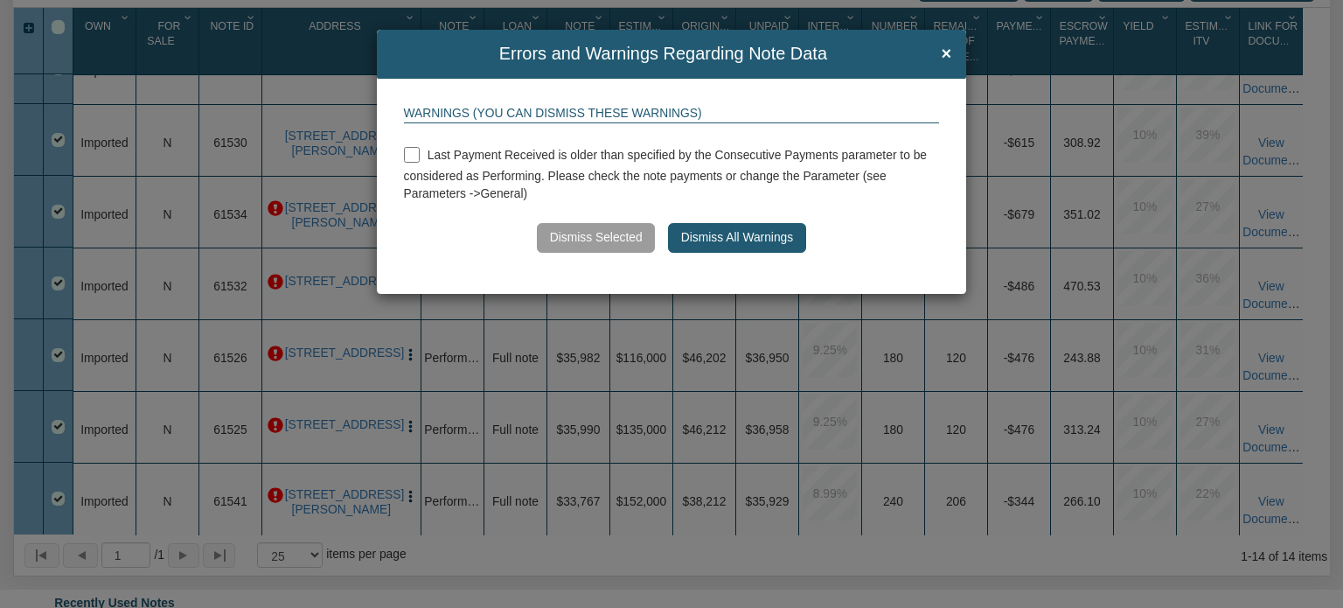
click at [709, 238] on button "Dismiss All Warnings" at bounding box center [736, 238] width 137 height 30
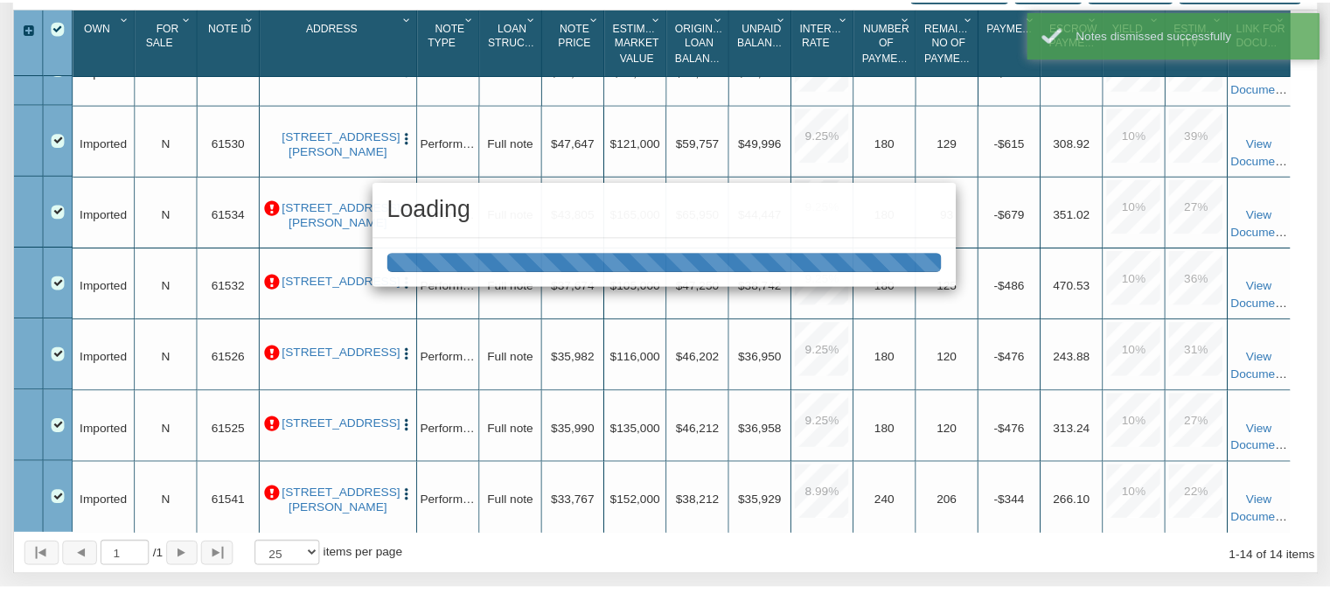
scroll to position [817, 0]
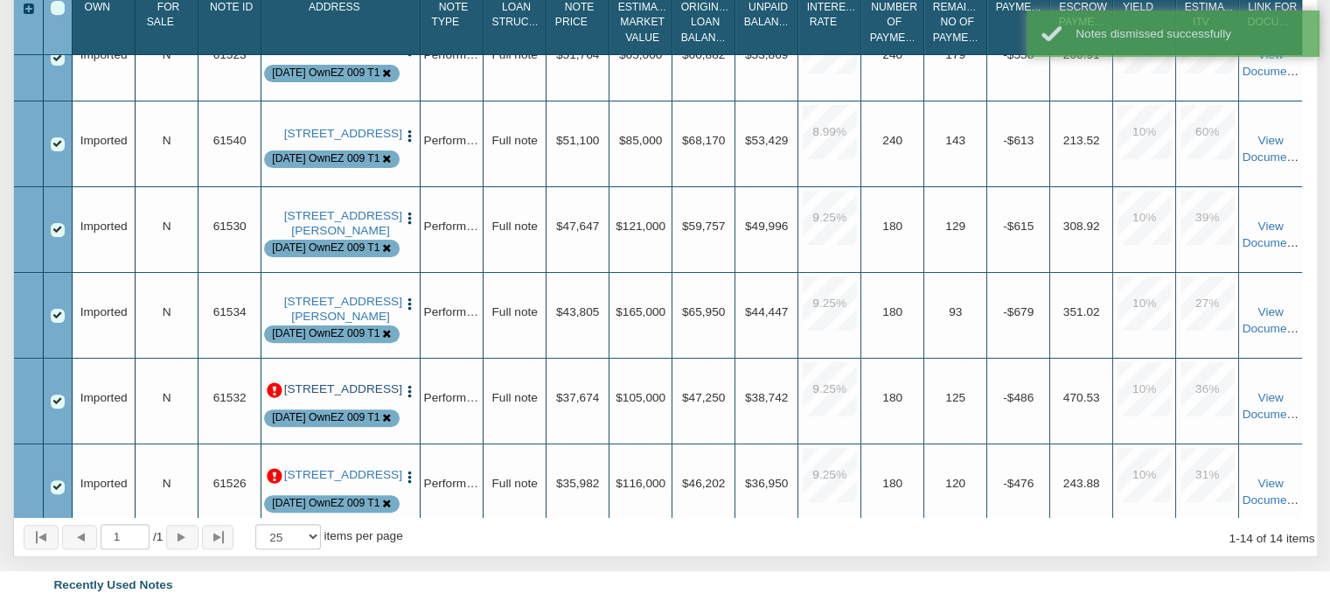
click at [339, 396] on link "[STREET_ADDRESS]" at bounding box center [341, 389] width 114 height 14
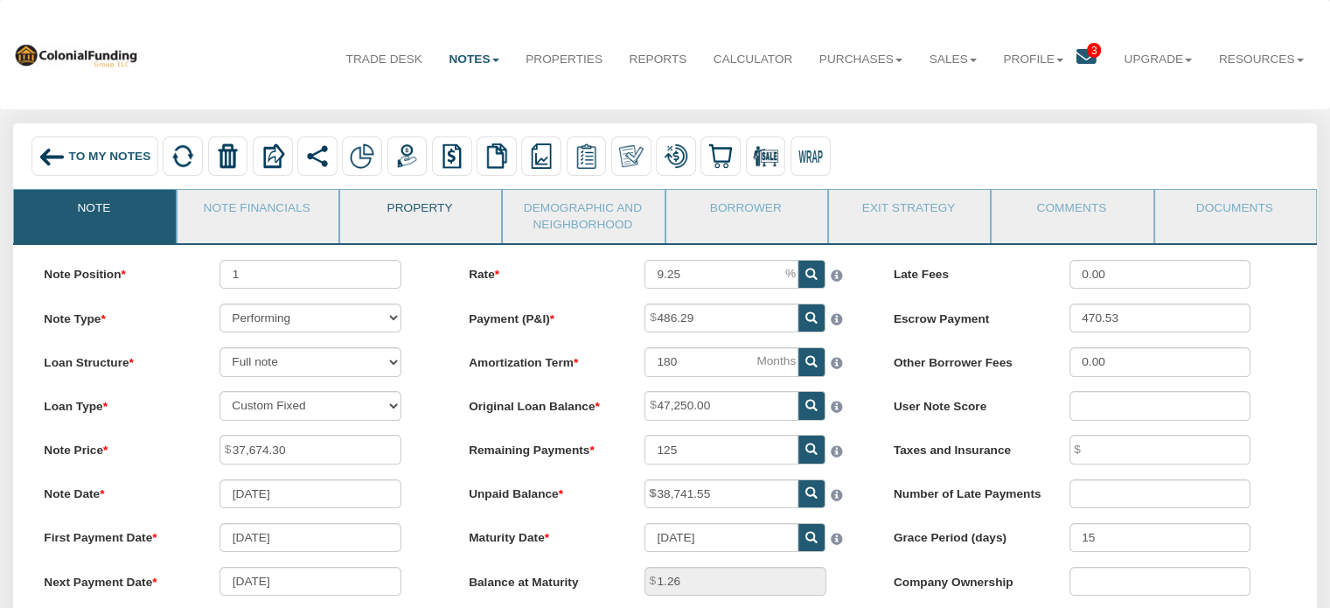
click at [409, 203] on link "Property" at bounding box center [419, 212] width 159 height 44
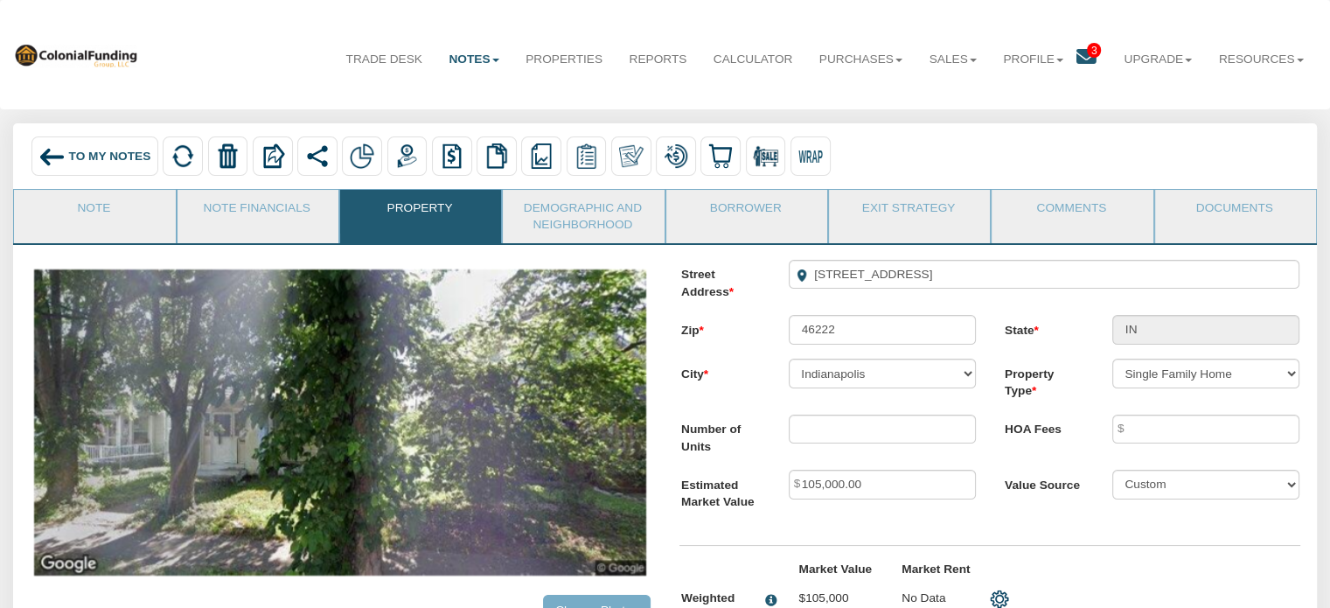
click at [80, 157] on span "To My Notes" at bounding box center [110, 156] width 82 height 13
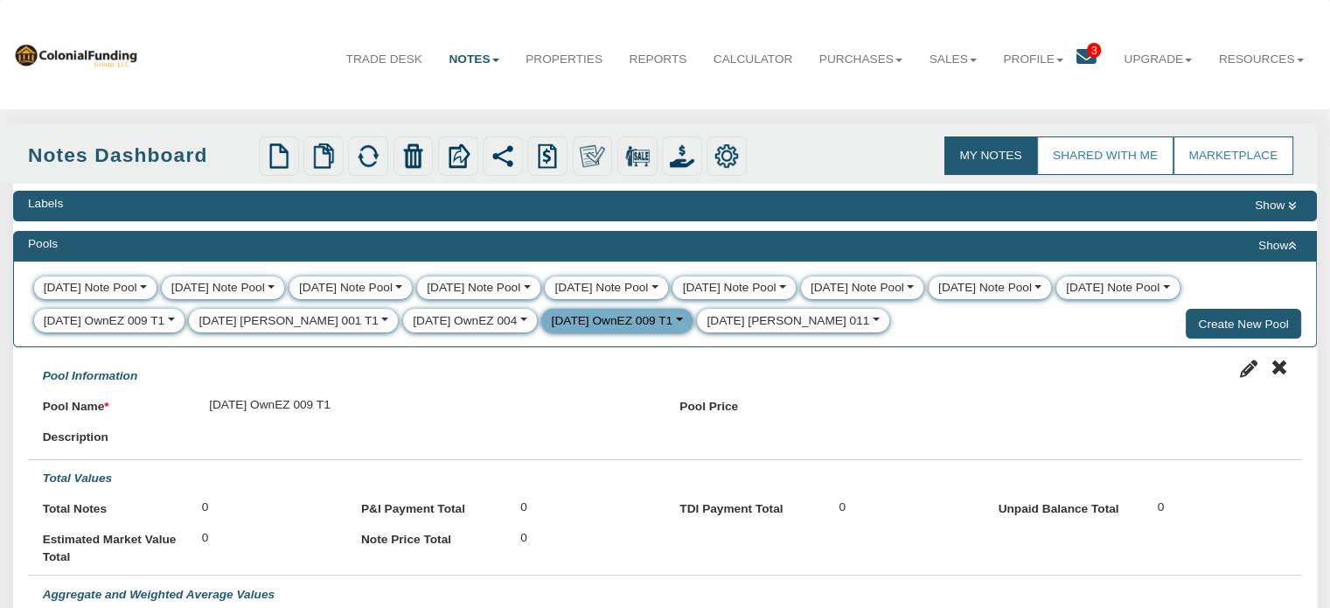
select select
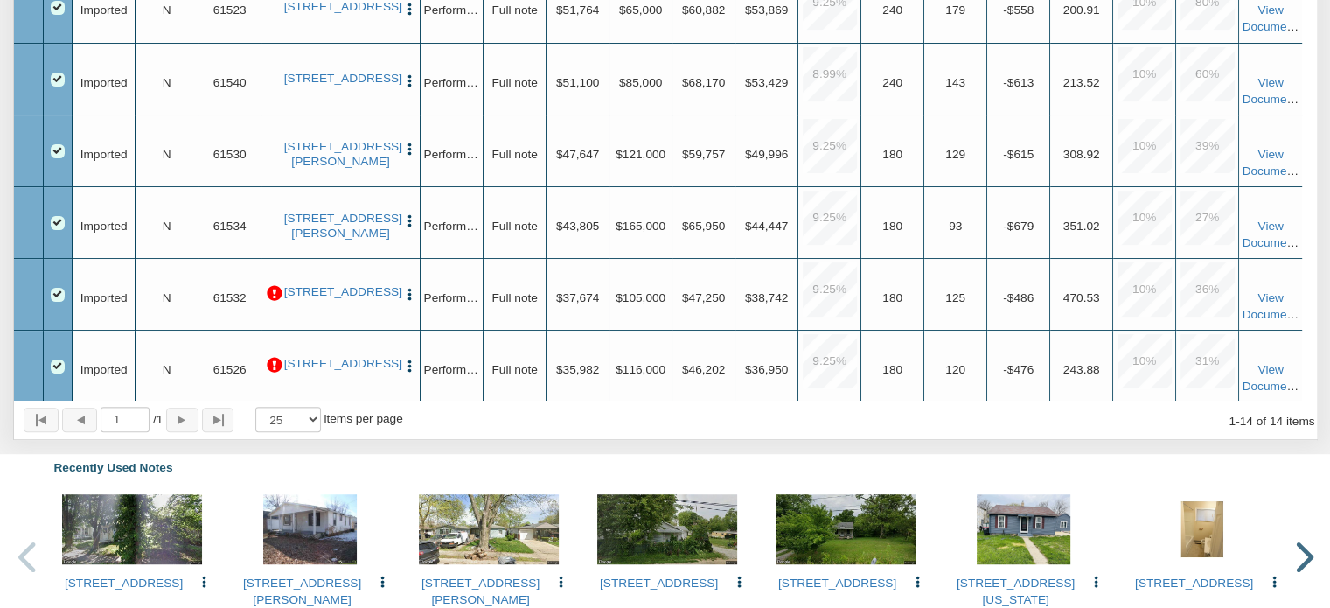
scroll to position [556, 0]
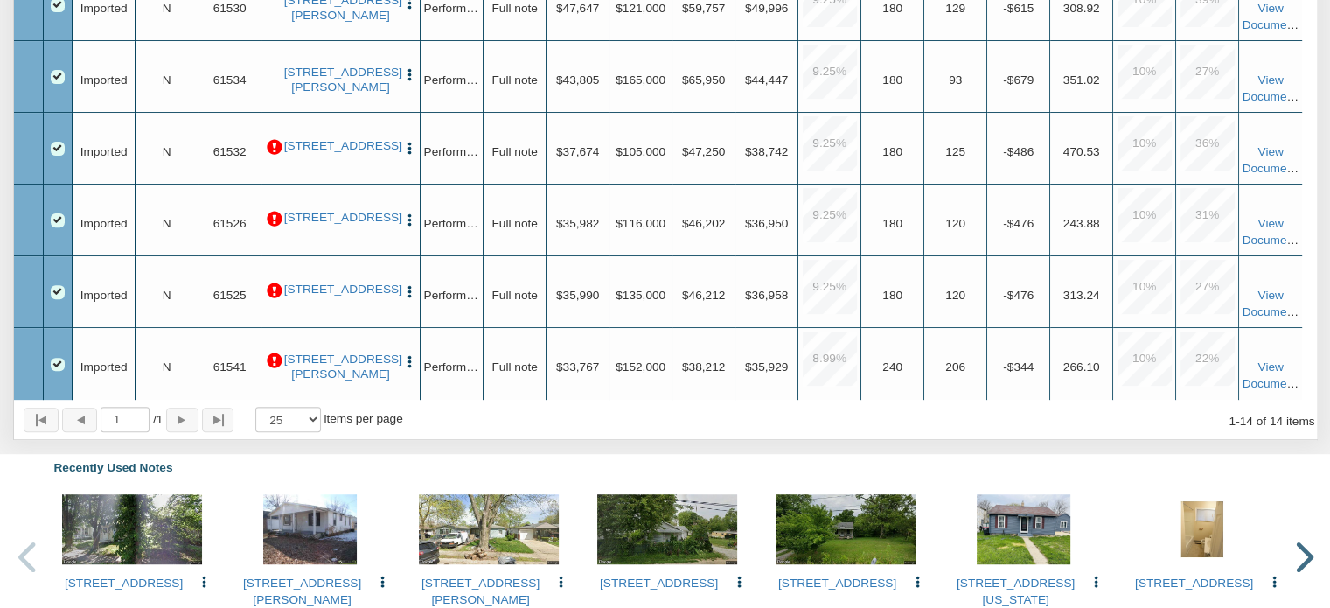
click at [273, 140] on p at bounding box center [275, 148] width 16 height 16
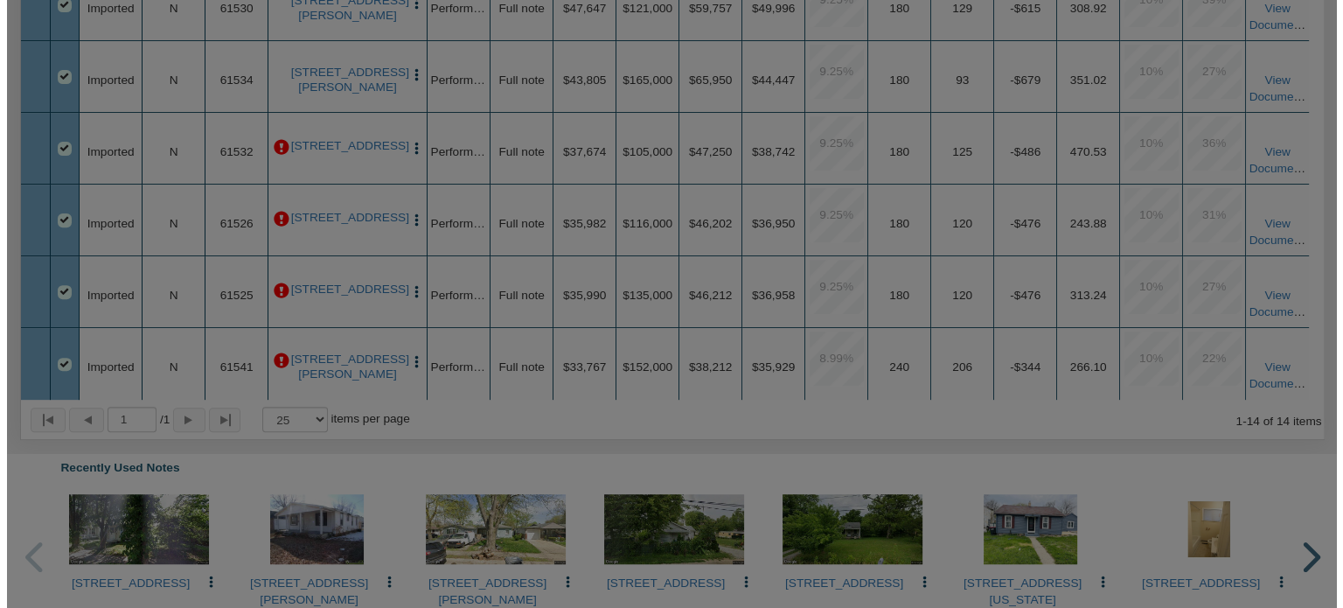
scroll to position [934, 0]
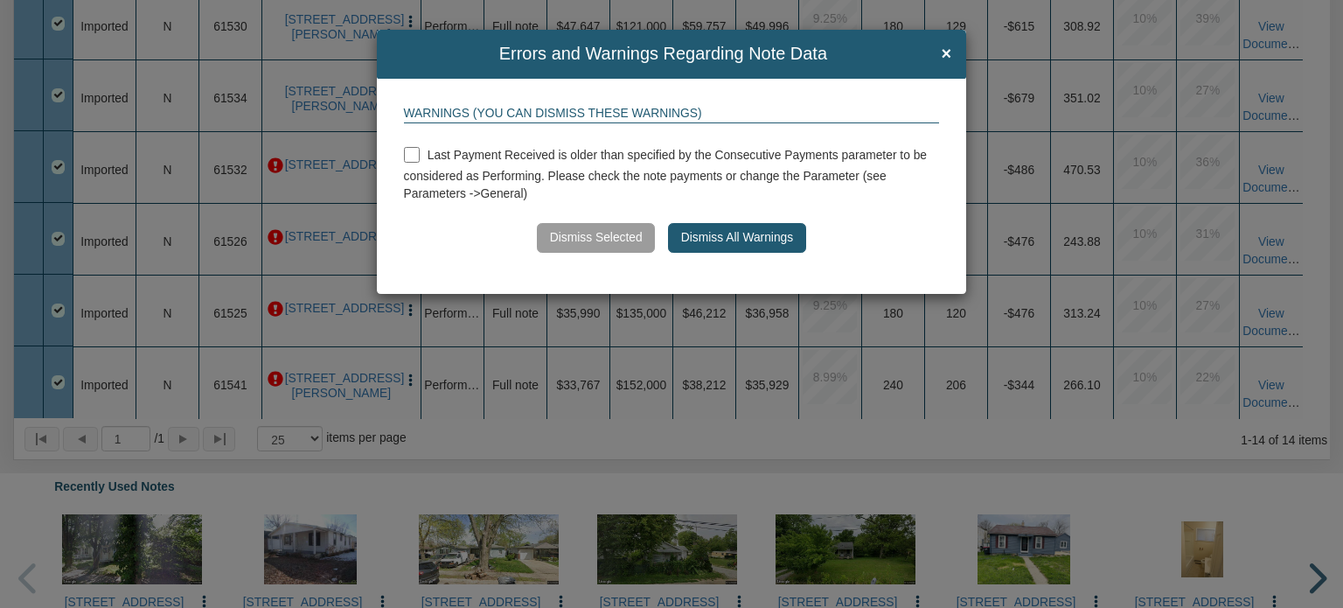
click at [742, 239] on button "Dismiss All Warnings" at bounding box center [736, 238] width 137 height 30
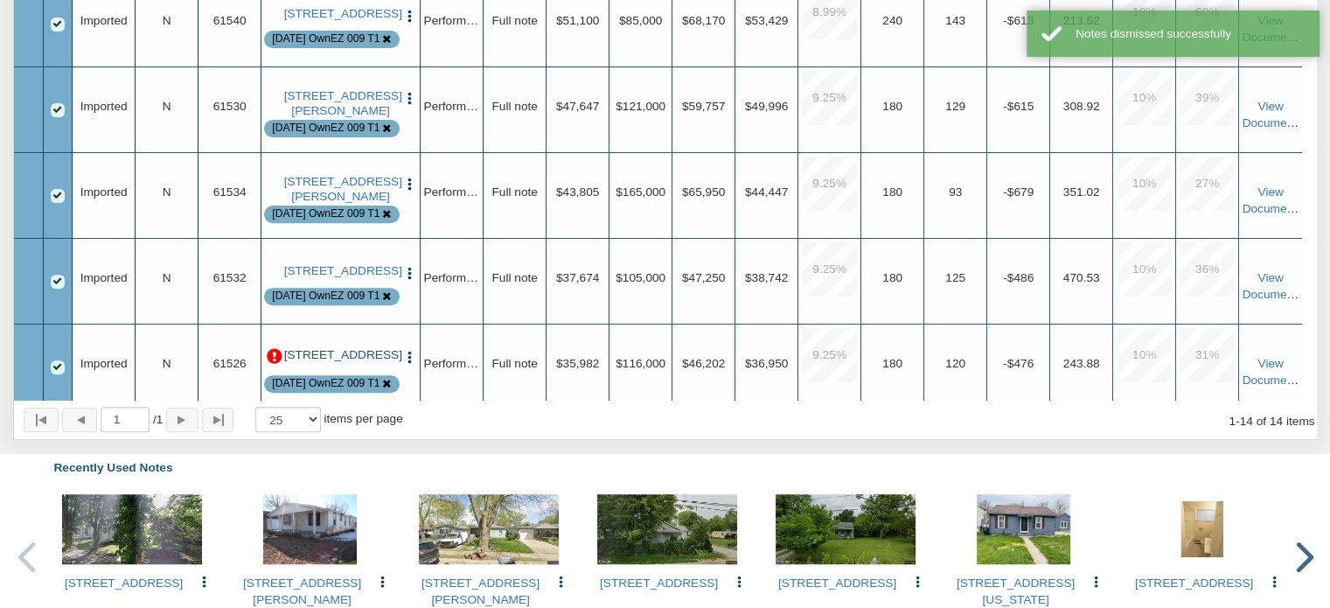
click at [345, 357] on link "[STREET_ADDRESS]" at bounding box center [341, 355] width 114 height 14
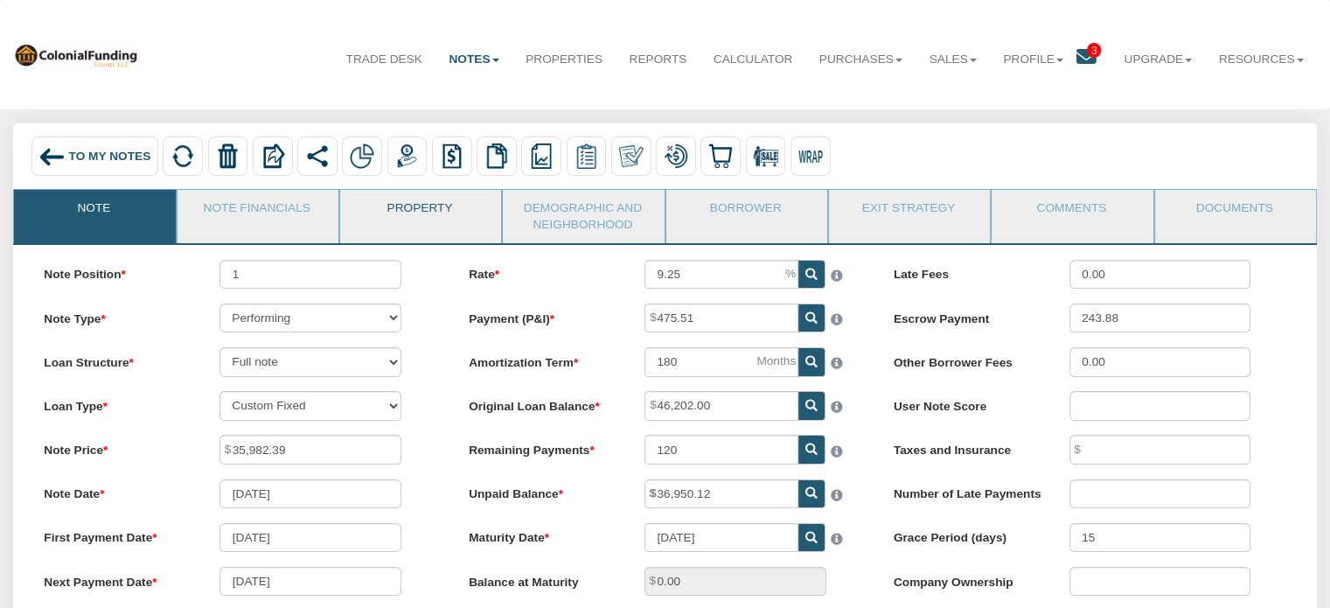
click at [421, 204] on link "Property" at bounding box center [419, 212] width 159 height 44
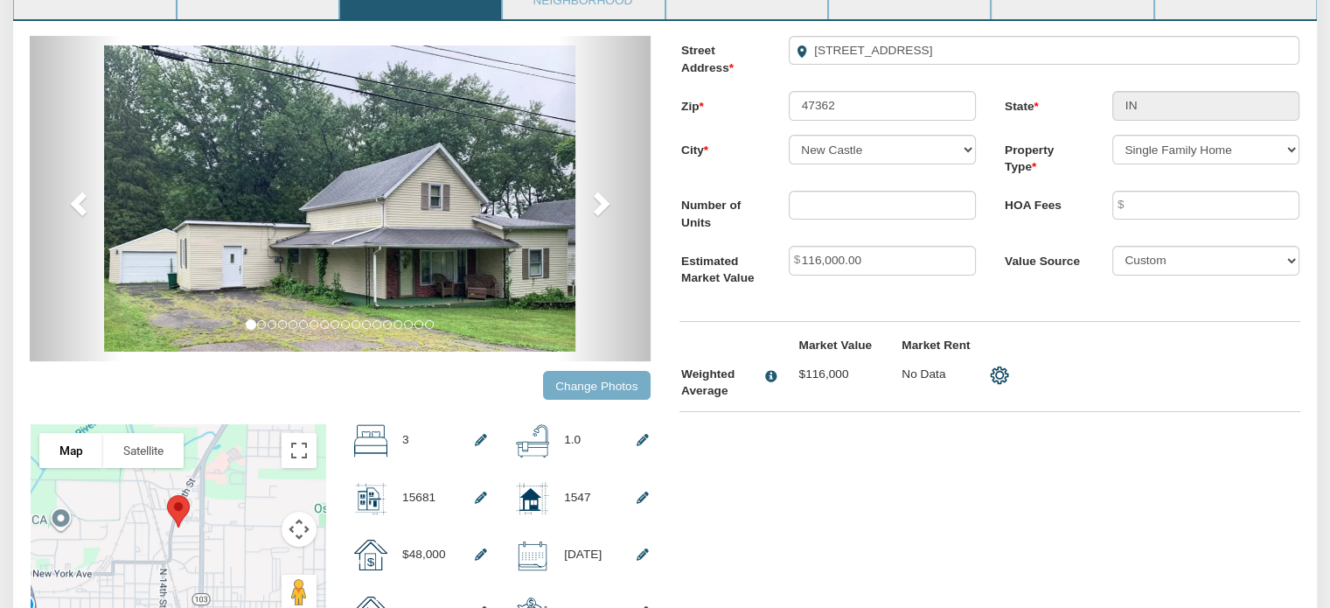
scroll to position [271, 0]
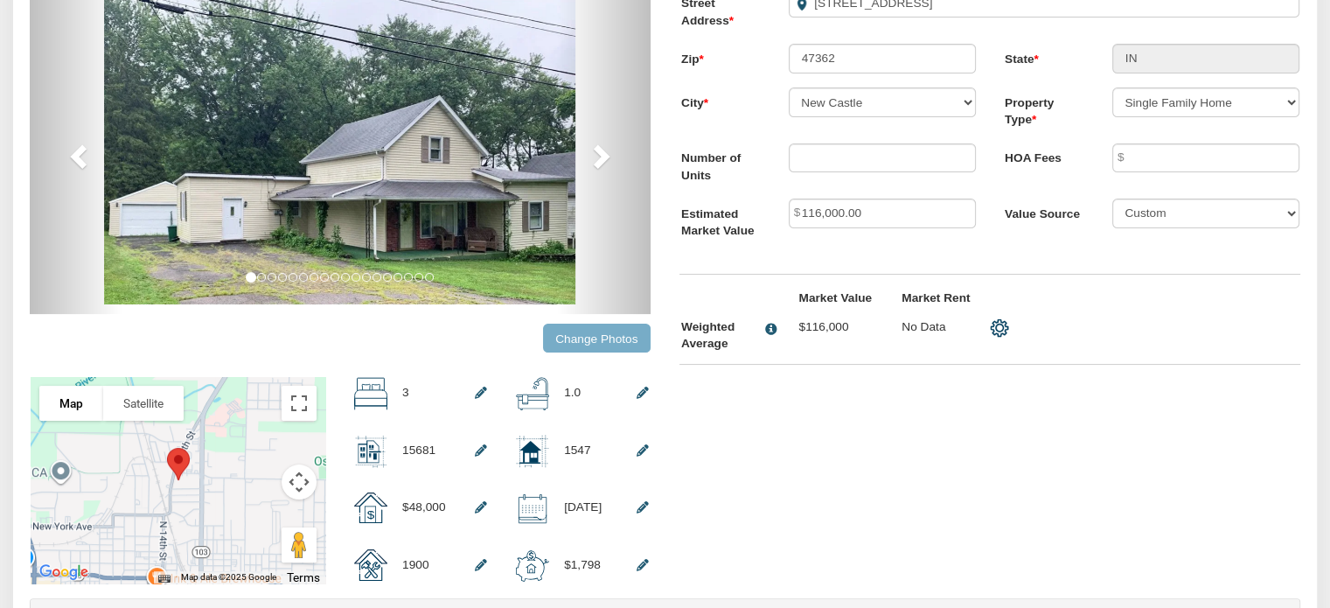
click at [588, 332] on input "Change Photos" at bounding box center [597, 338] width 108 height 29
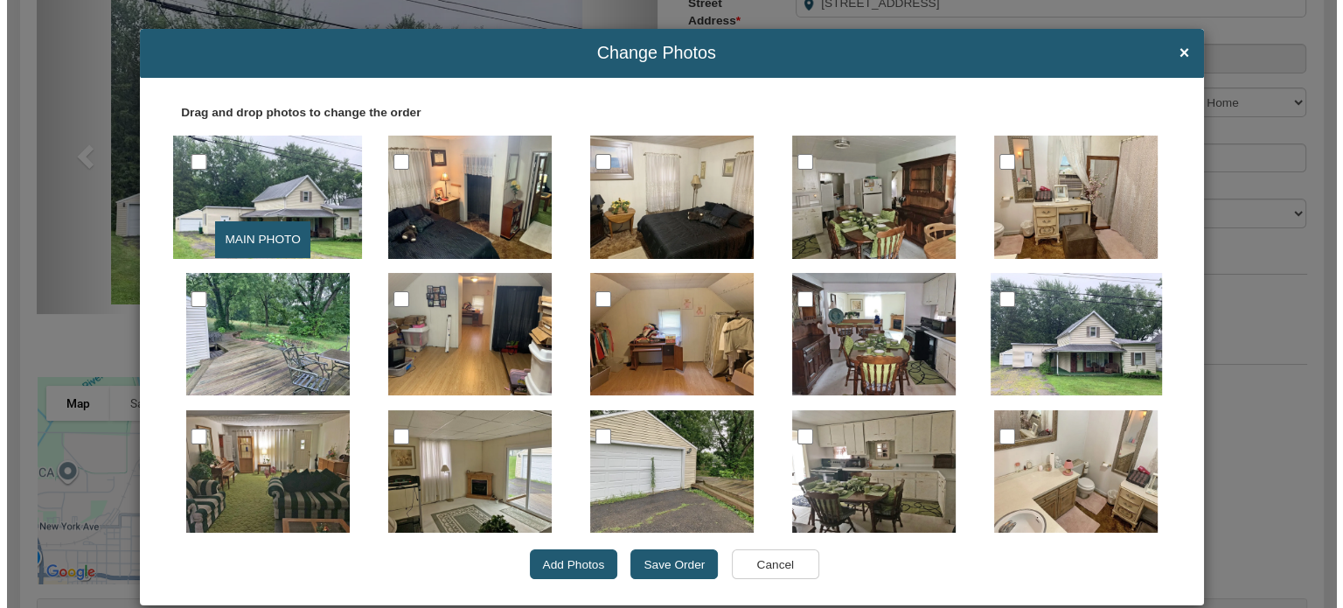
scroll to position [272, 0]
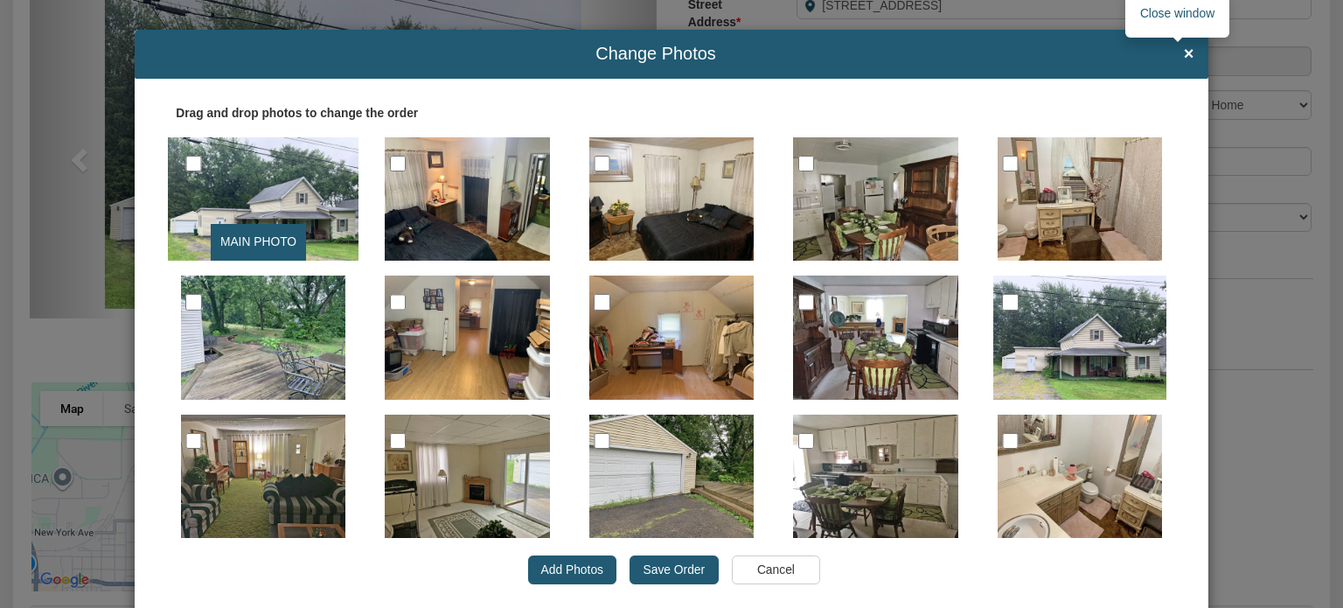
click at [1184, 48] on span "×" at bounding box center [1189, 54] width 10 height 19
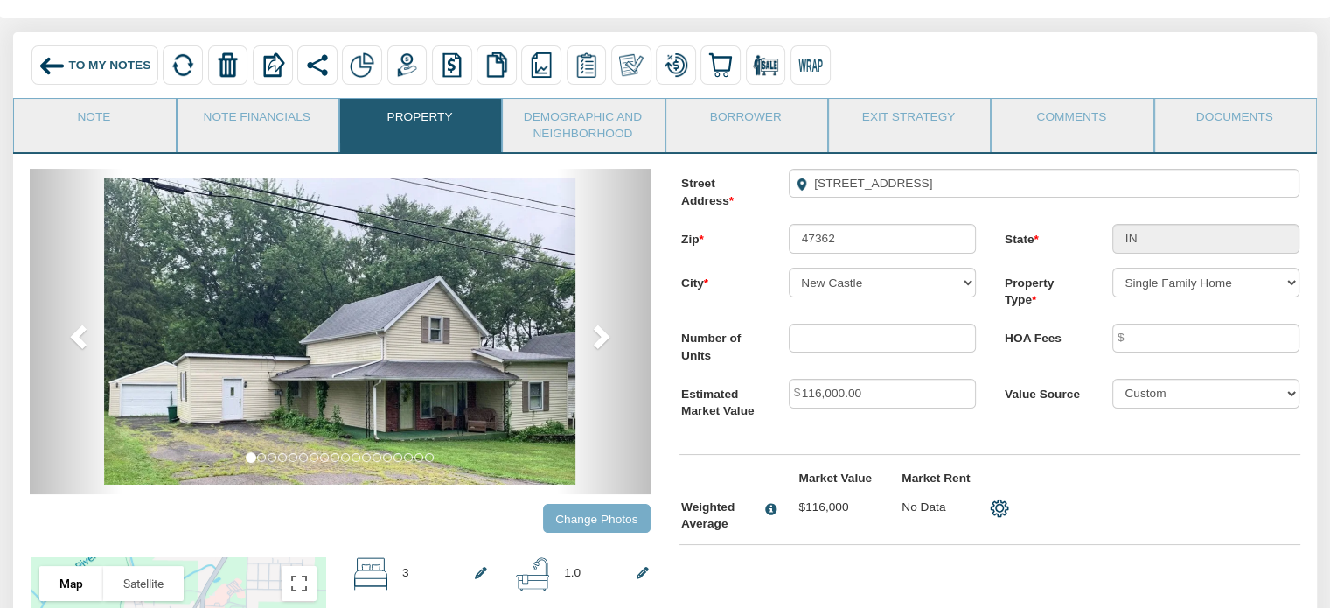
scroll to position [0, 0]
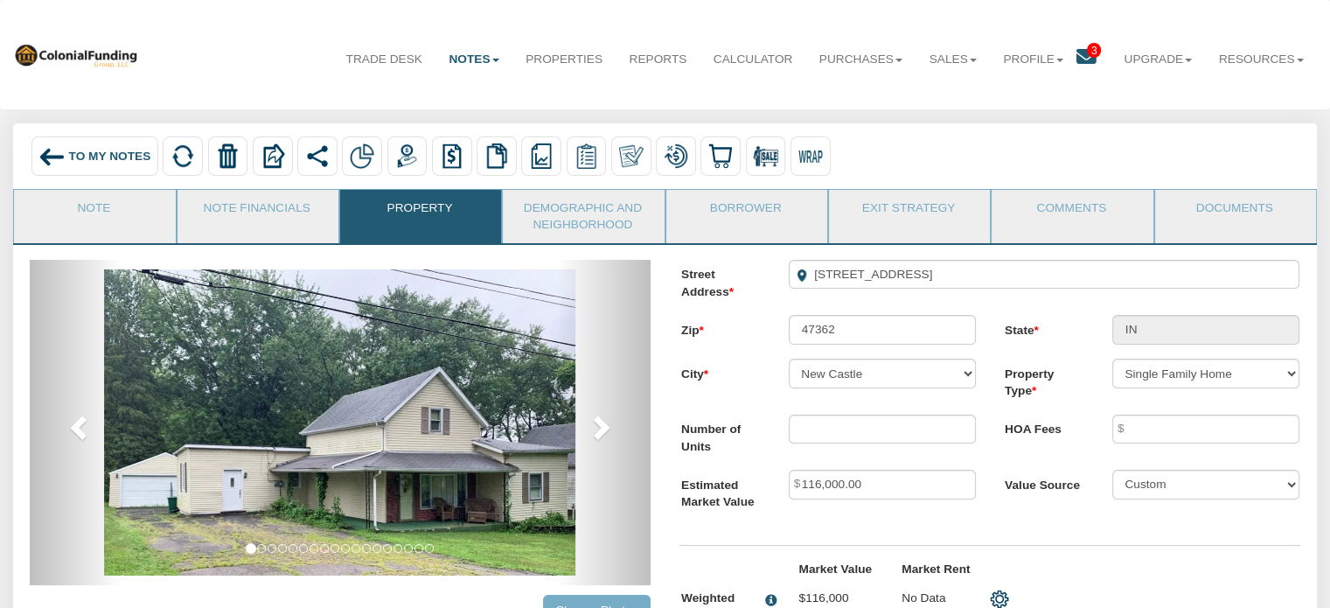
click at [78, 160] on span "To My Notes" at bounding box center [110, 156] width 82 height 13
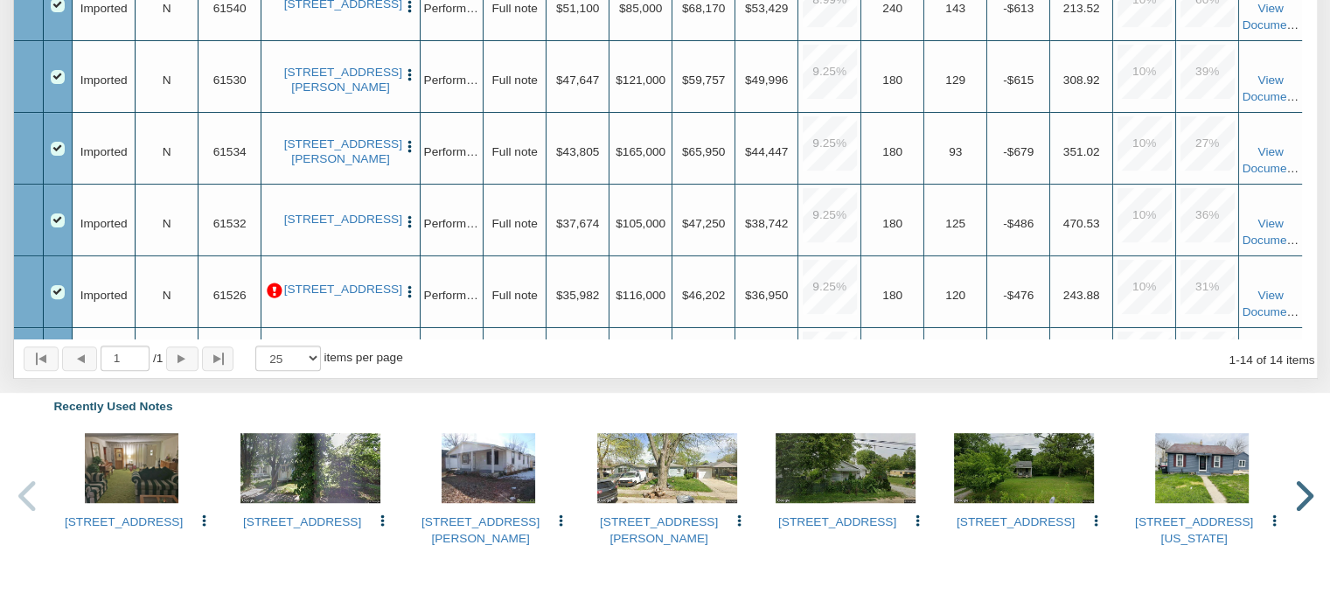
scroll to position [556, 0]
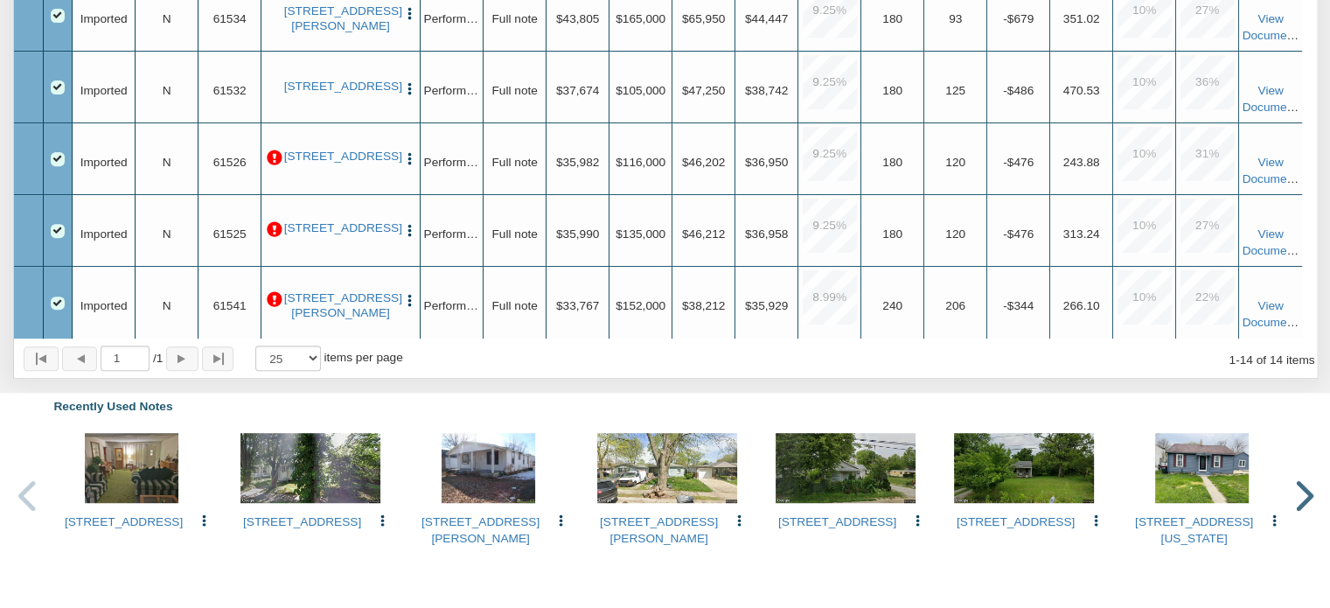
click at [270, 152] on p at bounding box center [275, 158] width 16 height 16
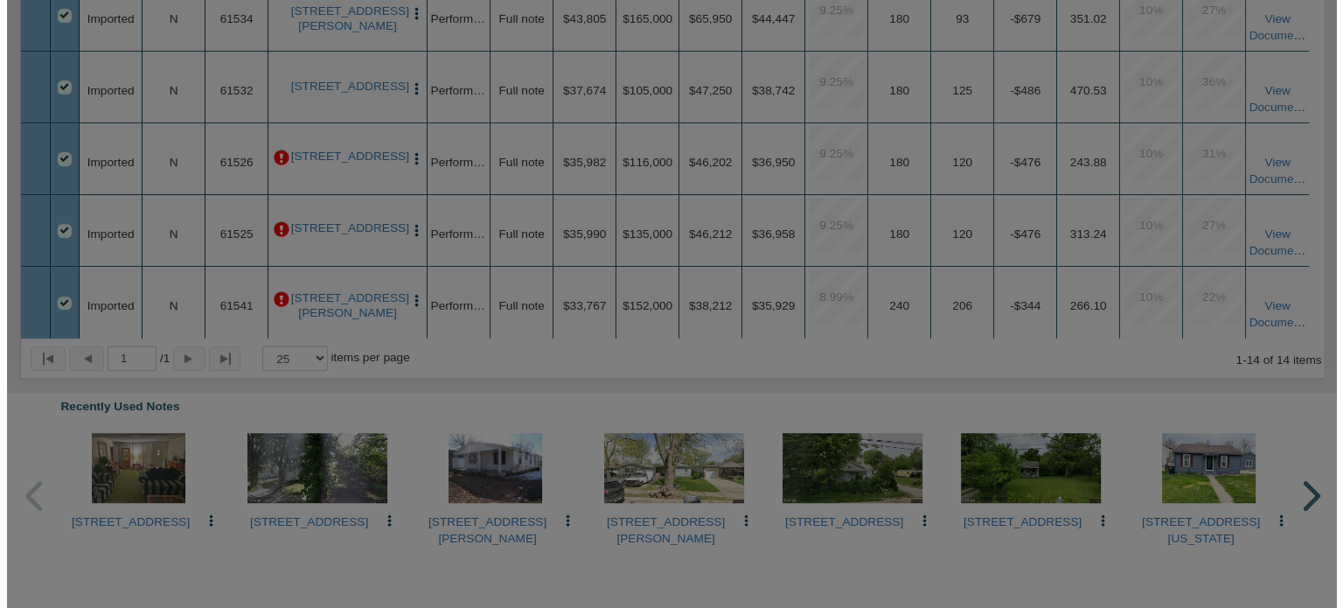
scroll to position [996, 0]
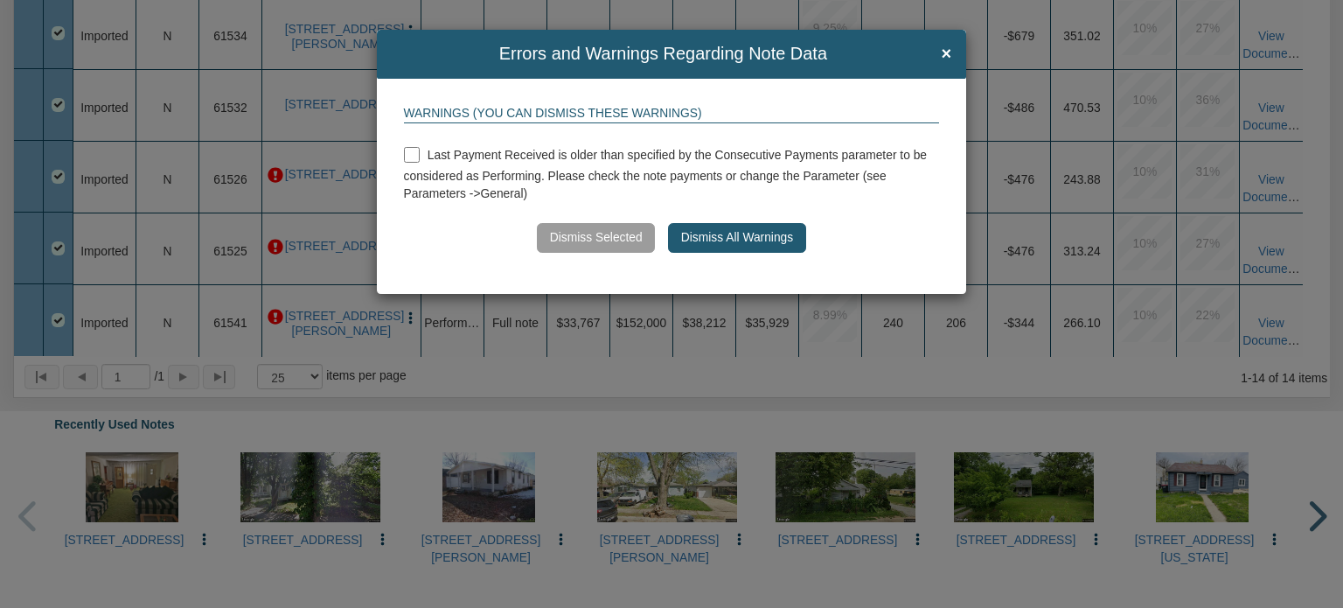
click at [733, 238] on button "Dismiss All Warnings" at bounding box center [736, 238] width 137 height 30
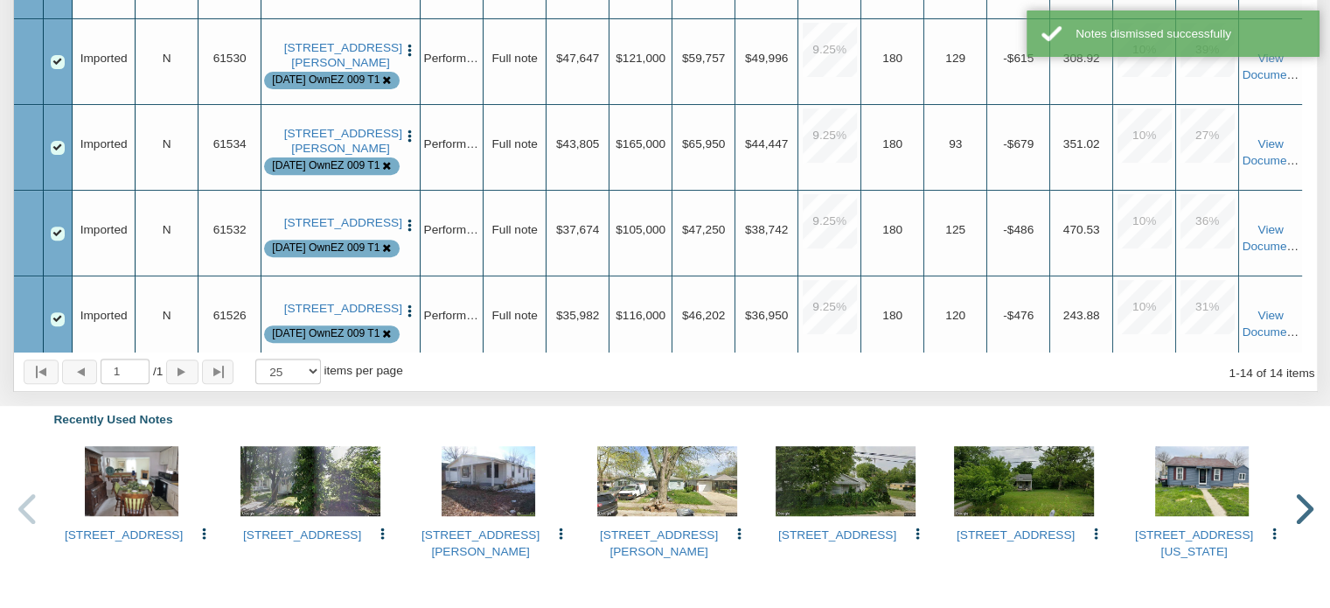
scroll to position [752, 0]
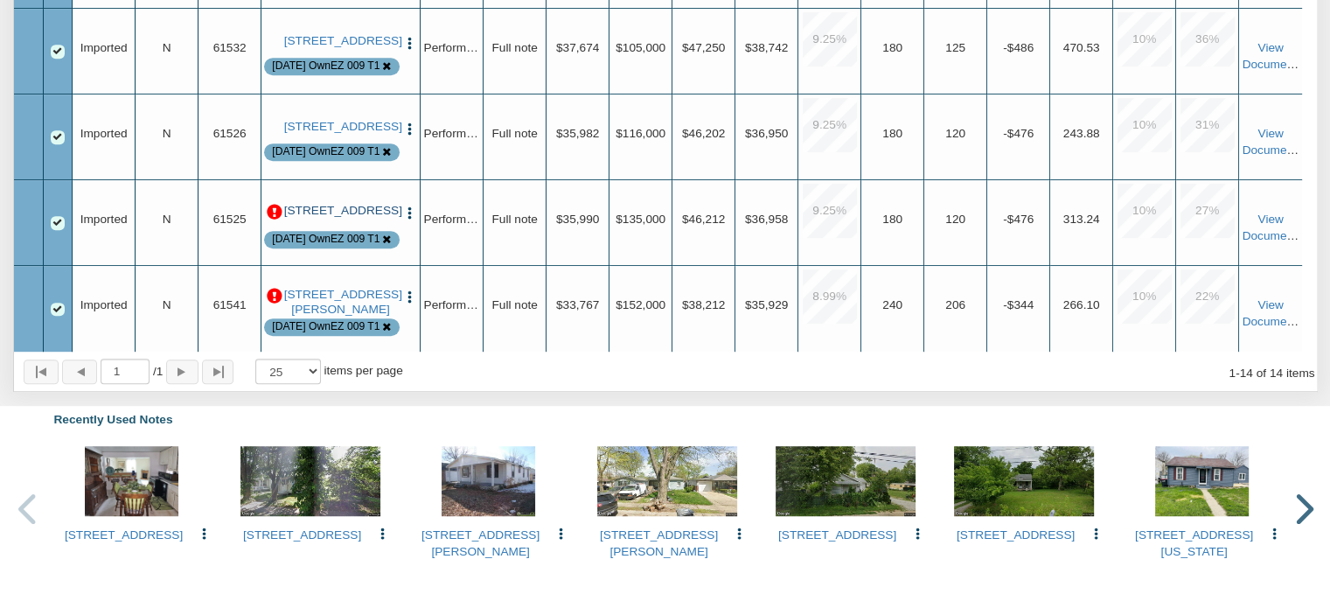
click at [352, 211] on link "[STREET_ADDRESS]" at bounding box center [341, 211] width 114 height 14
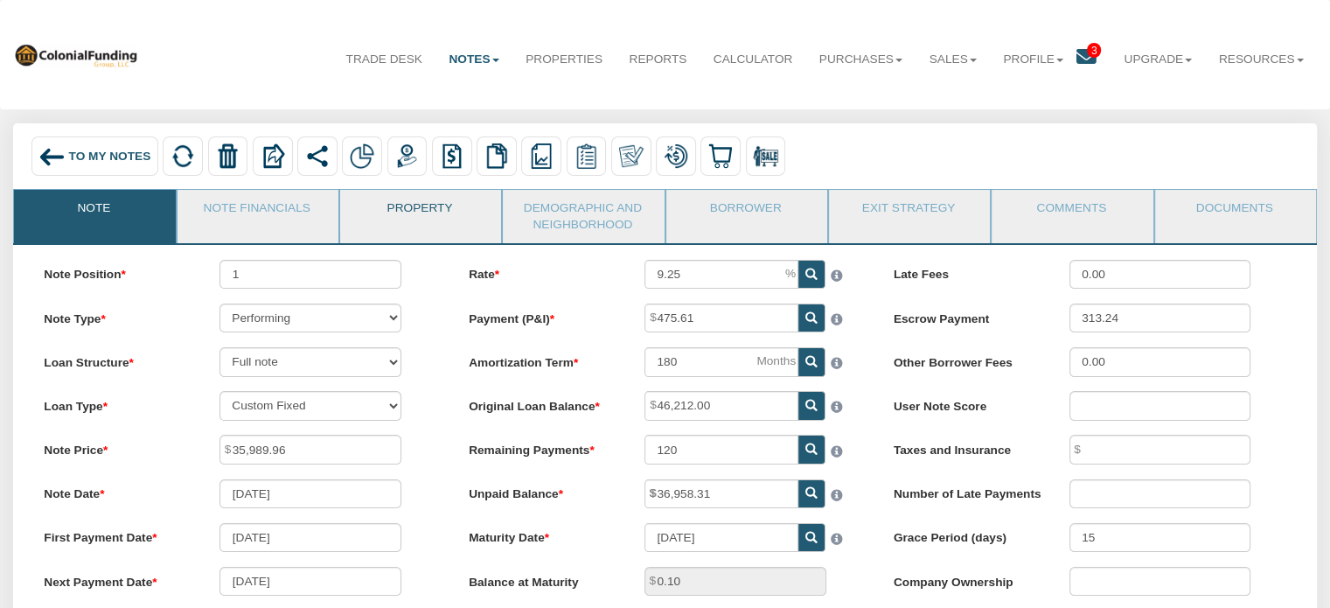
click at [406, 212] on link "Property" at bounding box center [419, 212] width 159 height 44
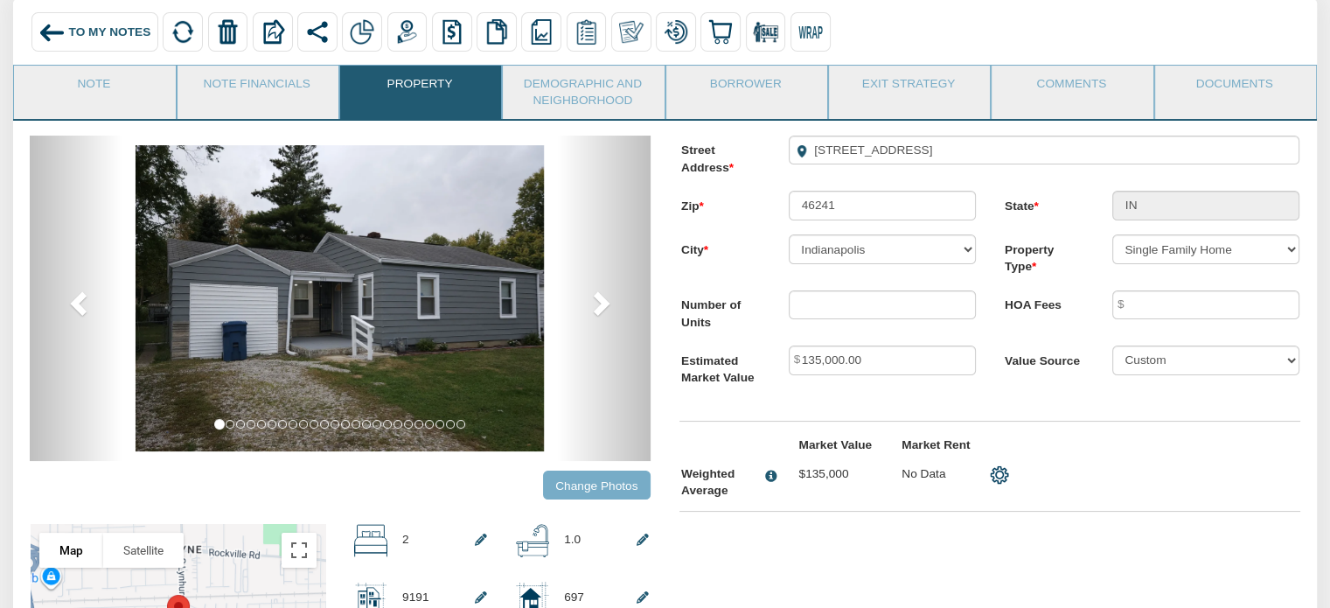
scroll to position [90, 0]
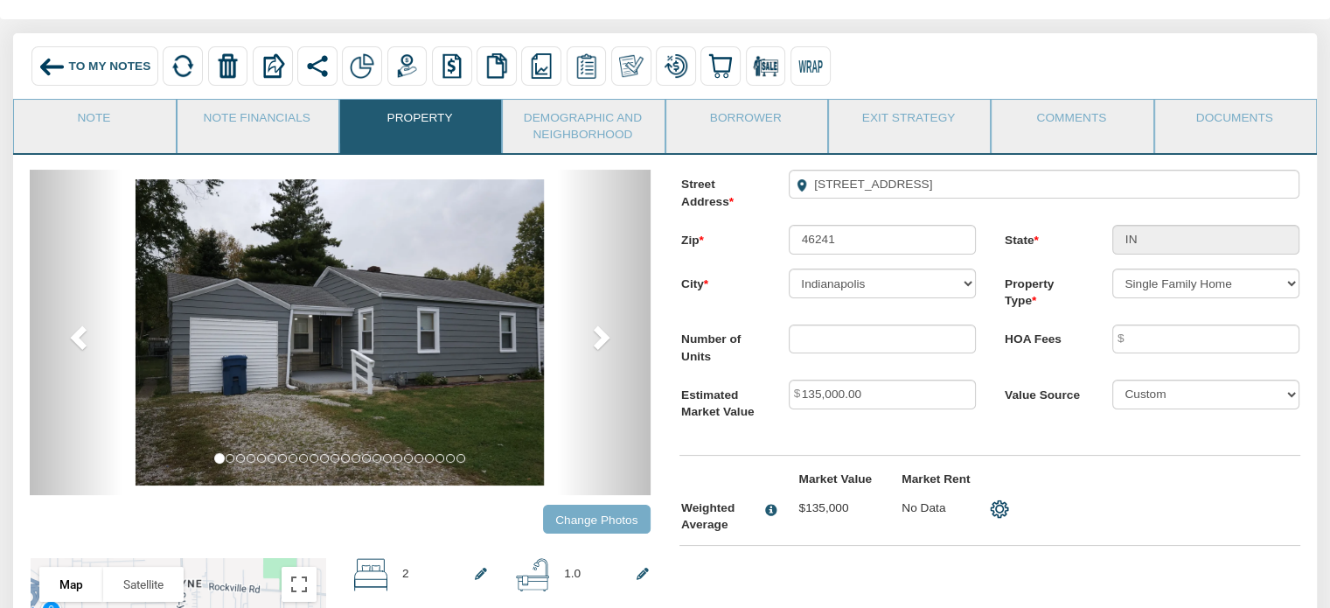
click at [578, 520] on input "Change Photos" at bounding box center [597, 519] width 108 height 29
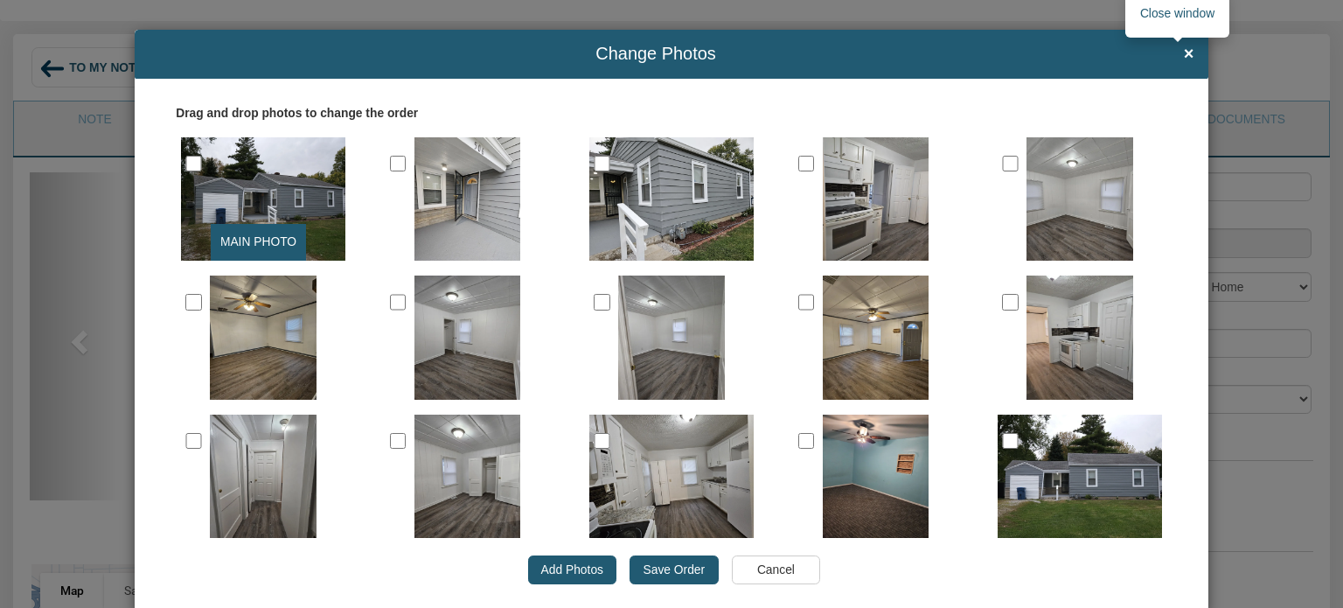
click at [1184, 48] on span "×" at bounding box center [1189, 54] width 10 height 19
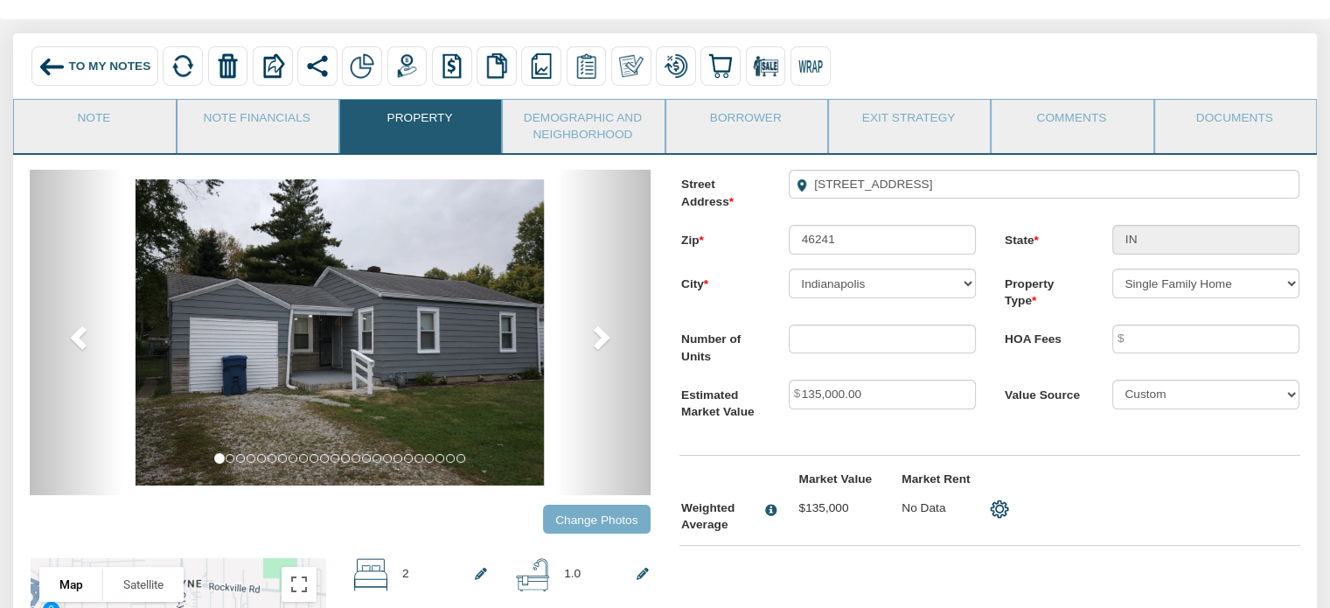
click at [99, 71] on span "To My Notes" at bounding box center [110, 65] width 82 height 13
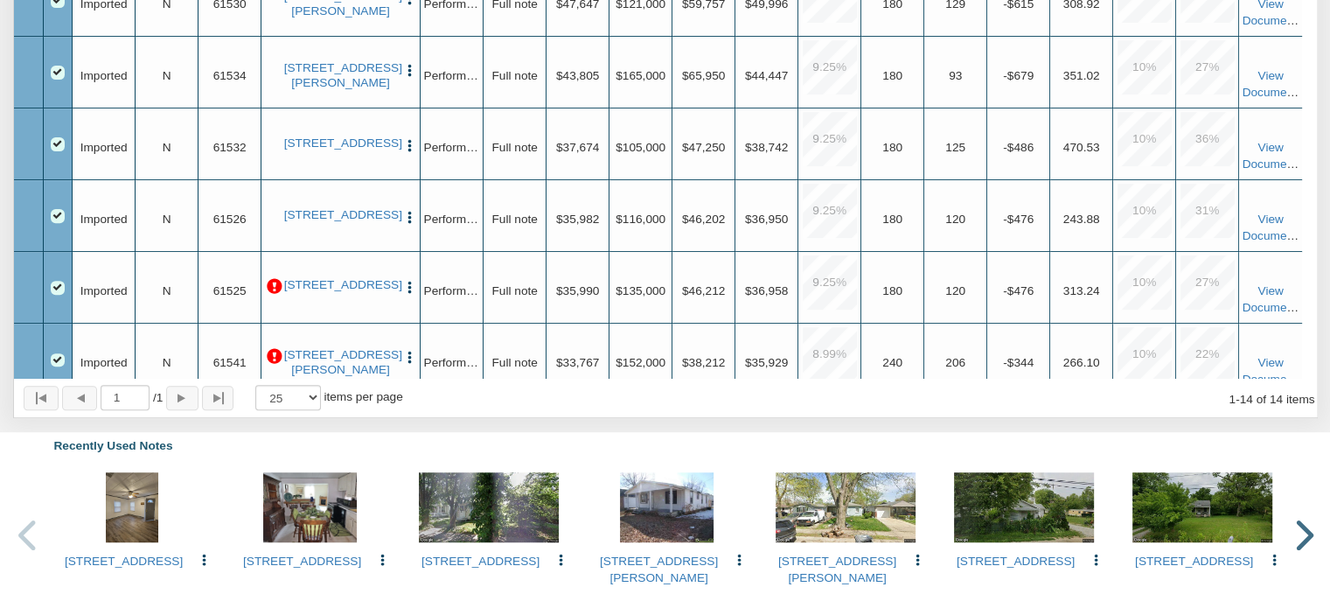
scroll to position [556, 0]
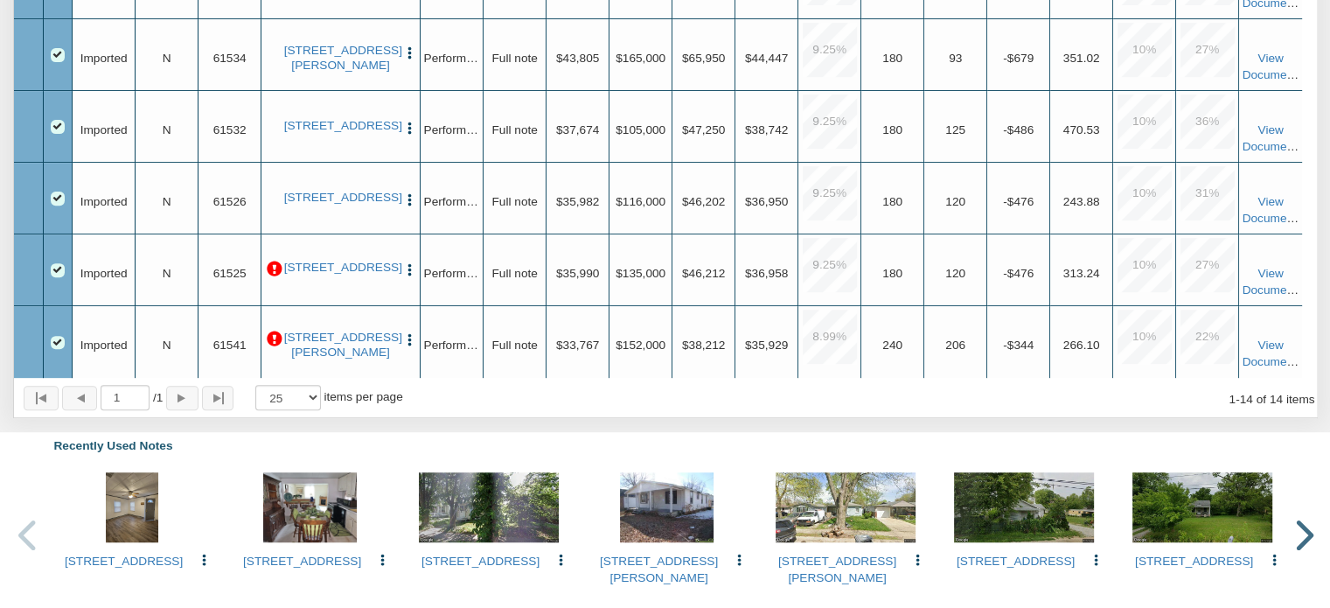
click at [273, 261] on p at bounding box center [275, 269] width 16 height 16
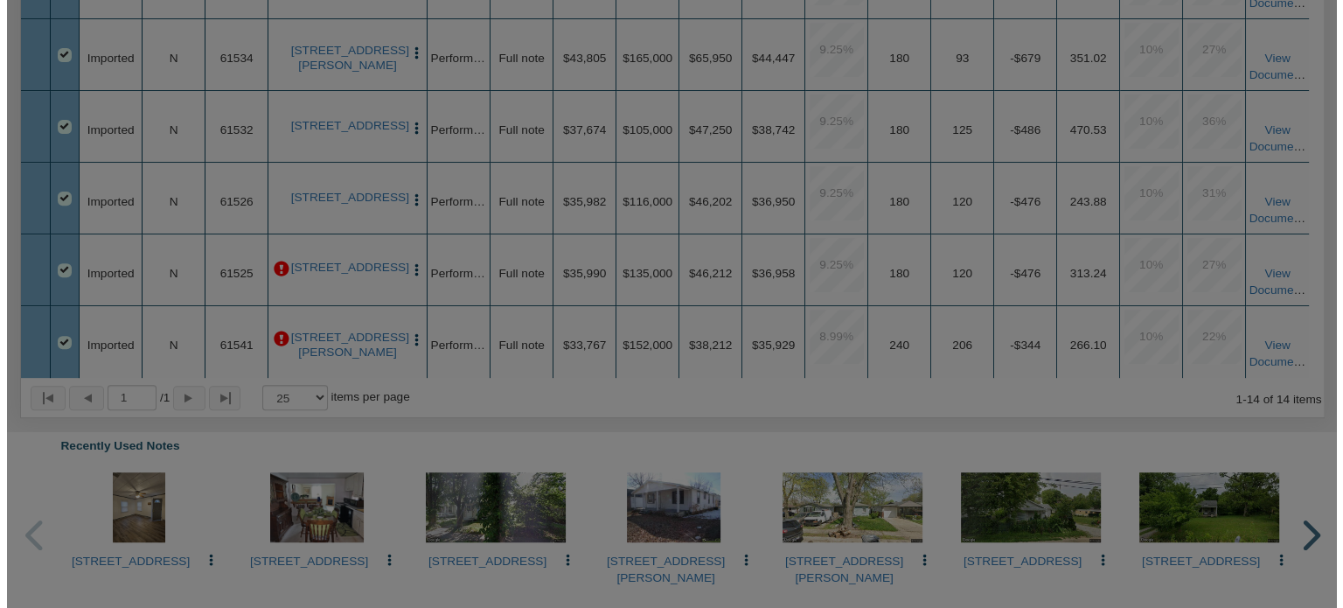
scroll to position [957, 0]
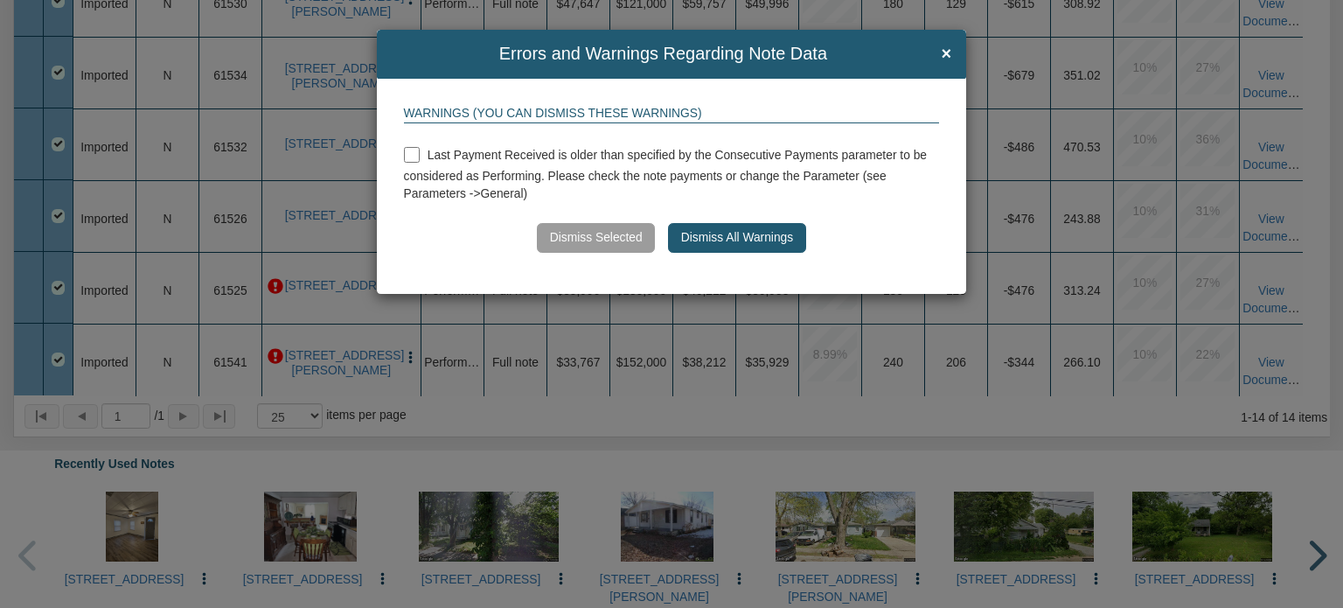
click at [706, 244] on button "Dismiss All Warnings" at bounding box center [736, 238] width 137 height 30
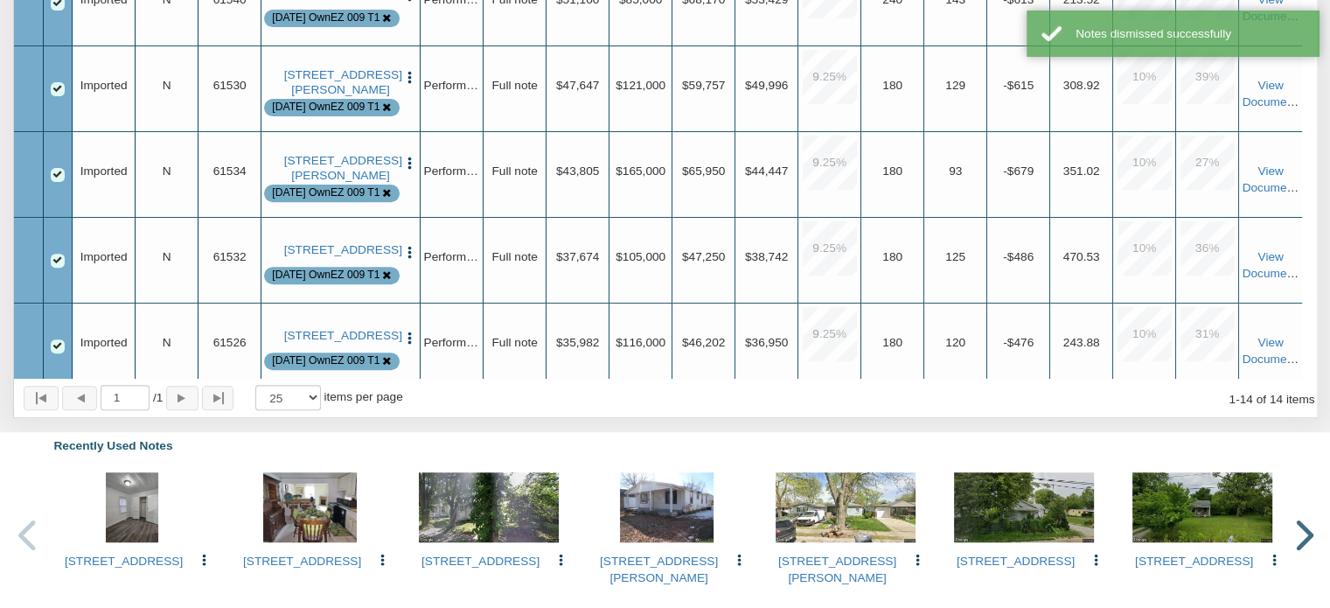
scroll to position [752, 0]
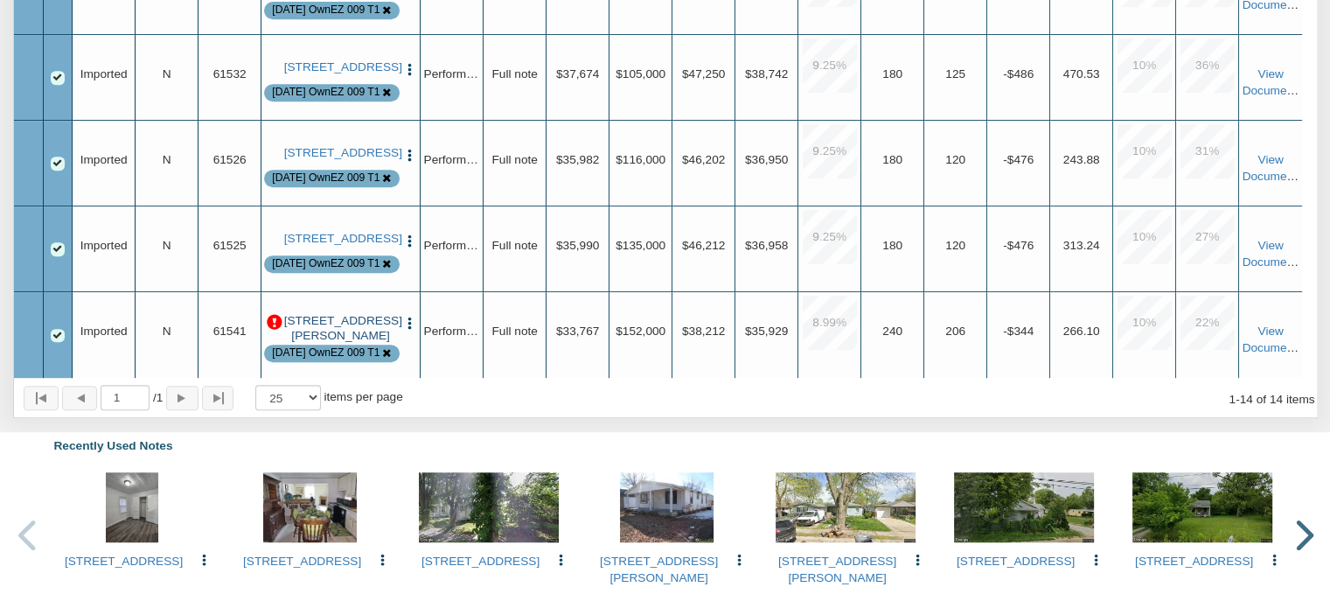
click at [309, 320] on link "[STREET_ADDRESS][PERSON_NAME]" at bounding box center [341, 328] width 114 height 29
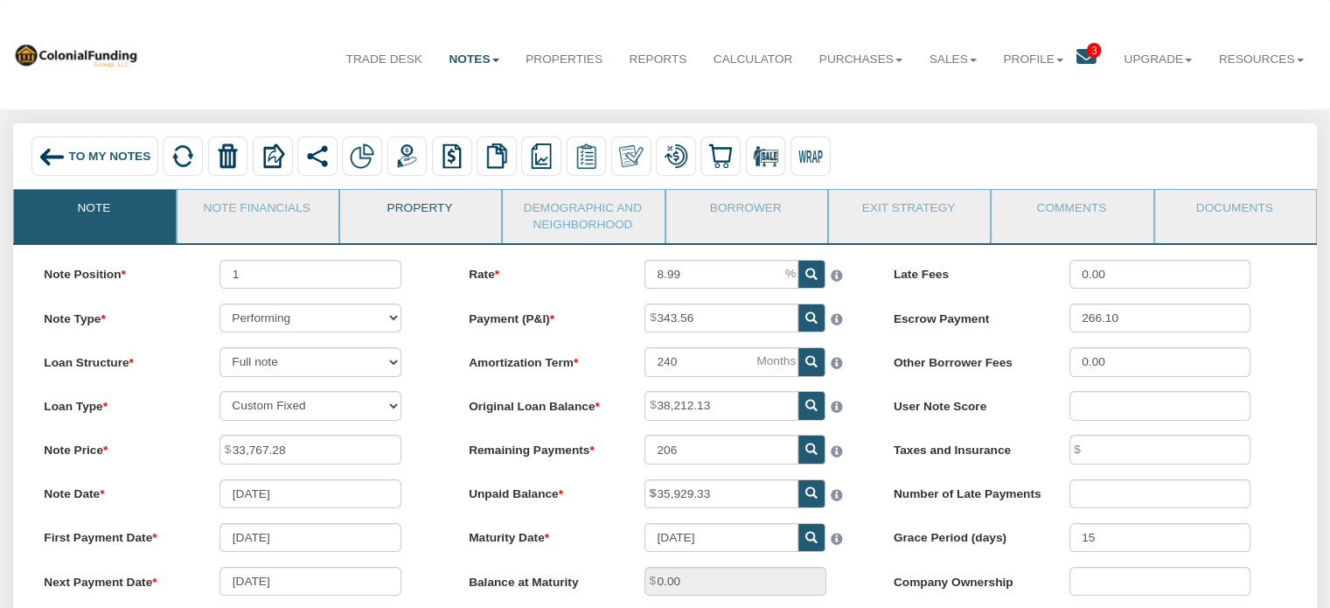
click at [423, 201] on link "Property" at bounding box center [419, 212] width 159 height 44
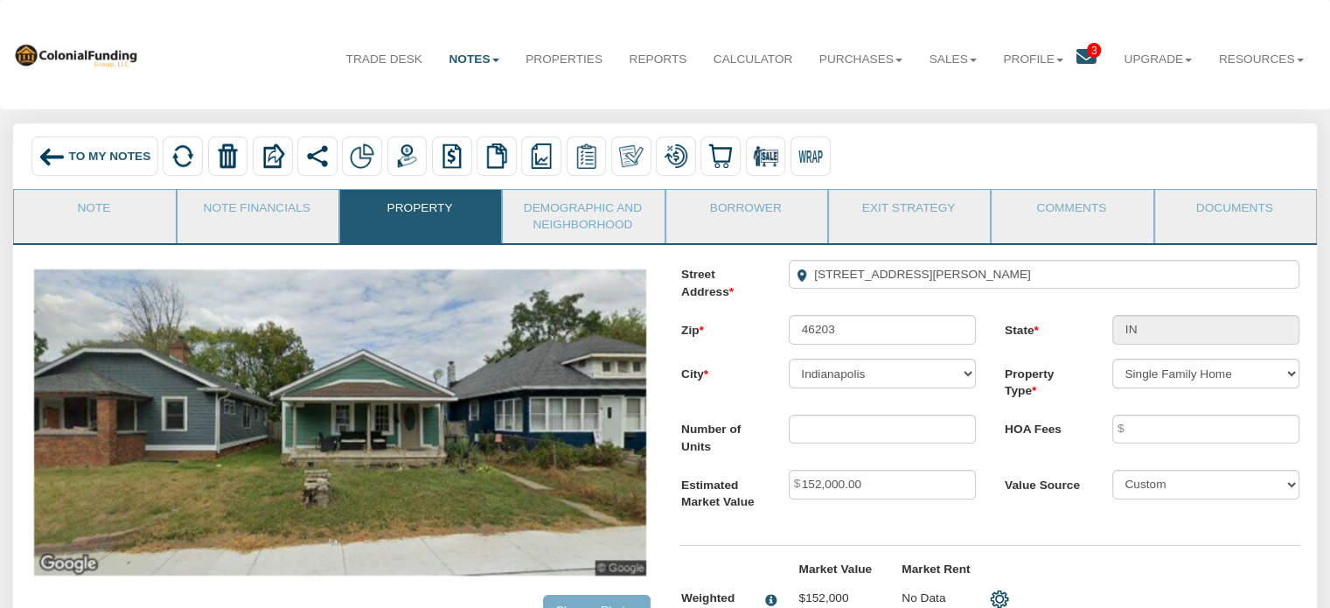
click at [130, 153] on span "To My Notes" at bounding box center [110, 156] width 82 height 13
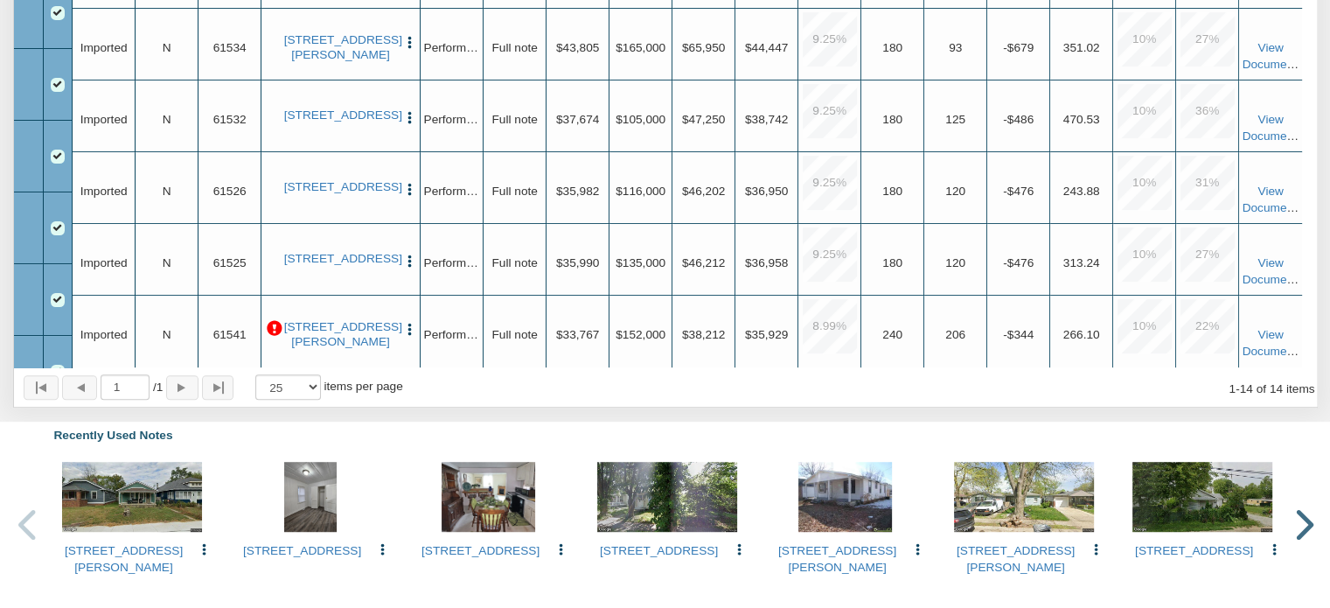
scroll to position [556, 0]
click at [275, 325] on p at bounding box center [275, 329] width 16 height 16
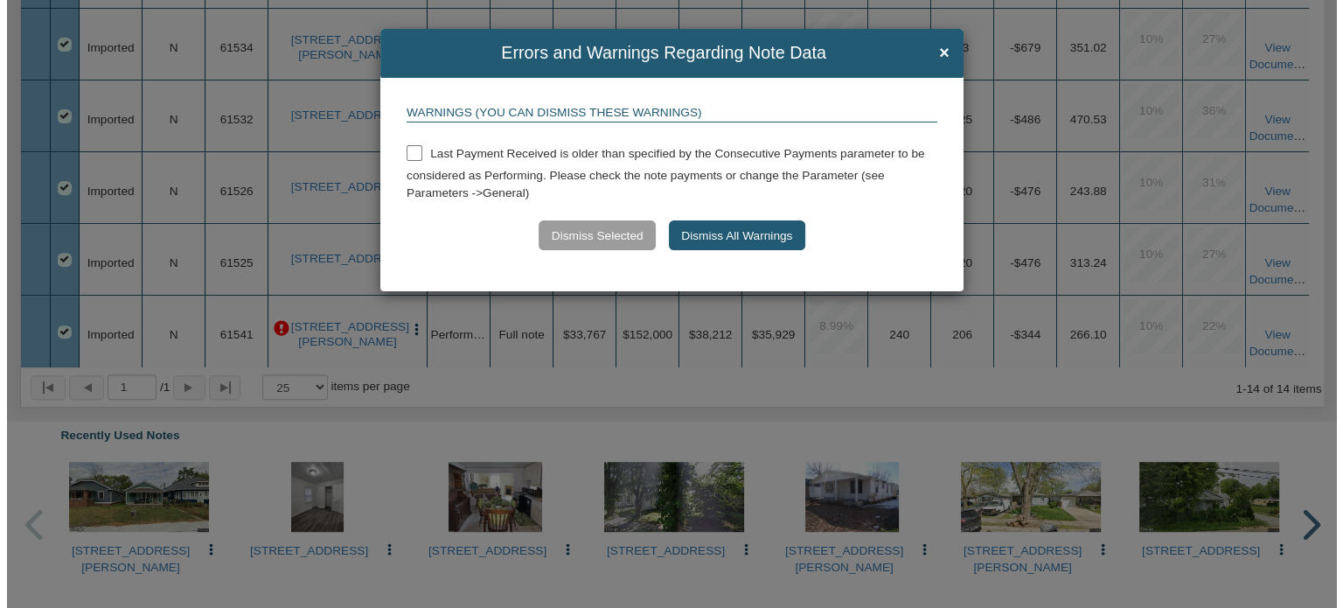
scroll to position [967, 0]
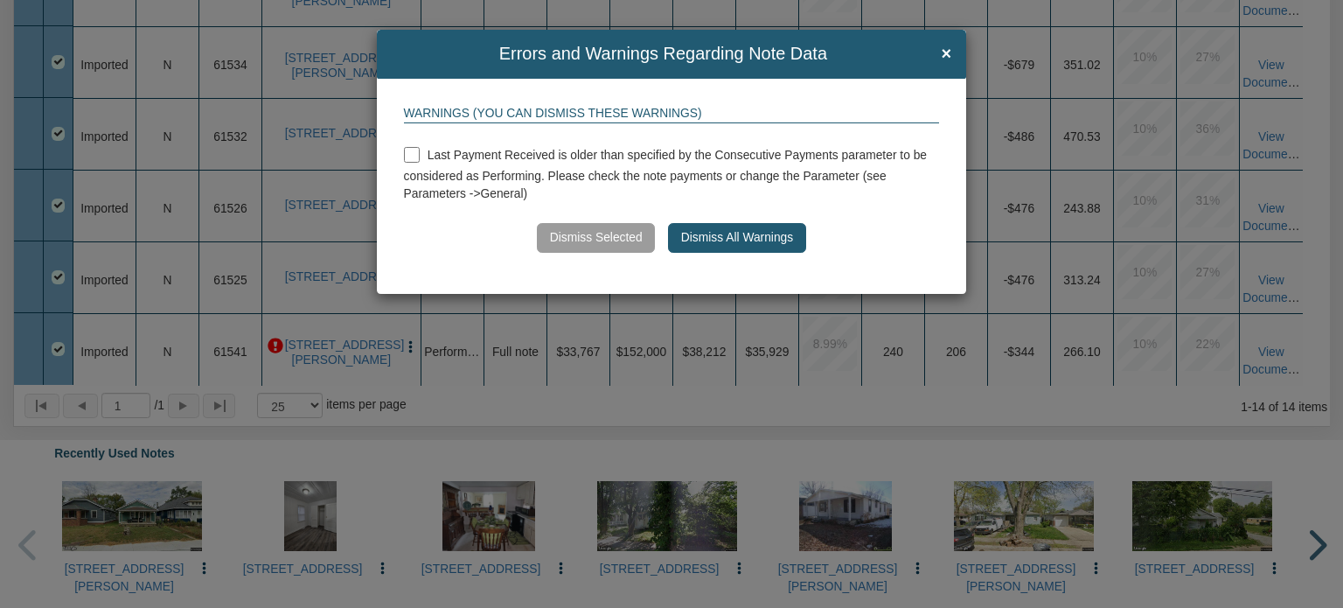
click at [731, 233] on button "Dismiss All Warnings" at bounding box center [736, 238] width 137 height 30
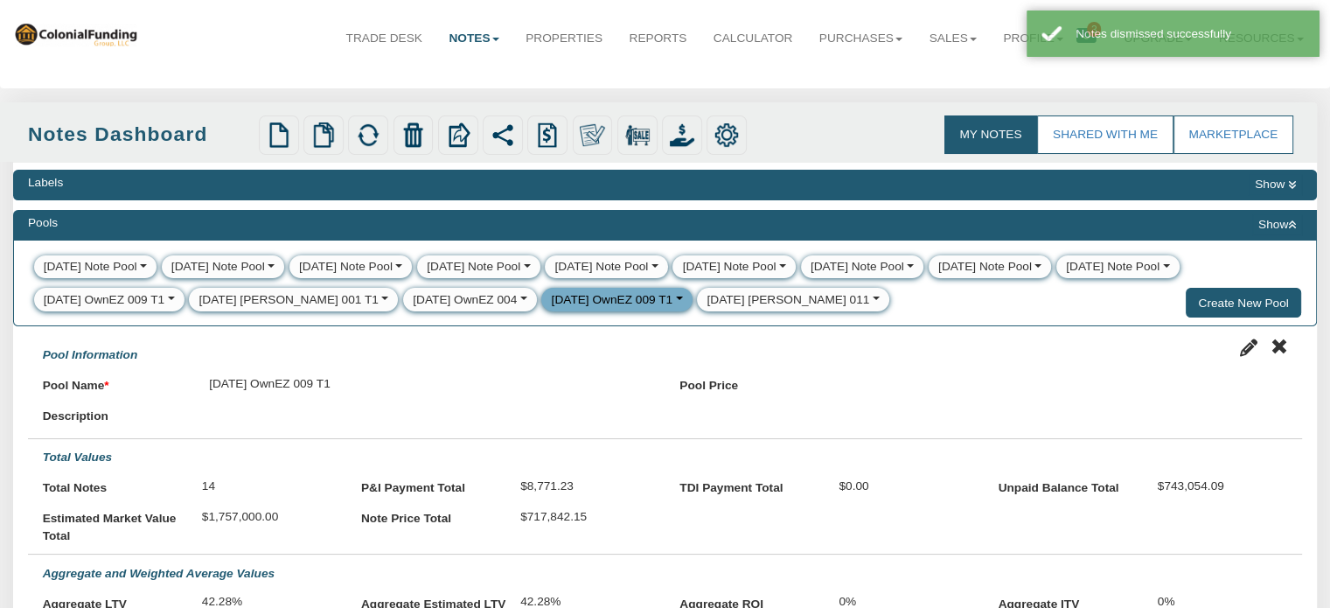
scroll to position [0, 0]
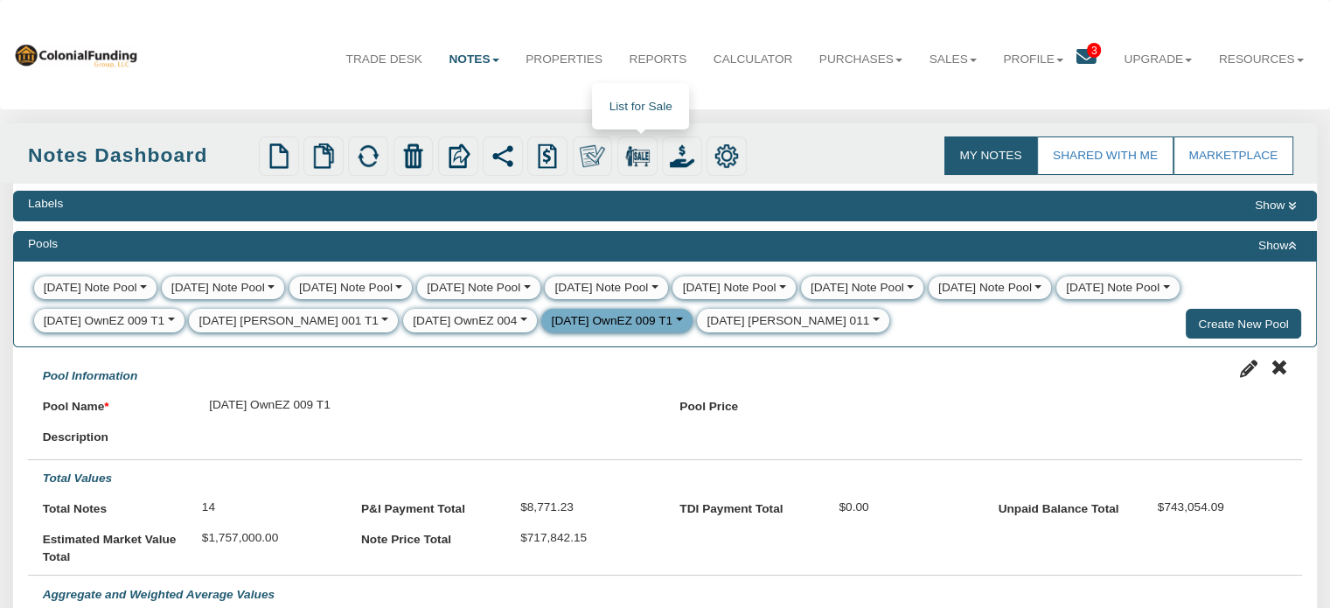
click at [637, 157] on img at bounding box center [637, 155] width 24 height 24
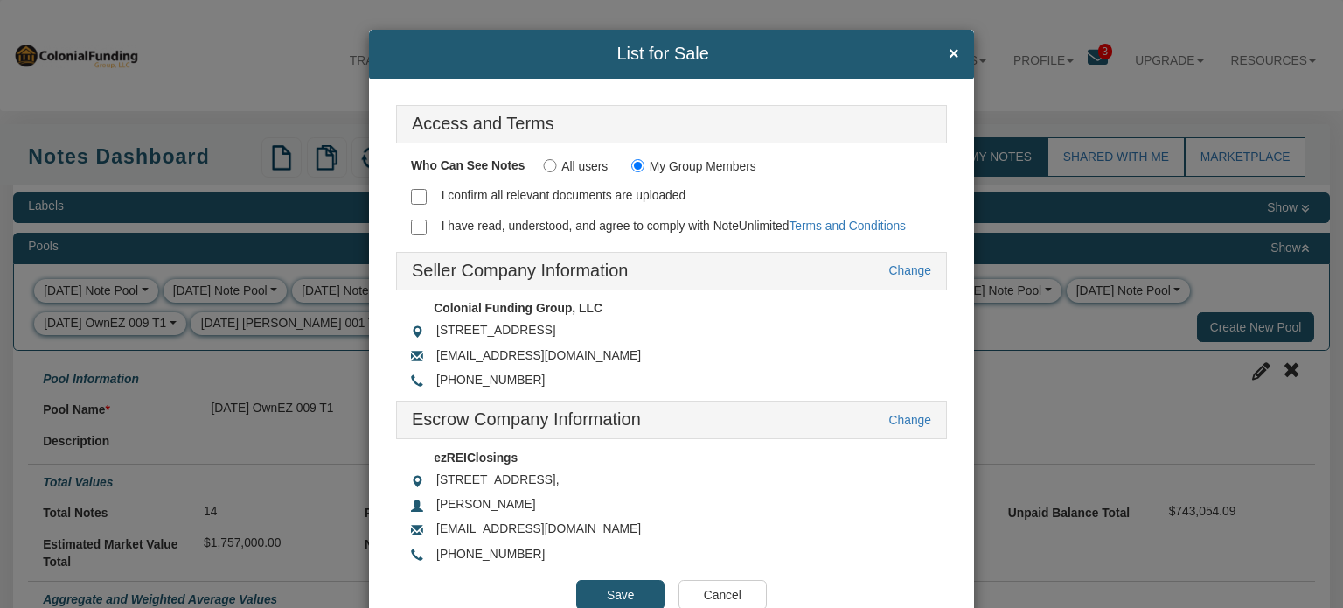
click at [411, 192] on input "I confirm all relevant documents are uploaded" at bounding box center [419, 197] width 16 height 16
checkbox input "true"
click at [414, 219] on input "I have read, understood, and agree to comply with NoteUnlimited Terms and Condi…" at bounding box center [419, 227] width 16 height 16
checkbox input "true"
click at [603, 588] on input "Save" at bounding box center [620, 595] width 88 height 30
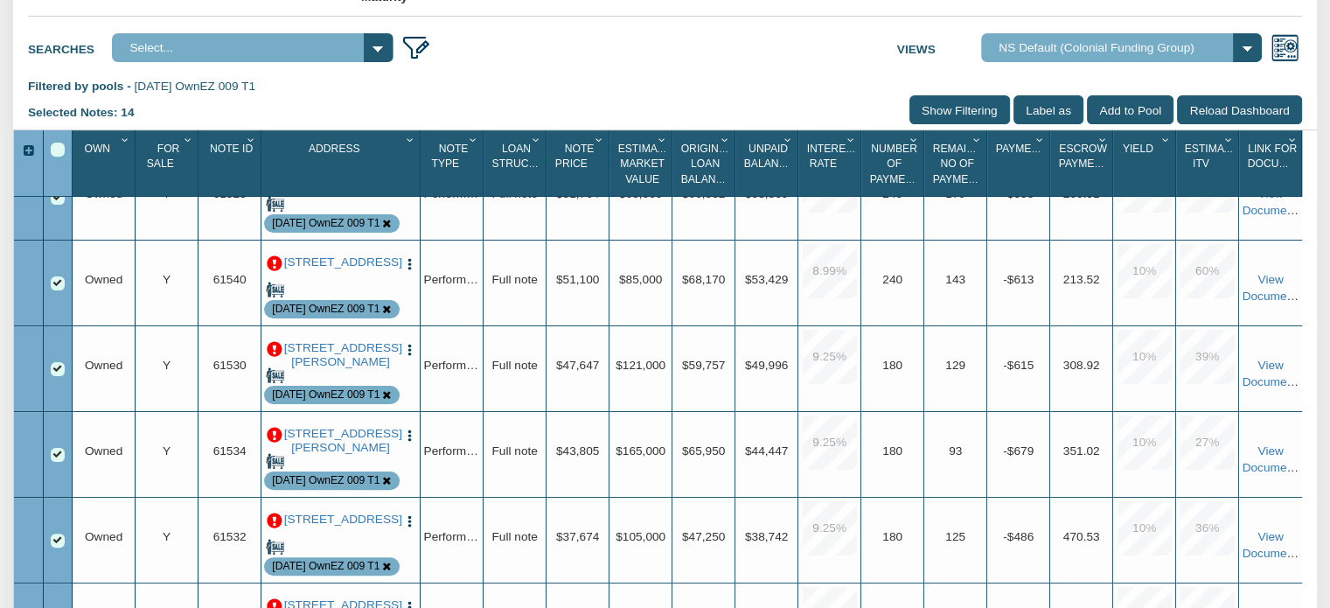
scroll to position [678, 0]
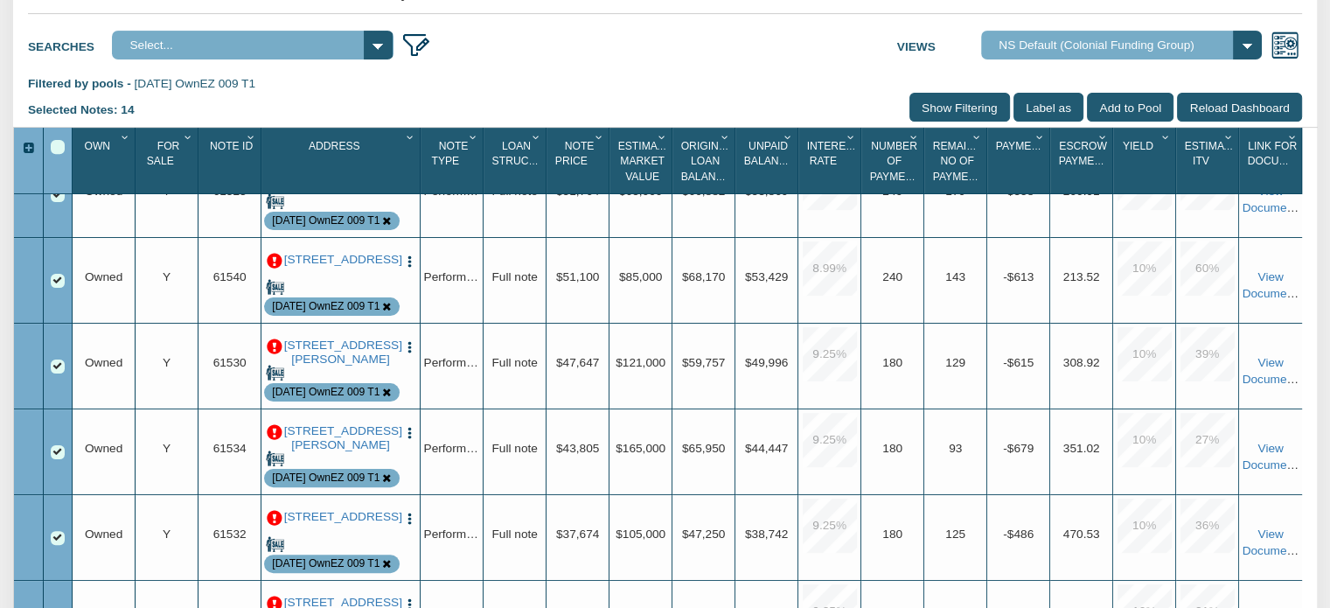
click at [250, 143] on icon "Column Menu" at bounding box center [251, 137] width 17 height 10
click at [213, 227] on button "Sort Ascending" at bounding box center [199, 211] width 122 height 32
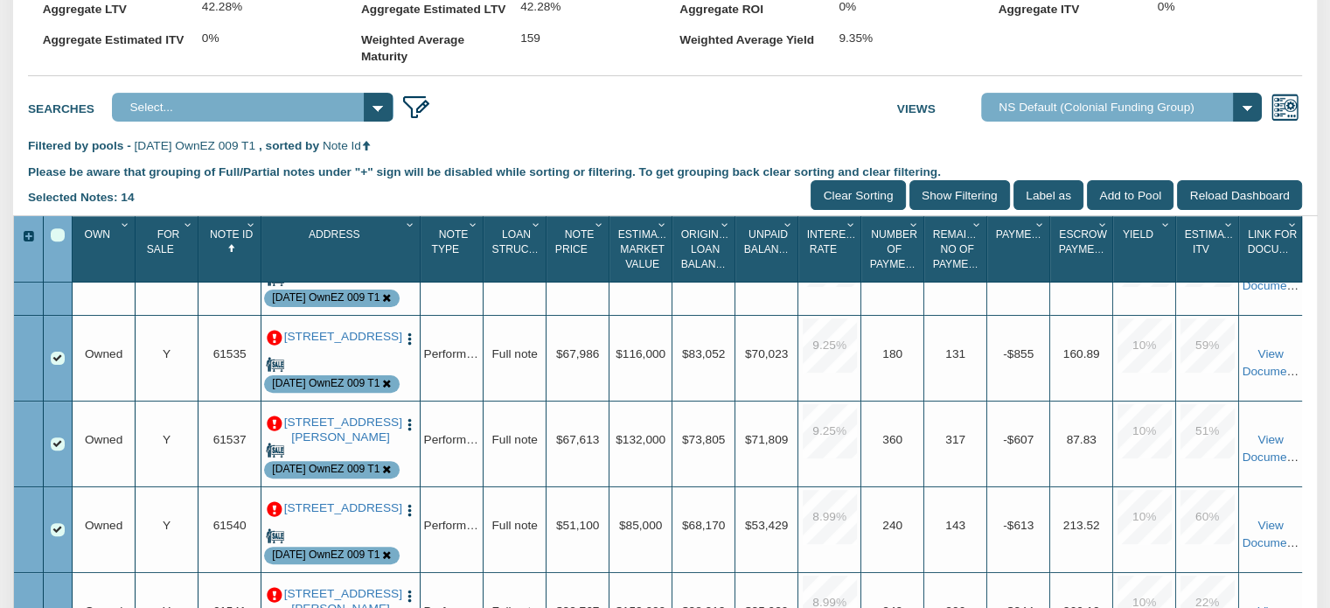
scroll to position [564, 0]
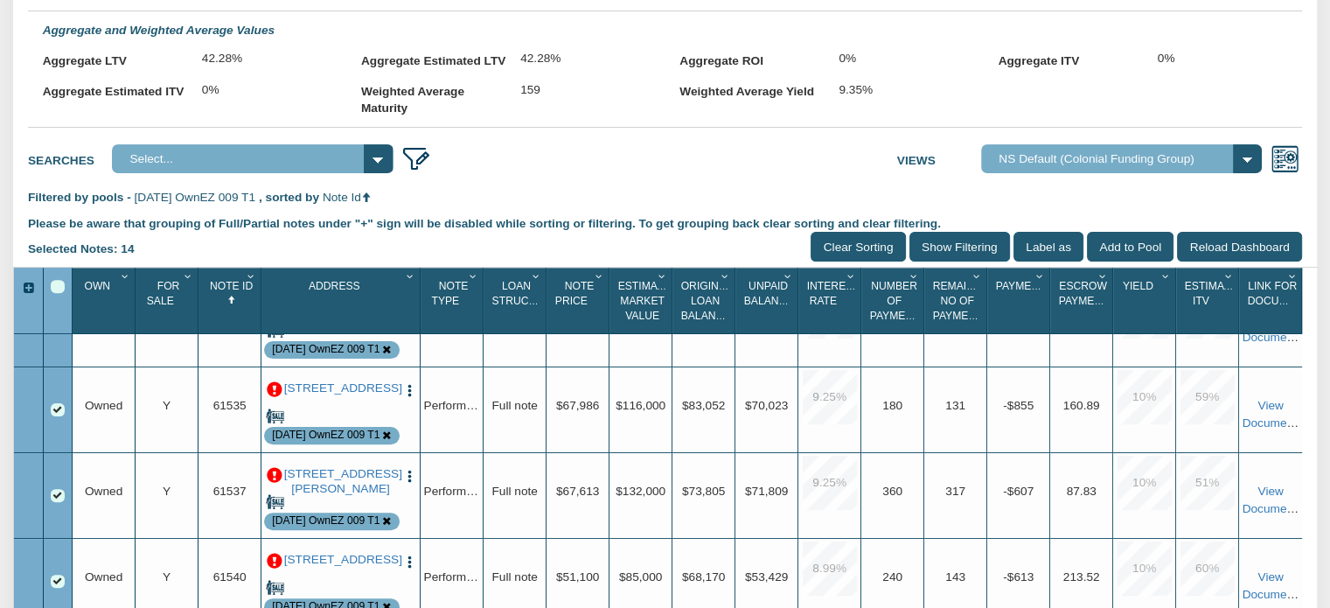
click at [250, 282] on icon "Column Menu" at bounding box center [251, 276] width 17 height 10
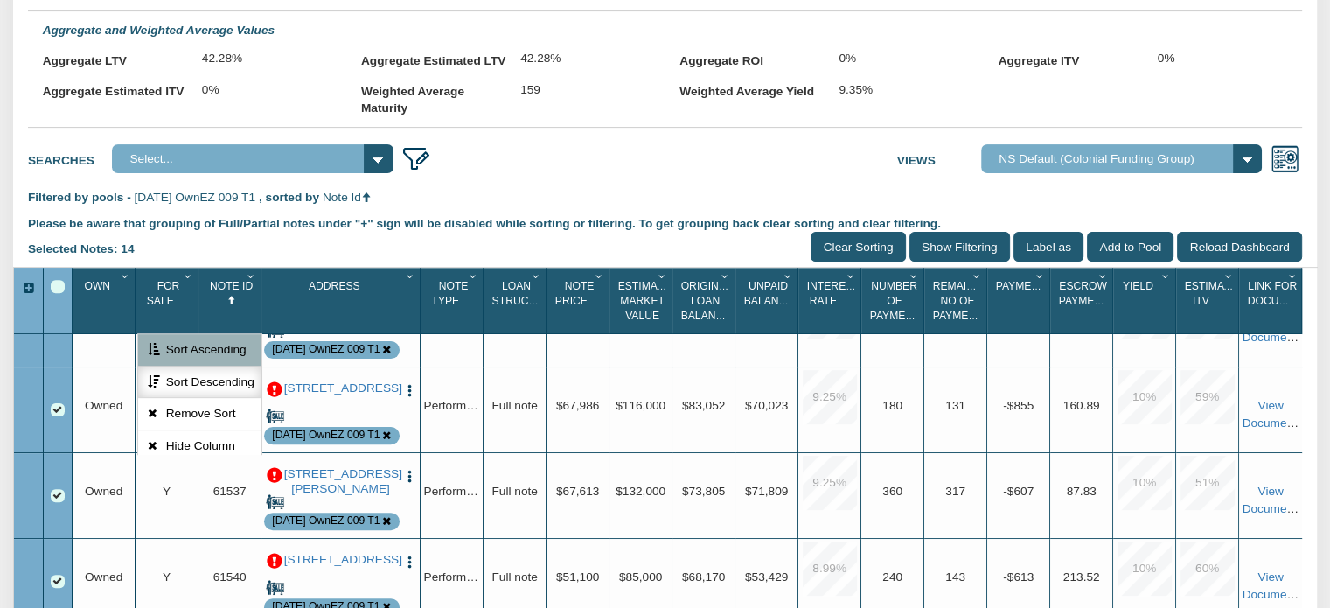
click at [199, 399] on button "Sort Descending" at bounding box center [199, 382] width 122 height 32
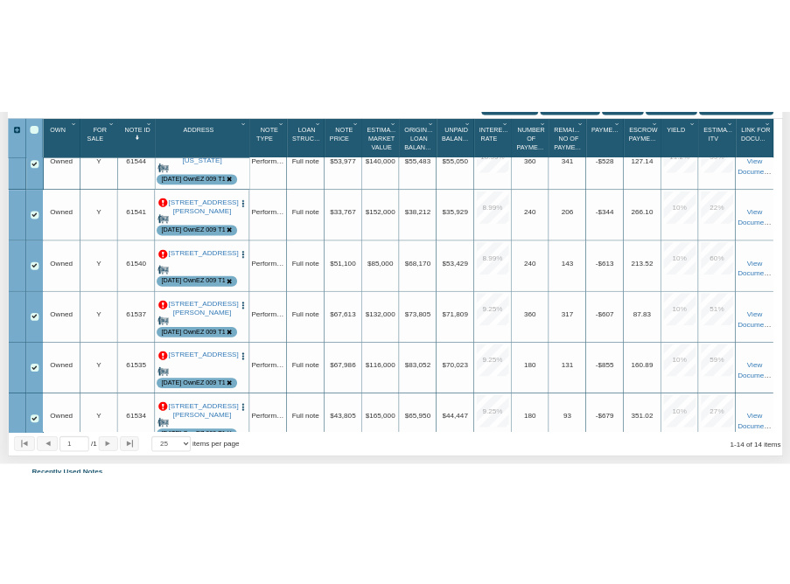
scroll to position [0, 0]
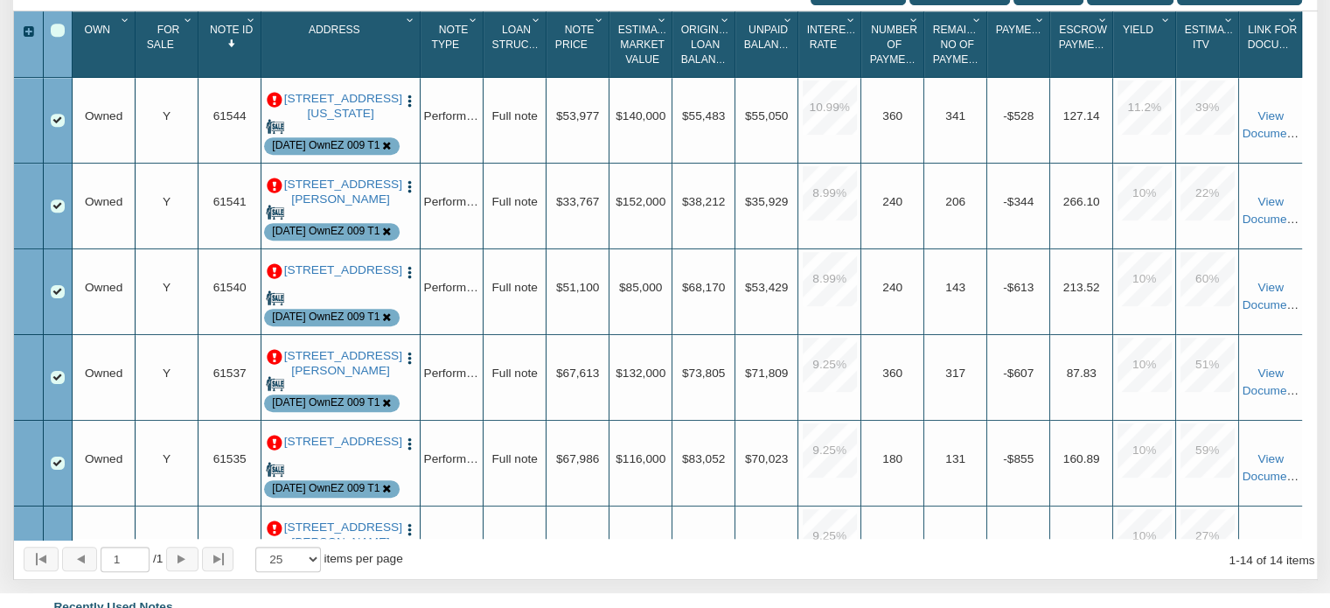
click at [55, 38] on div "Select All" at bounding box center [58, 31] width 14 height 14
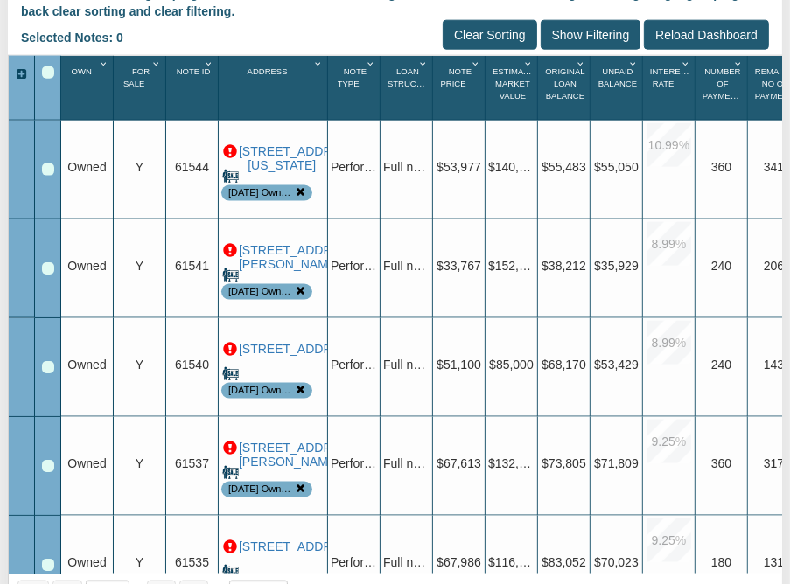
scroll to position [1313, 0]
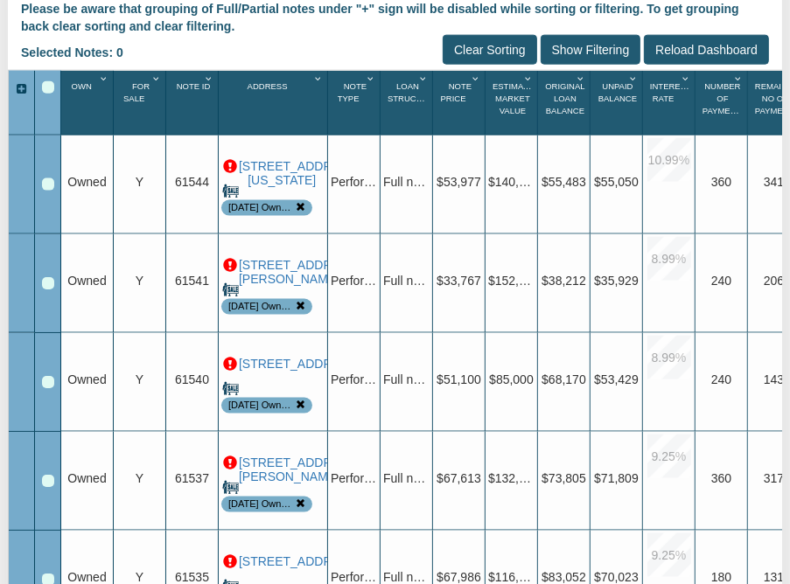
click at [50, 178] on div "Row 1, Row Selection Checkbox" at bounding box center [48, 184] width 12 height 12
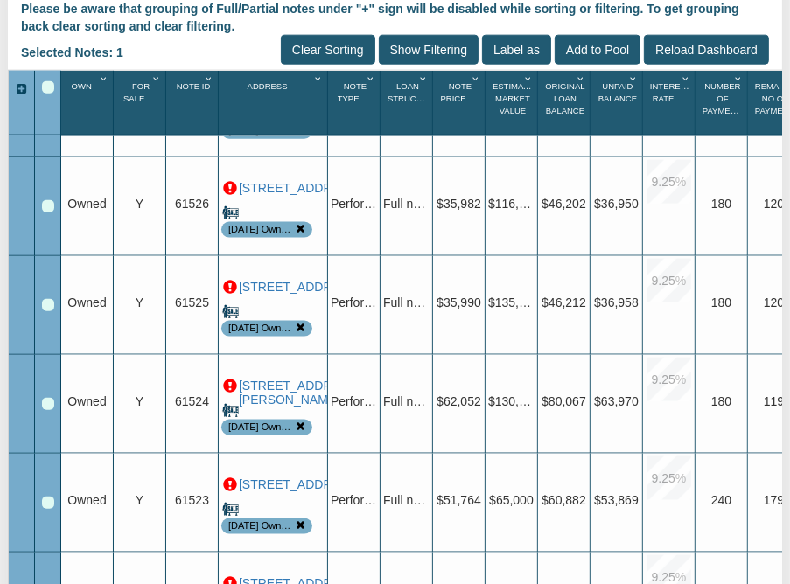
scroll to position [944, 0]
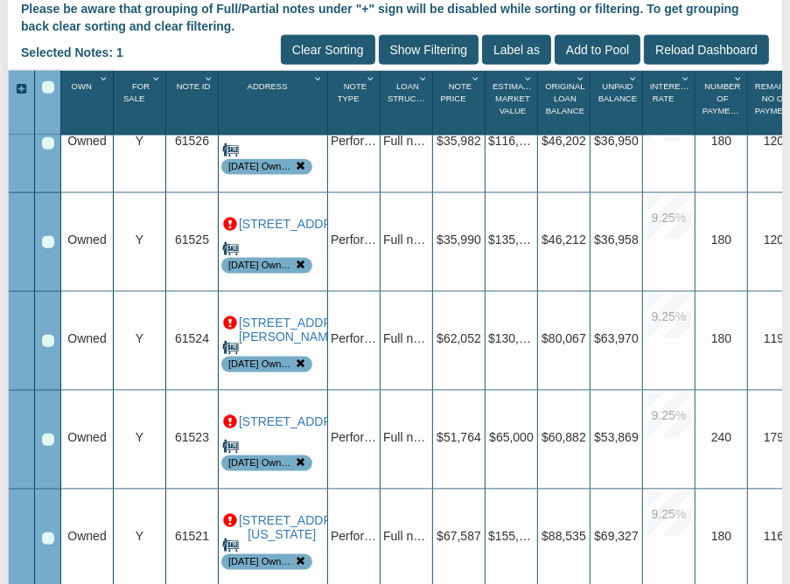
click at [53, 392] on div at bounding box center [48, 440] width 26 height 99
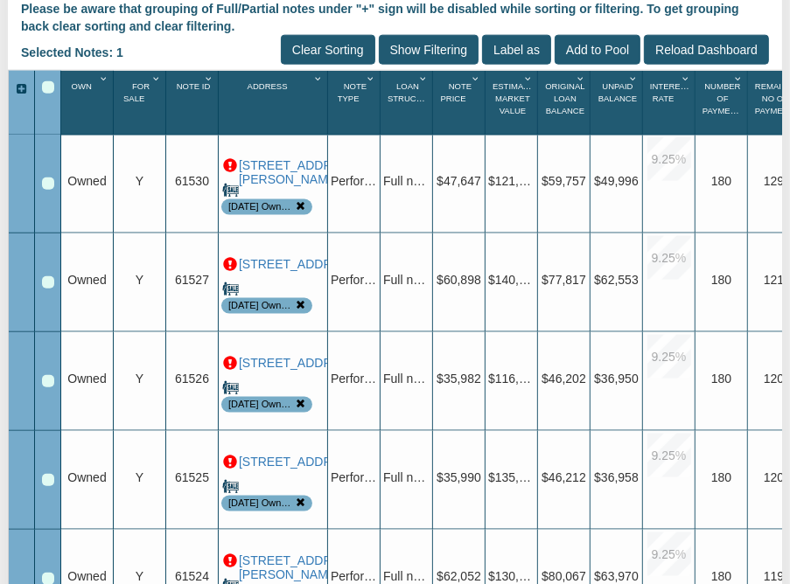
scroll to position [0, 0]
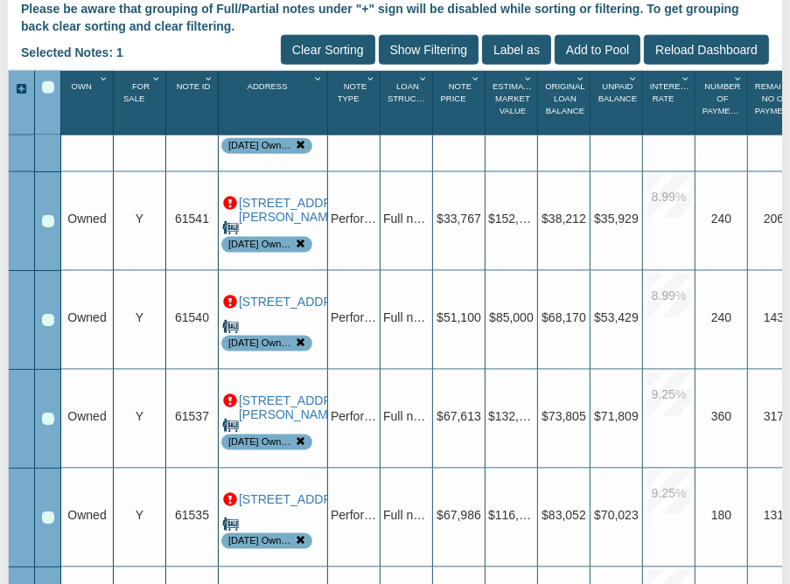
click at [46, 314] on div "Row 3, Row Selection Checkbox" at bounding box center [48, 320] width 12 height 12
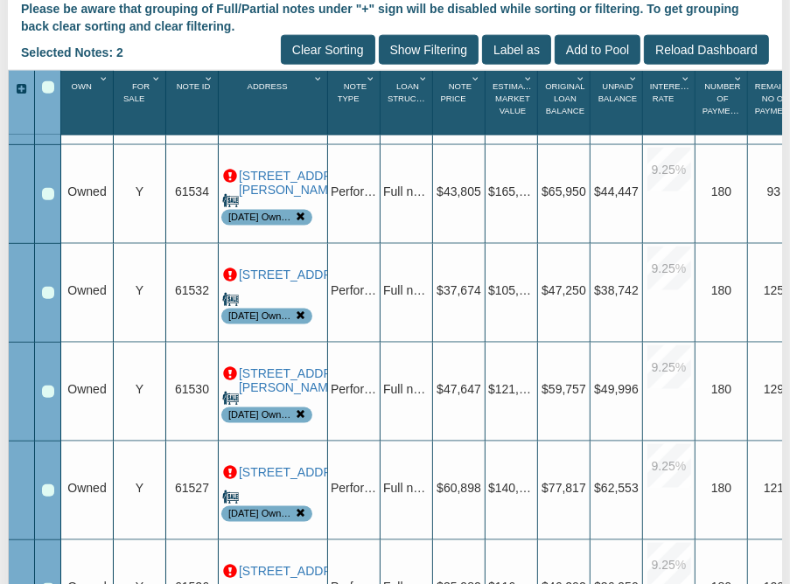
click at [46, 386] on div "Row 8, Row Selection Checkbox" at bounding box center [48, 392] width 12 height 12
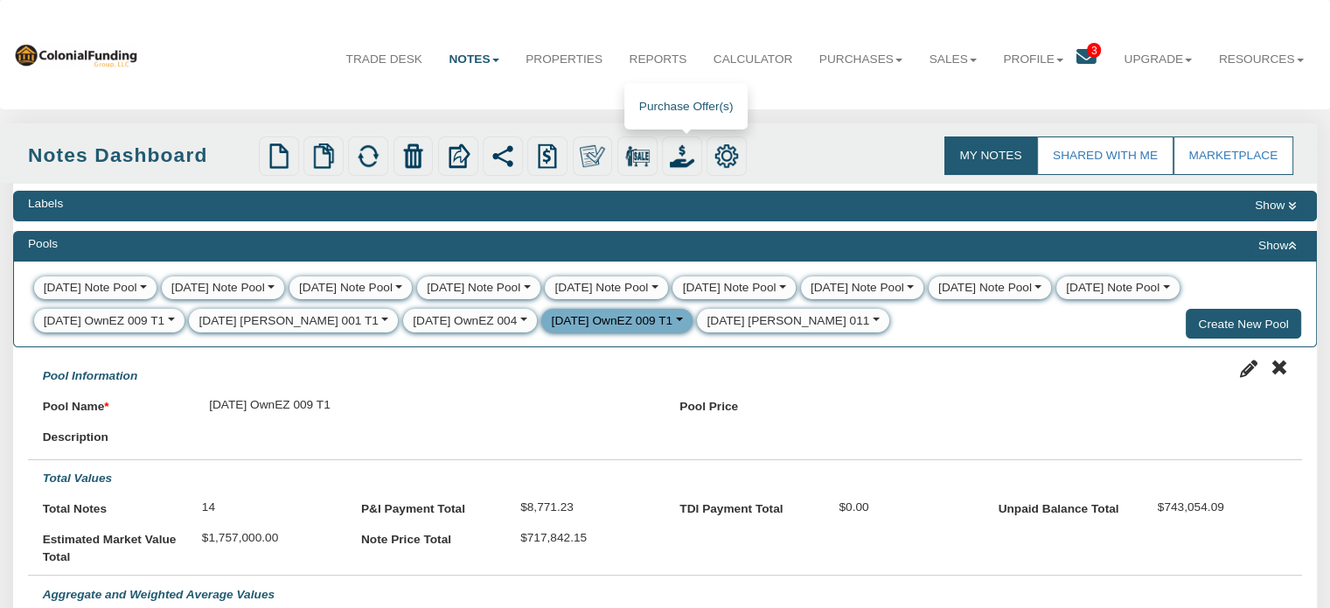
click at [680, 157] on img at bounding box center [682, 155] width 24 height 24
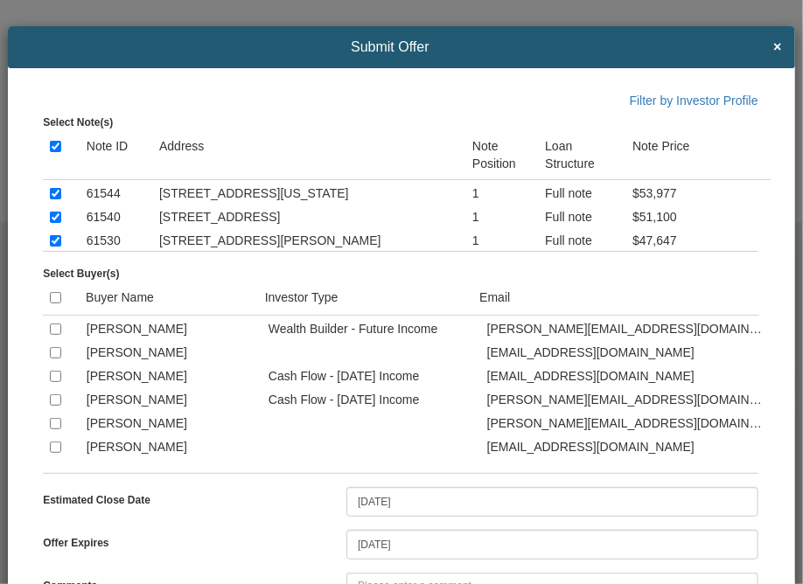
click at [58, 335] on input "checkbox" at bounding box center [55, 329] width 11 height 11
checkbox input "true"
click at [54, 403] on input "checkbox" at bounding box center [55, 399] width 11 height 11
checkbox input "true"
click at [56, 429] on input "checkbox" at bounding box center [55, 423] width 11 height 11
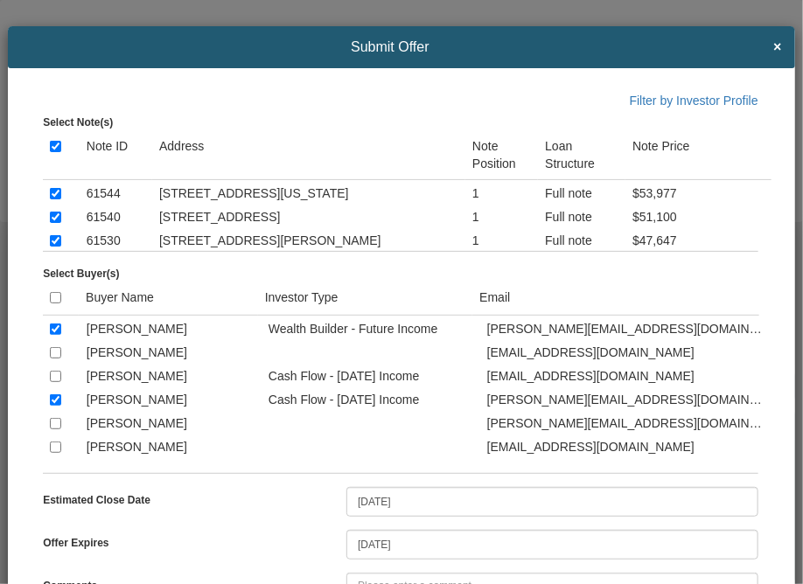
checkbox input "true"
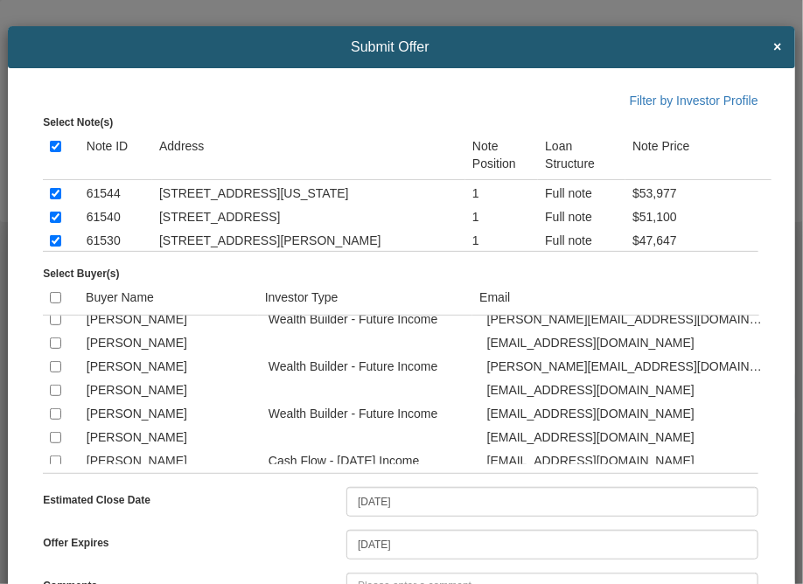
scroll to position [210, 0]
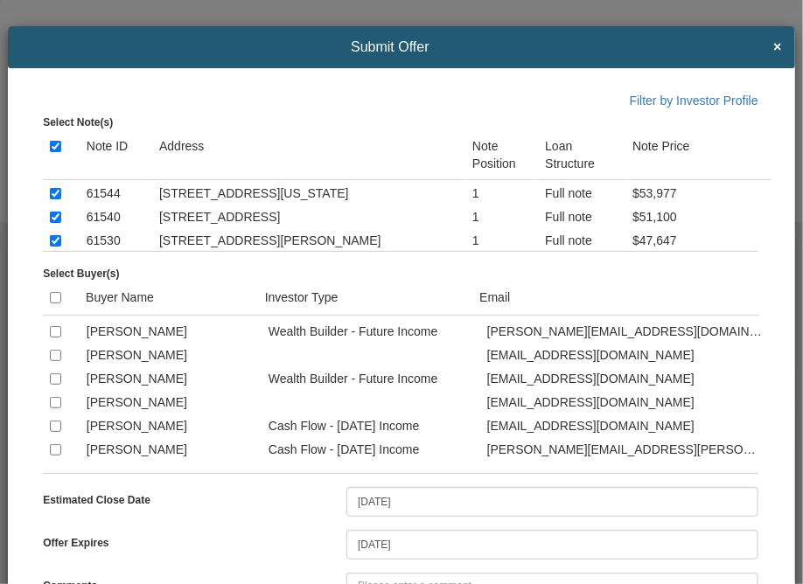
click at [52, 385] on input "checkbox" at bounding box center [55, 378] width 11 height 11
checkbox input "true"
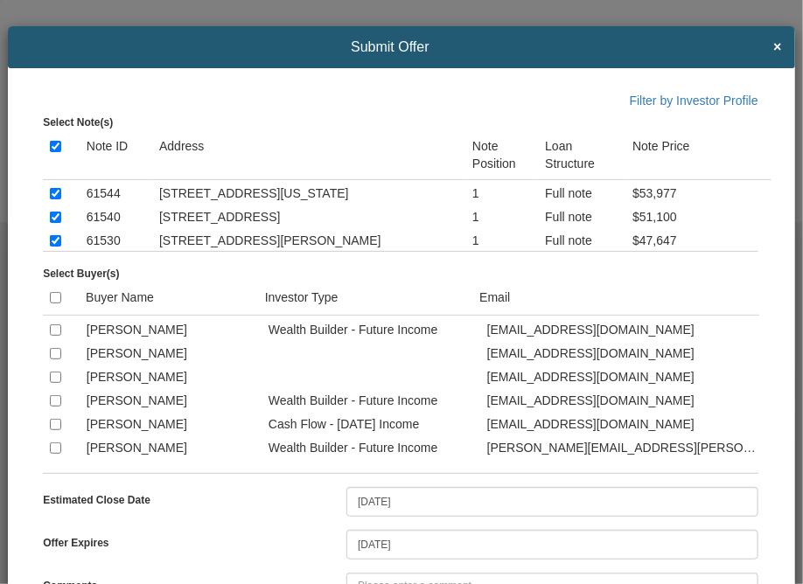
scroll to position [560, 0]
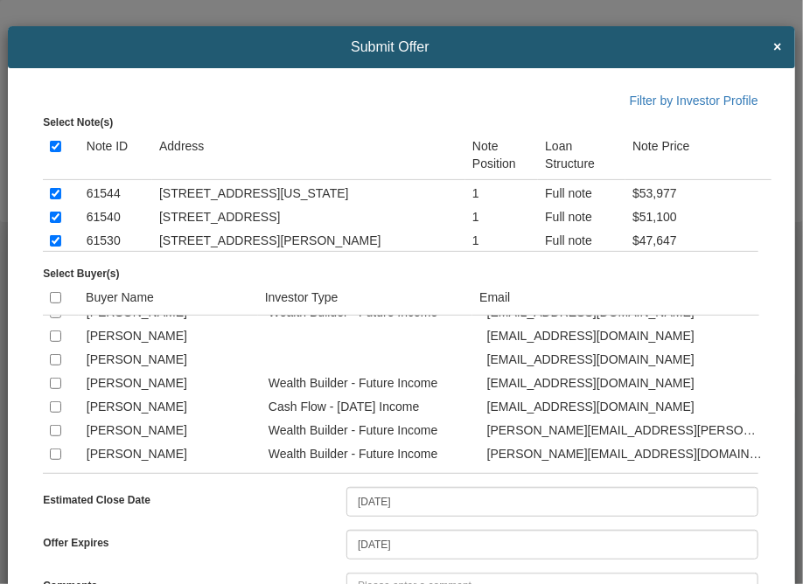
click at [54, 318] on input "checkbox" at bounding box center [55, 312] width 11 height 11
checkbox input "true"
click at [57, 413] on input "checkbox" at bounding box center [55, 406] width 11 height 11
checkbox input "true"
click at [58, 436] on input "checkbox" at bounding box center [55, 430] width 11 height 11
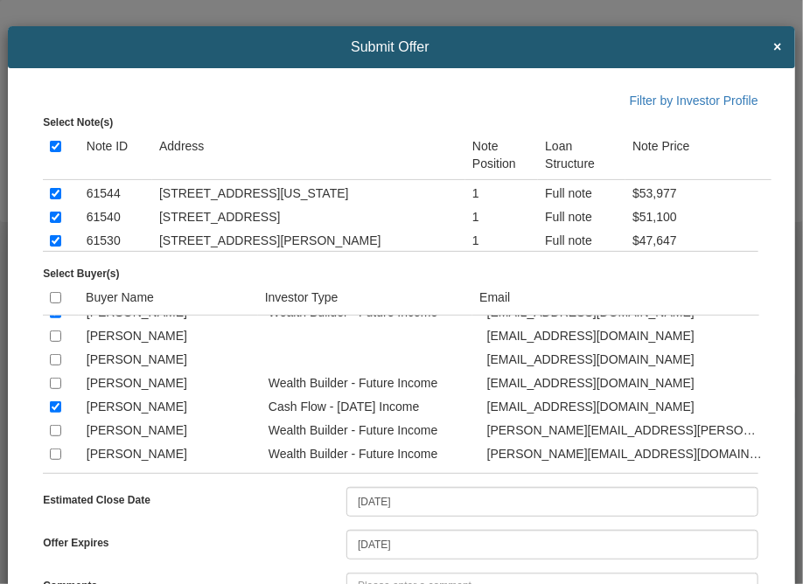
checkbox input "true"
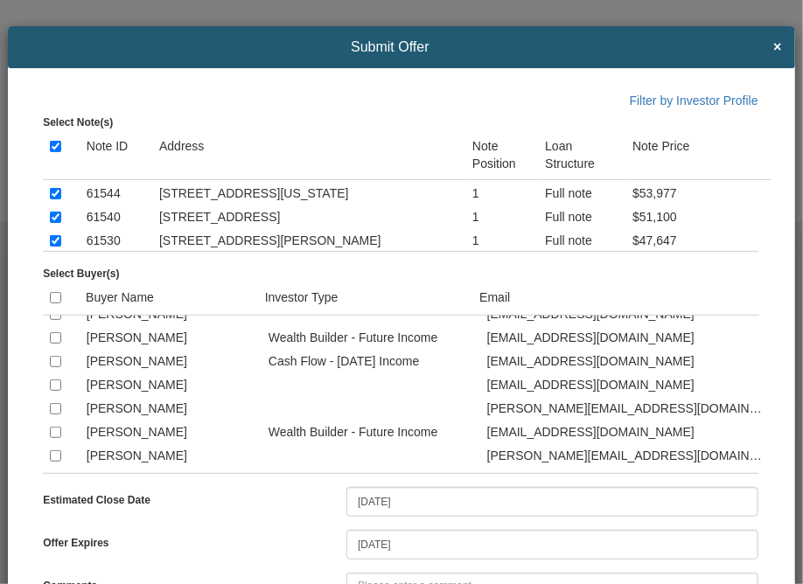
scroll to position [735, 0]
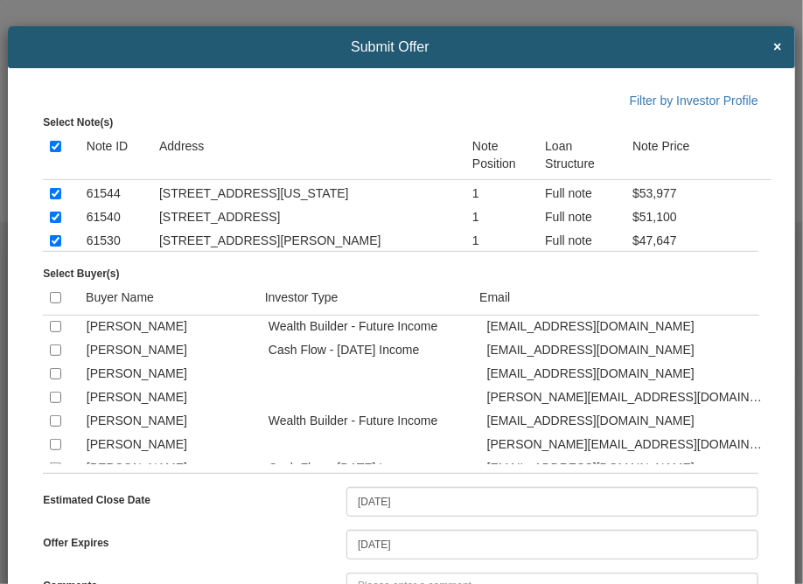
click at [53, 332] on input "checkbox" at bounding box center [55, 326] width 11 height 11
checkbox input "true"
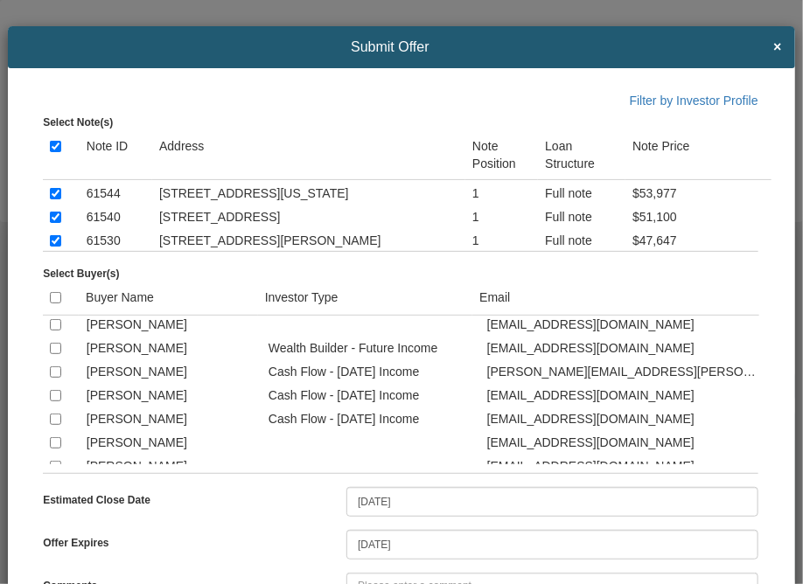
scroll to position [979, 0]
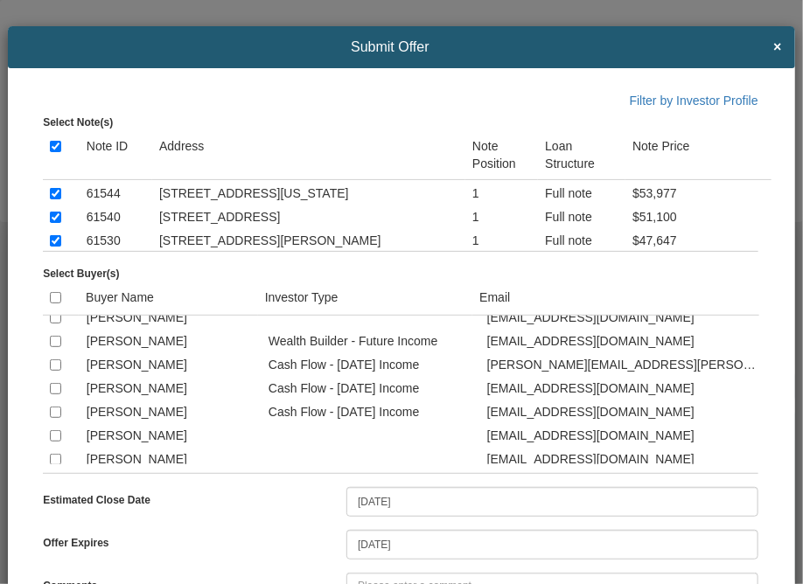
click at [50, 371] on input "checkbox" at bounding box center [55, 364] width 11 height 11
checkbox input "true"
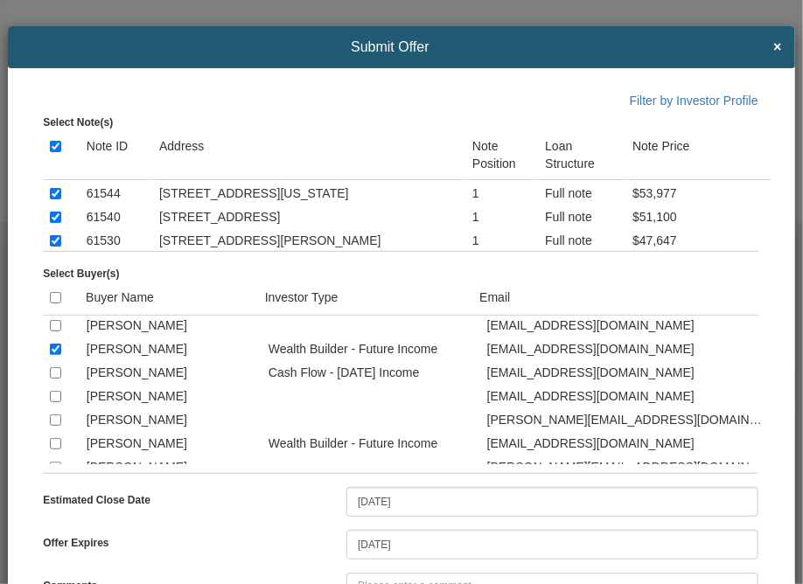
scroll to position [700, 0]
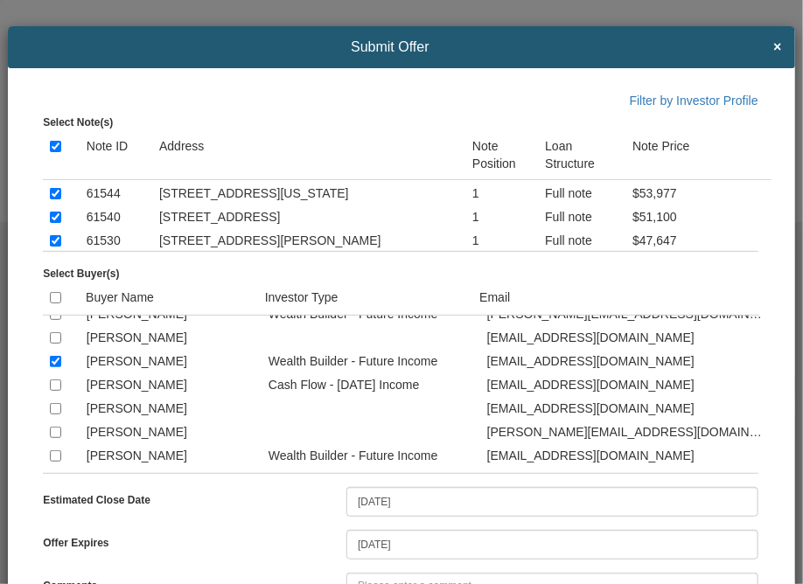
click at [51, 367] on input "checkbox" at bounding box center [55, 361] width 11 height 11
checkbox input "false"
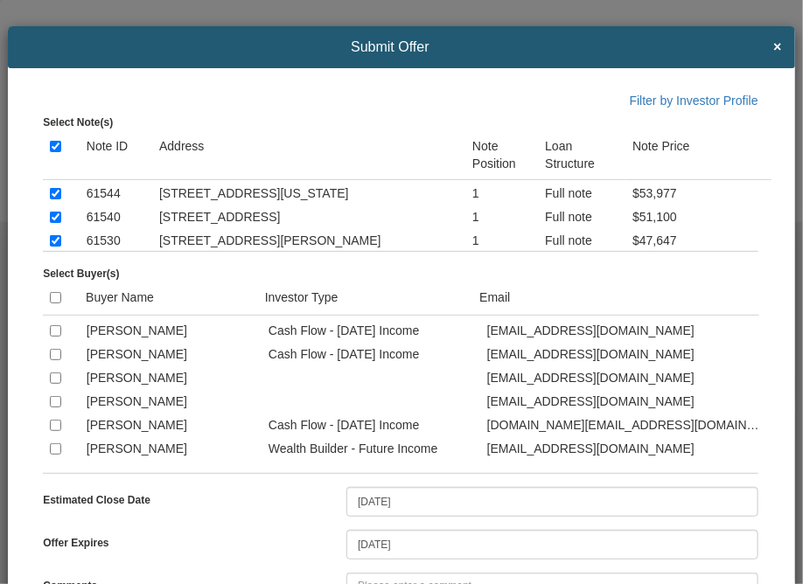
scroll to position [1049, 0]
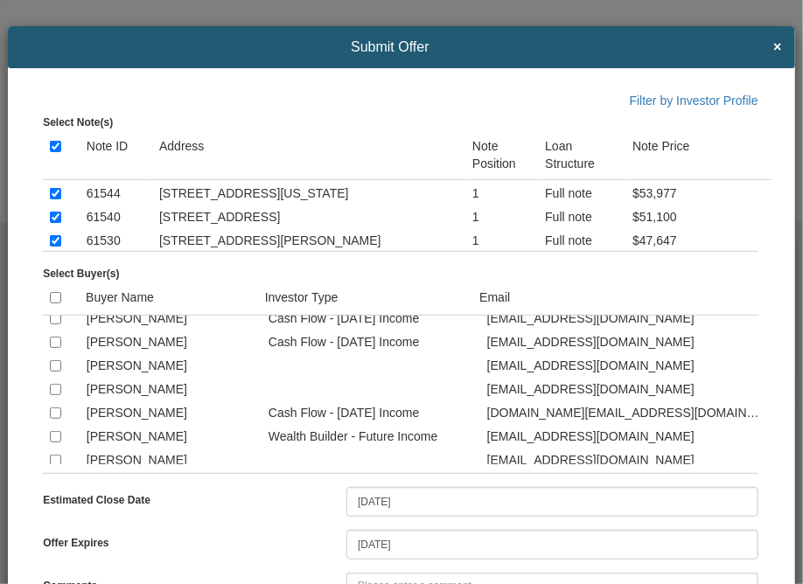
click at [54, 348] on input "checkbox" at bounding box center [55, 342] width 11 height 11
checkbox input "true"
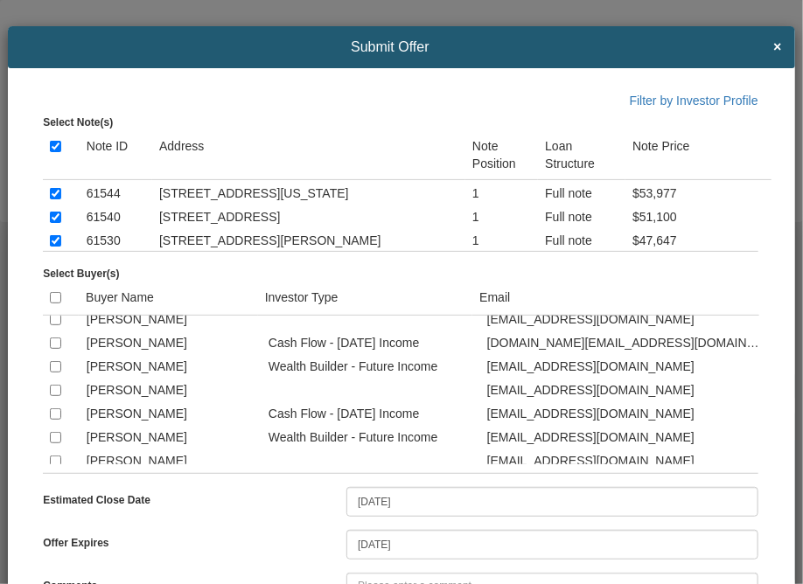
scroll to position [1154, 0]
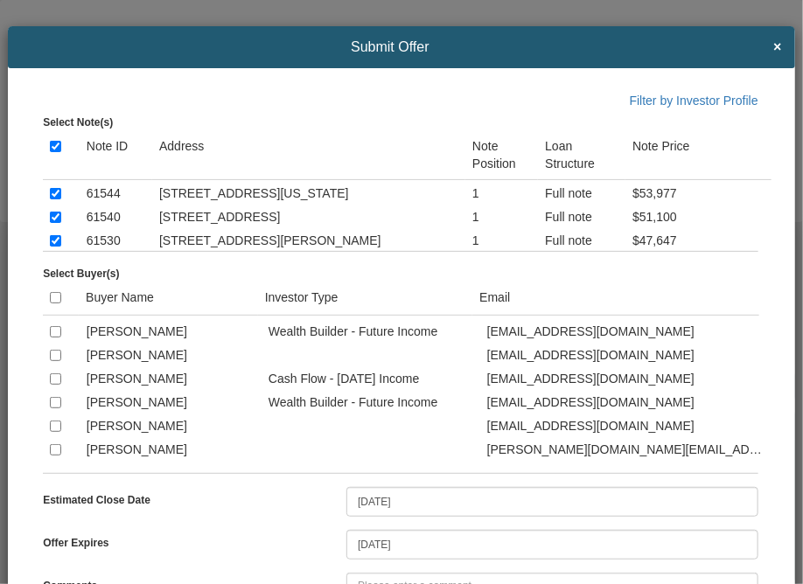
click at [58, 385] on input "checkbox" at bounding box center [55, 378] width 11 height 11
checkbox input "true"
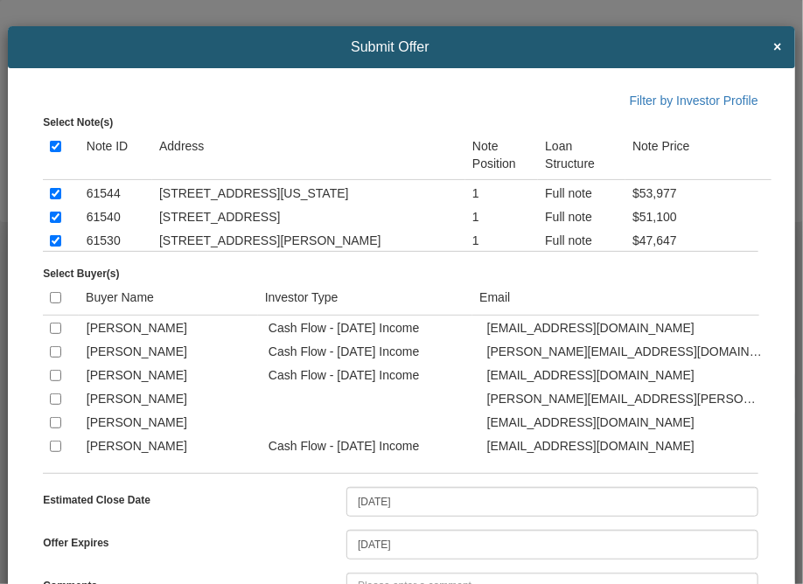
scroll to position [1539, 0]
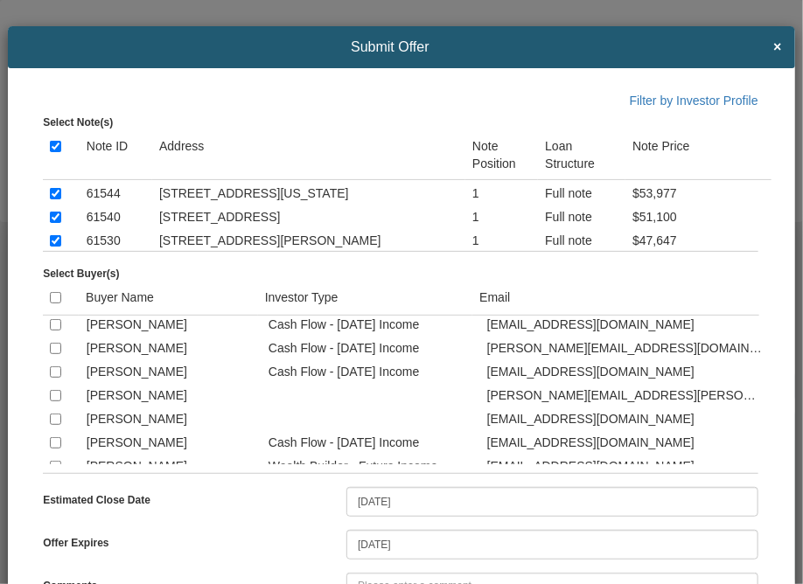
click at [59, 307] on input "checkbox" at bounding box center [55, 301] width 11 height 11
checkbox input "true"
click at [56, 331] on input "checkbox" at bounding box center [55, 324] width 11 height 11
checkbox input "true"
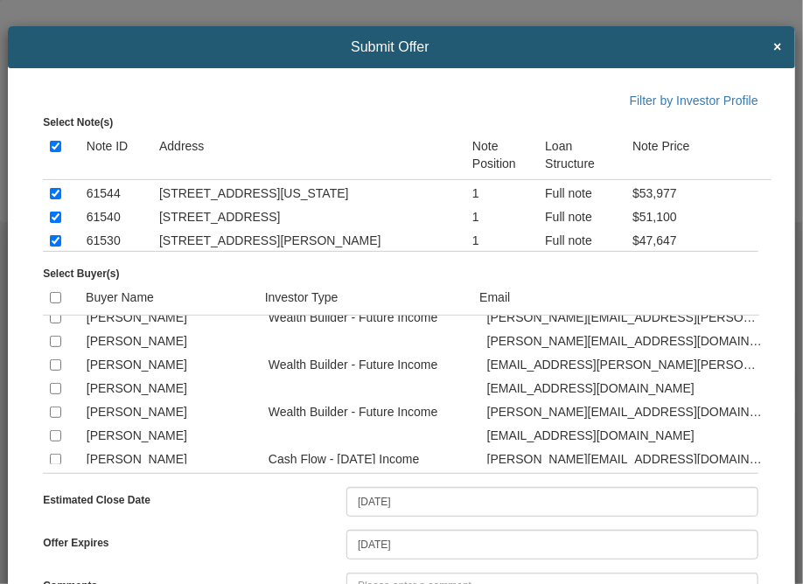
scroll to position [1889, 0]
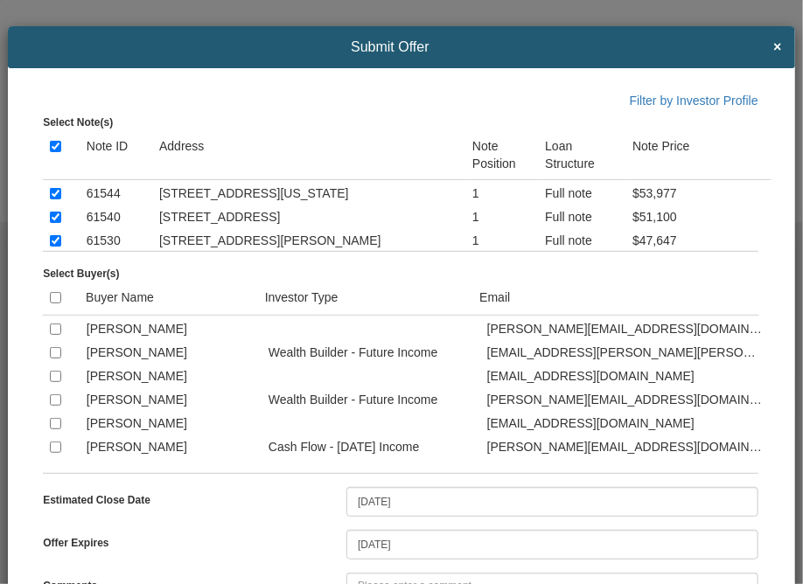
click at [54, 311] on input "checkbox" at bounding box center [55, 305] width 11 height 11
checkbox input "true"
click at [52, 359] on input "checkbox" at bounding box center [55, 352] width 11 height 11
checkbox input "true"
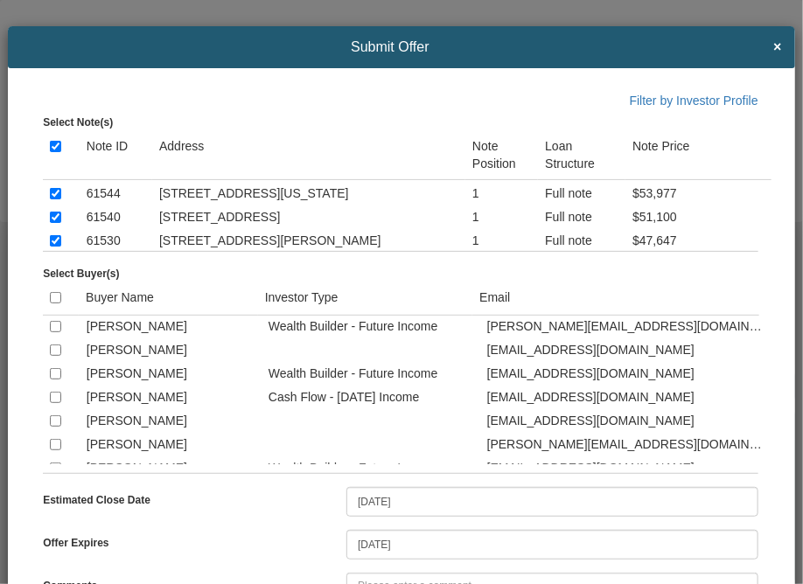
scroll to position [676, 0]
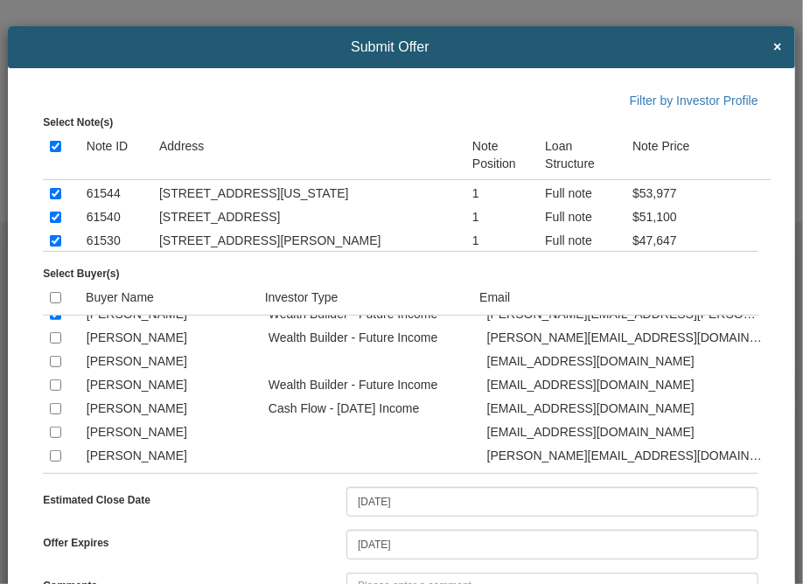
click at [53, 391] on input "checkbox" at bounding box center [55, 385] width 11 height 11
checkbox input "true"
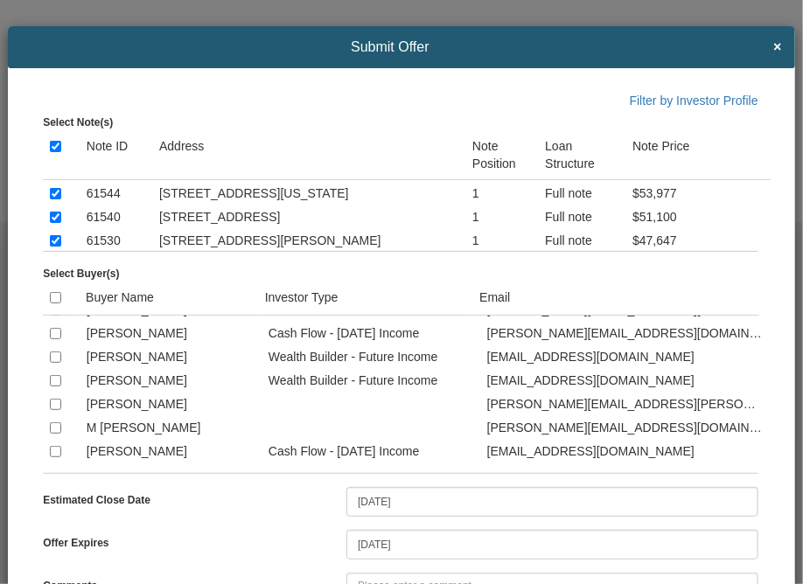
scroll to position [2204, 0]
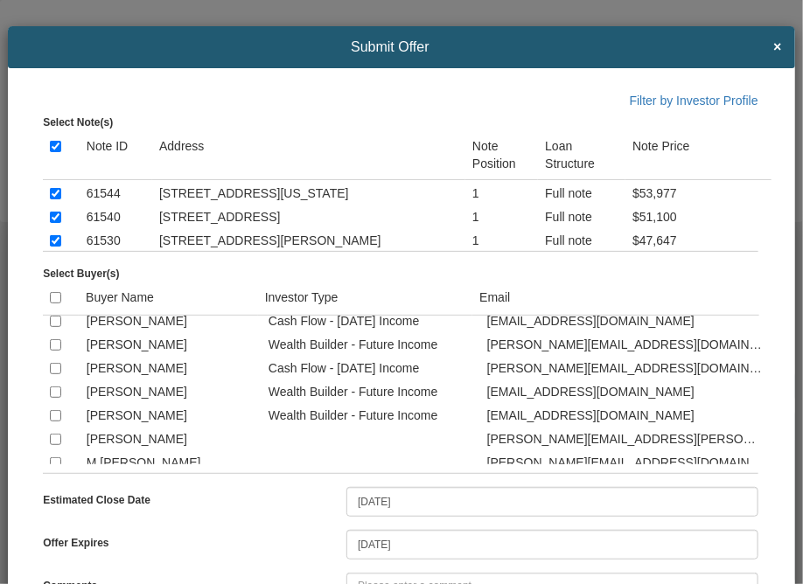
click at [52, 327] on input "checkbox" at bounding box center [55, 321] width 11 height 11
checkbox input "true"
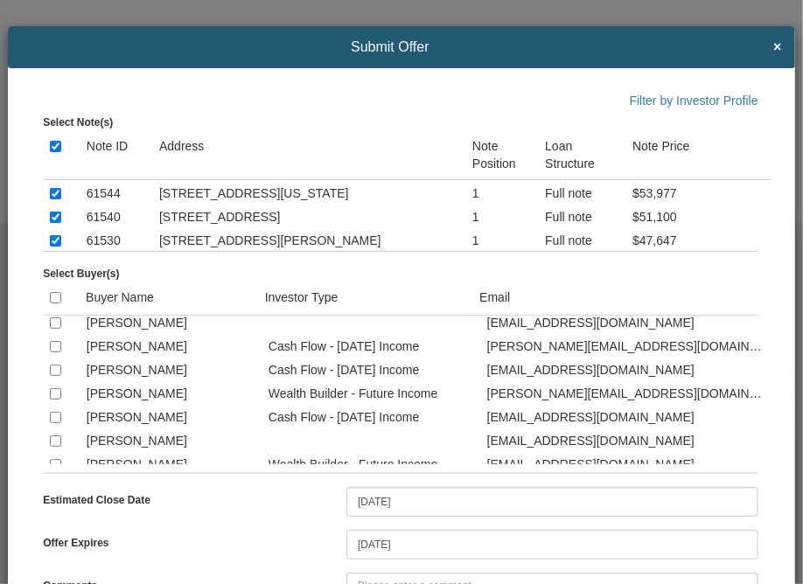
scroll to position [2448, 0]
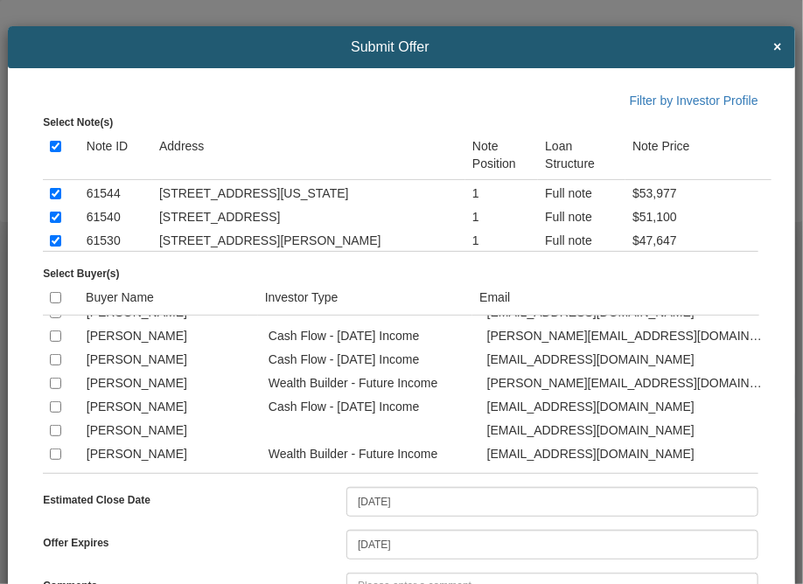
click at [54, 366] on input "checkbox" at bounding box center [55, 359] width 11 height 11
checkbox input "true"
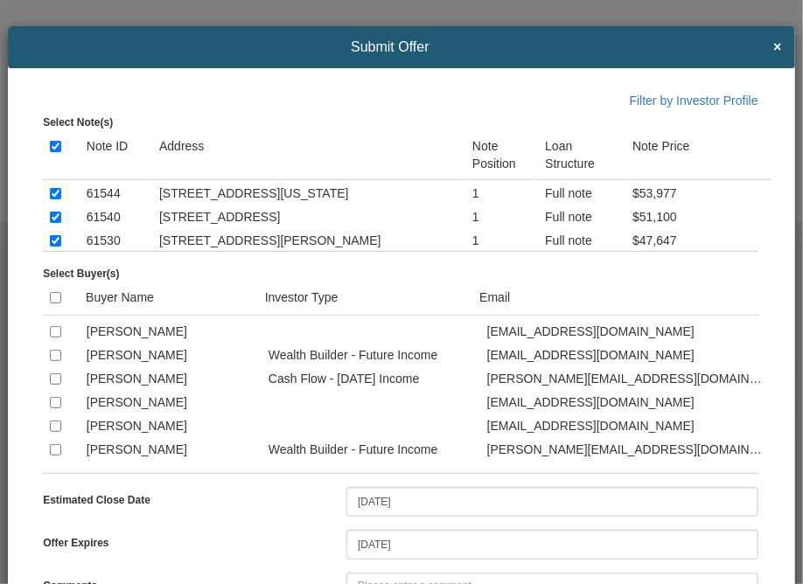
scroll to position [2553, 0]
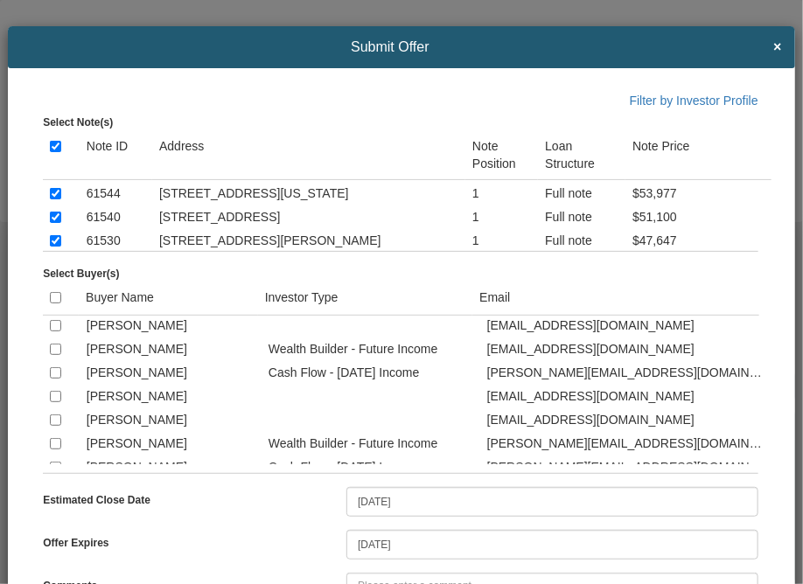
click at [52, 359] on td at bounding box center [61, 348] width 37 height 24
click at [52, 355] on input "checkbox" at bounding box center [55, 349] width 11 height 11
checkbox input "true"
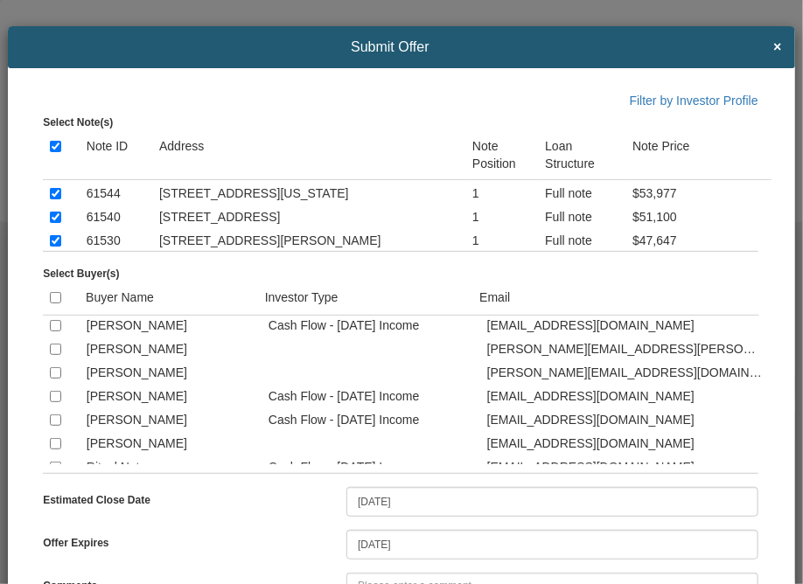
scroll to position [2728, 0]
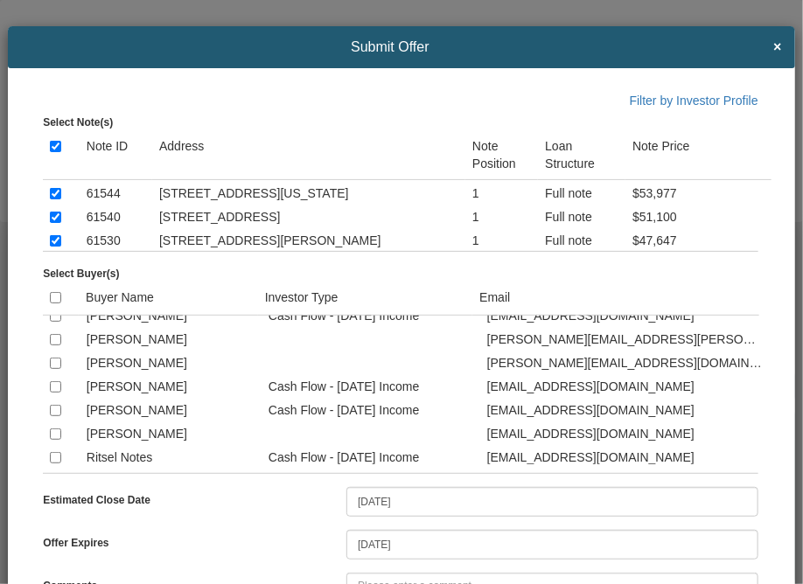
click at [56, 298] on input "checkbox" at bounding box center [55, 292] width 11 height 11
checkbox input "true"
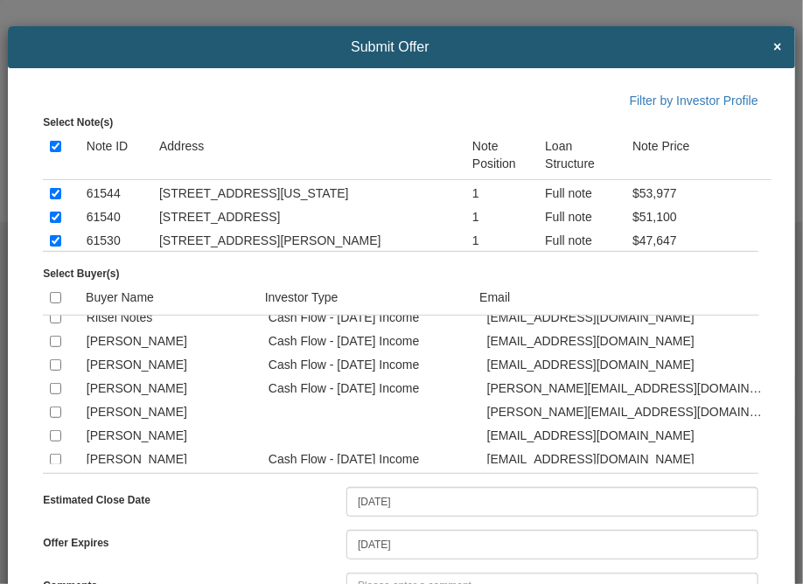
scroll to position [2903, 0]
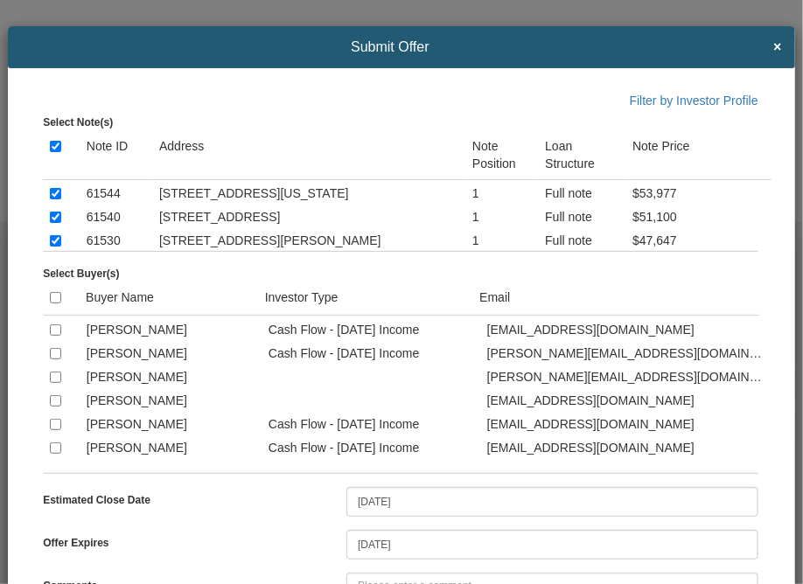
click at [56, 312] on input "checkbox" at bounding box center [55, 306] width 11 height 11
checkbox input "true"
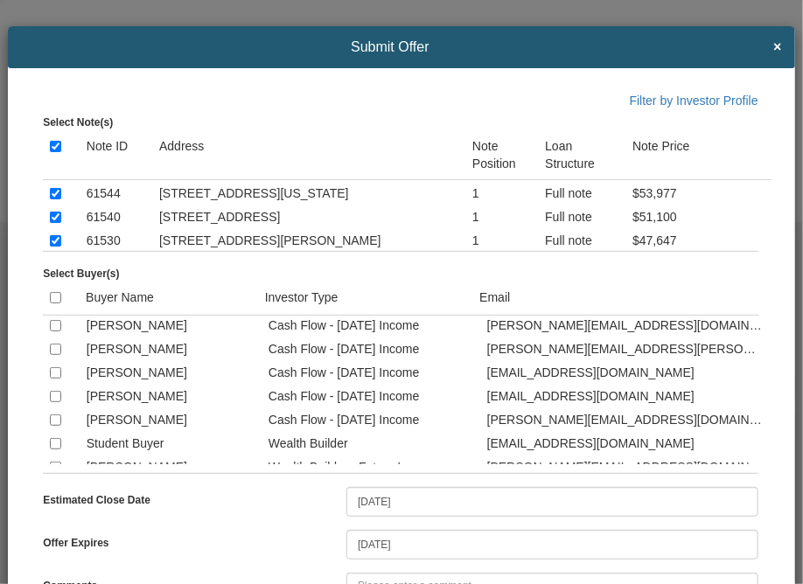
scroll to position [3113, 0]
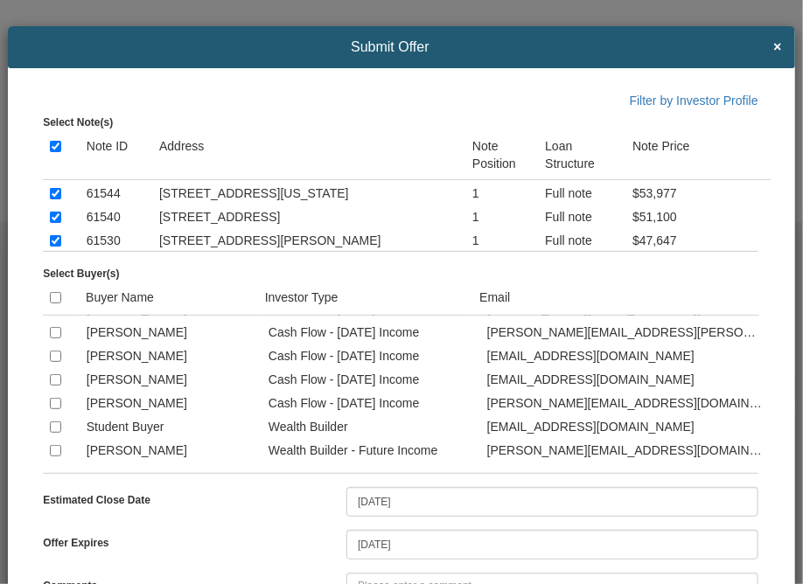
click at [56, 338] on input "checkbox" at bounding box center [55, 332] width 11 height 11
checkbox input "true"
click at [56, 362] on input "checkbox" at bounding box center [55, 356] width 11 height 11
checkbox input "true"
click at [55, 386] on input "checkbox" at bounding box center [55, 379] width 11 height 11
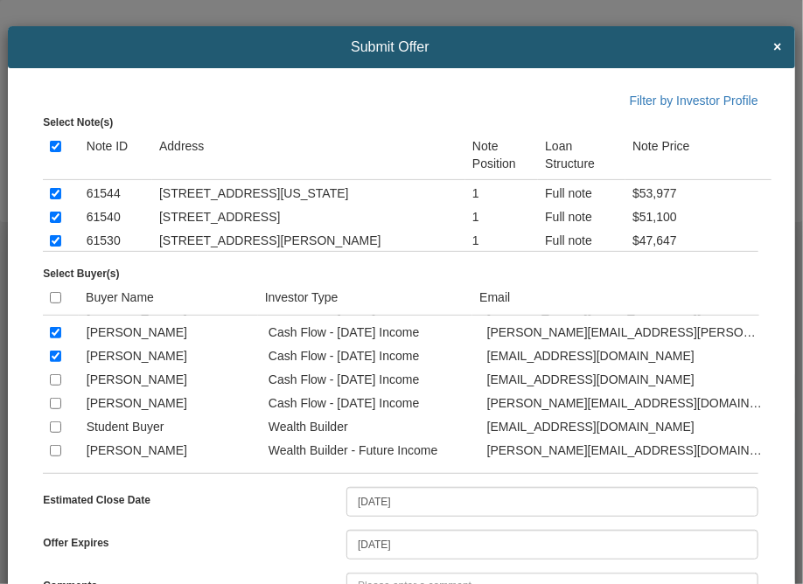
checkbox input "true"
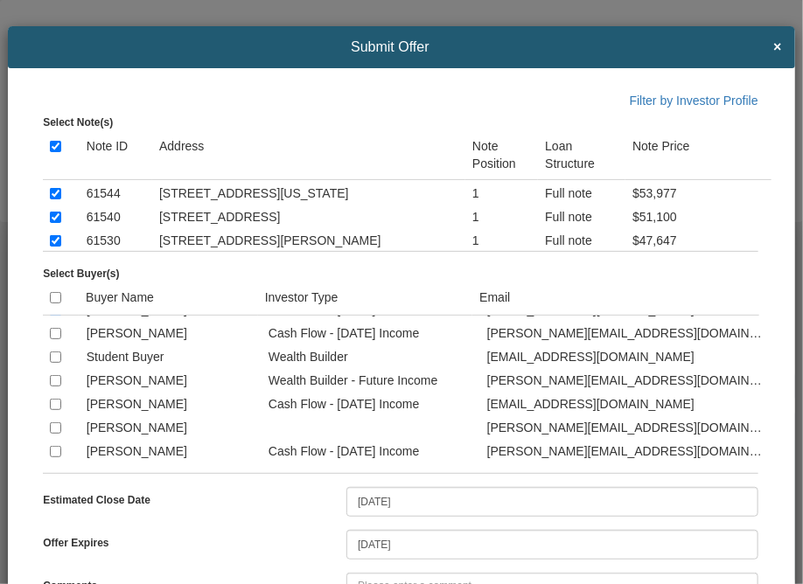
scroll to position [3218, 0]
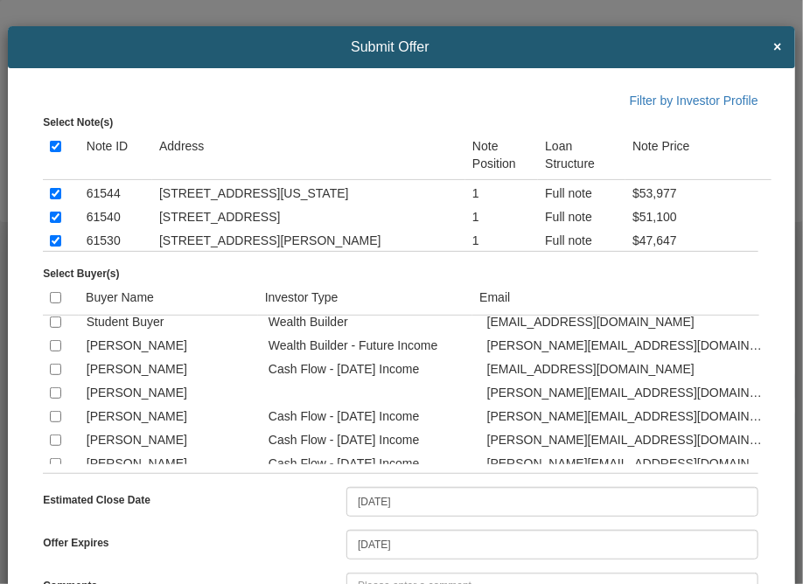
click at [56, 352] on input "checkbox" at bounding box center [55, 345] width 11 height 11
checkbox input "true"
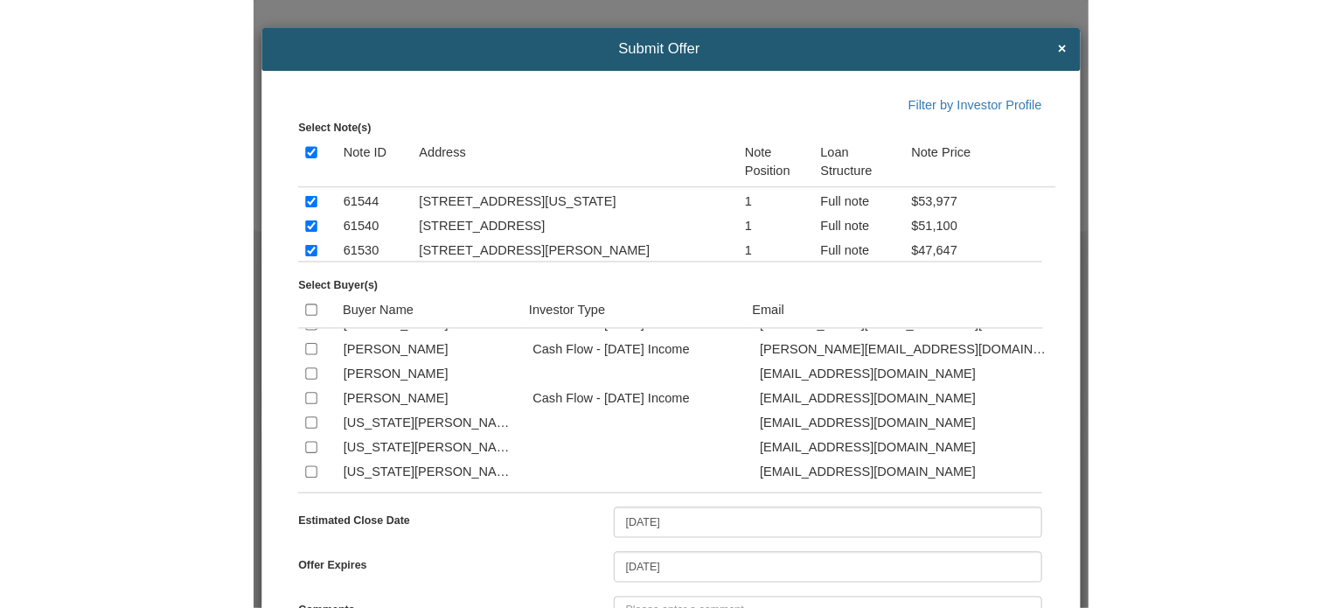
scroll to position [3358, 0]
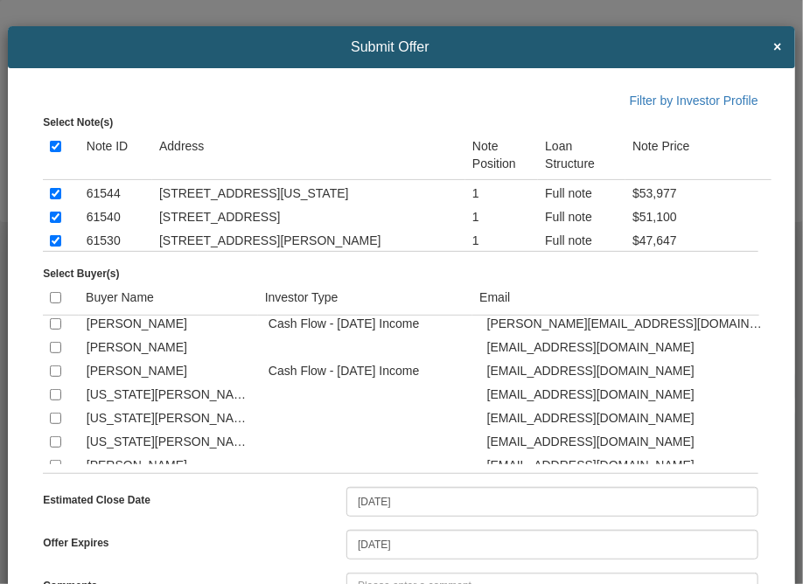
click at [55, 330] on input "checkbox" at bounding box center [55, 323] width 11 height 11
checkbox input "true"
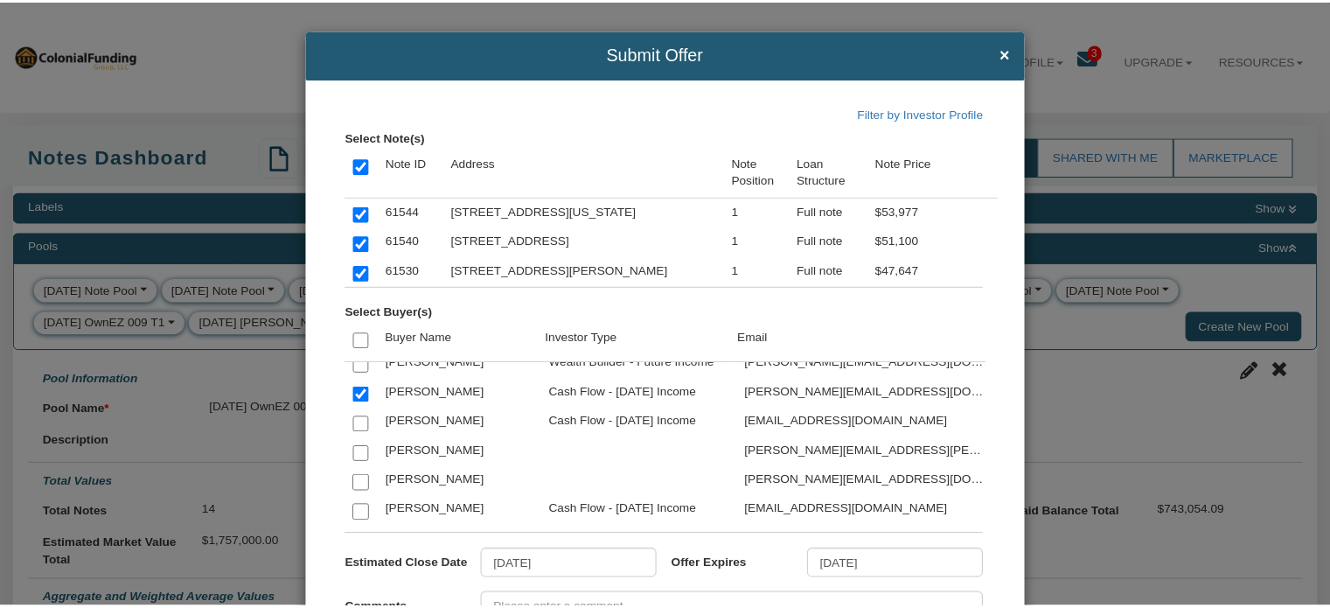
scroll to position [245, 0]
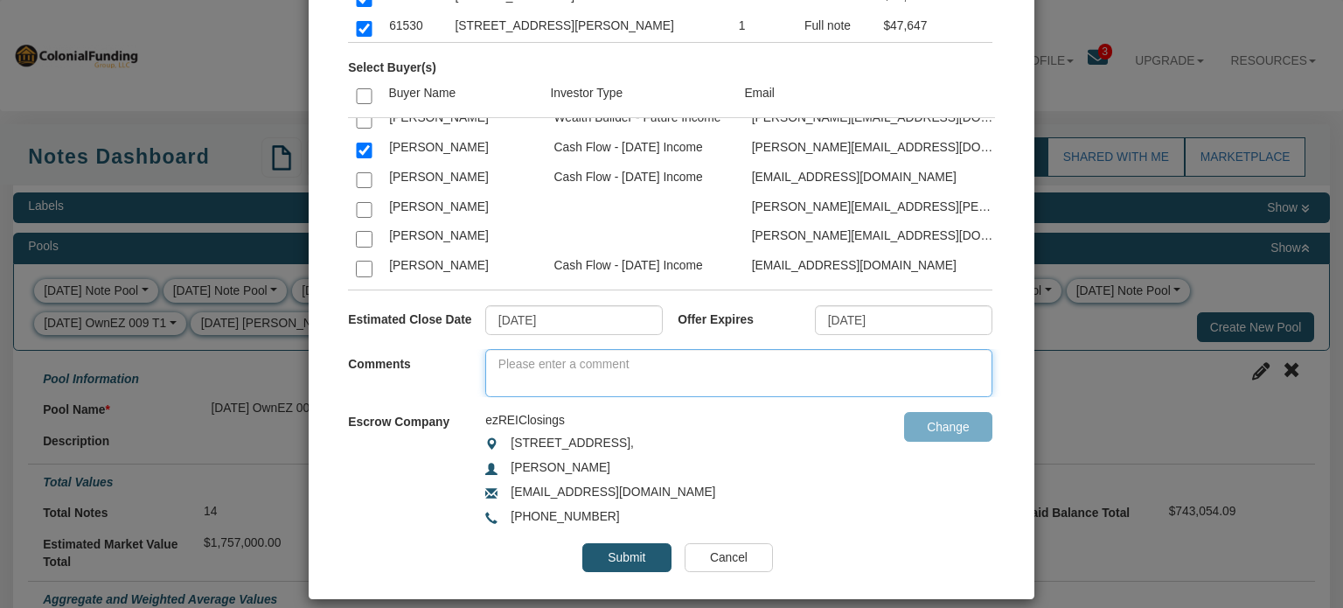
click at [553, 359] on textarea at bounding box center [738, 373] width 507 height 48
click at [846, 317] on input "[DATE]" at bounding box center [904, 320] width 178 height 30
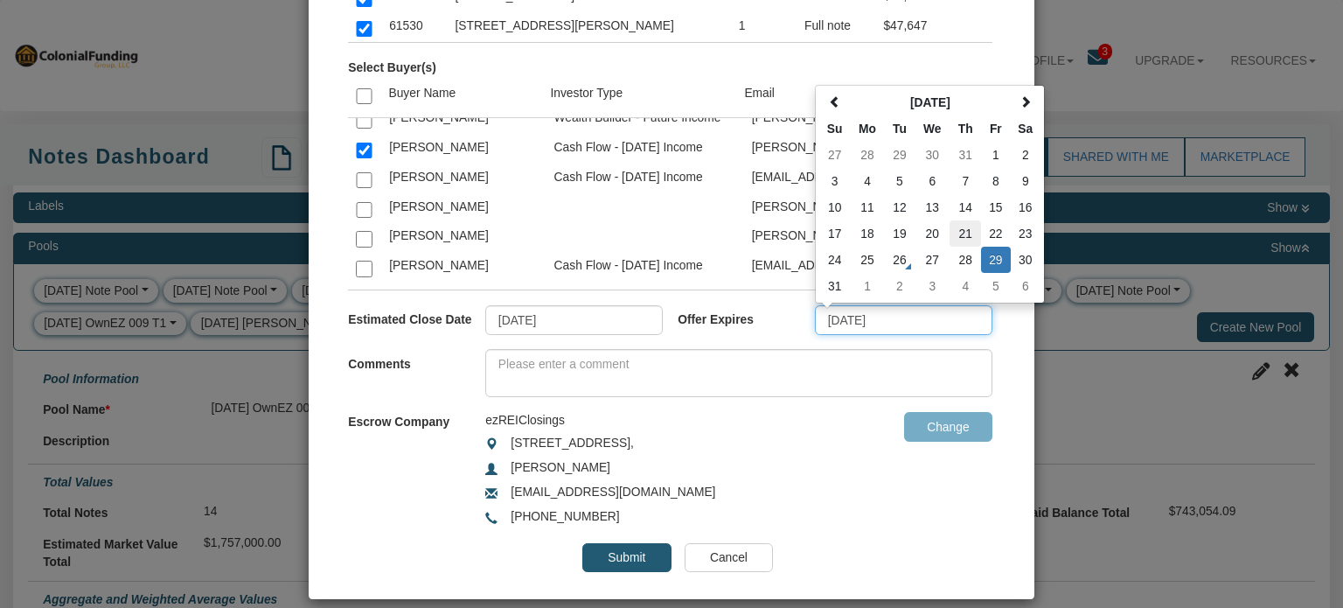
click at [958, 242] on td "21" at bounding box center [965, 233] width 31 height 26
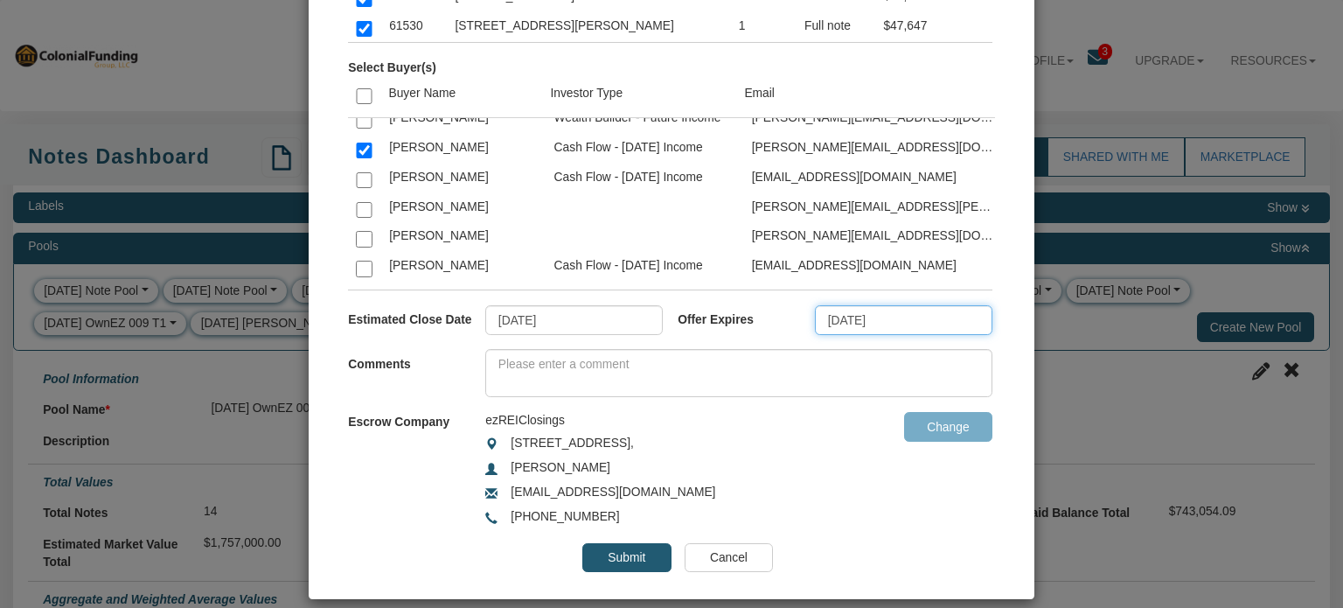
click at [923, 324] on input "08/21/2025" at bounding box center [904, 320] width 178 height 30
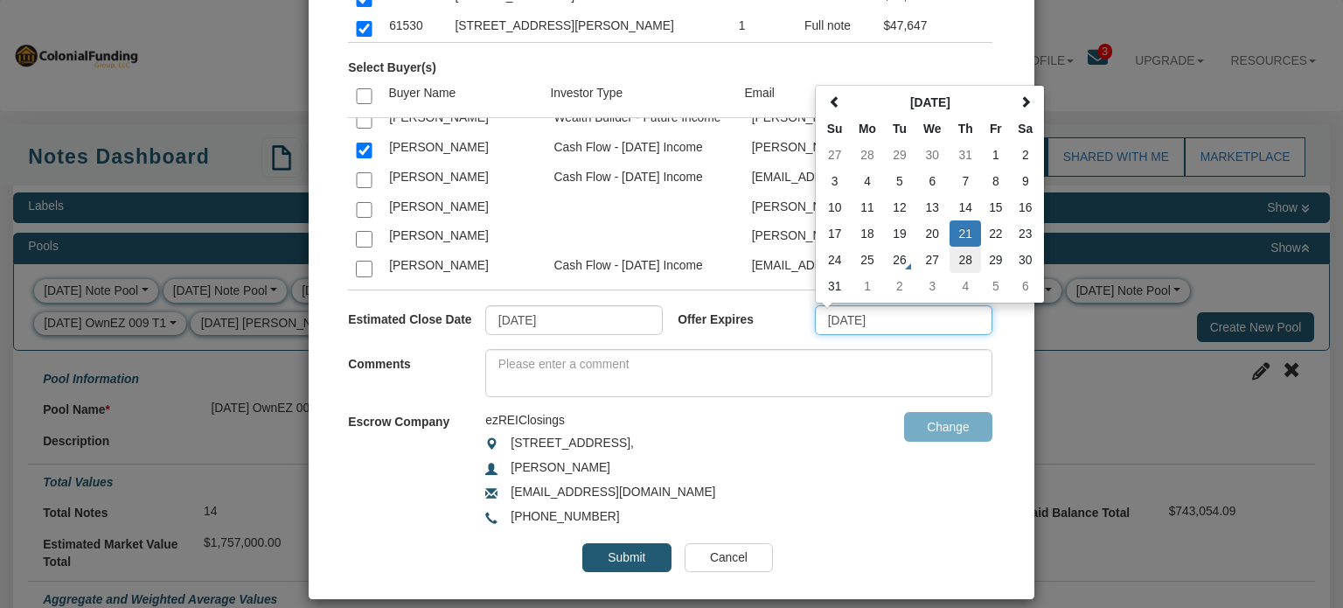
click at [959, 253] on td "28" at bounding box center [965, 260] width 31 height 26
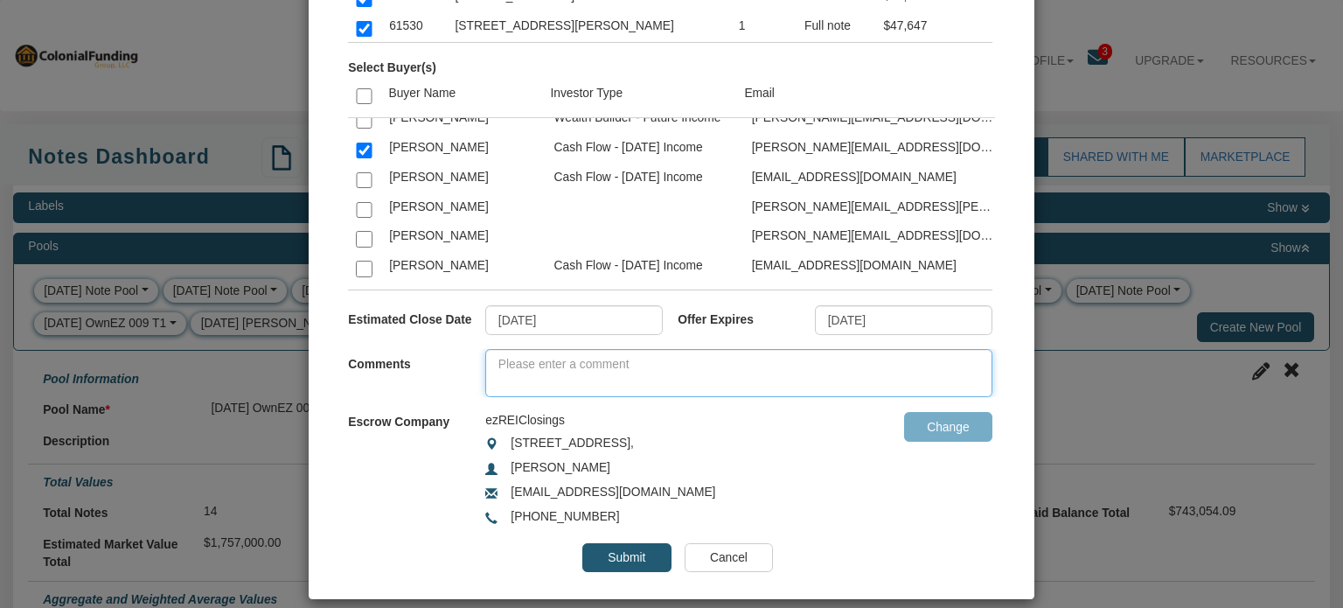
click at [691, 359] on textarea at bounding box center [738, 373] width 507 height 48
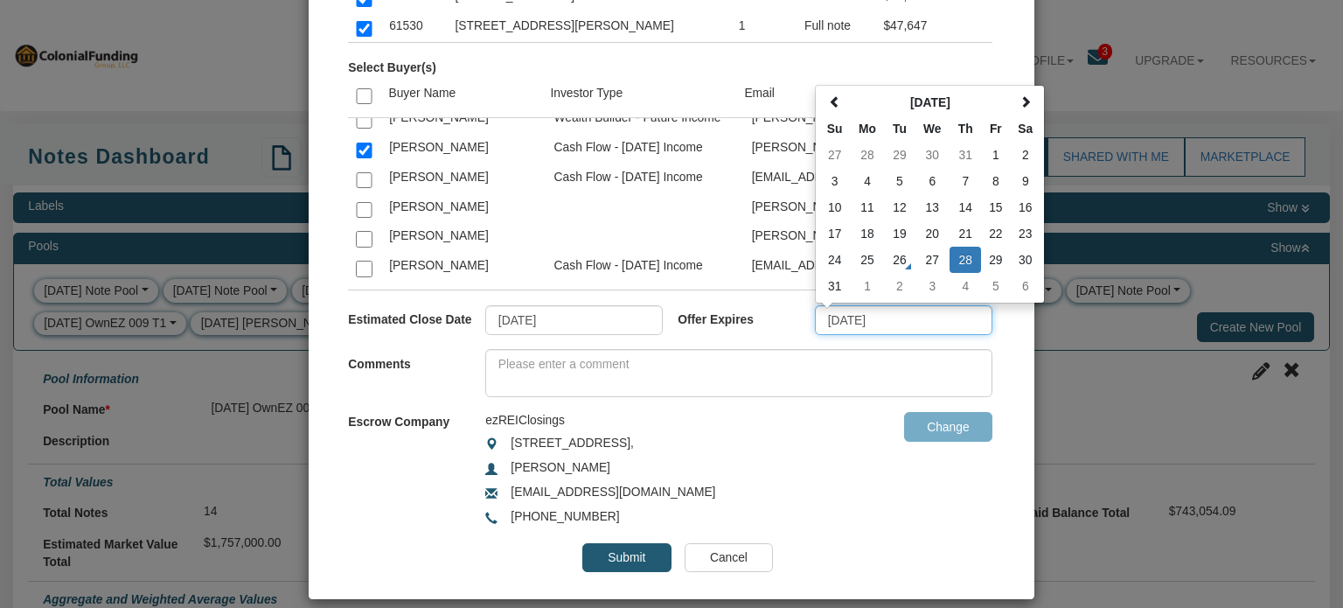
click at [882, 326] on input "08/28/2025" at bounding box center [904, 320] width 178 height 30
click at [983, 250] on td "29" at bounding box center [996, 260] width 30 height 26
type input "[DATE]"
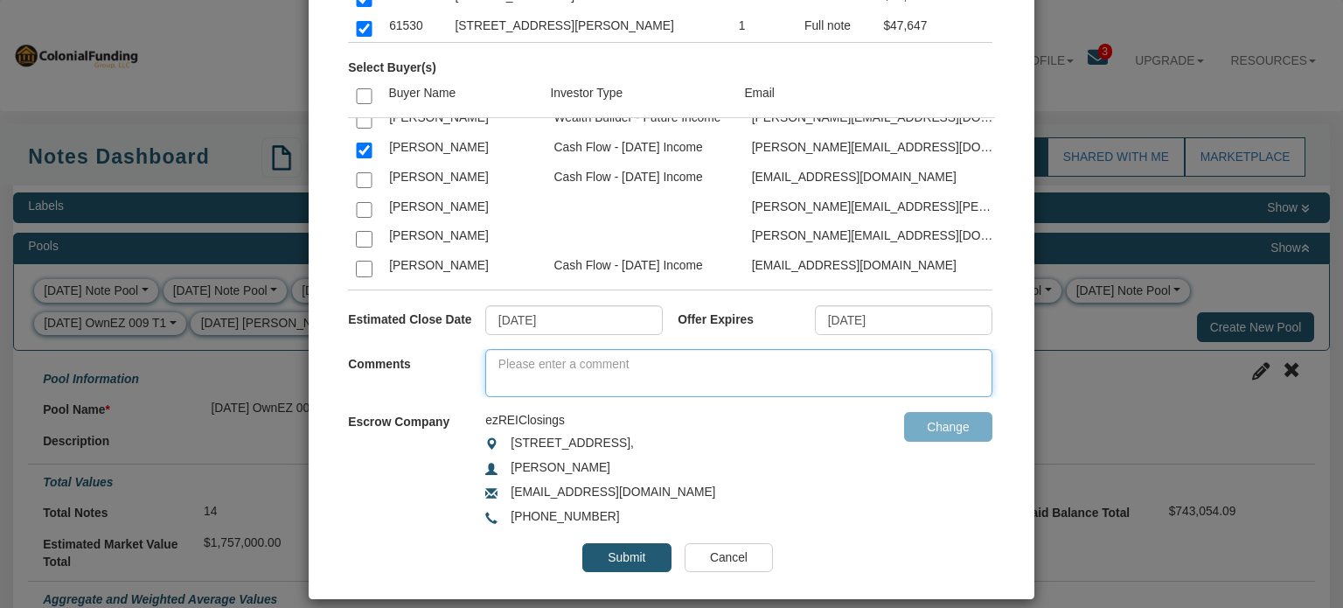
click at [762, 370] on textarea at bounding box center [738, 373] width 507 height 48
paste textarea "We need to sell this inventory quickly, as Eddie noted on Monday's Deal Lab. I'…"
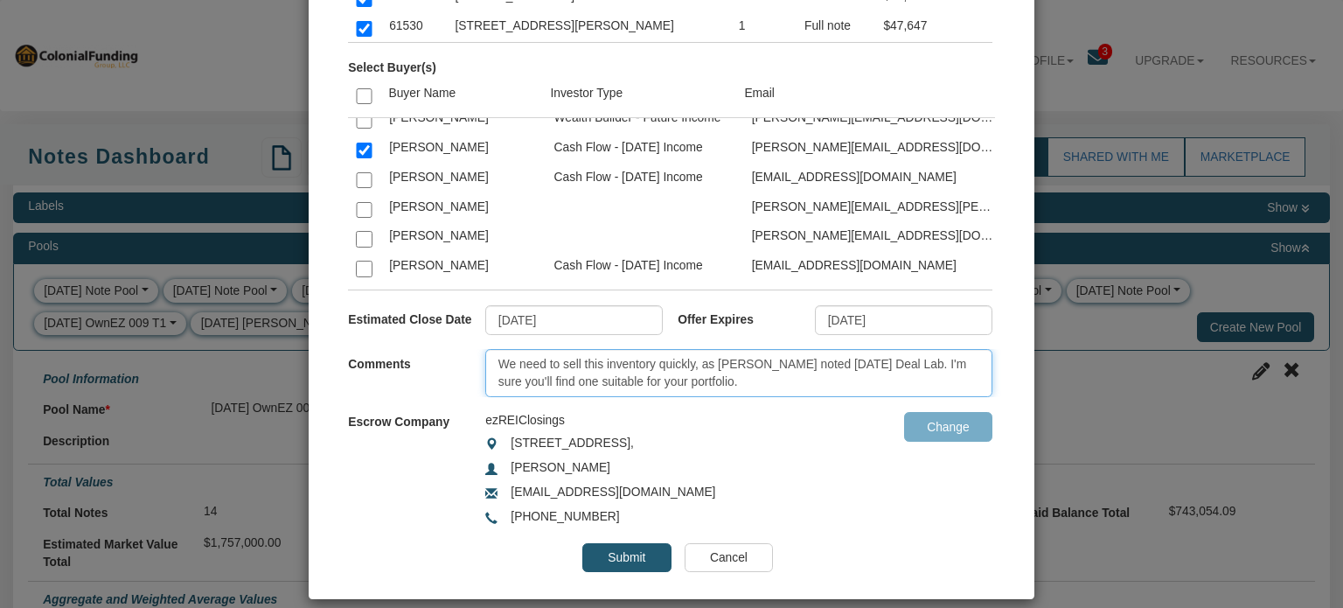
click at [494, 359] on textarea "We need to sell this inventory quickly, as Eddie noted on Monday's Deal Lab. I'…" at bounding box center [738, 373] width 507 height 48
drag, startPoint x: 494, startPoint y: 358, endPoint x: 885, endPoint y: 408, distance: 394.2
click at [885, 408] on div "Filter by Investor Profile Select Note(s) Note ID Address Note Position Loan St…" at bounding box center [671, 217] width 725 height 766
type textarea "Claims yours now! We need to sell this inventory quickly, as Eddie noted on Mon…"
click at [609, 555] on input "Submit" at bounding box center [626, 558] width 88 height 30
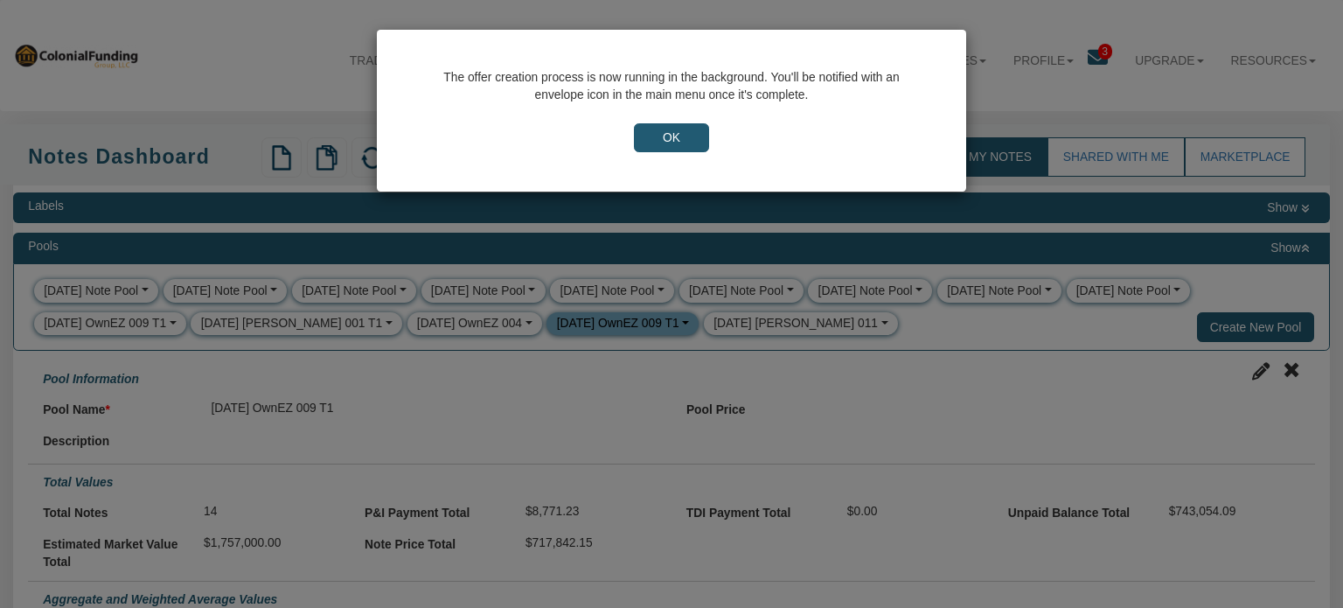
click at [662, 137] on input "OK" at bounding box center [671, 138] width 75 height 30
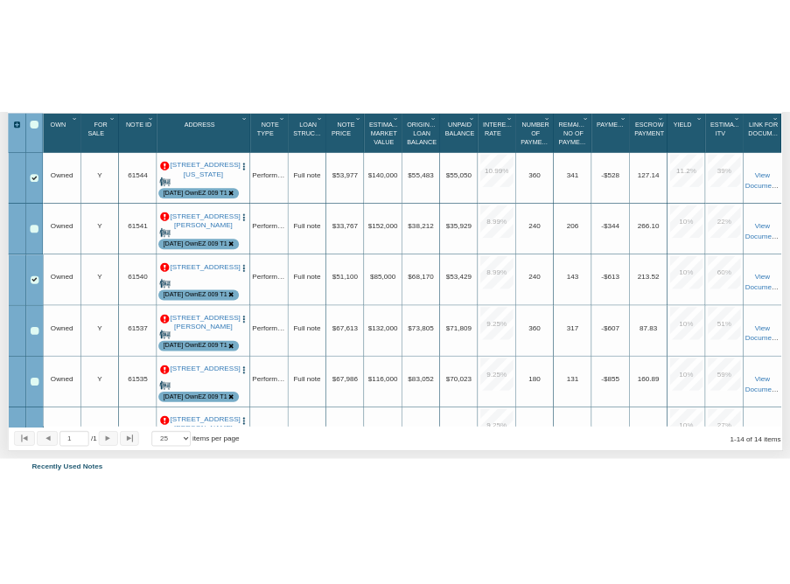
scroll to position [651, 0]
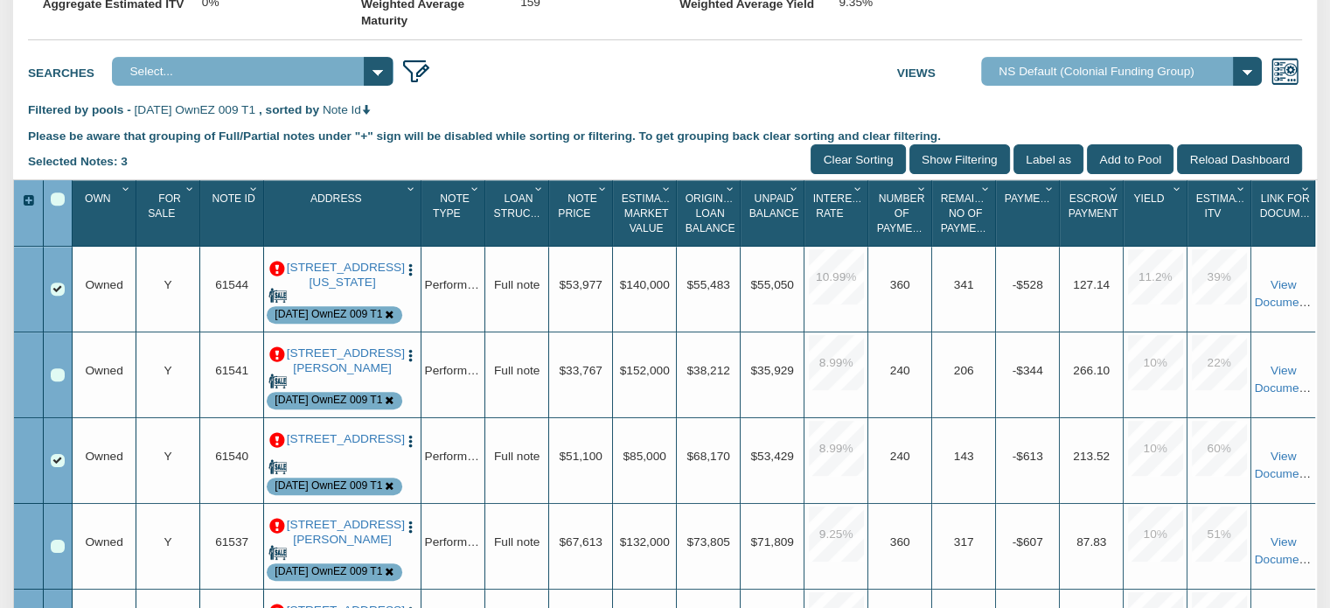
click at [57, 206] on div "Select All" at bounding box center [58, 199] width 14 height 14
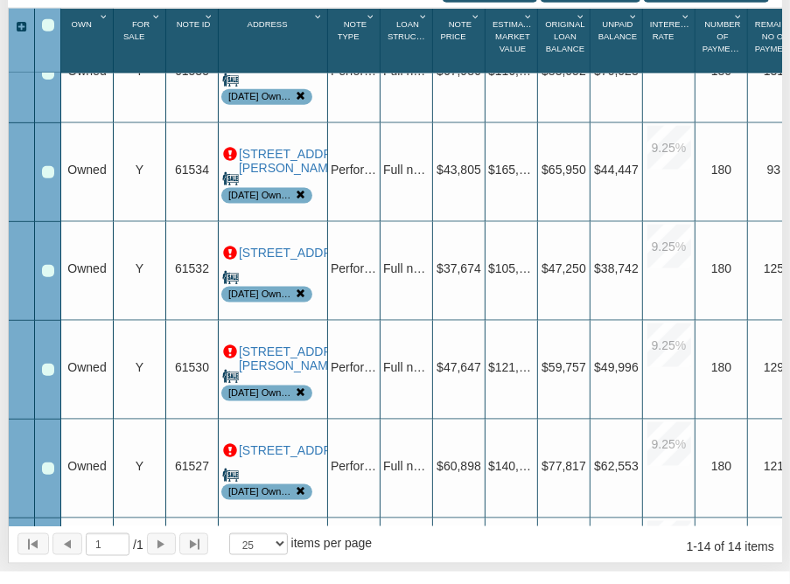
scroll to position [458, 0]
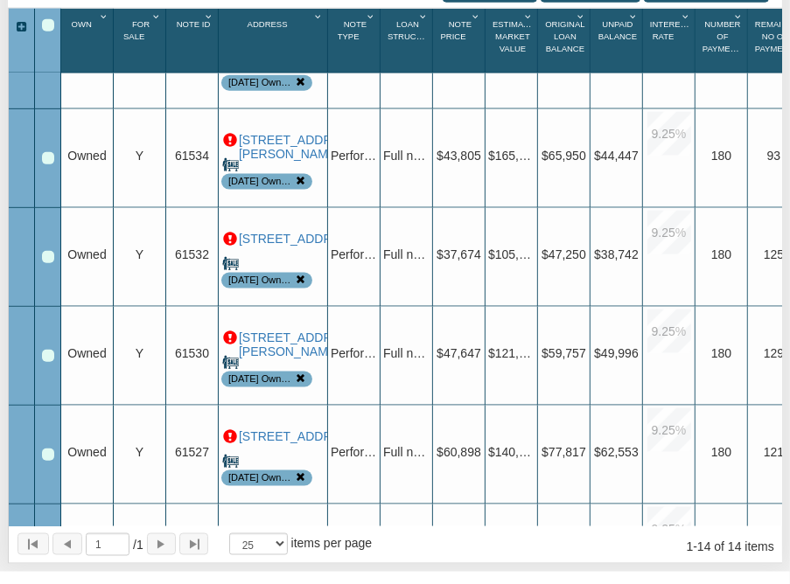
click at [45, 152] on div "Row 6, Row Selection Checkbox" at bounding box center [48, 158] width 12 height 12
click at [45, 251] on div "Row 7, Row Selection Checkbox" at bounding box center [48, 257] width 12 height 12
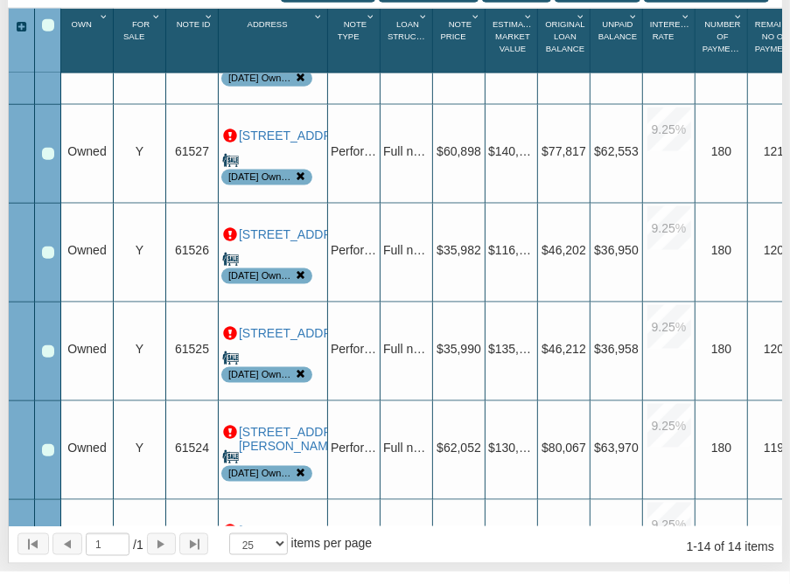
scroll to position [840, 0]
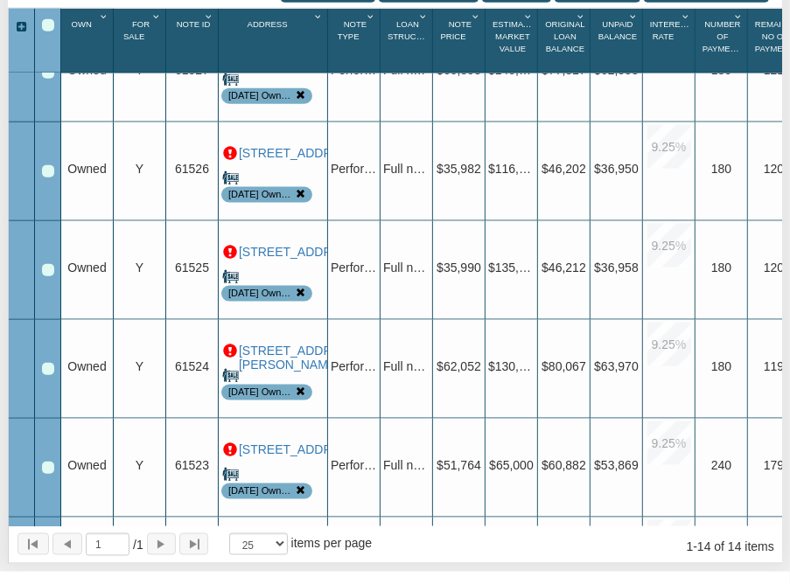
click at [48, 264] on div "Row 11, Row Selection Checkbox" at bounding box center [48, 270] width 12 height 12
click at [48, 165] on div "Row 10, Row Selection Checkbox" at bounding box center [48, 171] width 12 height 12
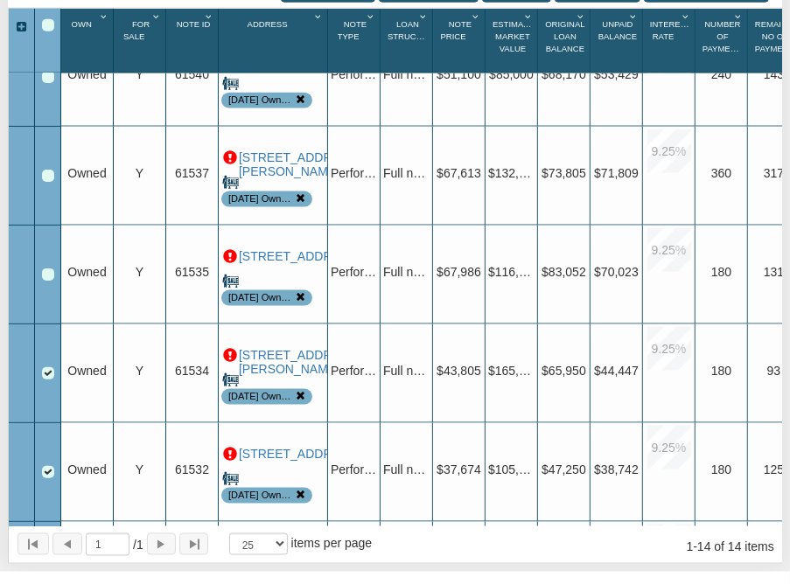
scroll to position [0, 0]
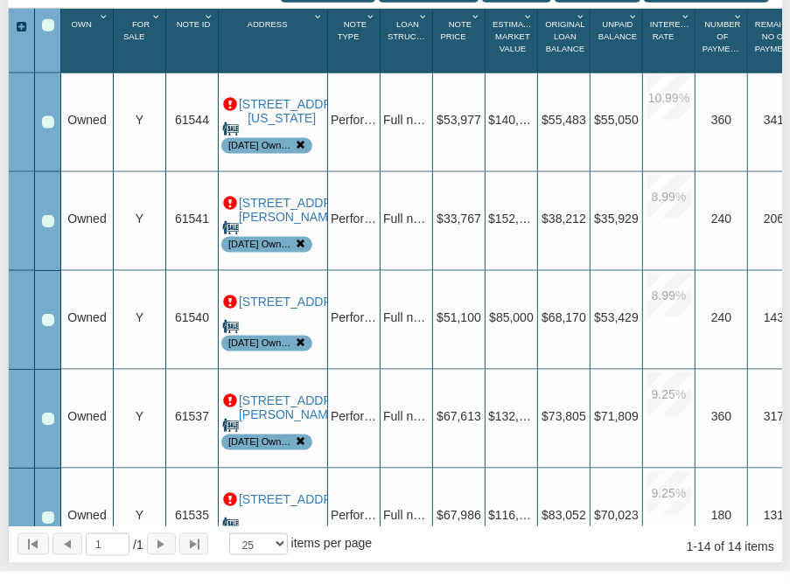
click at [42, 215] on div "Row 2, Row Selection Checkbox" at bounding box center [48, 221] width 12 height 12
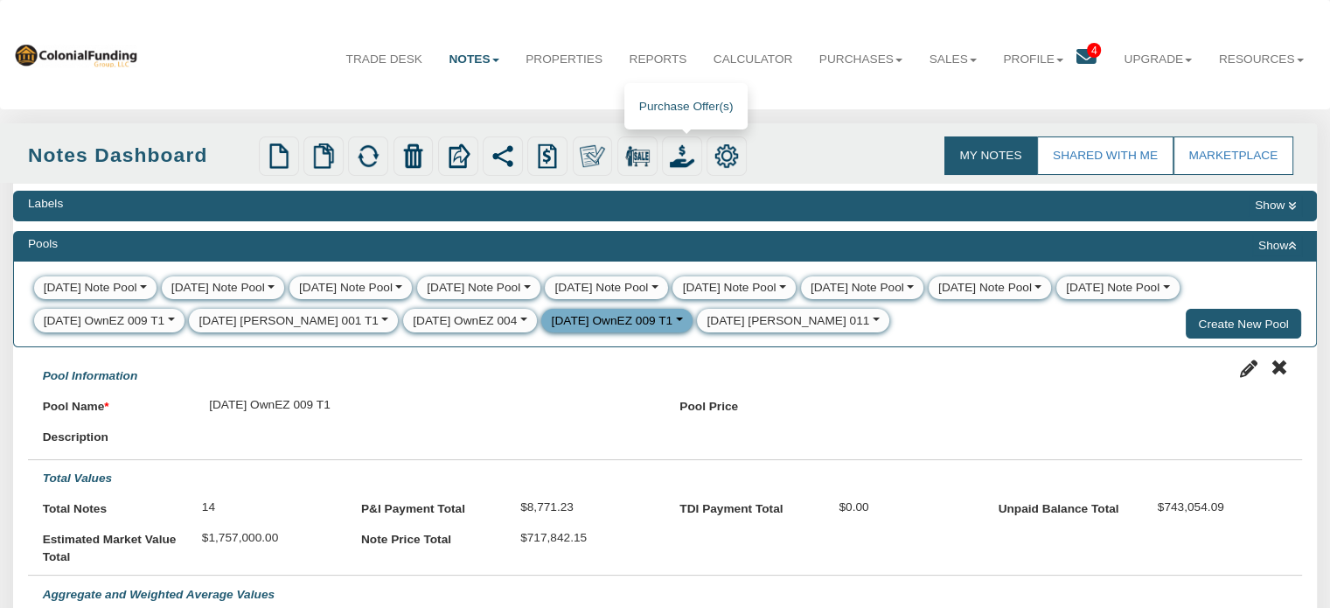
click at [682, 153] on img at bounding box center [682, 155] width 24 height 24
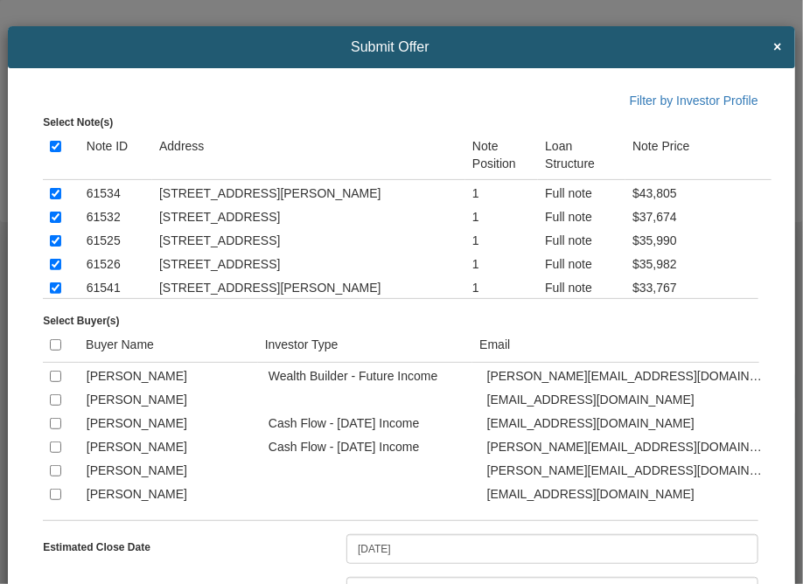
click at [462, 22] on div "Submit Offer × Filter by Investor Profile Select Note(s) Note ID Address Note P…" at bounding box center [401, 292] width 803 height 584
click at [54, 429] on input "checkbox" at bounding box center [55, 423] width 11 height 11
checkbox input "true"
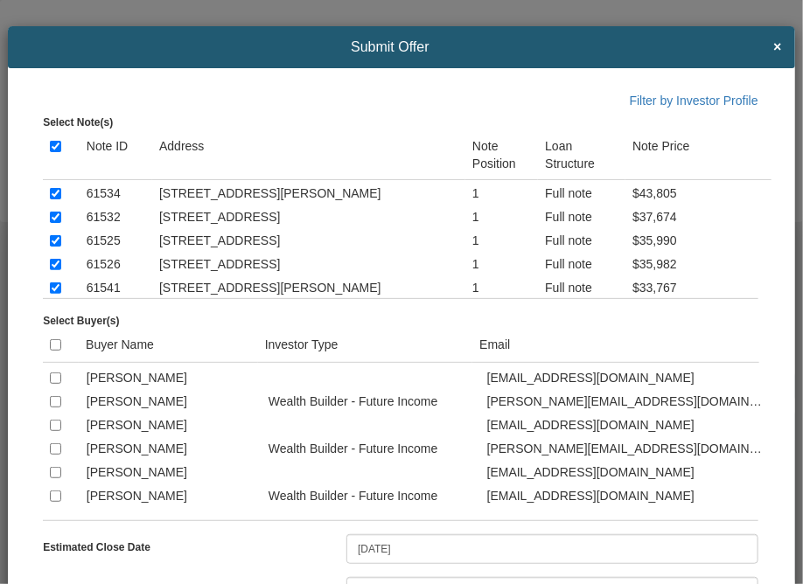
scroll to position [175, 0]
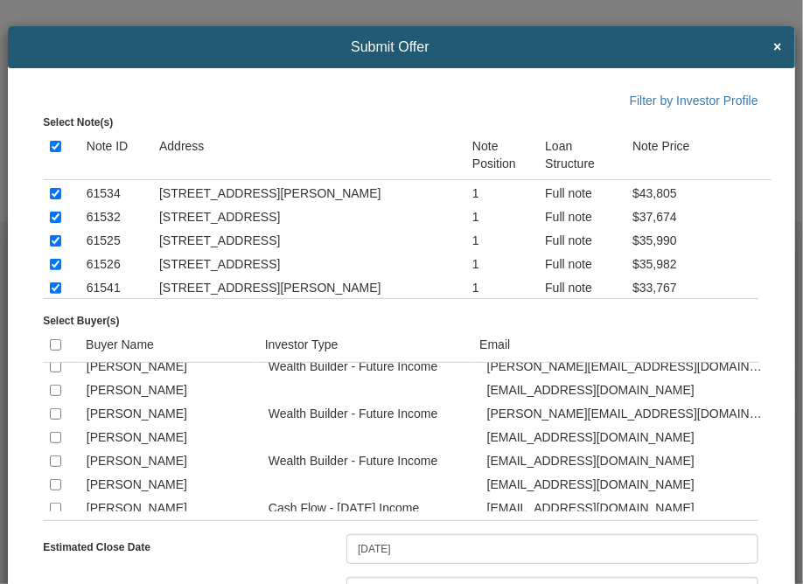
click at [57, 371] on input "checkbox" at bounding box center [55, 366] width 11 height 11
checkbox input "true"
click at [53, 420] on input "checkbox" at bounding box center [55, 413] width 11 height 11
checkbox input "true"
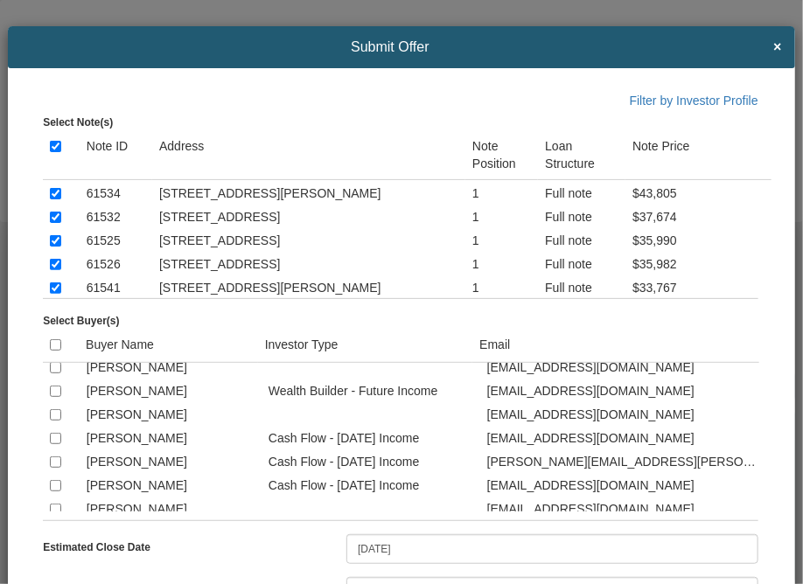
scroll to position [280, 0]
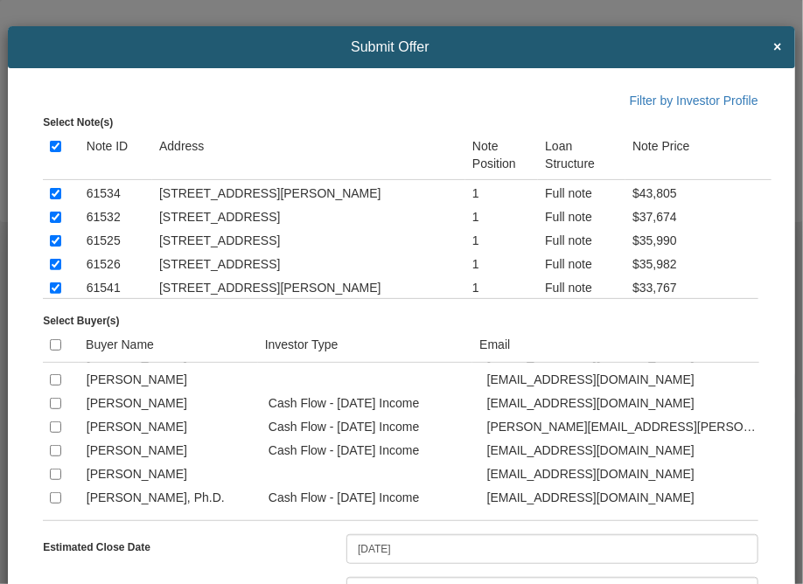
click at [53, 409] on input "checkbox" at bounding box center [55, 403] width 11 height 11
checkbox input "true"
click at [53, 433] on input "checkbox" at bounding box center [55, 426] width 11 height 11
checkbox input "true"
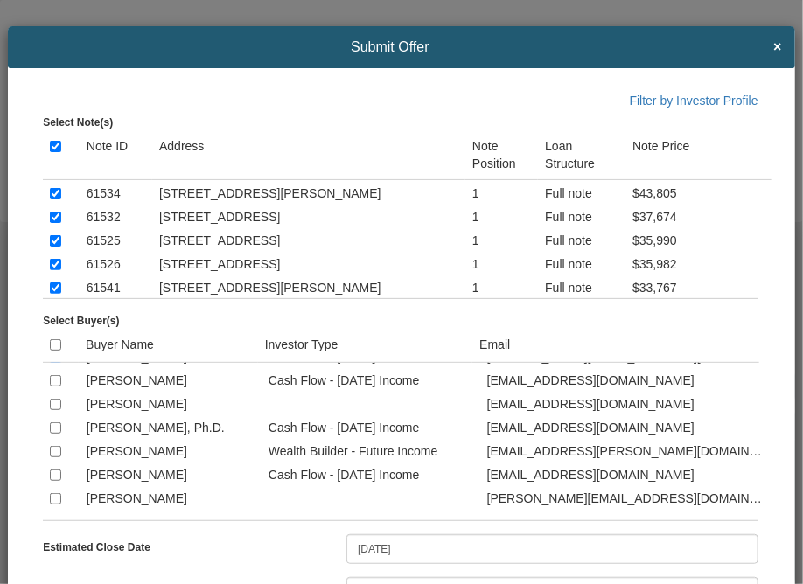
scroll to position [385, 0]
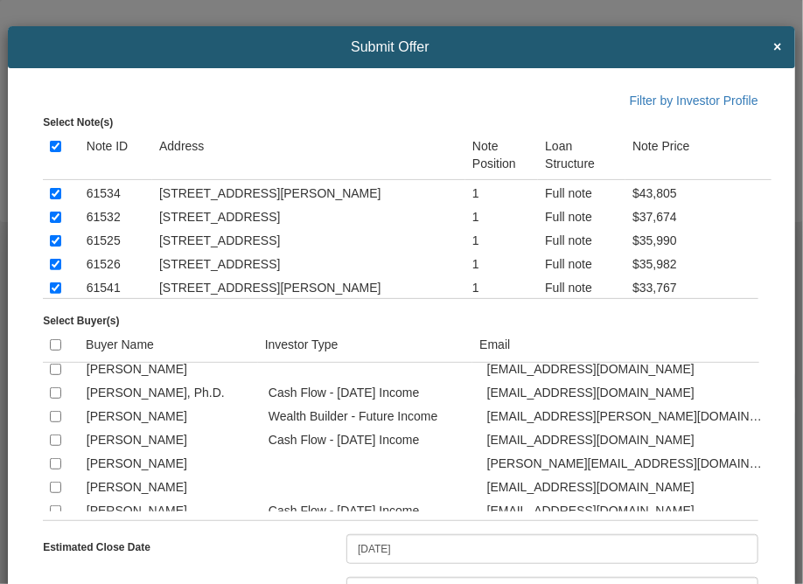
click at [55, 422] on input "checkbox" at bounding box center [55, 416] width 11 height 11
checkbox input "true"
click at [53, 446] on input "checkbox" at bounding box center [55, 440] width 11 height 11
checkbox input "true"
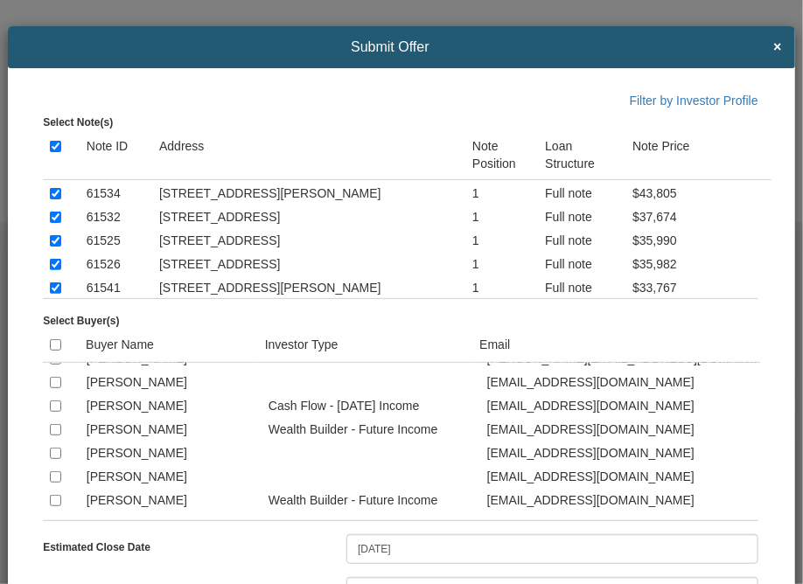
scroll to position [525, 0]
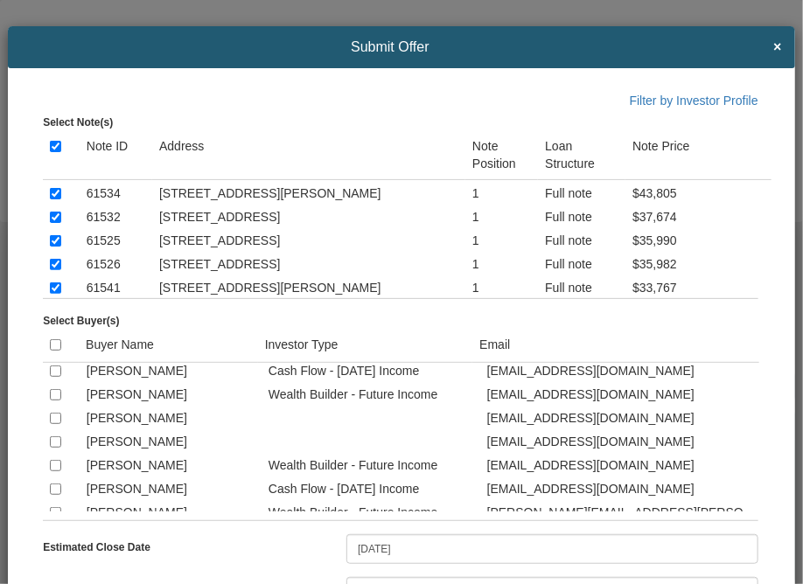
click at [54, 377] on input "checkbox" at bounding box center [55, 371] width 11 height 11
checkbox input "true"
click at [55, 471] on input "checkbox" at bounding box center [55, 465] width 11 height 11
checkbox input "true"
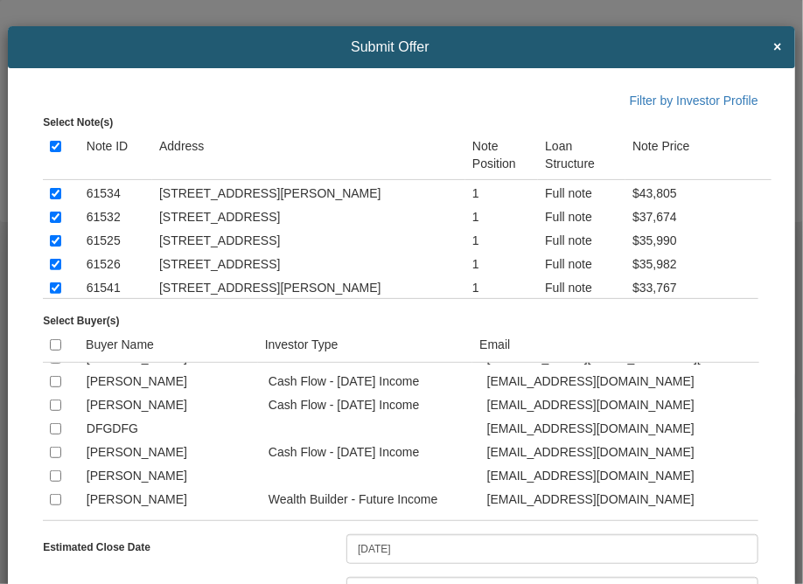
scroll to position [874, 0]
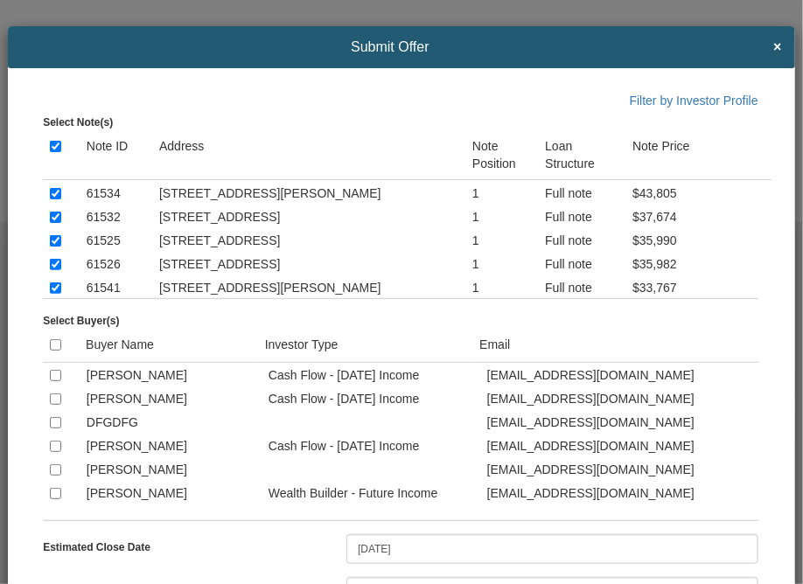
click at [54, 381] on input "checkbox" at bounding box center [55, 375] width 11 height 11
checkbox input "true"
click at [52, 452] on input "checkbox" at bounding box center [55, 446] width 11 height 11
checkbox input "true"
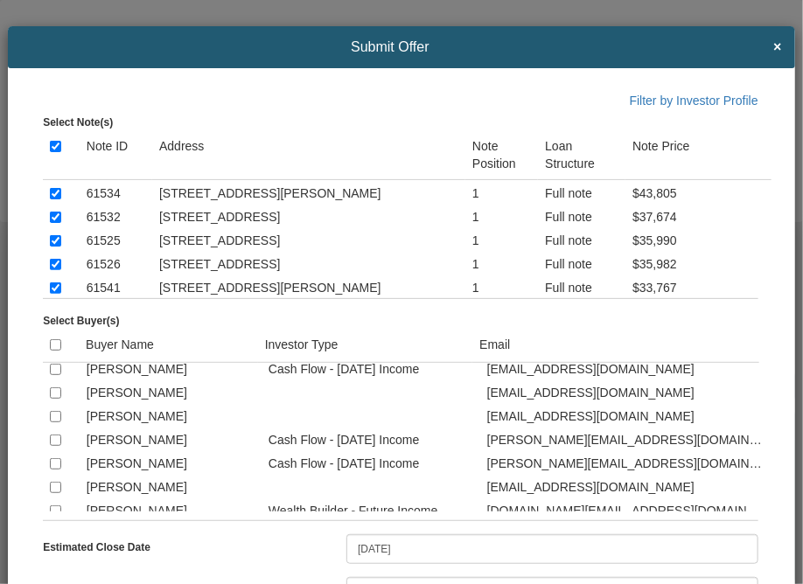
scroll to position [1364, 0]
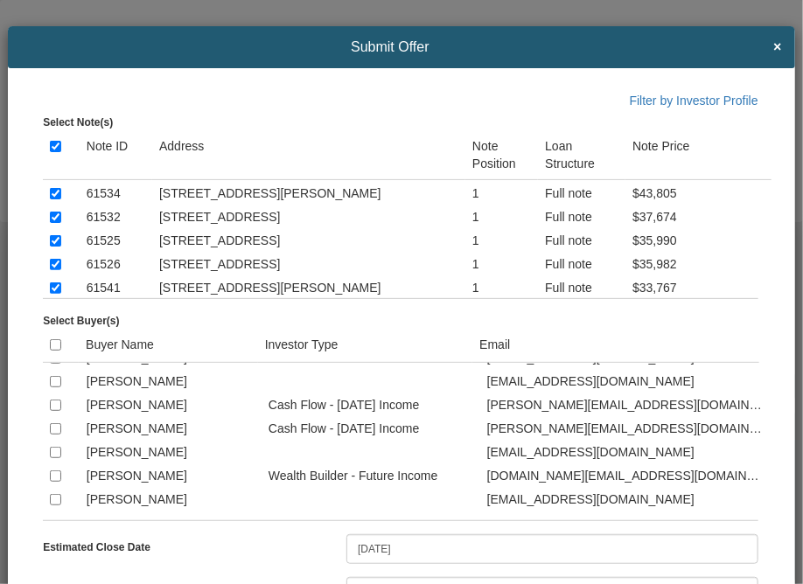
click at [56, 340] on input "checkbox" at bounding box center [55, 334] width 11 height 11
checkbox input "true"
click at [572, 41] on span "Submit Offer" at bounding box center [390, 47] width 738 height 16
click at [50, 387] on input "checkbox" at bounding box center [55, 381] width 11 height 11
checkbox input "true"
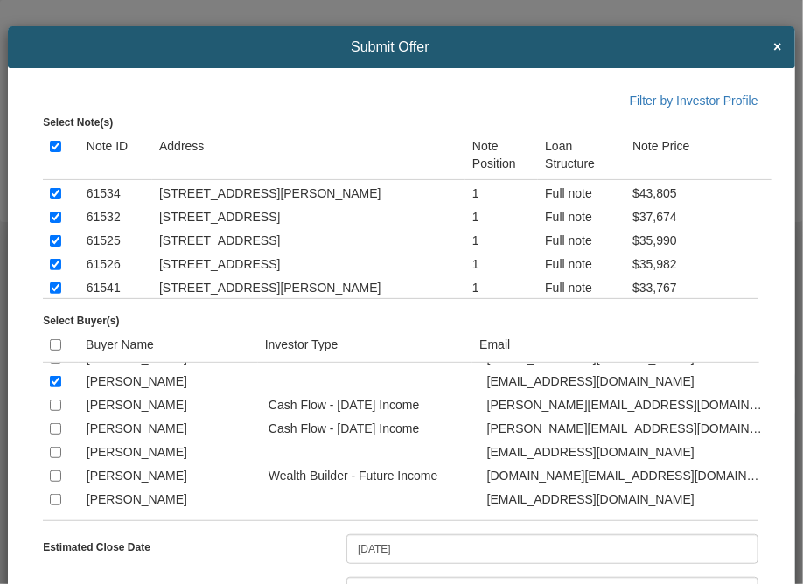
click at [54, 411] on input "checkbox" at bounding box center [55, 405] width 11 height 11
checkbox input "true"
click at [54, 435] on input "checkbox" at bounding box center [55, 428] width 11 height 11
checkbox input "true"
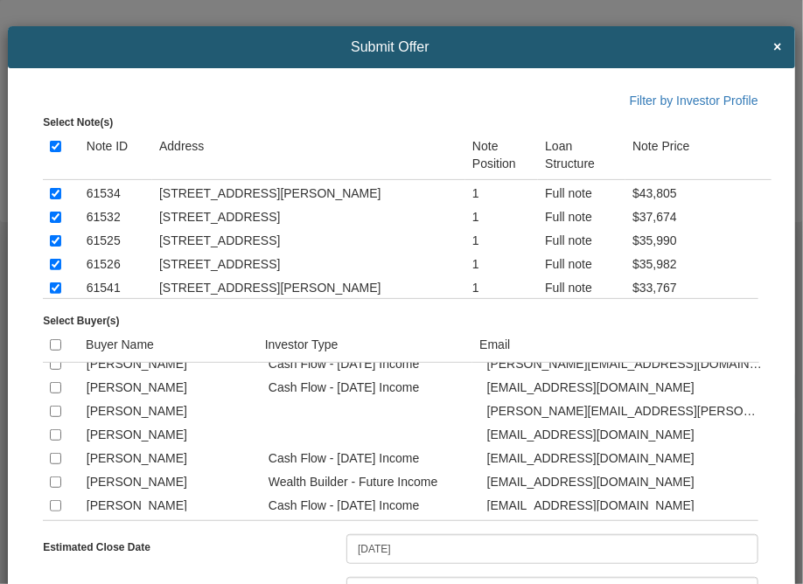
scroll to position [1574, 0]
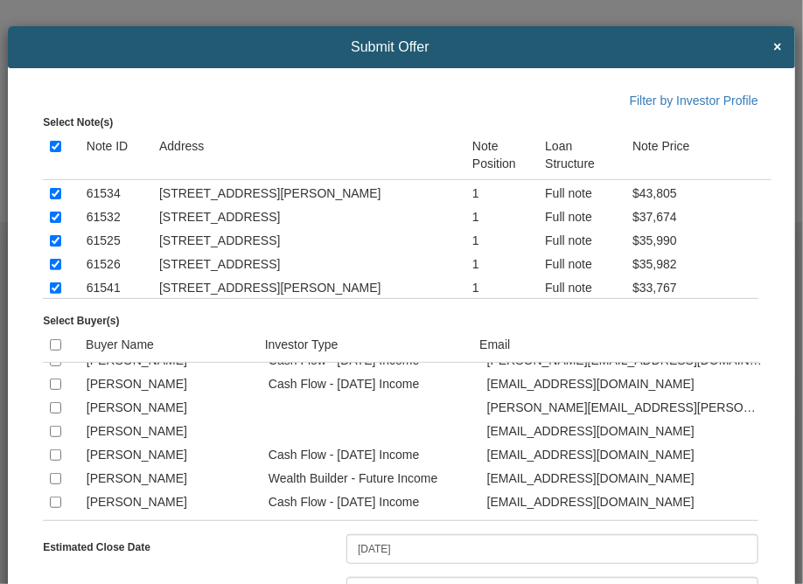
click at [51, 366] on input "checkbox" at bounding box center [55, 360] width 11 height 11
checkbox input "true"
click at [52, 390] on input "checkbox" at bounding box center [55, 384] width 11 height 11
checkbox input "true"
click at [52, 461] on input "checkbox" at bounding box center [55, 454] width 11 height 11
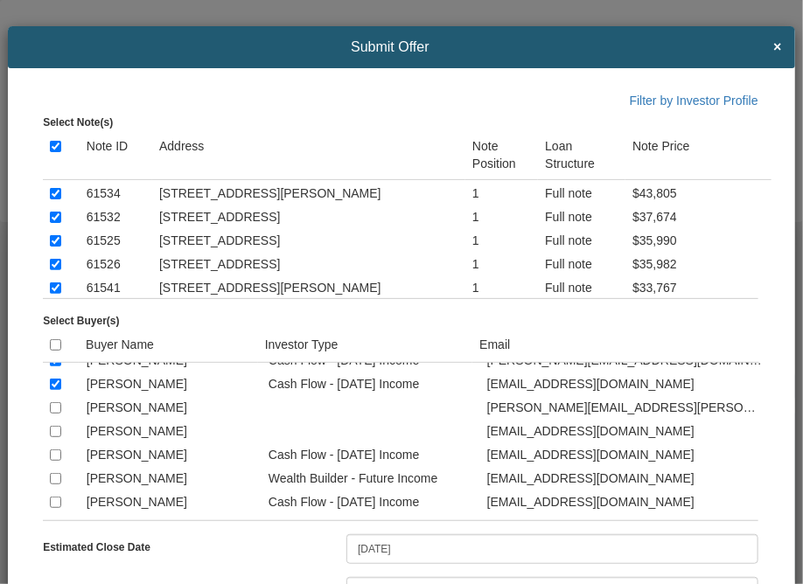
checkbox input "true"
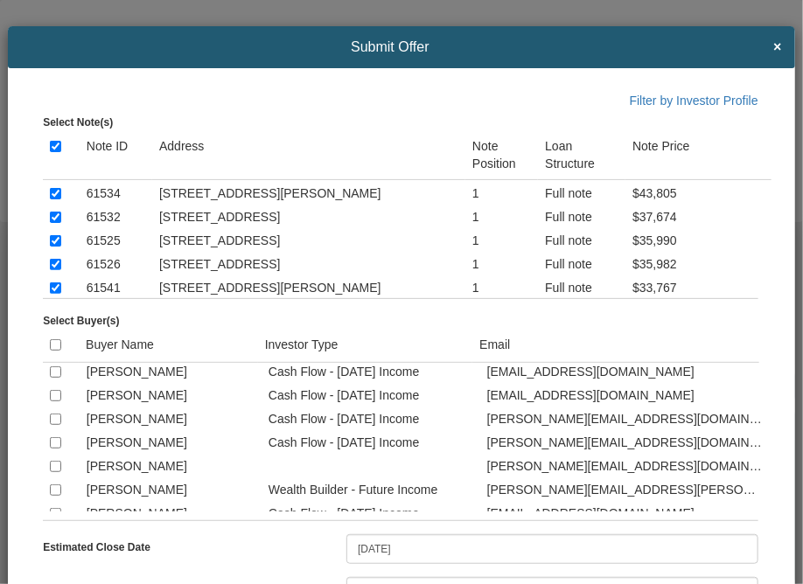
scroll to position [1714, 0]
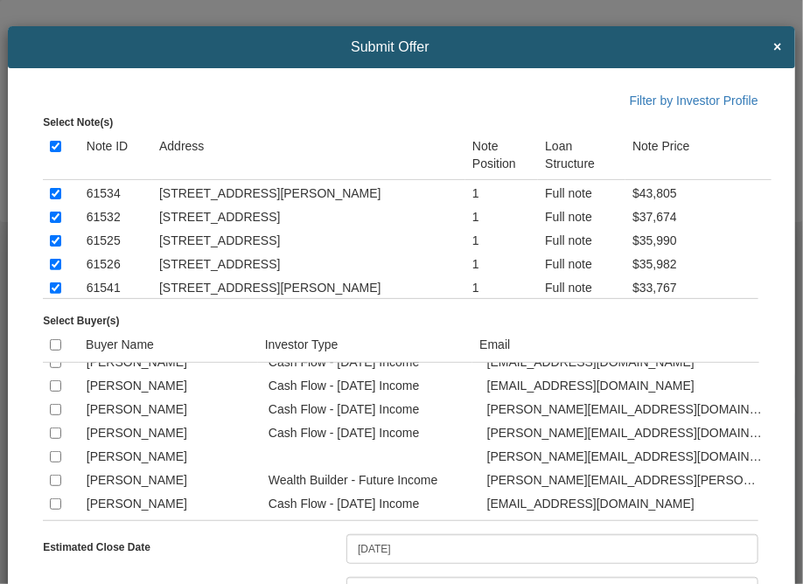
click at [52, 345] on input "checkbox" at bounding box center [55, 338] width 11 height 11
checkbox input "true"
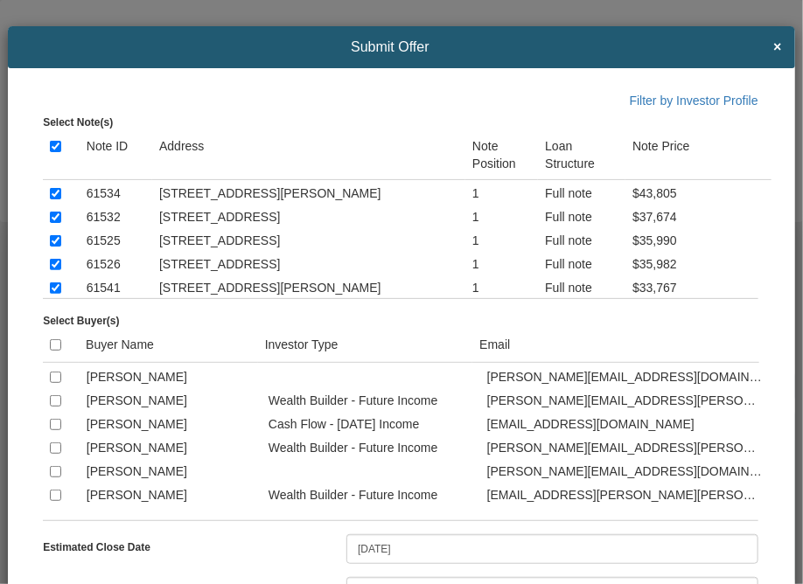
scroll to position [1819, 0]
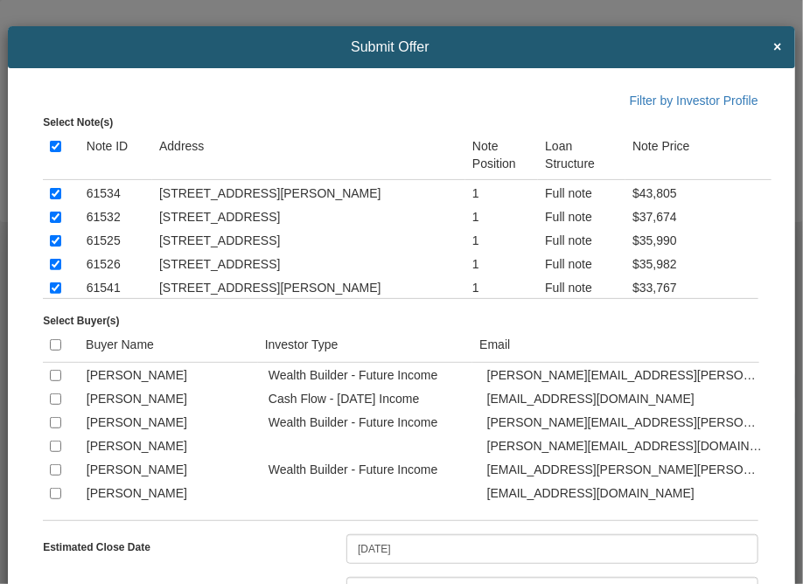
click at [56, 386] on td at bounding box center [61, 374] width 37 height 24
click at [56, 381] on input "checkbox" at bounding box center [55, 375] width 11 height 11
checkbox input "true"
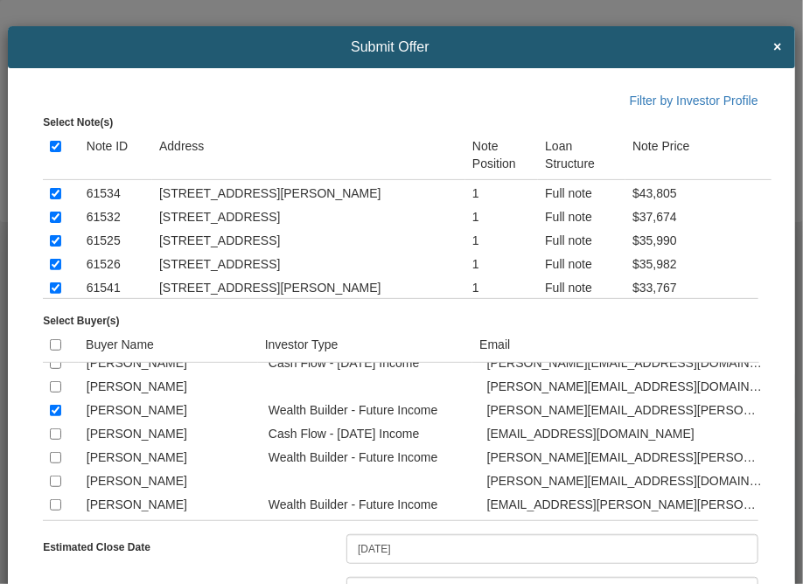
scroll to position [1749, 0]
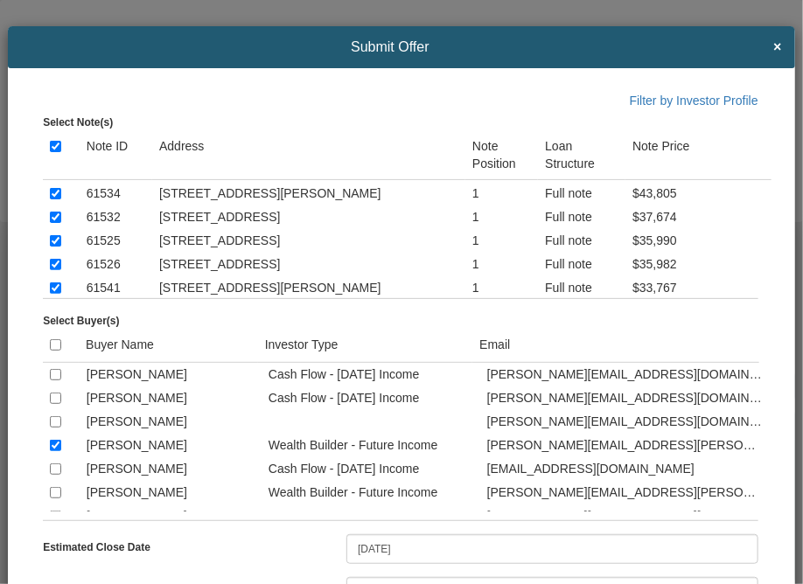
click at [56, 333] on input "checkbox" at bounding box center [55, 327] width 11 height 11
checkbox input "true"
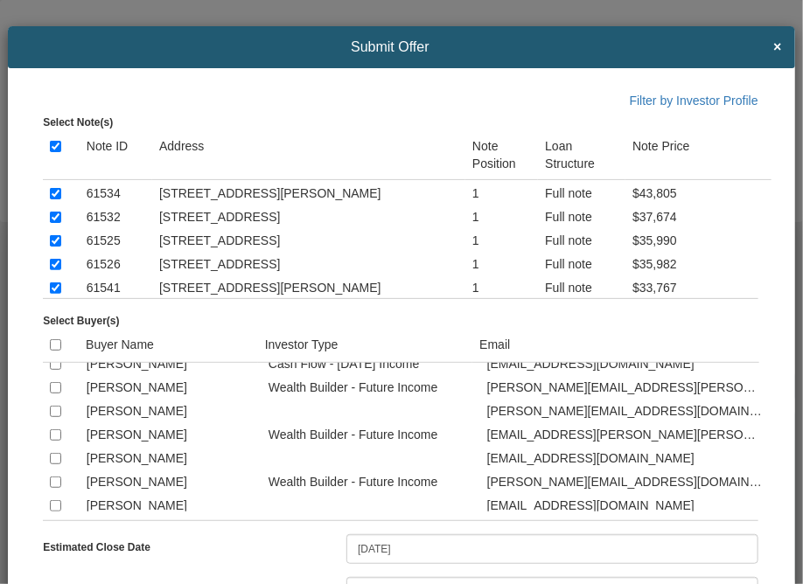
scroll to position [1889, 0]
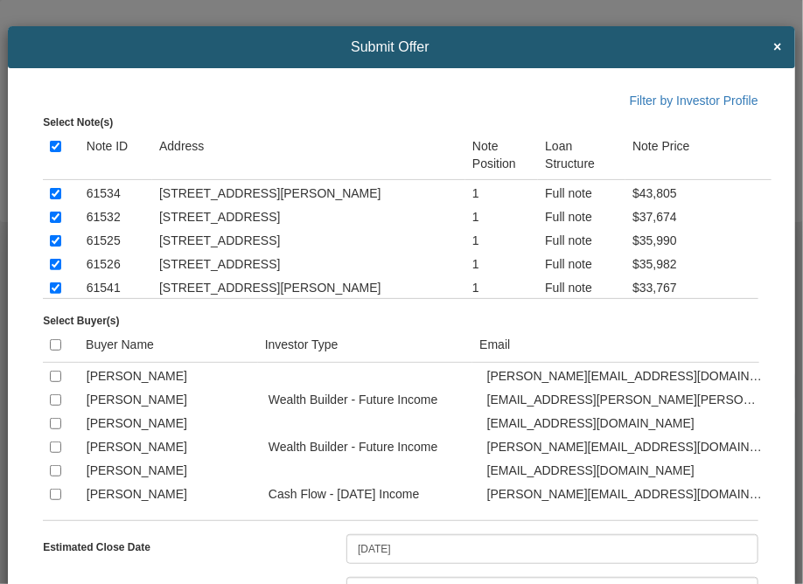
click at [56, 335] on input "checkbox" at bounding box center [55, 329] width 11 height 11
checkbox input "true"
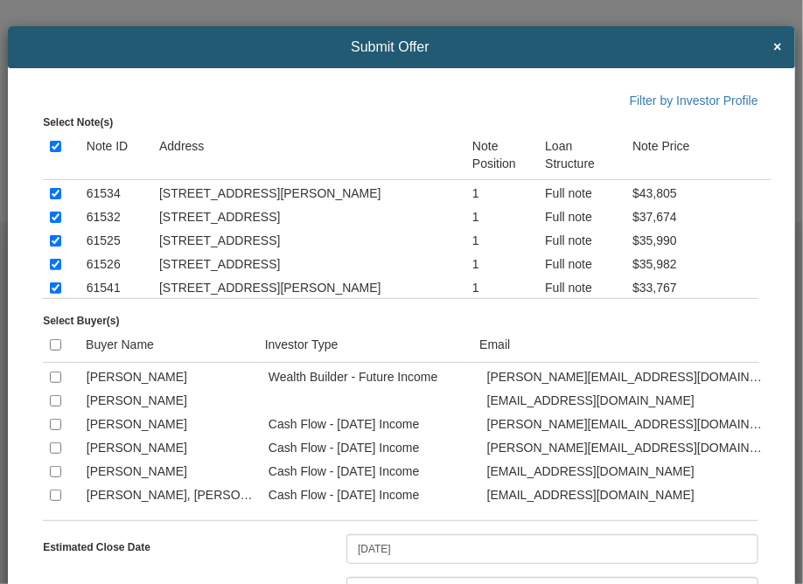
scroll to position [1994, 0]
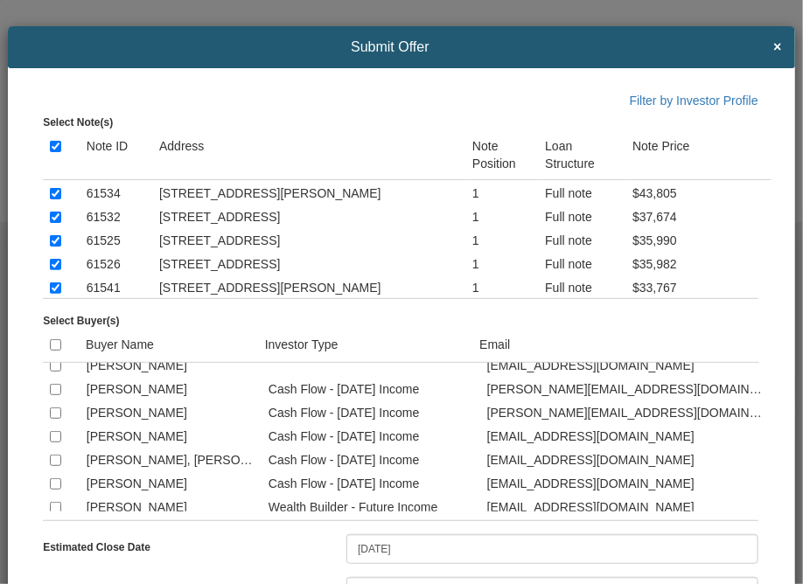
click at [54, 442] on input "checkbox" at bounding box center [55, 436] width 11 height 11
checkbox input "true"
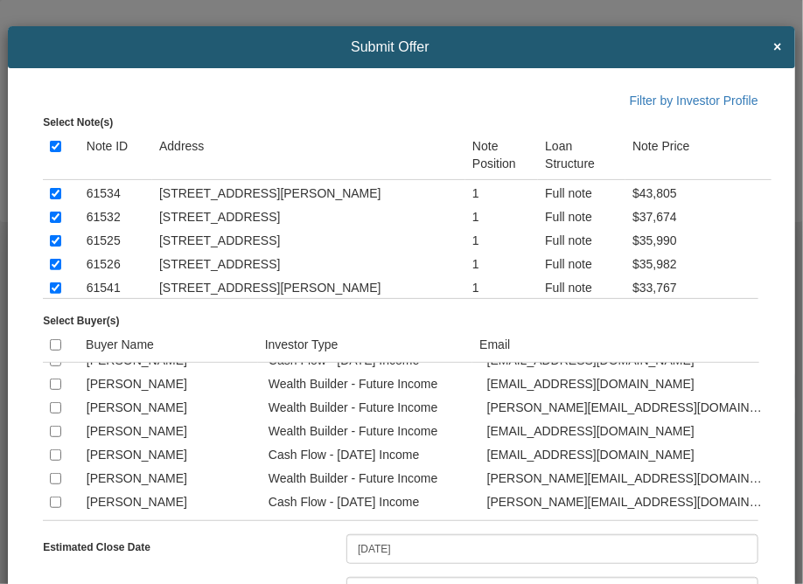
scroll to position [2134, 0]
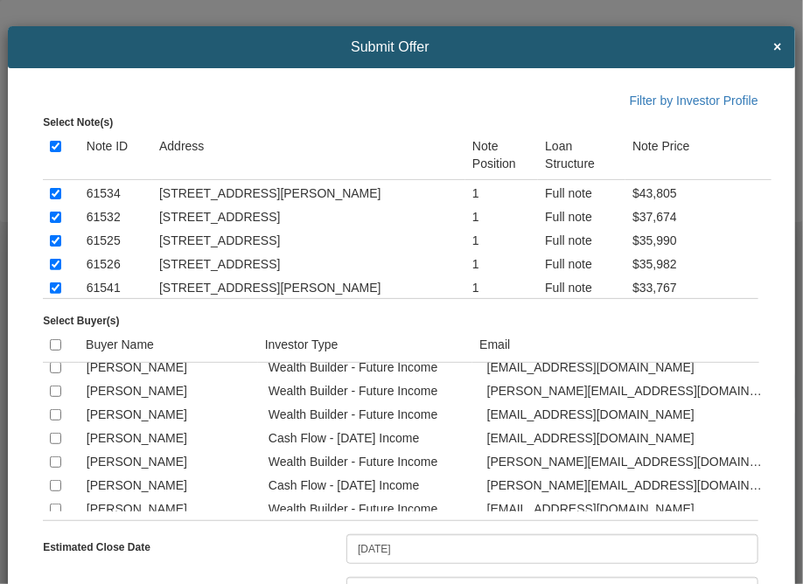
click at [57, 373] on input "checkbox" at bounding box center [55, 367] width 11 height 11
checkbox input "true"
click at [56, 421] on input "checkbox" at bounding box center [55, 414] width 11 height 11
checkbox input "true"
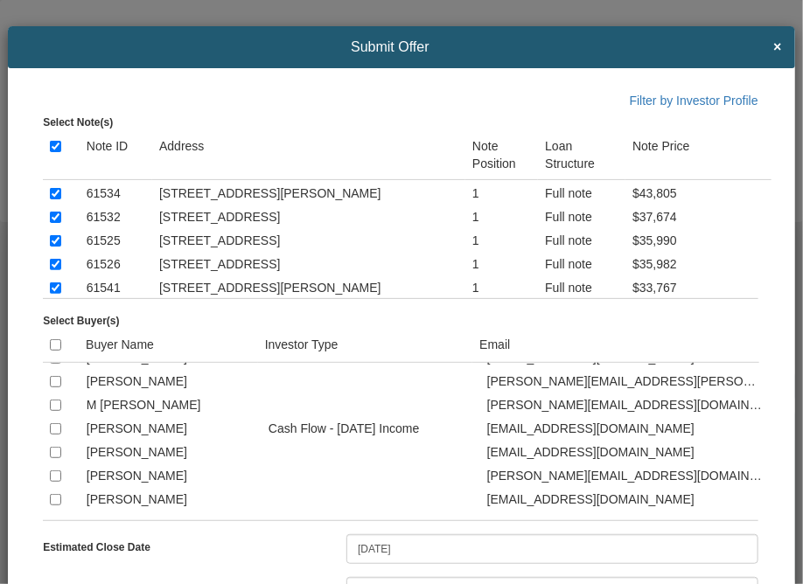
scroll to position [2331, 0]
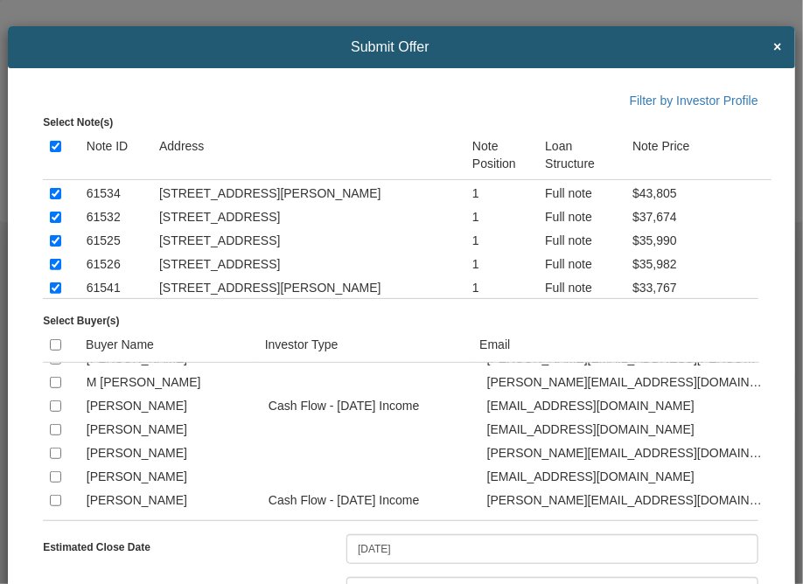
click at [54, 341] on input "checkbox" at bounding box center [55, 335] width 11 height 11
checkbox input "true"
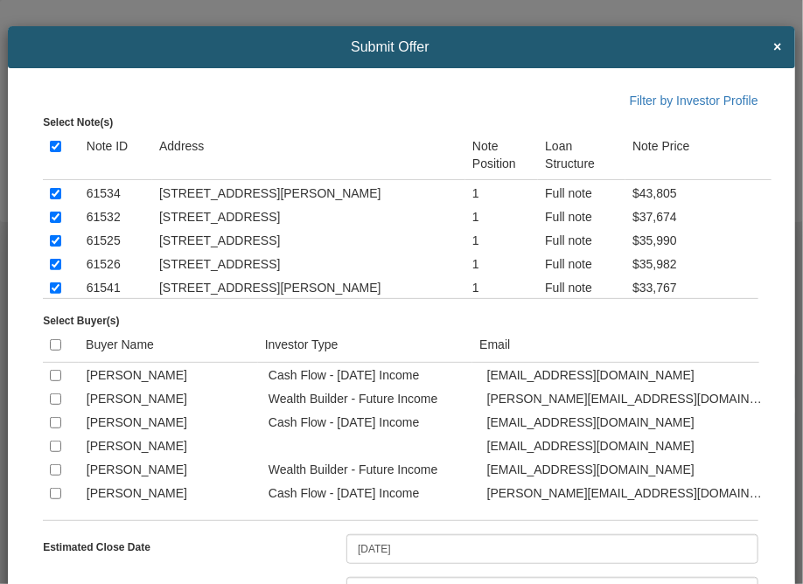
scroll to position [2506, 0]
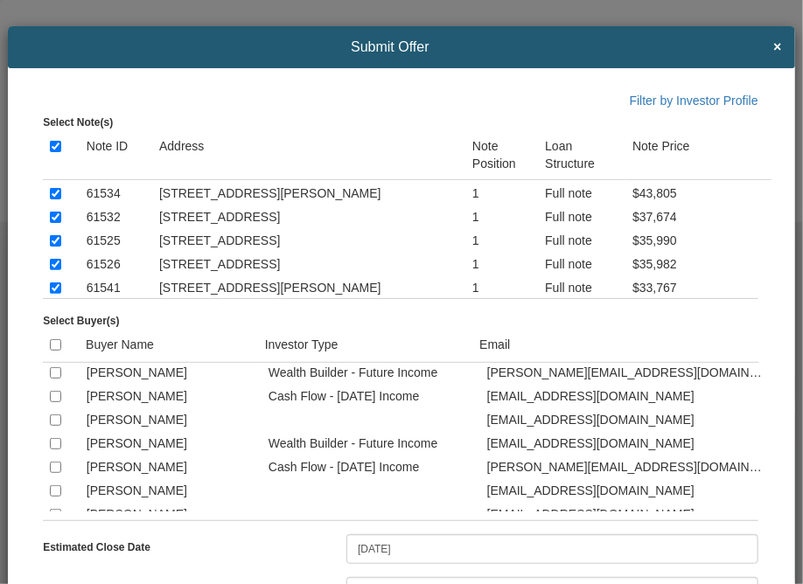
click at [56, 331] on input "checkbox" at bounding box center [55, 325] width 11 height 11
checkbox input "true"
click at [55, 402] on input "checkbox" at bounding box center [55, 396] width 11 height 11
checkbox input "true"
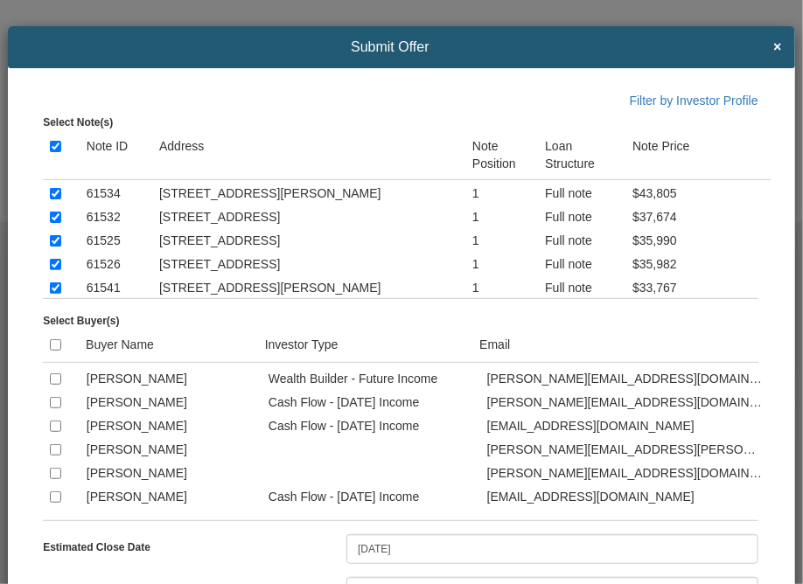
scroll to position [2681, 0]
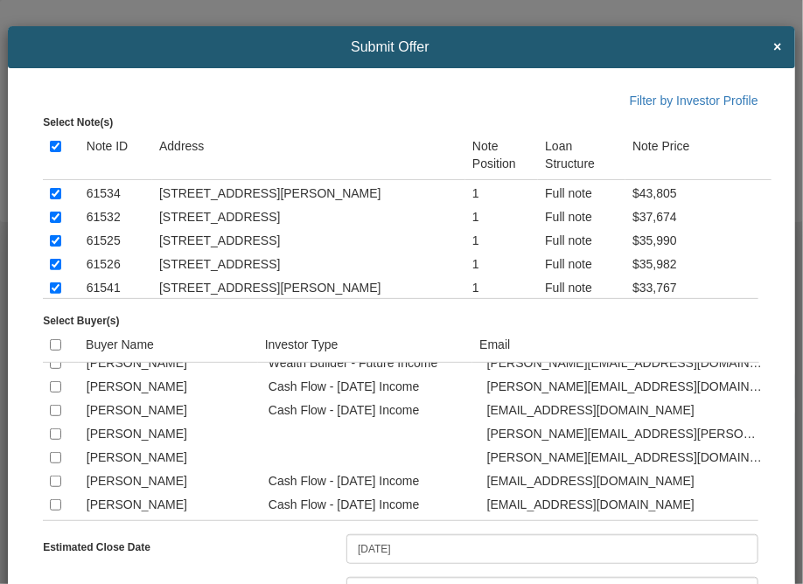
click at [53, 345] on input "checkbox" at bounding box center [55, 339] width 11 height 11
checkbox input "true"
click at [54, 369] on input "checkbox" at bounding box center [55, 363] width 11 height 11
checkbox input "true"
click at [55, 416] on input "checkbox" at bounding box center [55, 410] width 11 height 11
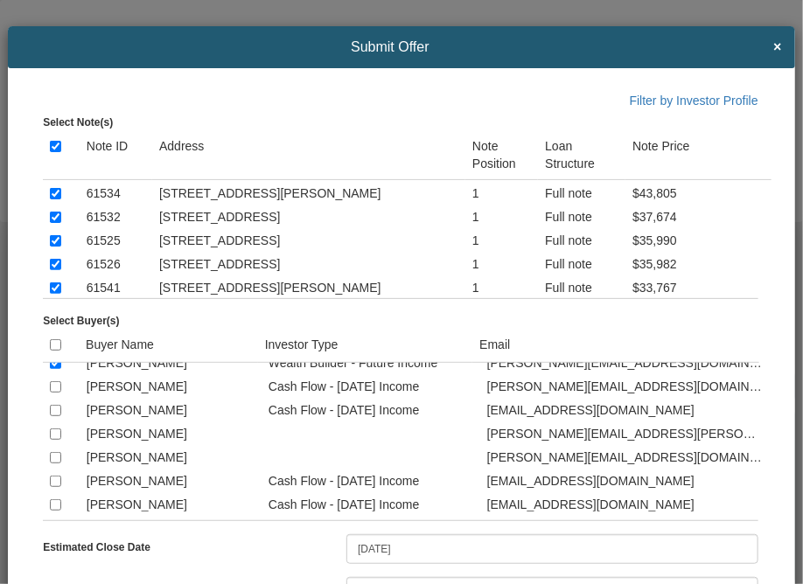
checkbox input "true"
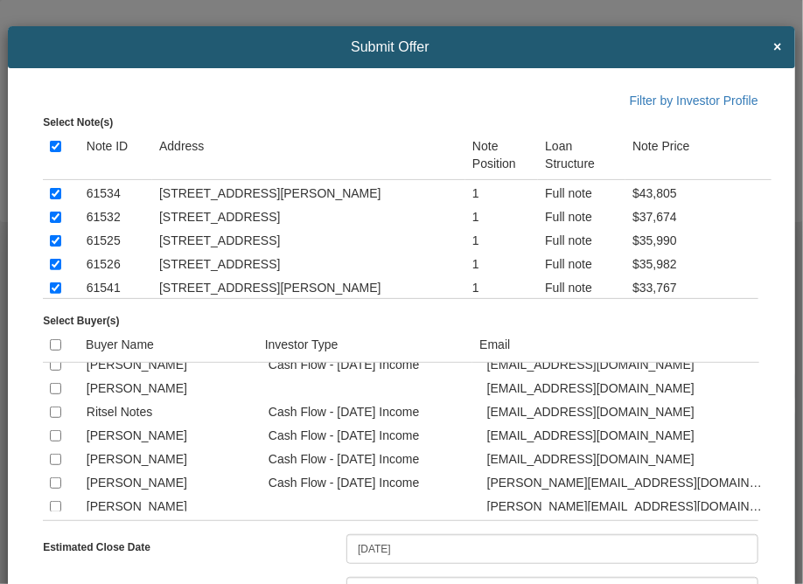
scroll to position [2856, 0]
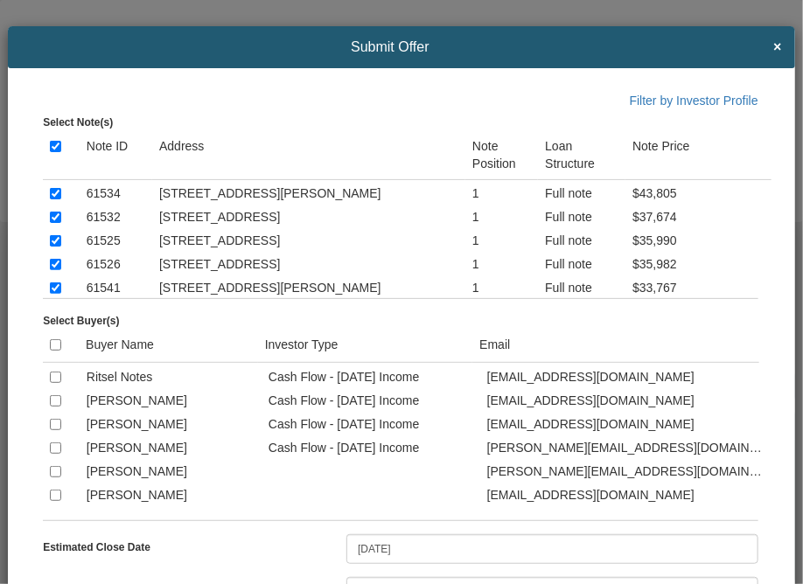
click at [54, 312] on input "checkbox" at bounding box center [55, 306] width 11 height 11
checkbox input "true"
click at [55, 336] on input "checkbox" at bounding box center [55, 329] width 11 height 11
checkbox input "true"
click at [53, 430] on input "checkbox" at bounding box center [55, 424] width 11 height 11
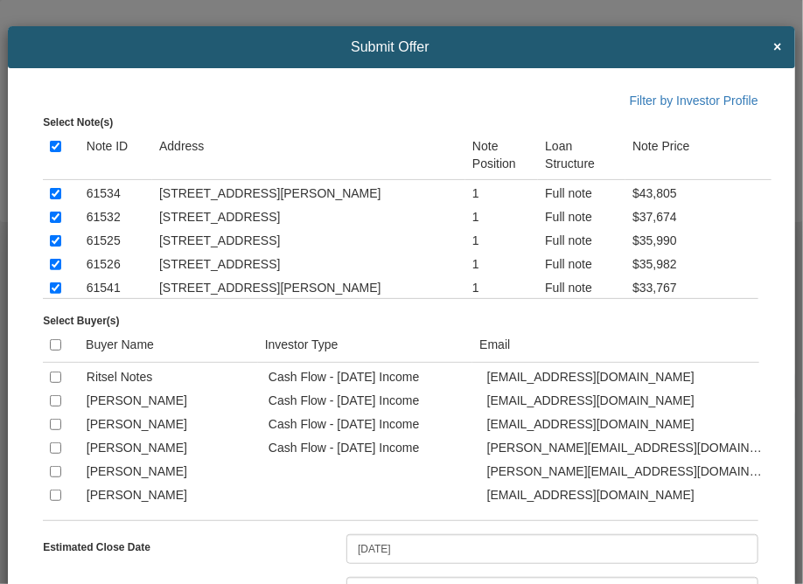
checkbox input "true"
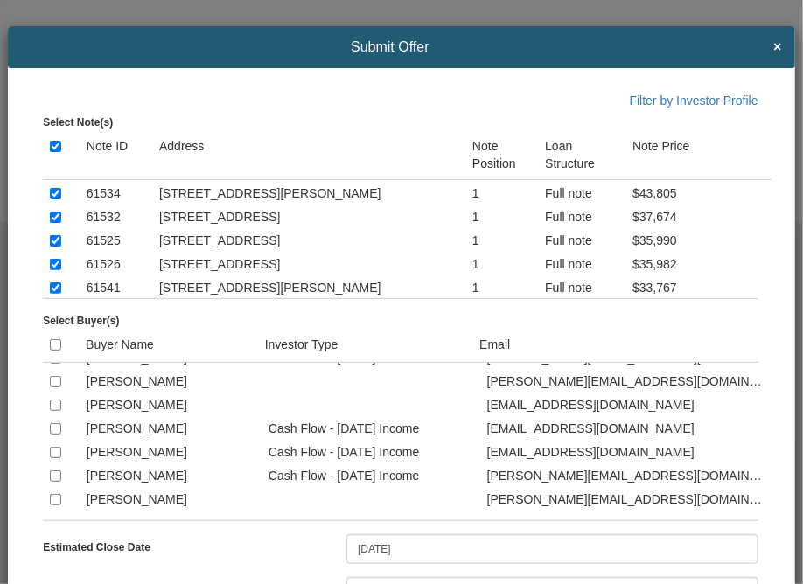
scroll to position [2961, 0]
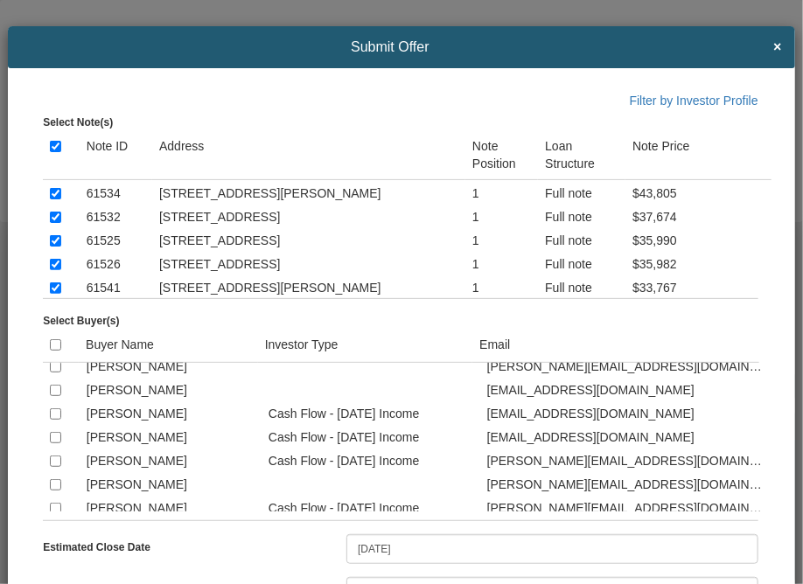
click at [56, 349] on input "checkbox" at bounding box center [55, 343] width 11 height 11
checkbox input "true"
click at [752, 315] on div "Select Buyer(s)" at bounding box center [407, 318] width 728 height 21
click at [55, 443] on input "checkbox" at bounding box center [55, 437] width 11 height 11
checkbox input "true"
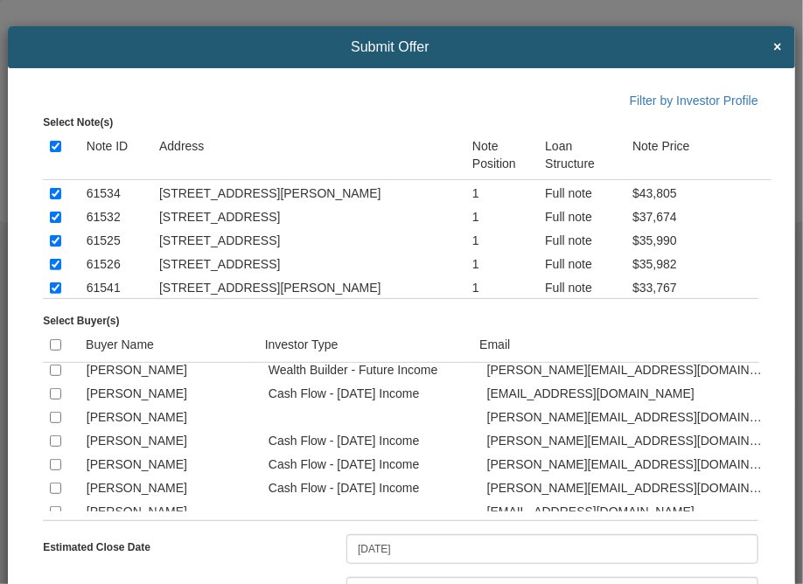
scroll to position [3276, 0]
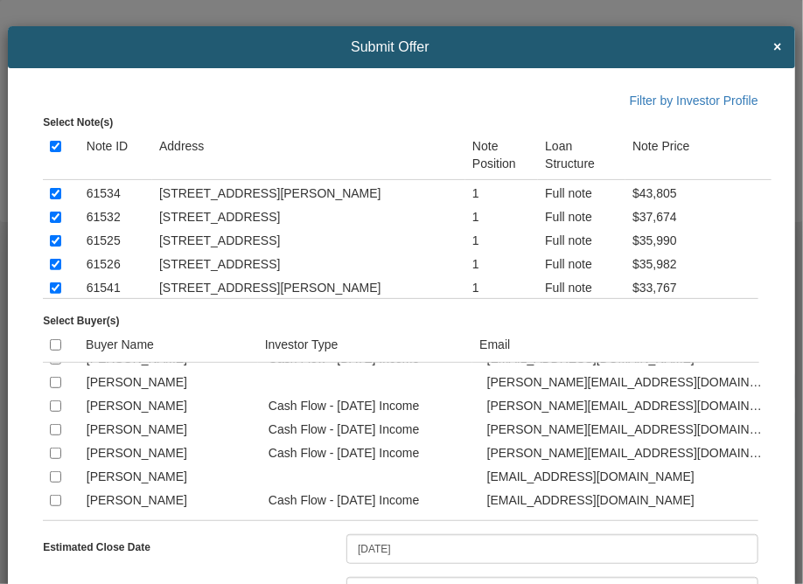
click at [53, 365] on input "checkbox" at bounding box center [55, 358] width 11 height 11
checkbox input "true"
click at [52, 412] on input "checkbox" at bounding box center [55, 405] width 11 height 11
checkbox input "true"
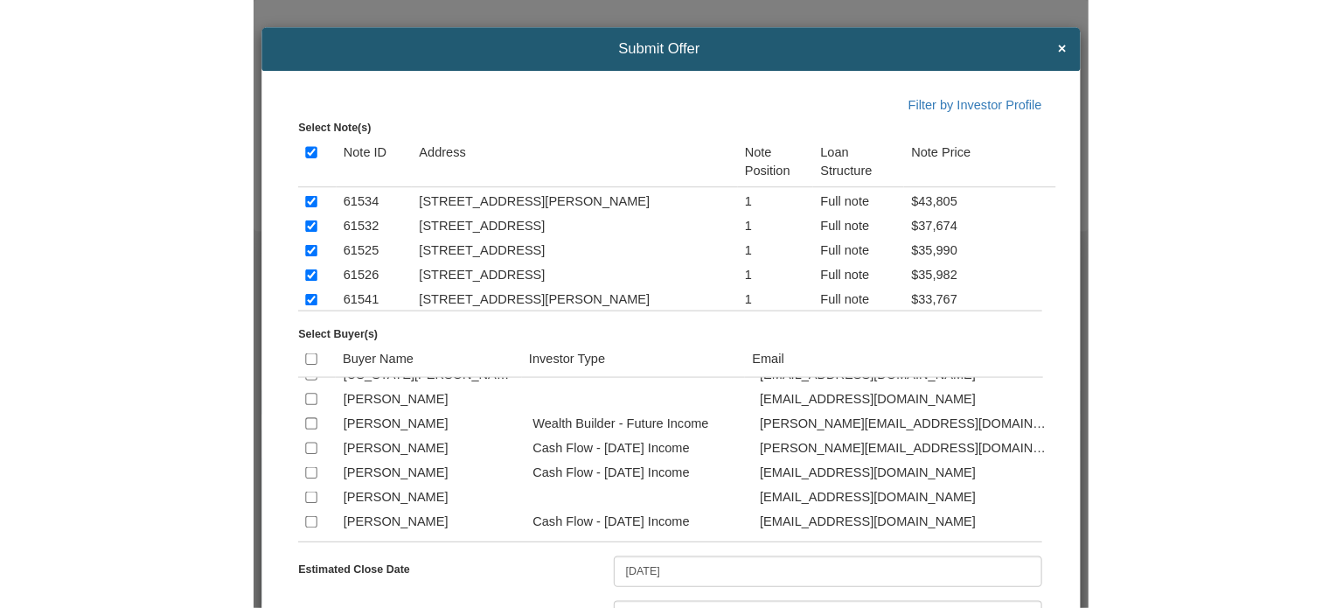
scroll to position [3568, 0]
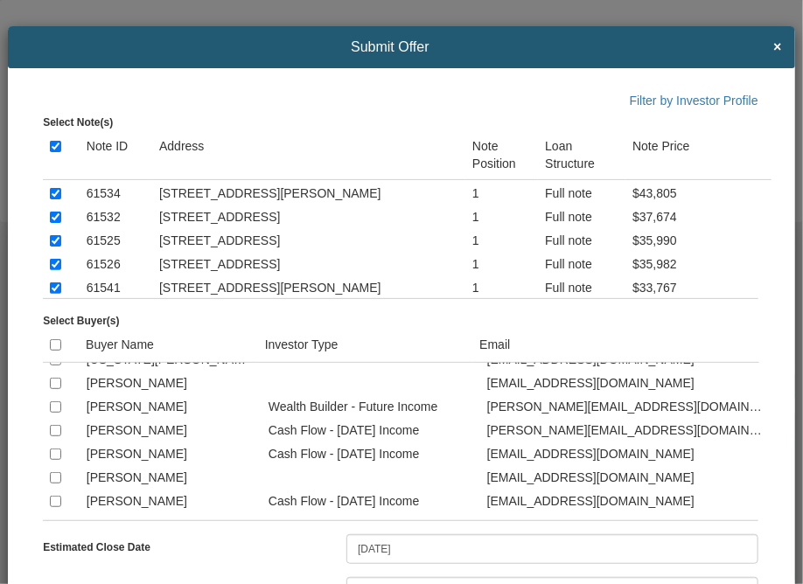
click at [57, 503] on input "checkbox" at bounding box center [55, 501] width 11 height 11
checkbox input "true"
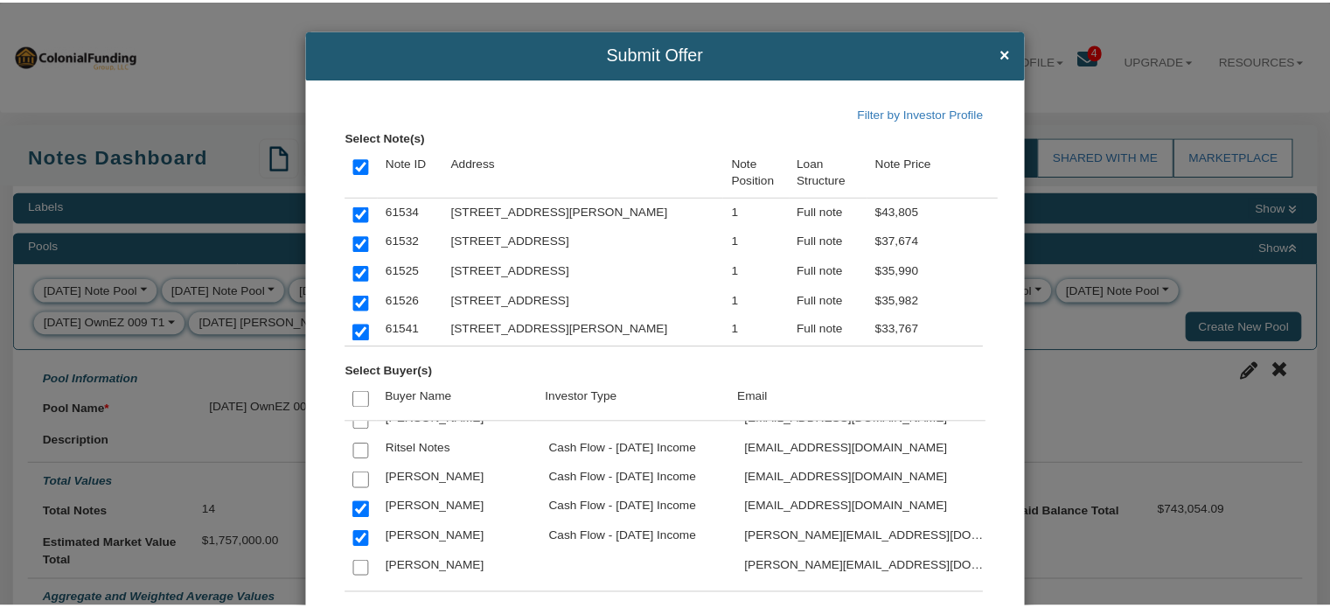
scroll to position [285, 0]
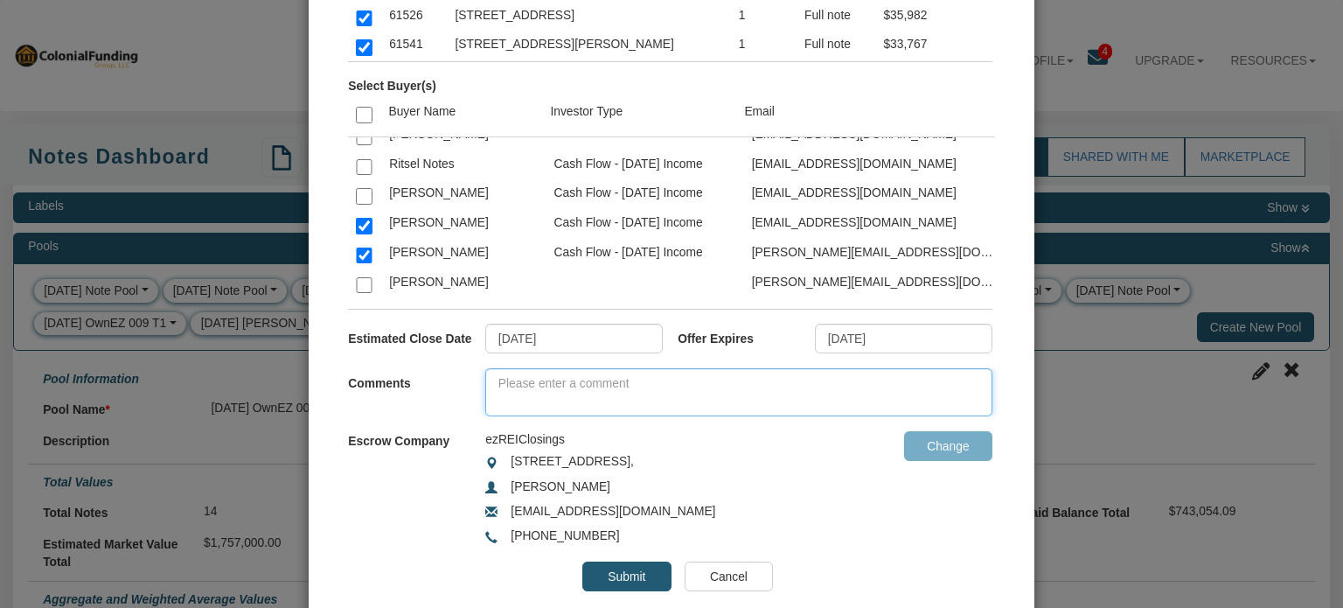
click at [576, 373] on textarea at bounding box center [738, 392] width 507 height 48
paste textarea "Claims yours now! We need to sell this inventory quickly, as Eddie noted on Mon…"
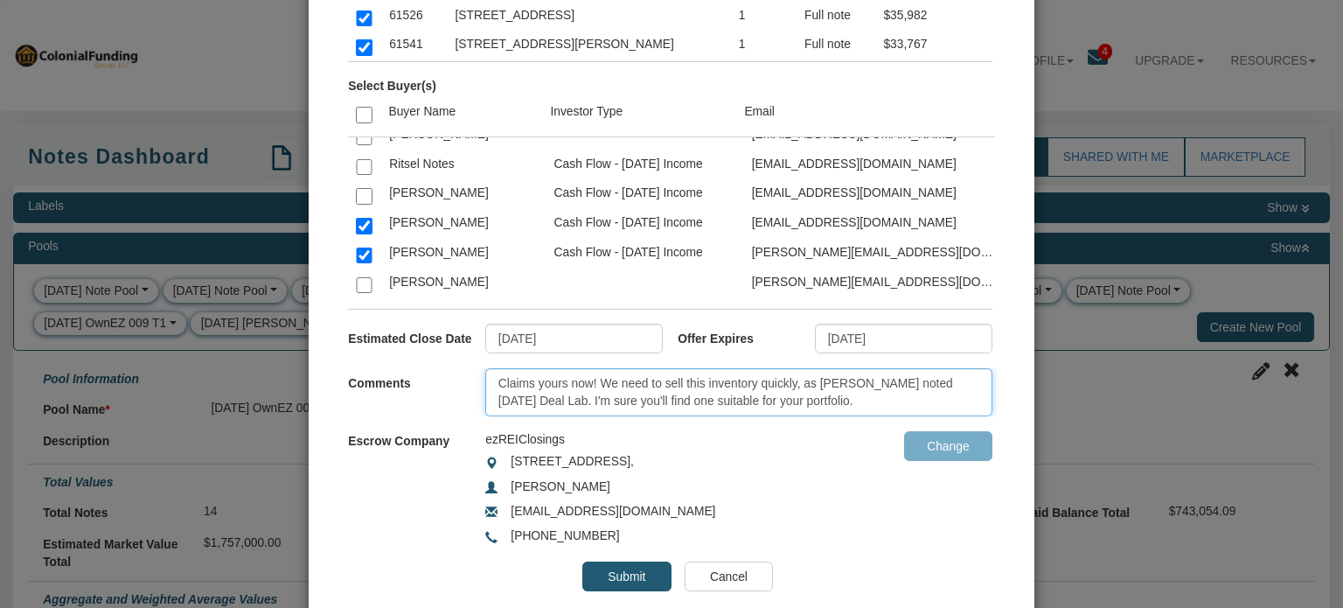
type textarea "Claims yours now! We need to sell this inventory quickly, as Eddie noted on Mon…"
click at [625, 569] on input "Submit" at bounding box center [626, 576] width 88 height 30
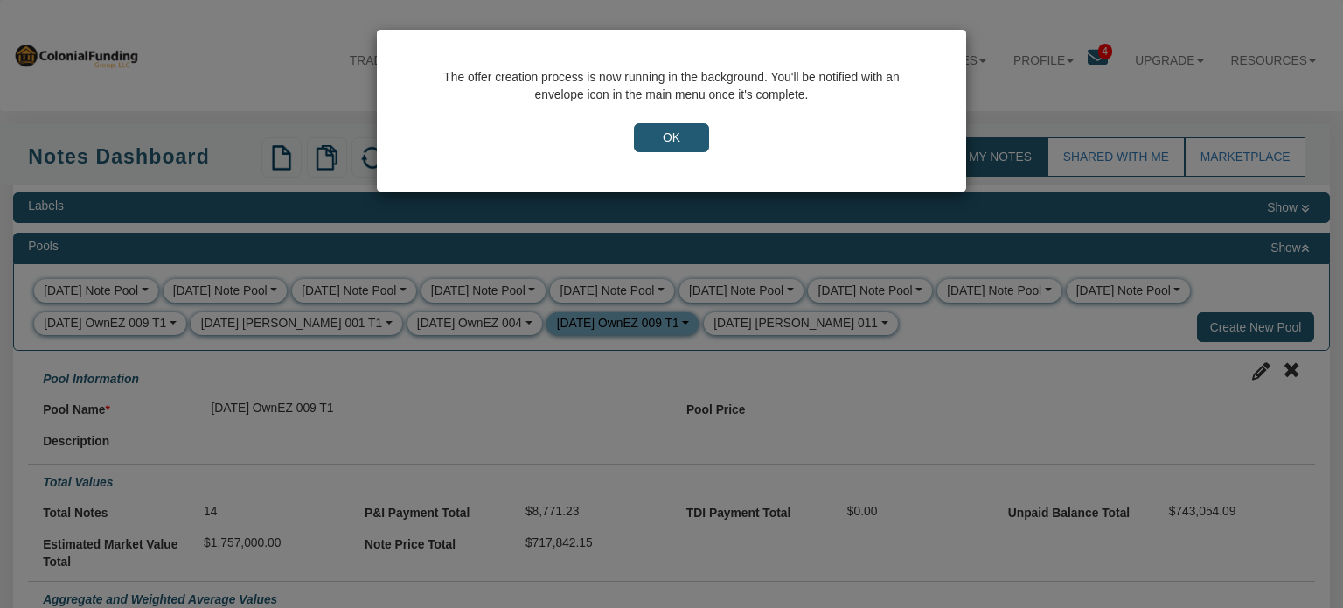
click at [665, 136] on input "OK" at bounding box center [671, 138] width 75 height 30
